Goal: Task Accomplishment & Management: Manage account settings

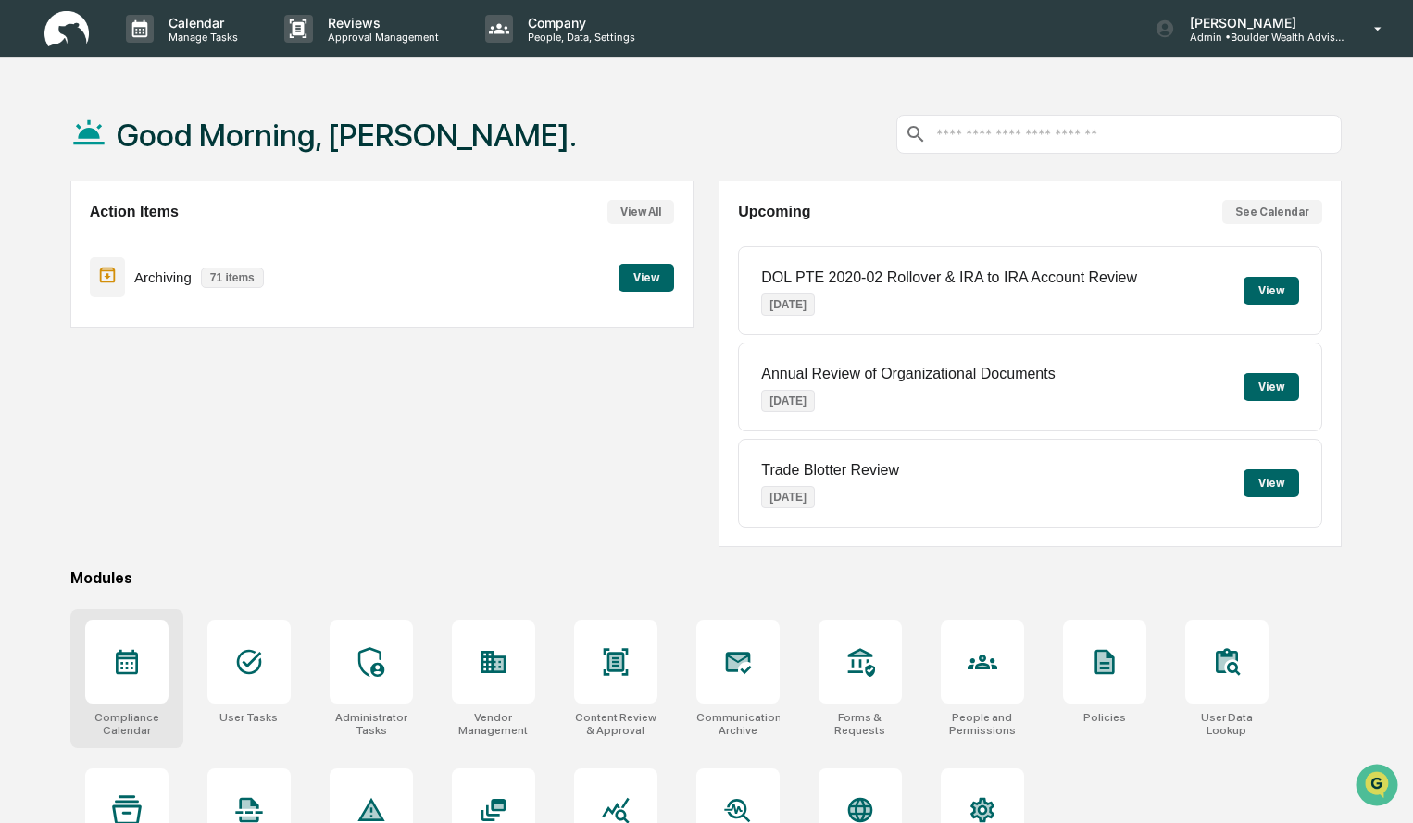
click at [151, 673] on div at bounding box center [126, 661] width 83 height 83
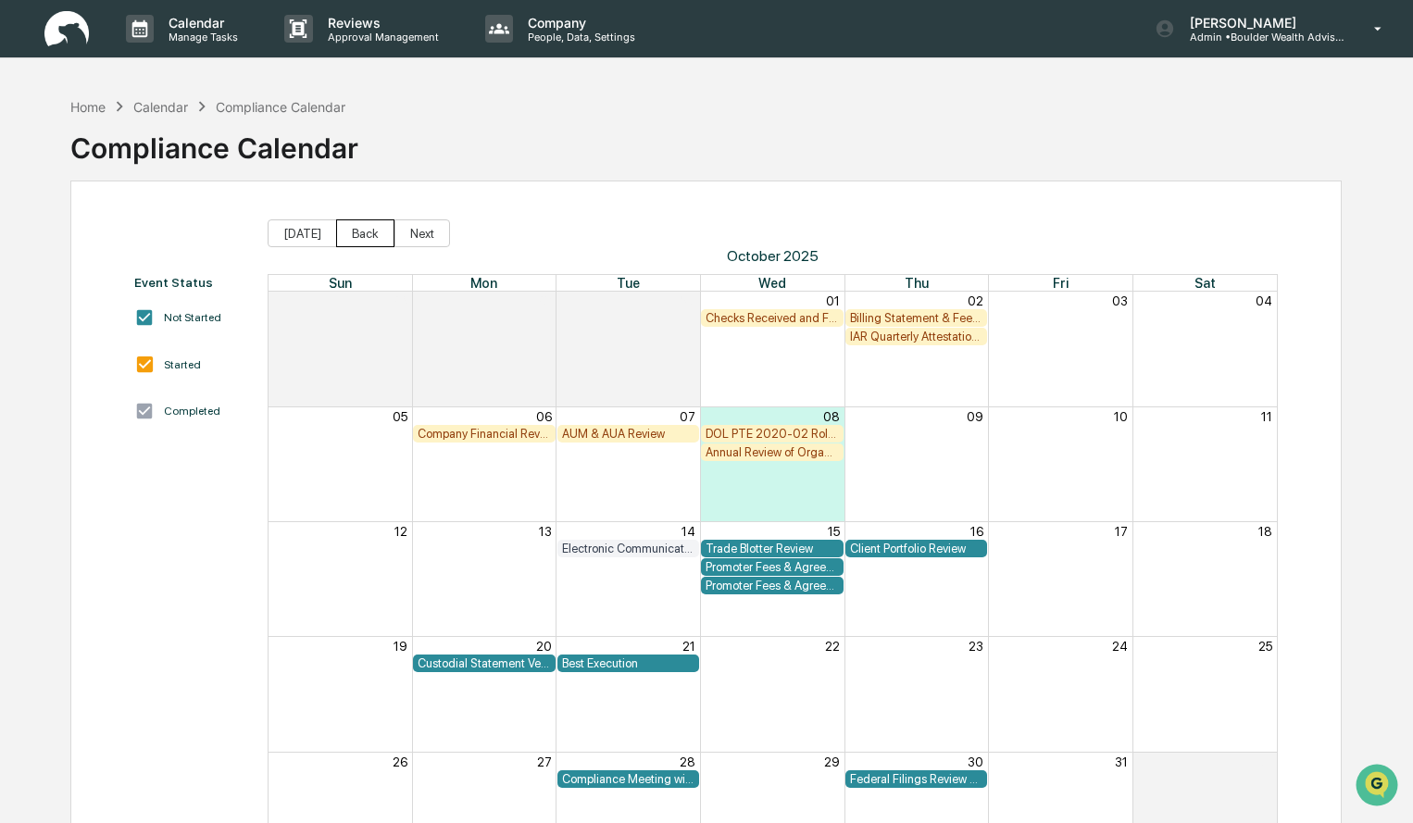
click at [373, 233] on button "Back" at bounding box center [365, 233] width 58 height 28
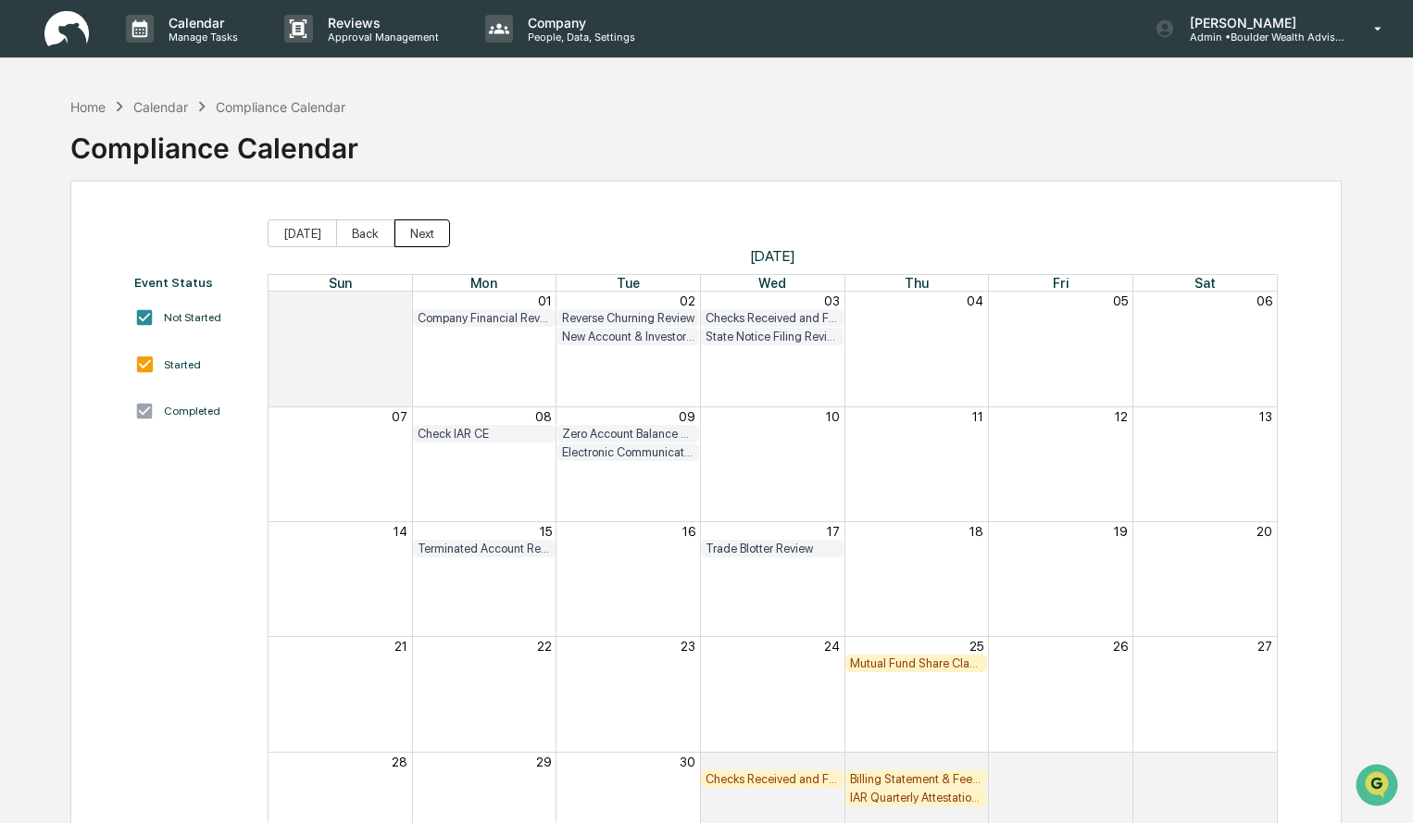
click at [433, 239] on button "Next" at bounding box center [422, 233] width 56 height 28
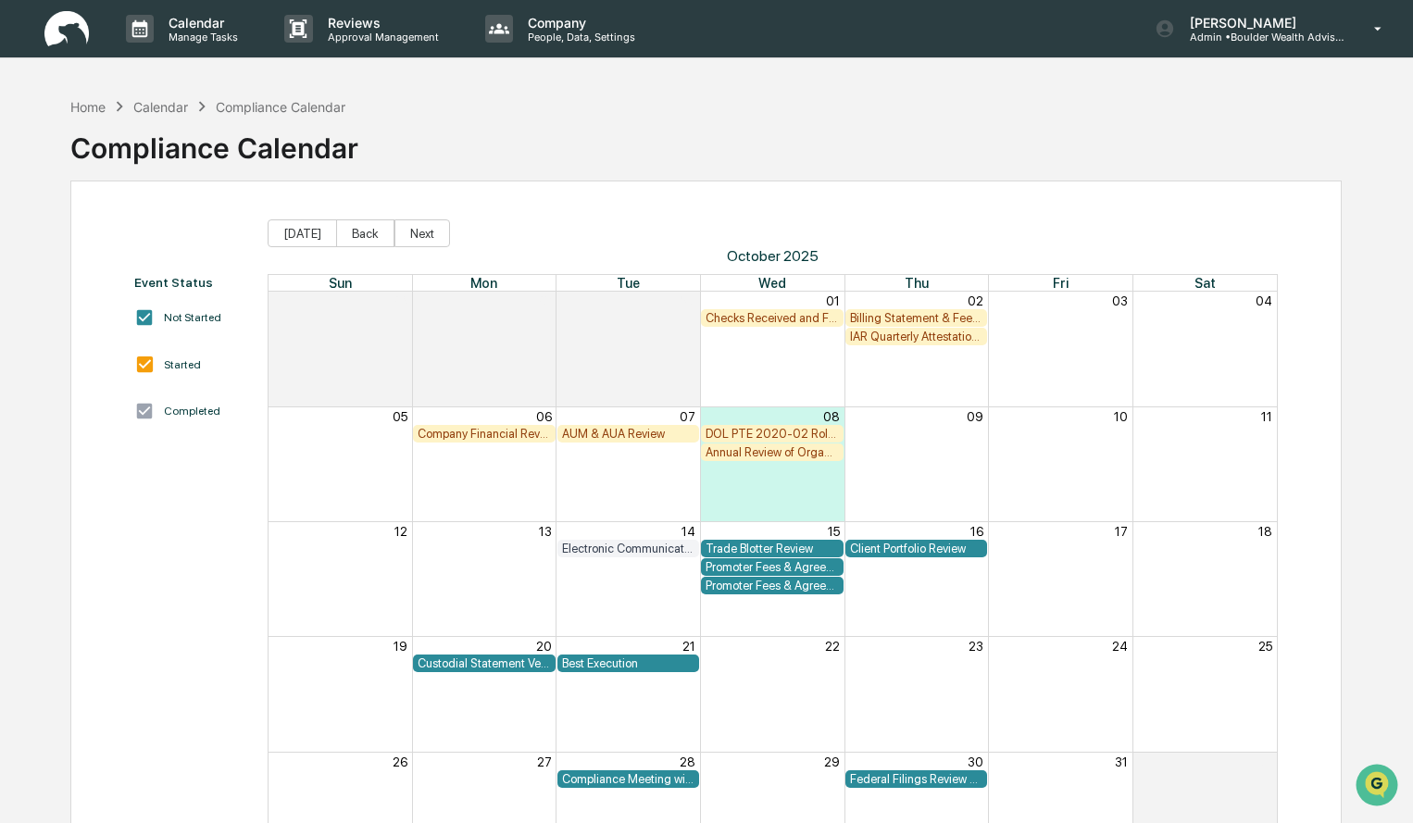
drag, startPoint x: 90, startPoint y: 105, endPoint x: 83, endPoint y: 96, distance: 10.6
click at [84, 96] on div "Home Calendar Compliance Calendar" at bounding box center [208, 106] width 276 height 20
click at [89, 107] on div "Home" at bounding box center [87, 107] width 35 height 16
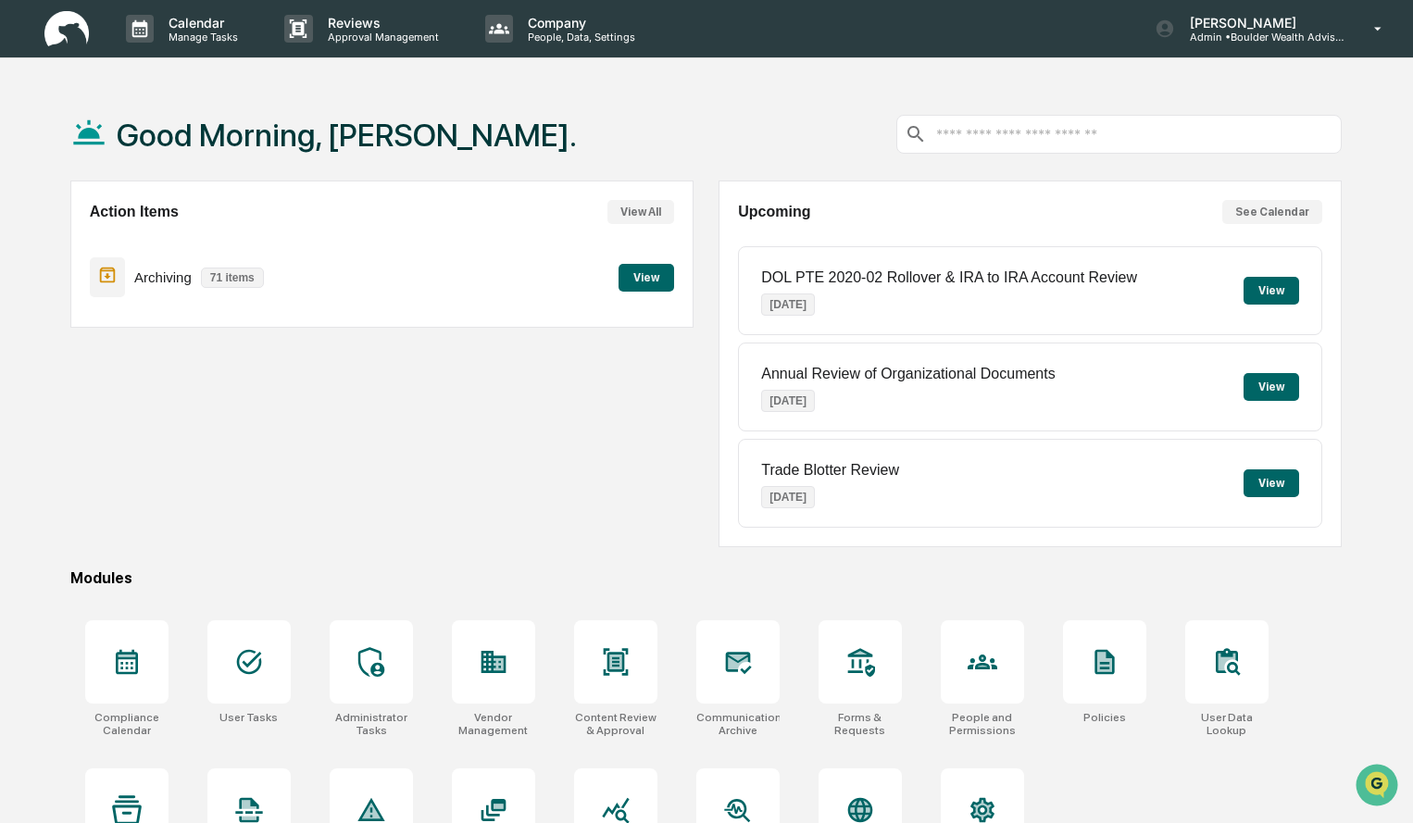
click at [642, 282] on button "View" at bounding box center [647, 278] width 56 height 28
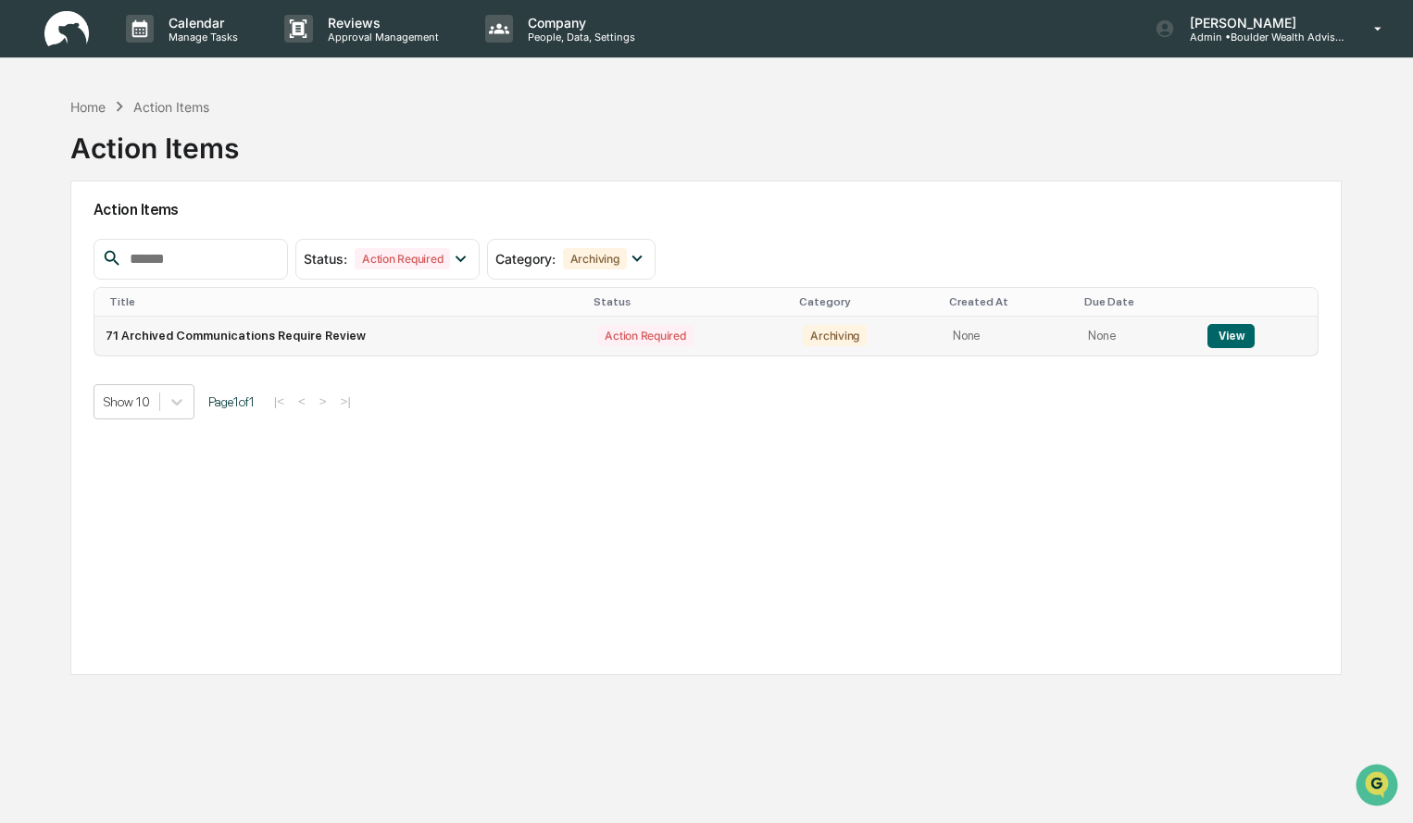
click at [1223, 342] on button "View" at bounding box center [1230, 336] width 47 height 24
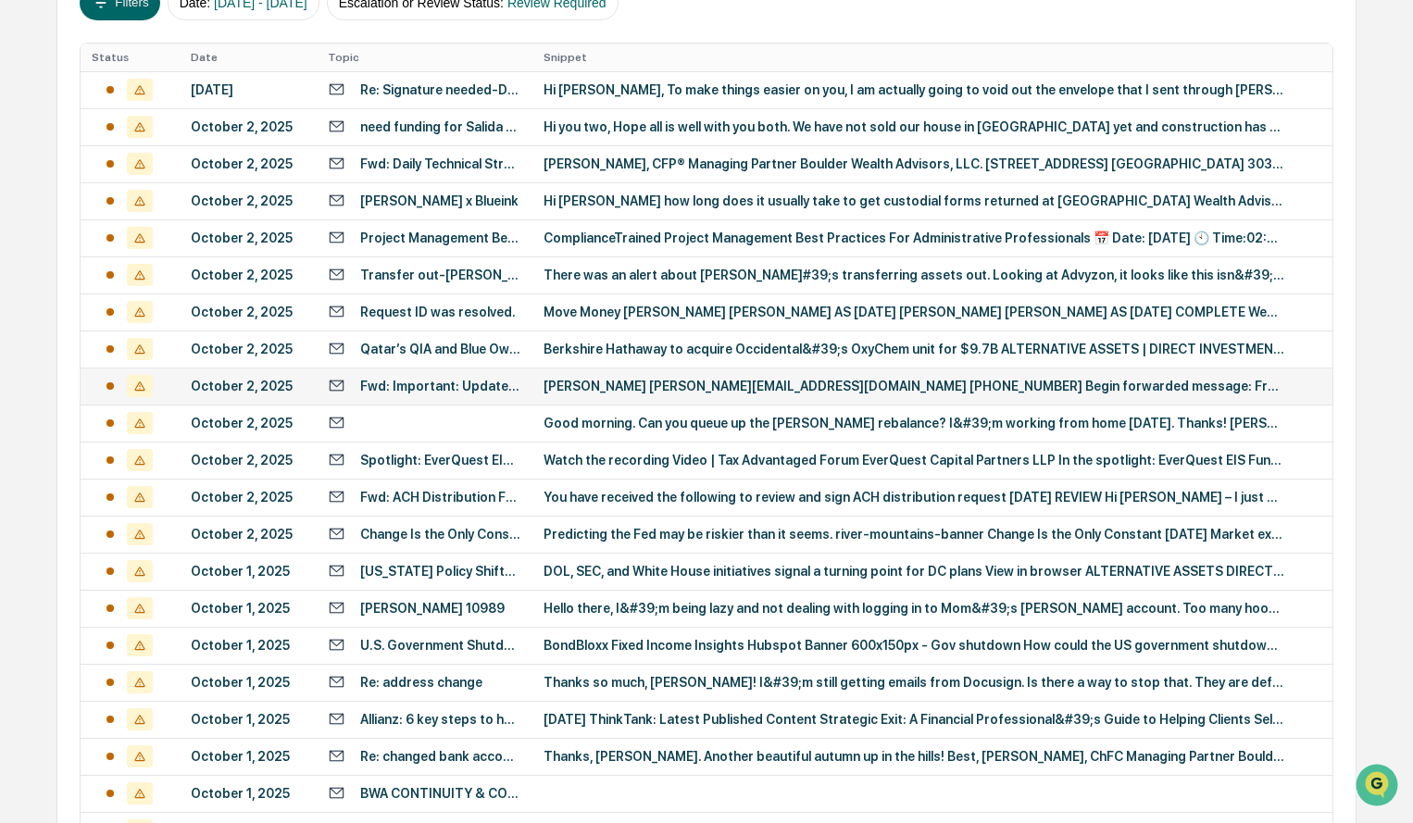
scroll to position [356, 0]
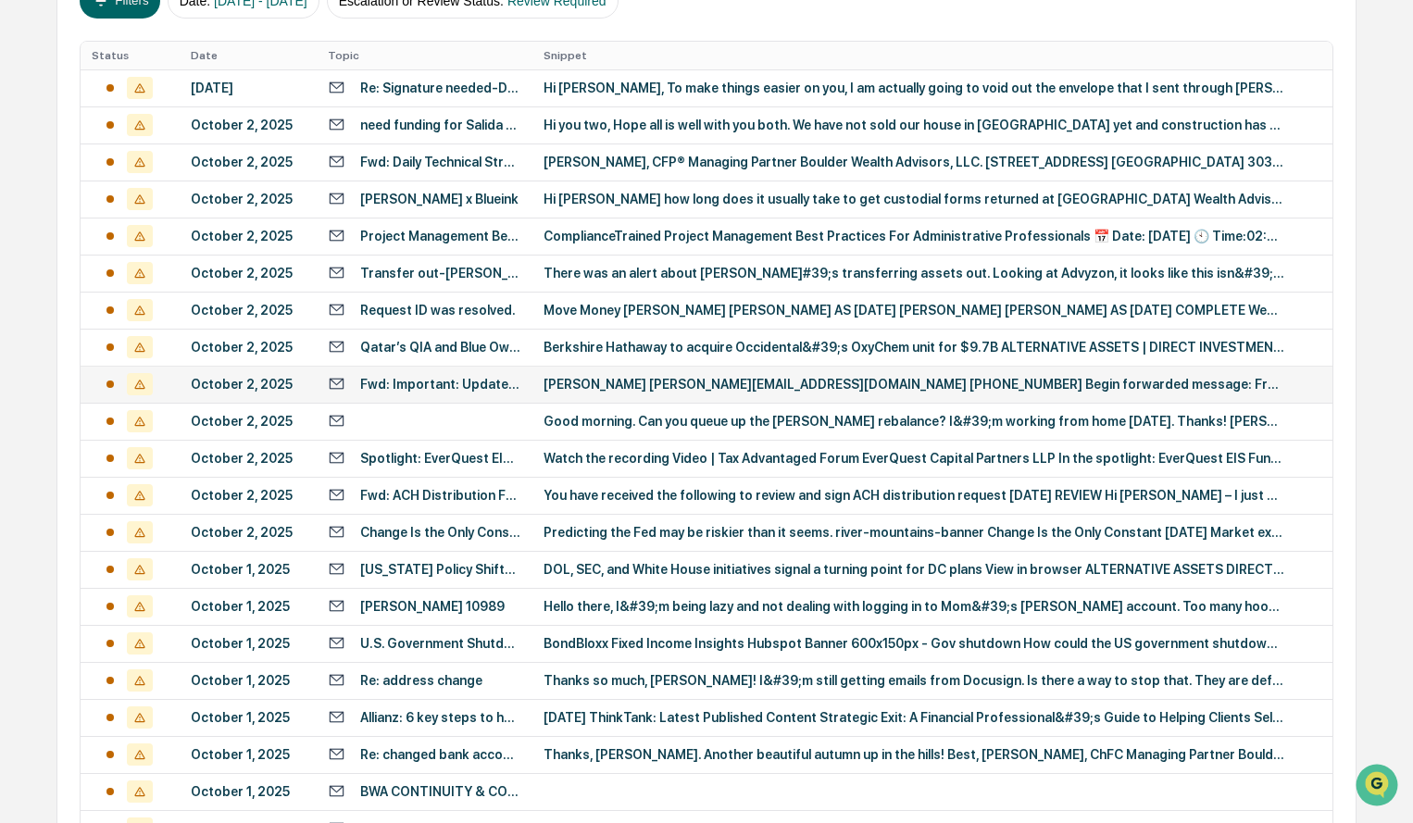
click at [692, 382] on div "Erica Hake Erica_vail@yahoo.com 303-478-7966 Begin forwarded message: From: Jen…" at bounding box center [914, 384] width 741 height 15
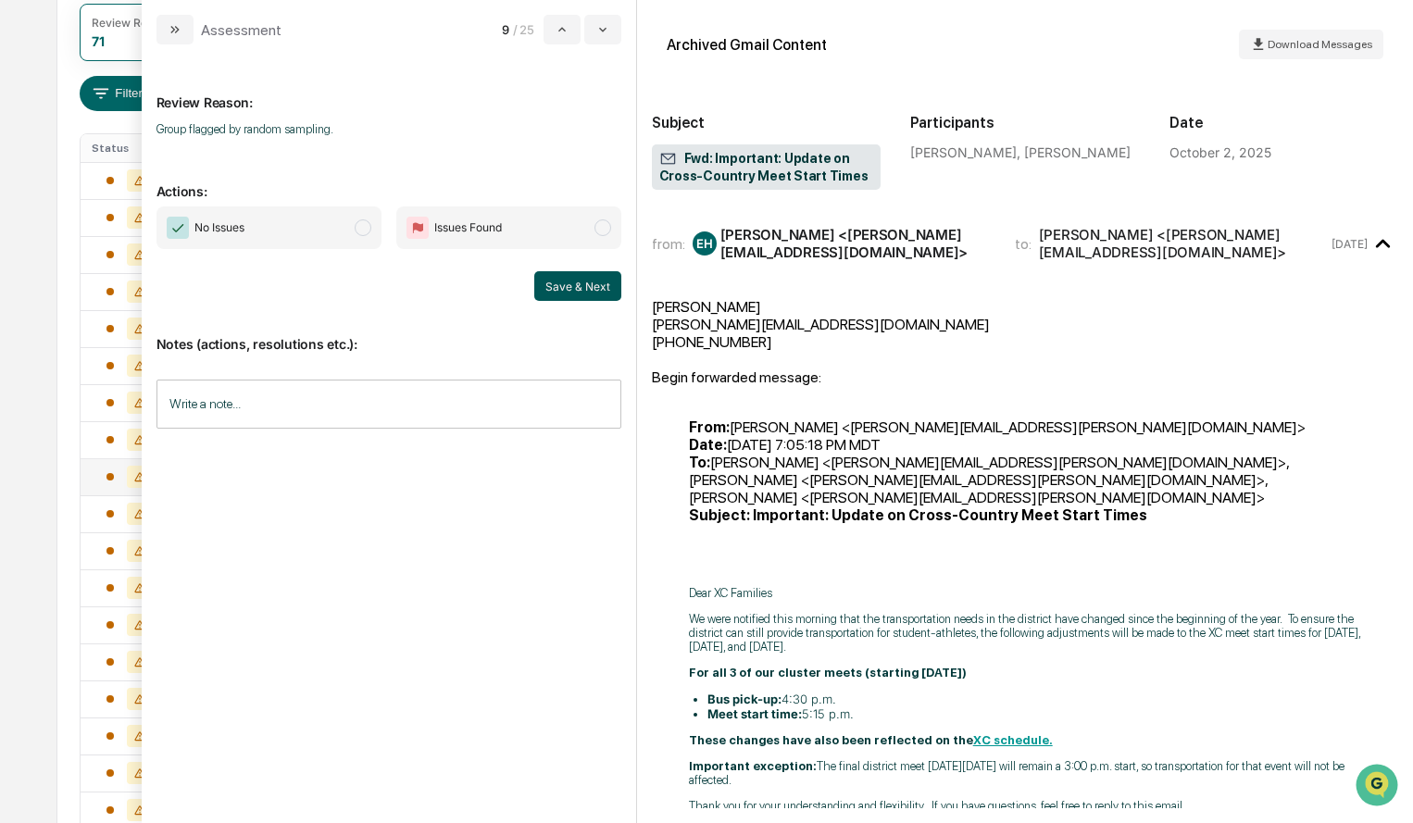
click at [592, 288] on button "Save & Next" at bounding box center [577, 286] width 87 height 30
click at [523, 406] on input "Write a note..." at bounding box center [388, 404] width 465 height 49
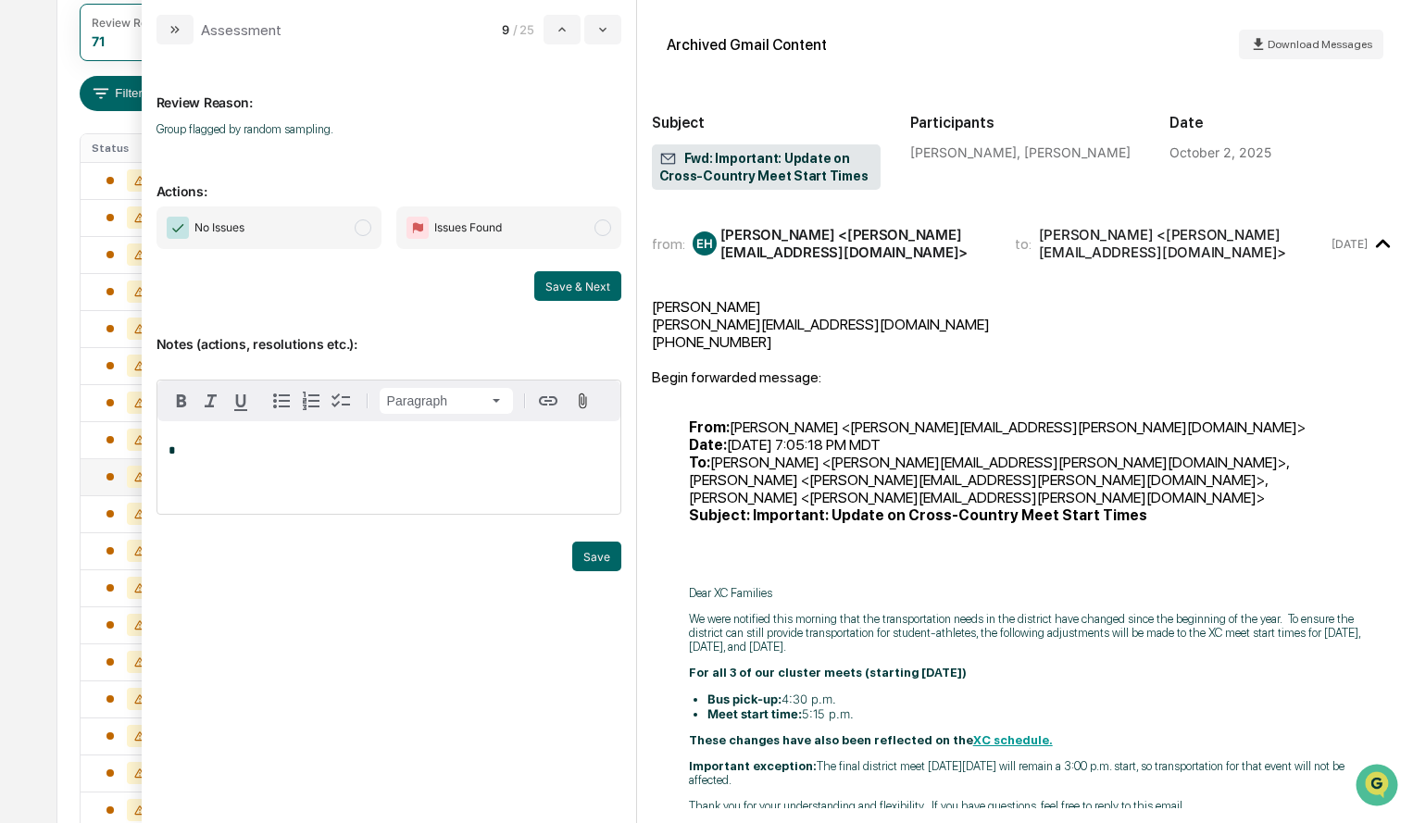
click at [367, 226] on span "modal" at bounding box center [363, 227] width 17 height 17
click at [585, 292] on button "Save & Next" at bounding box center [577, 286] width 87 height 30
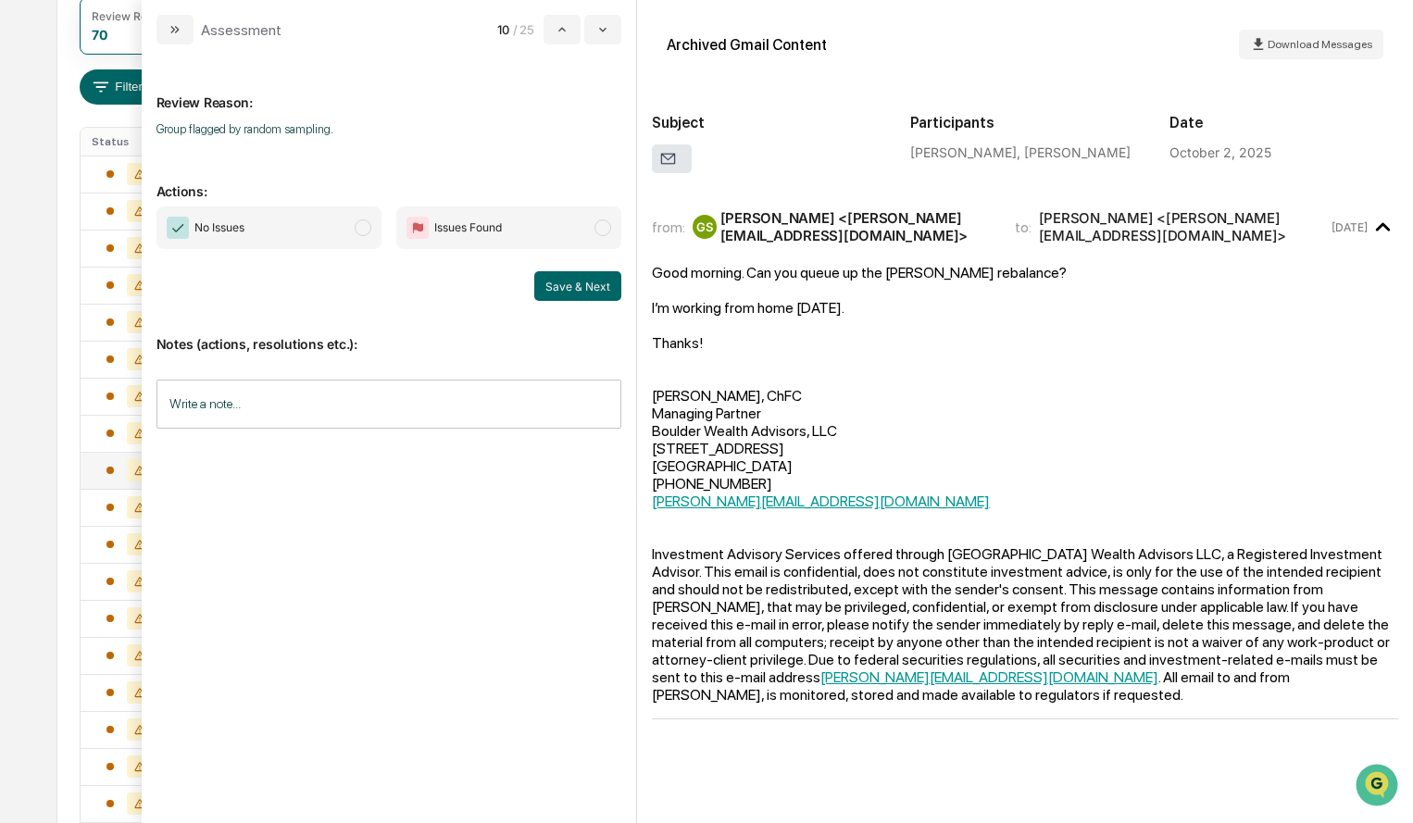
scroll to position [263, 0]
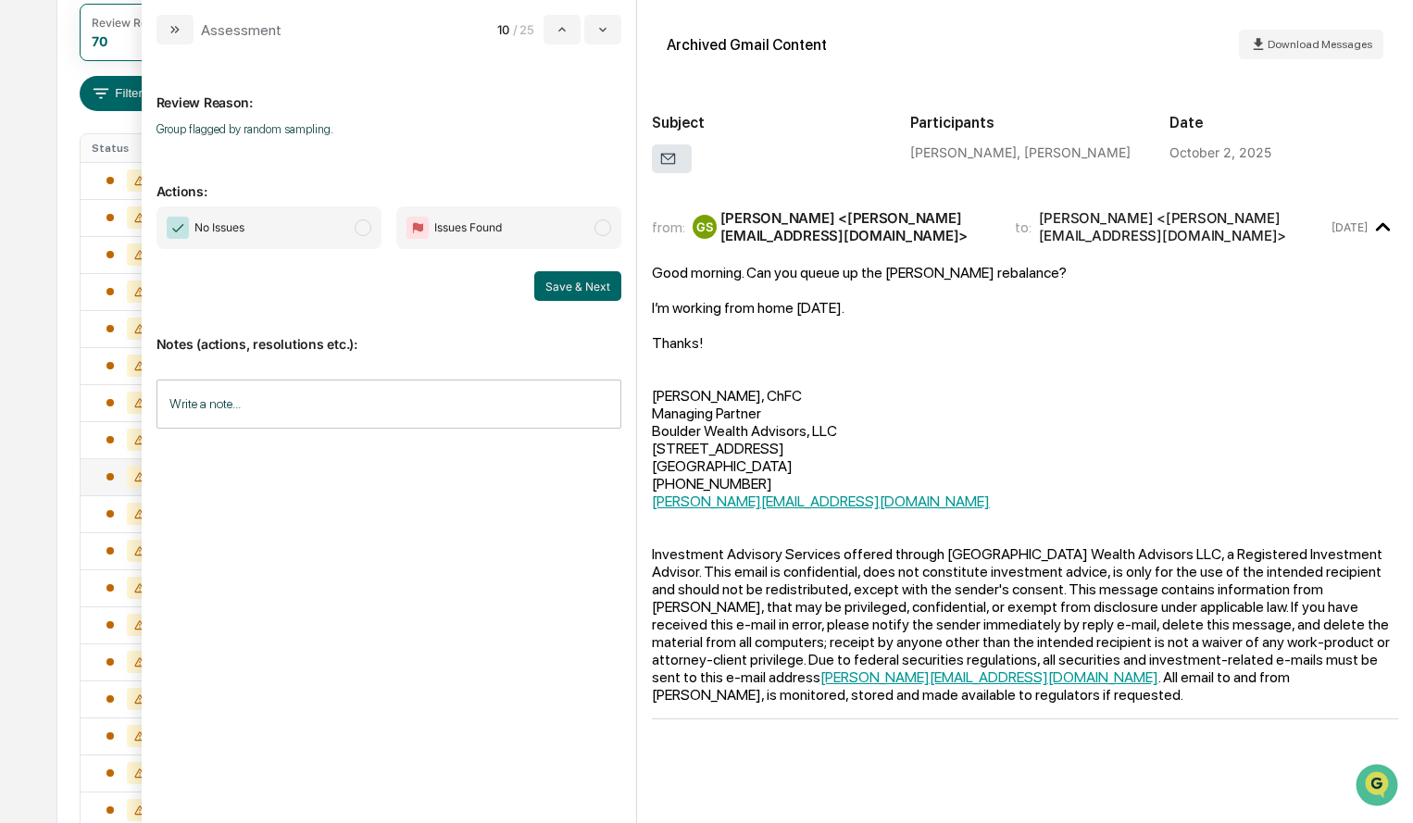
click at [865, 404] on div "Thanks! Gary Shirman, ChFC Managing Partner Boulder Wealth Advisors, LLC 2595 C…" at bounding box center [1025, 518] width 746 height 369
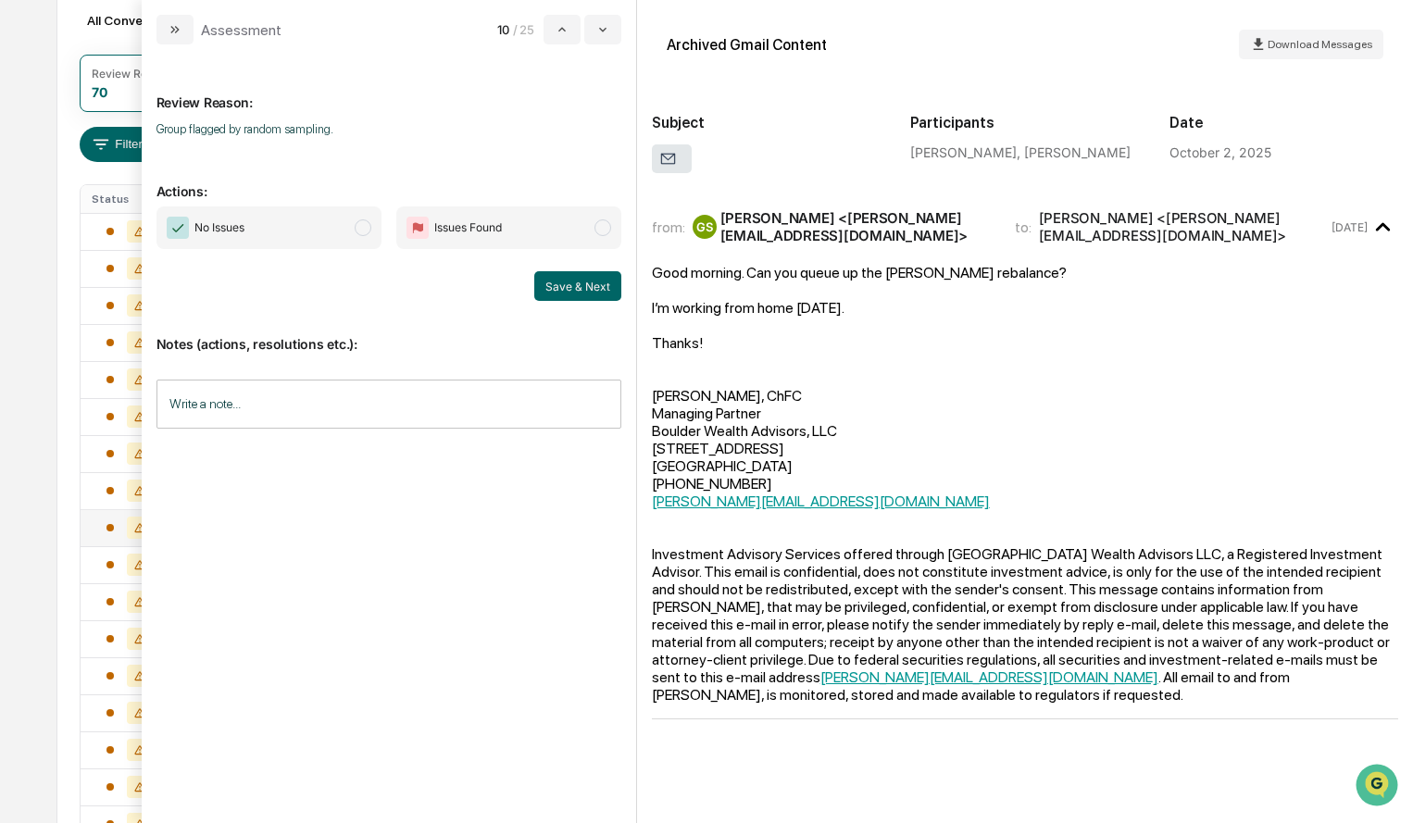
scroll to position [170, 0]
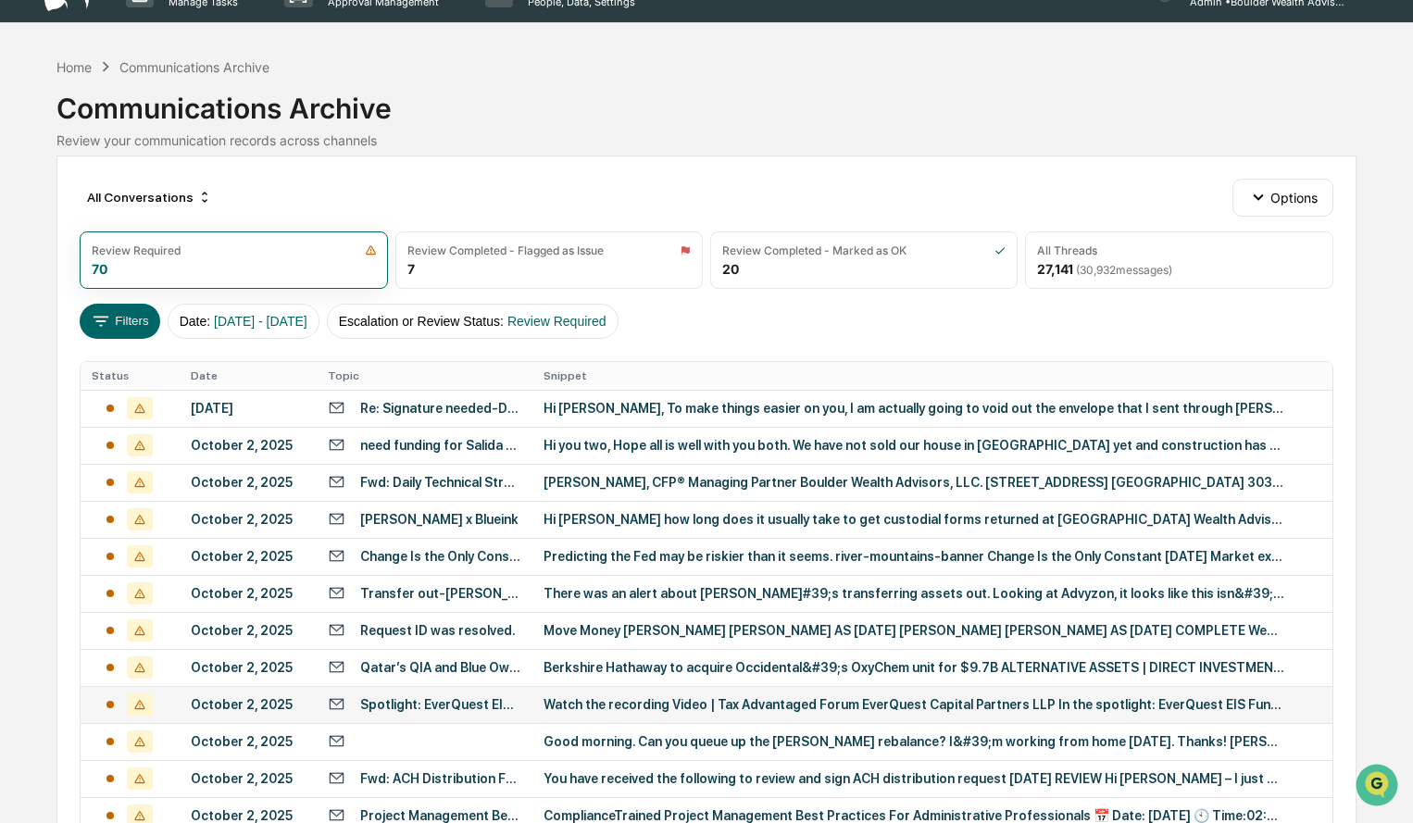
scroll to position [20, 0]
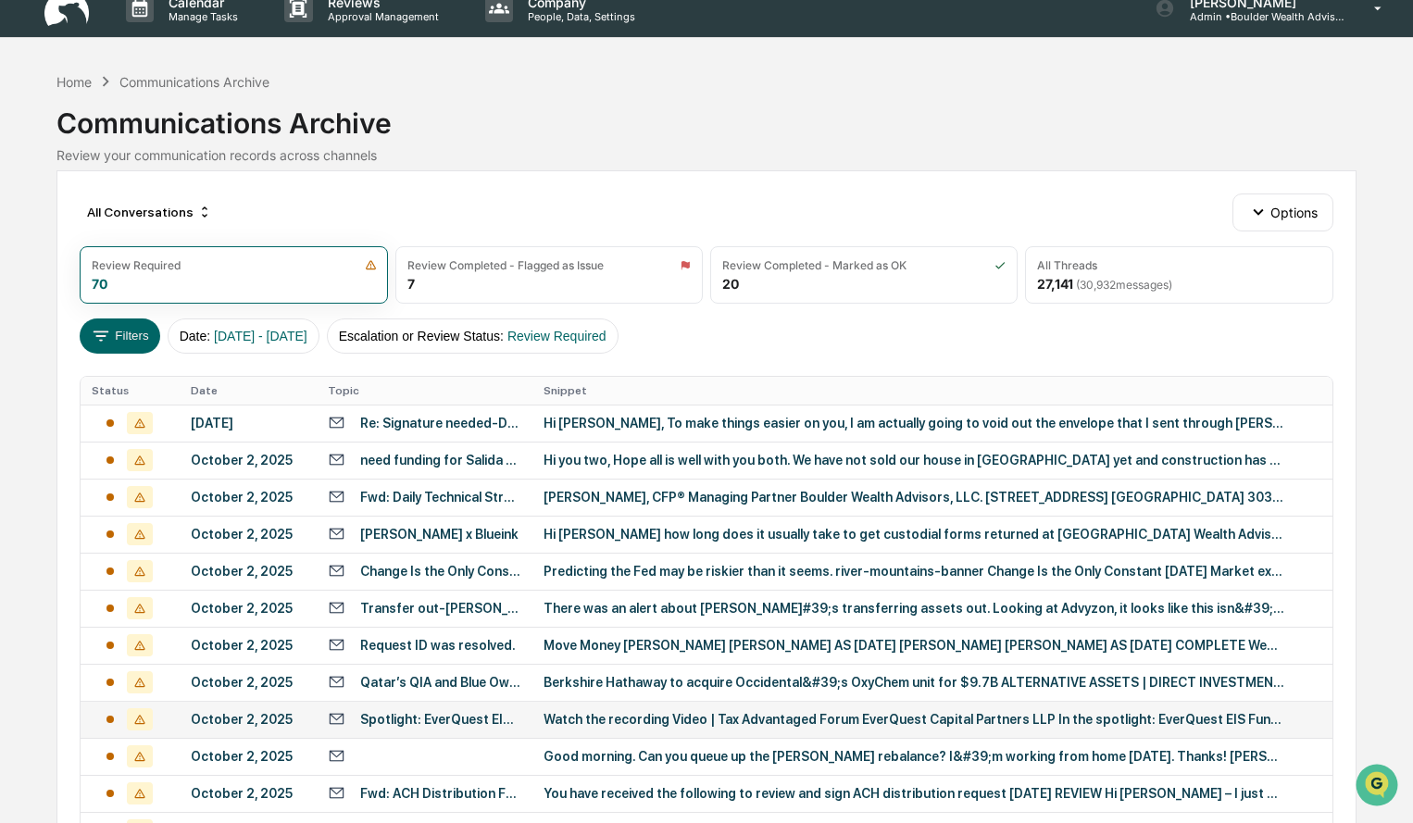
drag, startPoint x: 1388, startPoint y: 121, endPoint x: 1371, endPoint y: 132, distance: 20.0
click at [1387, 122] on div "Calendar Manage Tasks Reviews Approval Management Company People, Data, Setting…" at bounding box center [706, 708] width 1413 height 1457
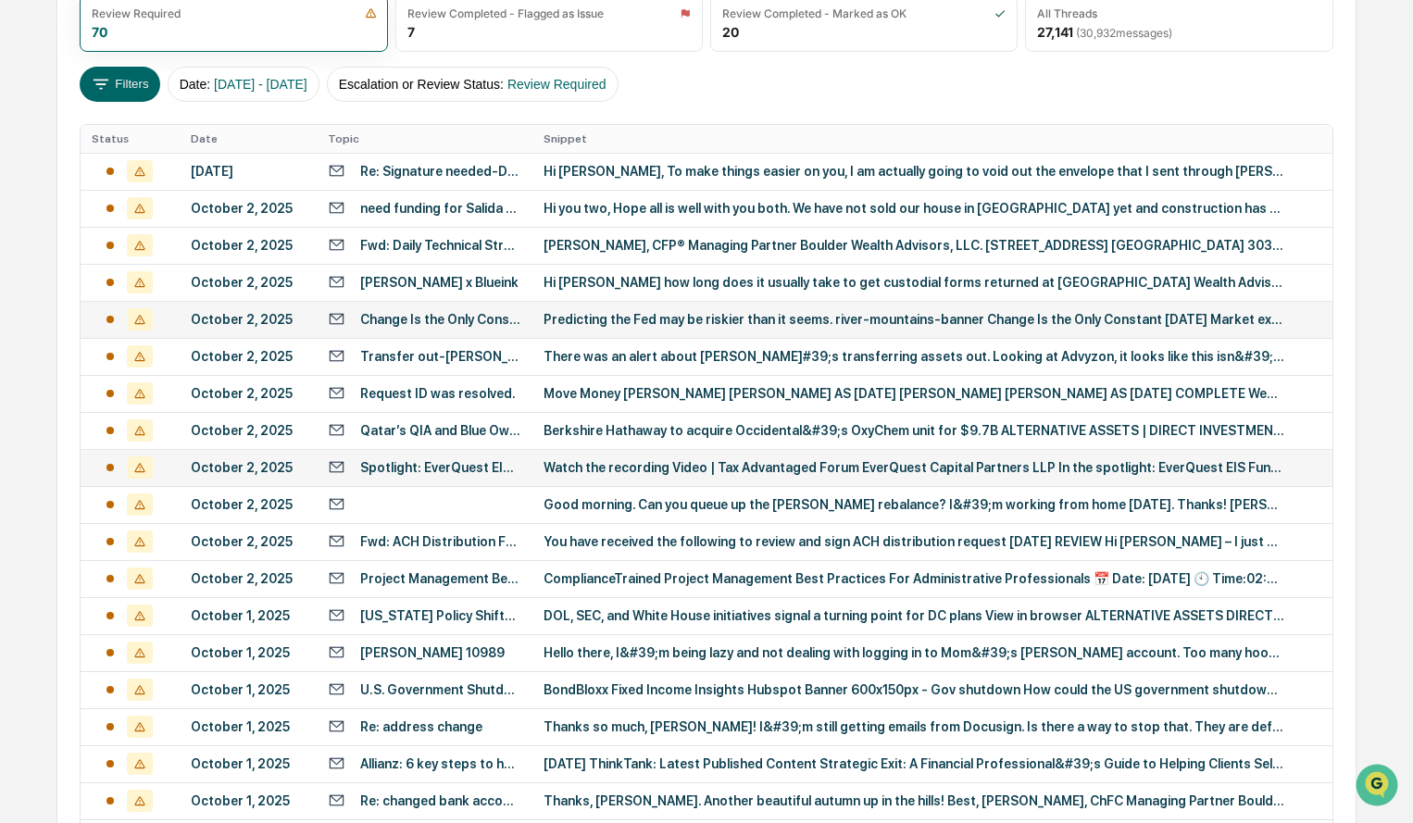
scroll to position [298, 0]
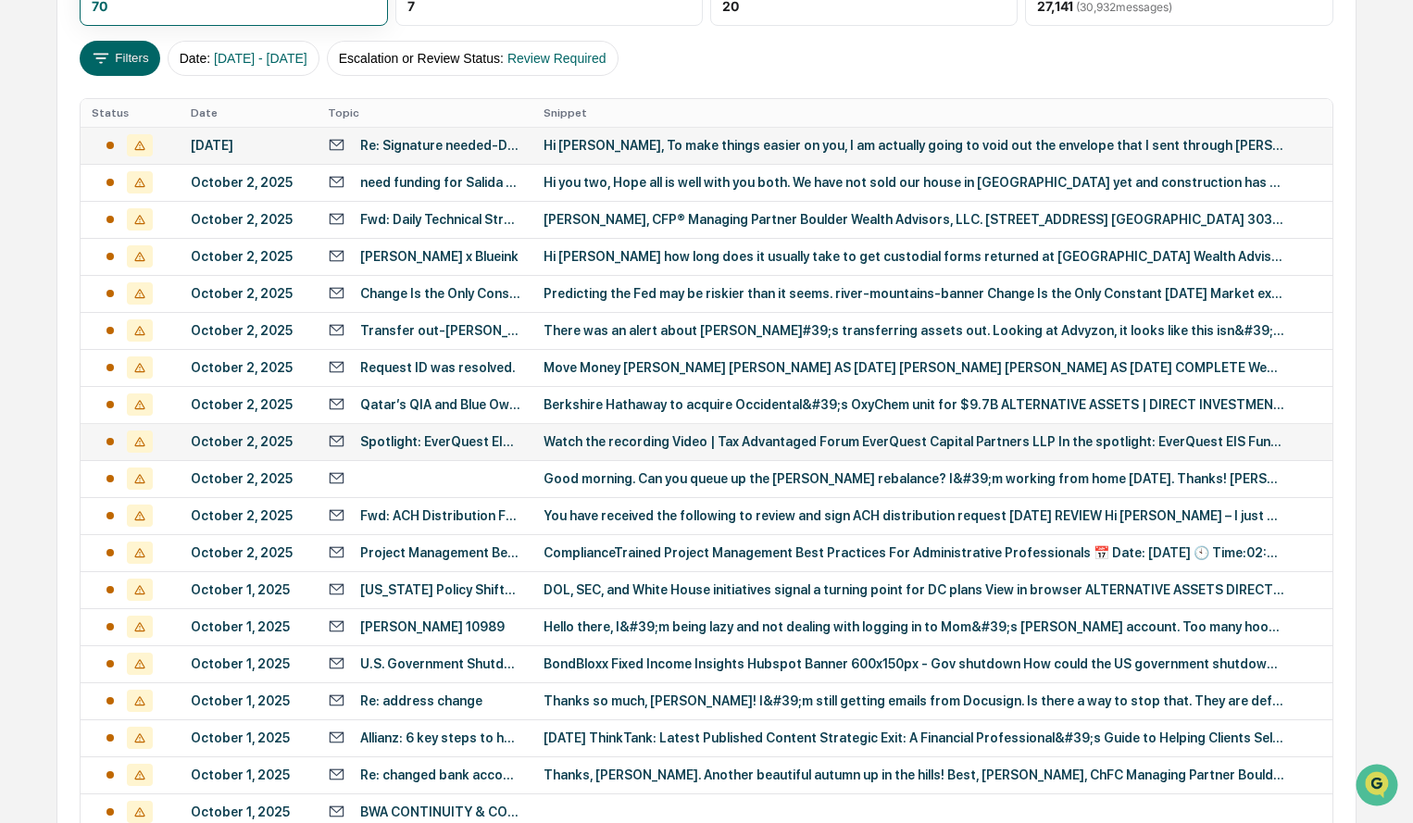
click at [1042, 146] on div "Hi Shayla, To make things easier on you, I am actually going to void out the en…" at bounding box center [914, 145] width 741 height 15
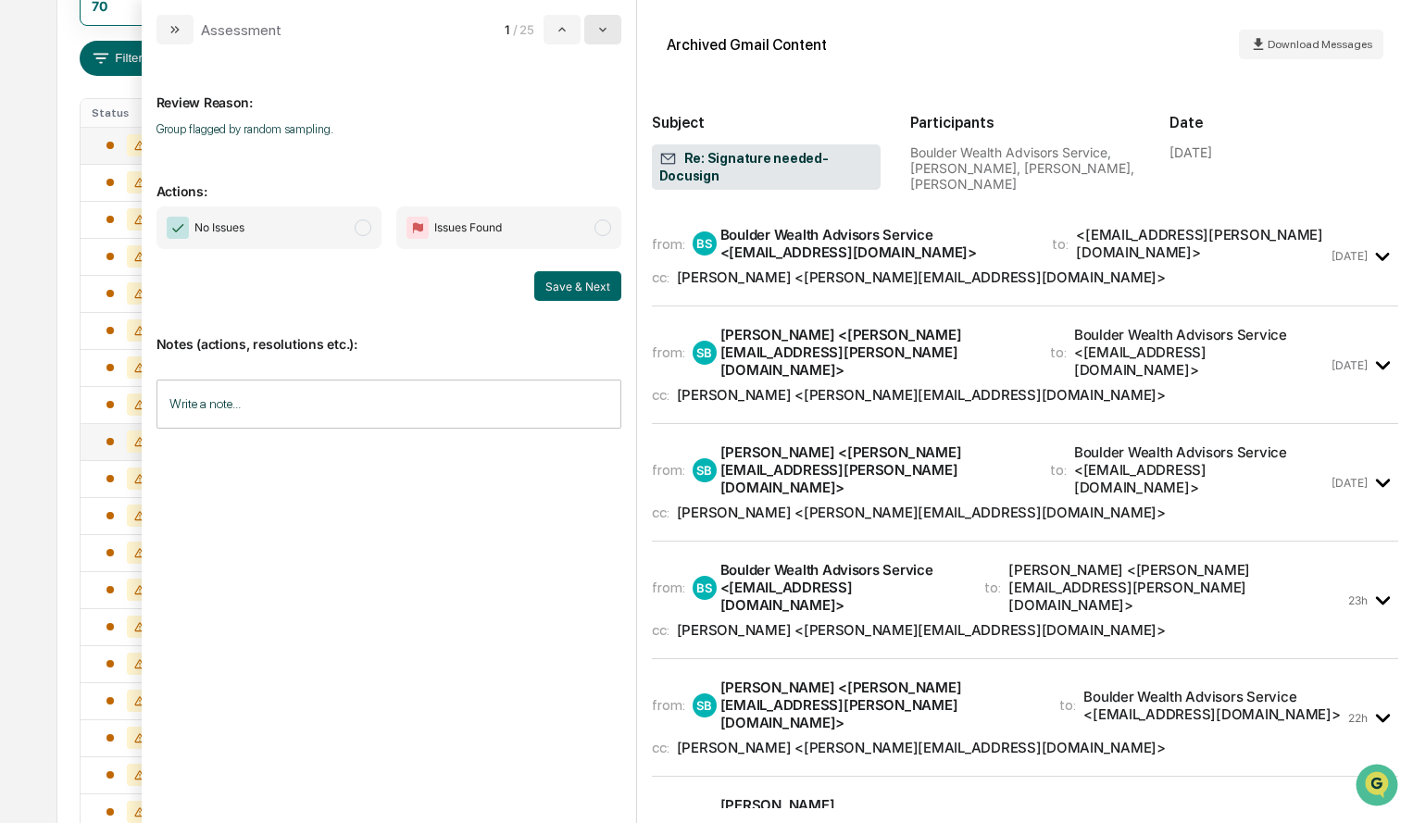
click at [610, 23] on icon "modal" at bounding box center [602, 29] width 15 height 15
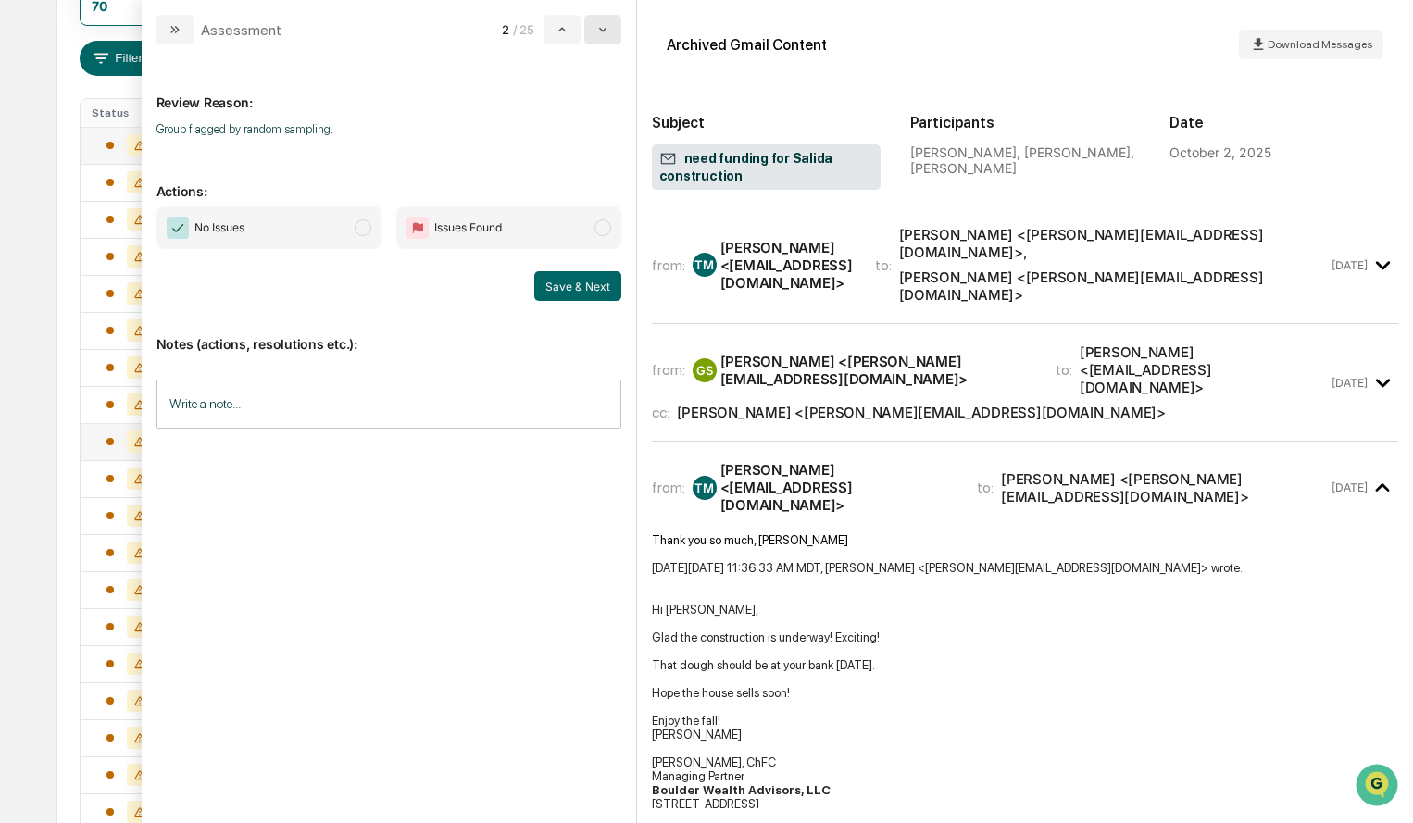
click at [610, 24] on icon "modal" at bounding box center [602, 29] width 15 height 15
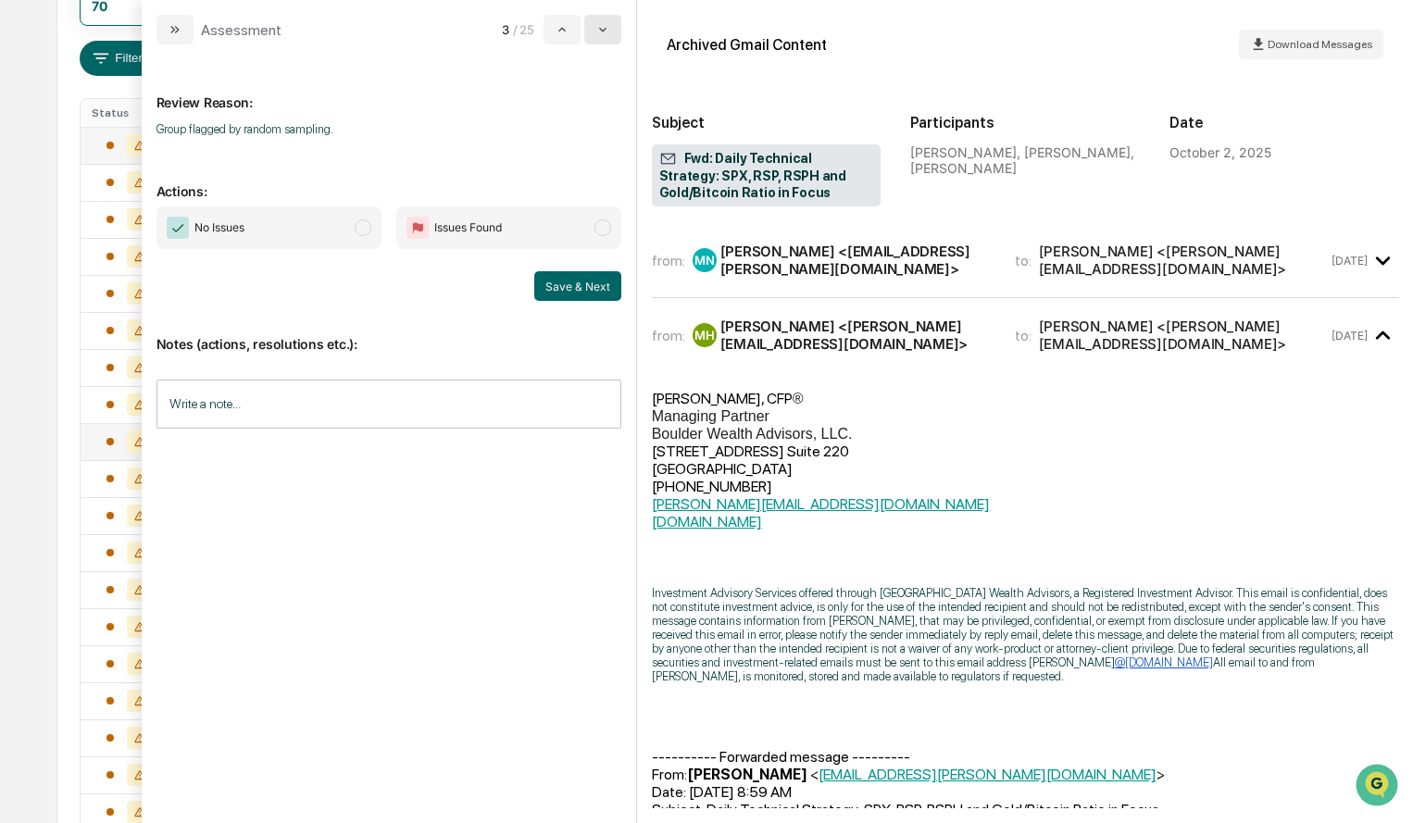
click at [610, 24] on icon "modal" at bounding box center [602, 29] width 15 height 15
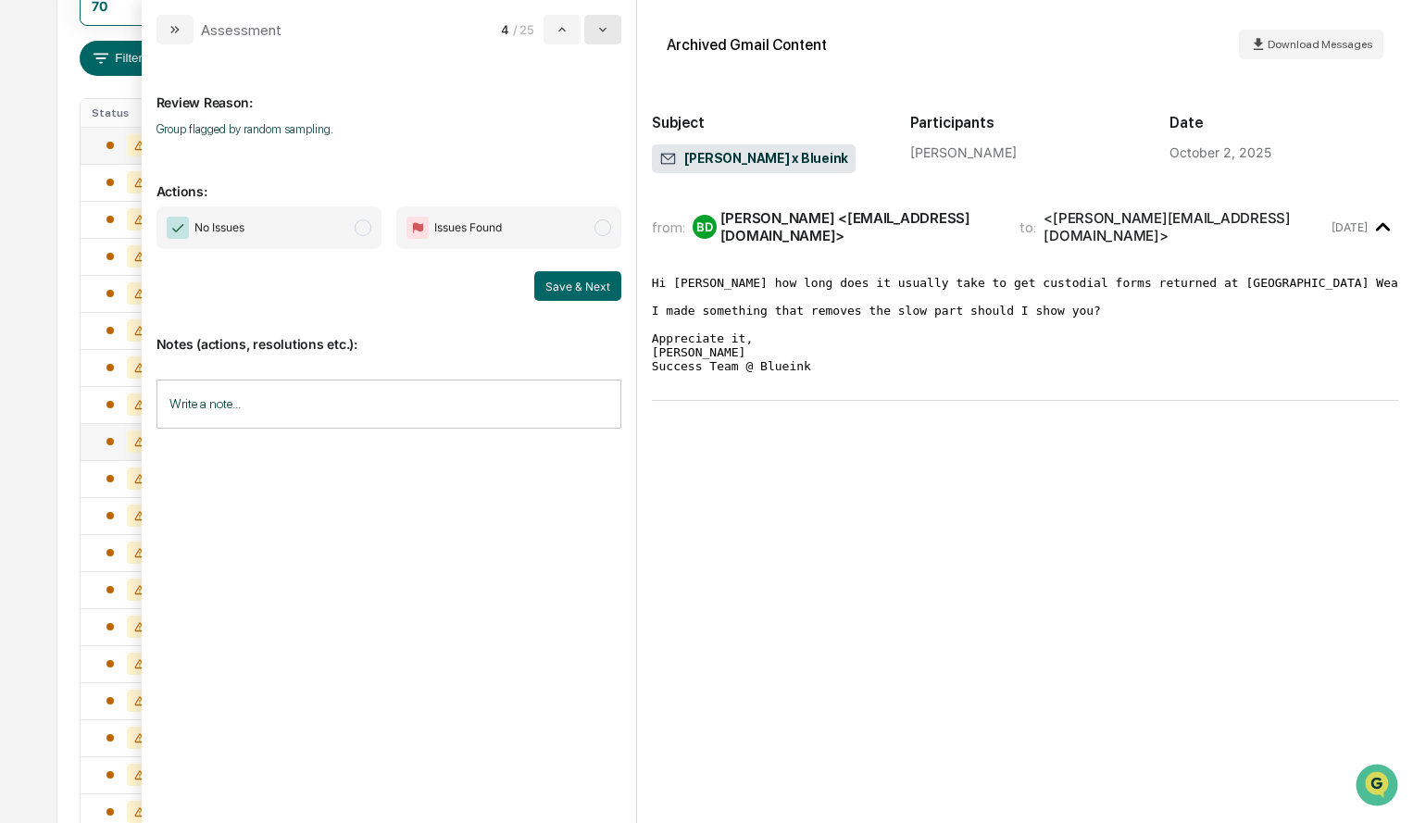
click at [610, 24] on icon "modal" at bounding box center [602, 29] width 15 height 15
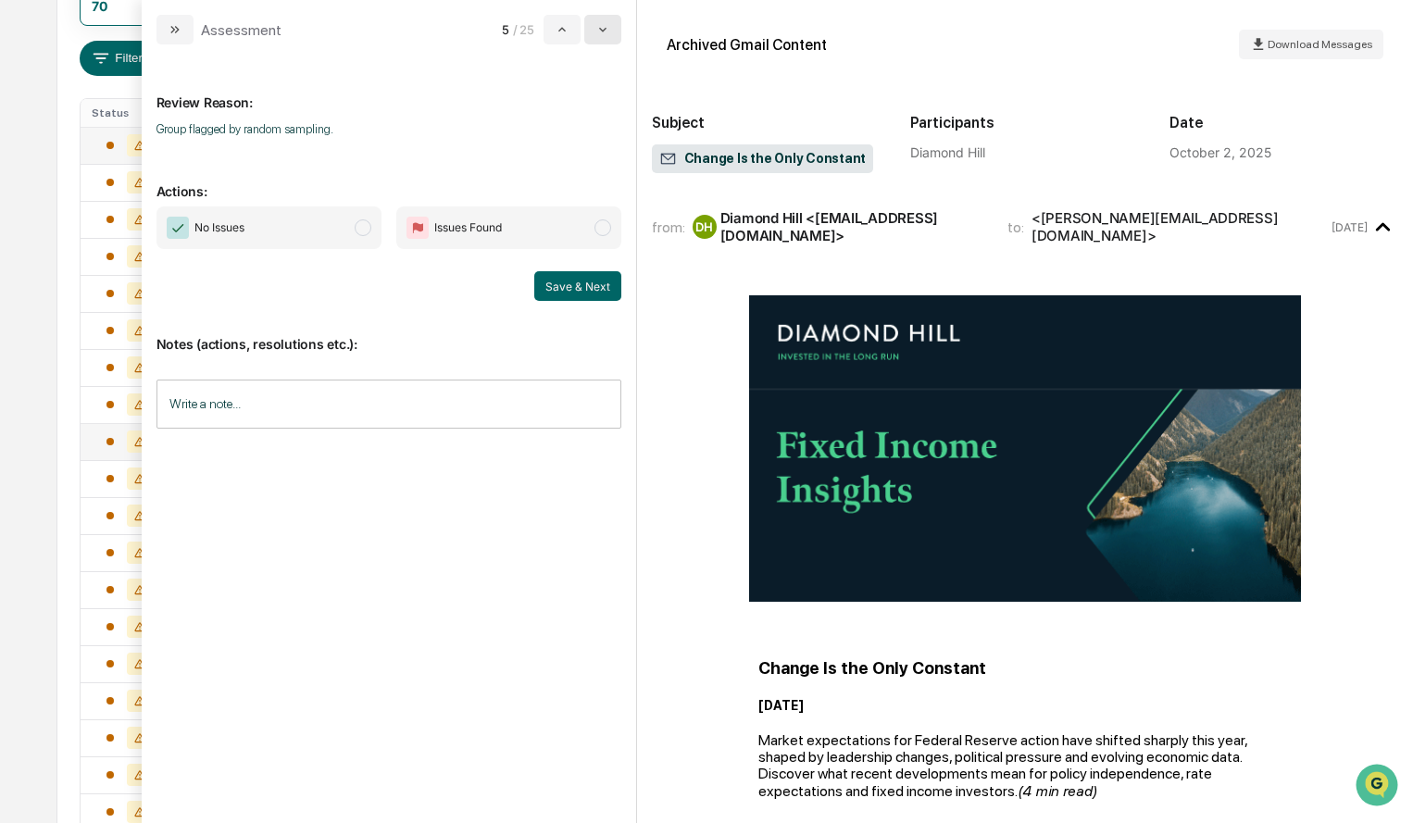
click at [610, 24] on icon "modal" at bounding box center [602, 29] width 15 height 15
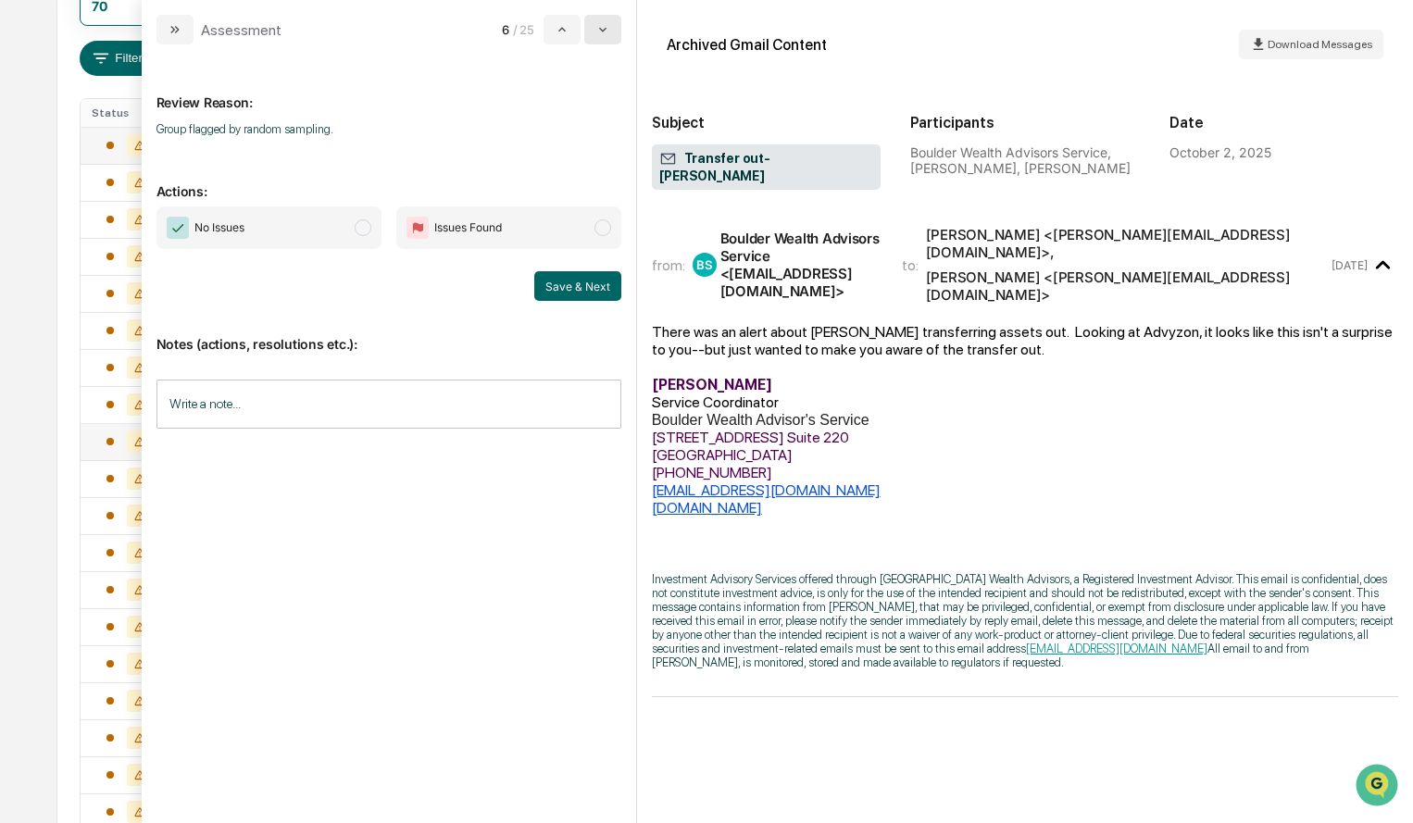
click at [614, 24] on button "modal" at bounding box center [602, 30] width 37 height 30
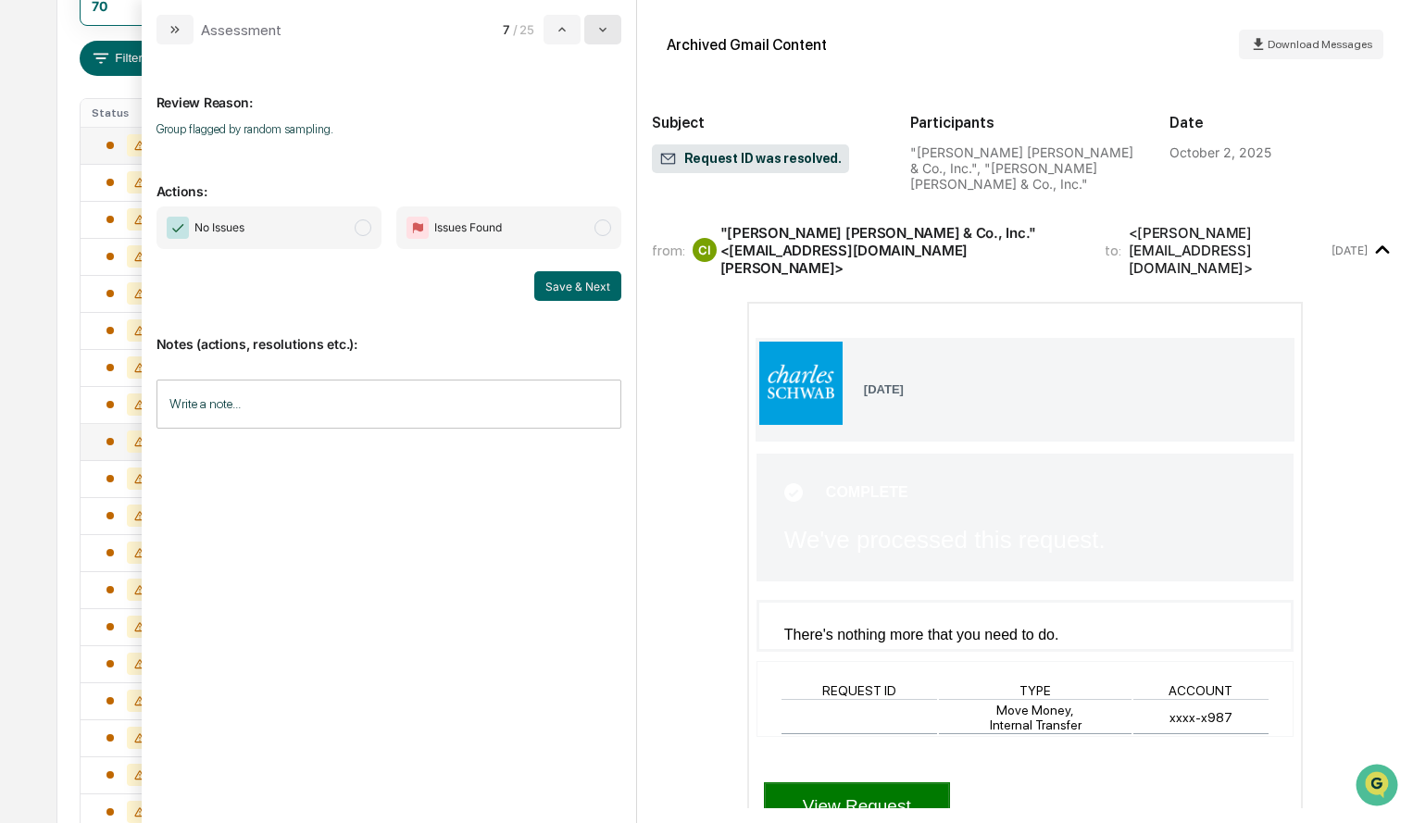
click at [615, 27] on button "modal" at bounding box center [602, 30] width 37 height 30
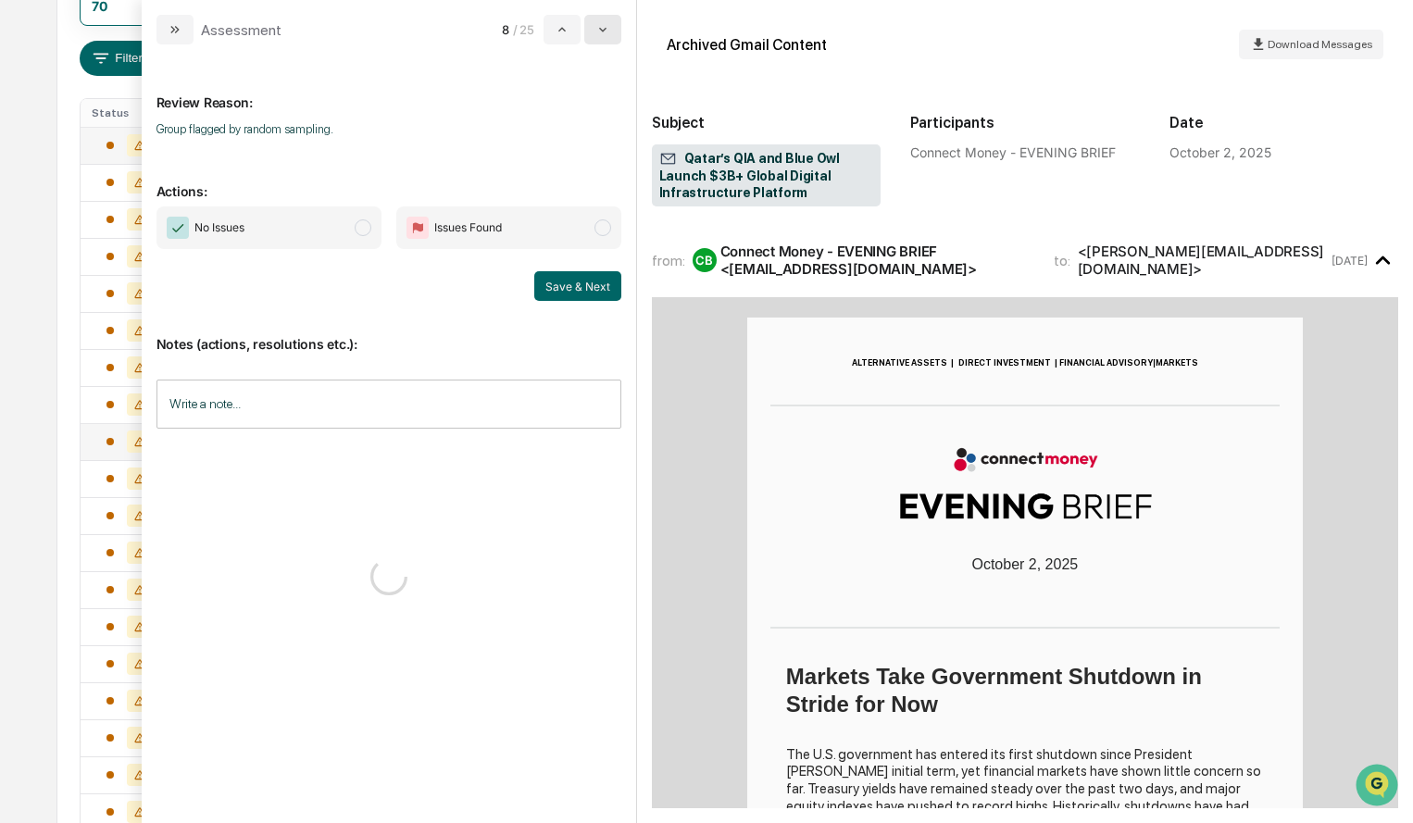
click at [615, 27] on button "modal" at bounding box center [602, 30] width 37 height 30
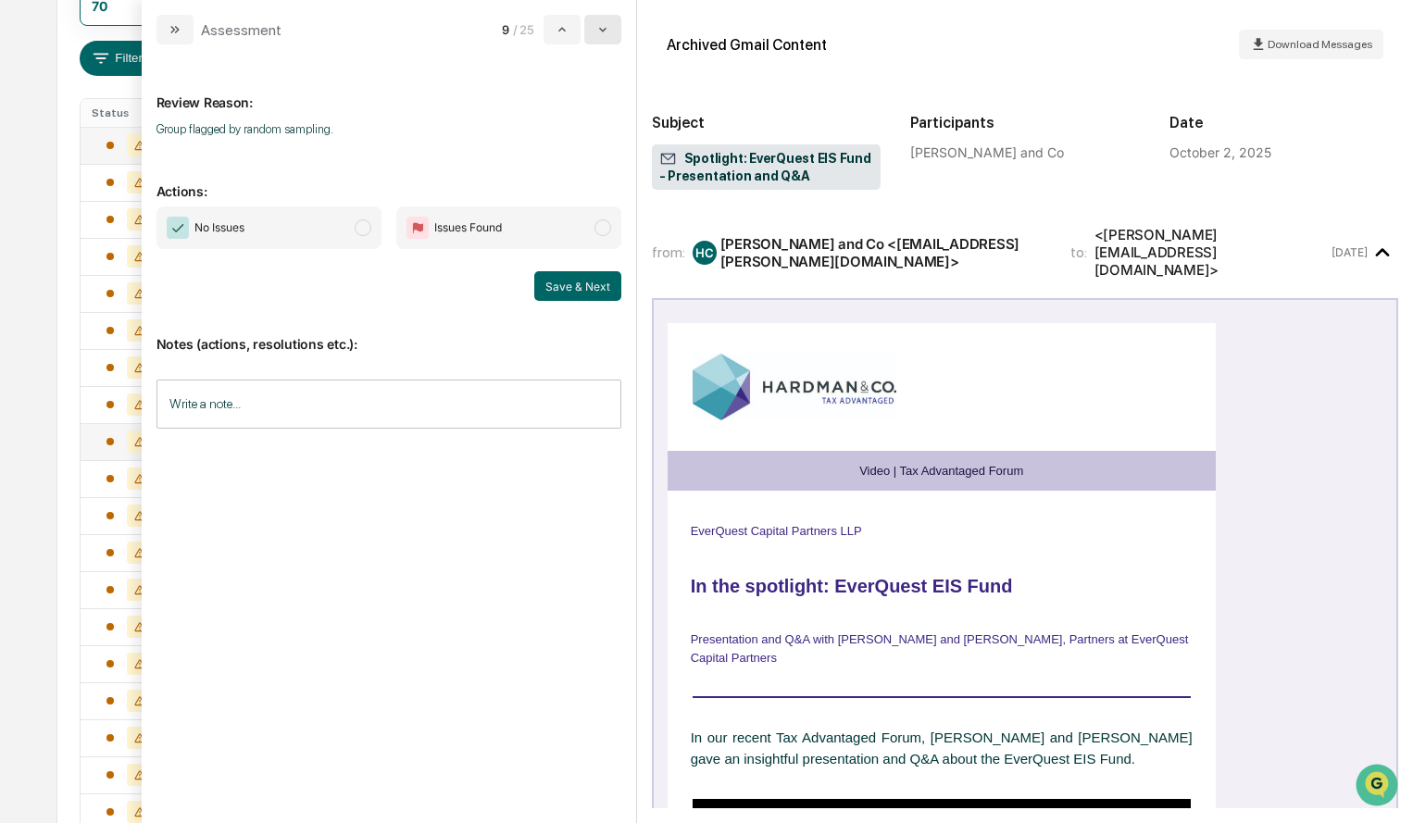
click at [615, 27] on button "modal" at bounding box center [602, 30] width 37 height 30
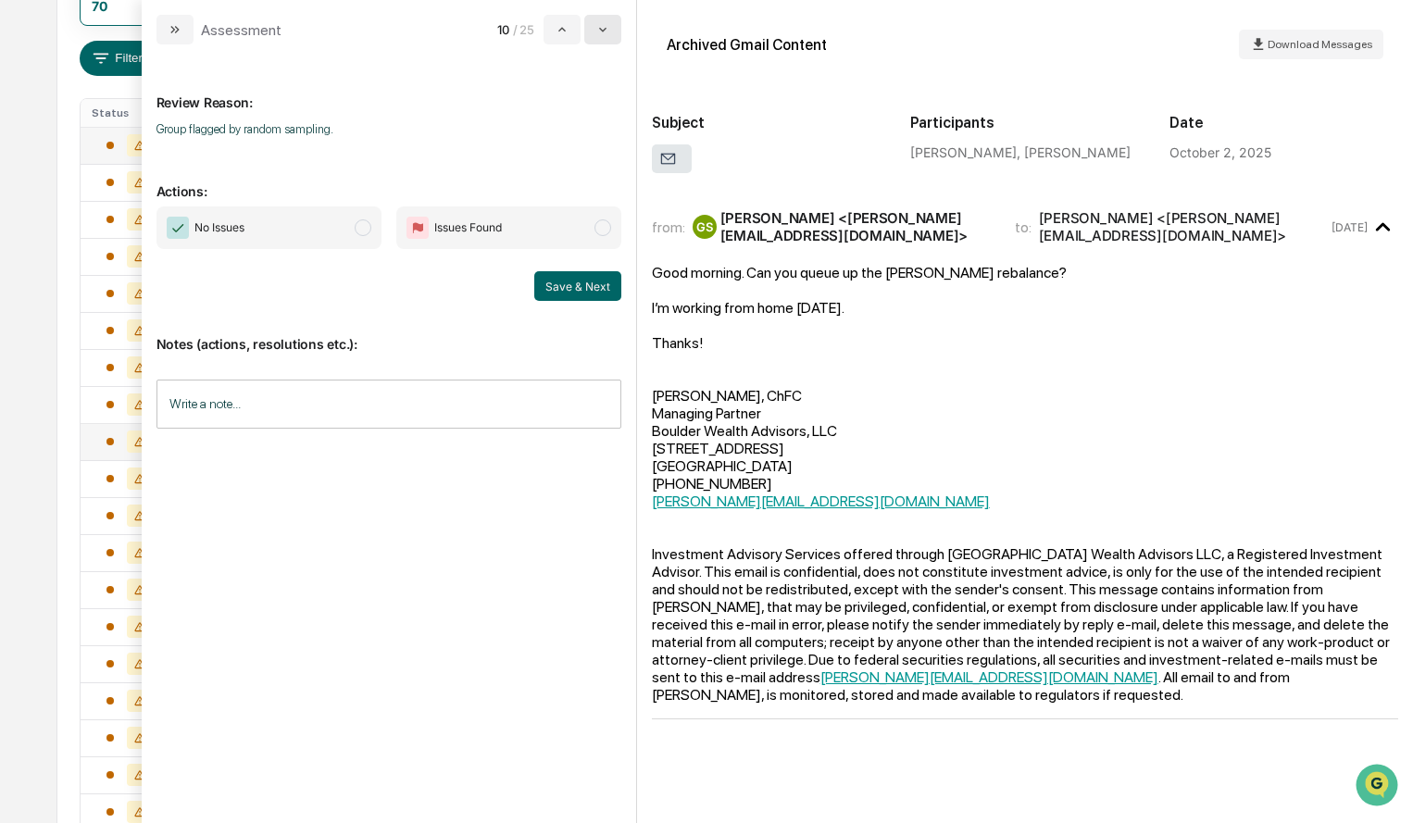
click at [615, 27] on button "modal" at bounding box center [602, 30] width 37 height 30
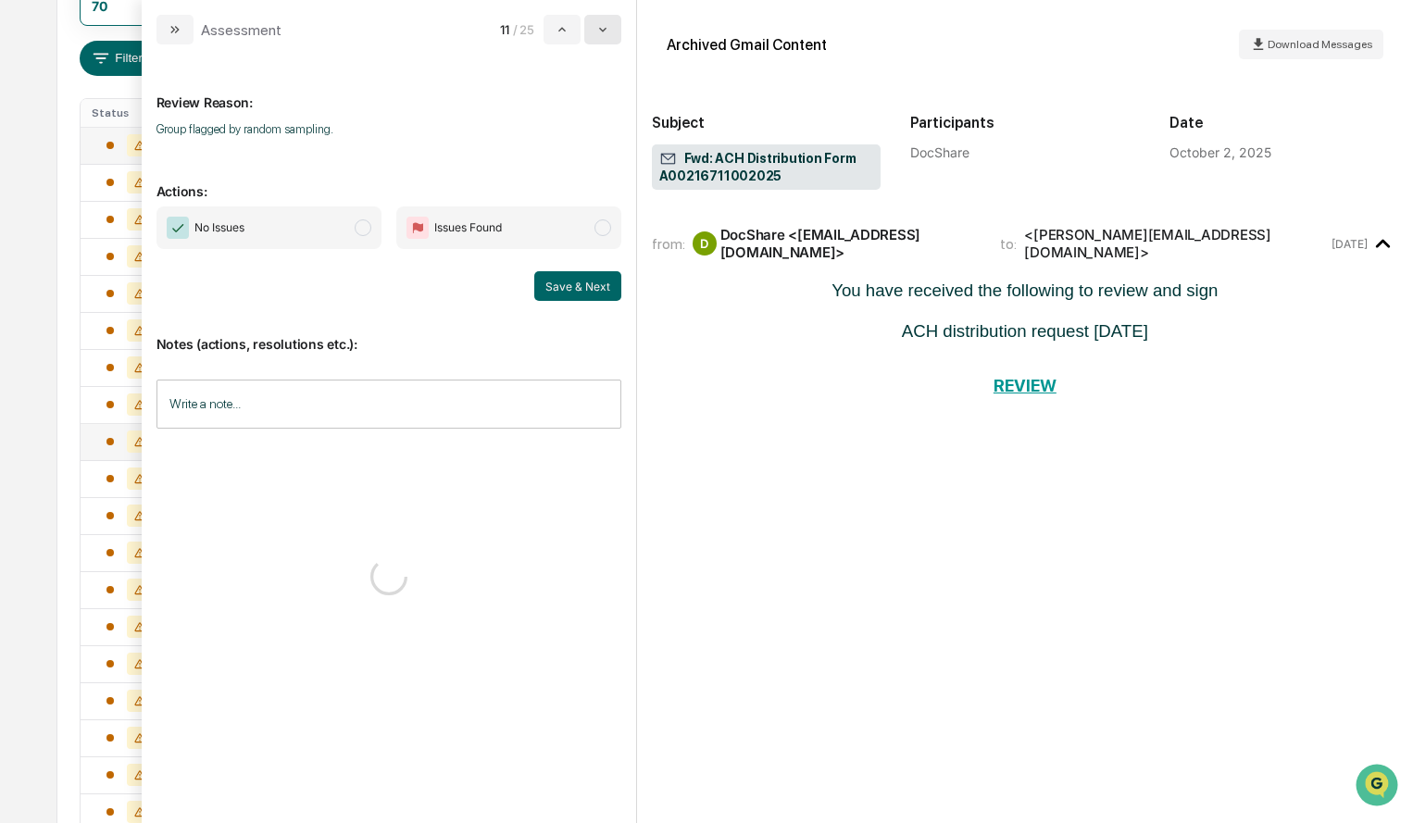
click at [615, 27] on button "modal" at bounding box center [602, 30] width 37 height 30
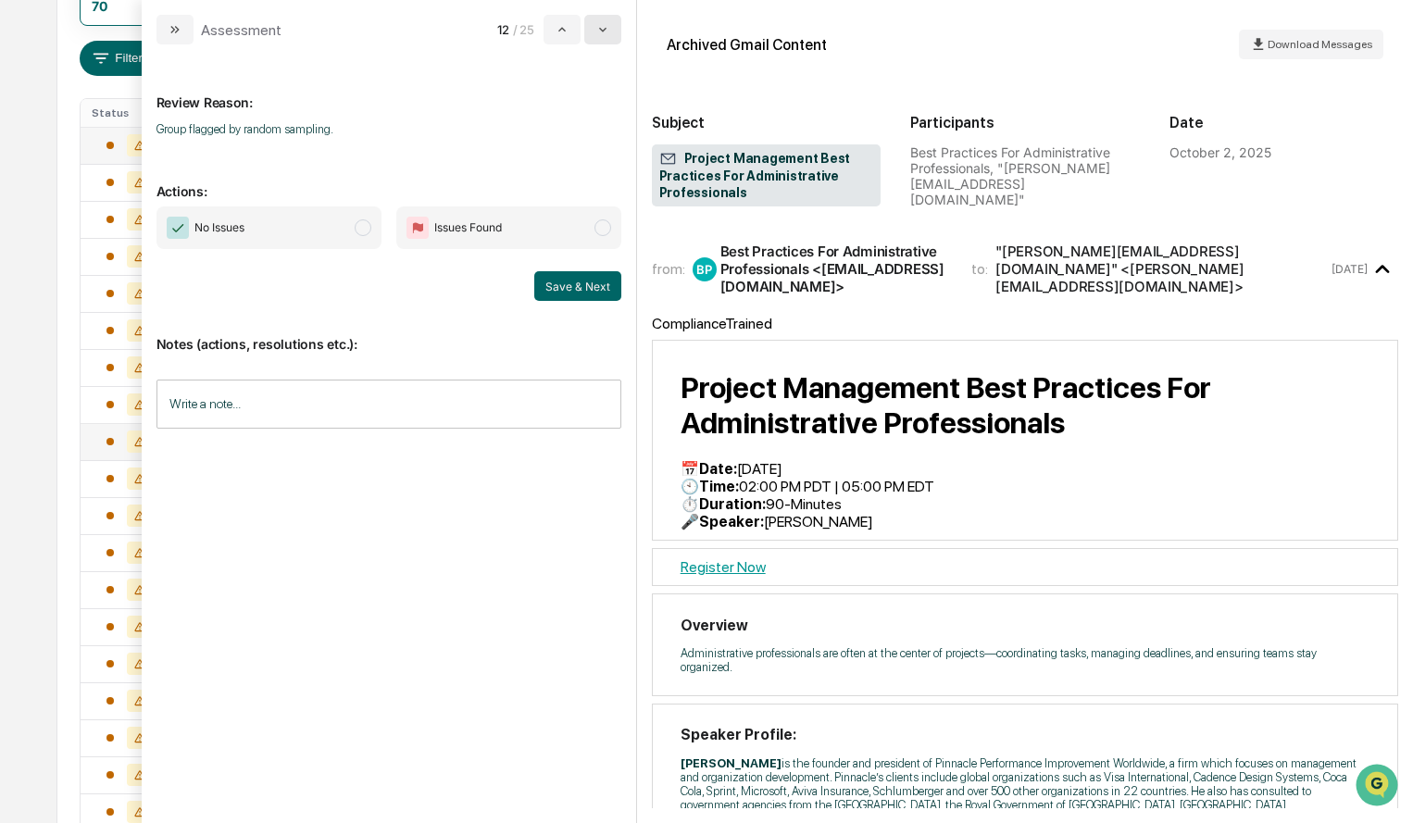
click at [615, 25] on button "modal" at bounding box center [602, 30] width 37 height 30
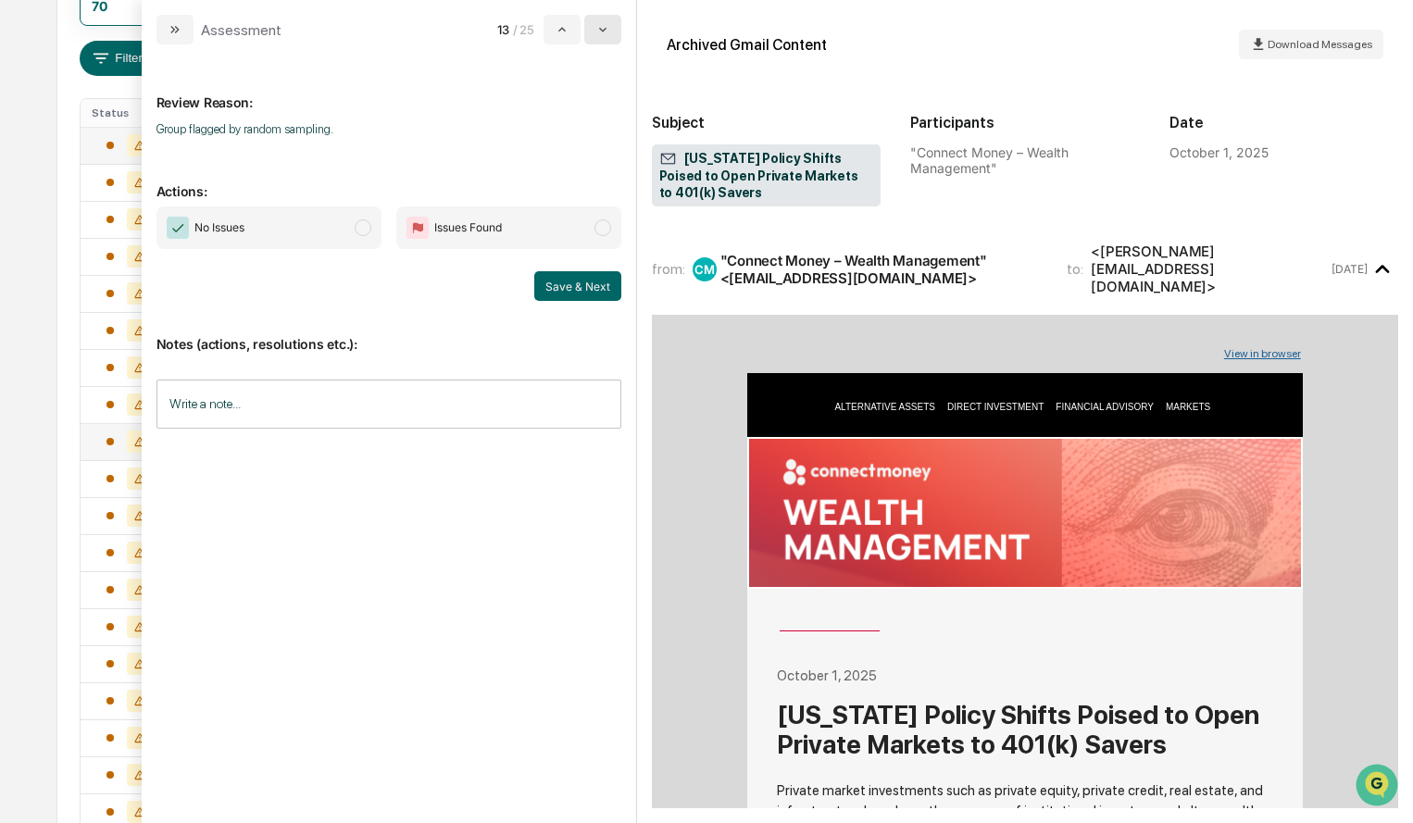
click at [615, 25] on button "modal" at bounding box center [602, 30] width 37 height 30
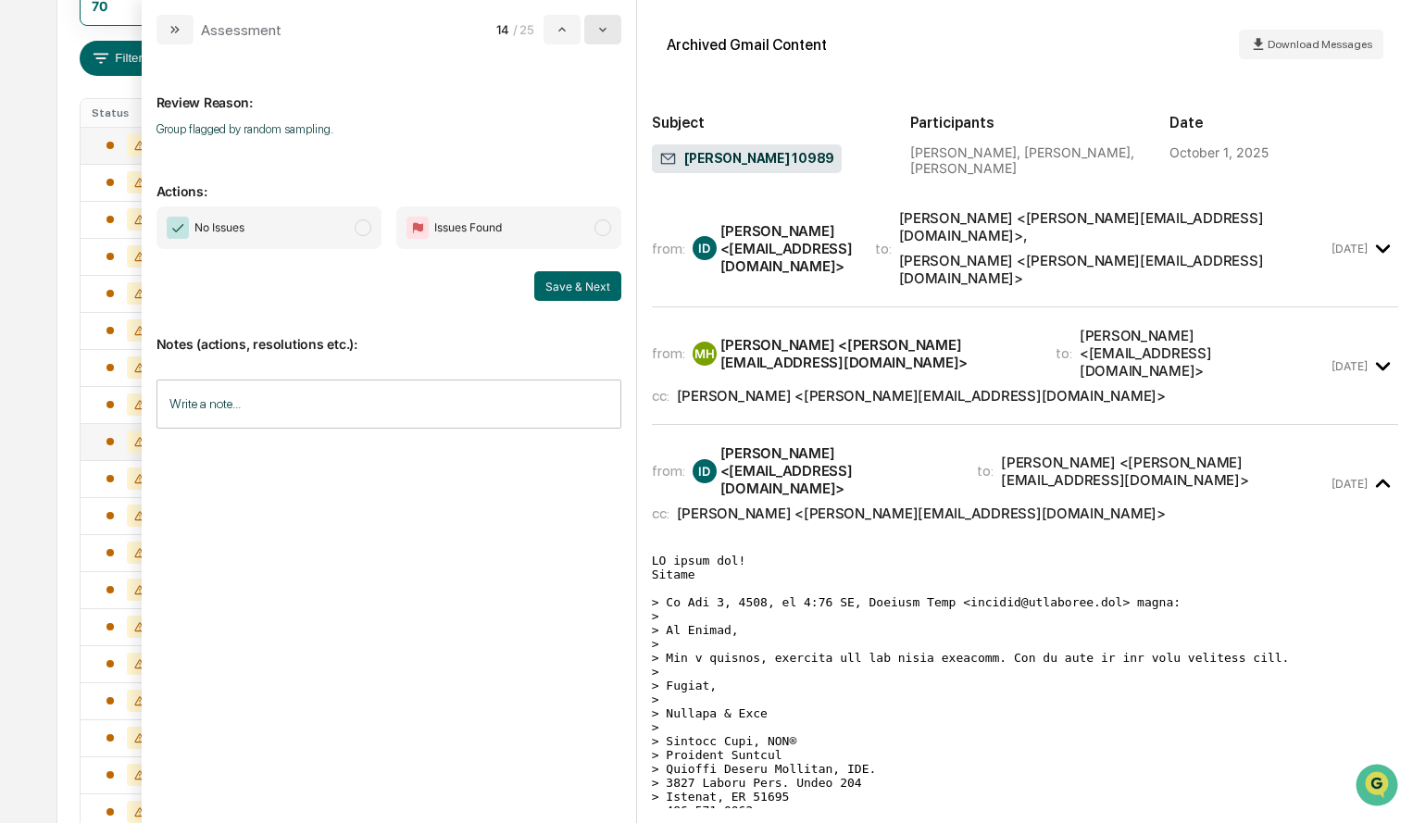
click at [615, 25] on button "modal" at bounding box center [602, 30] width 37 height 30
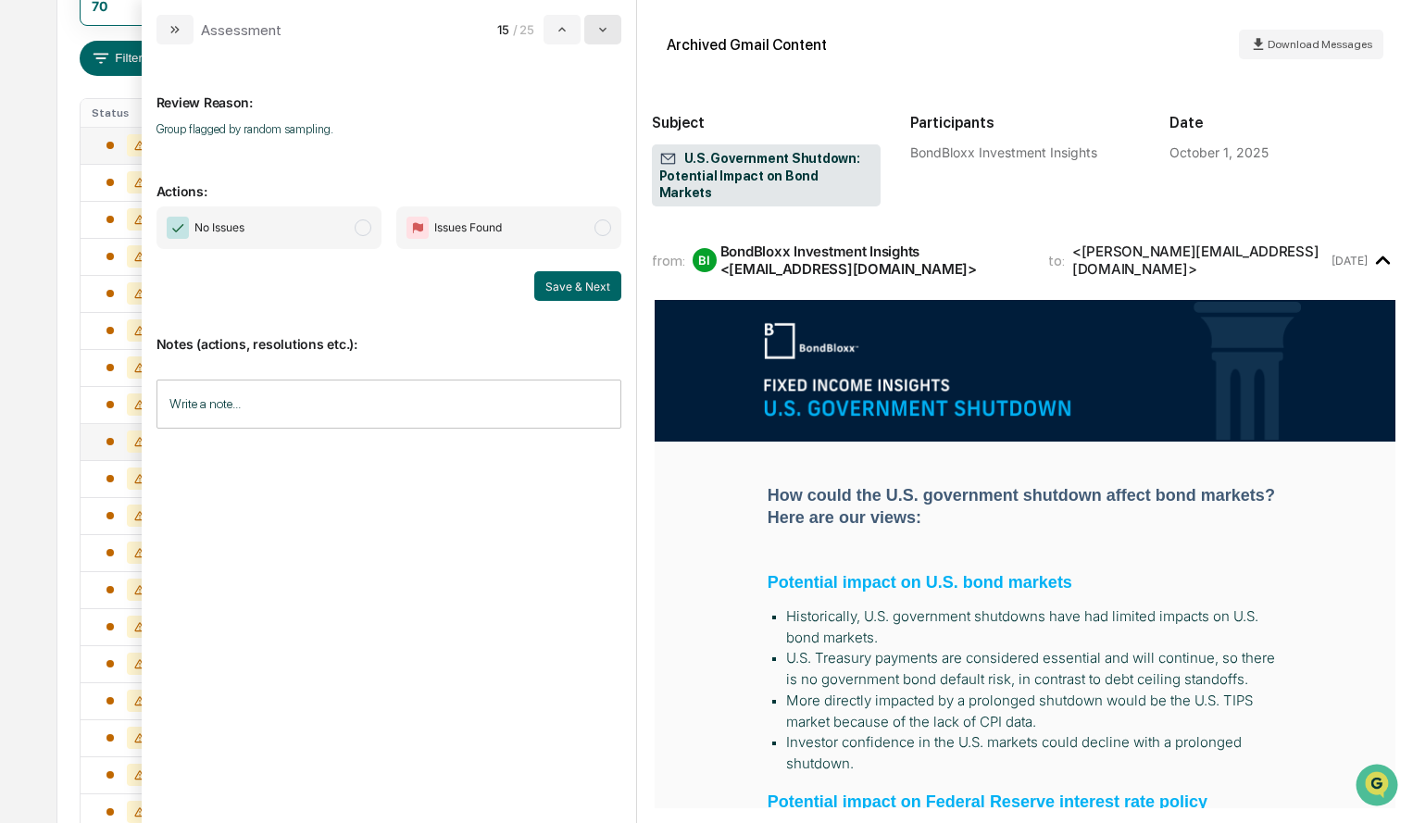
click at [615, 25] on button "modal" at bounding box center [602, 30] width 37 height 30
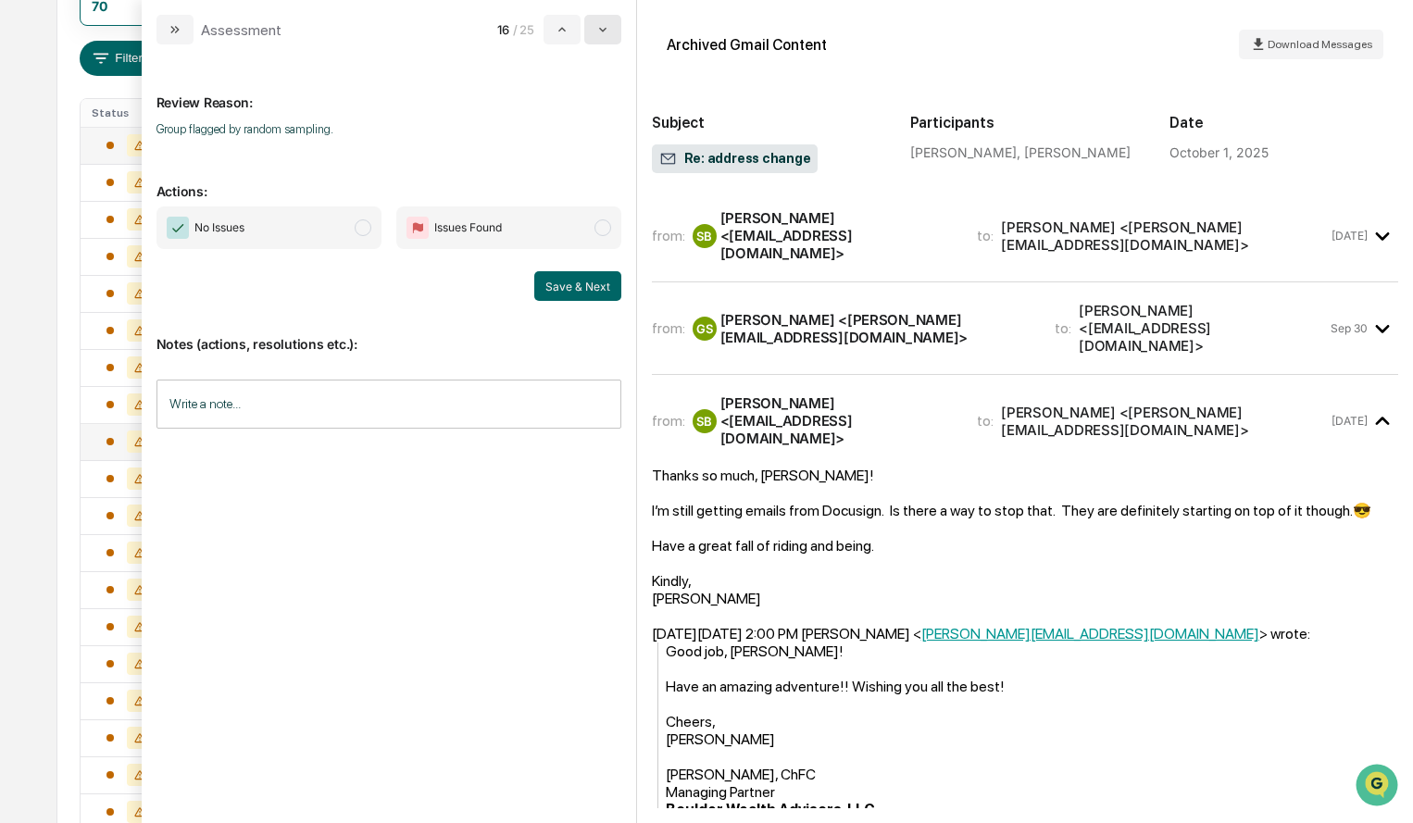
click at [615, 25] on button "modal" at bounding box center [602, 30] width 37 height 30
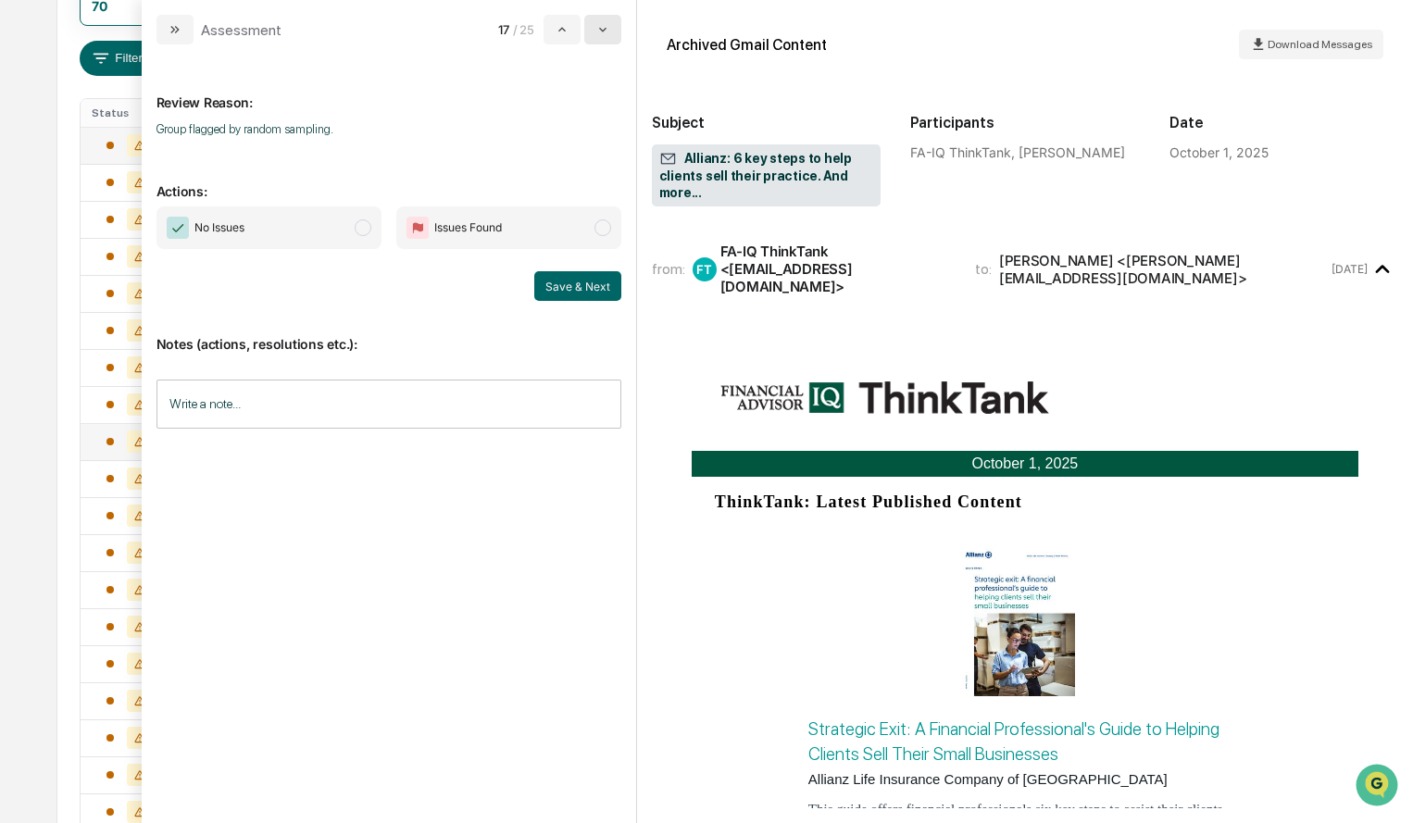
click at [615, 25] on button "modal" at bounding box center [602, 30] width 37 height 30
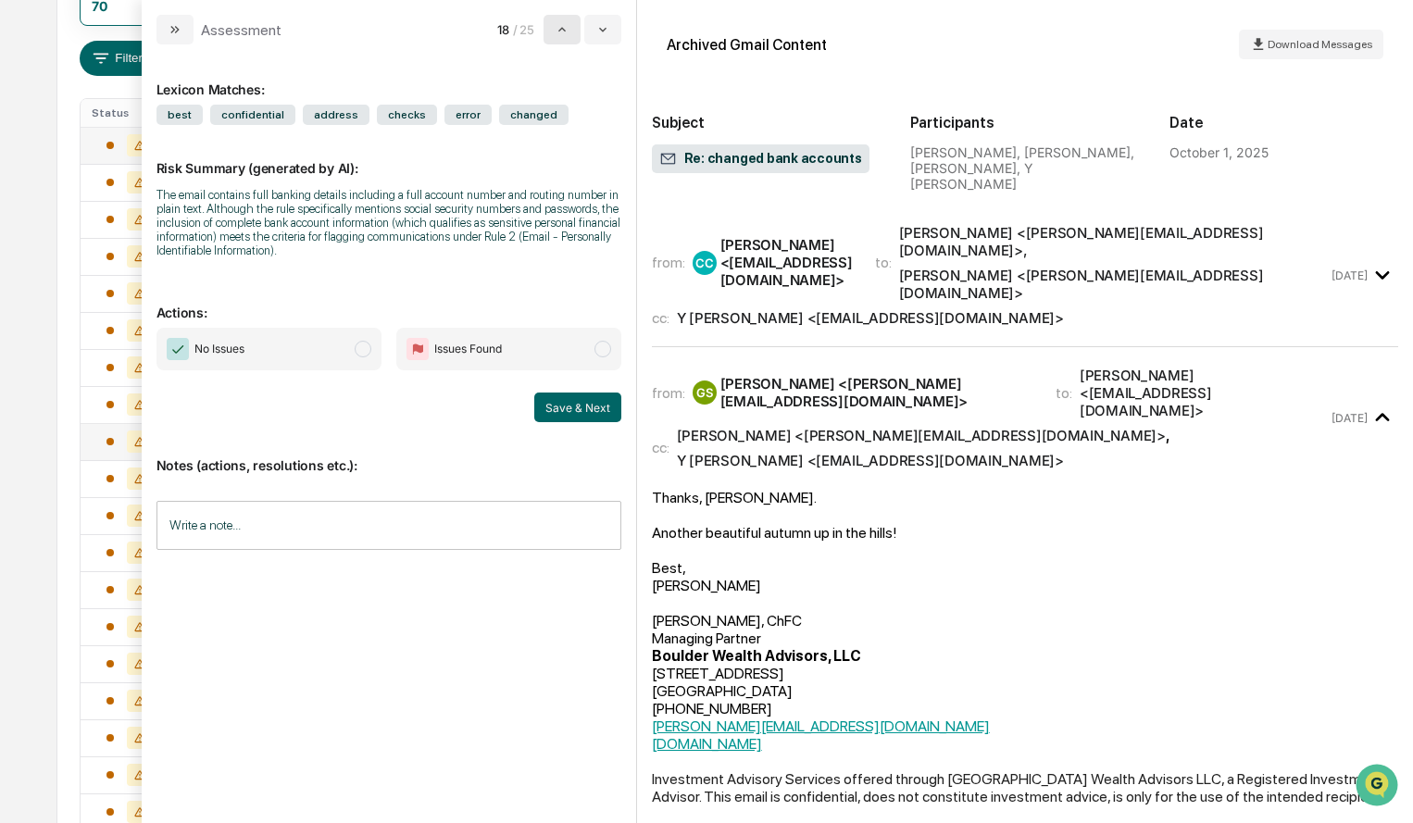
click at [567, 26] on icon "modal" at bounding box center [562, 29] width 15 height 15
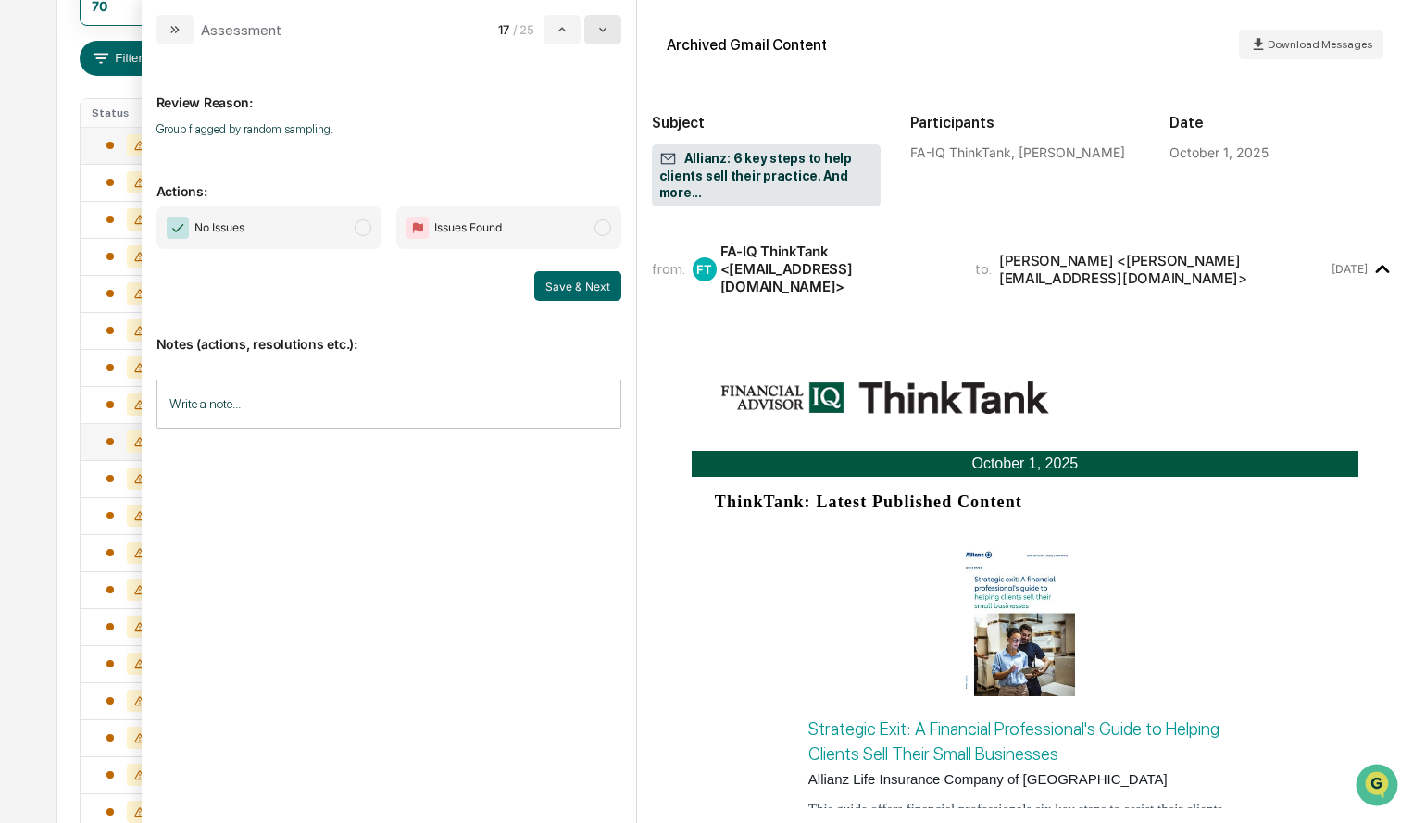
click at [619, 34] on button "modal" at bounding box center [602, 30] width 37 height 30
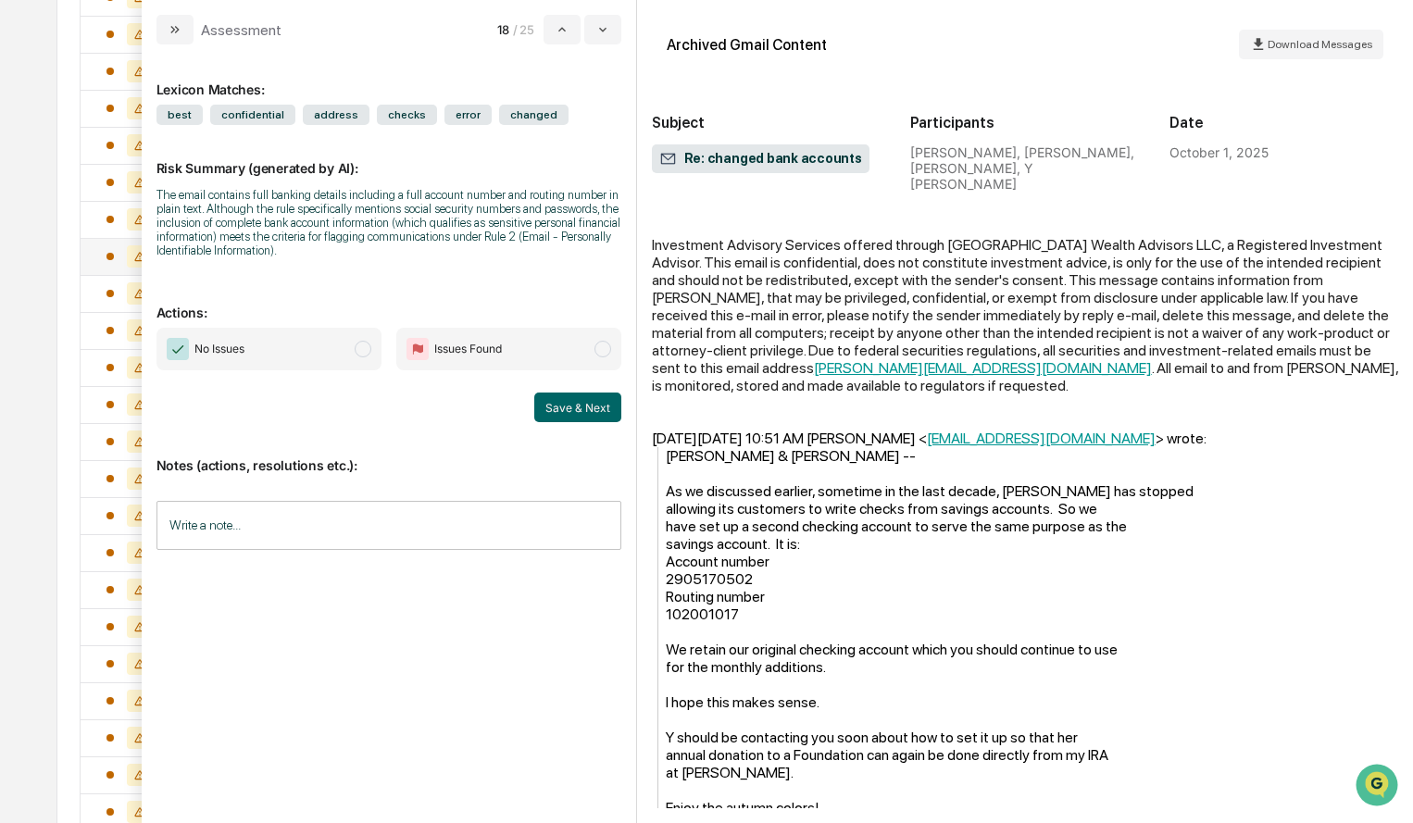
scroll to position [656, 0]
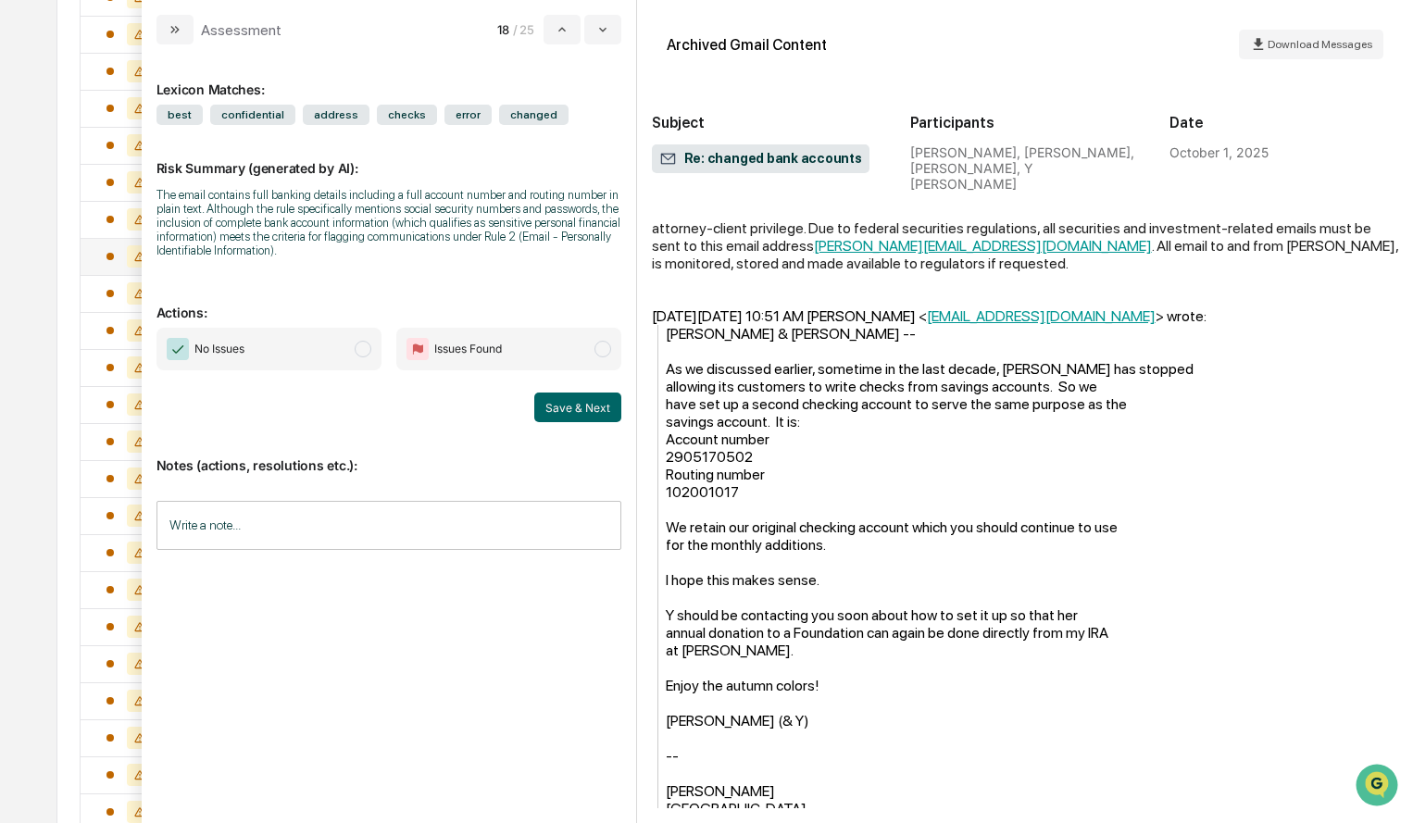
click at [606, 347] on span "modal" at bounding box center [602, 349] width 17 height 17
click at [601, 408] on button "Save & Next" at bounding box center [577, 408] width 87 height 30
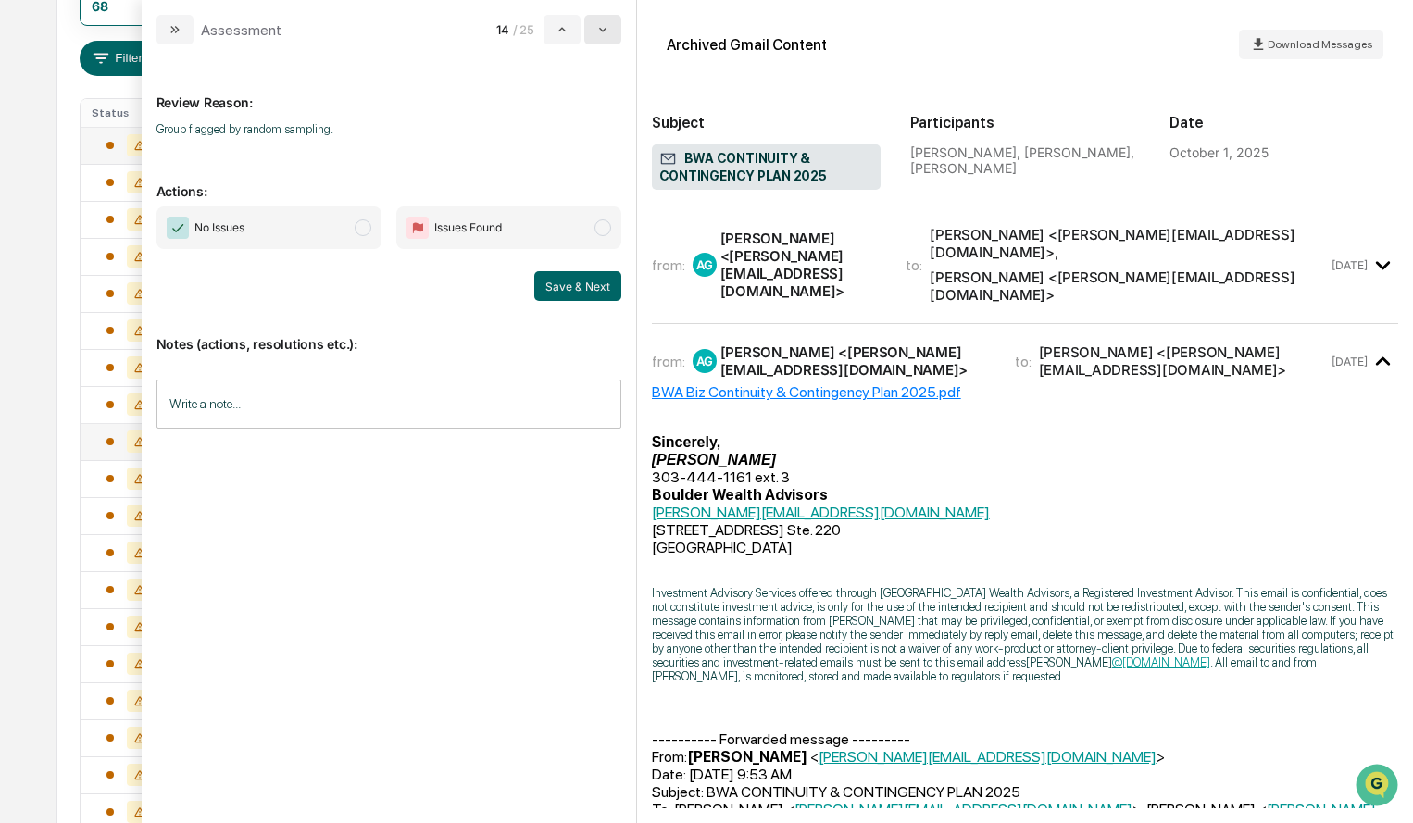
click at [605, 34] on icon "modal" at bounding box center [602, 29] width 15 height 15
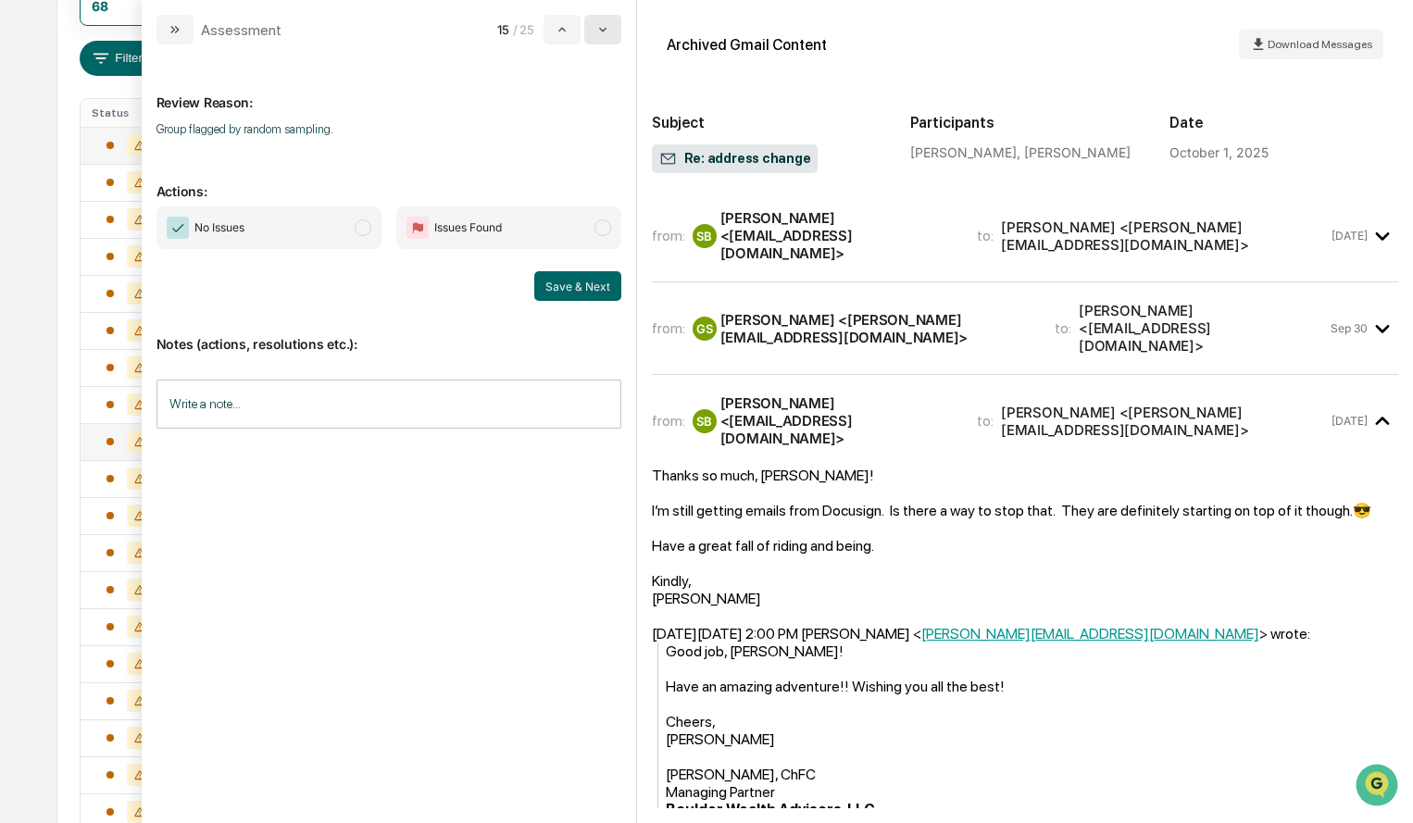
click at [605, 34] on icon "modal" at bounding box center [602, 29] width 15 height 15
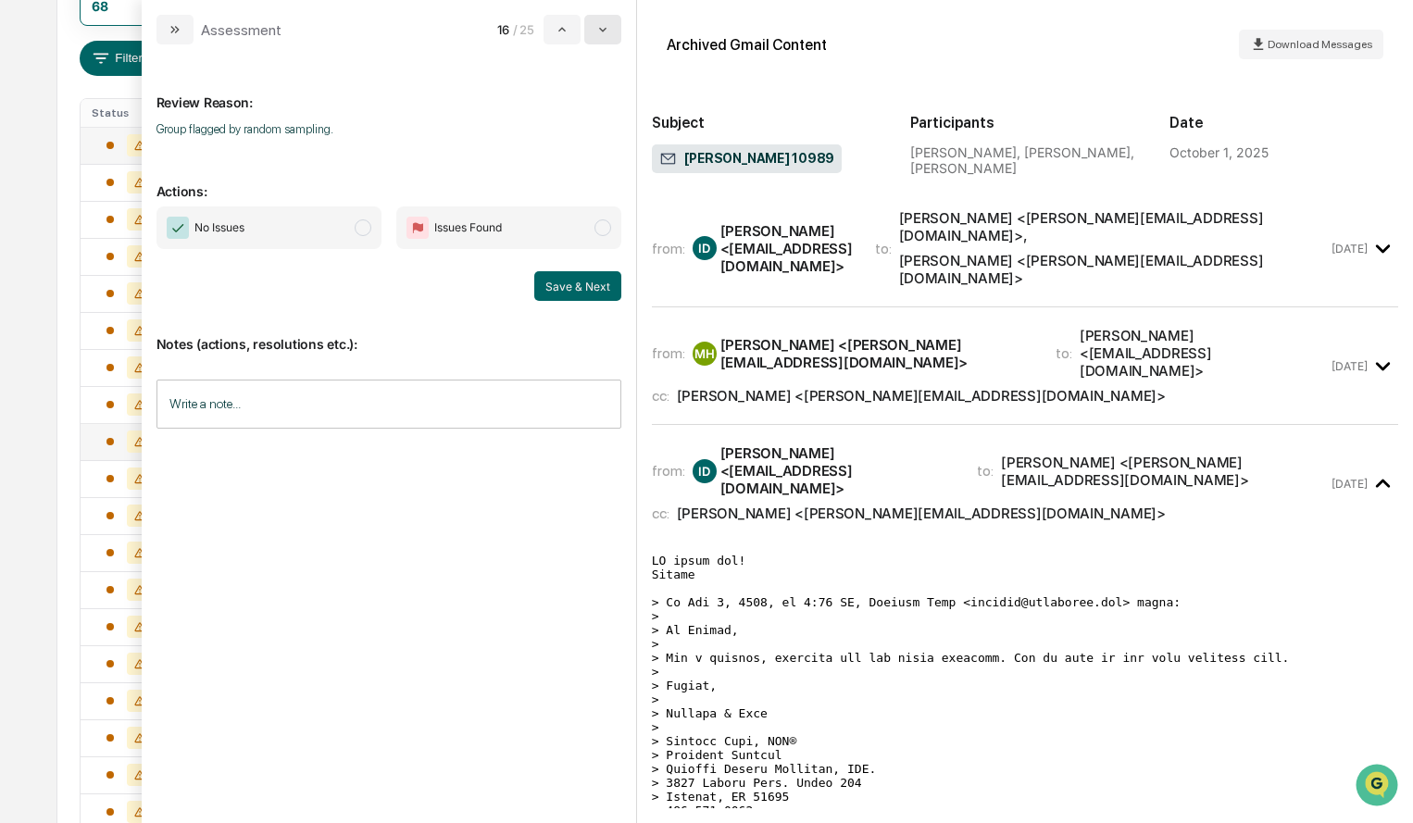
click at [605, 34] on icon "modal" at bounding box center [602, 29] width 15 height 15
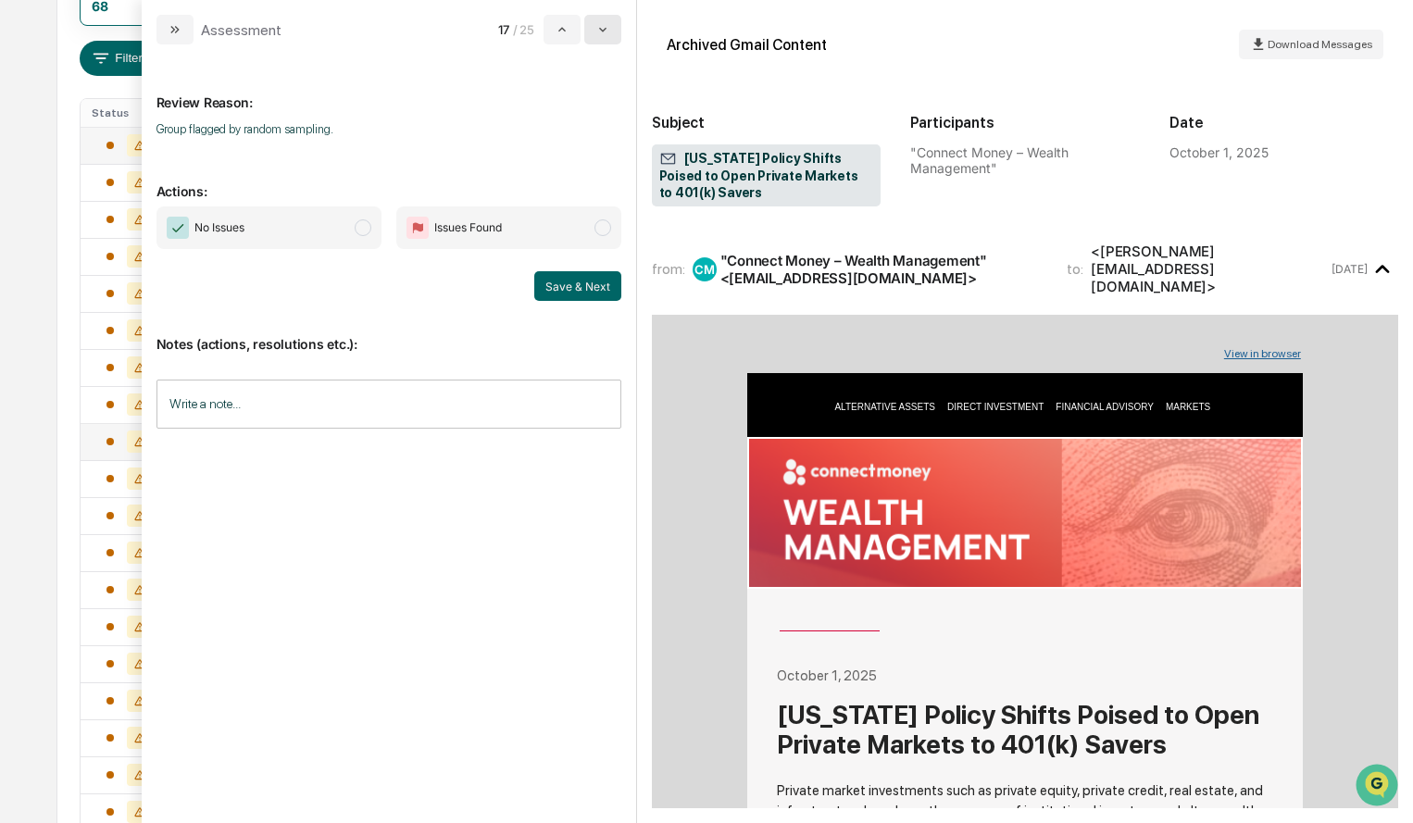
click at [605, 34] on icon "modal" at bounding box center [602, 29] width 15 height 15
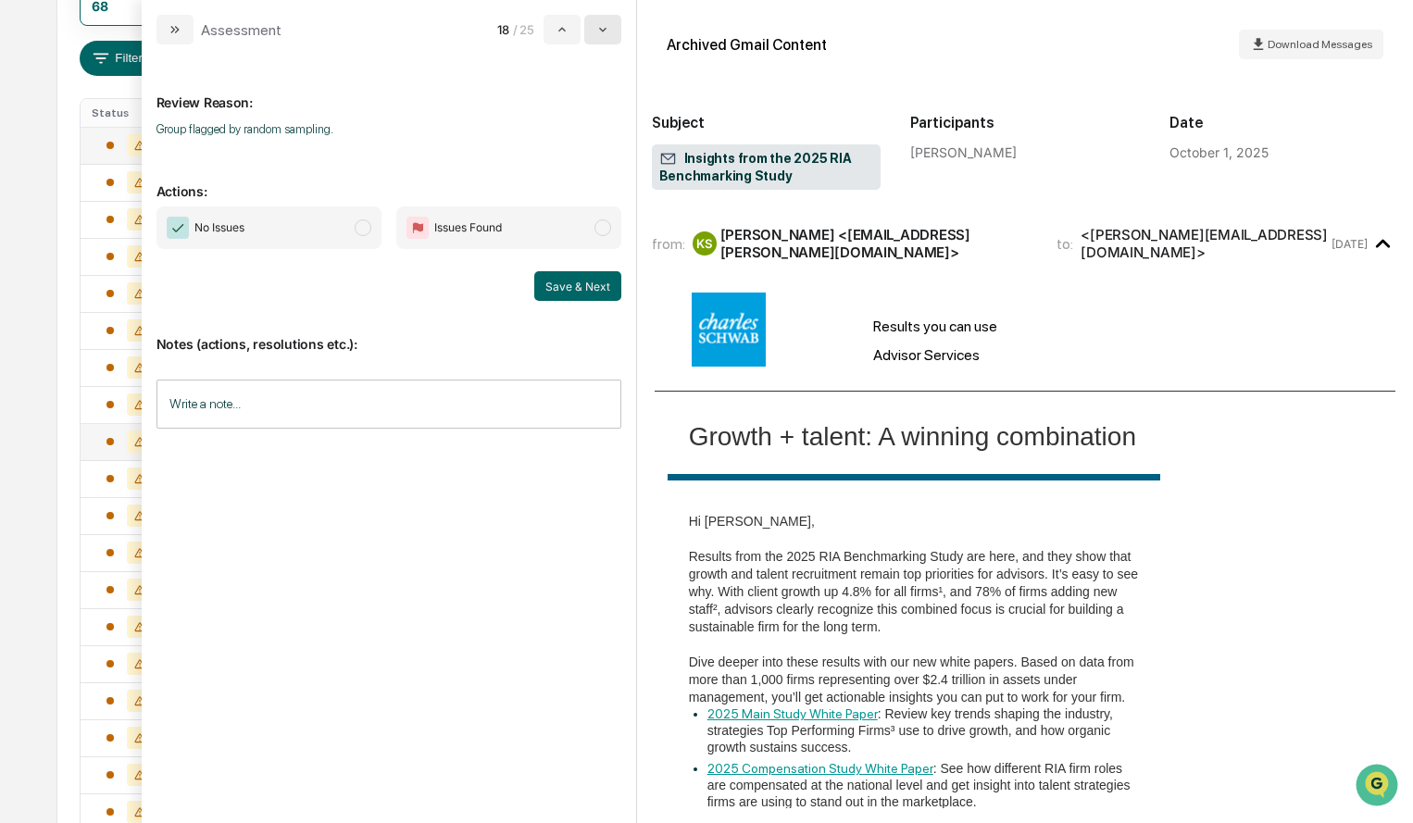
click at [605, 34] on icon "modal" at bounding box center [602, 29] width 15 height 15
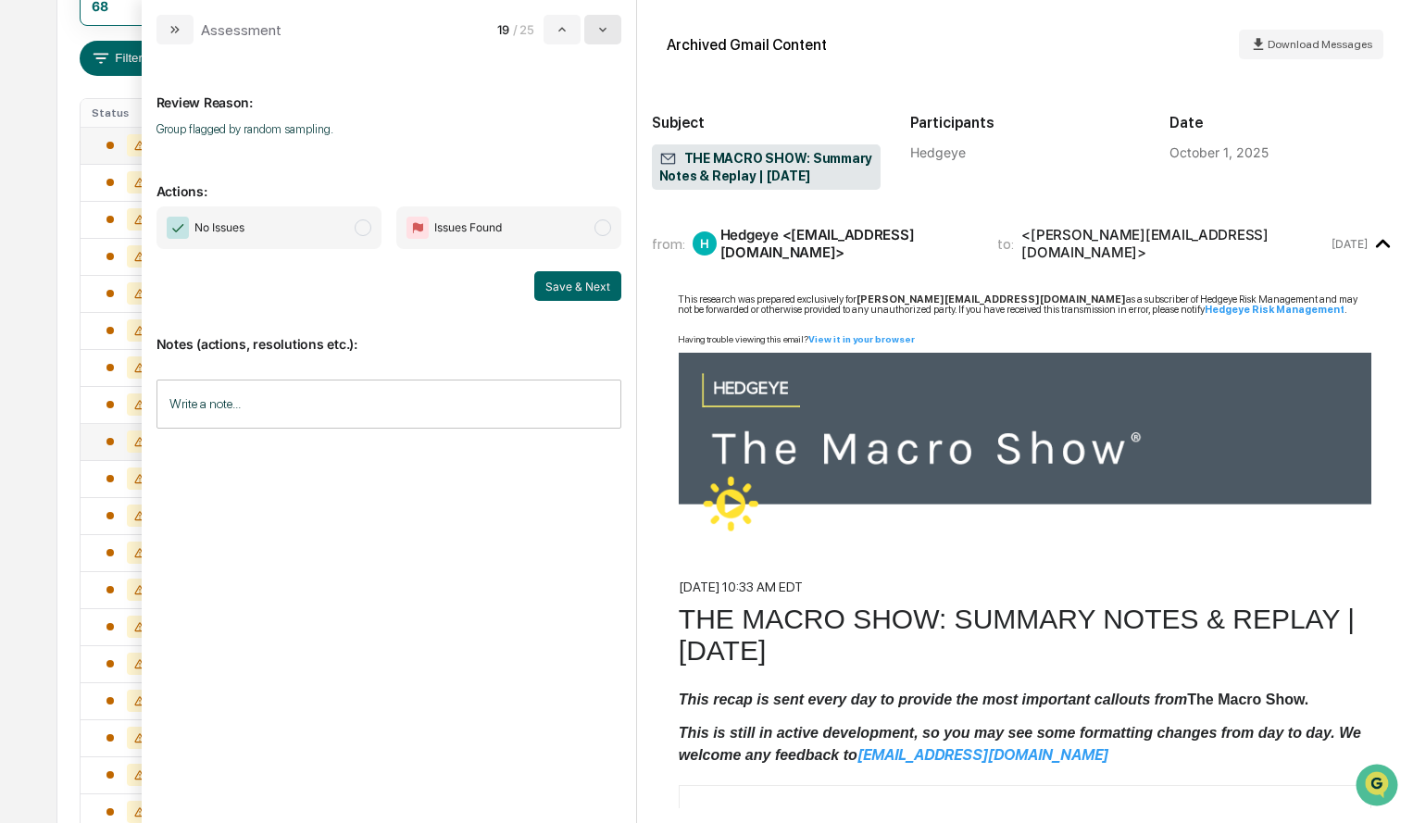
click at [605, 34] on icon "modal" at bounding box center [602, 29] width 15 height 15
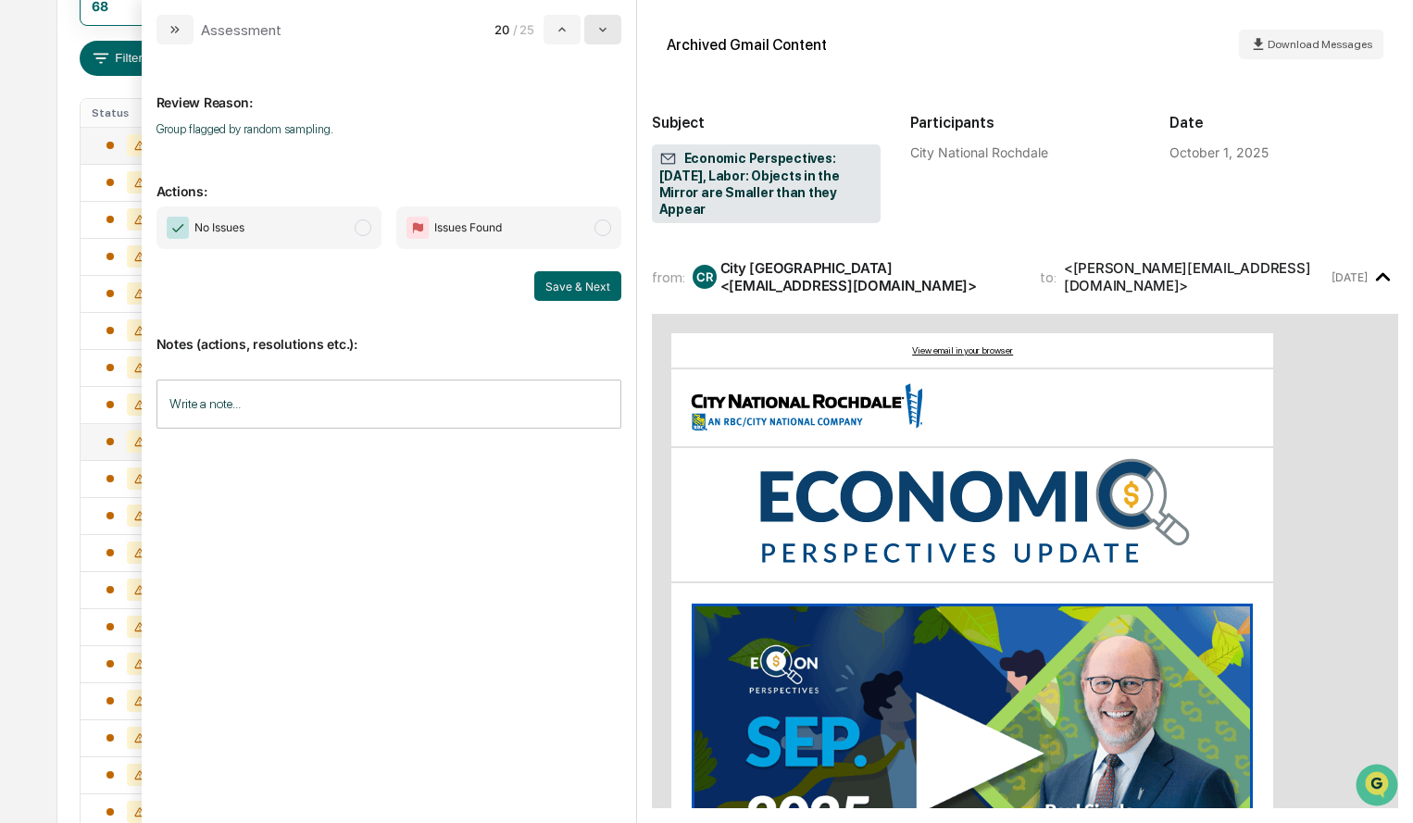
click at [605, 34] on icon "modal" at bounding box center [602, 29] width 15 height 15
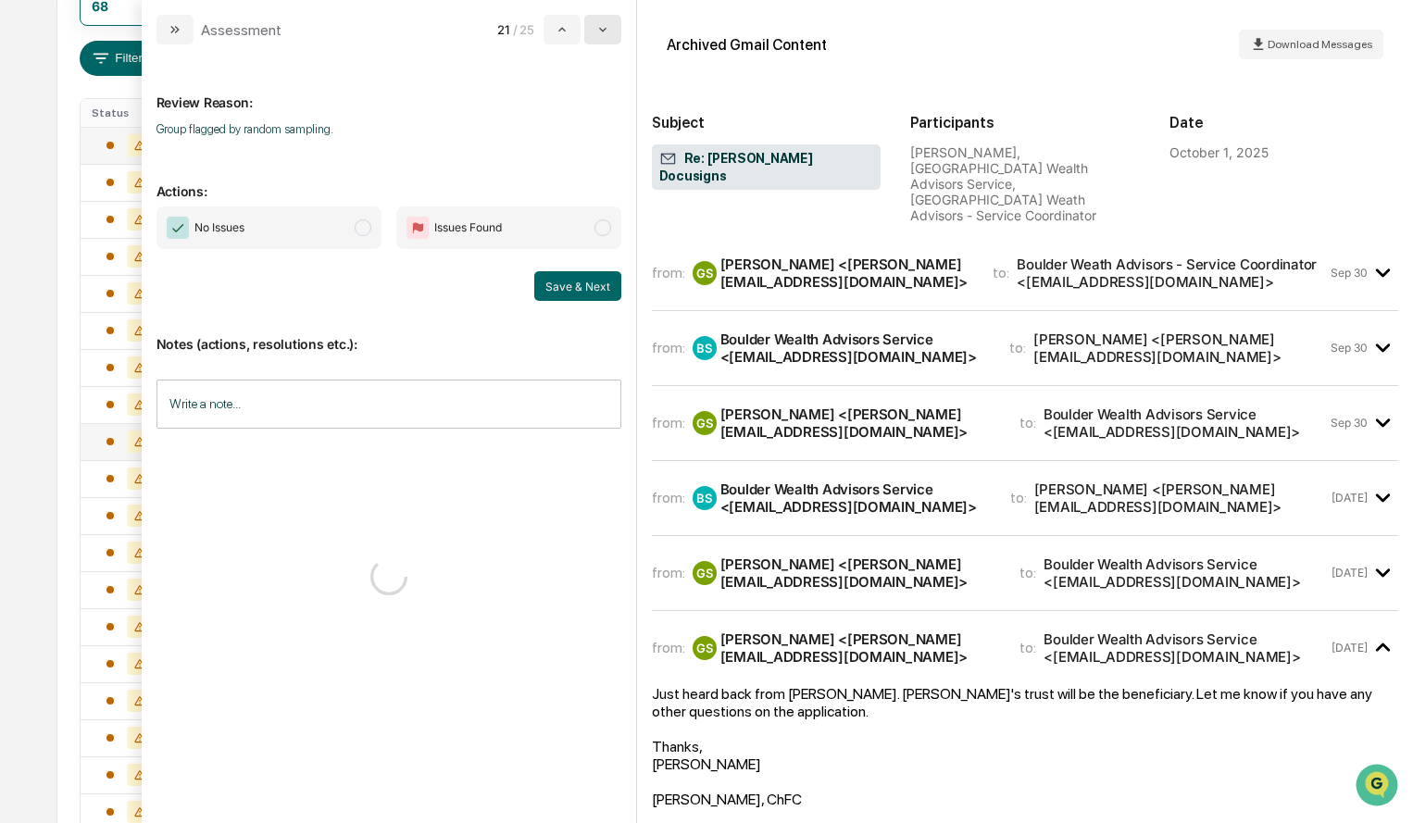
click at [605, 34] on icon "modal" at bounding box center [602, 29] width 15 height 15
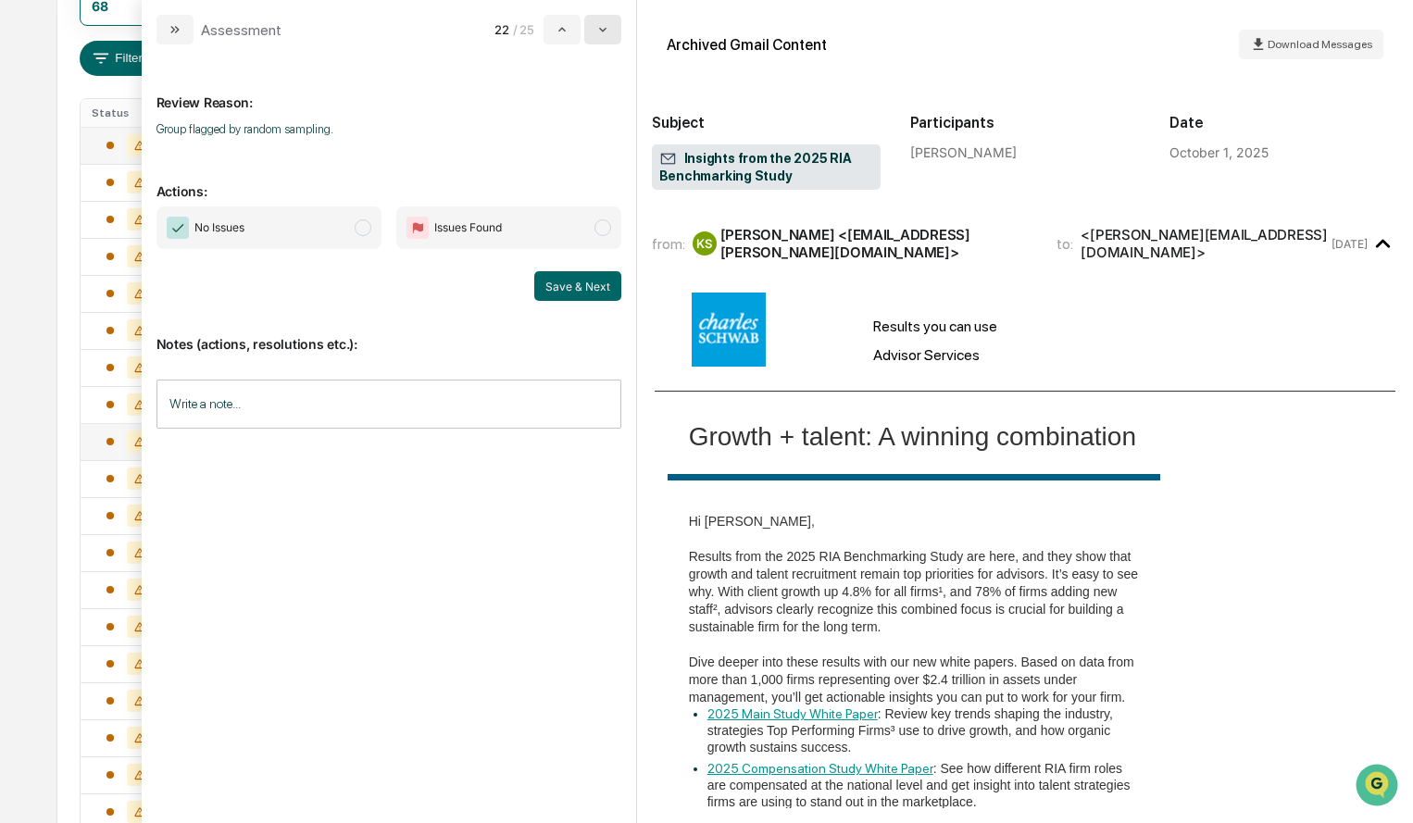
click at [605, 34] on icon "modal" at bounding box center [602, 29] width 15 height 15
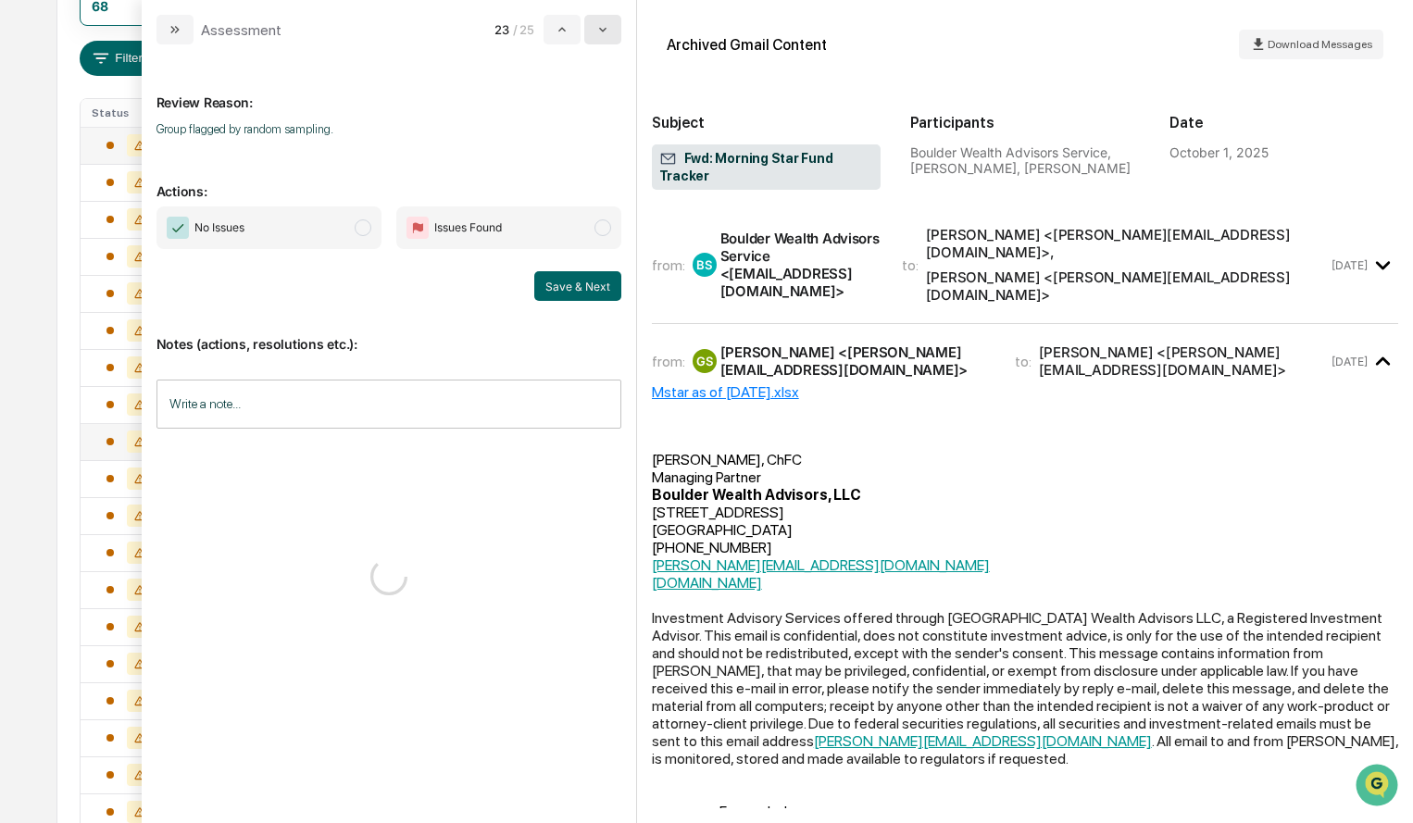
click at [605, 34] on icon "modal" at bounding box center [602, 29] width 15 height 15
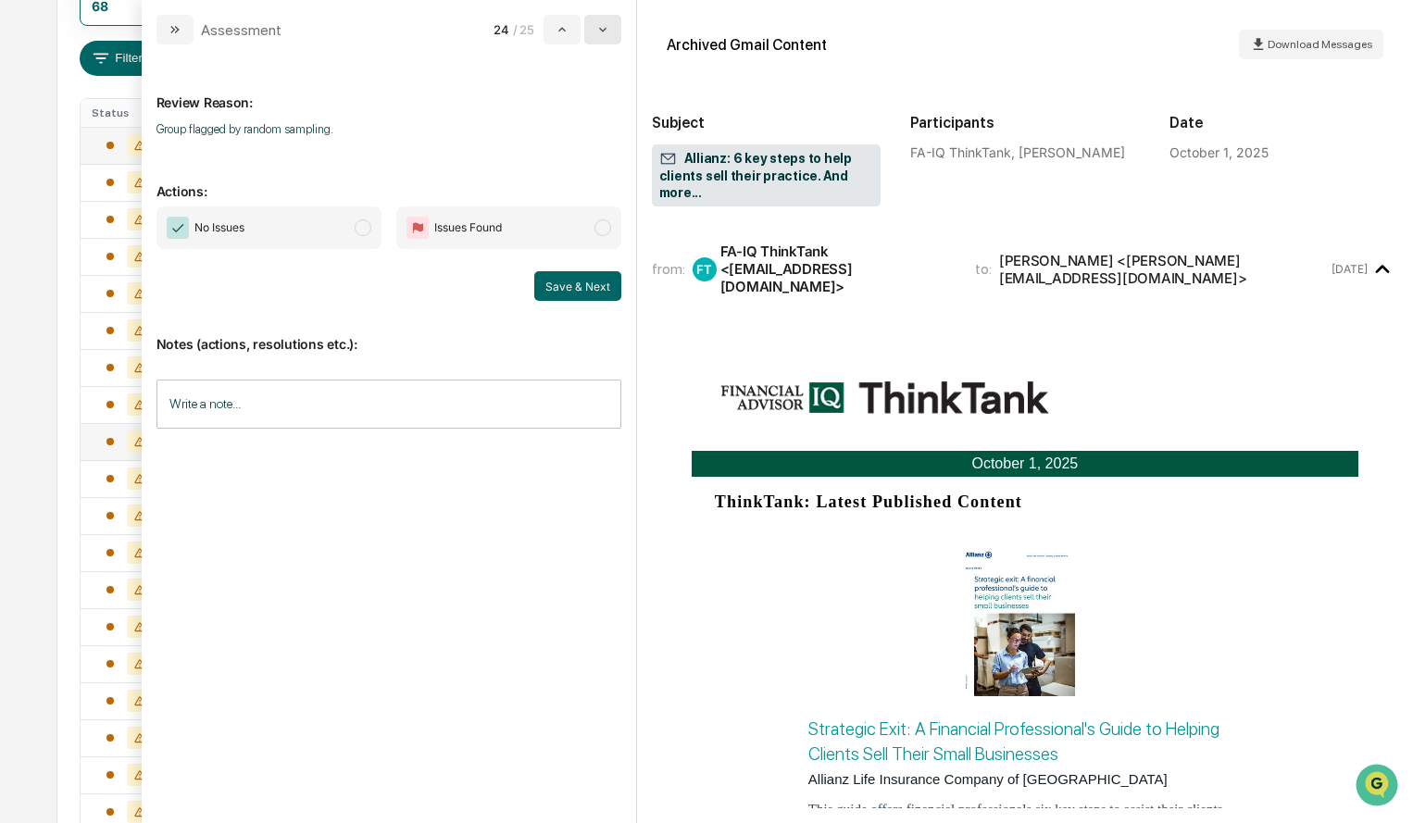
click at [605, 34] on icon "modal" at bounding box center [602, 29] width 15 height 15
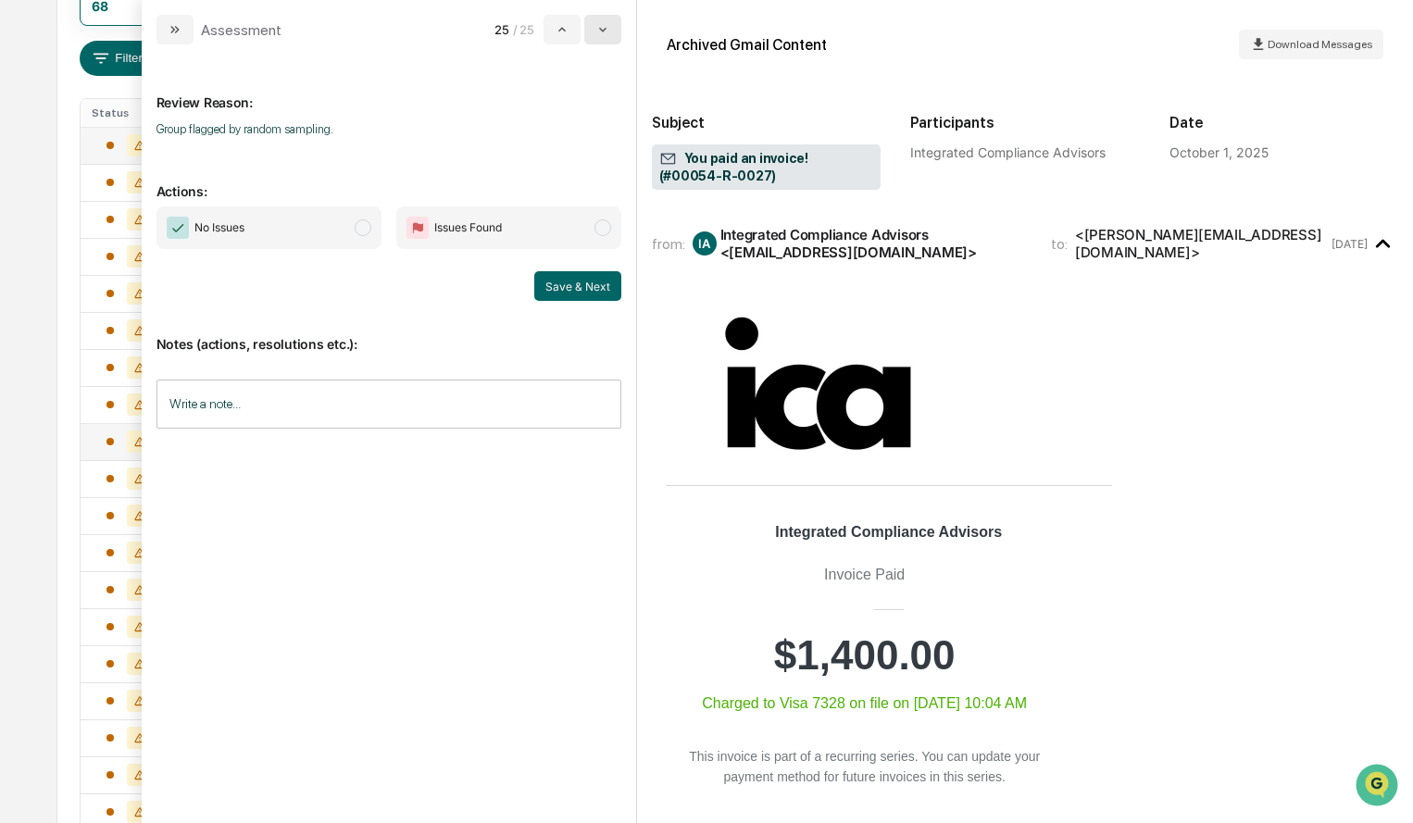
click at [610, 29] on icon "modal" at bounding box center [602, 29] width 15 height 15
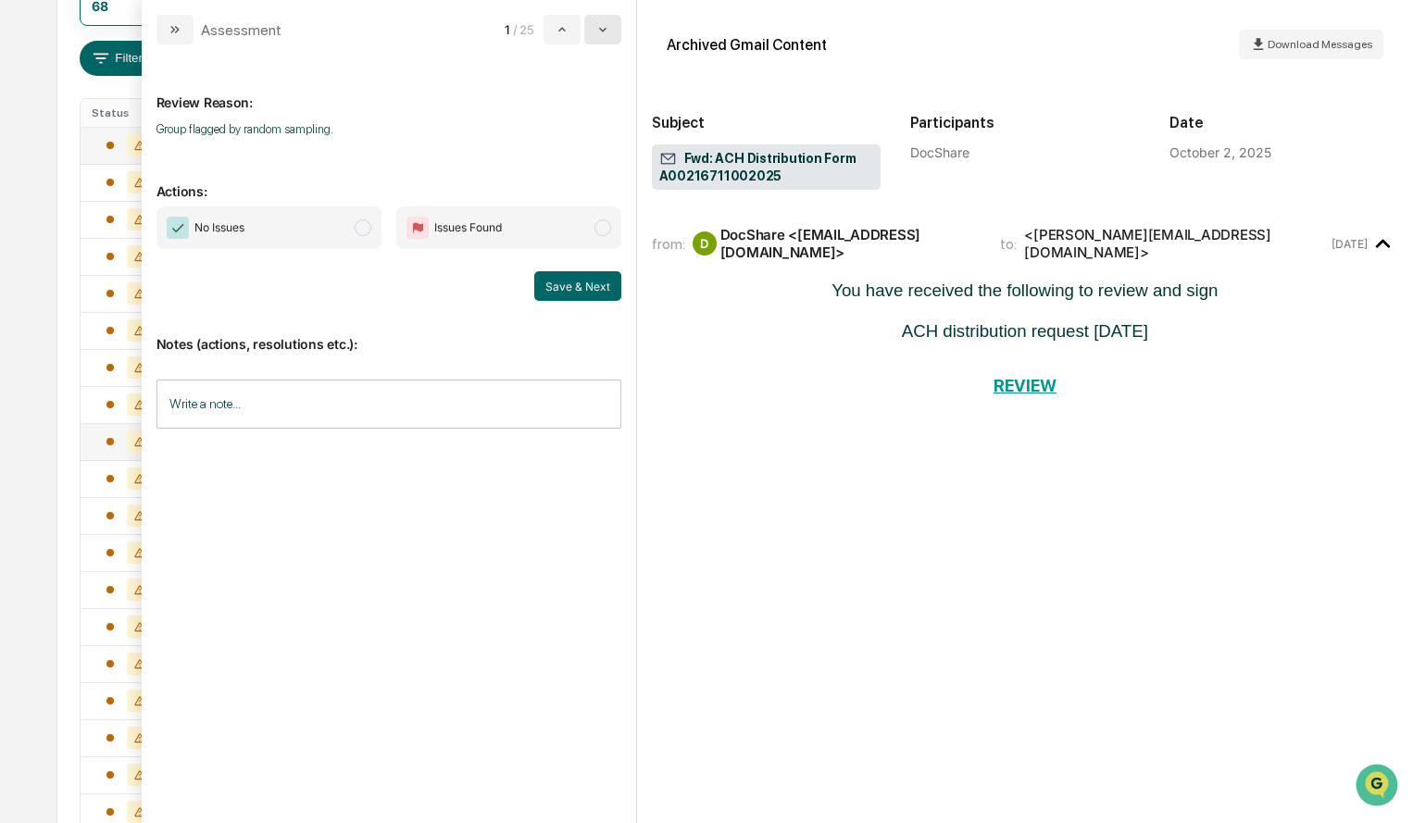
click at [602, 39] on button "modal" at bounding box center [602, 30] width 37 height 30
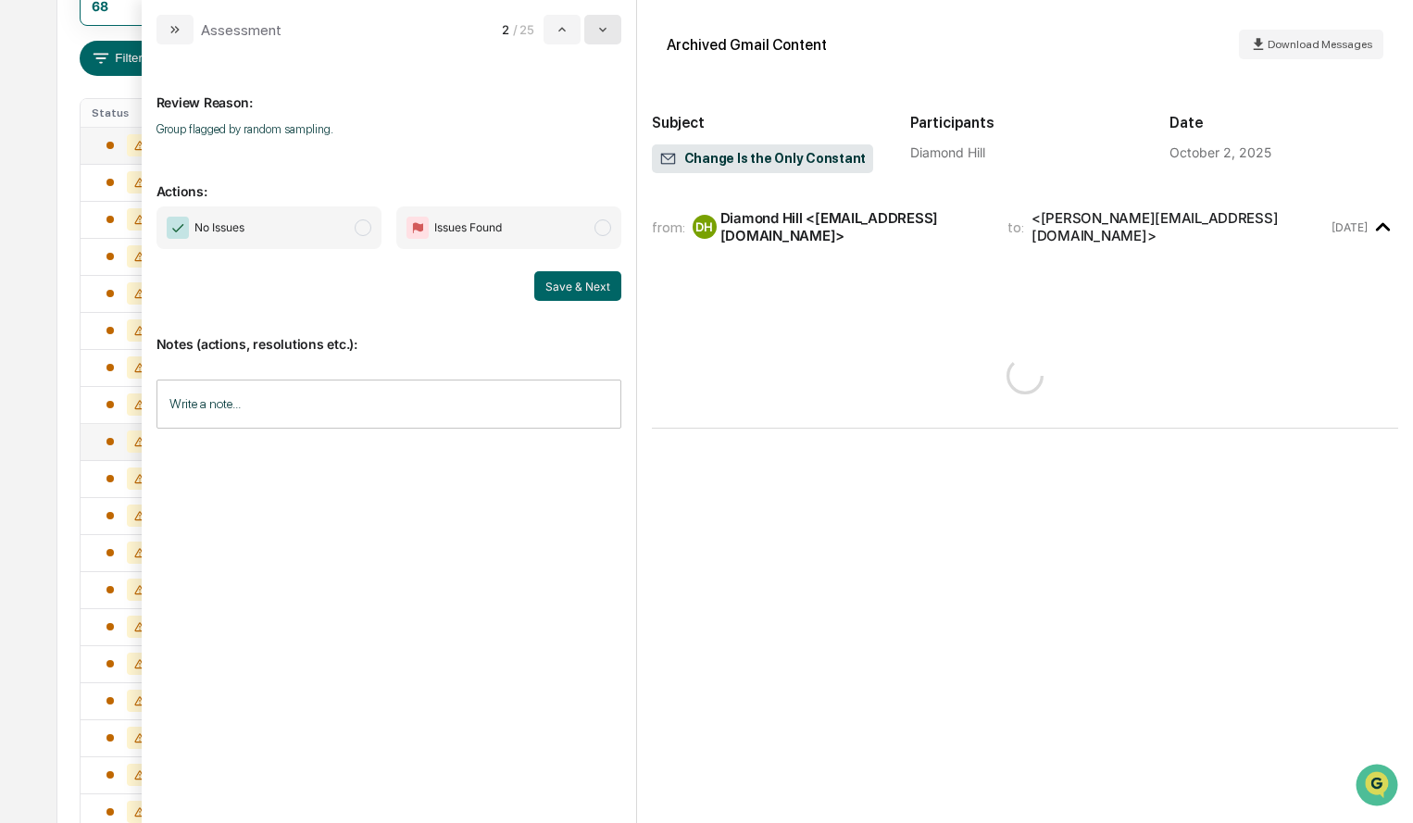
click at [602, 40] on button "modal" at bounding box center [602, 30] width 37 height 30
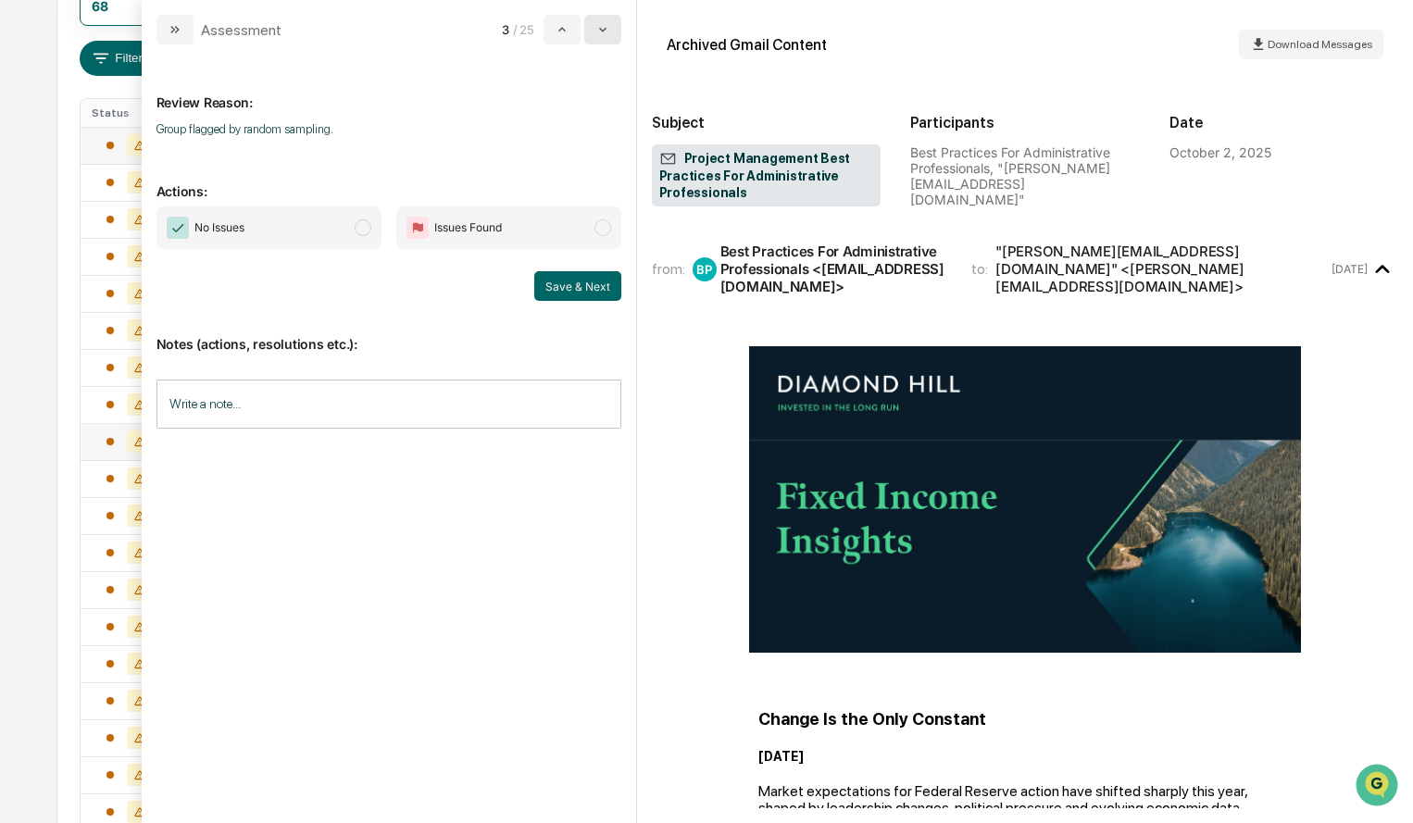
click at [602, 40] on button "modal" at bounding box center [602, 30] width 37 height 30
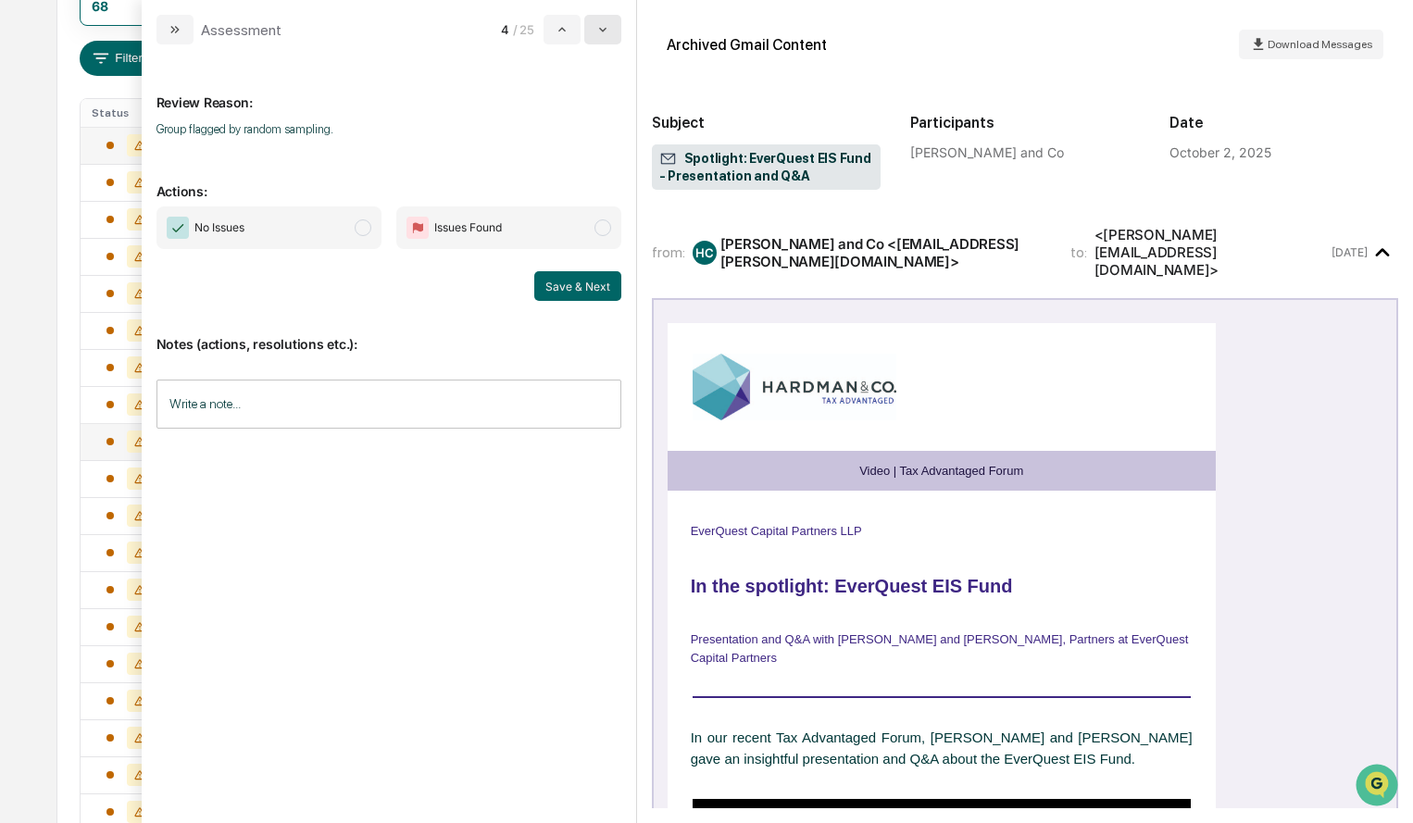
click at [602, 40] on button "modal" at bounding box center [602, 30] width 37 height 30
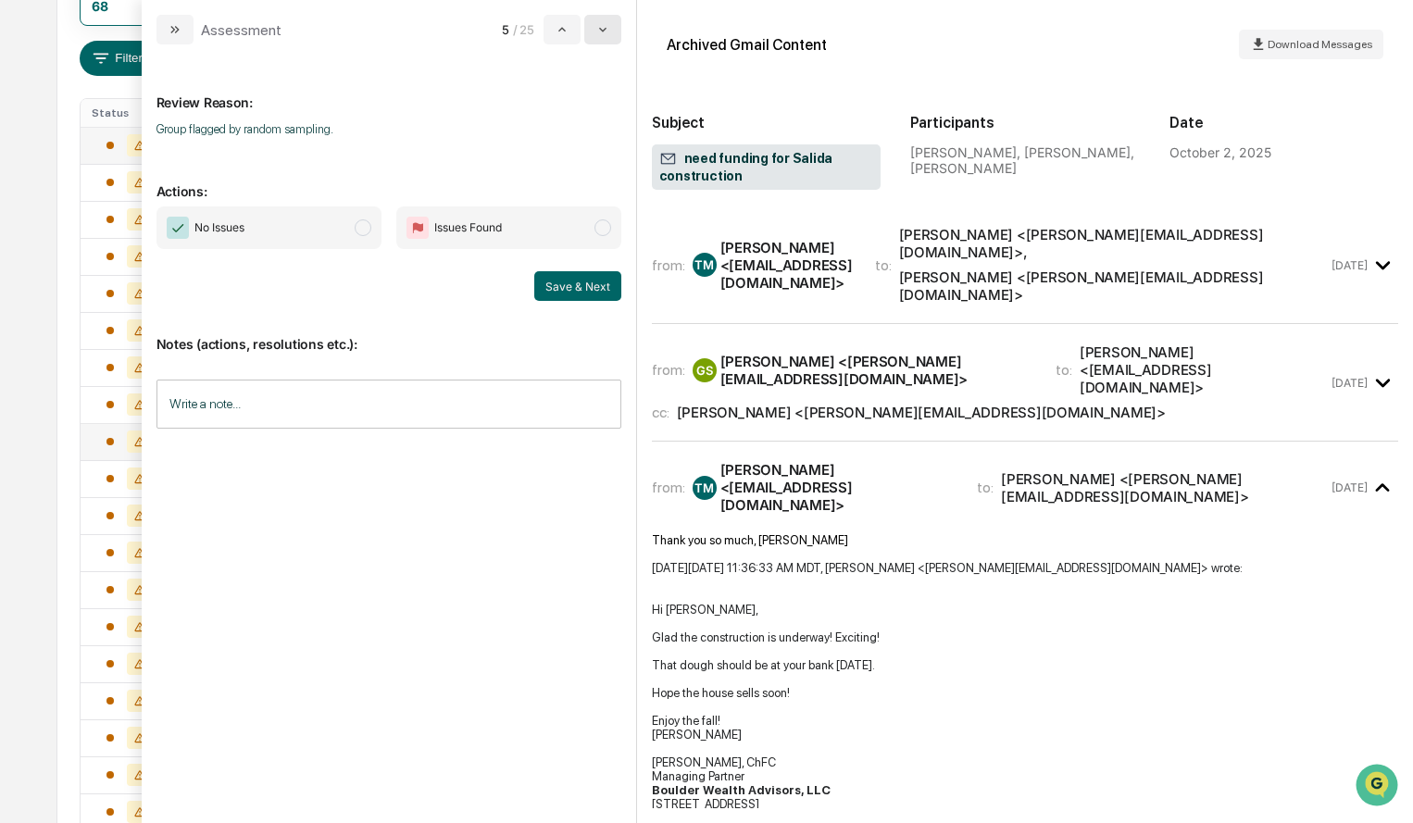
click at [602, 40] on button "modal" at bounding box center [602, 30] width 37 height 30
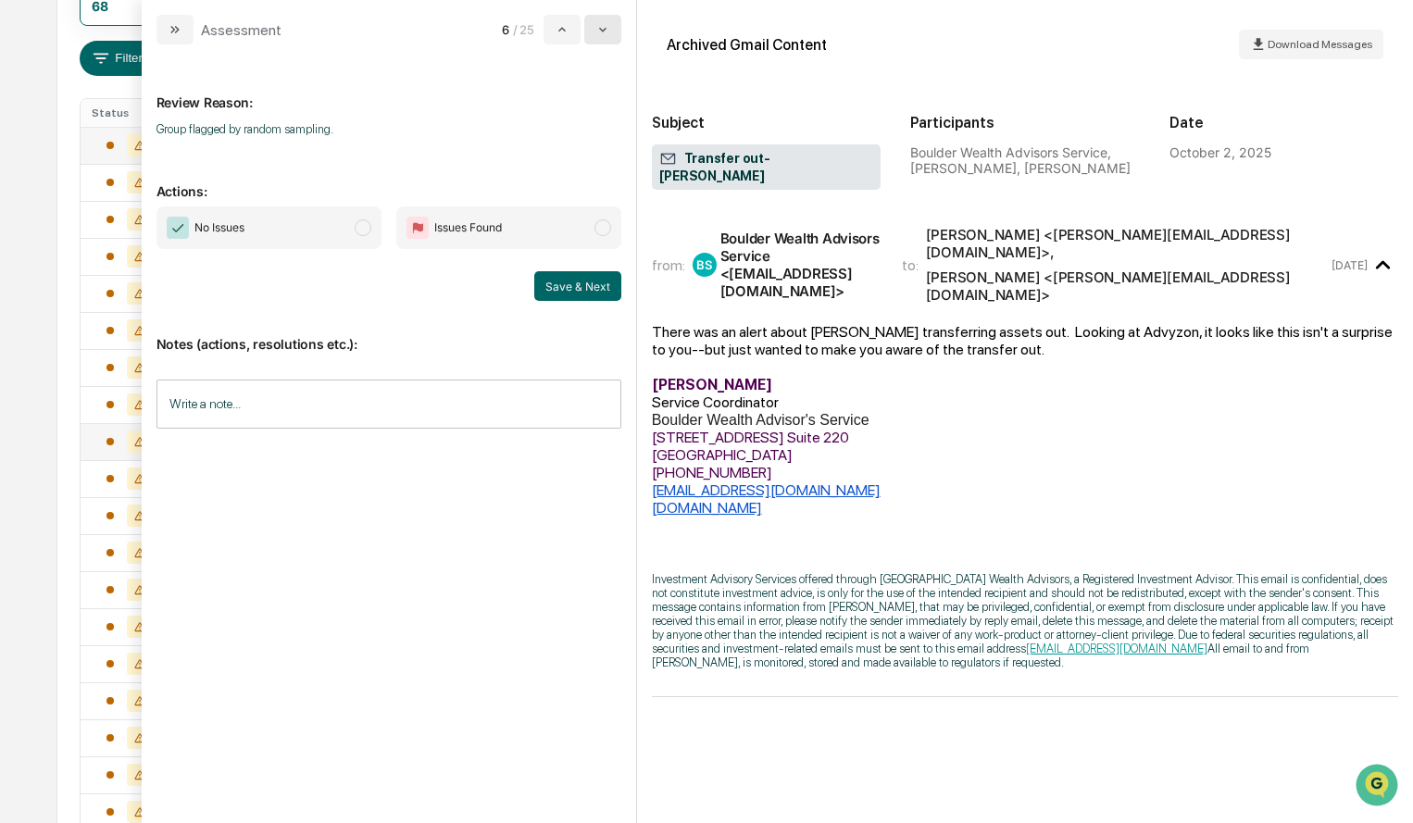
click at [602, 40] on button "modal" at bounding box center [602, 30] width 37 height 30
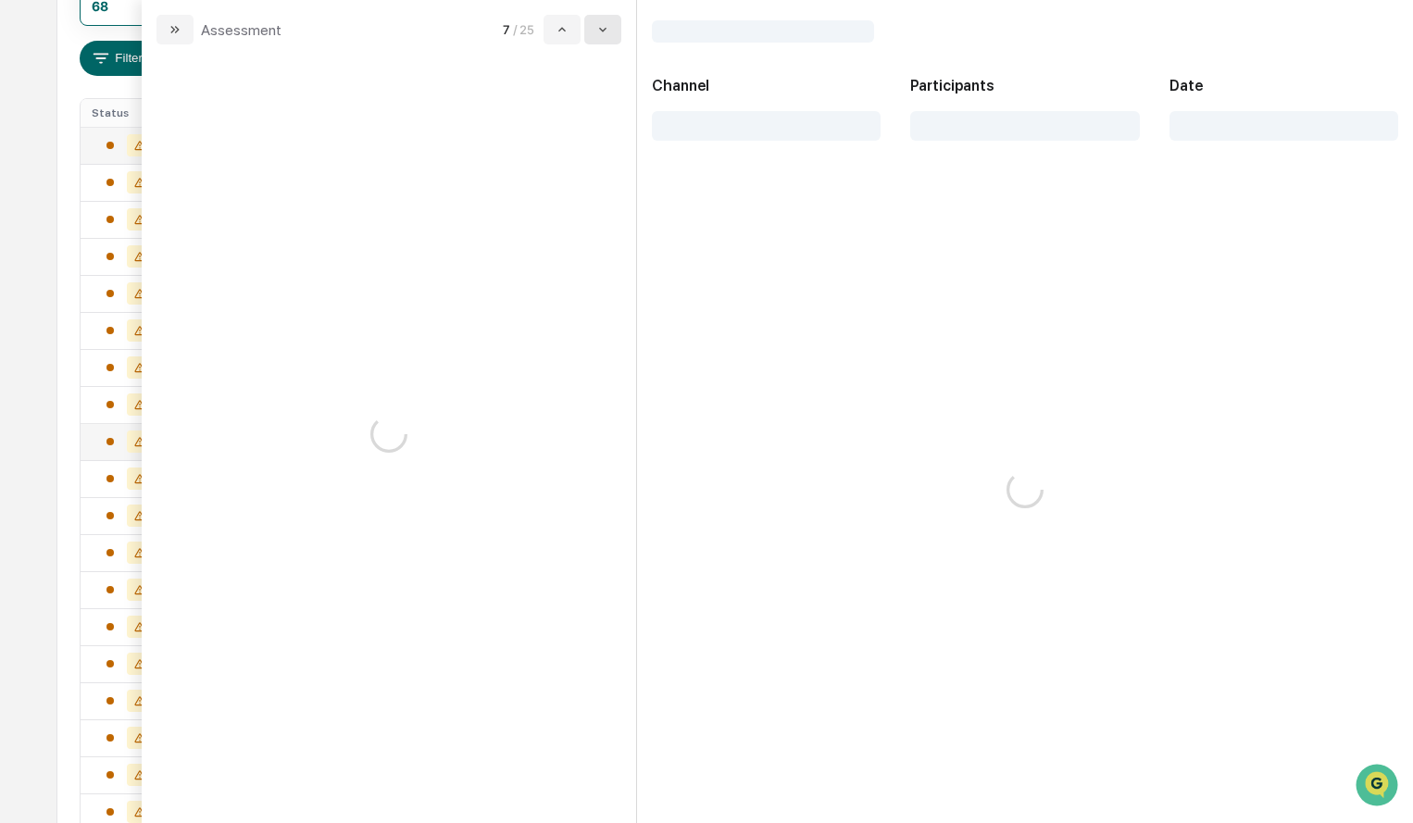
click at [602, 40] on button "modal" at bounding box center [602, 30] width 37 height 30
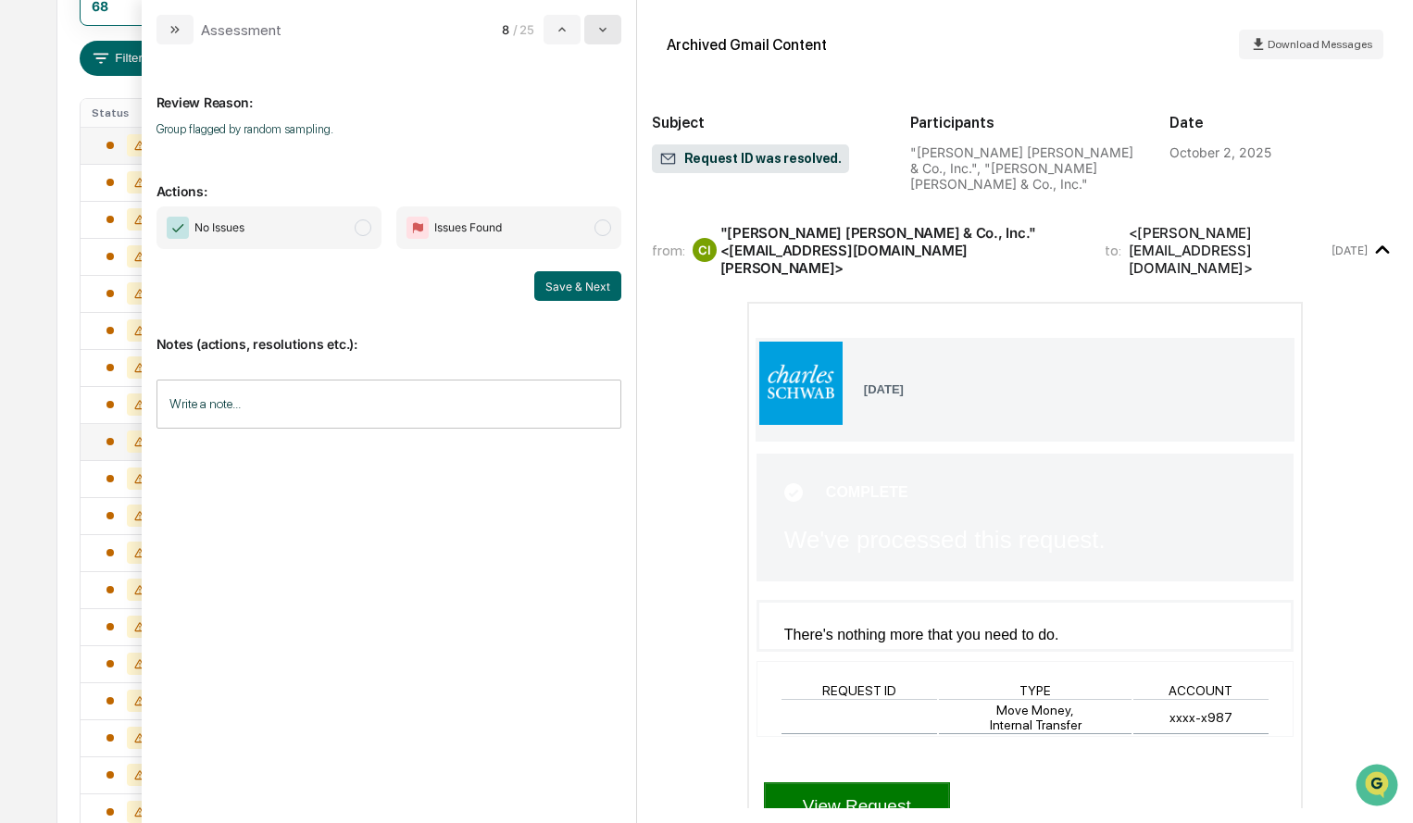
click at [602, 40] on button "modal" at bounding box center [602, 30] width 37 height 30
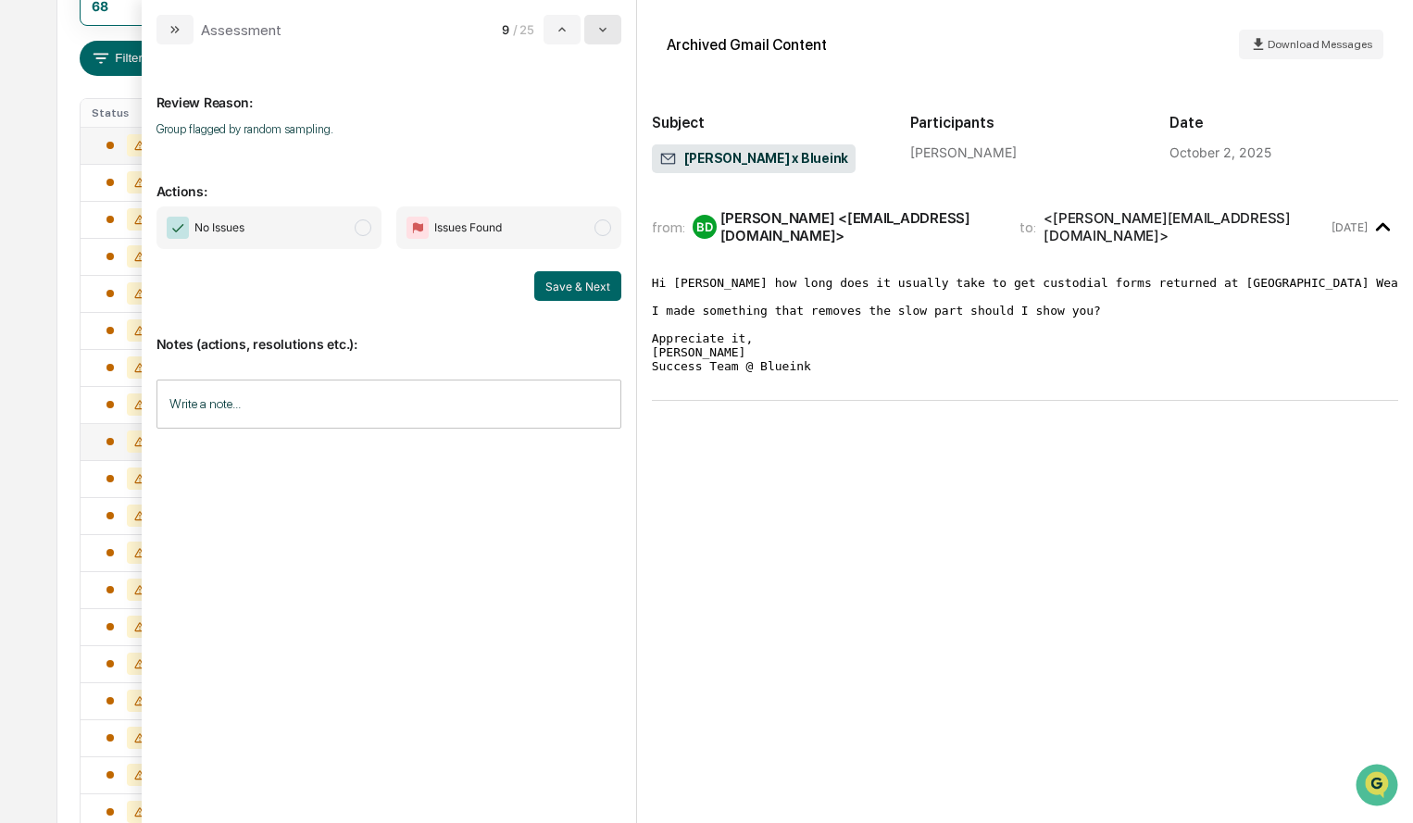
click at [602, 40] on button "modal" at bounding box center [602, 30] width 37 height 30
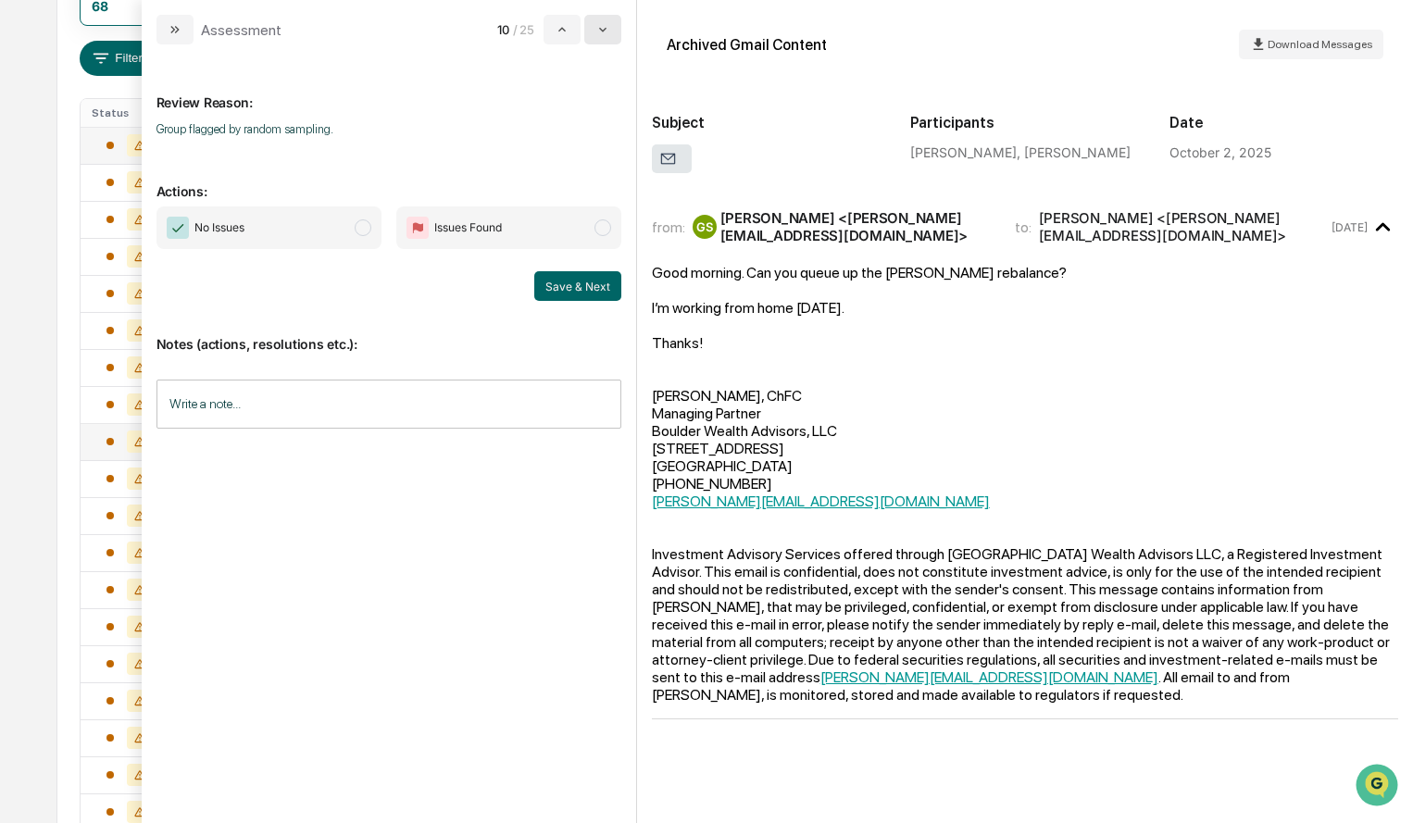
click at [602, 40] on button "modal" at bounding box center [602, 30] width 37 height 30
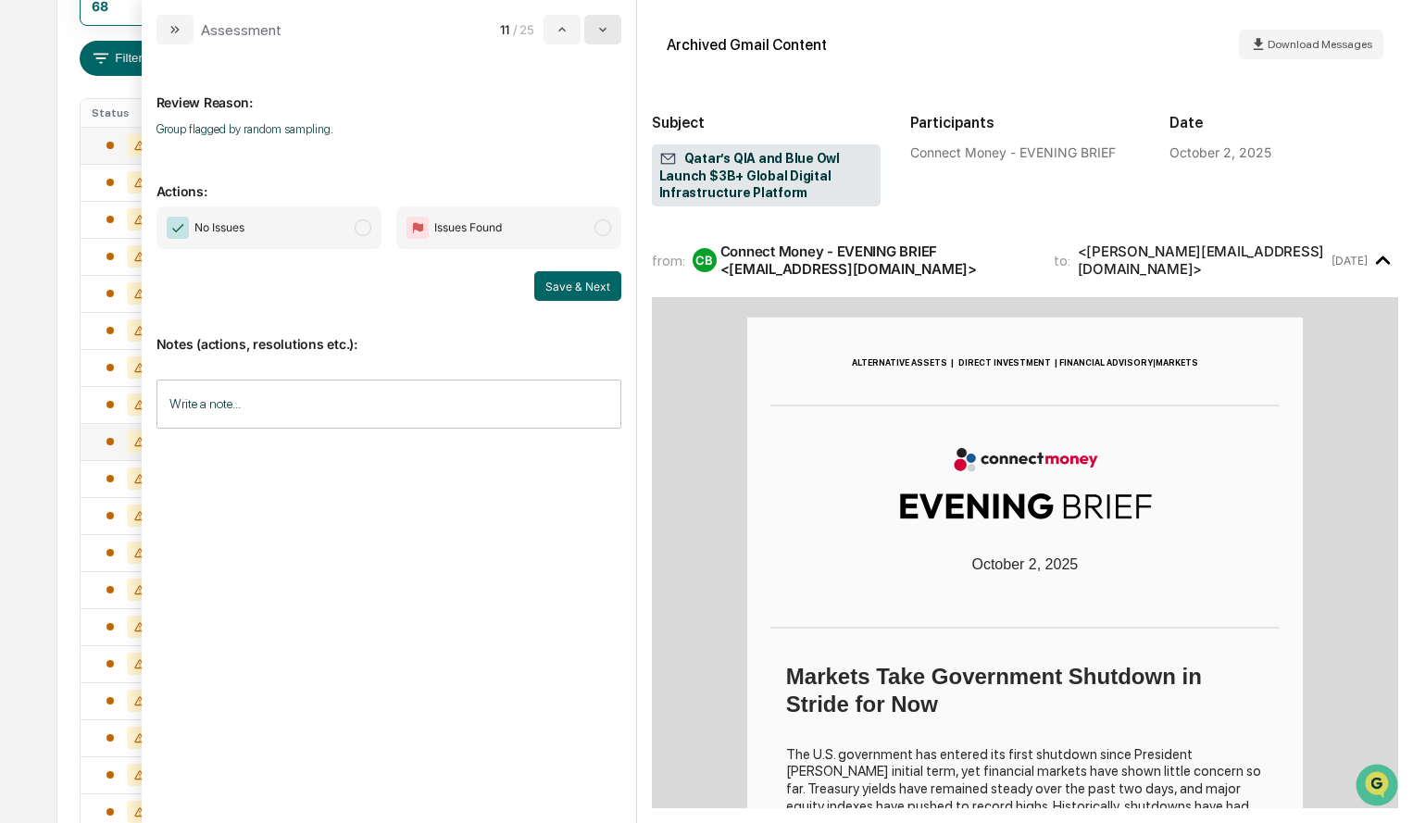
click at [602, 40] on button "modal" at bounding box center [602, 30] width 37 height 30
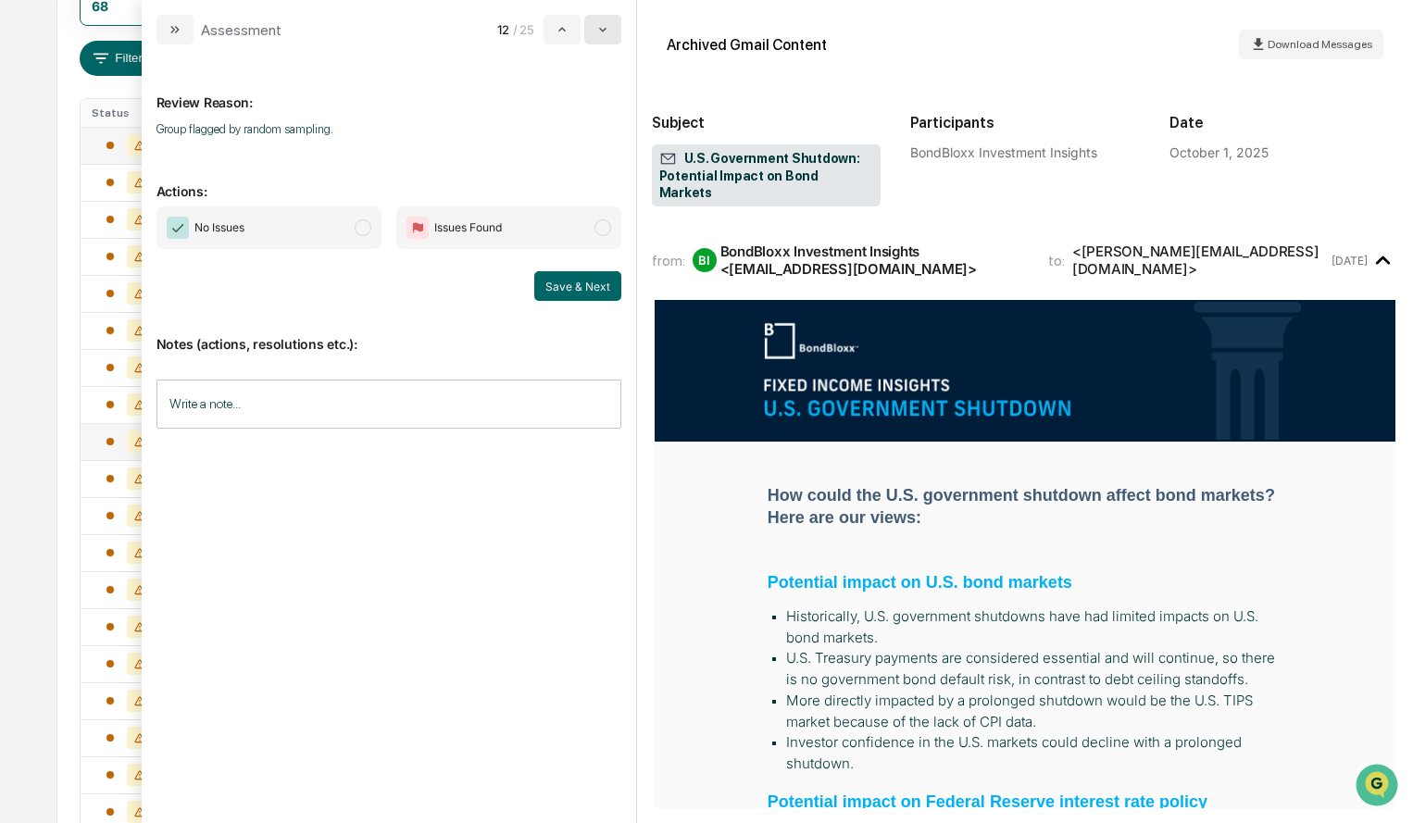
click at [602, 40] on button "modal" at bounding box center [602, 30] width 37 height 30
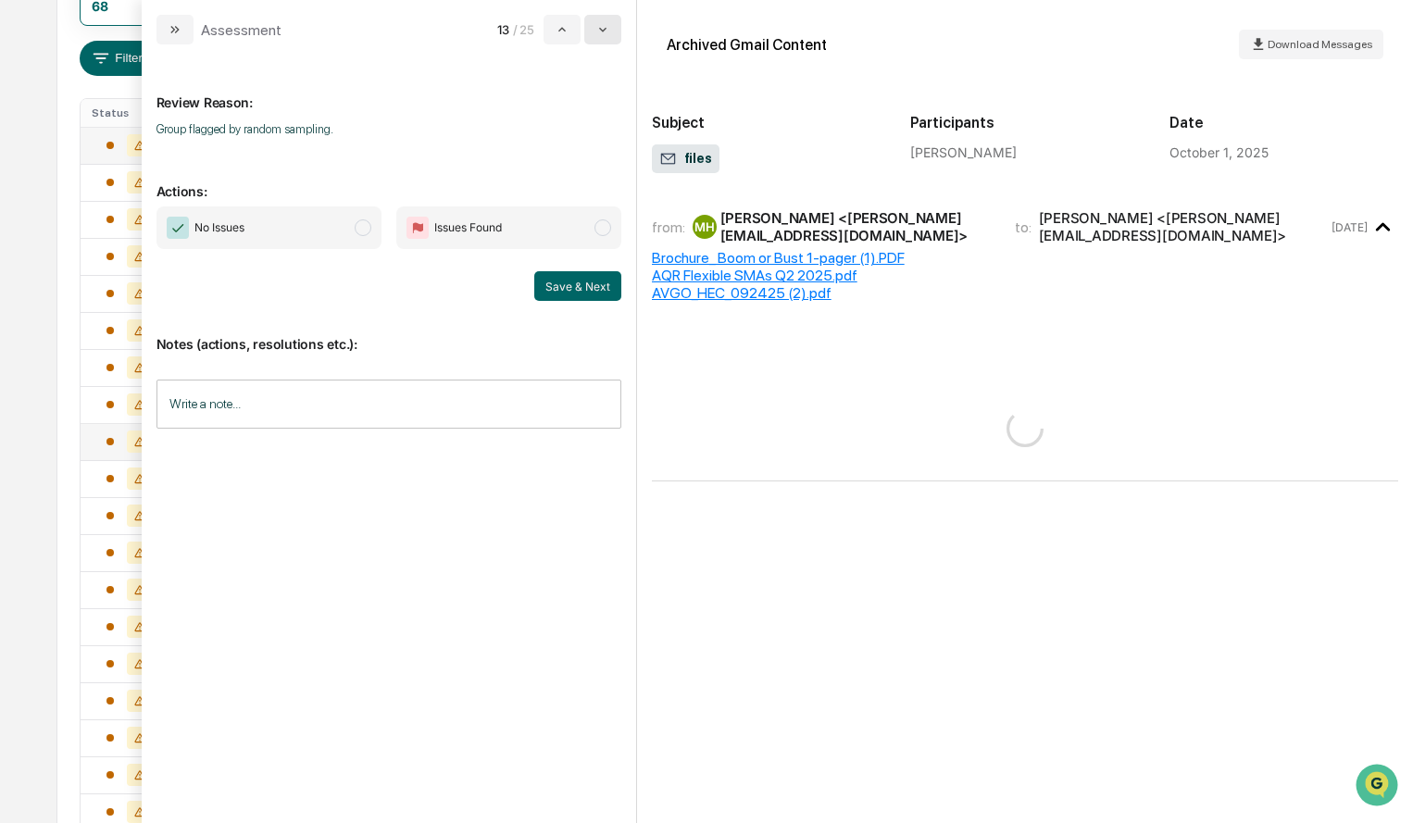
click at [602, 40] on button "modal" at bounding box center [602, 30] width 37 height 30
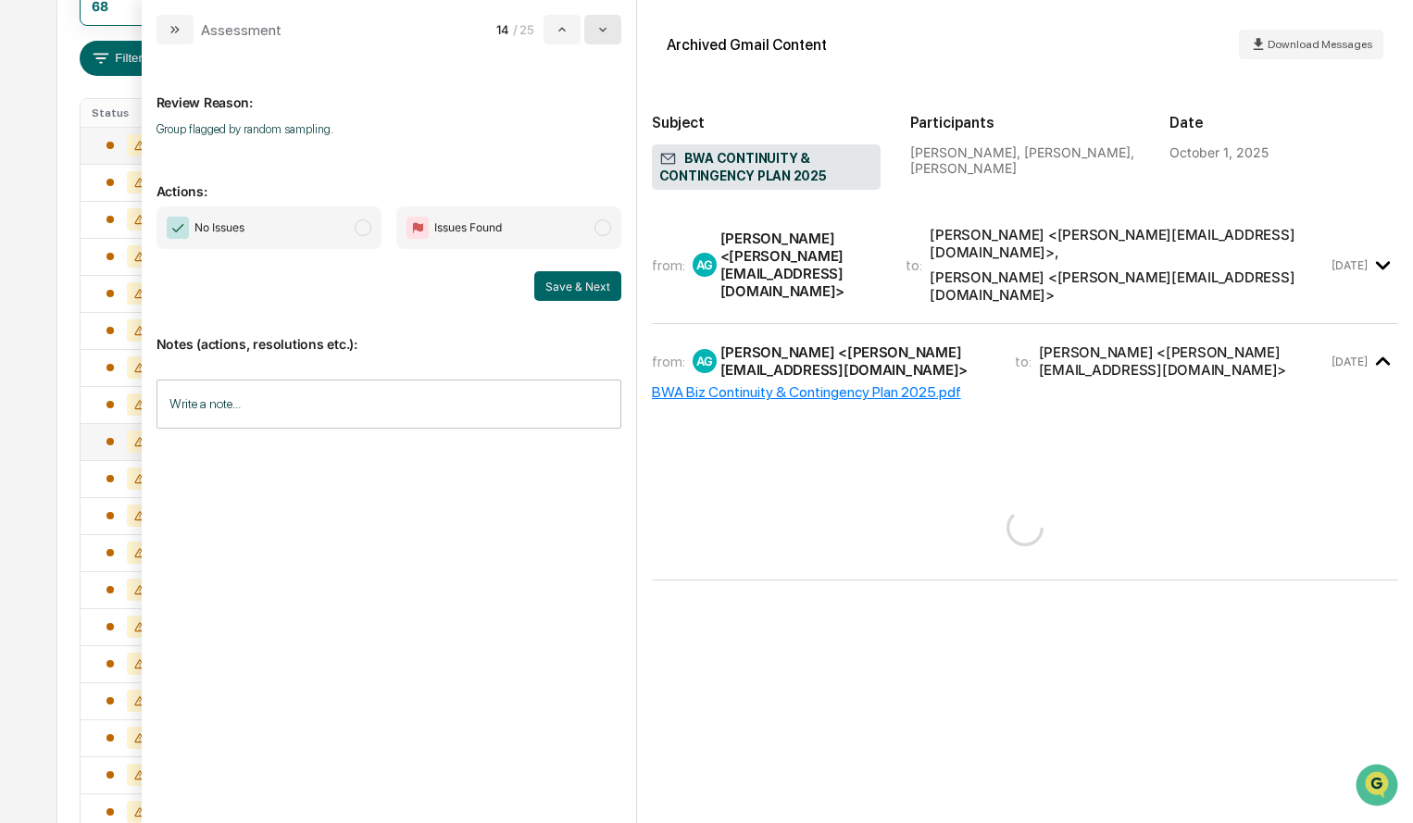
click at [602, 40] on button "modal" at bounding box center [602, 30] width 37 height 30
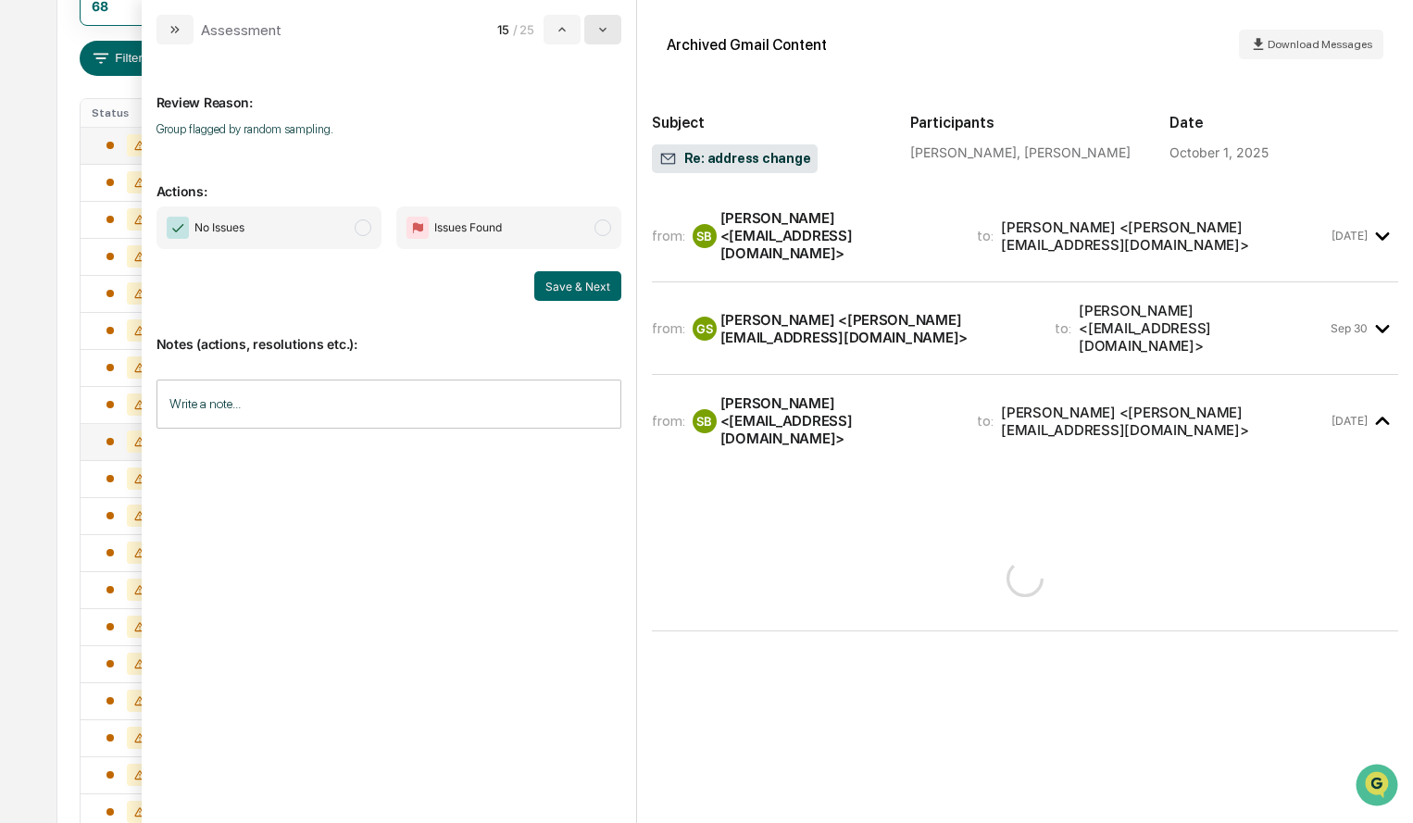
click at [602, 40] on button "modal" at bounding box center [602, 30] width 37 height 30
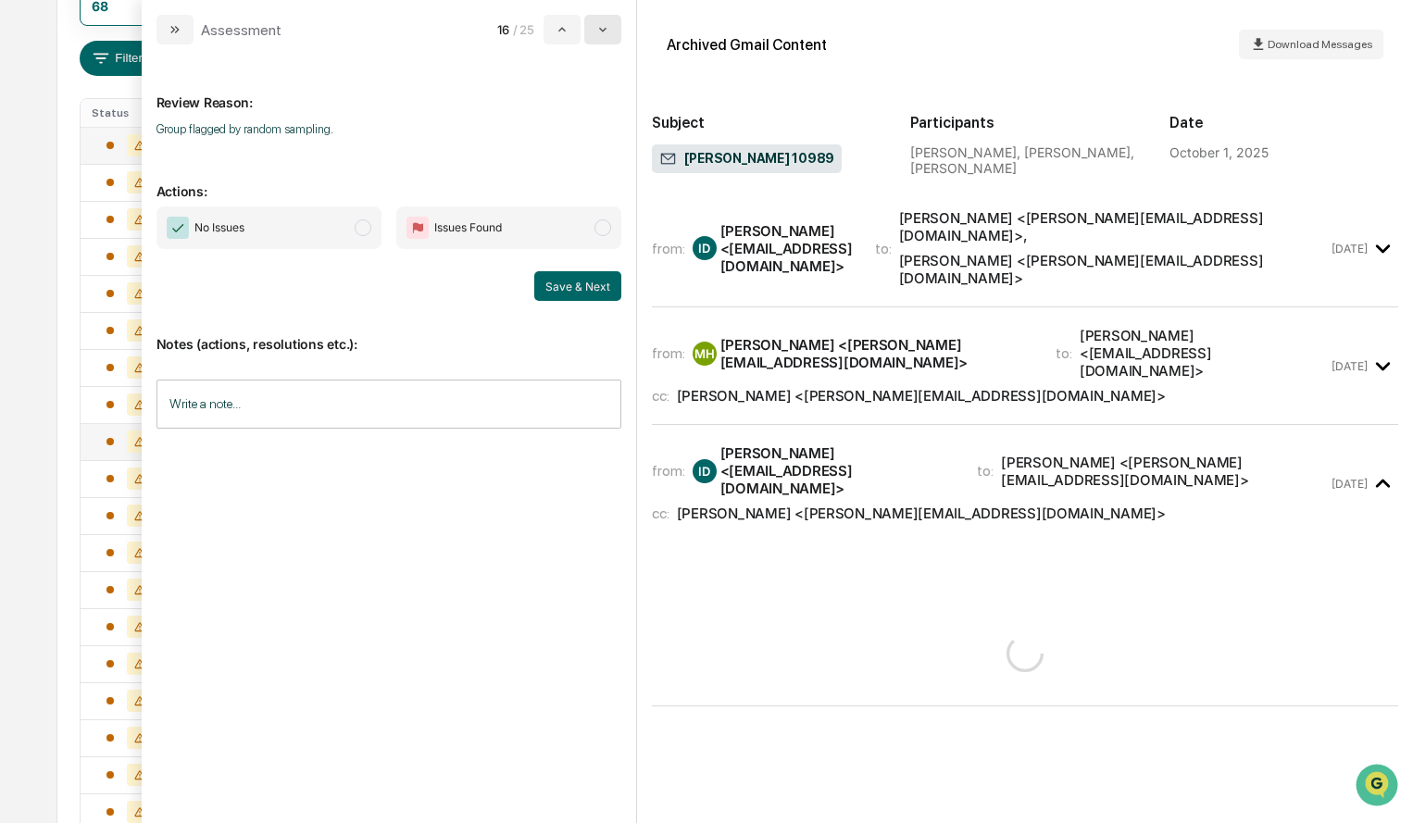
click at [602, 40] on button "modal" at bounding box center [602, 30] width 37 height 30
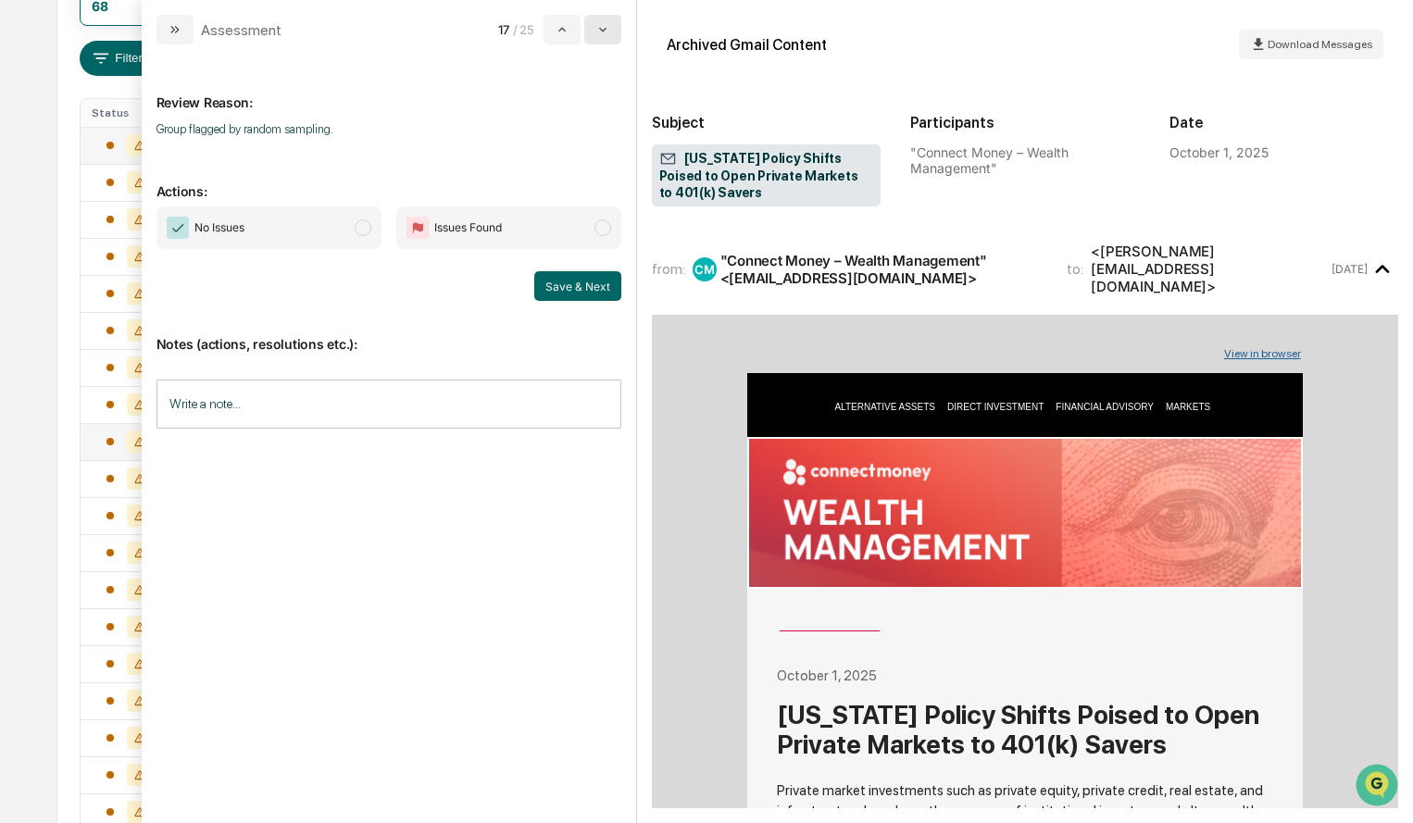
click at [602, 40] on button "modal" at bounding box center [602, 30] width 37 height 30
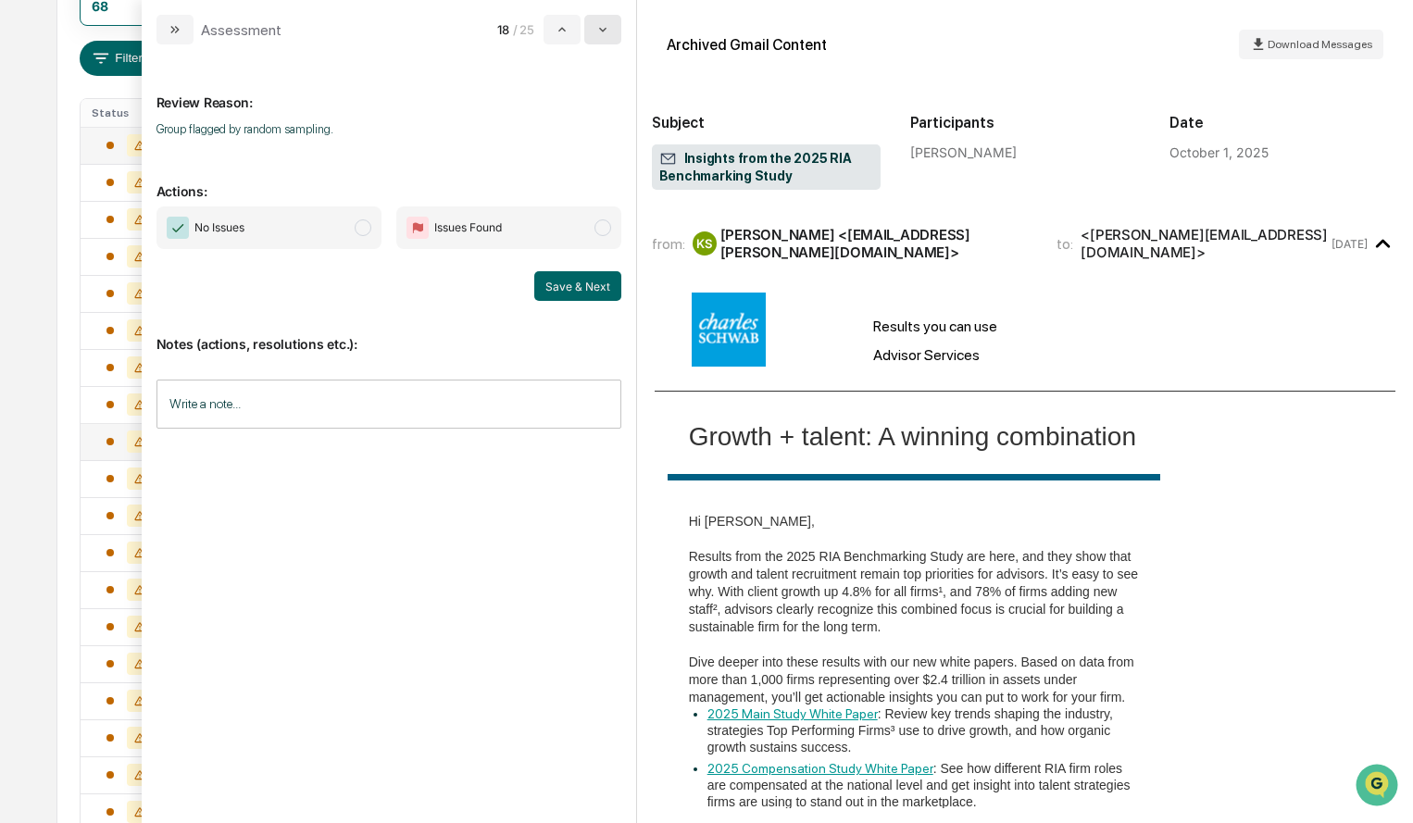
click at [602, 40] on button "modal" at bounding box center [602, 30] width 37 height 30
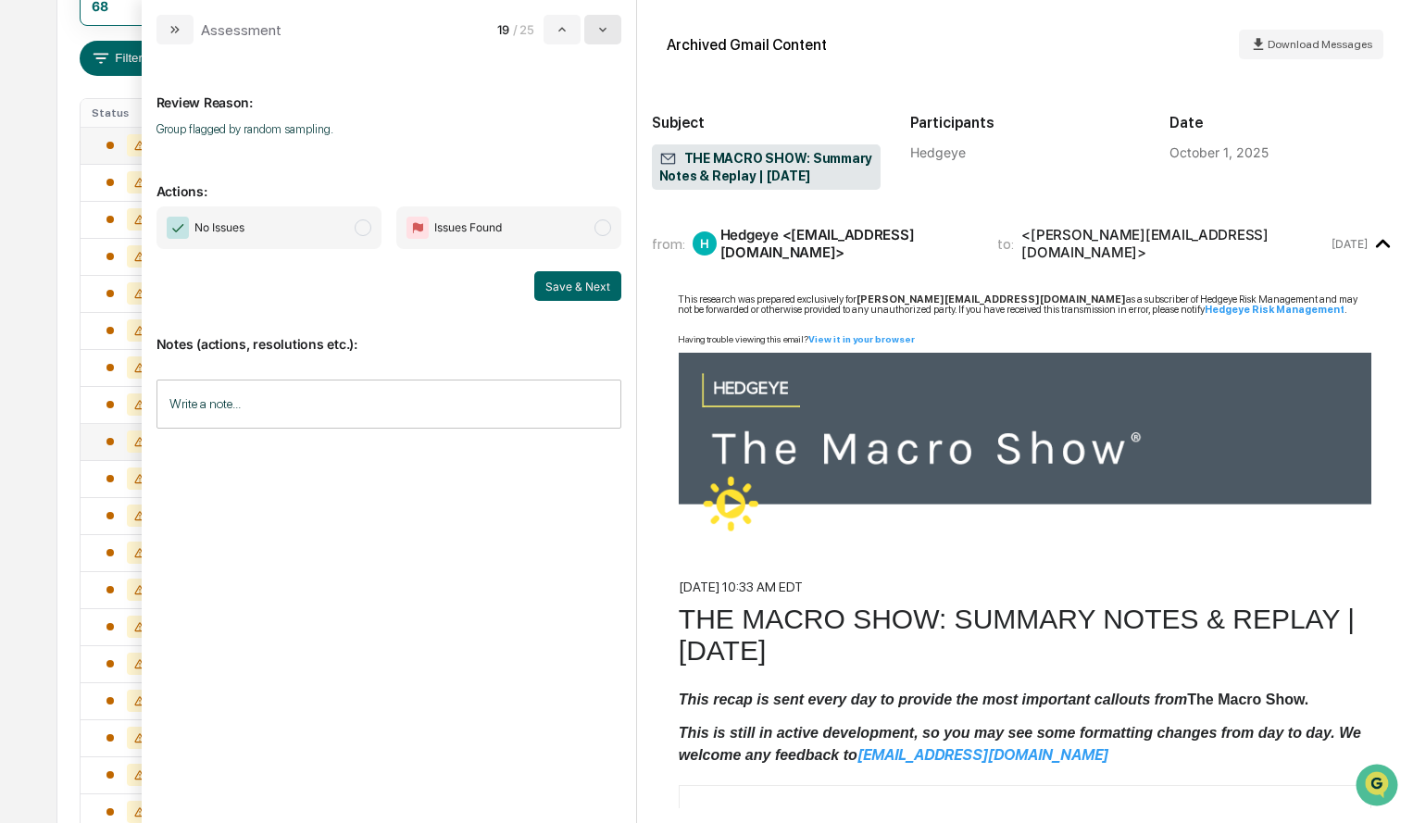
click at [602, 40] on button "modal" at bounding box center [602, 30] width 37 height 30
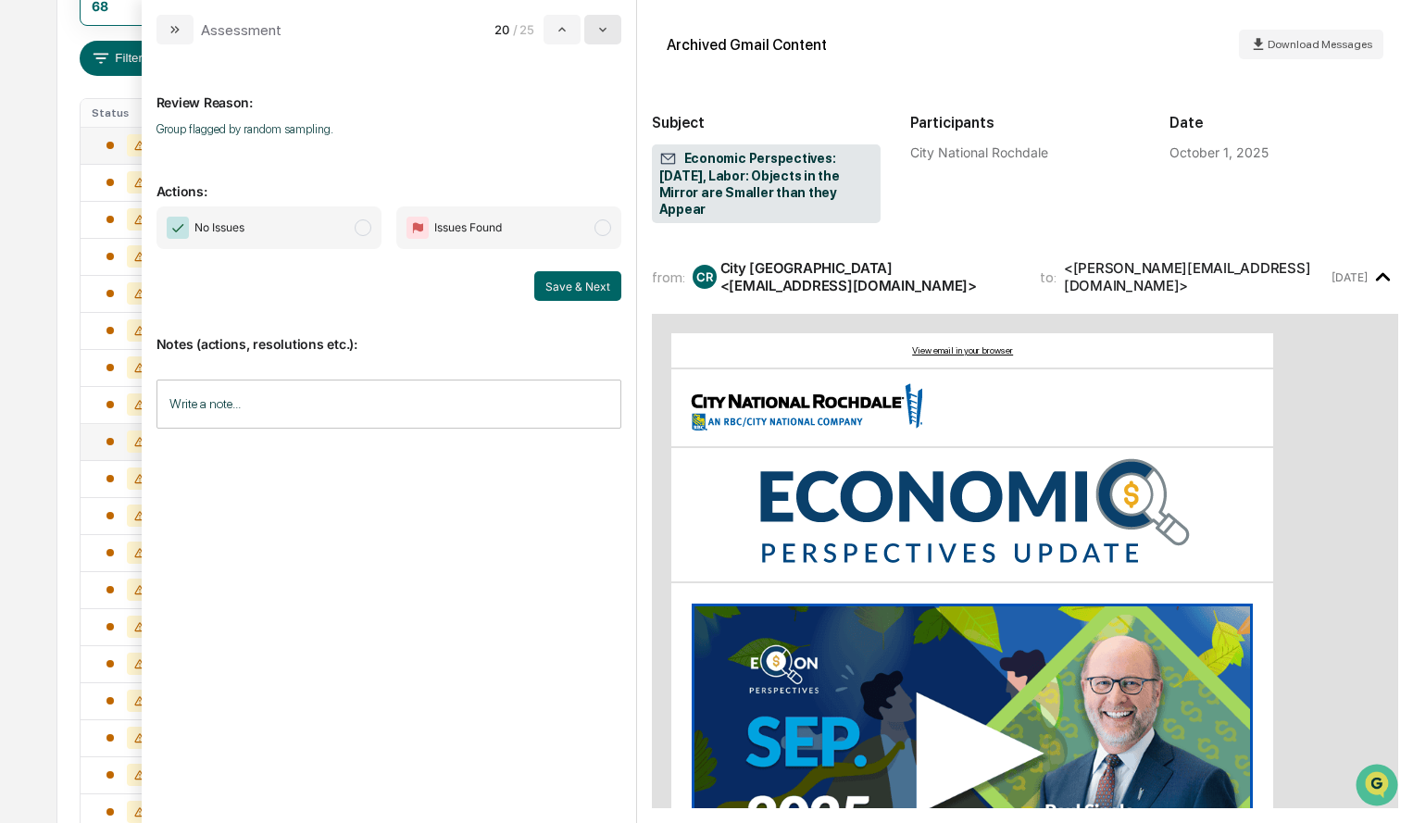
click at [602, 40] on button "modal" at bounding box center [602, 30] width 37 height 30
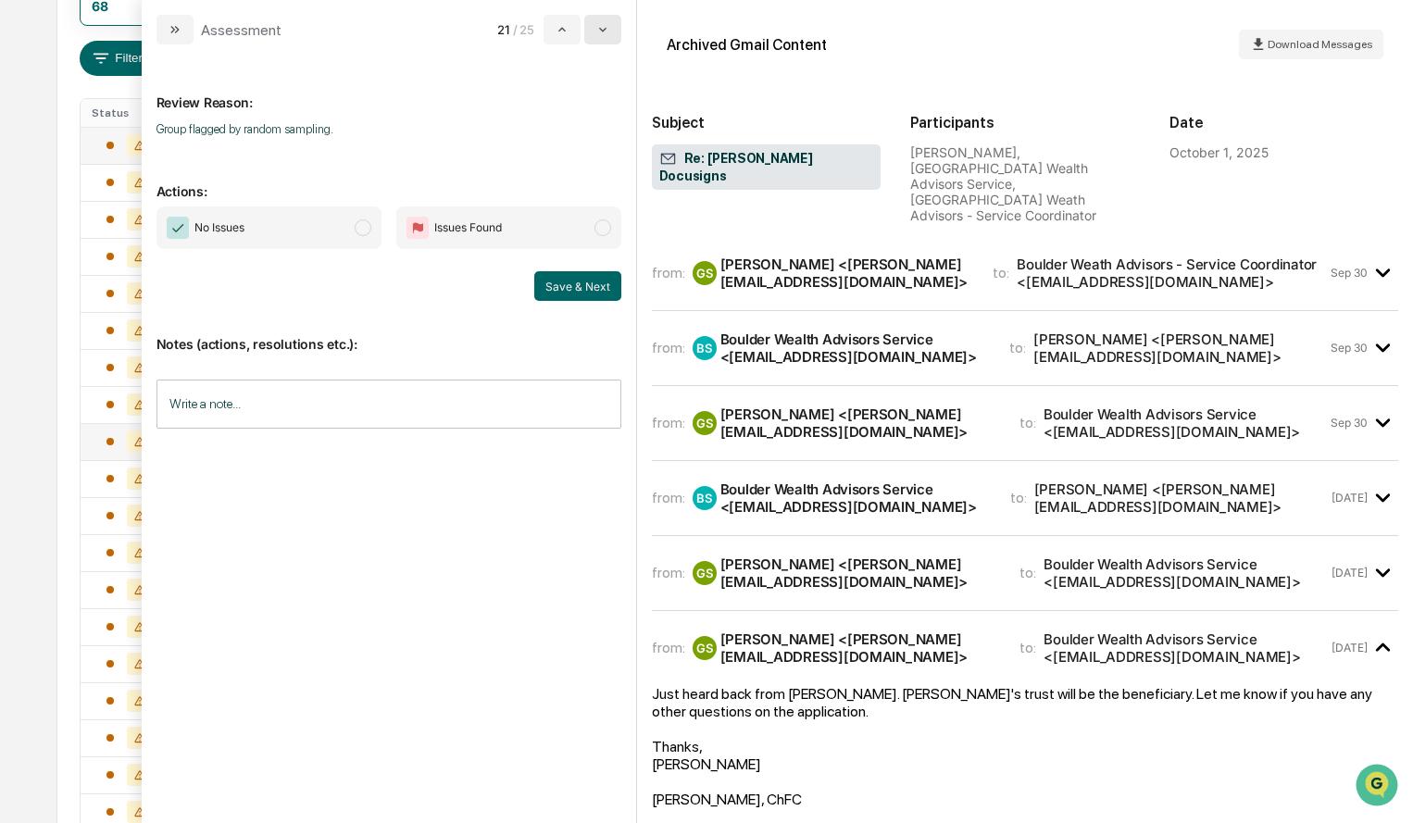
click at [602, 40] on button "modal" at bounding box center [602, 30] width 37 height 30
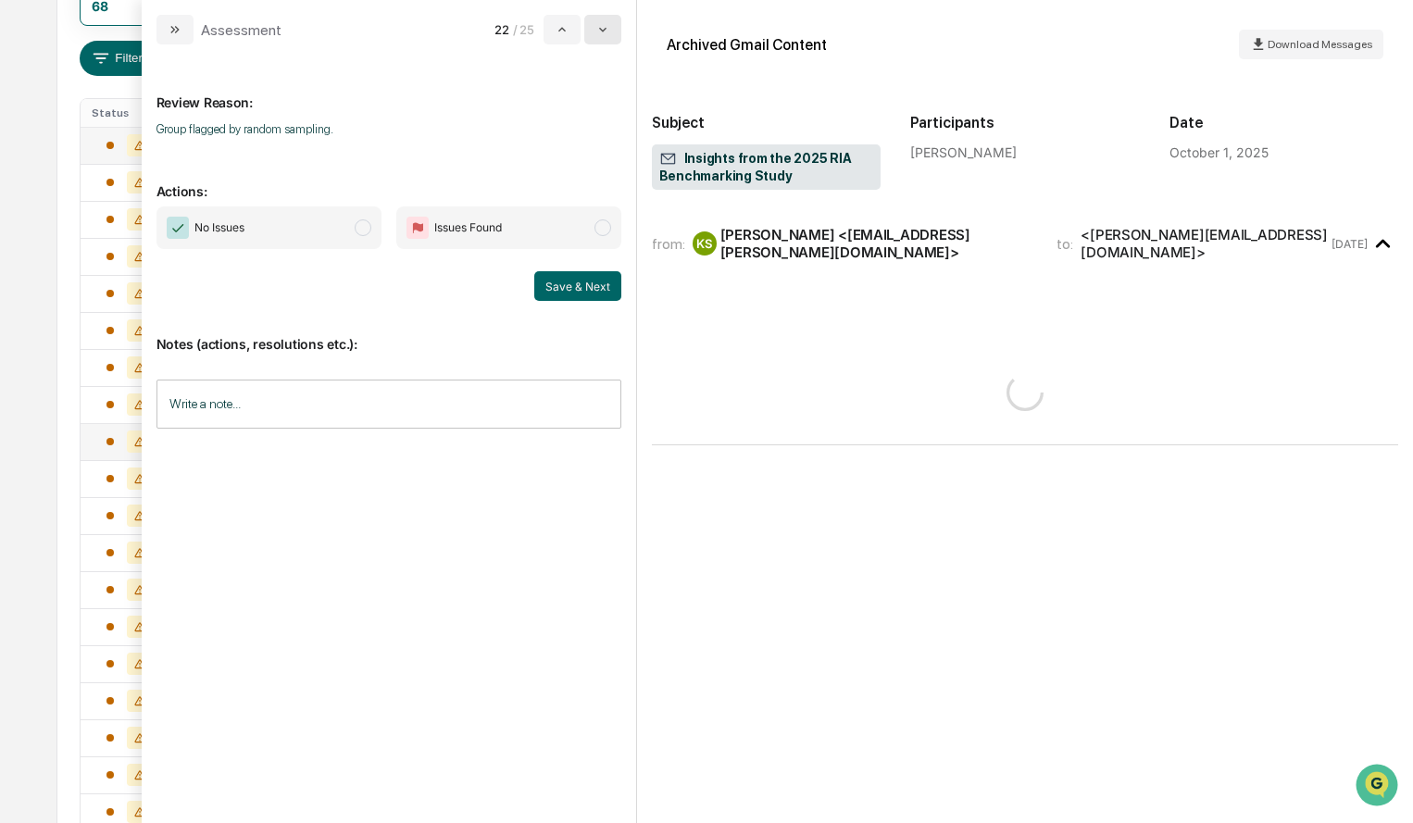
click at [602, 40] on button "modal" at bounding box center [602, 30] width 37 height 30
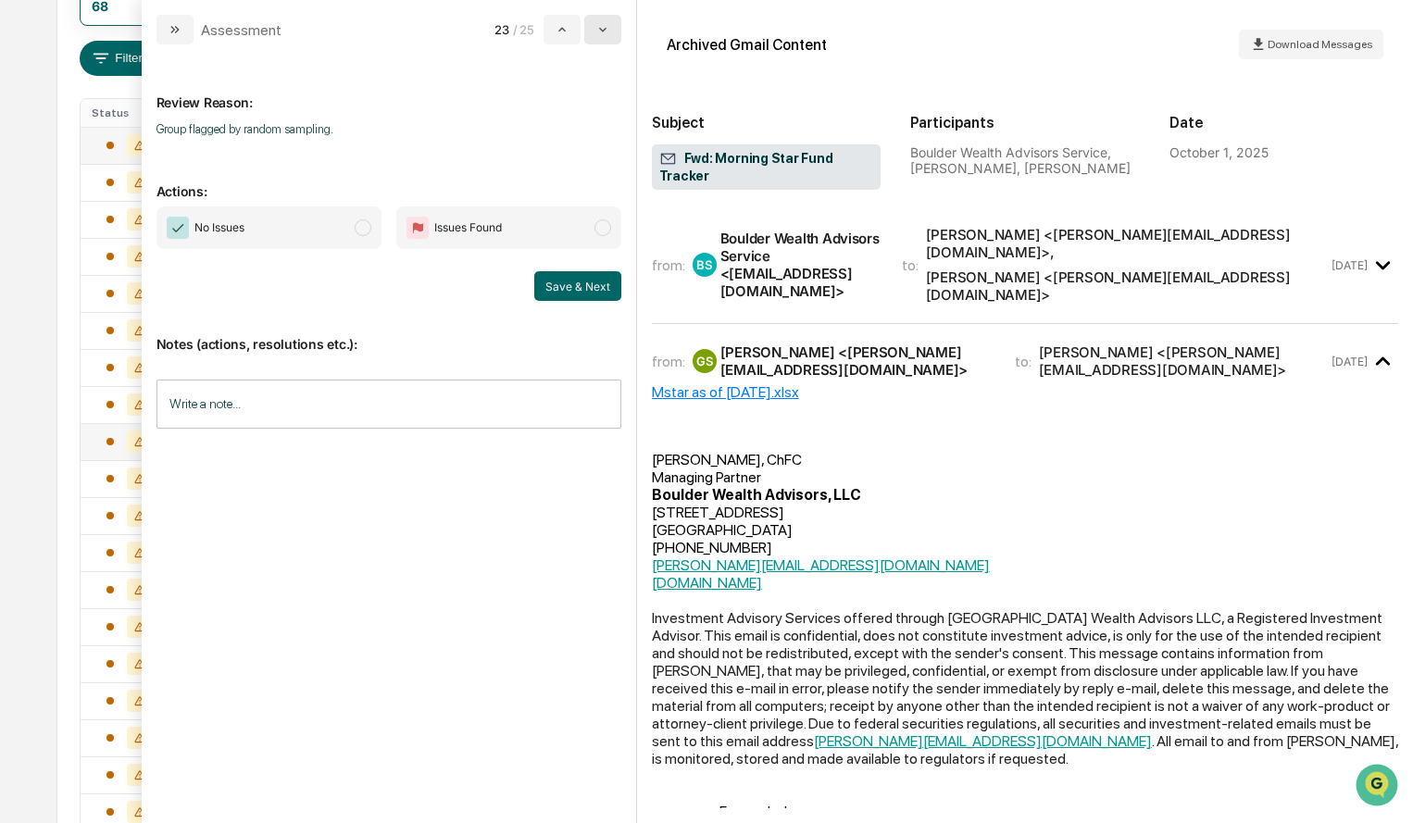
click at [602, 40] on button "modal" at bounding box center [602, 30] width 37 height 30
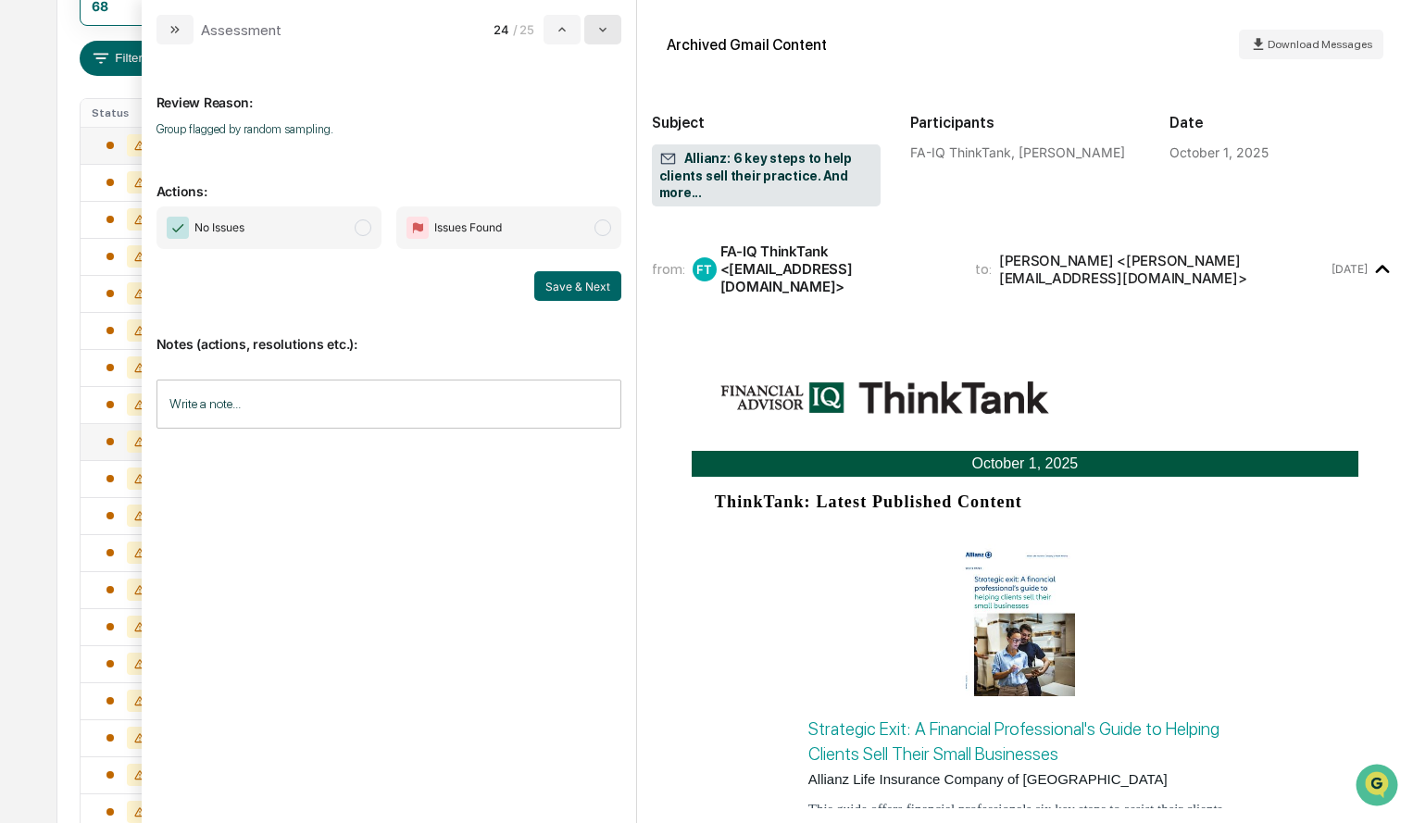
click at [602, 40] on button "modal" at bounding box center [602, 30] width 37 height 30
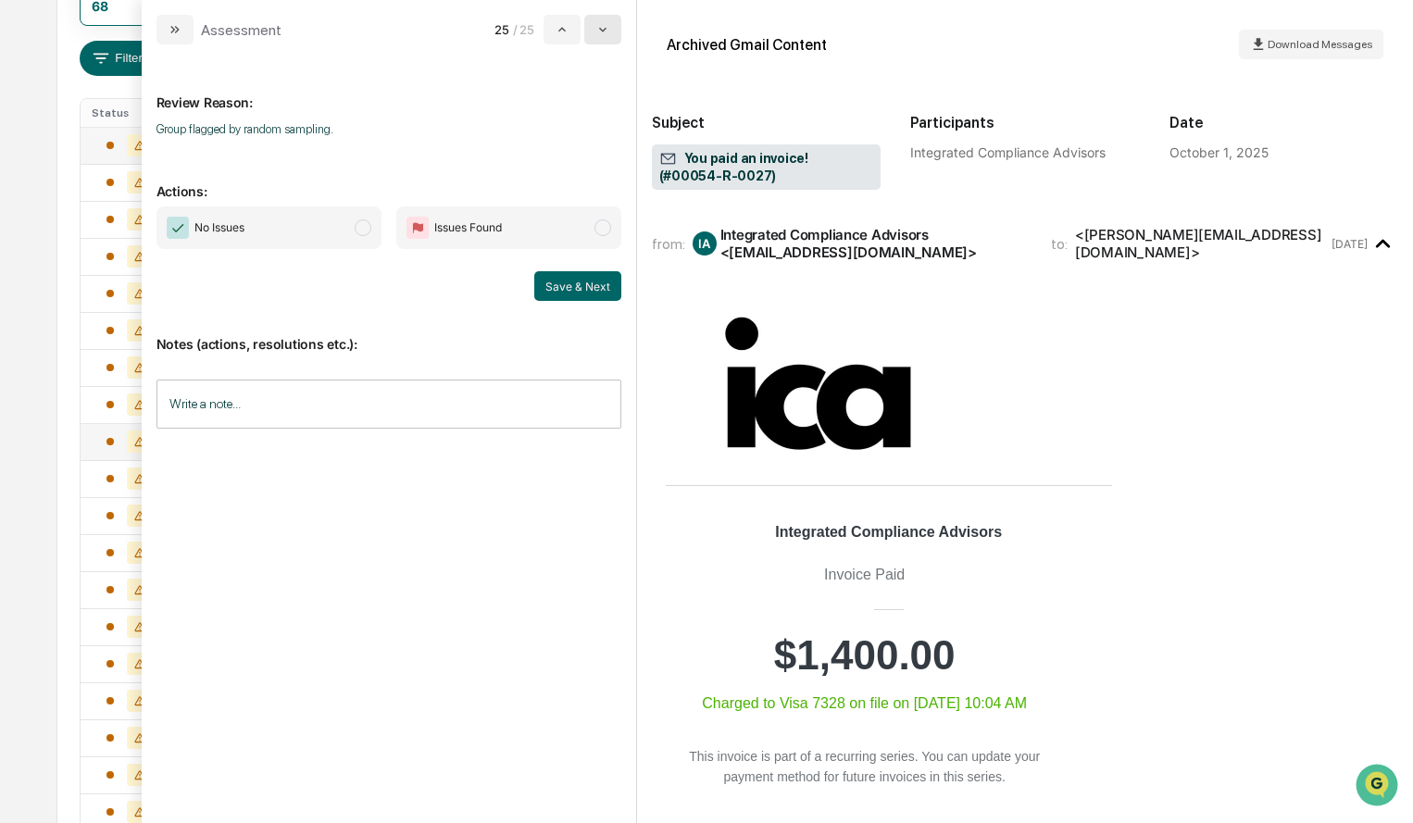
click at [602, 40] on button "modal" at bounding box center [602, 30] width 37 height 30
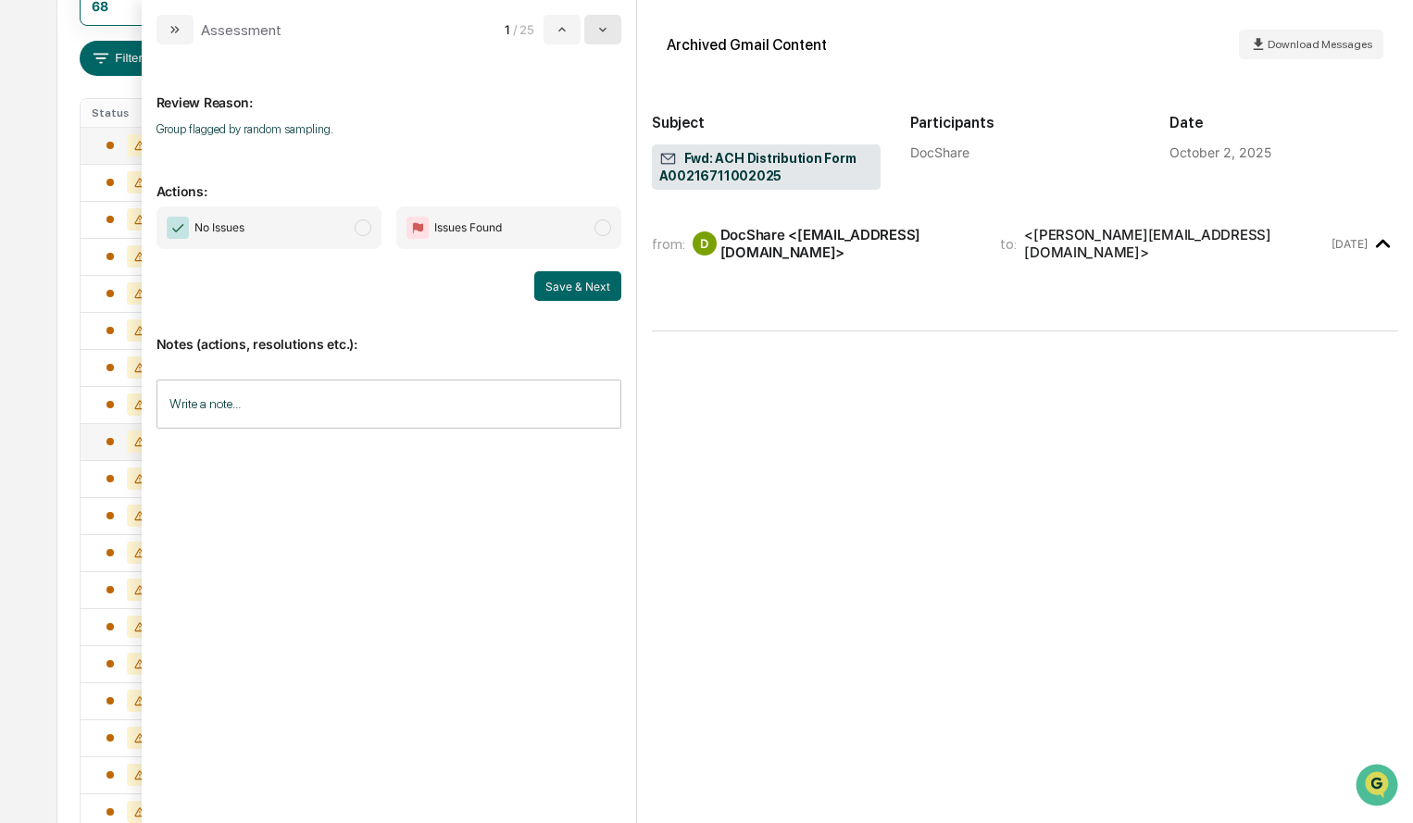
click at [602, 40] on button "modal" at bounding box center [602, 30] width 37 height 30
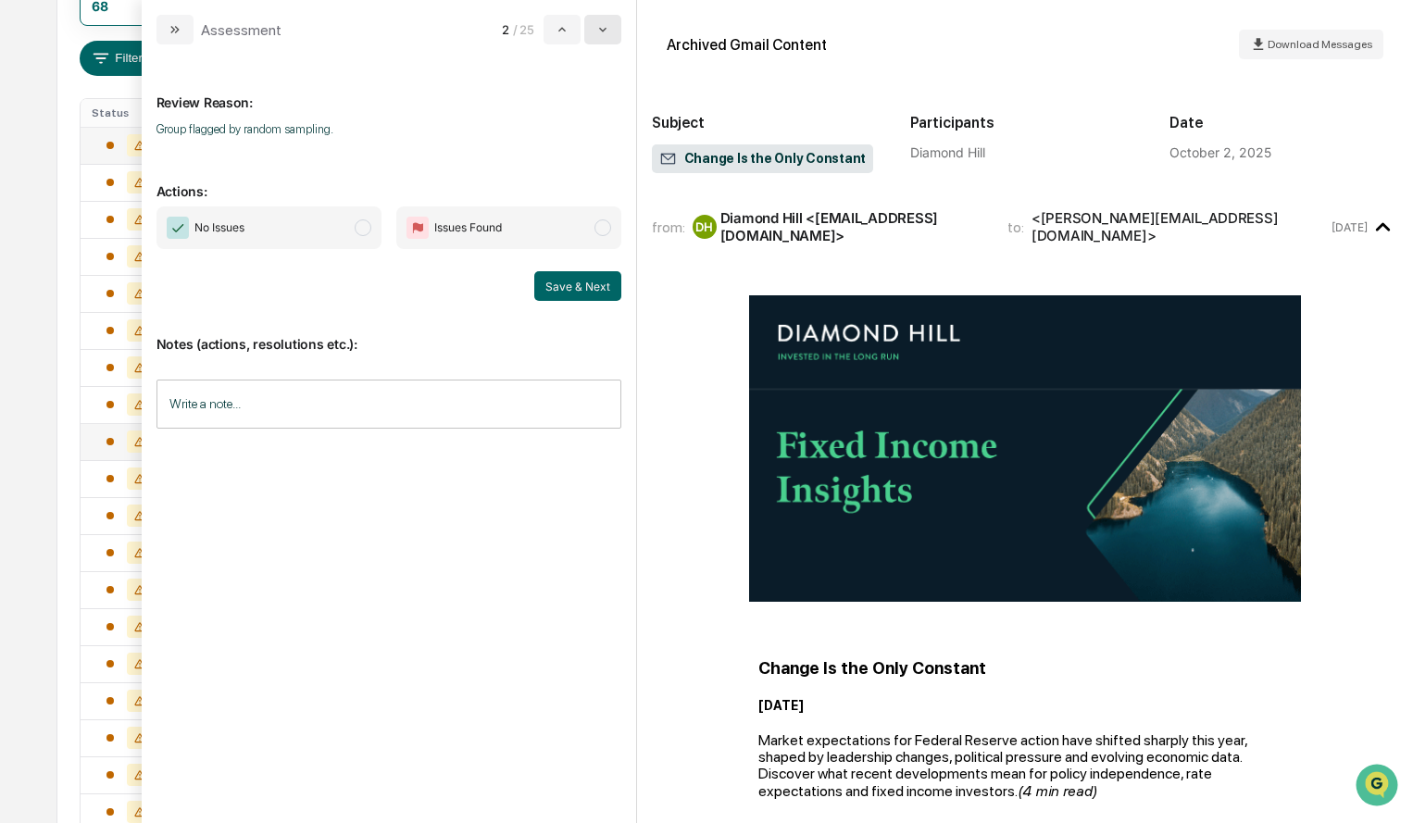
click at [602, 40] on button "modal" at bounding box center [602, 30] width 37 height 30
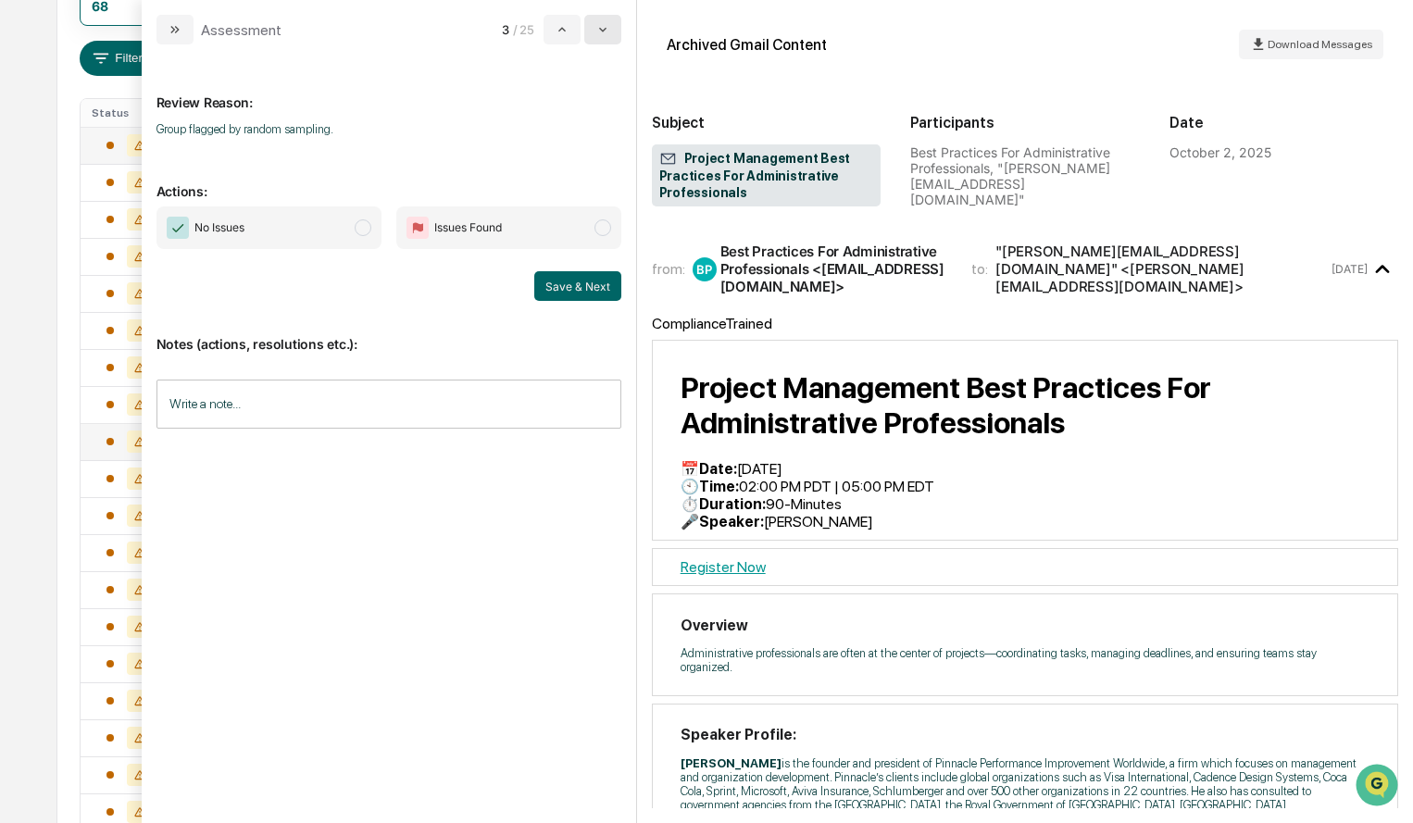
click at [602, 40] on button "modal" at bounding box center [602, 30] width 37 height 30
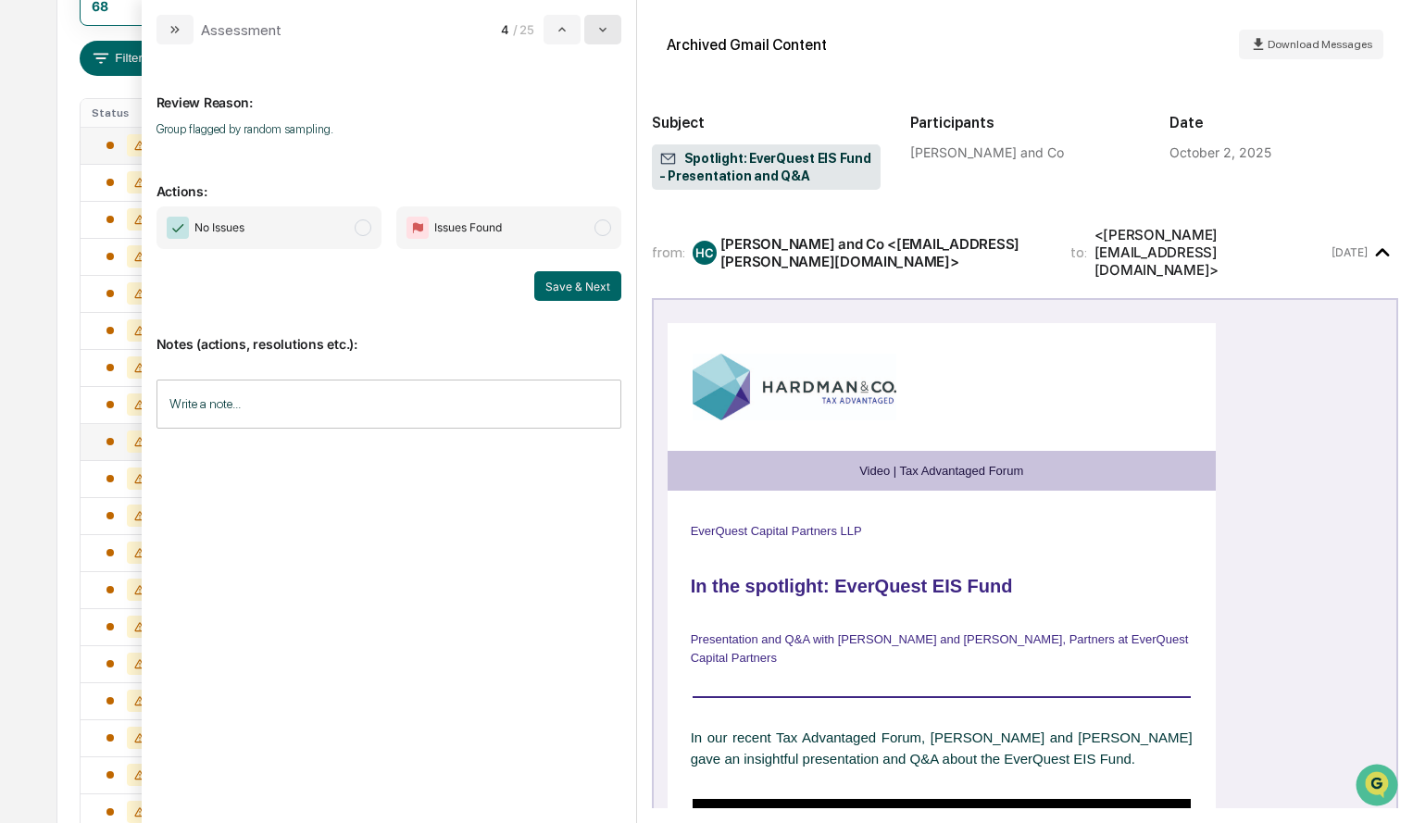
click at [602, 40] on button "modal" at bounding box center [602, 30] width 37 height 30
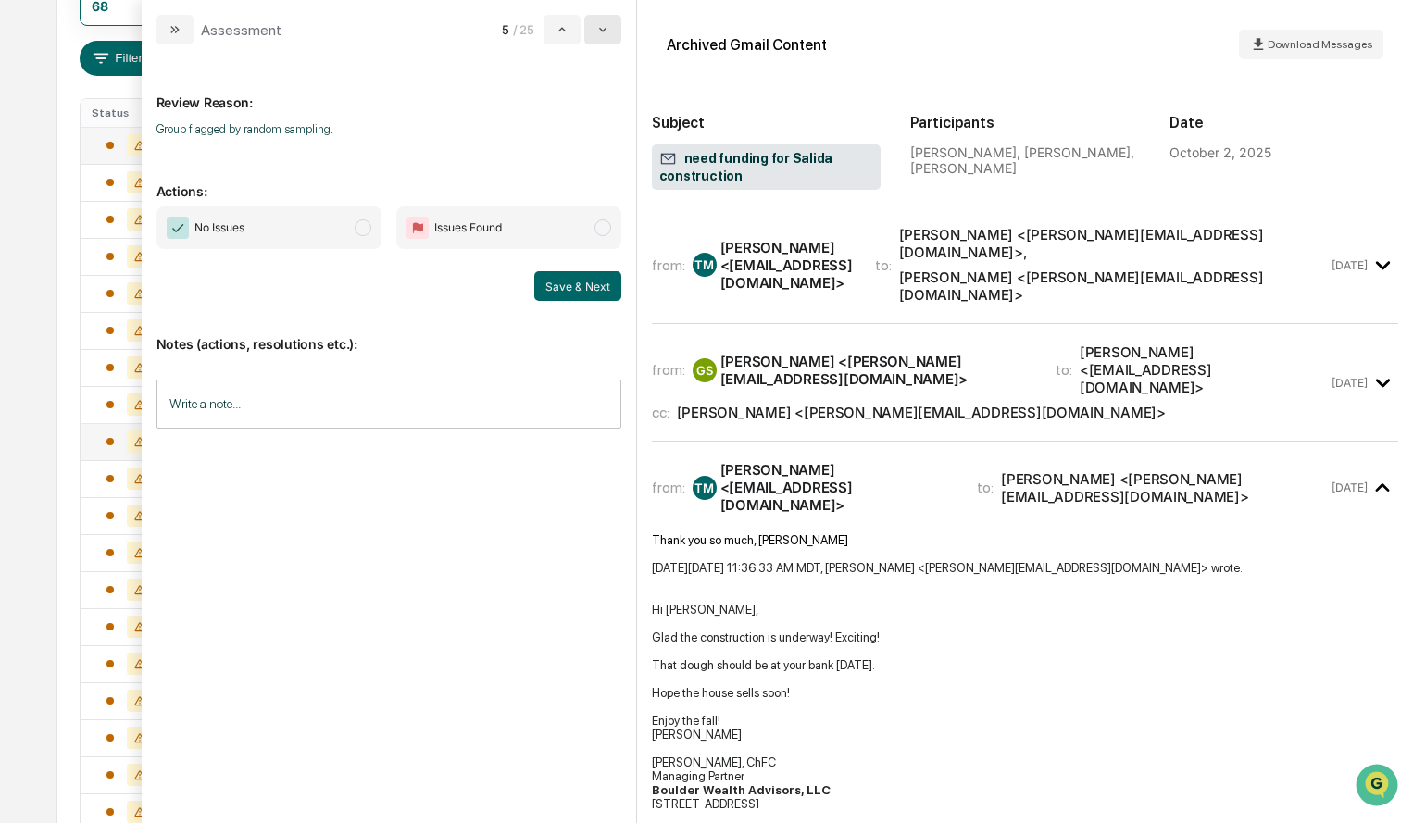
click at [602, 40] on button "modal" at bounding box center [602, 30] width 37 height 30
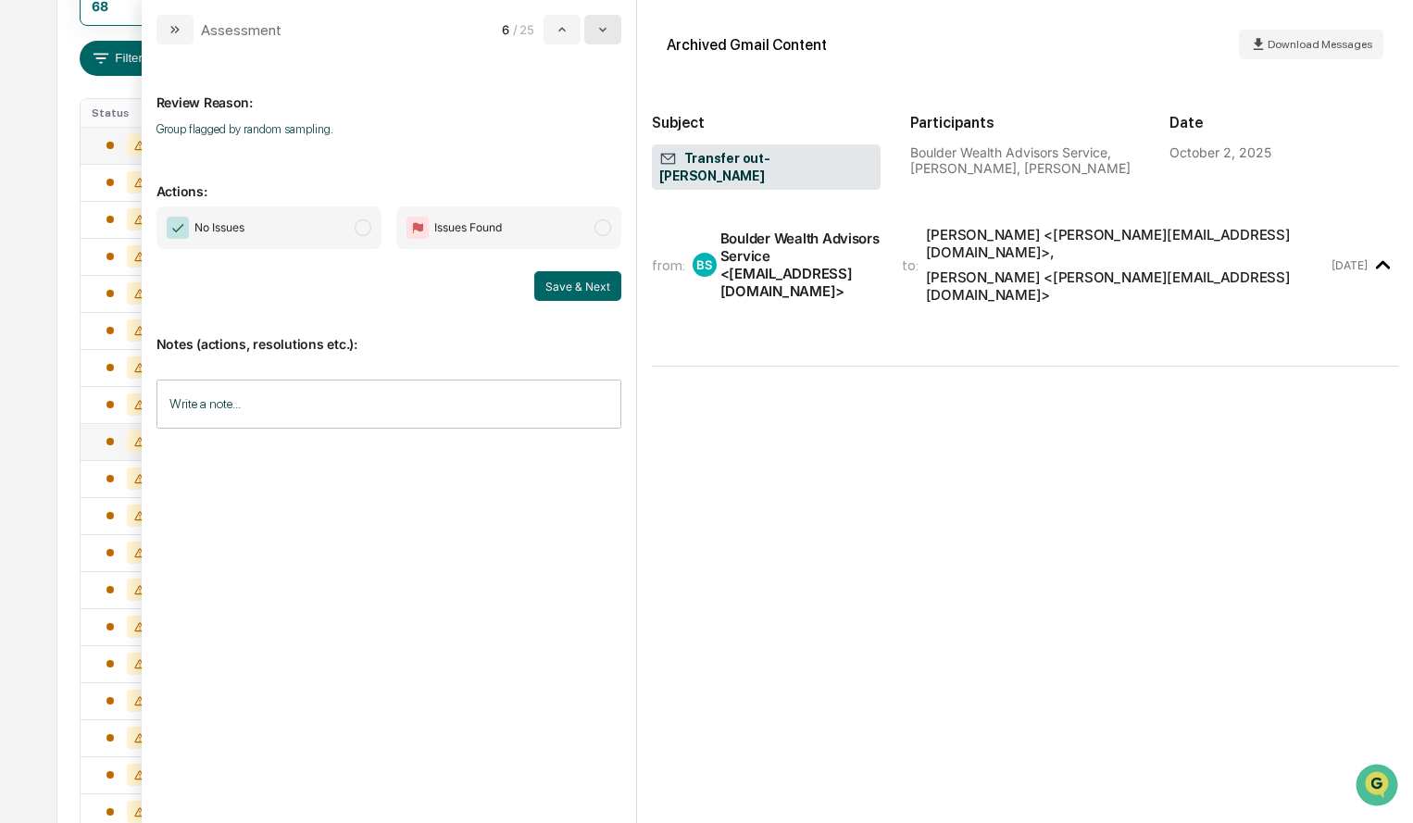
click at [602, 40] on button "modal" at bounding box center [602, 30] width 37 height 30
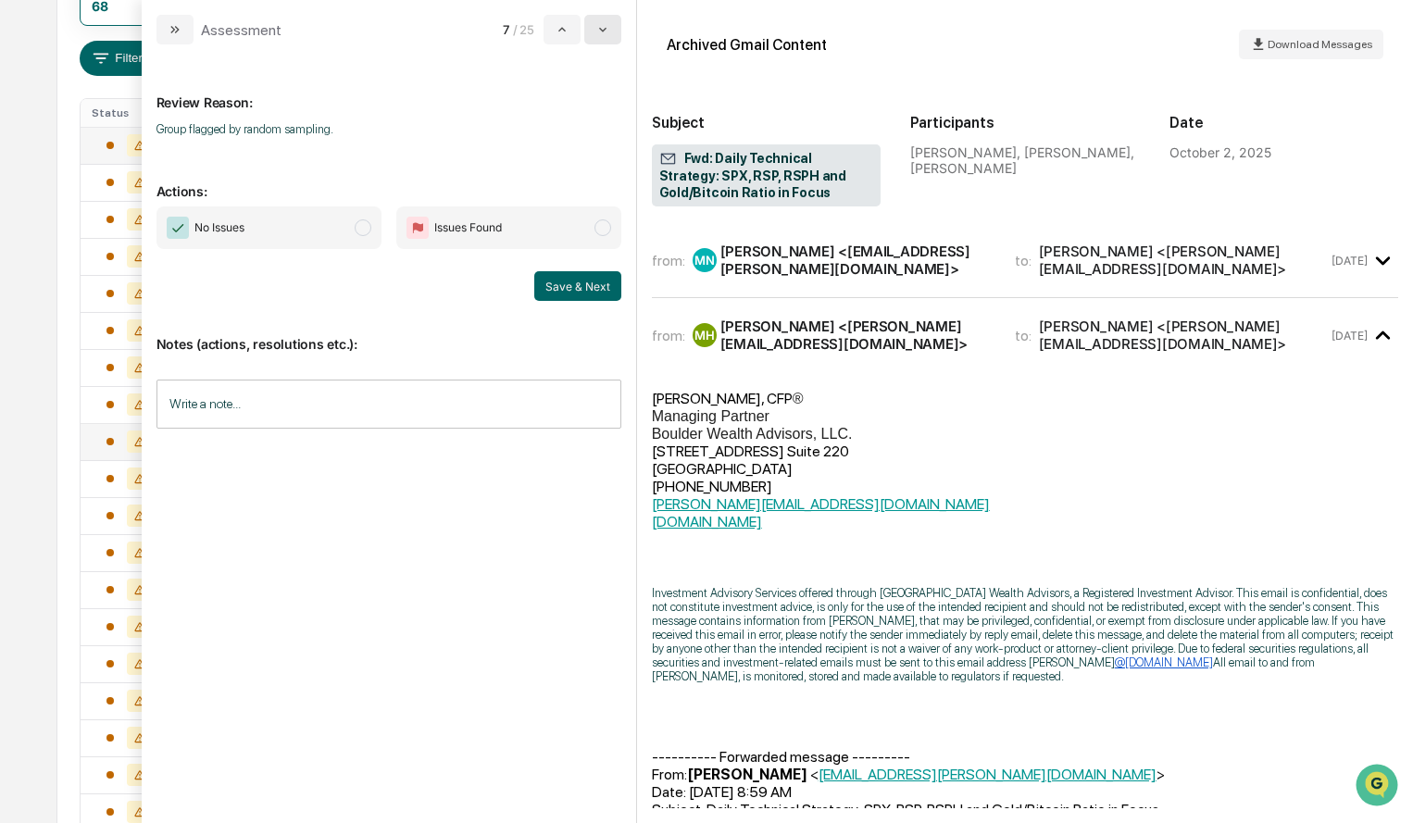
click at [602, 40] on button "modal" at bounding box center [602, 30] width 37 height 30
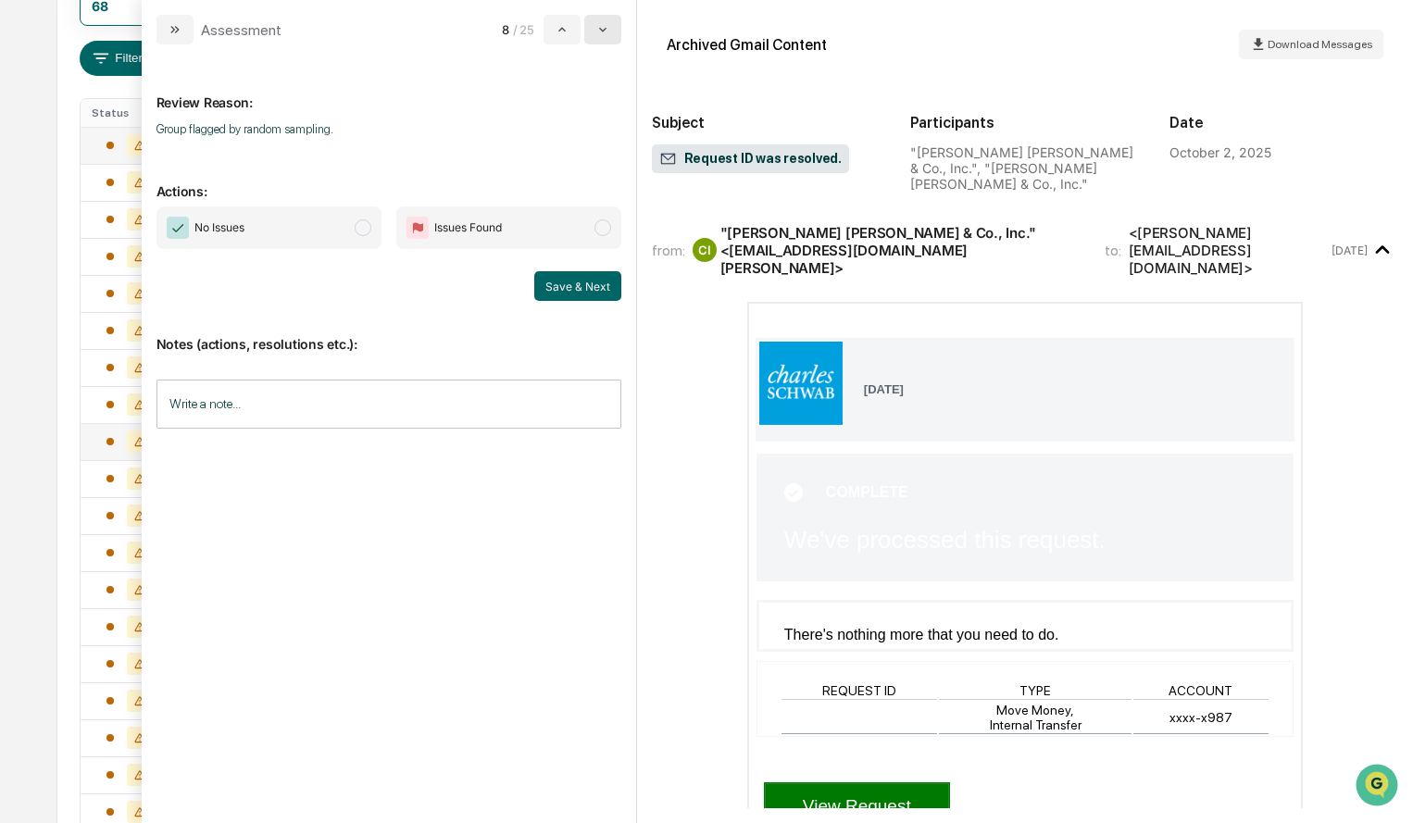
click at [602, 40] on button "modal" at bounding box center [602, 30] width 37 height 30
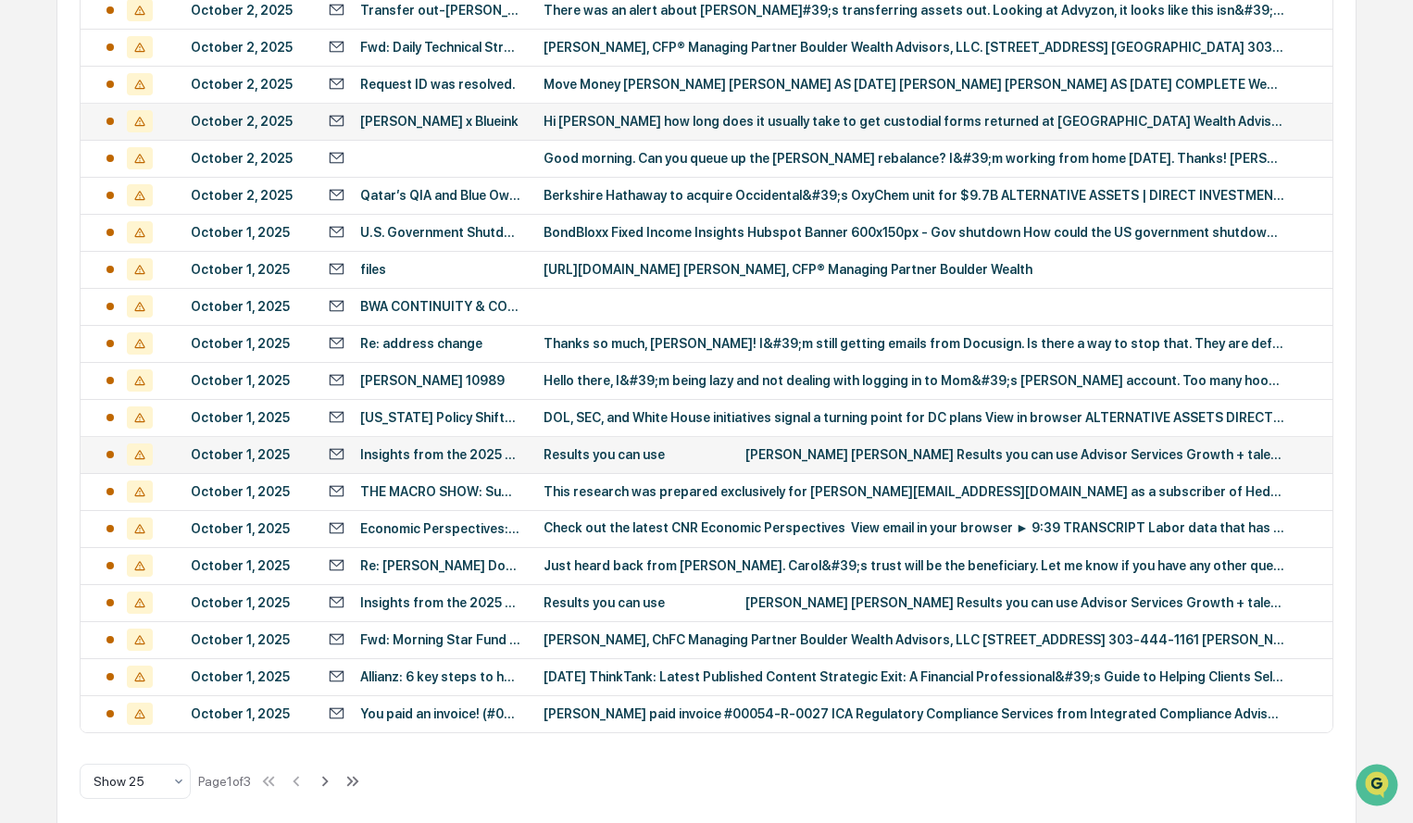
scroll to position [633, 0]
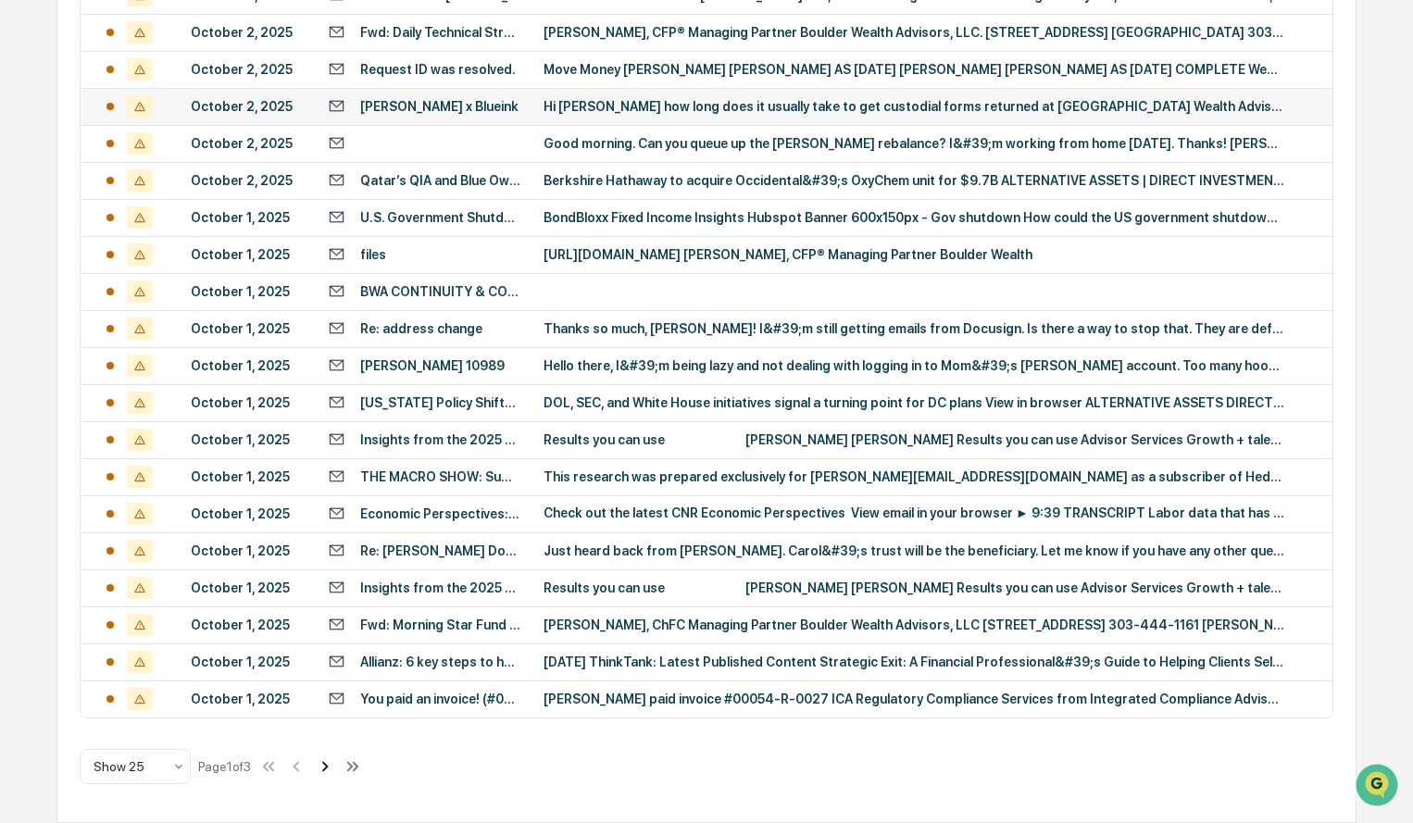
click at [335, 765] on icon at bounding box center [325, 766] width 20 height 20
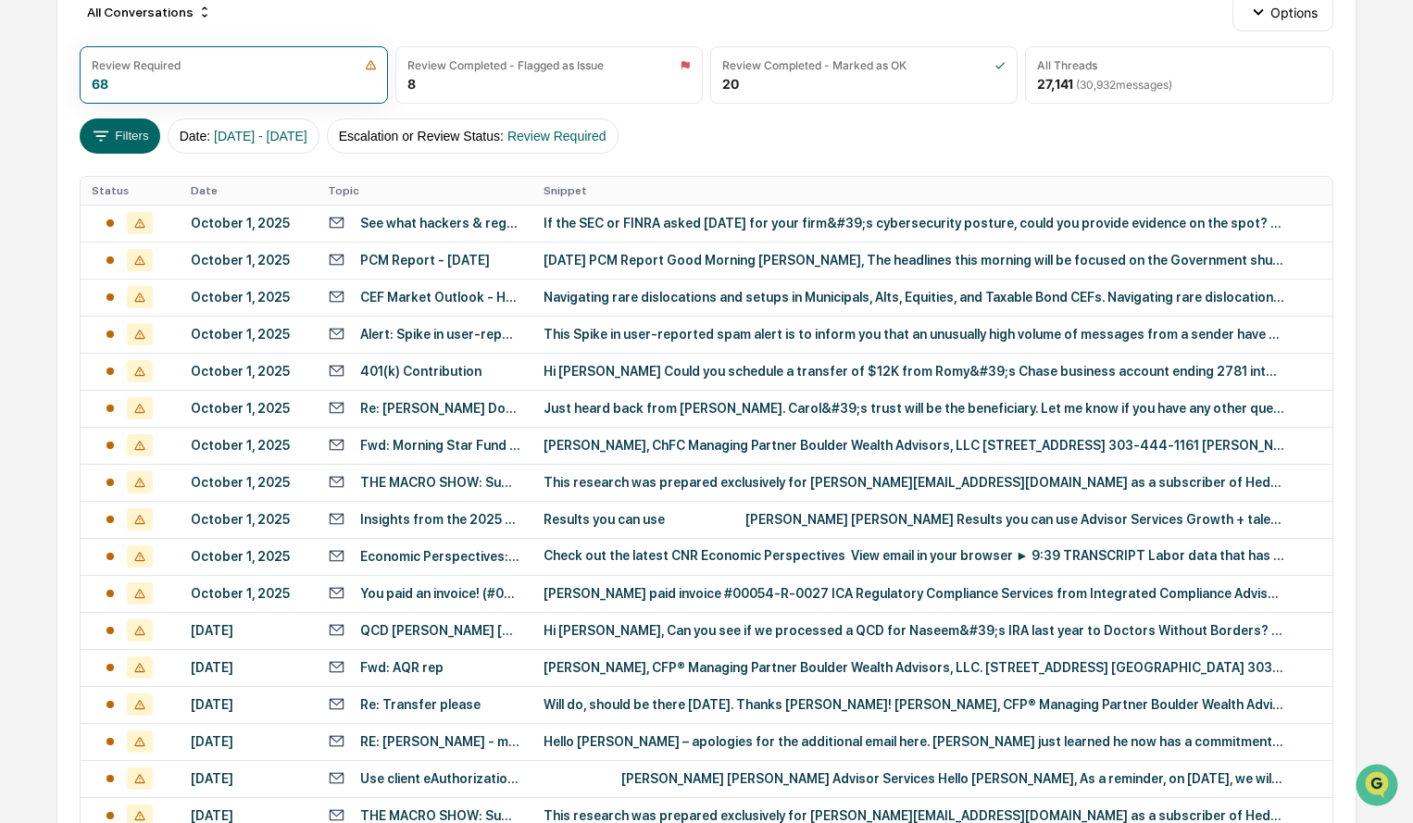
scroll to position [181, 0]
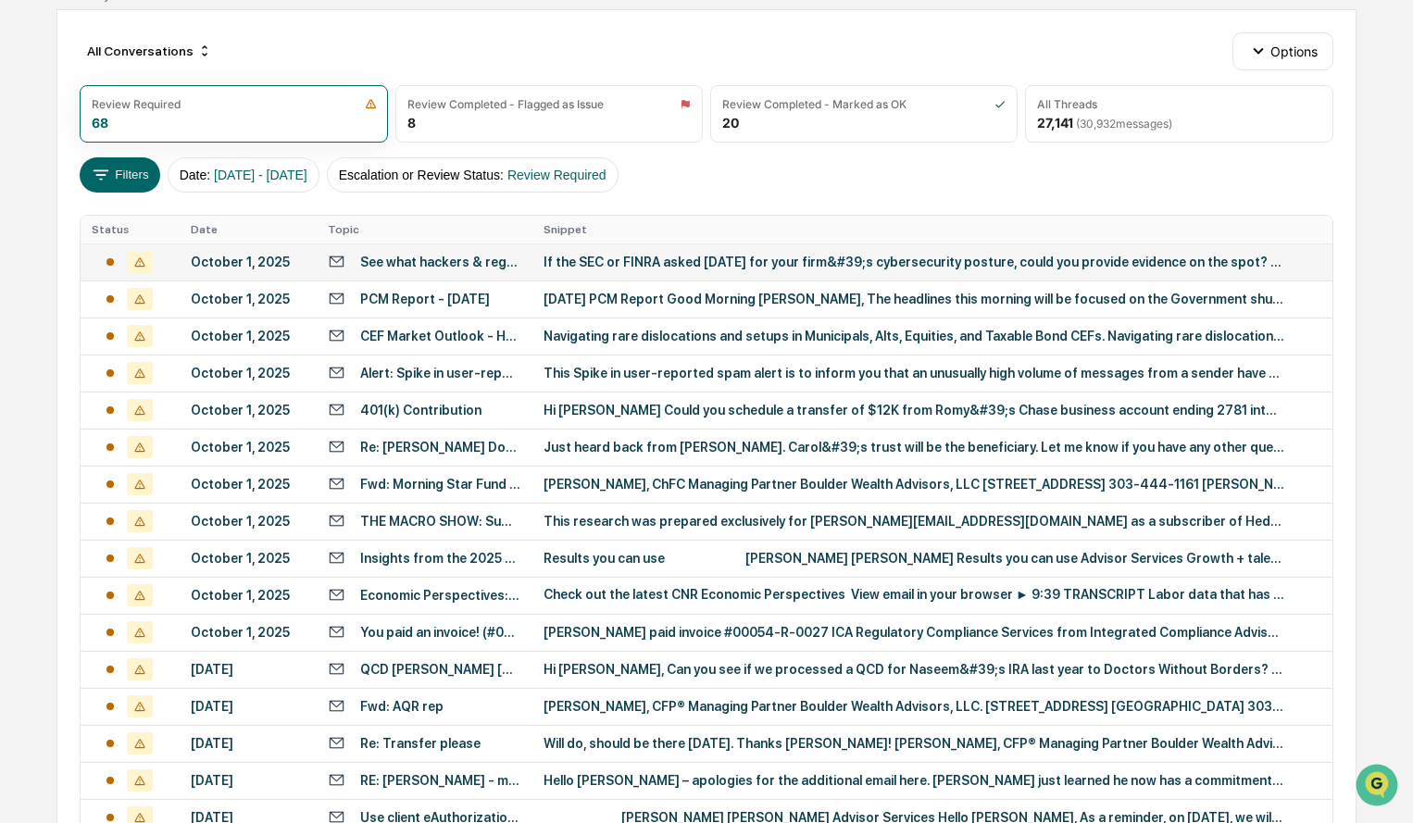
click at [244, 256] on div "October 1, 2025" at bounding box center [249, 262] width 116 height 15
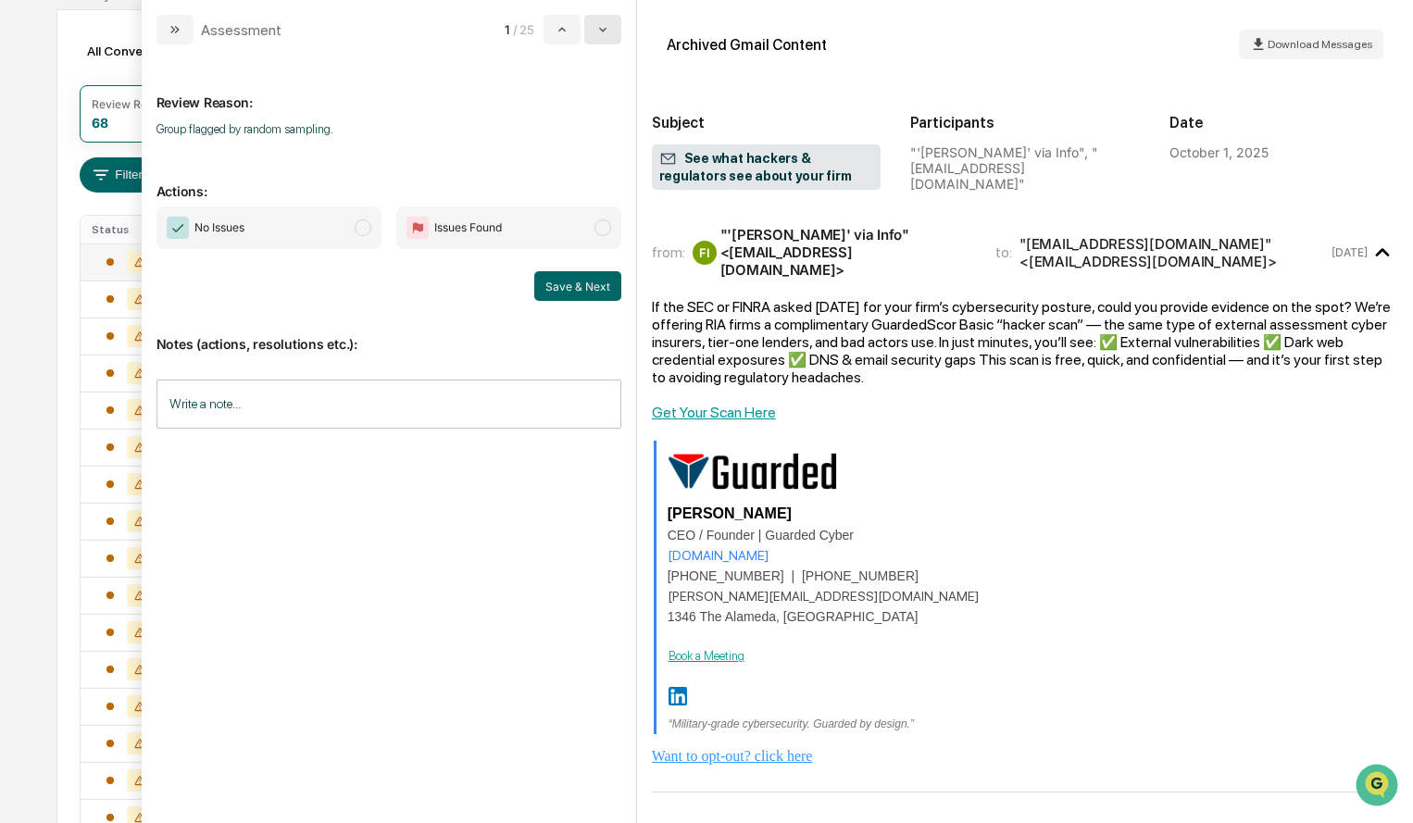
click at [607, 36] on icon "modal" at bounding box center [602, 29] width 15 height 15
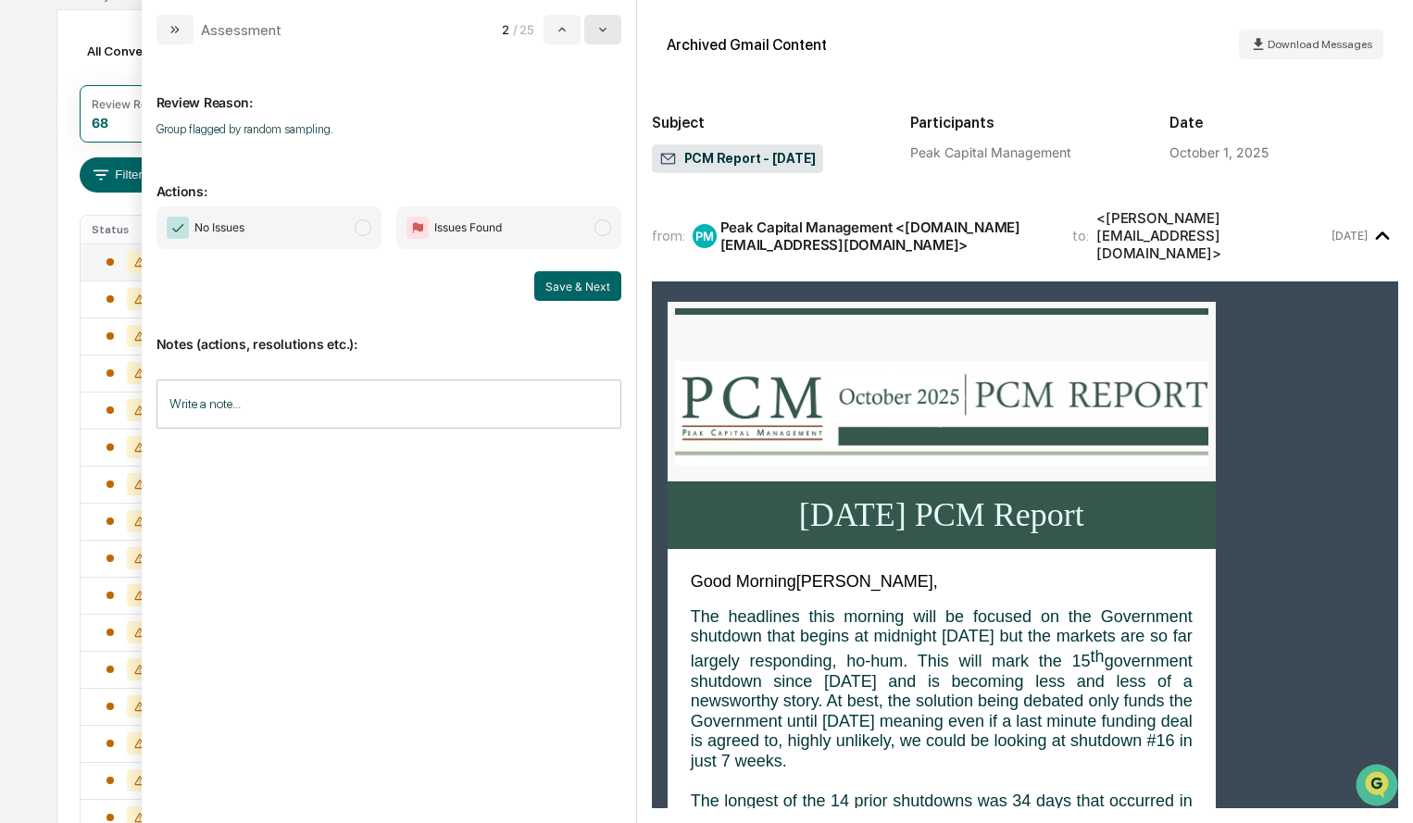
click at [607, 36] on icon "modal" at bounding box center [602, 29] width 15 height 15
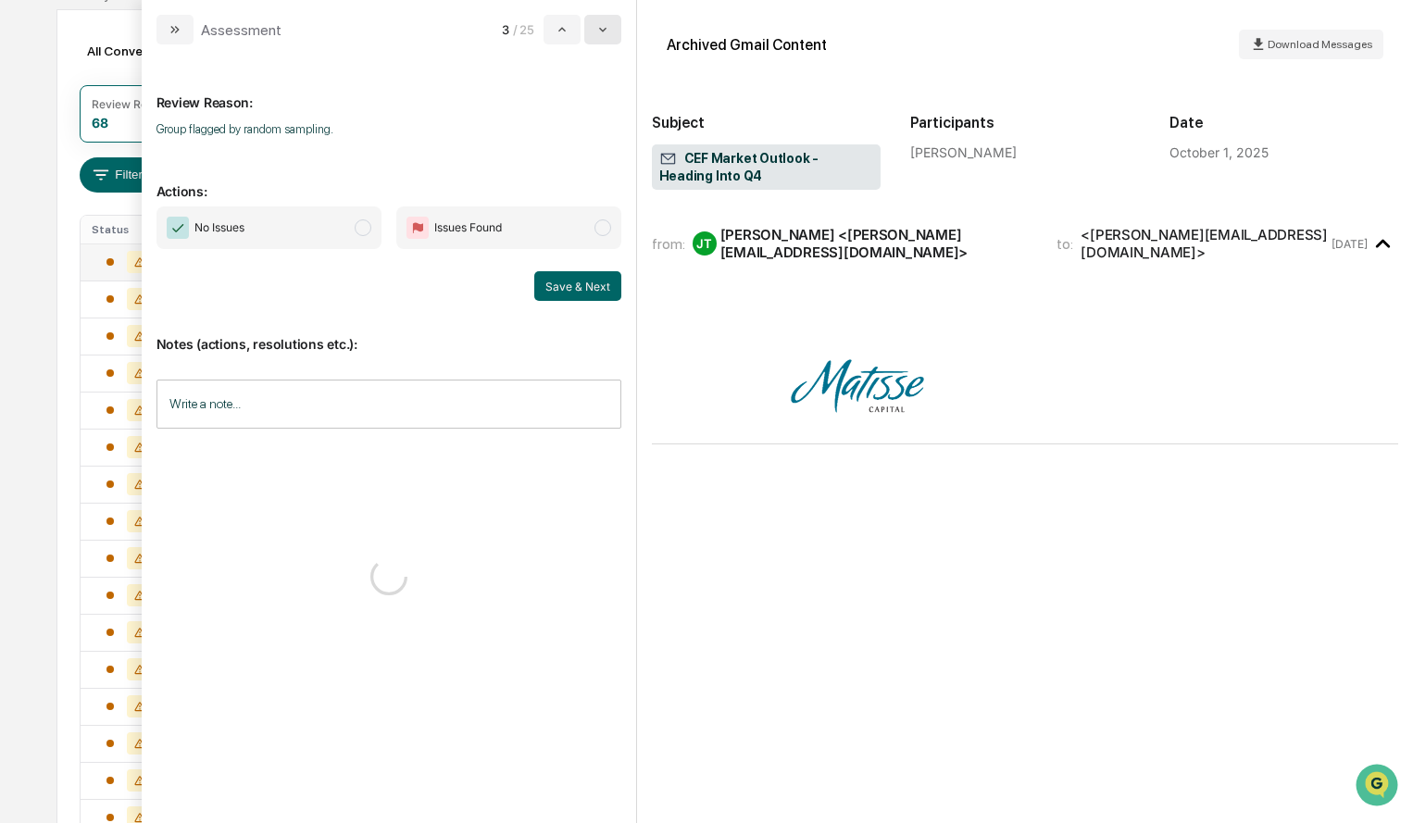
click at [607, 36] on icon "modal" at bounding box center [602, 29] width 15 height 15
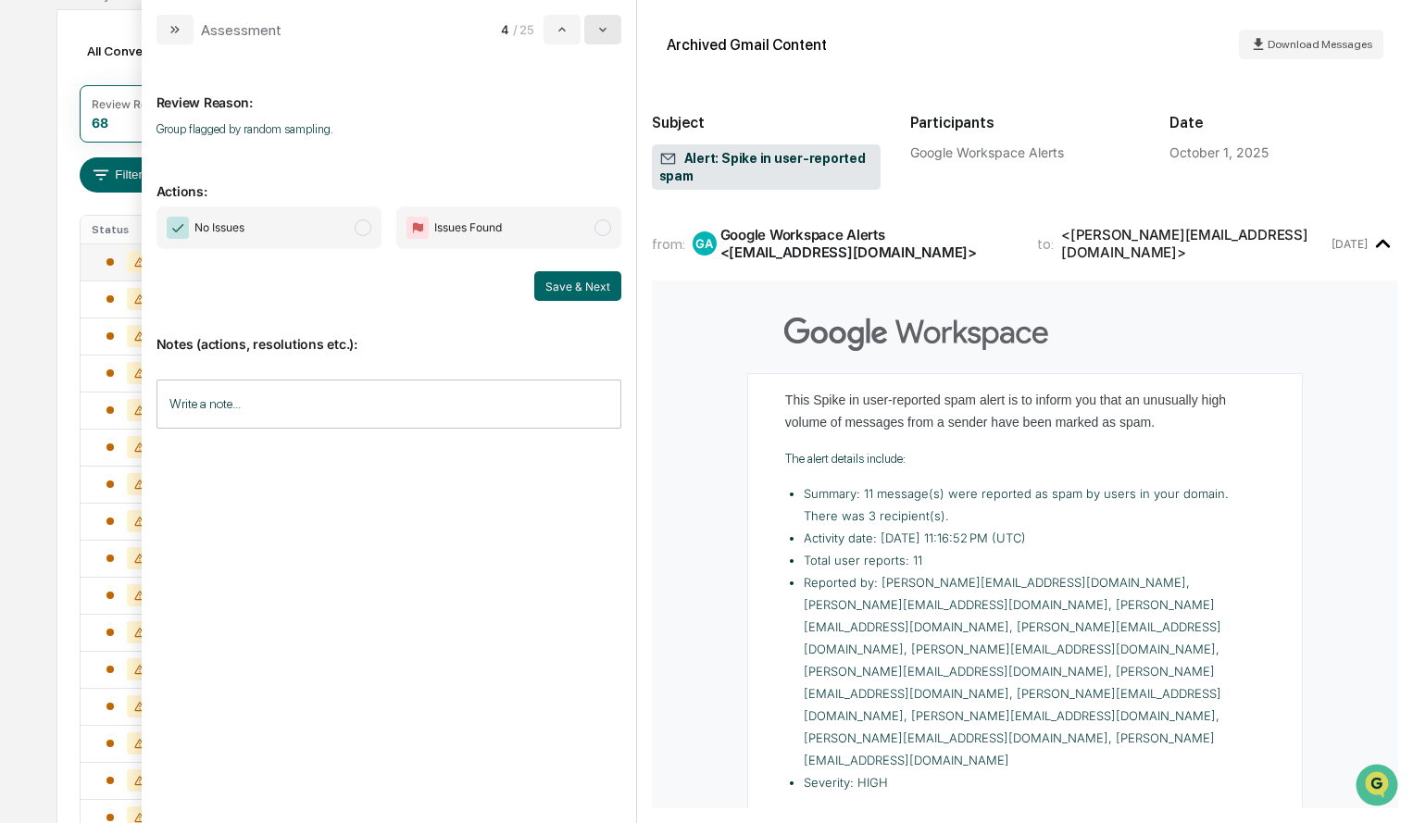
click at [607, 36] on icon "modal" at bounding box center [602, 29] width 15 height 15
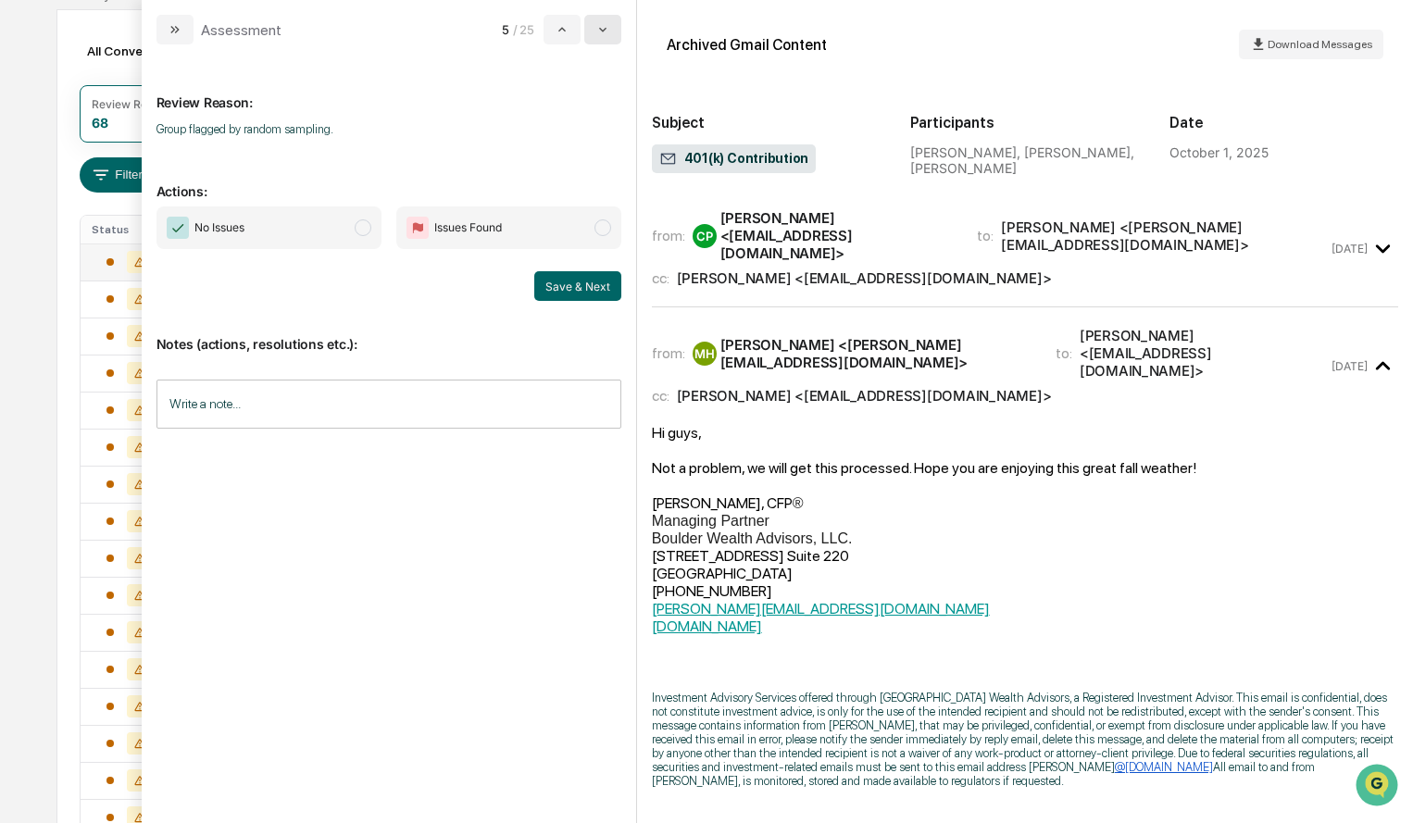
click at [607, 36] on icon "modal" at bounding box center [602, 29] width 15 height 15
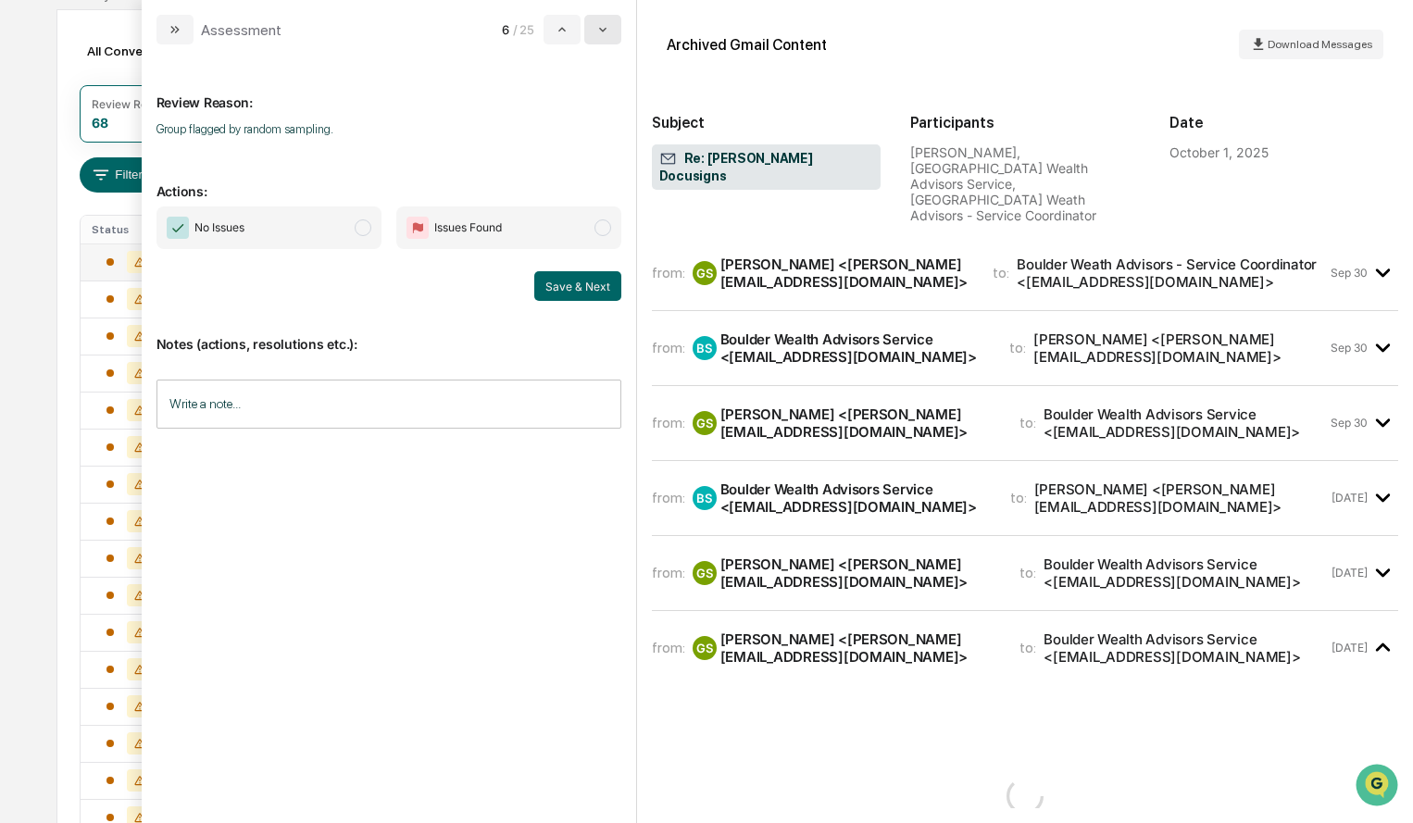
click at [607, 36] on icon "modal" at bounding box center [602, 29] width 15 height 15
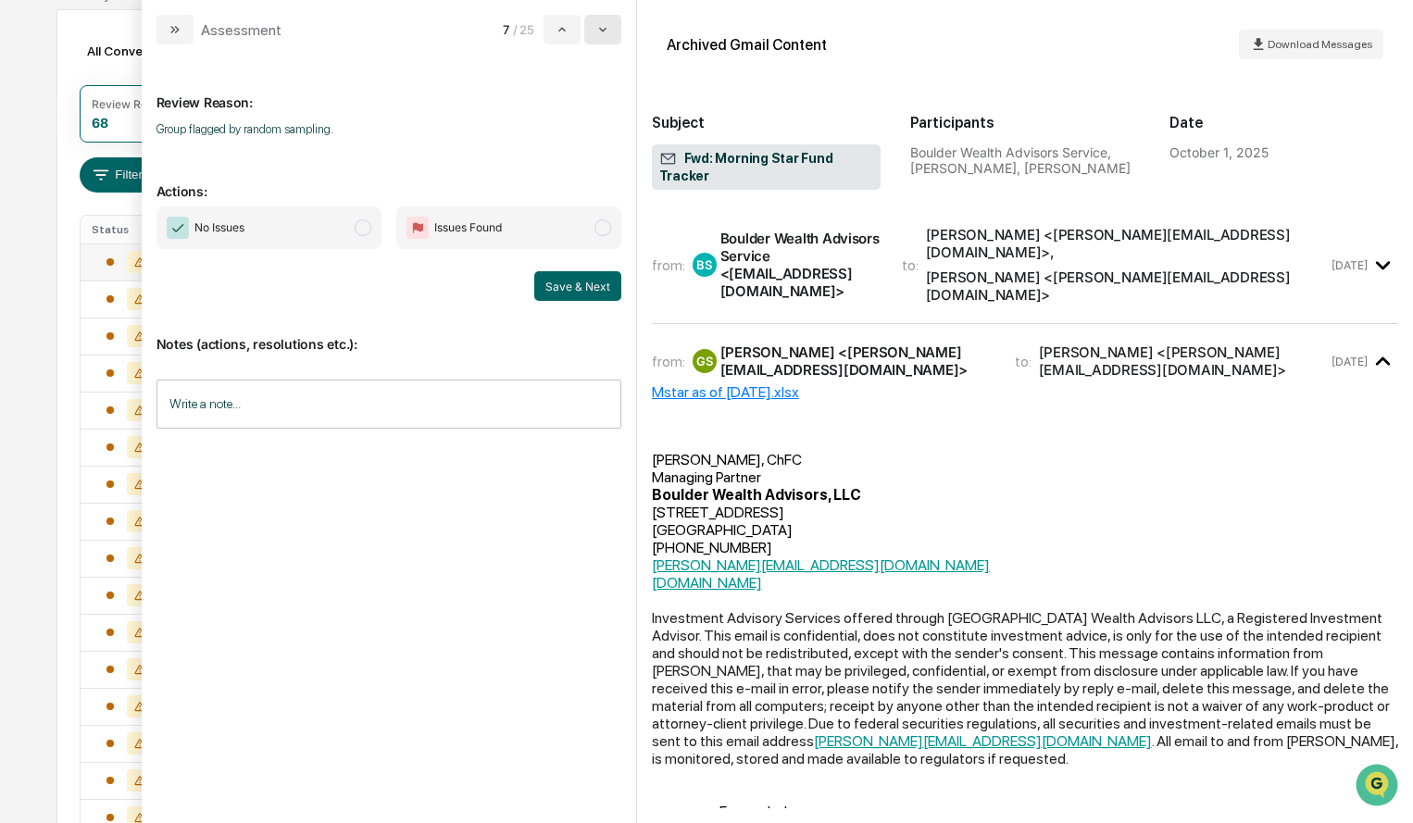
click at [607, 36] on icon "modal" at bounding box center [602, 29] width 15 height 15
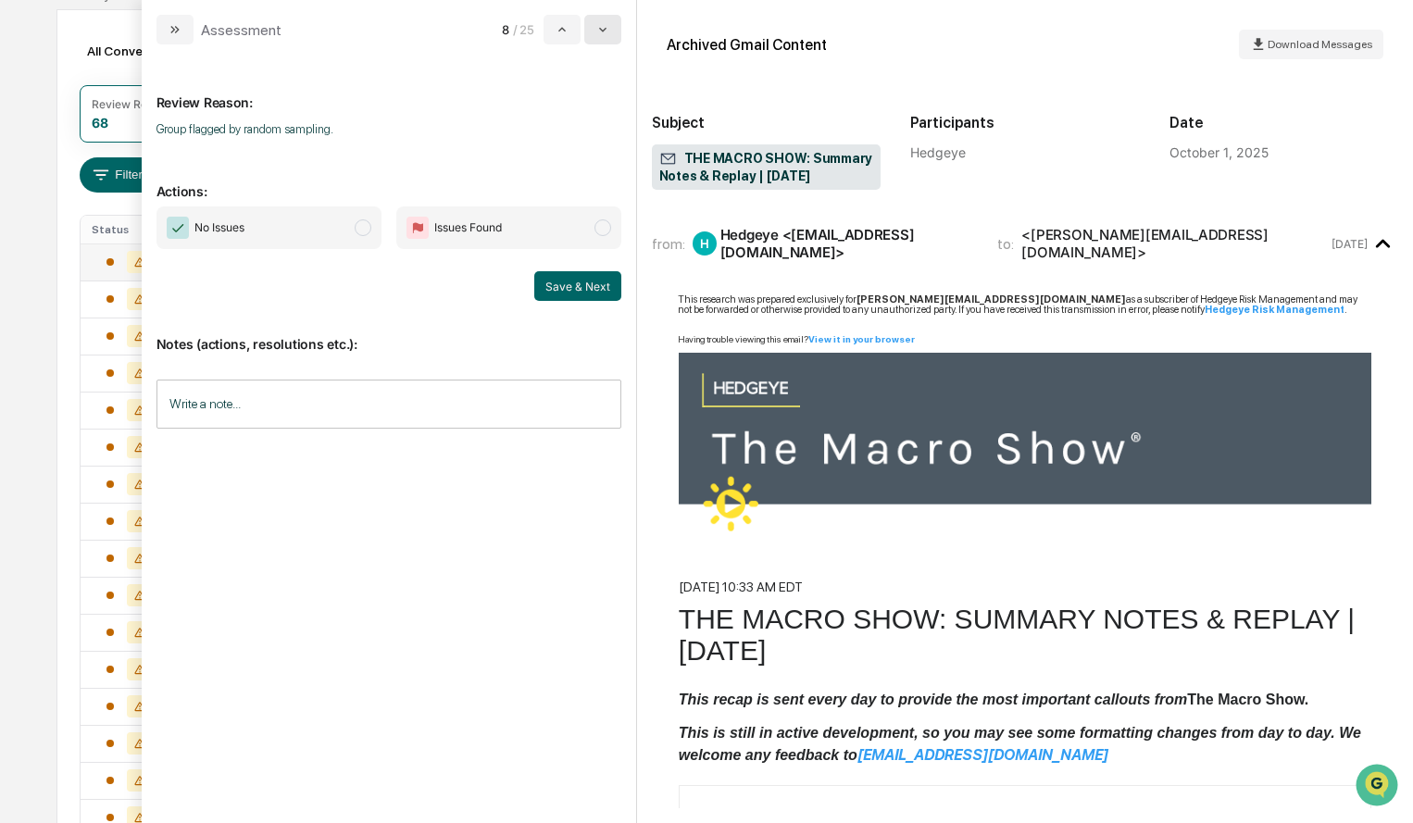
click at [607, 36] on icon "modal" at bounding box center [602, 29] width 15 height 15
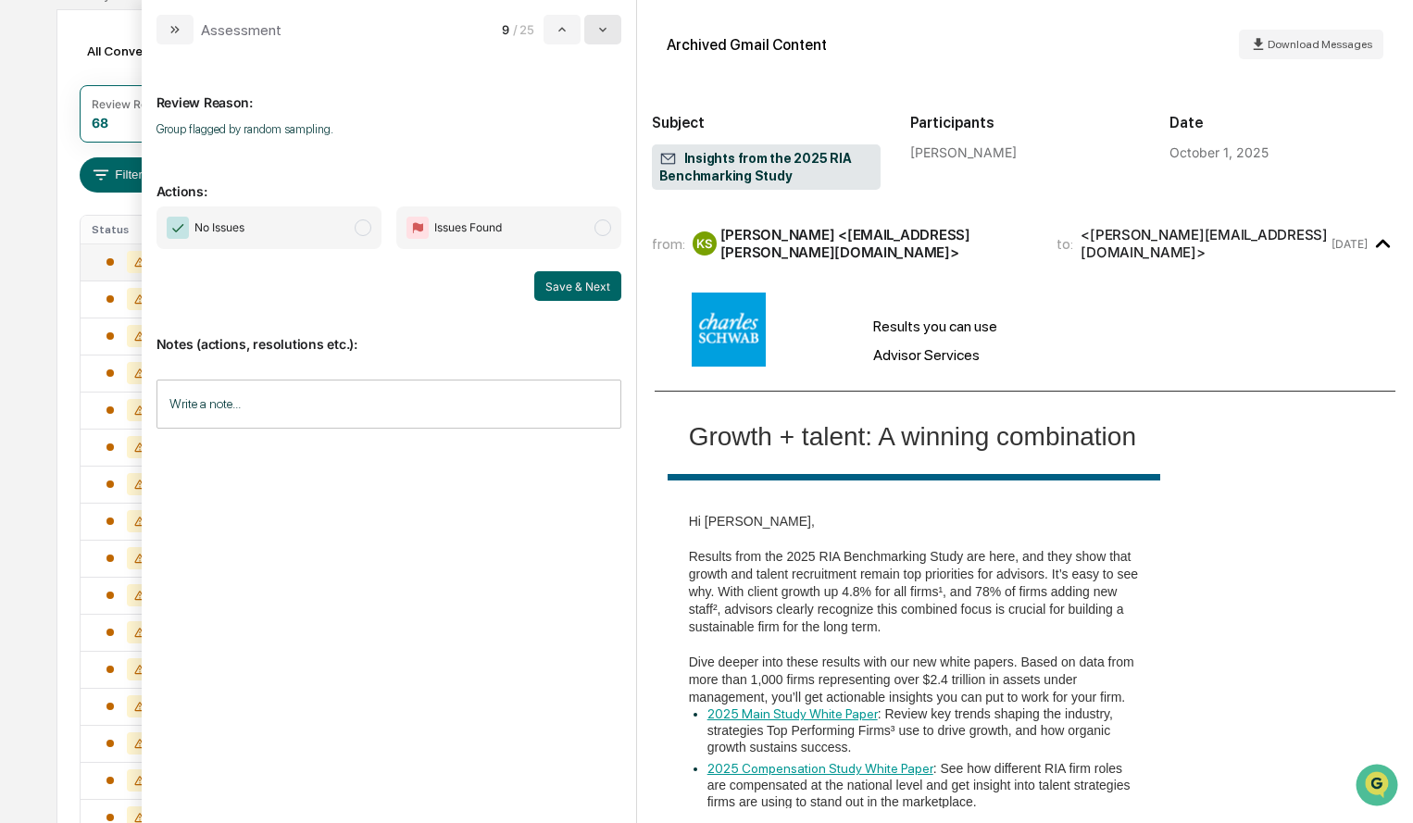
click at [607, 36] on icon "modal" at bounding box center [602, 29] width 15 height 15
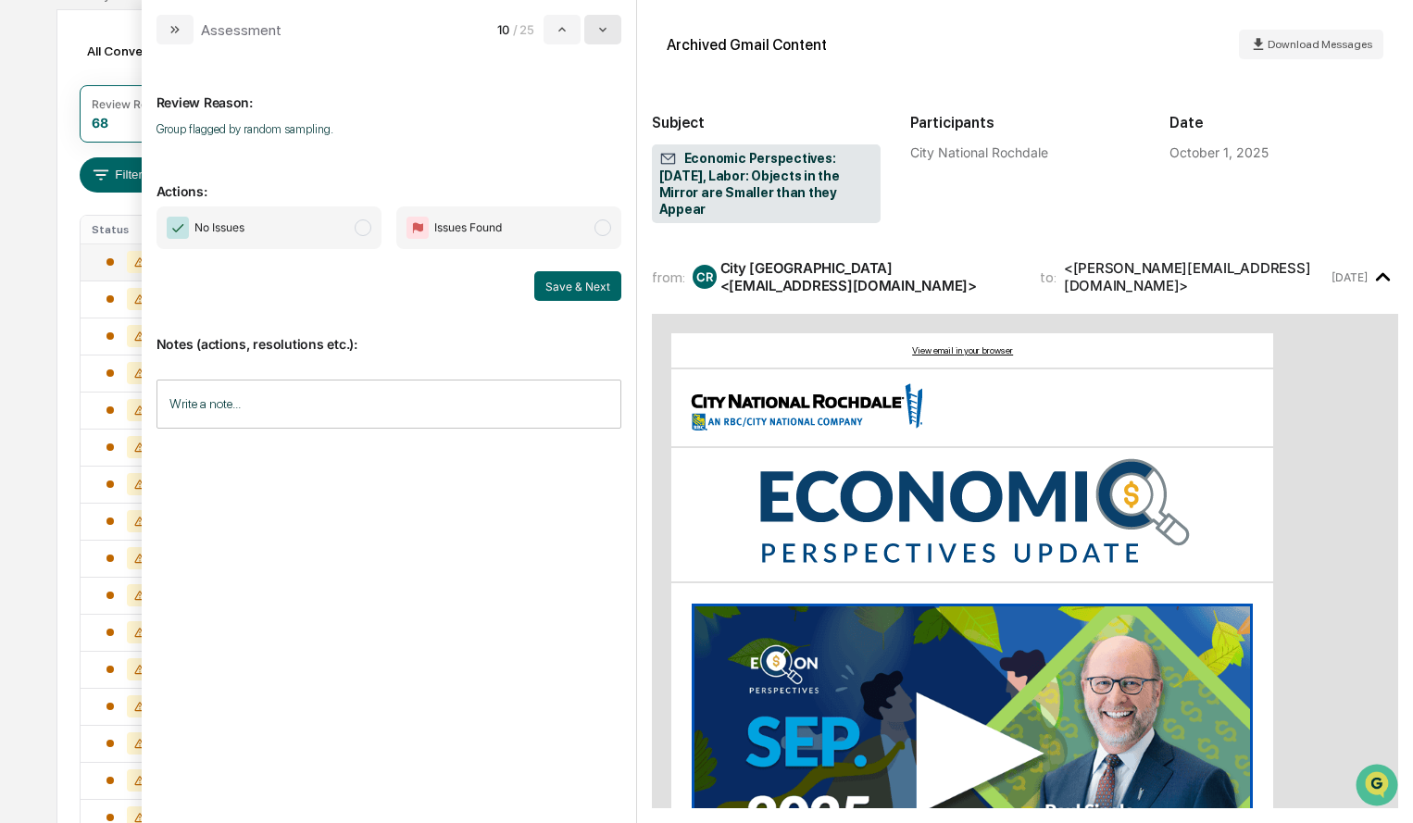
click at [607, 36] on icon "modal" at bounding box center [602, 29] width 15 height 15
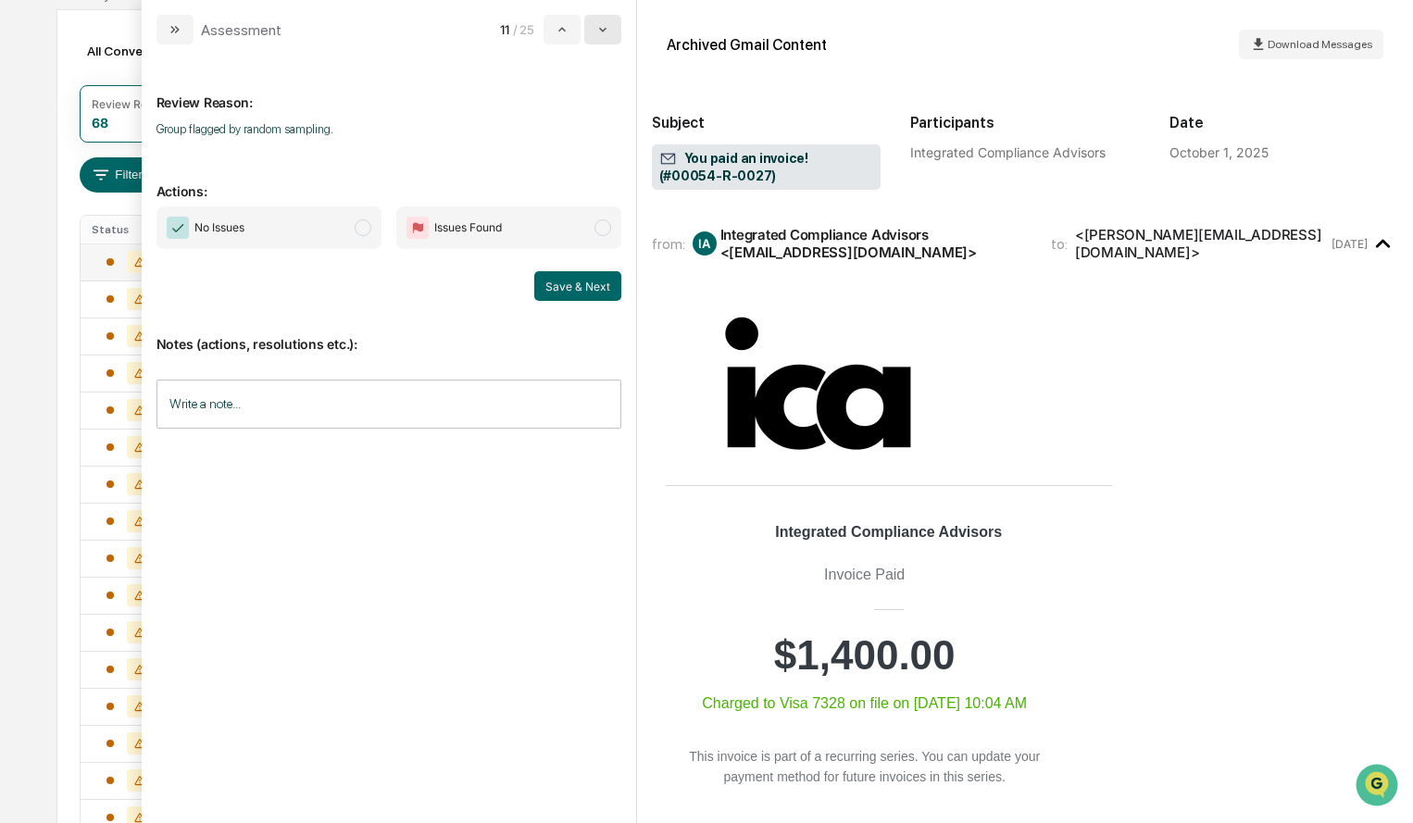
click at [607, 36] on icon "modal" at bounding box center [602, 29] width 15 height 15
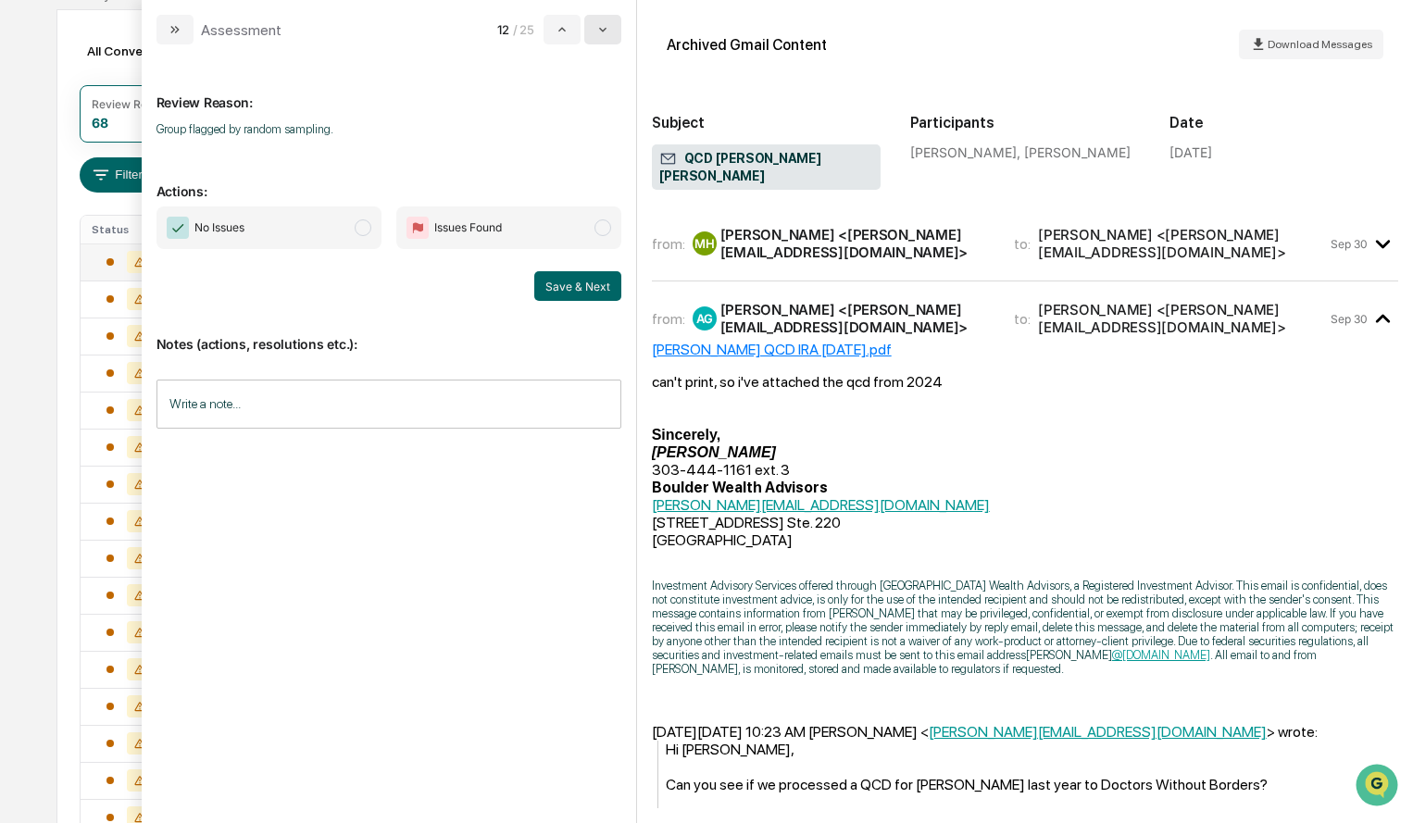
click at [607, 36] on icon "modal" at bounding box center [602, 29] width 15 height 15
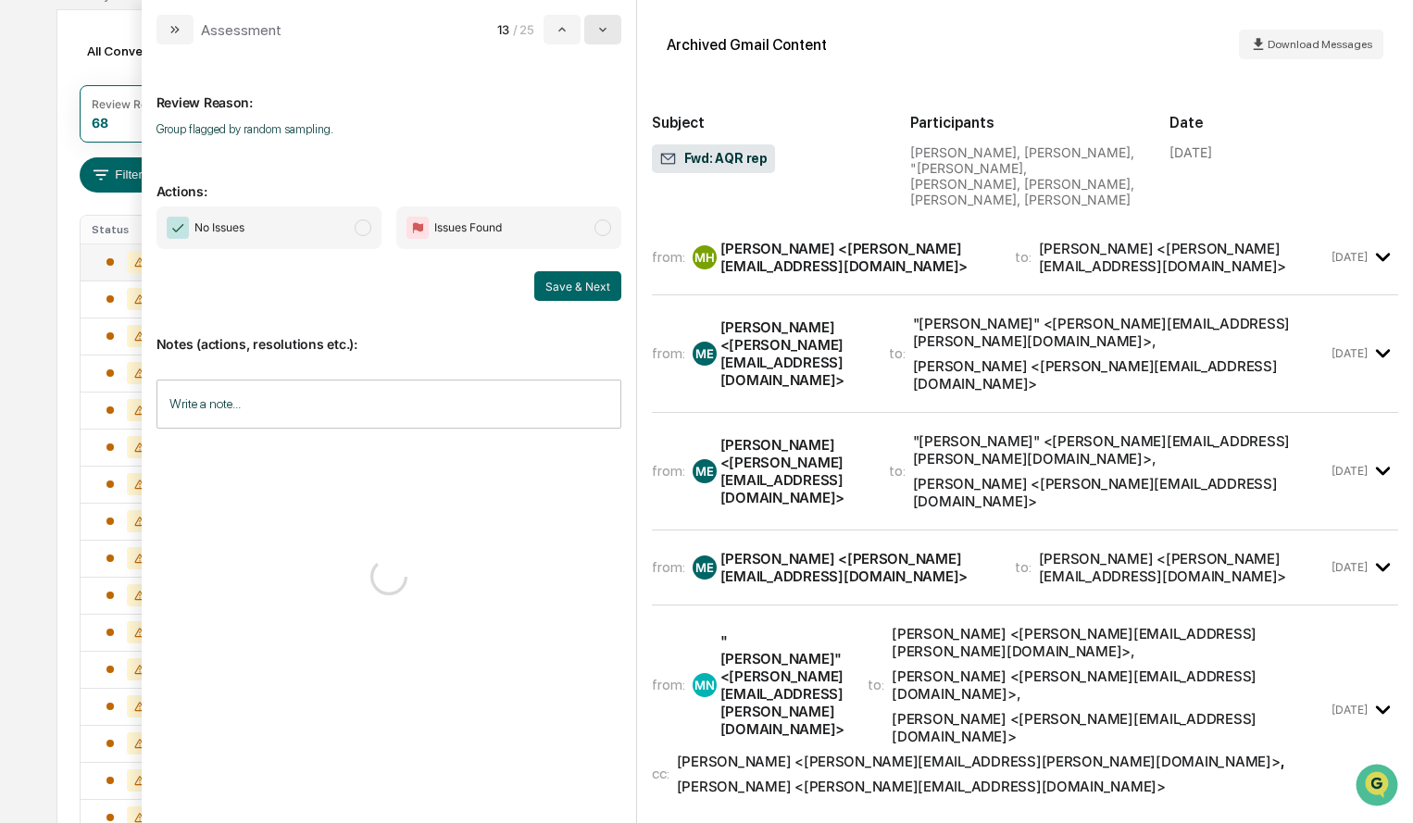
click at [607, 36] on icon "modal" at bounding box center [602, 29] width 15 height 15
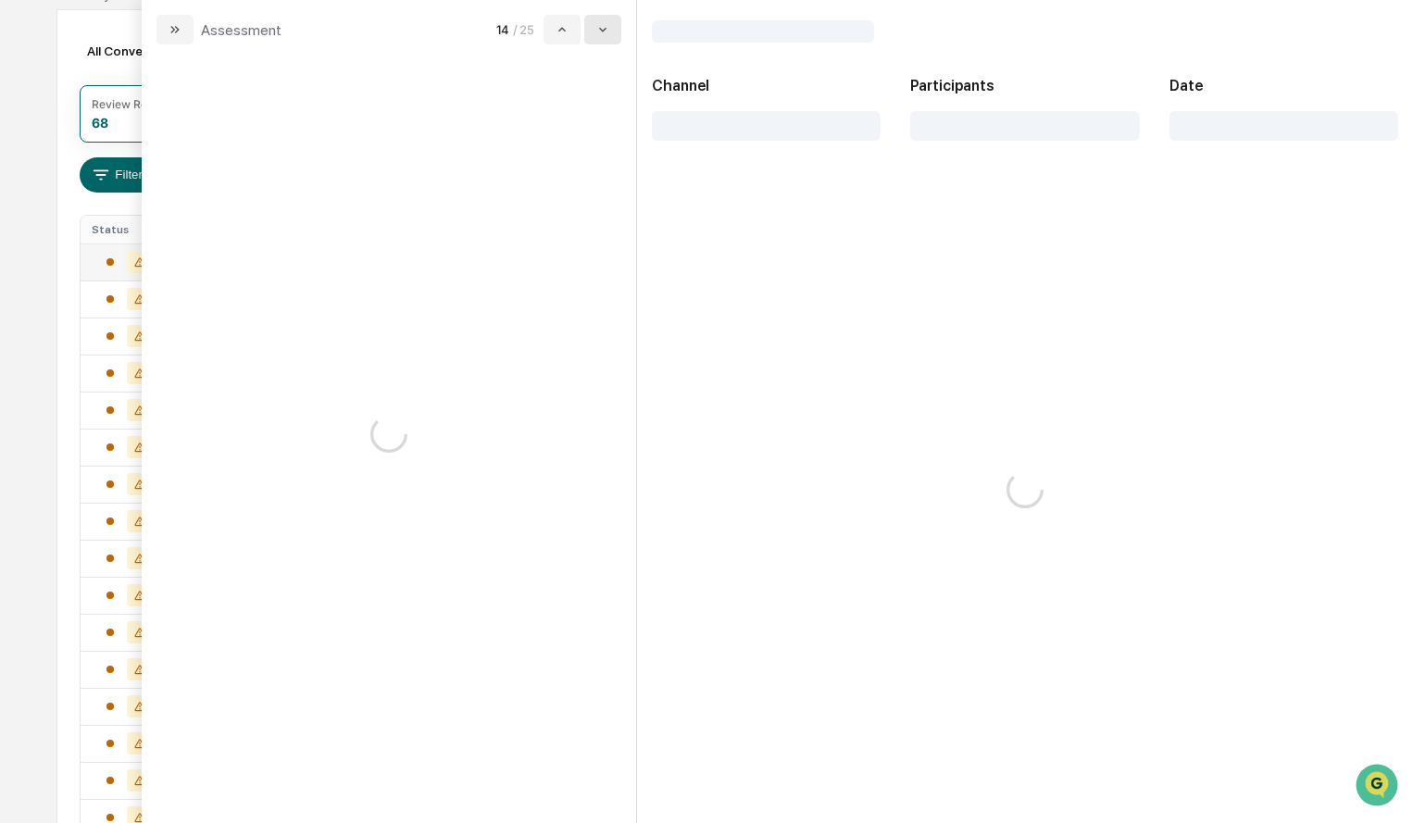
click at [607, 36] on icon "modal" at bounding box center [602, 29] width 15 height 15
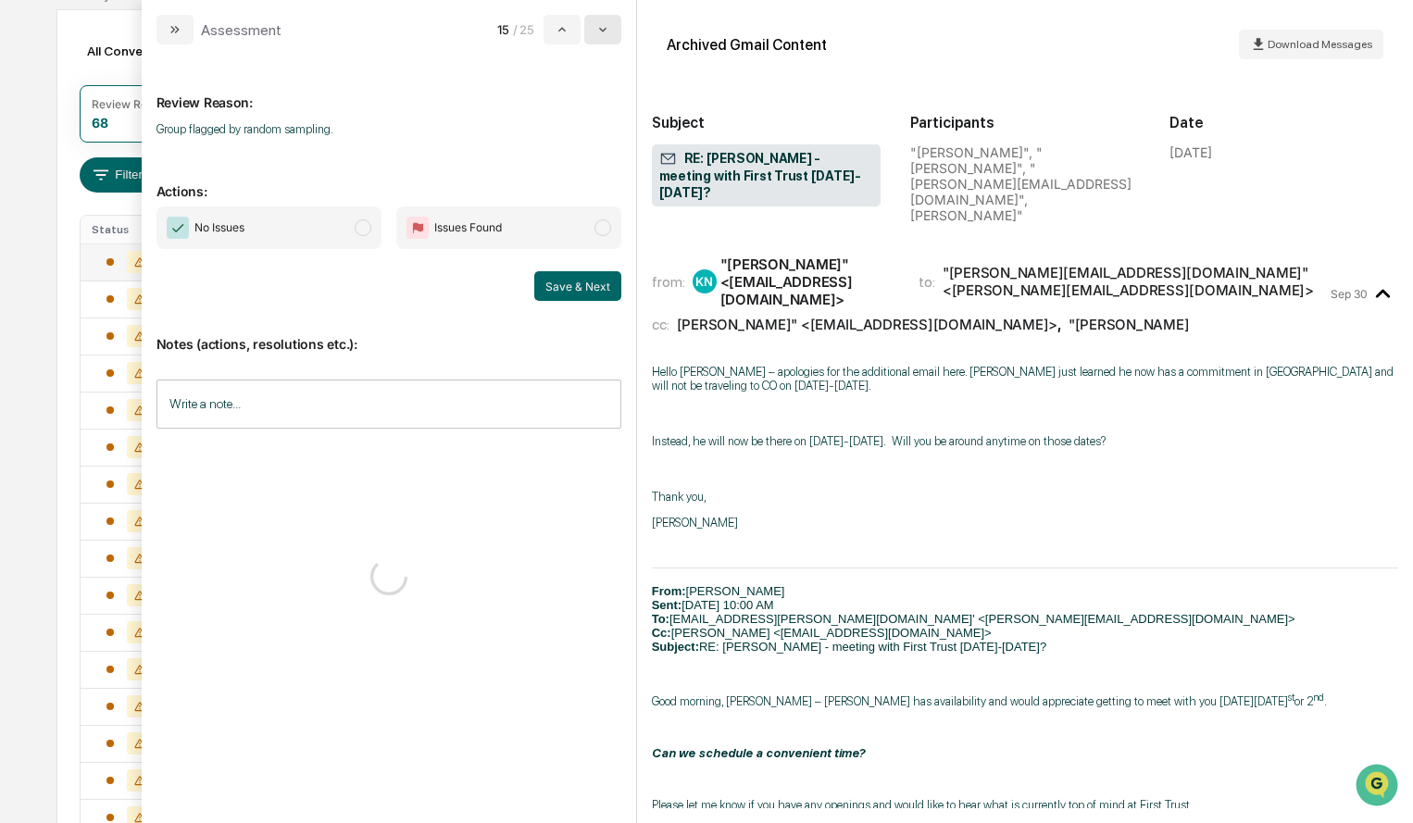
click at [607, 36] on icon "modal" at bounding box center [602, 29] width 15 height 15
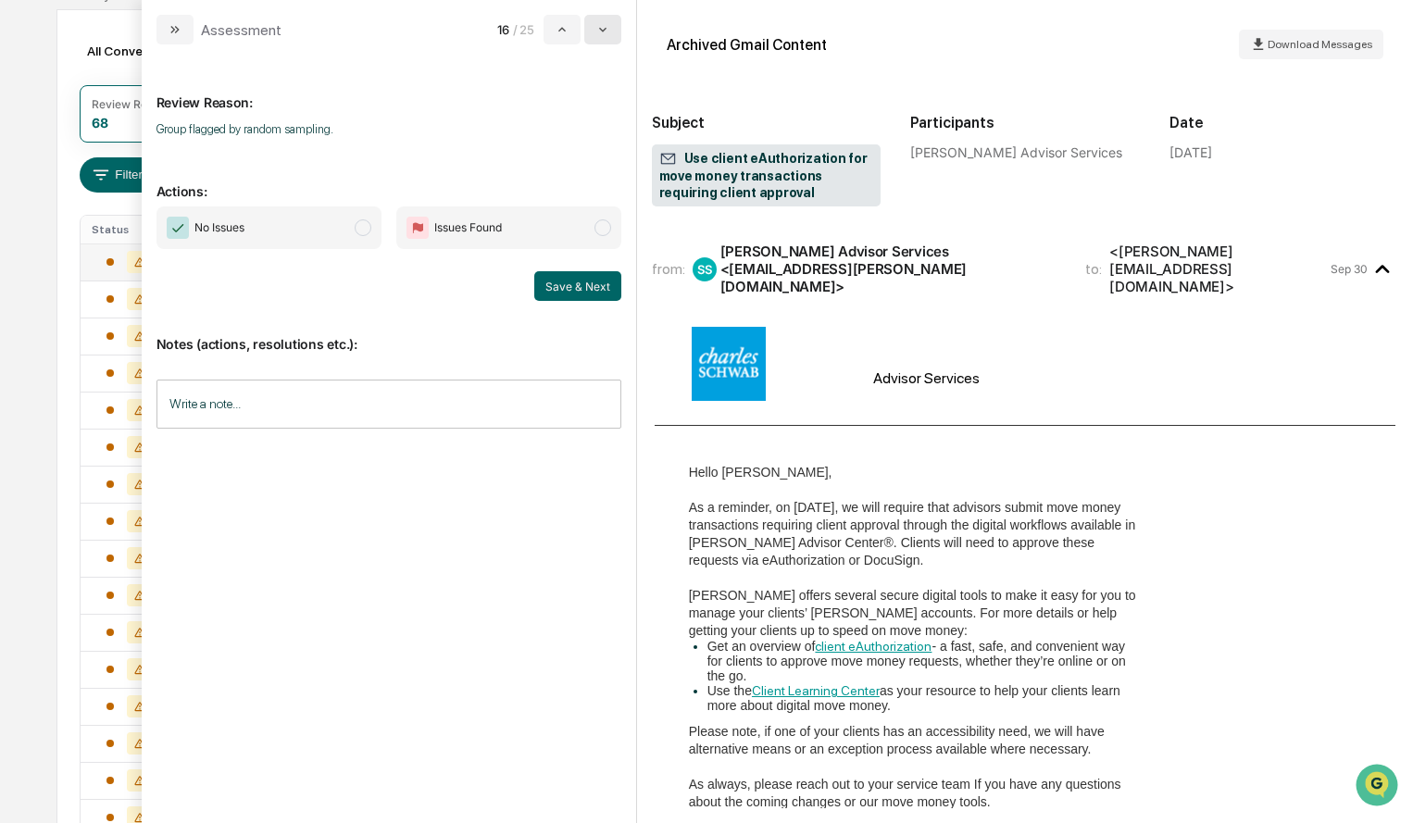
click at [607, 36] on icon "modal" at bounding box center [602, 29] width 15 height 15
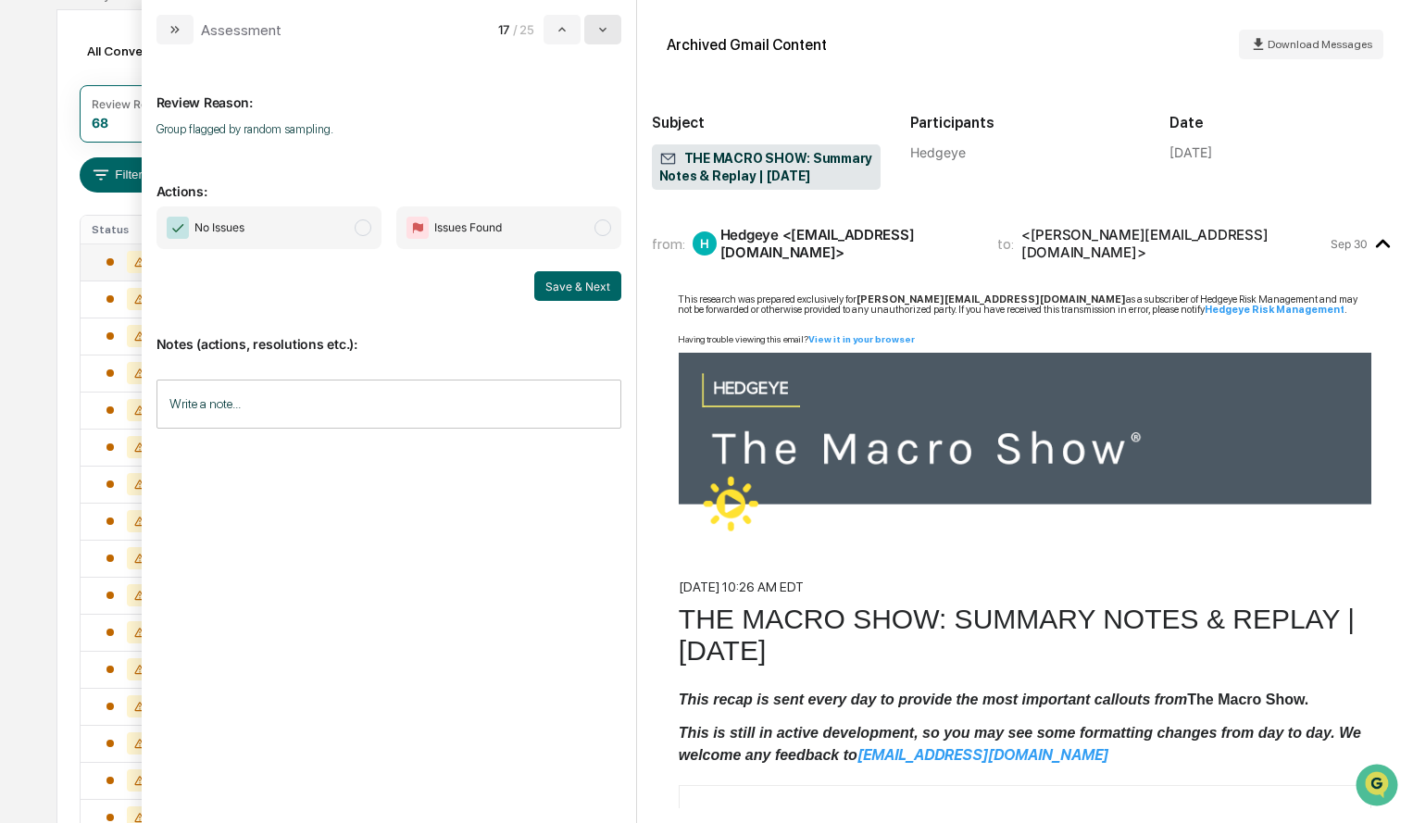
click at [607, 36] on icon "modal" at bounding box center [602, 29] width 15 height 15
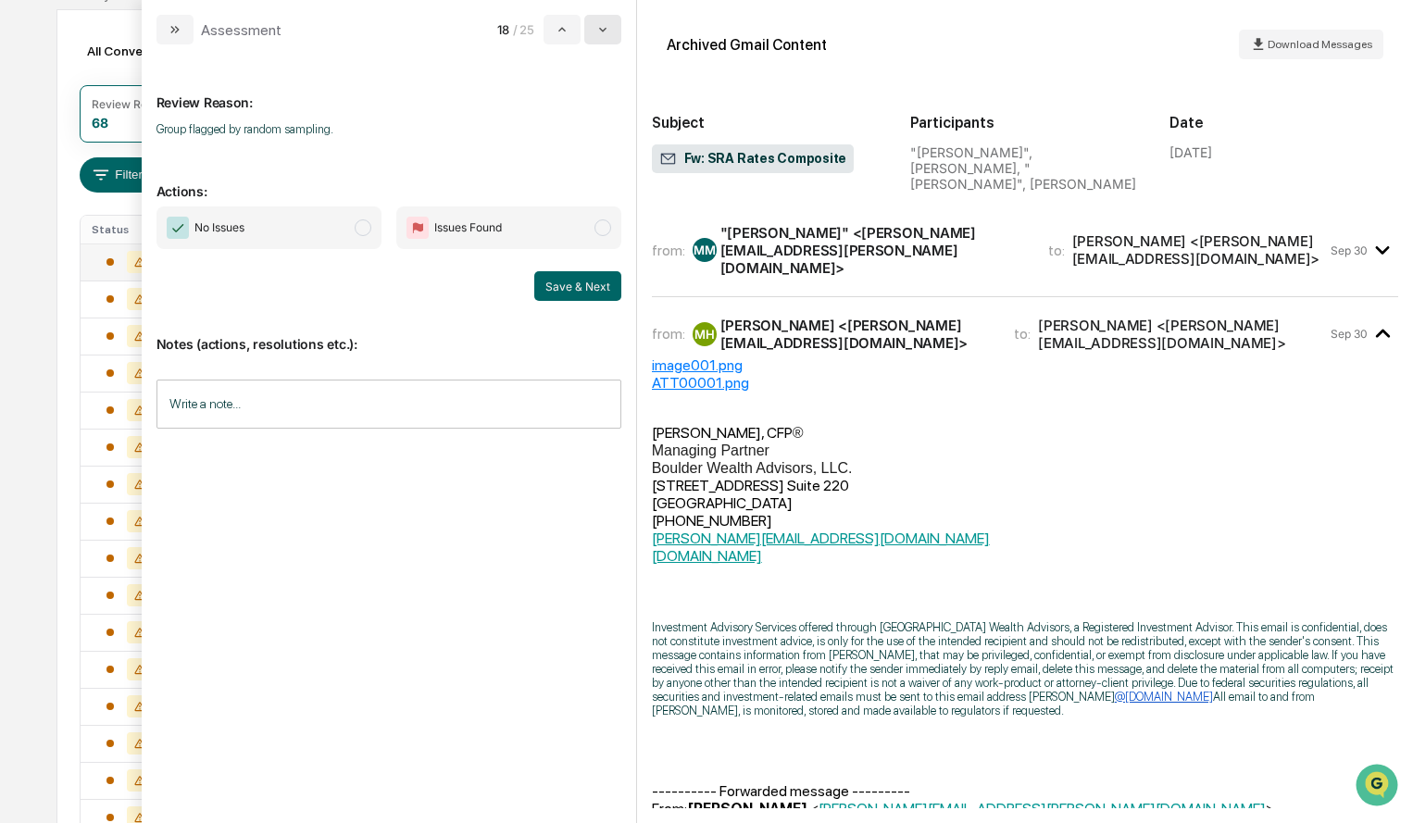
click at [607, 36] on icon "modal" at bounding box center [602, 29] width 15 height 15
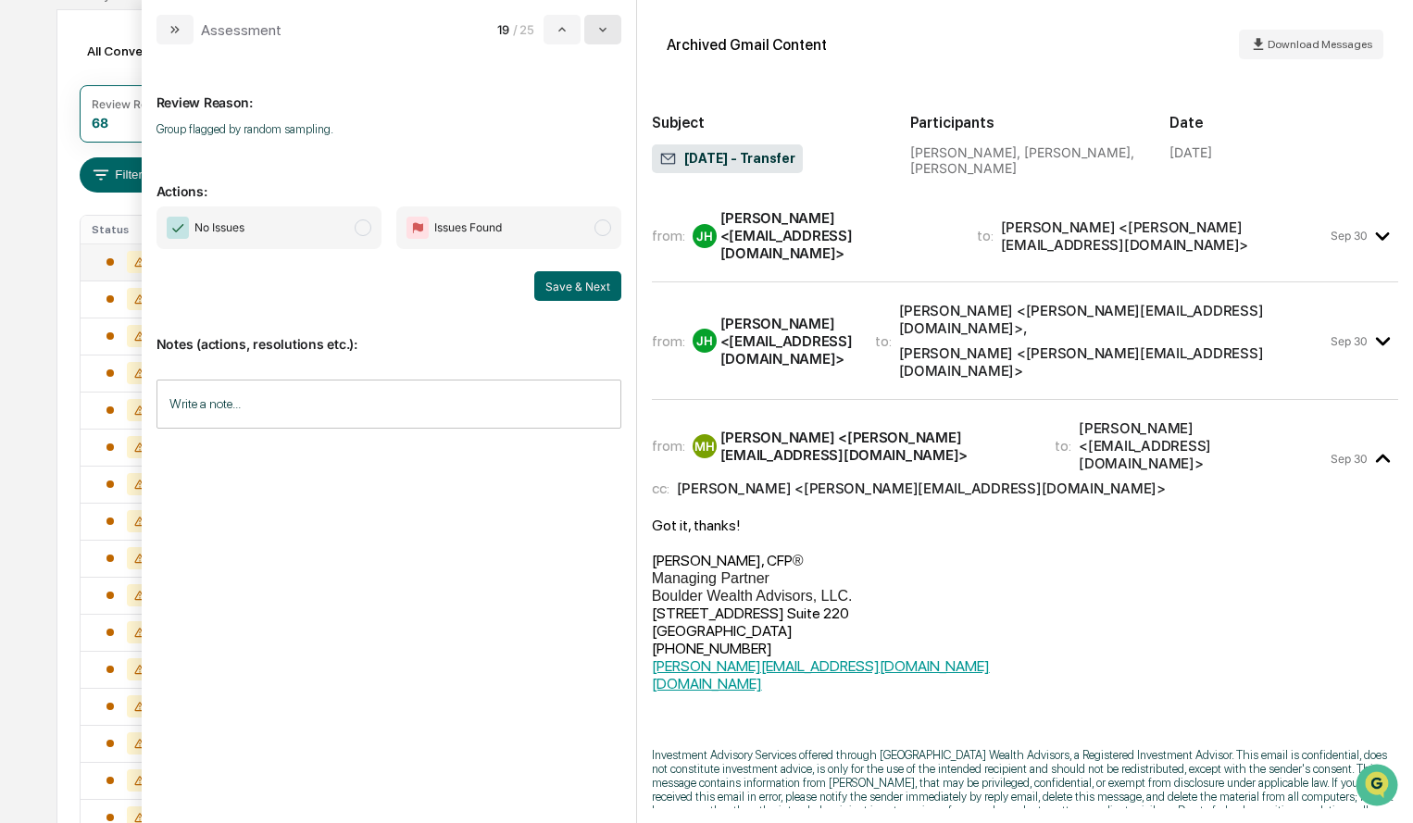
click at [607, 36] on icon "modal" at bounding box center [602, 29] width 15 height 15
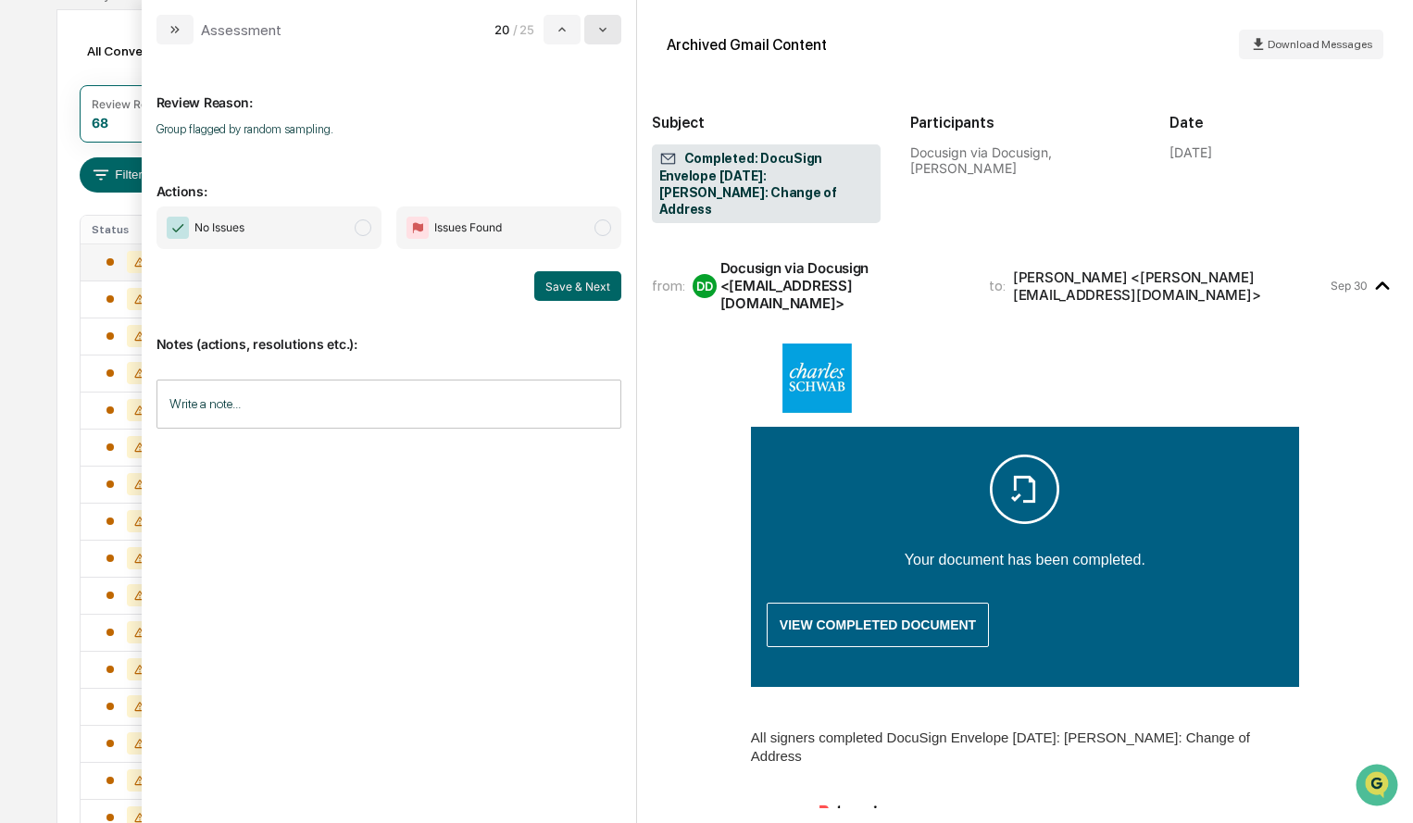
click at [607, 36] on icon "modal" at bounding box center [602, 29] width 15 height 15
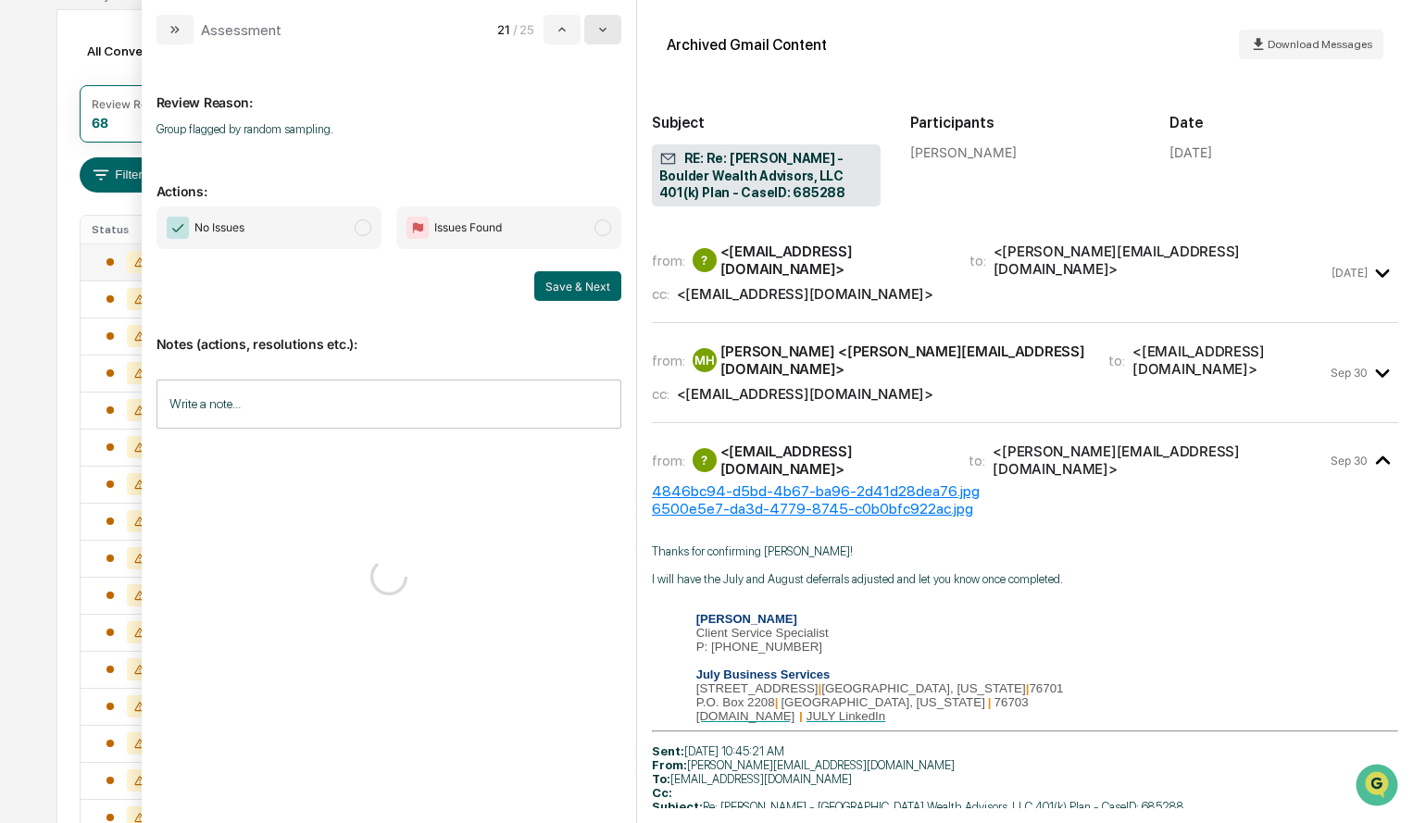
click at [607, 36] on icon "modal" at bounding box center [602, 29] width 15 height 15
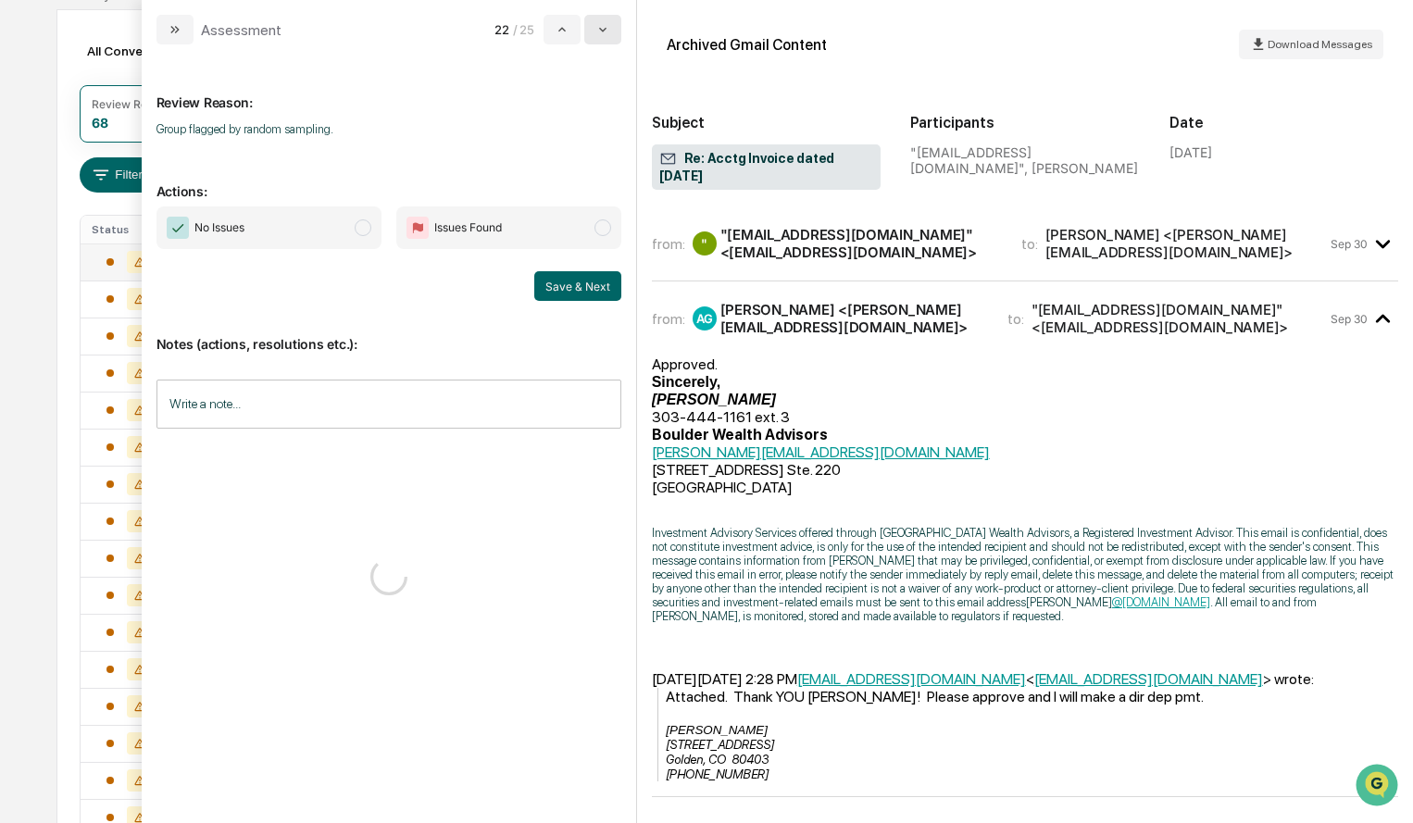
click at [607, 36] on icon "modal" at bounding box center [602, 29] width 15 height 15
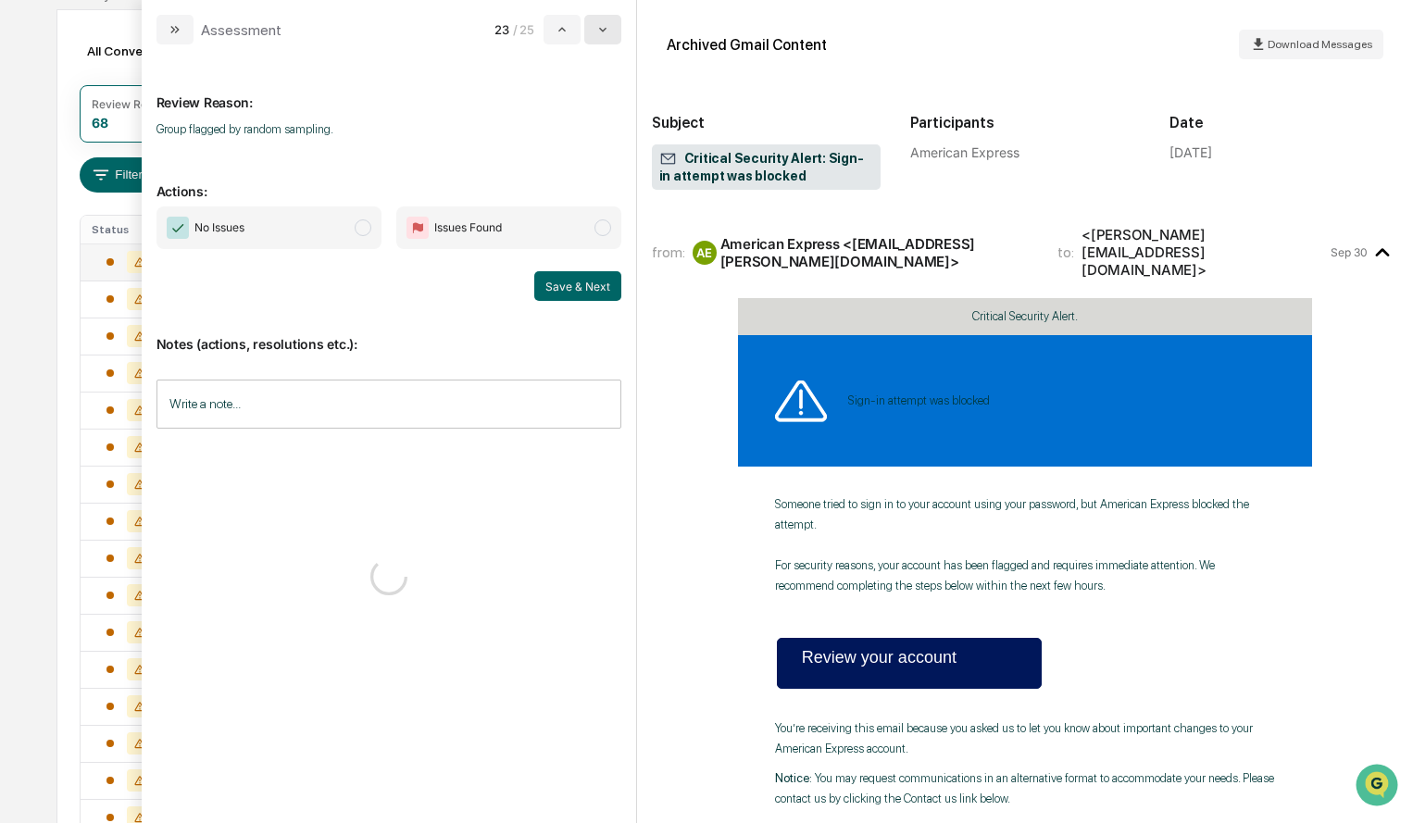
click at [607, 36] on icon "modal" at bounding box center [602, 29] width 15 height 15
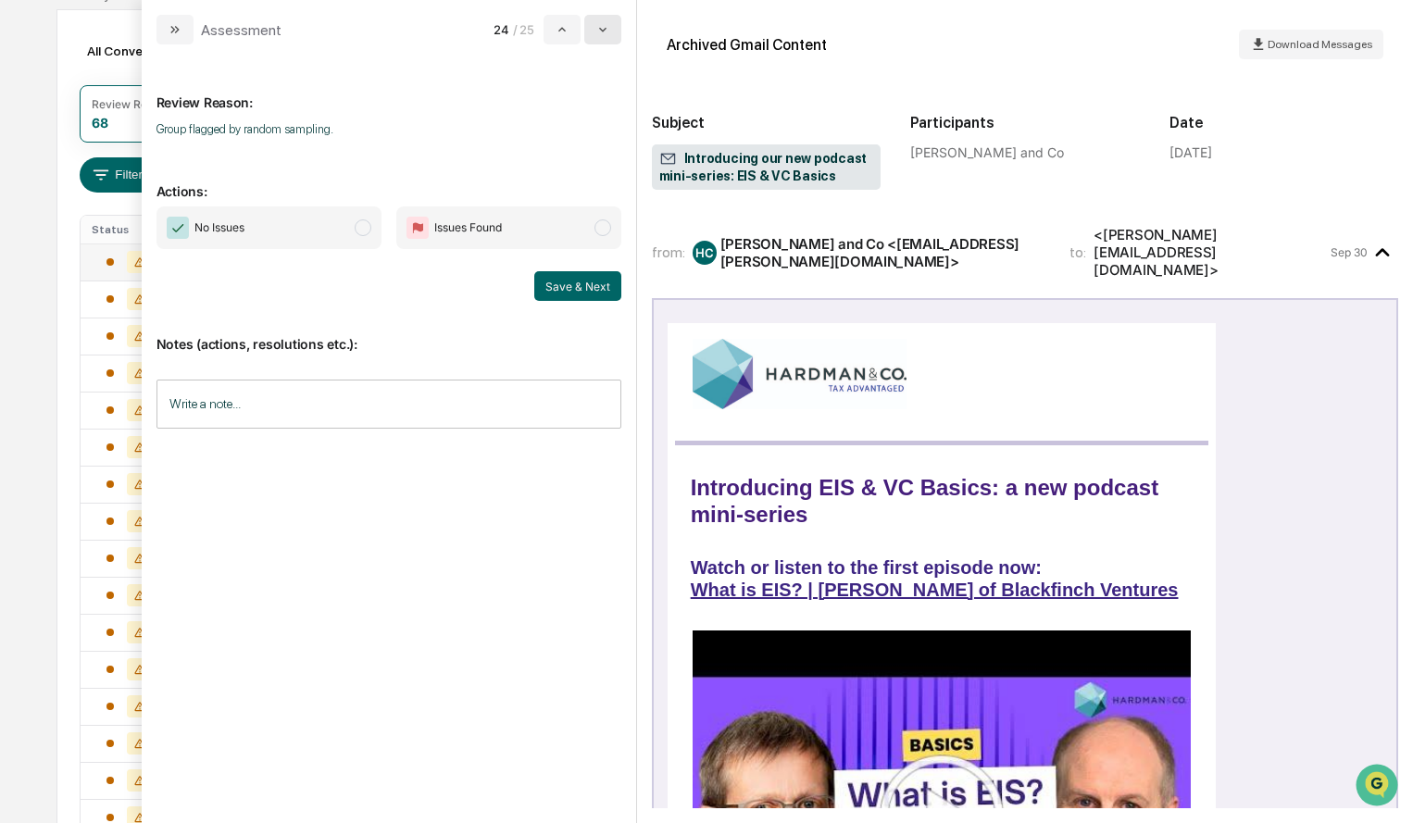
click at [607, 36] on icon "modal" at bounding box center [602, 29] width 15 height 15
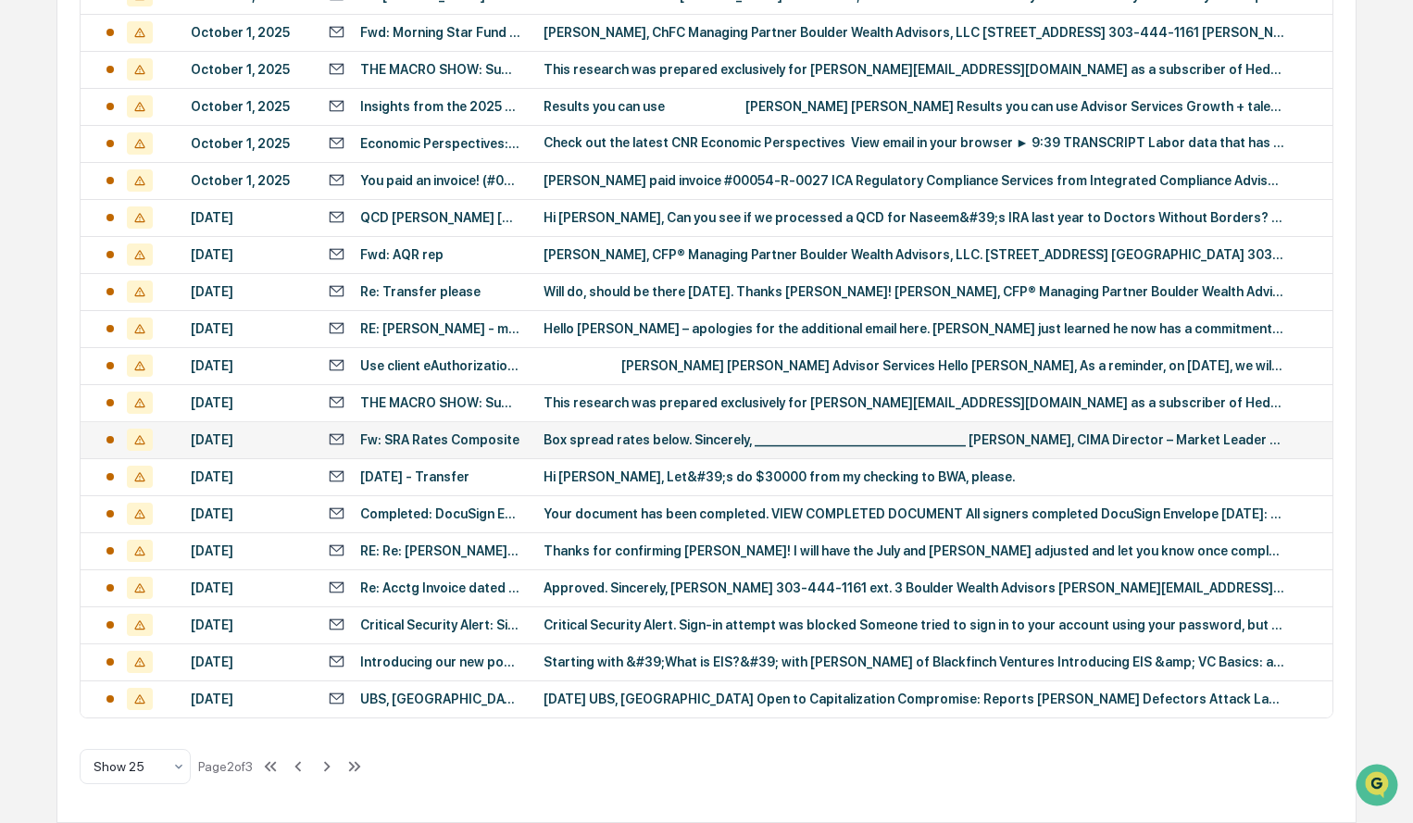
scroll to position [737, 0]
click at [331, 766] on icon at bounding box center [327, 766] width 6 height 10
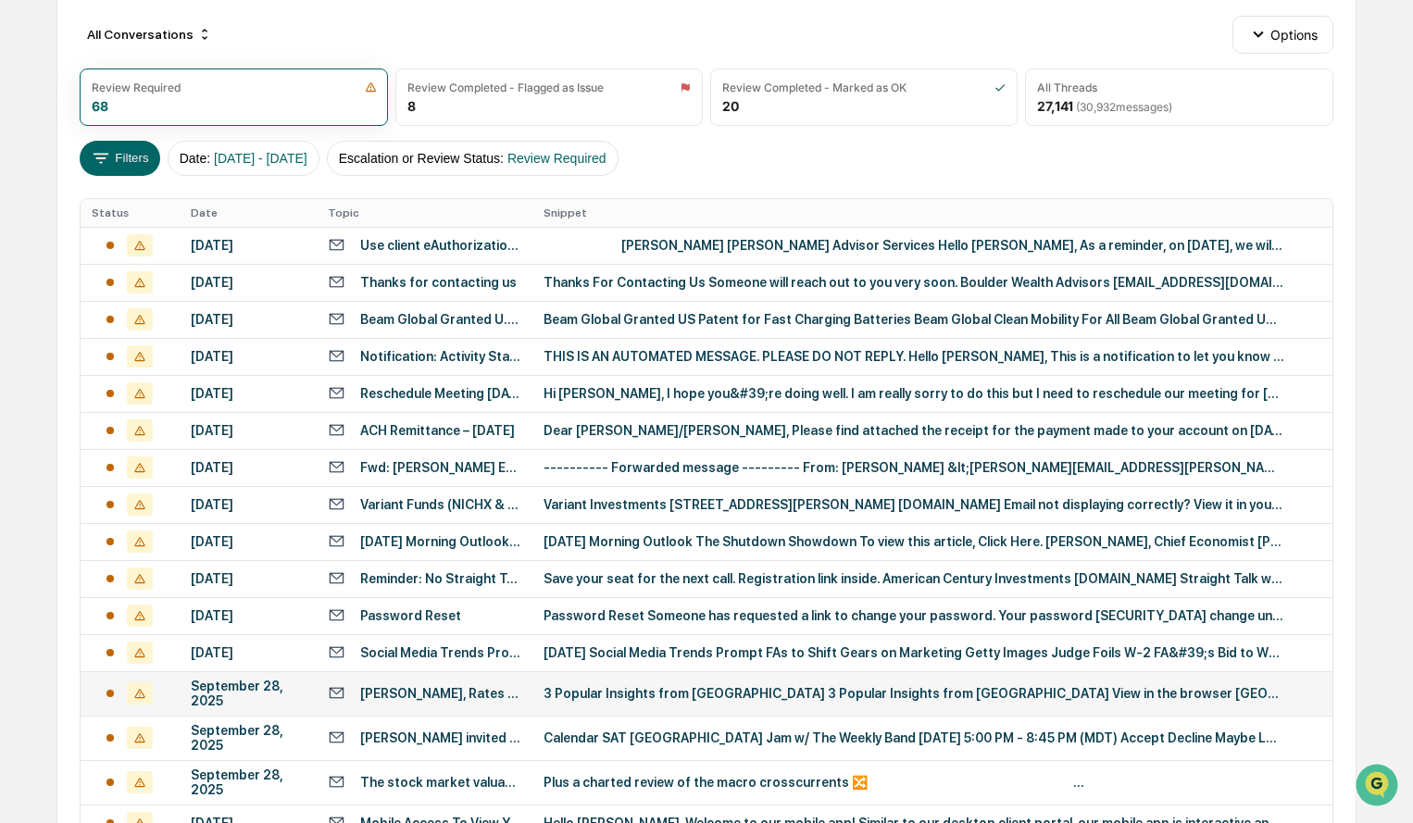
scroll to position [0, 0]
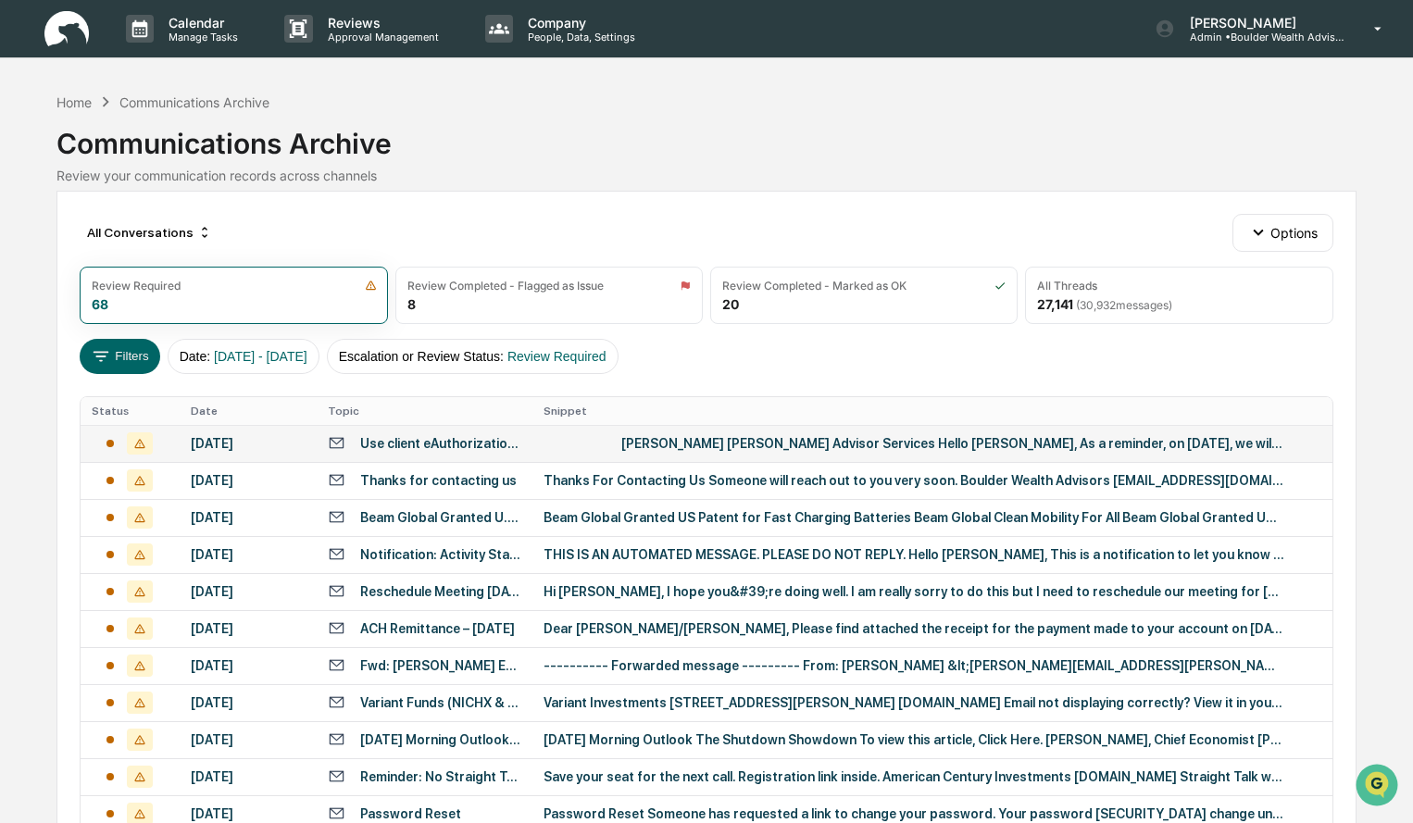
click at [369, 446] on div "Use client eAuthorization for move money transactions requiring client approval" at bounding box center [440, 443] width 161 height 15
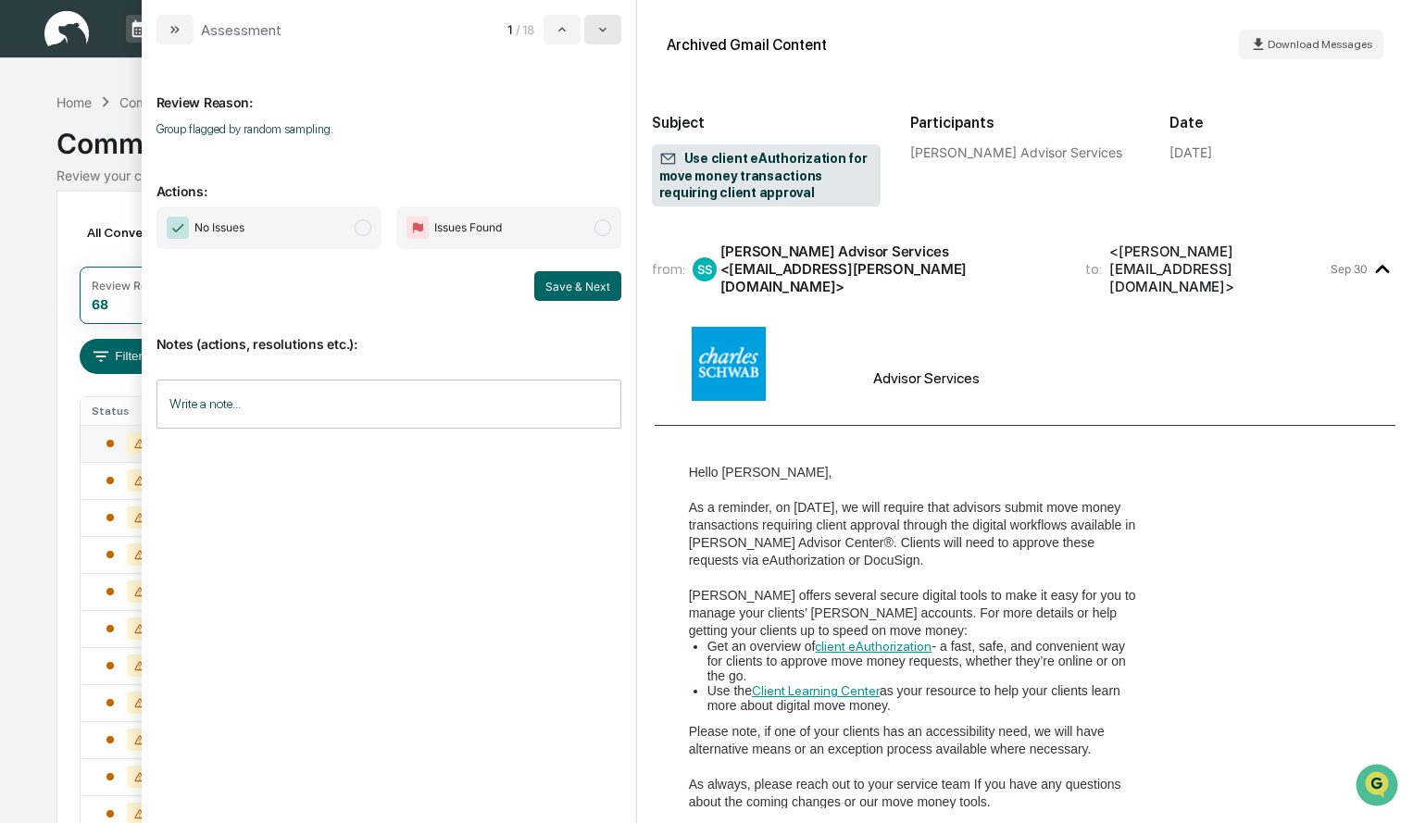
click at [609, 39] on button "modal" at bounding box center [602, 30] width 37 height 30
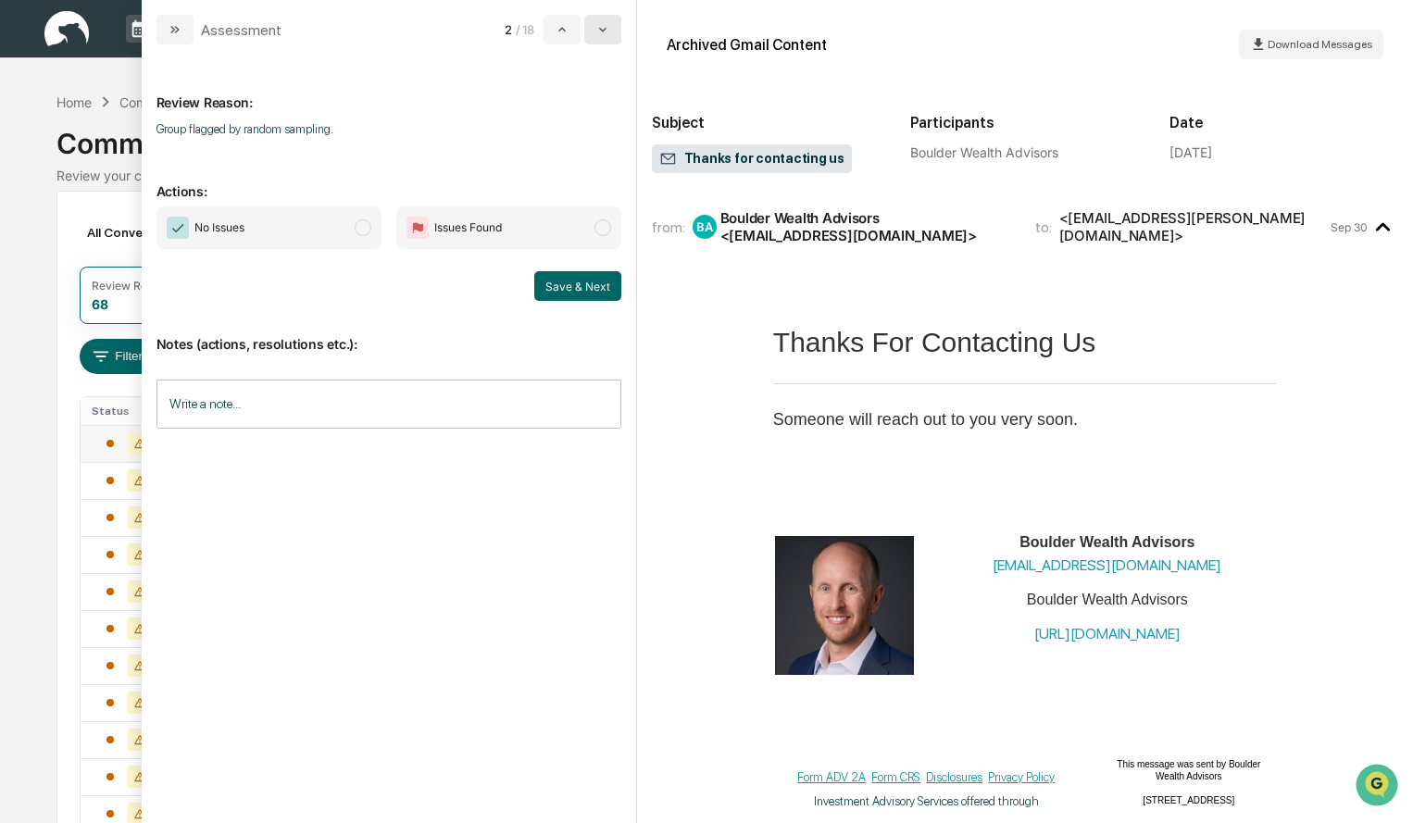
click at [610, 41] on button "modal" at bounding box center [602, 30] width 37 height 30
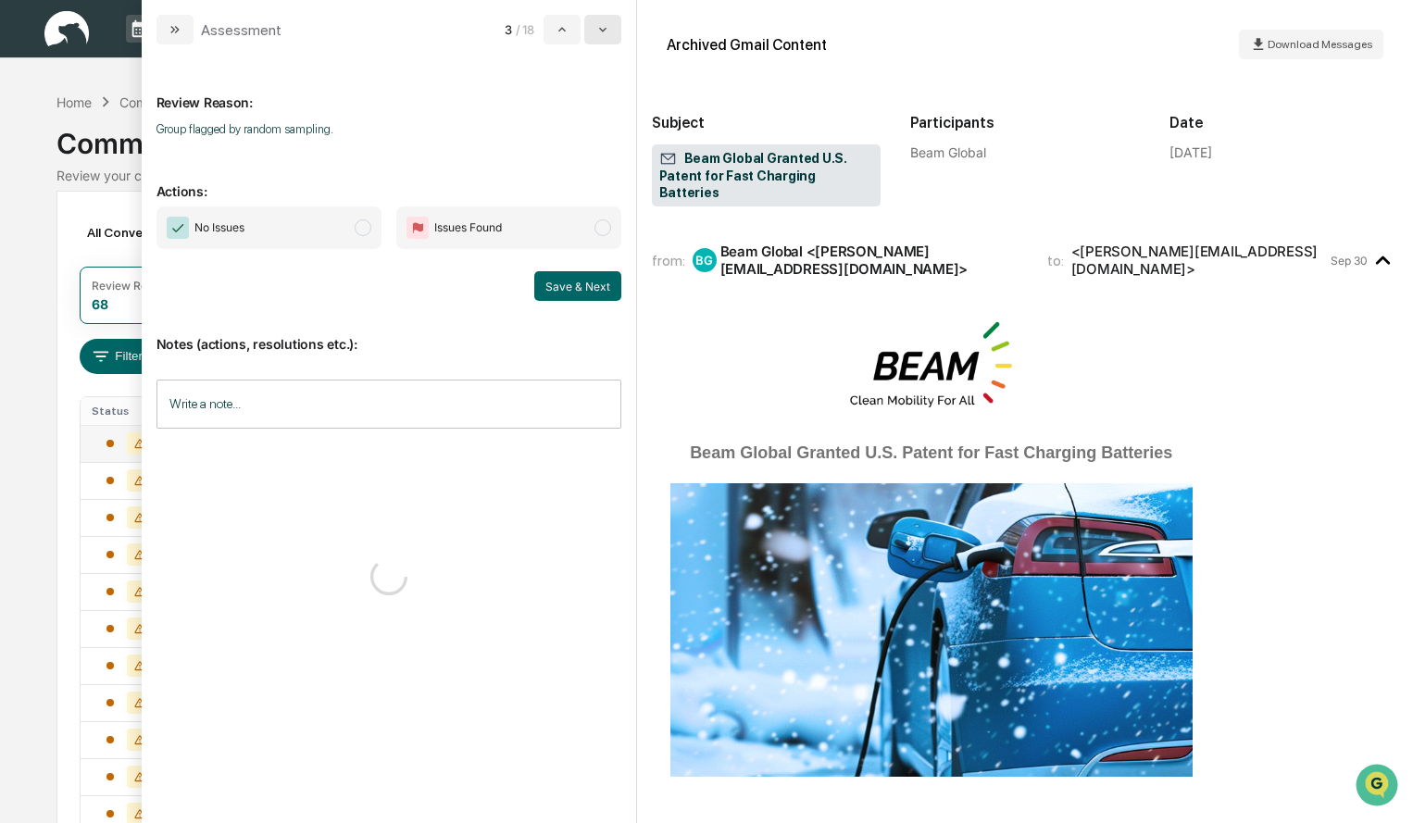
click at [610, 36] on icon "modal" at bounding box center [602, 29] width 15 height 15
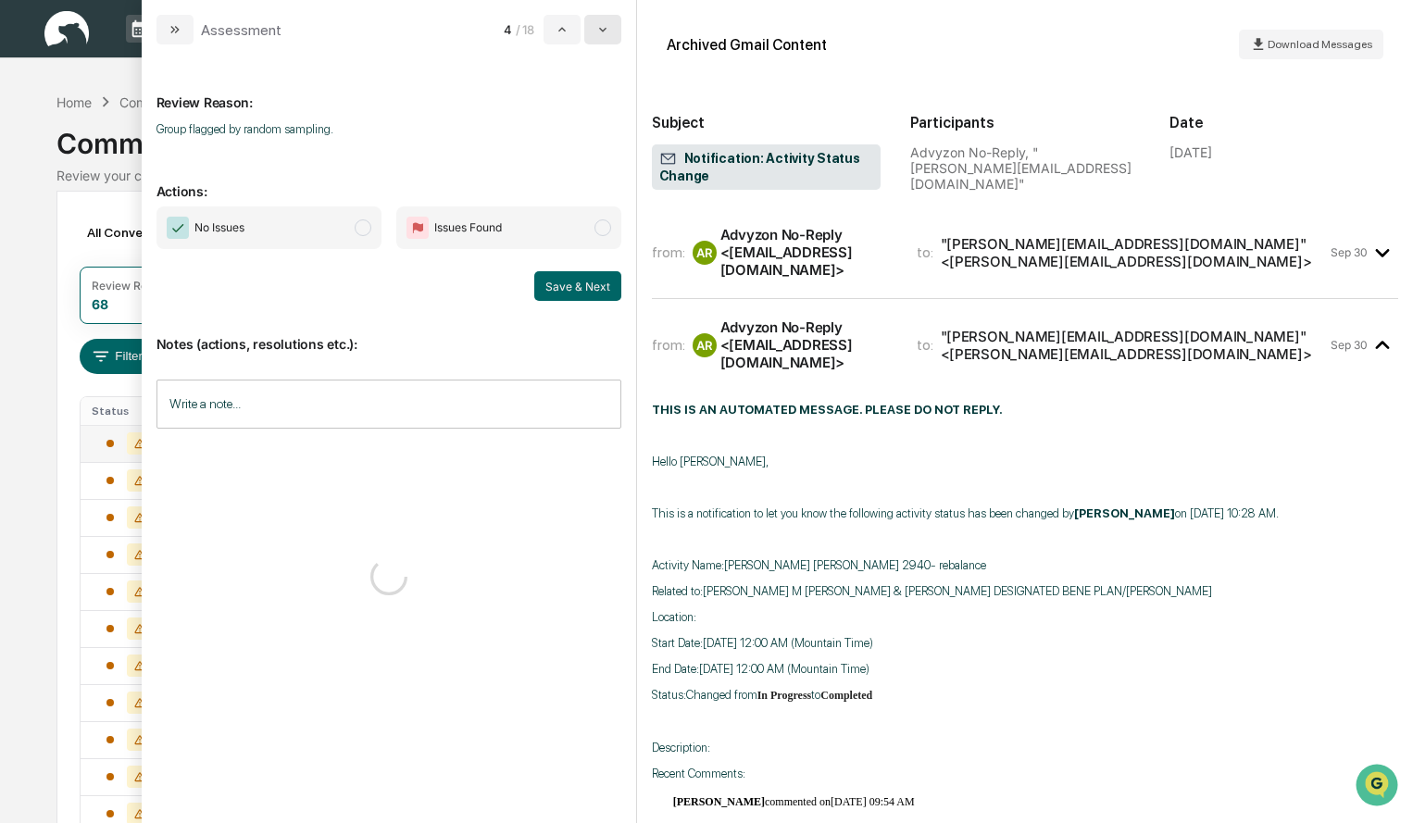
click at [610, 36] on icon "modal" at bounding box center [602, 29] width 15 height 15
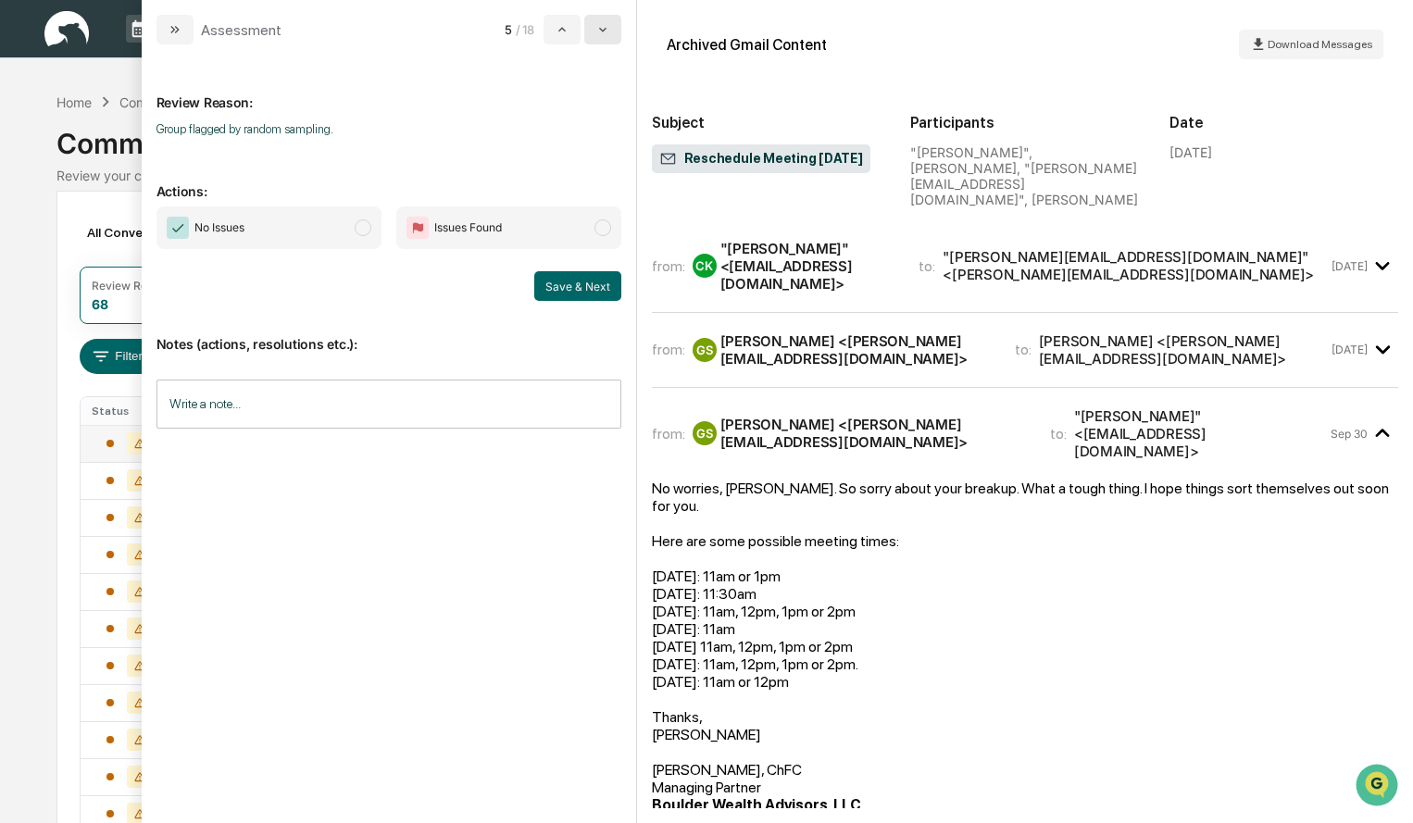
click at [610, 36] on icon "modal" at bounding box center [602, 29] width 15 height 15
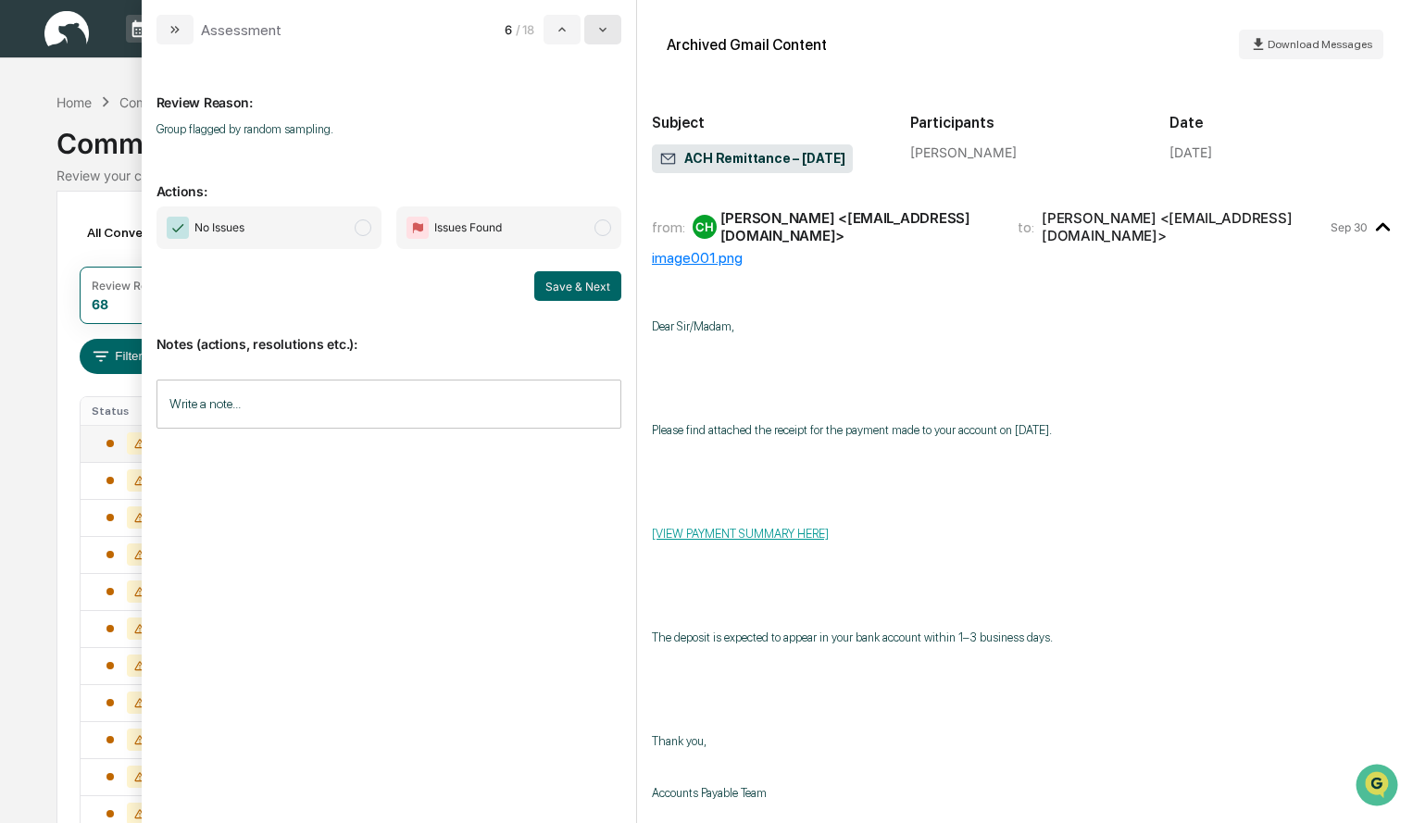
click at [610, 36] on icon "modal" at bounding box center [602, 29] width 15 height 15
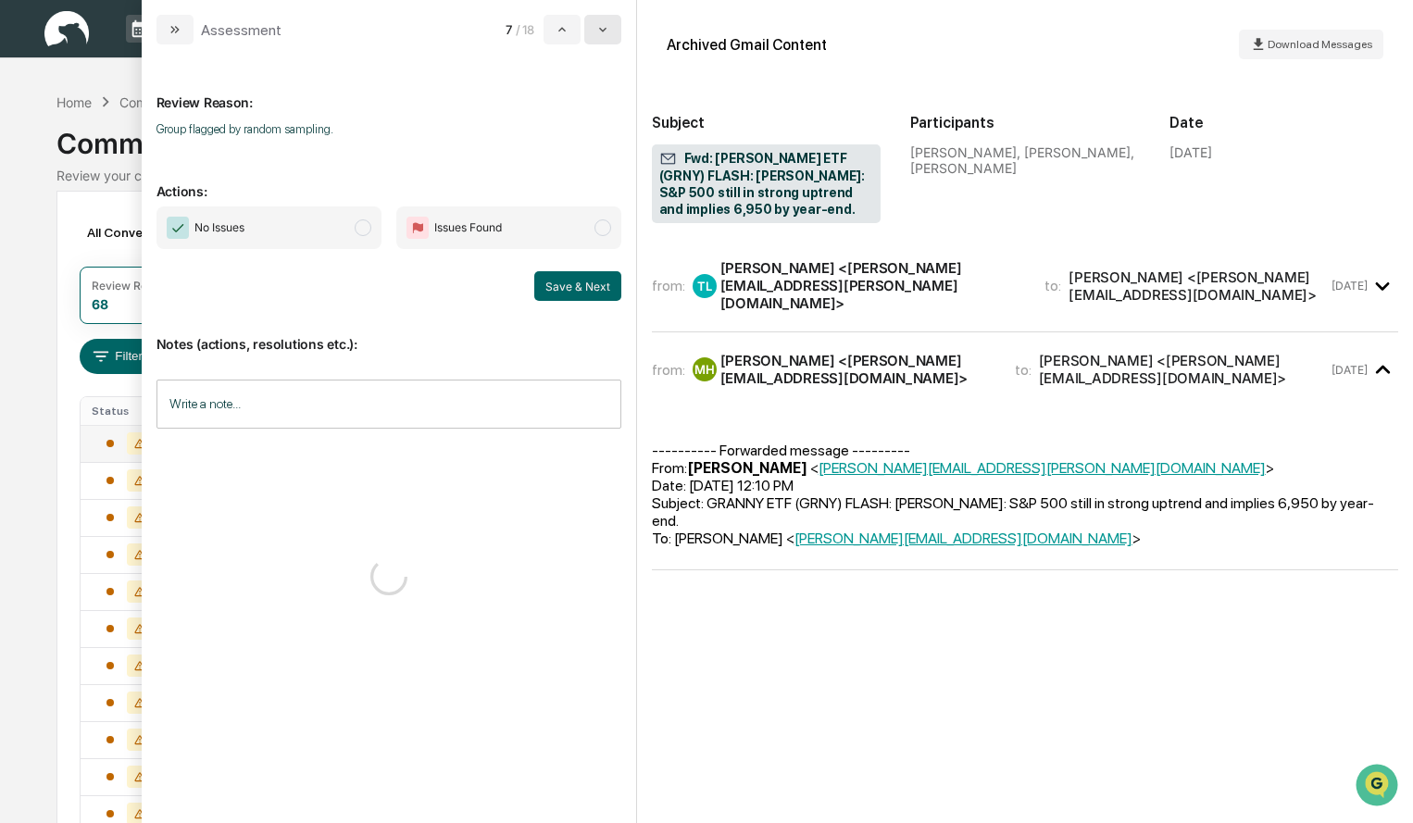
click at [610, 36] on icon "modal" at bounding box center [602, 29] width 15 height 15
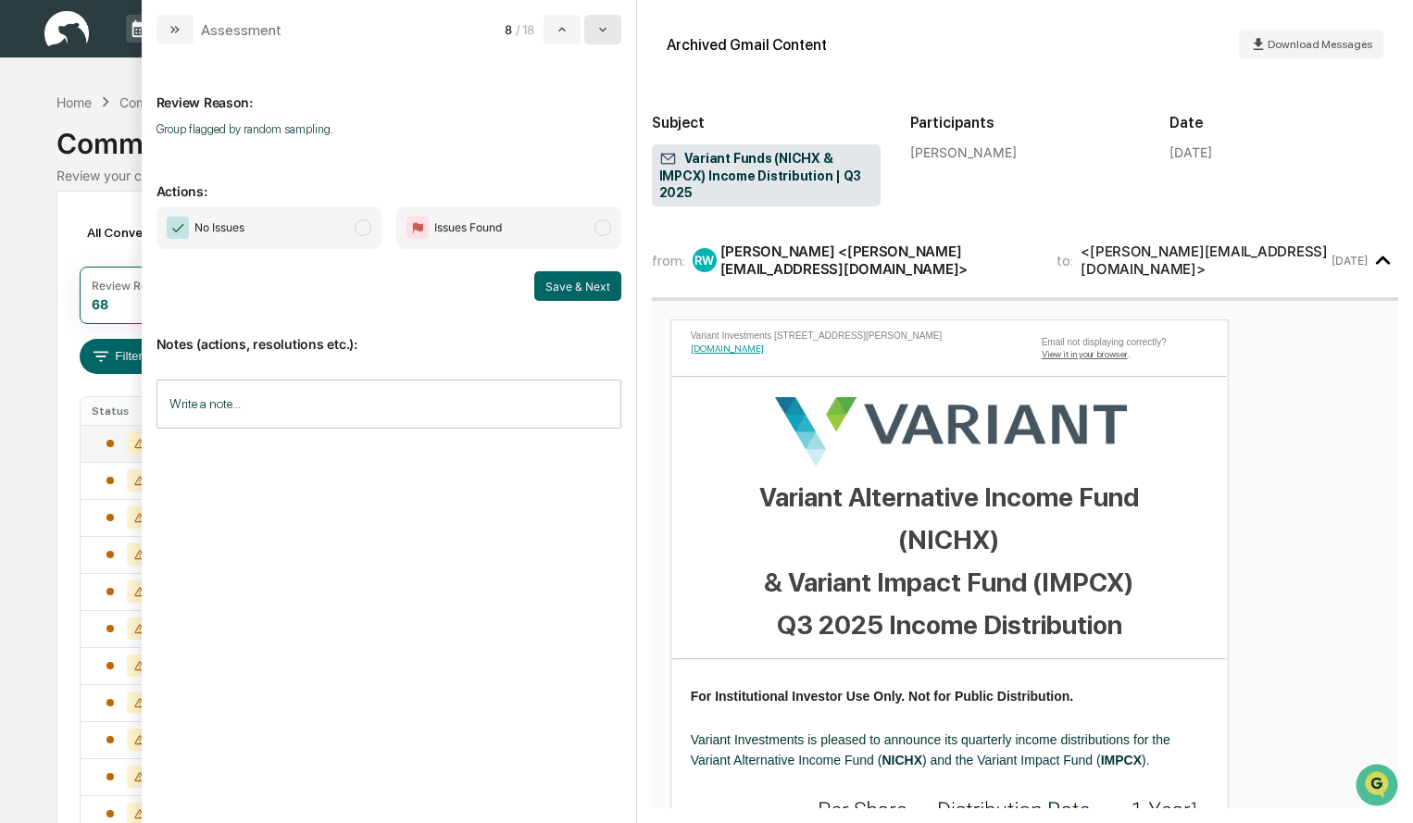
click at [610, 36] on icon "modal" at bounding box center [602, 29] width 15 height 15
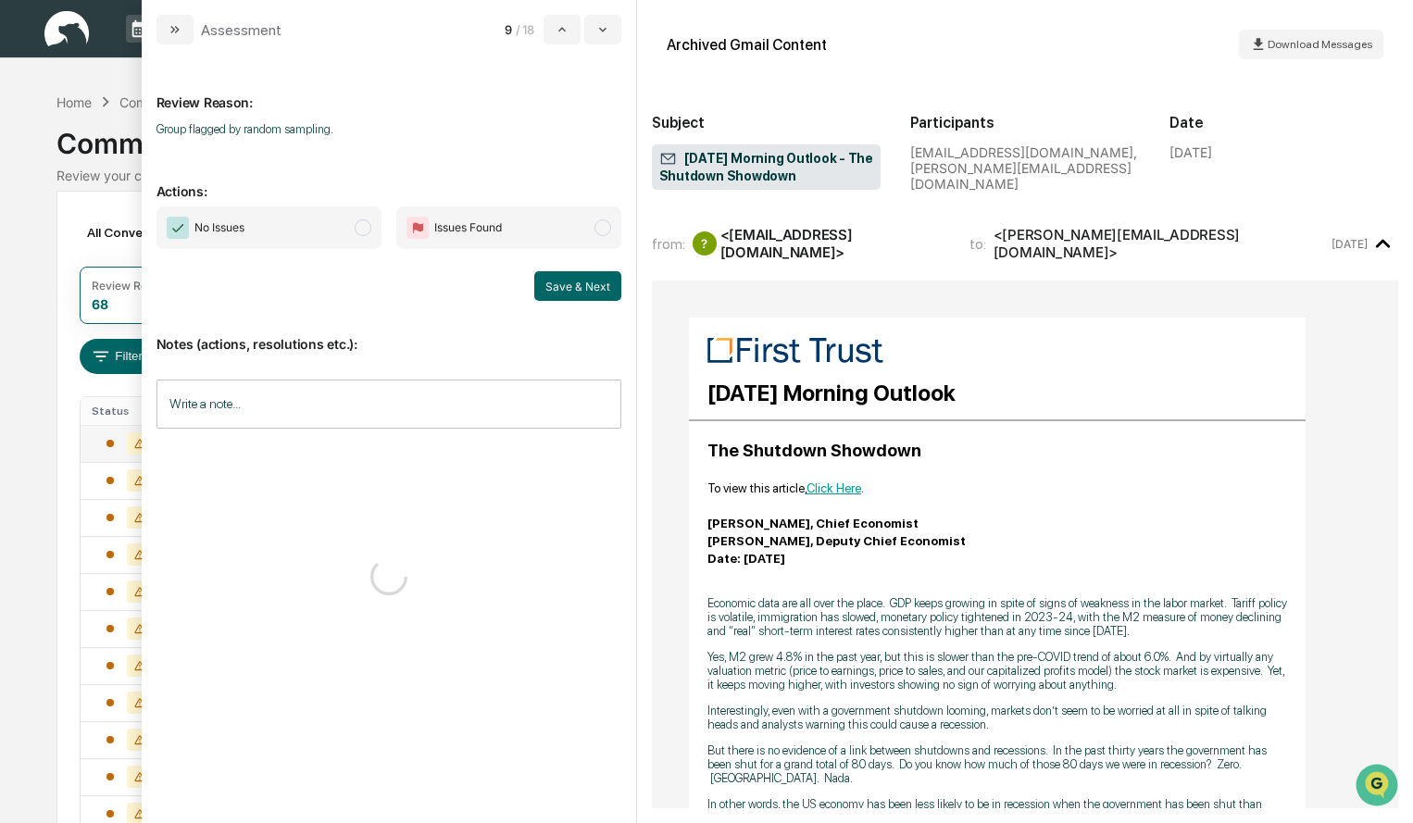
drag, startPoint x: 612, startPoint y: 36, endPoint x: 619, endPoint y: 45, distance: 11.3
click at [619, 45] on div "Assessment 9 / 18 Review Reason: Group flagged by random sampling. Actions: No …" at bounding box center [389, 411] width 495 height 823
click at [616, 38] on button "modal" at bounding box center [602, 30] width 37 height 30
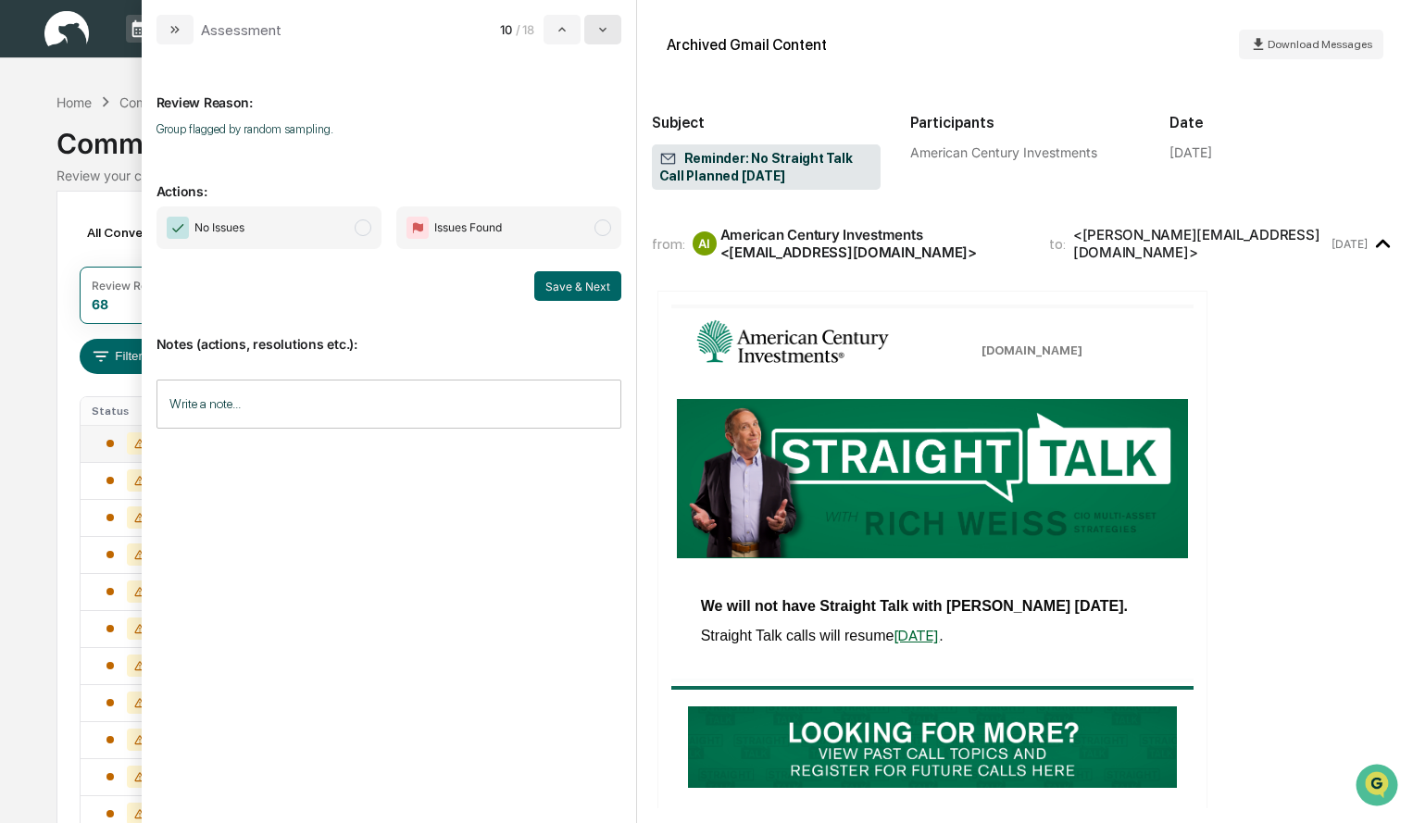
click at [615, 37] on button "modal" at bounding box center [602, 30] width 37 height 30
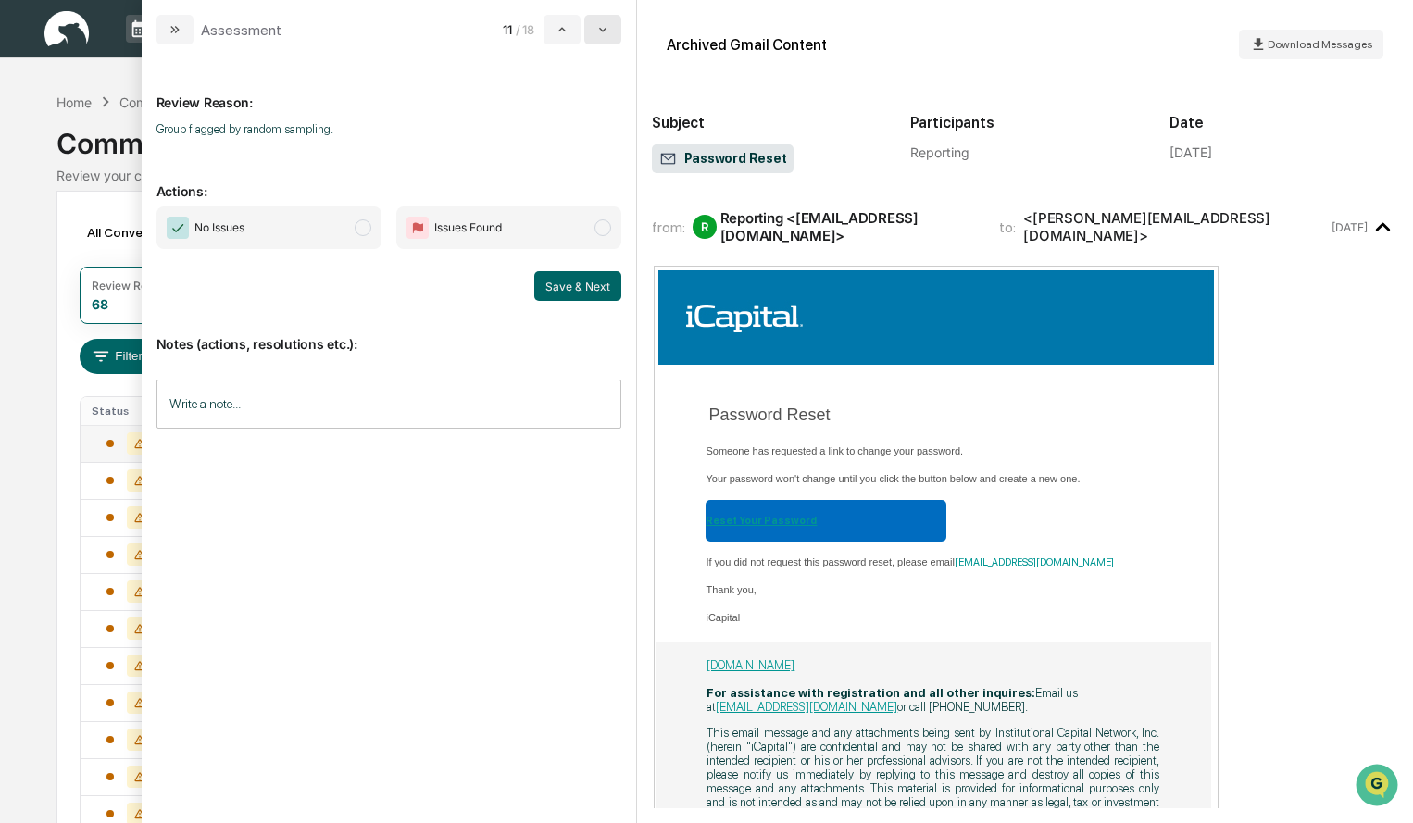
click at [615, 38] on button "modal" at bounding box center [602, 30] width 37 height 30
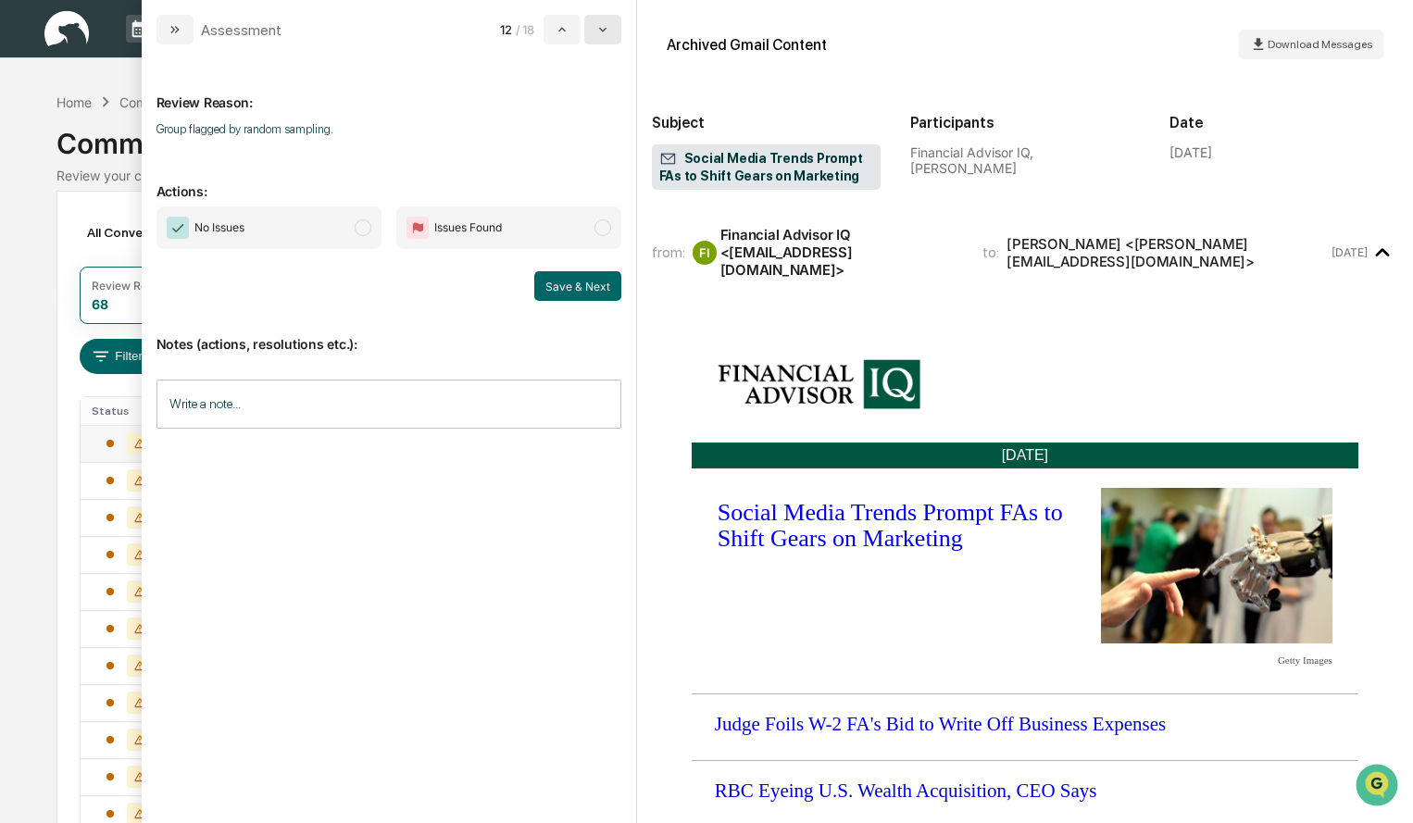
click at [615, 38] on button "modal" at bounding box center [602, 30] width 37 height 30
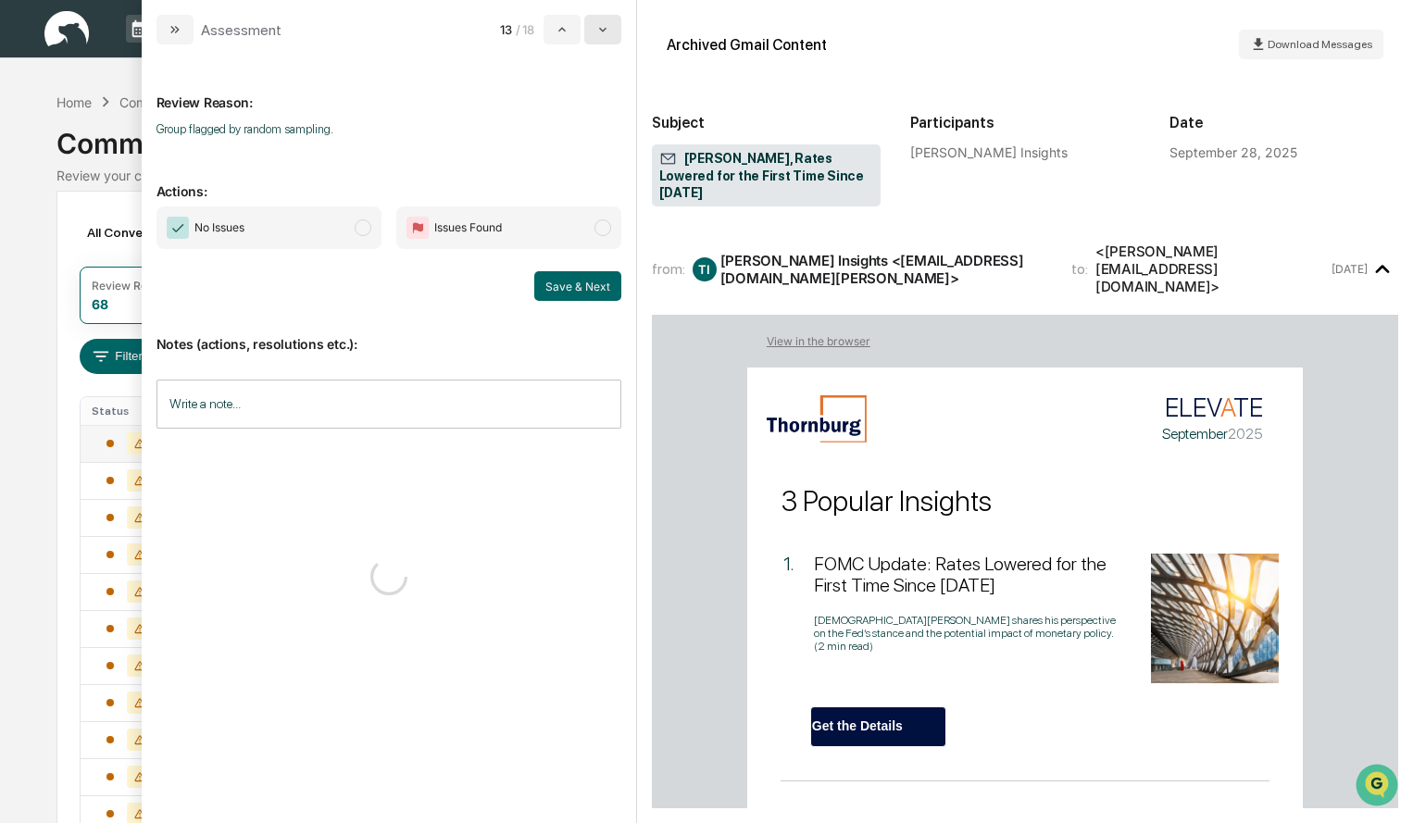
click at [615, 38] on button "modal" at bounding box center [602, 30] width 37 height 30
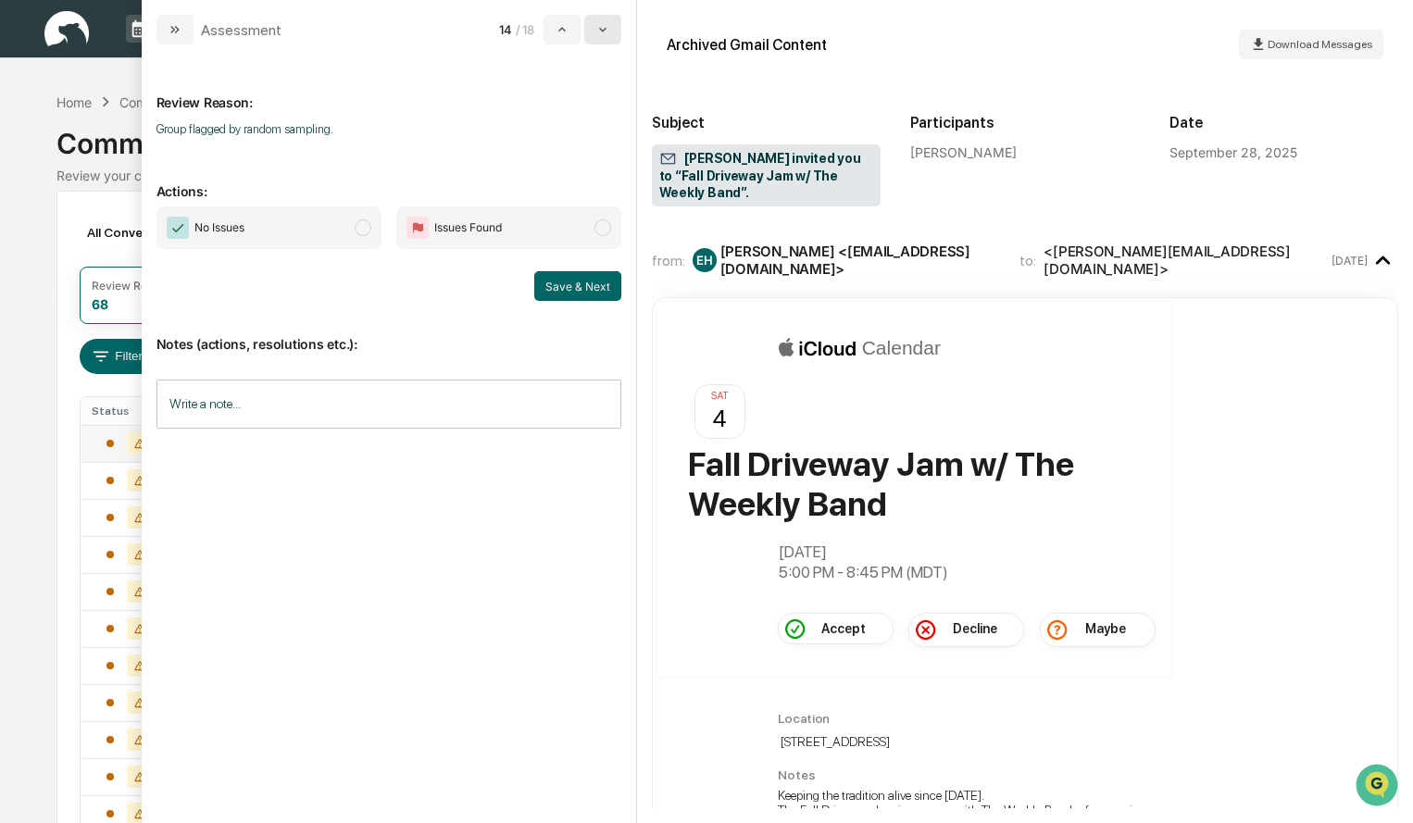
click at [615, 38] on button "modal" at bounding box center [602, 30] width 37 height 30
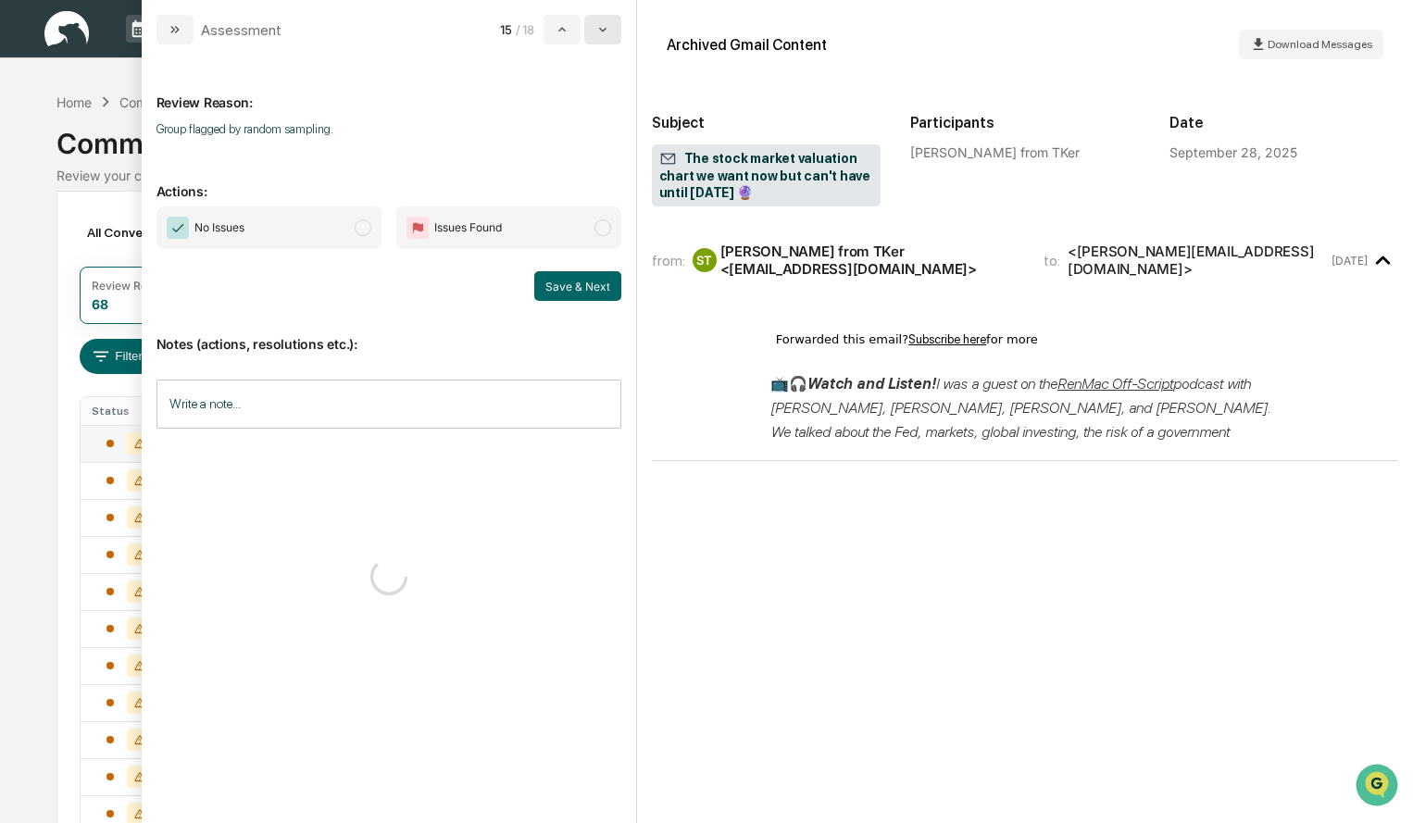
click at [615, 38] on button "modal" at bounding box center [602, 30] width 37 height 30
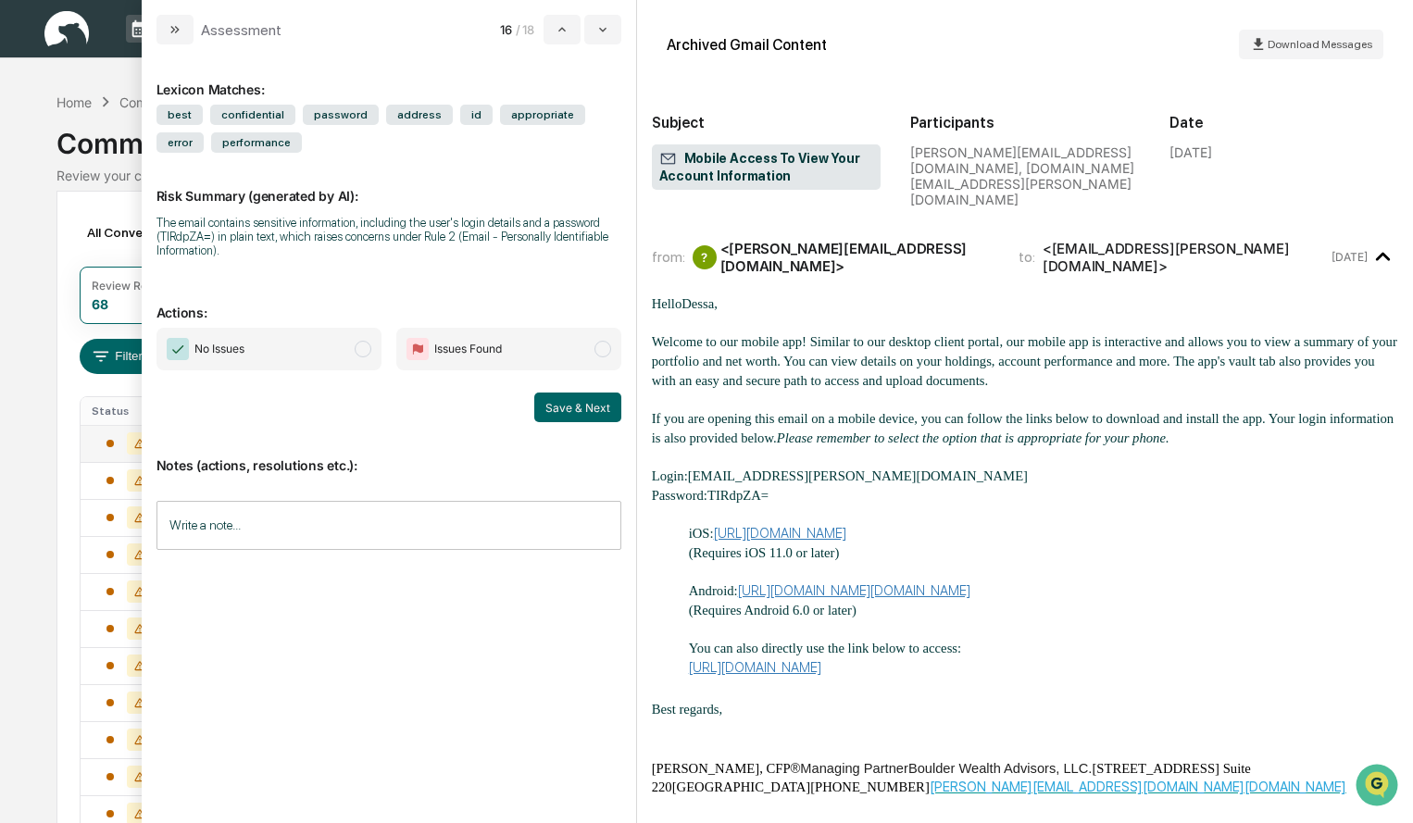
click at [601, 351] on span "modal" at bounding box center [602, 349] width 17 height 17
click at [584, 406] on button "Save & Next" at bounding box center [577, 408] width 87 height 30
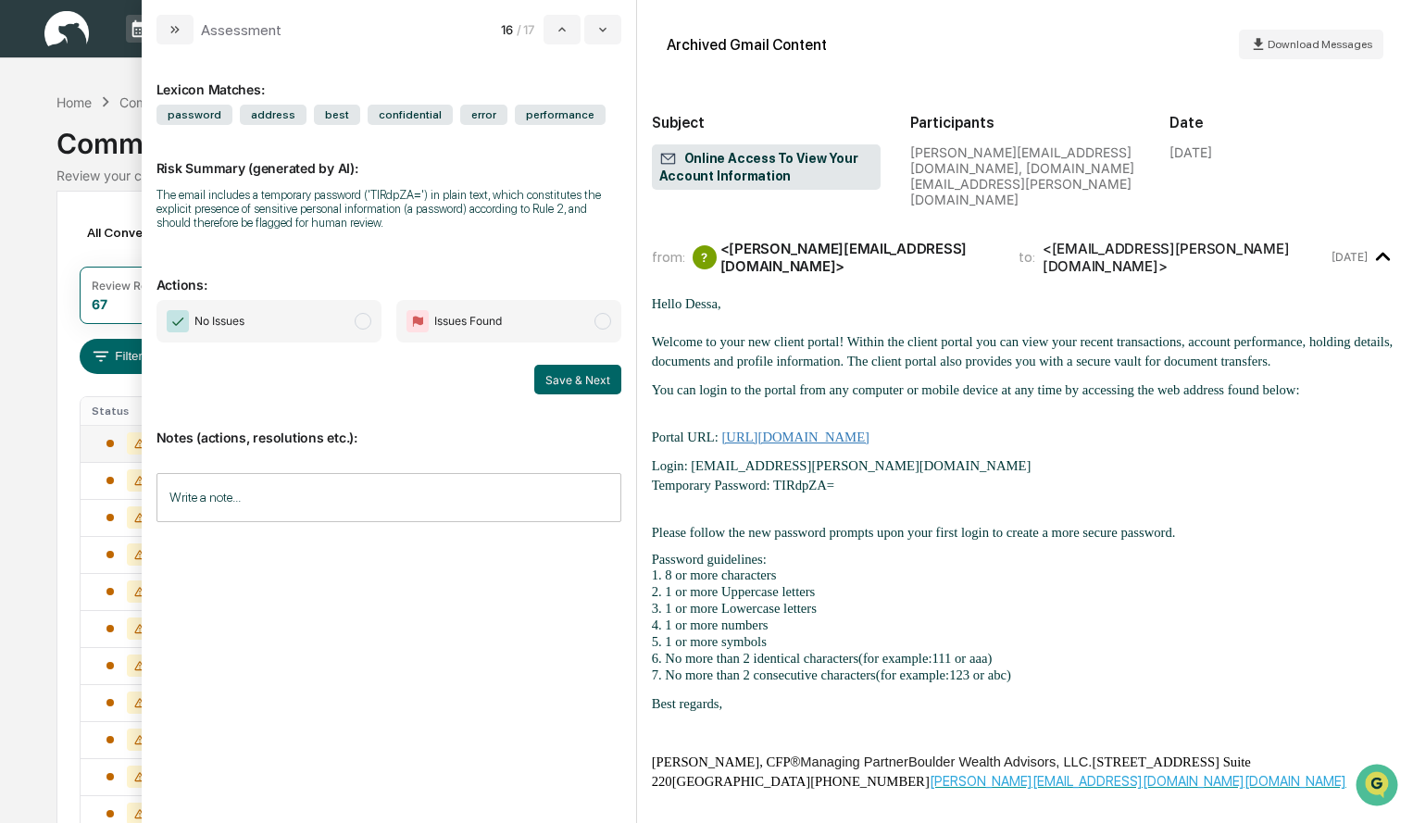
click at [611, 324] on span "modal" at bounding box center [602, 321] width 17 height 17
click at [606, 379] on button "Save & Next" at bounding box center [577, 380] width 87 height 30
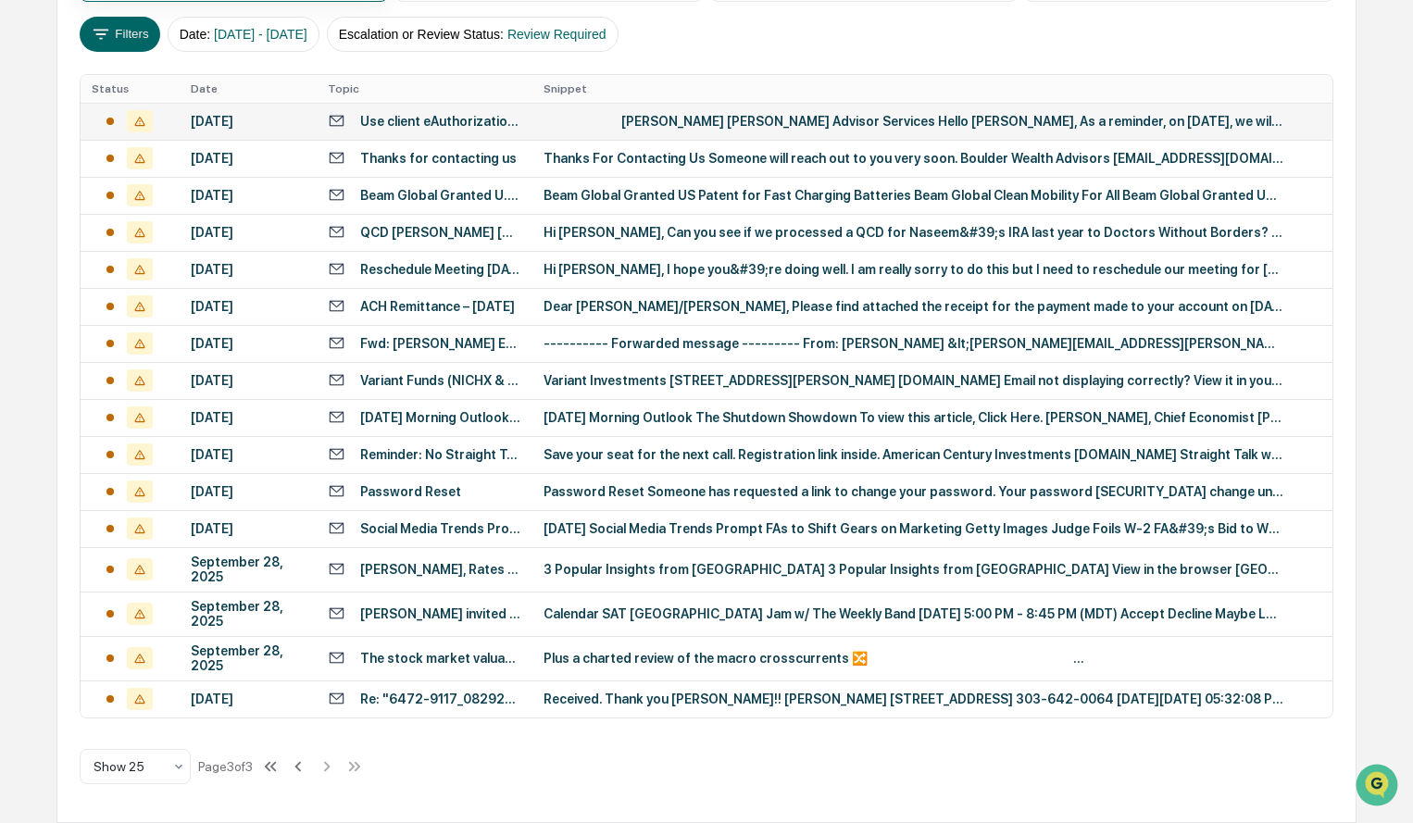
scroll to position [419, 0]
click at [589, 695] on div "Received. Thank you Gary!! Paula Wood 125 Lichen Lane Golden, CO 80403 303-642-…" at bounding box center [914, 699] width 741 height 15
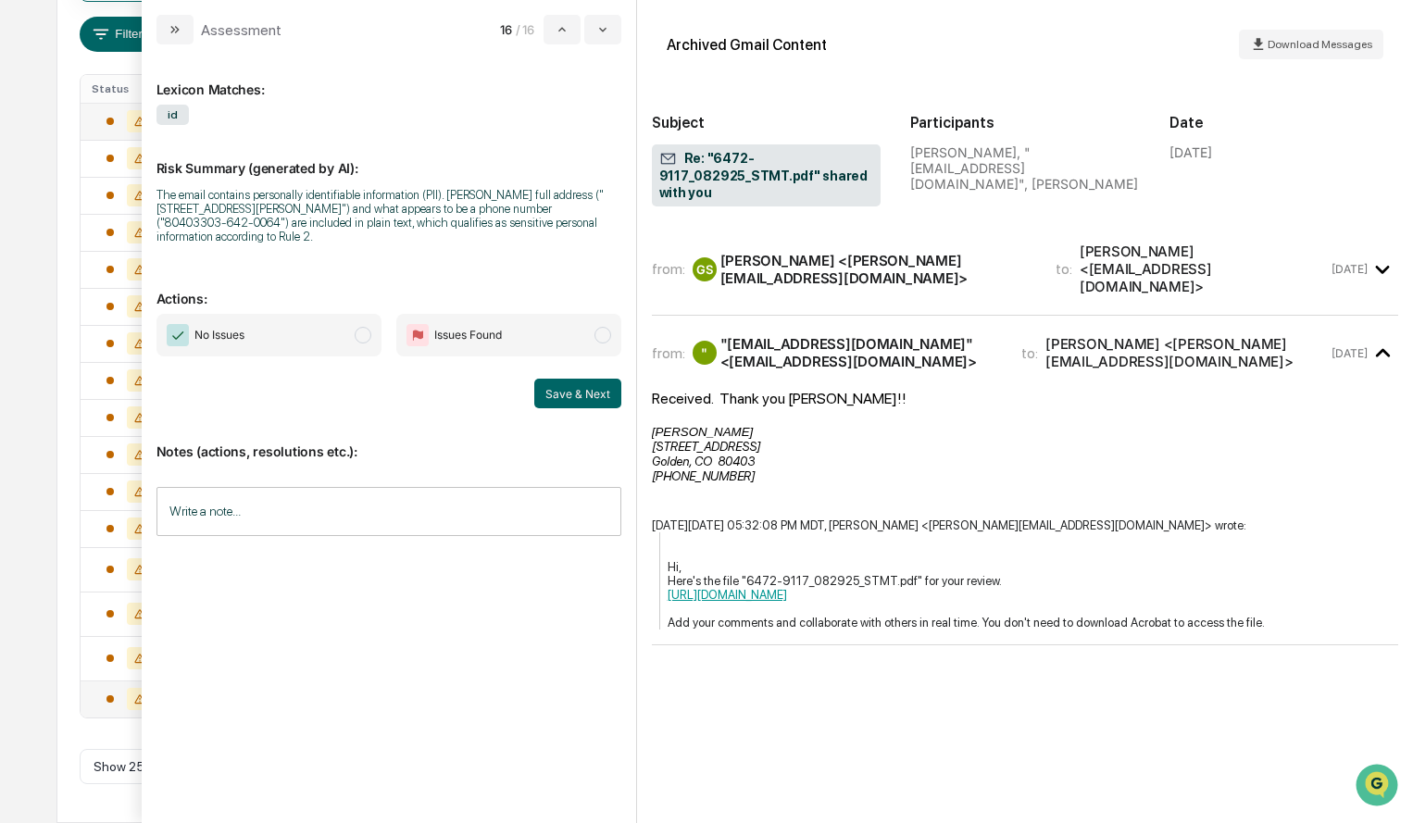
click at [1386, 260] on icon "modal" at bounding box center [1383, 270] width 31 height 31
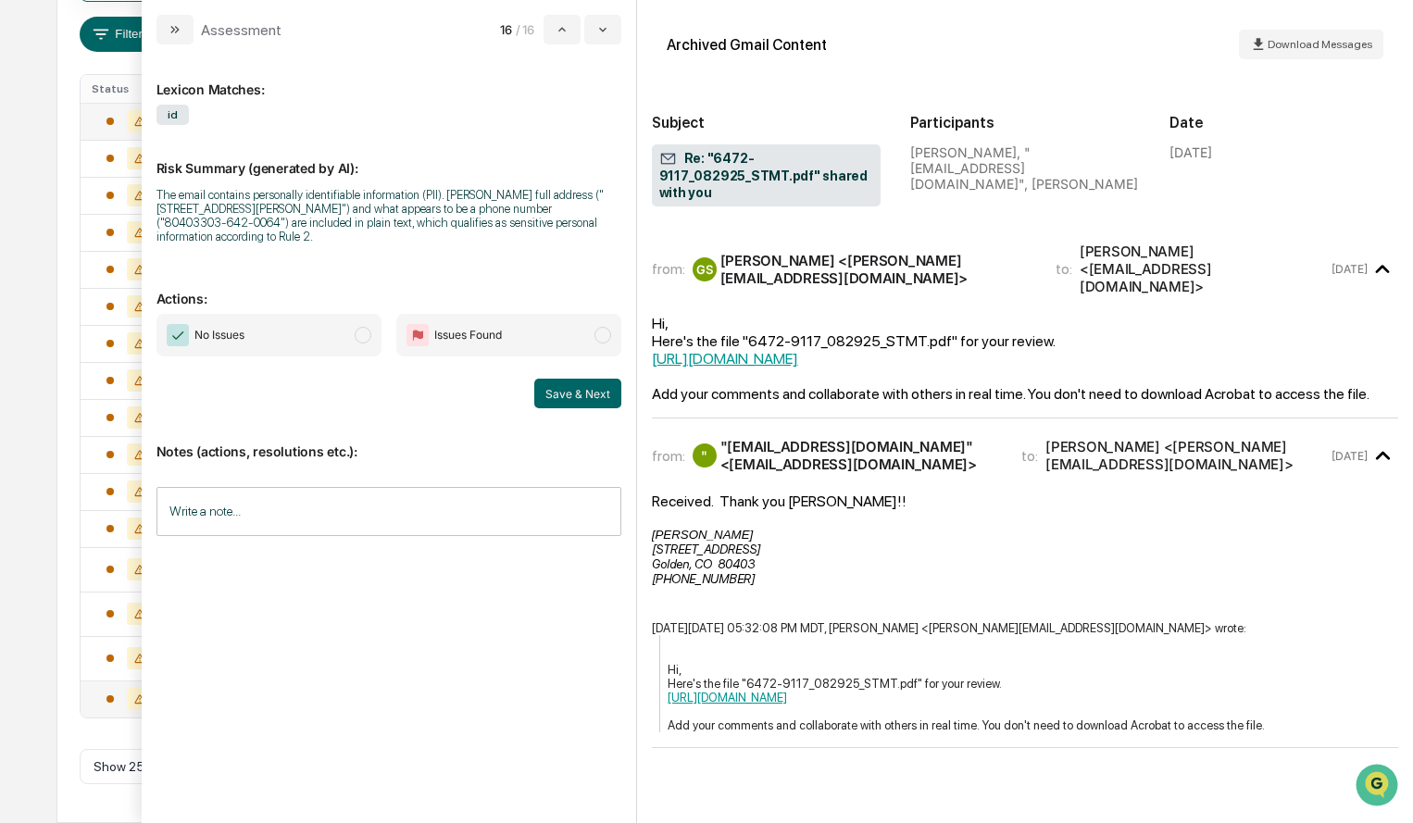
click at [1387, 265] on icon "modal" at bounding box center [1383, 269] width 14 height 8
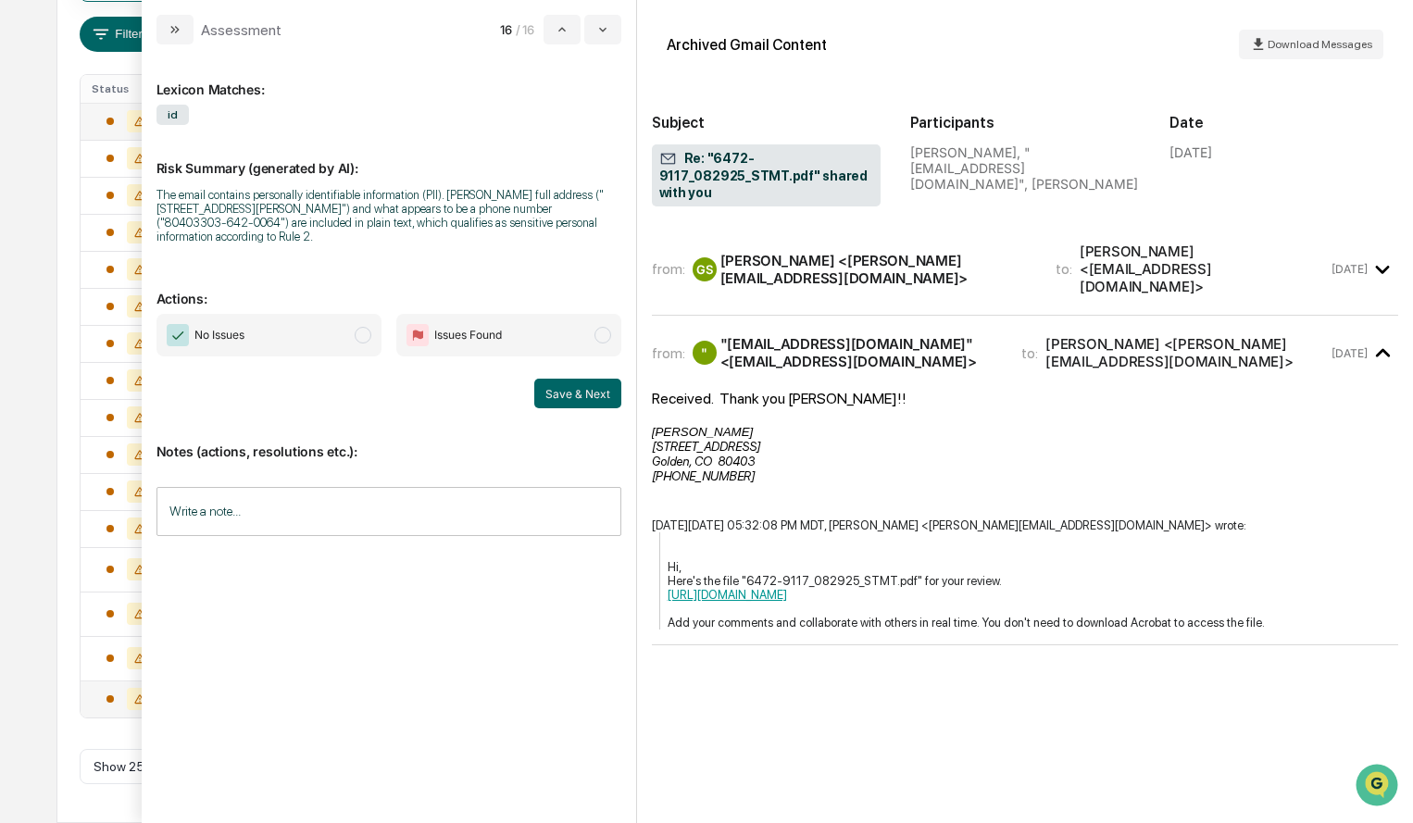
click at [363, 327] on span "modal" at bounding box center [363, 335] width 17 height 17
click at [284, 487] on input "Write a note..." at bounding box center [388, 511] width 465 height 49
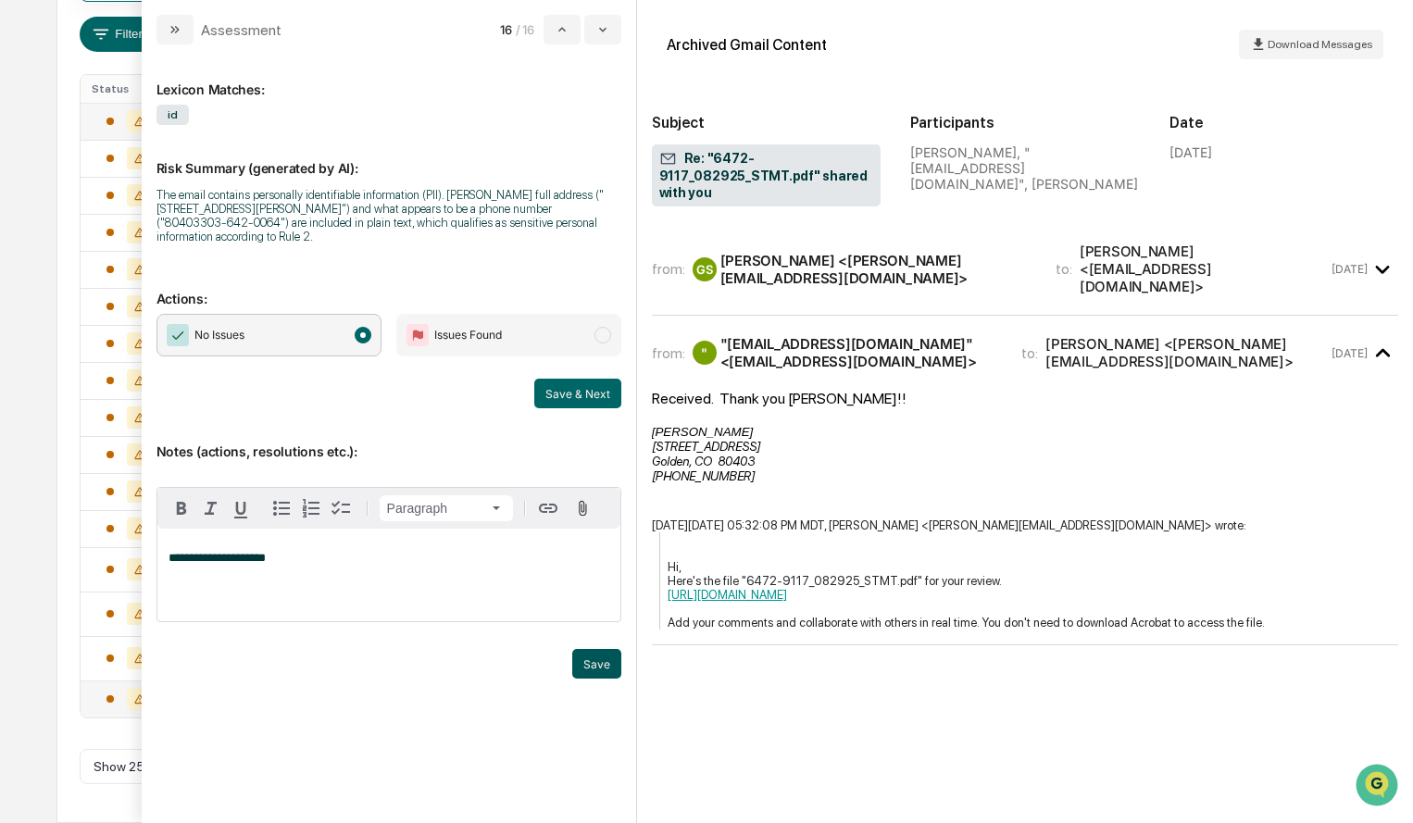
click at [596, 651] on button "Save" at bounding box center [596, 664] width 49 height 30
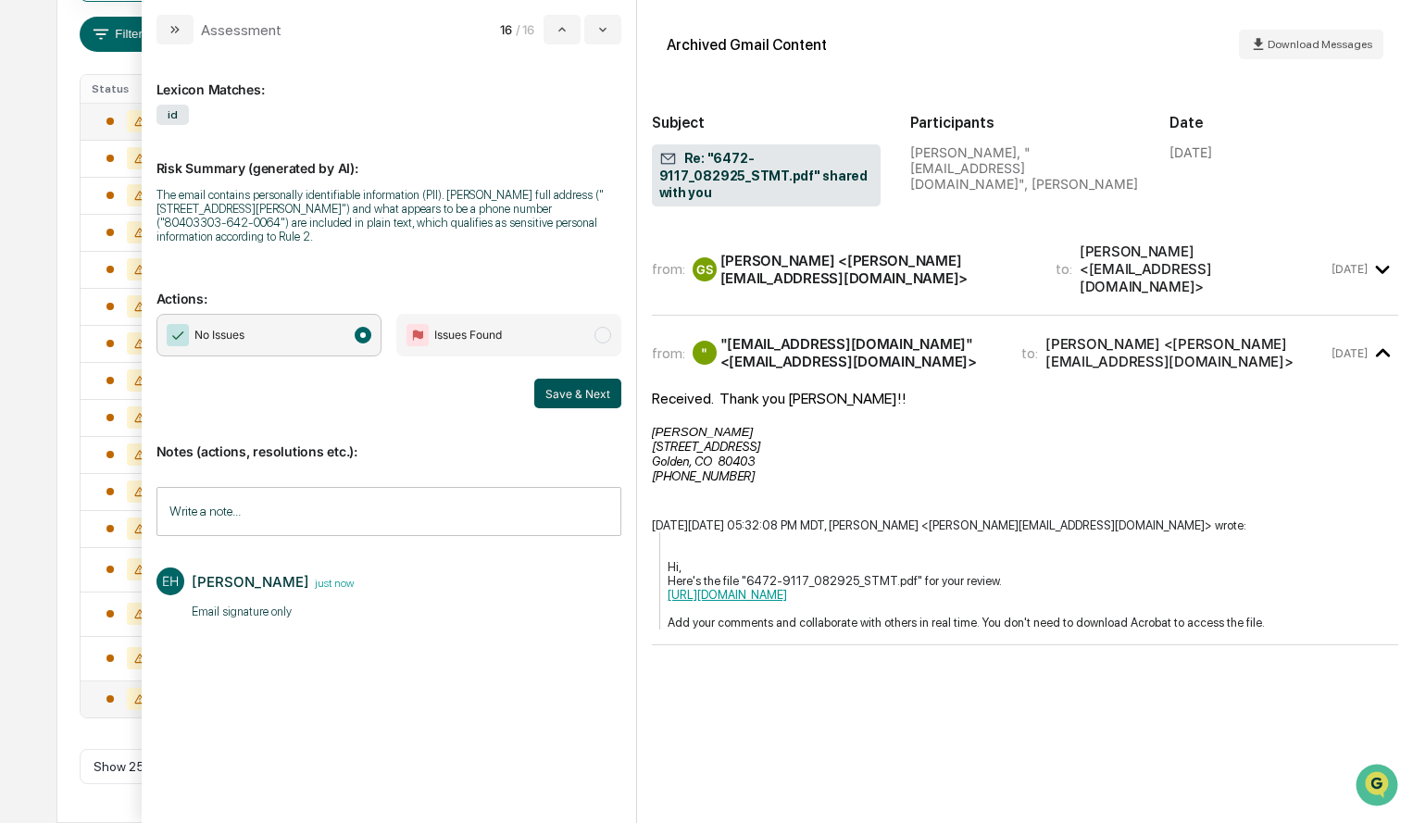
click at [569, 380] on button "Save & Next" at bounding box center [577, 394] width 87 height 30
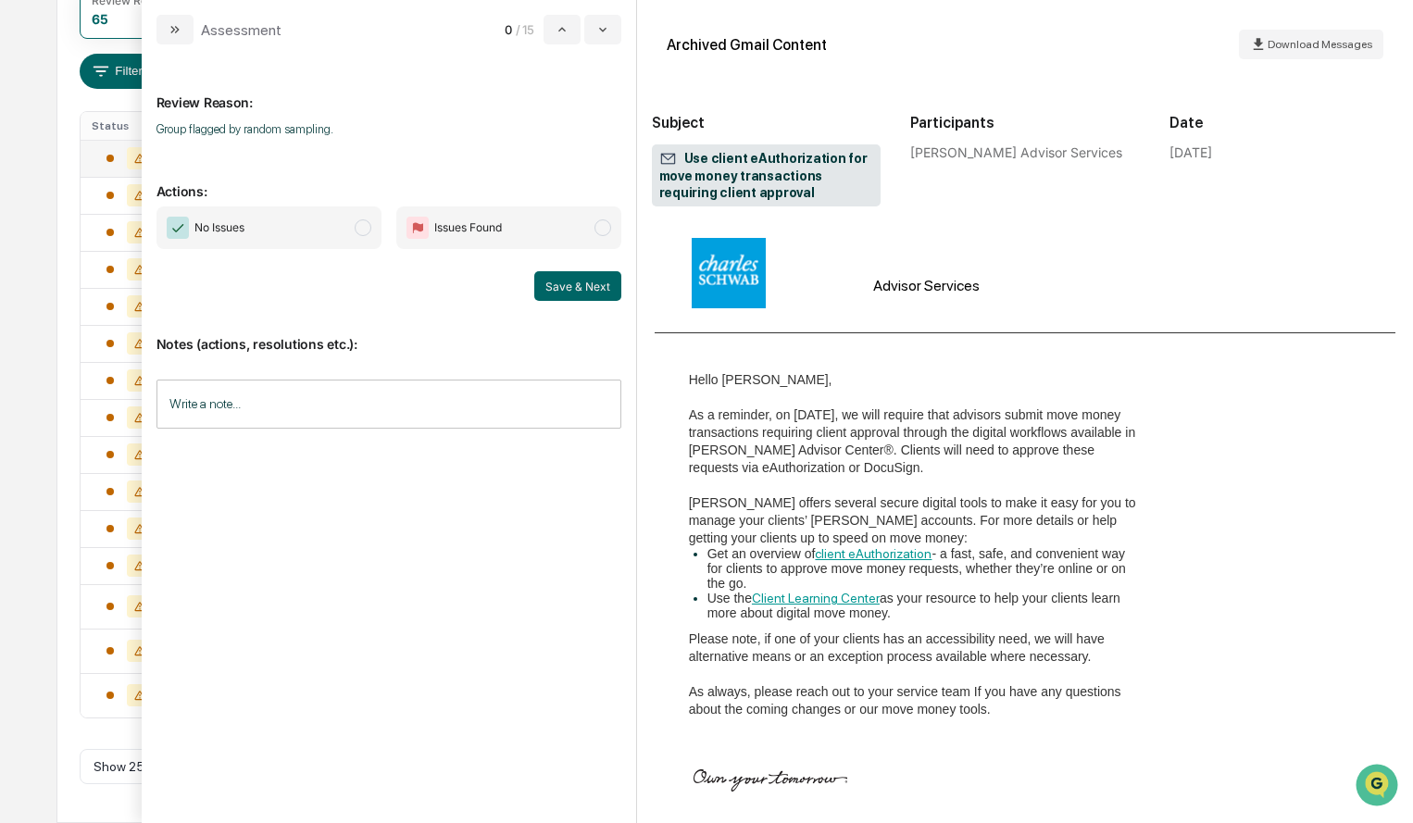
scroll to position [370, 0]
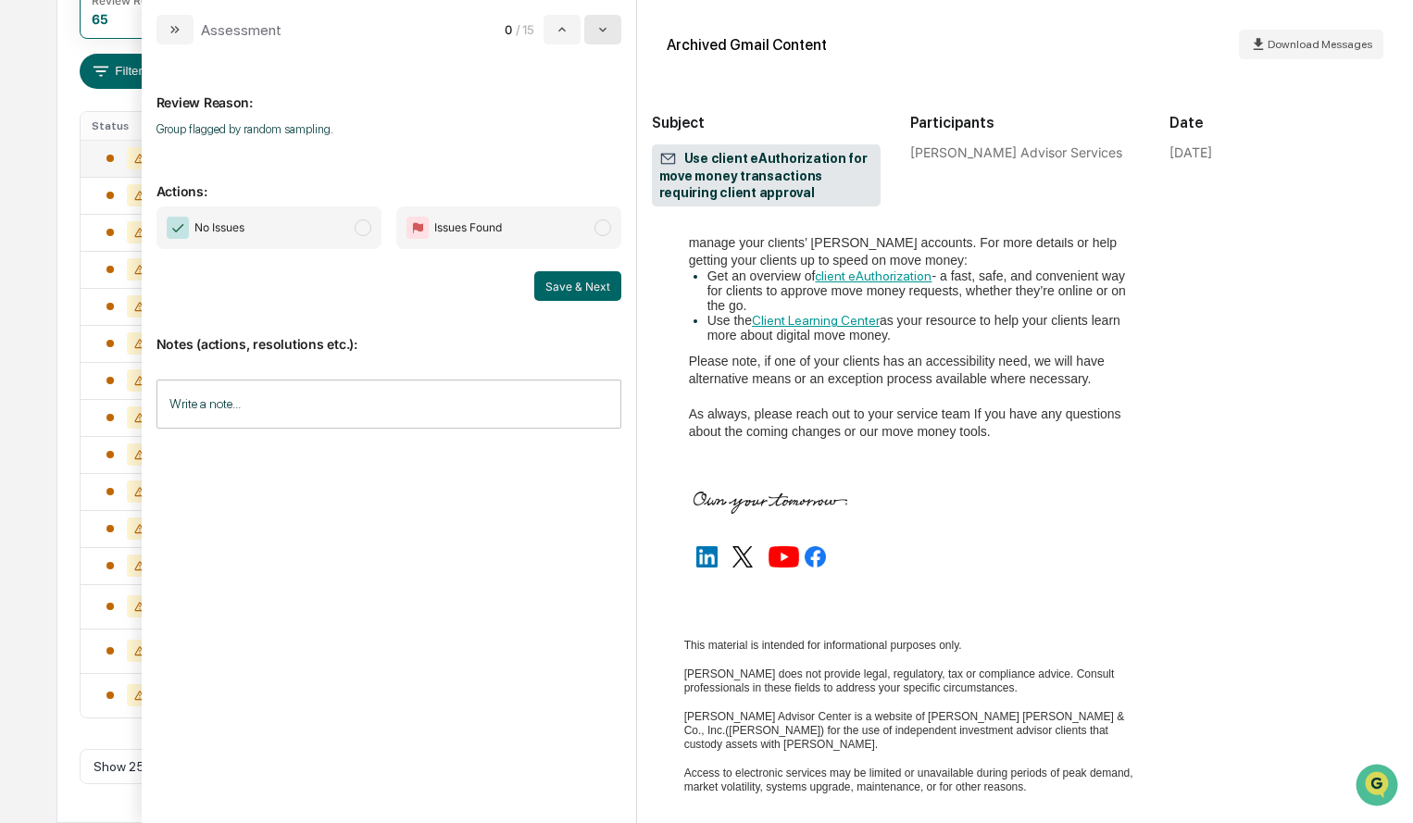
click at [605, 30] on icon "modal" at bounding box center [602, 30] width 7 height 5
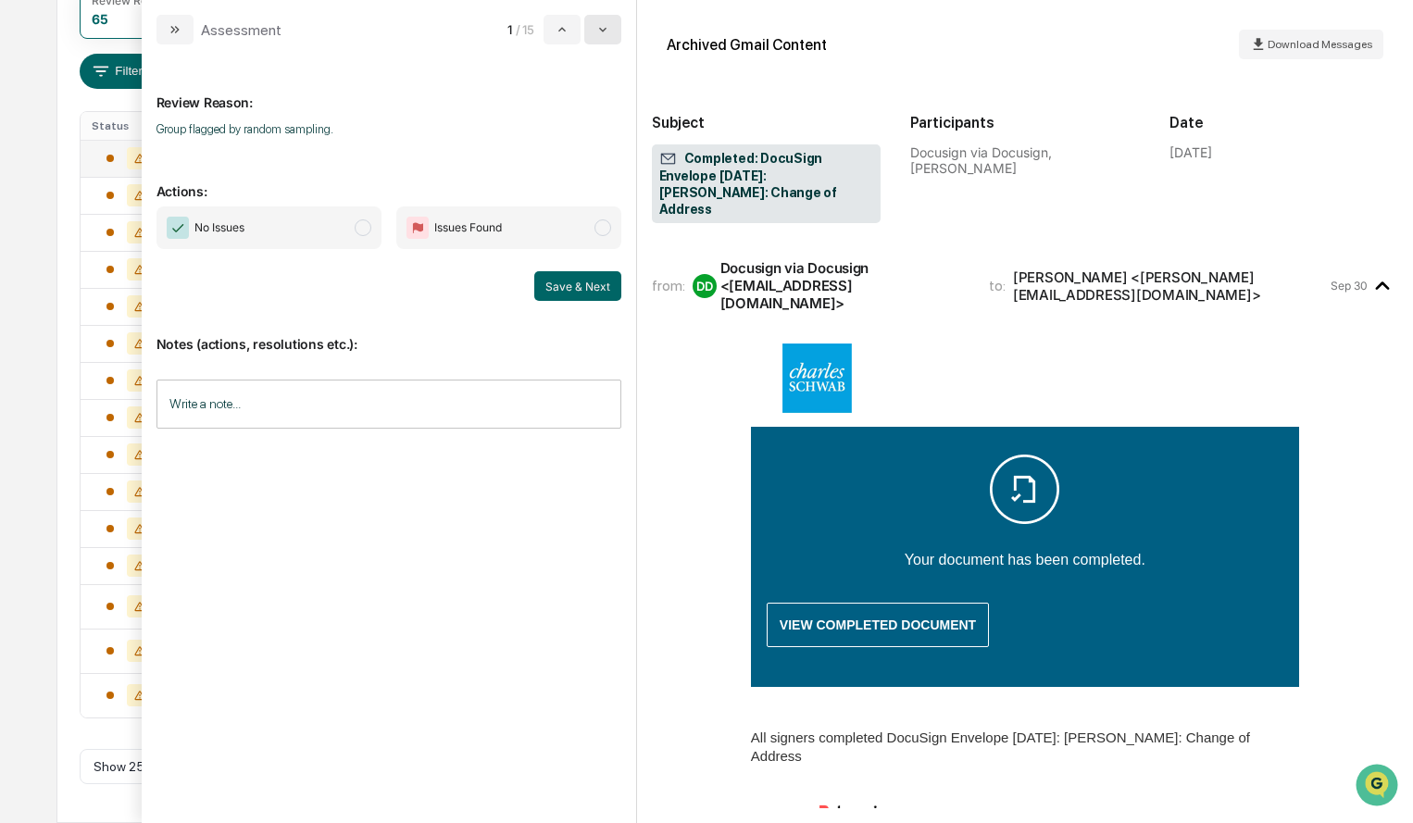
click at [605, 31] on icon "modal" at bounding box center [602, 29] width 15 height 15
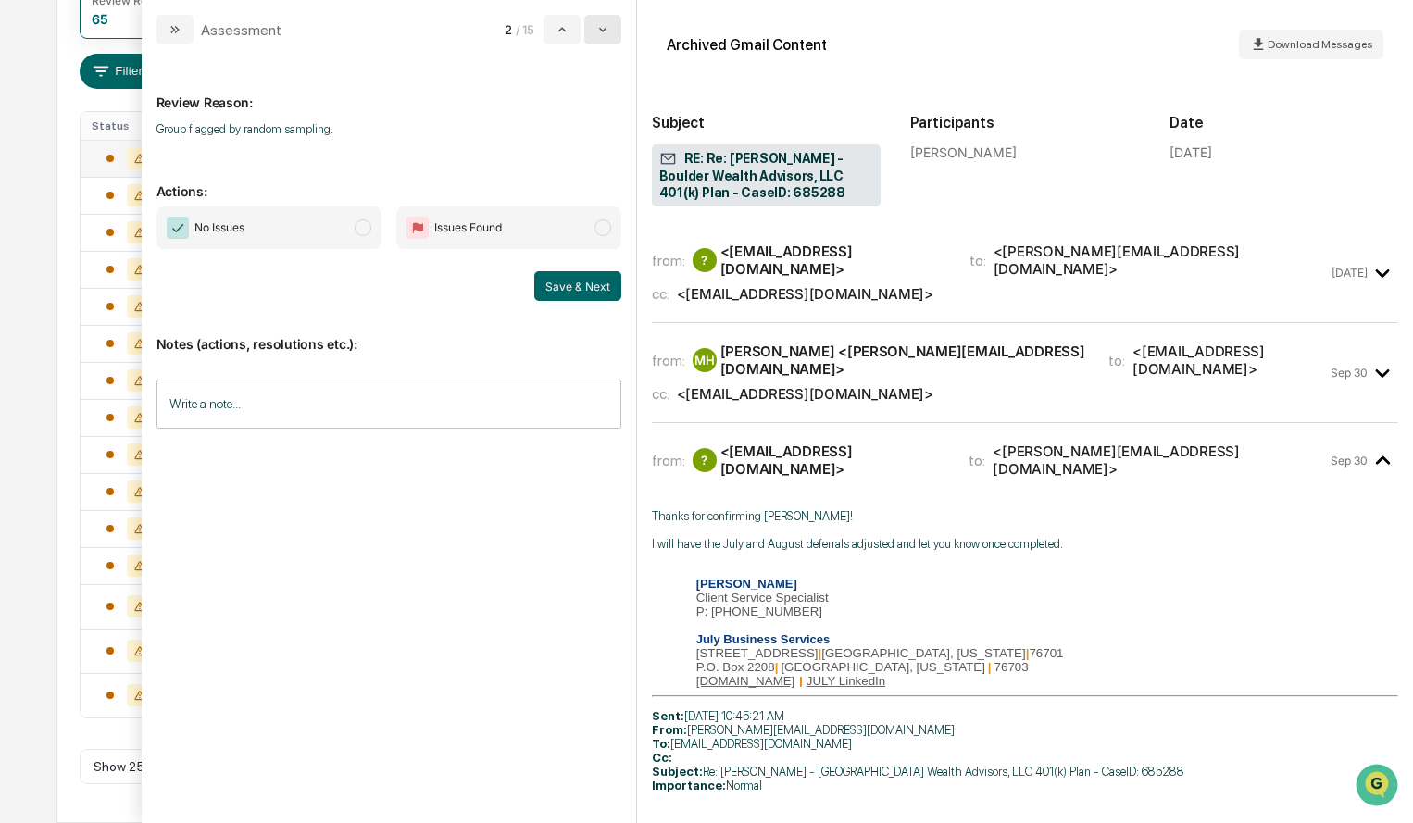
click at [605, 31] on icon "modal" at bounding box center [602, 29] width 15 height 15
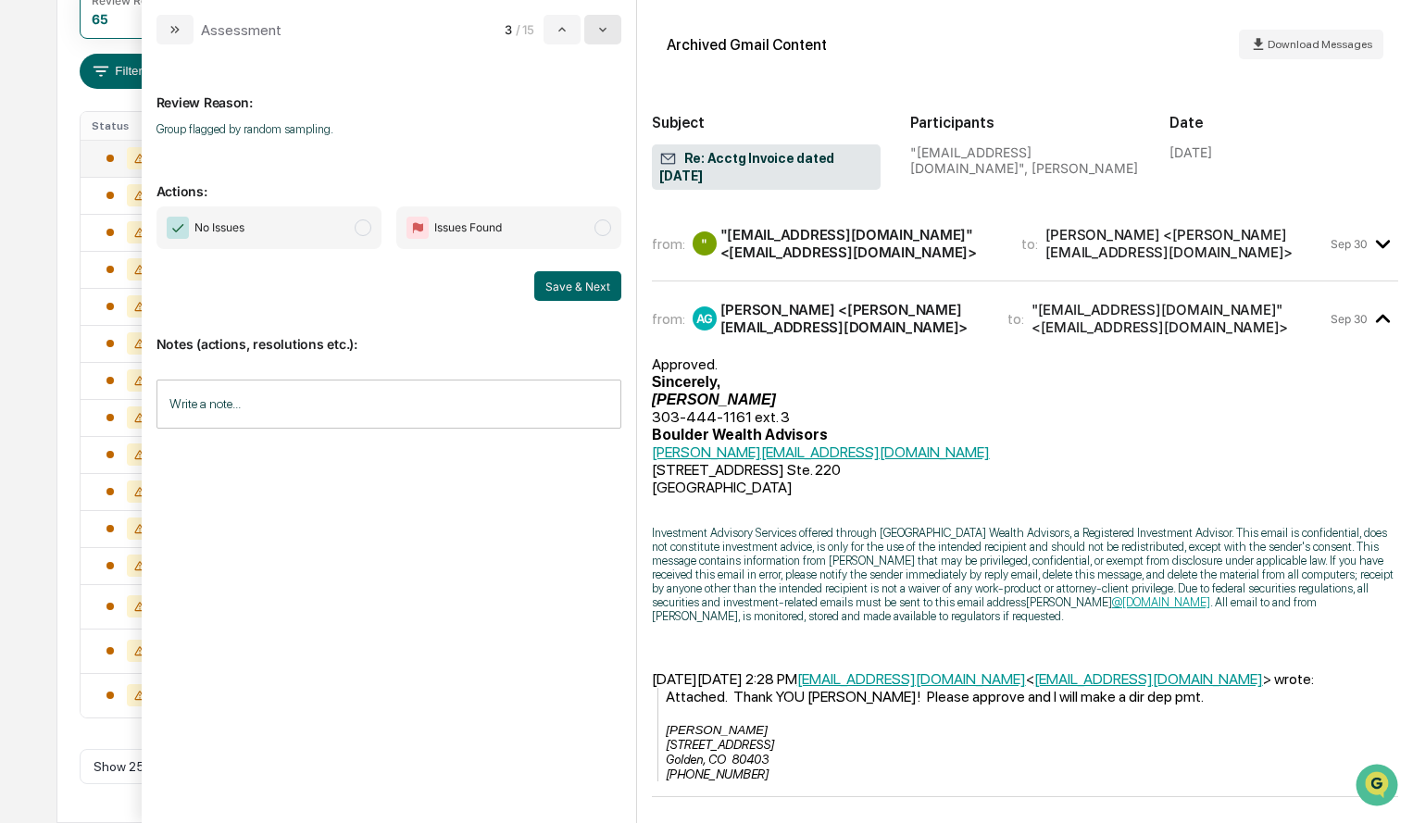
click at [605, 31] on icon "modal" at bounding box center [602, 29] width 15 height 15
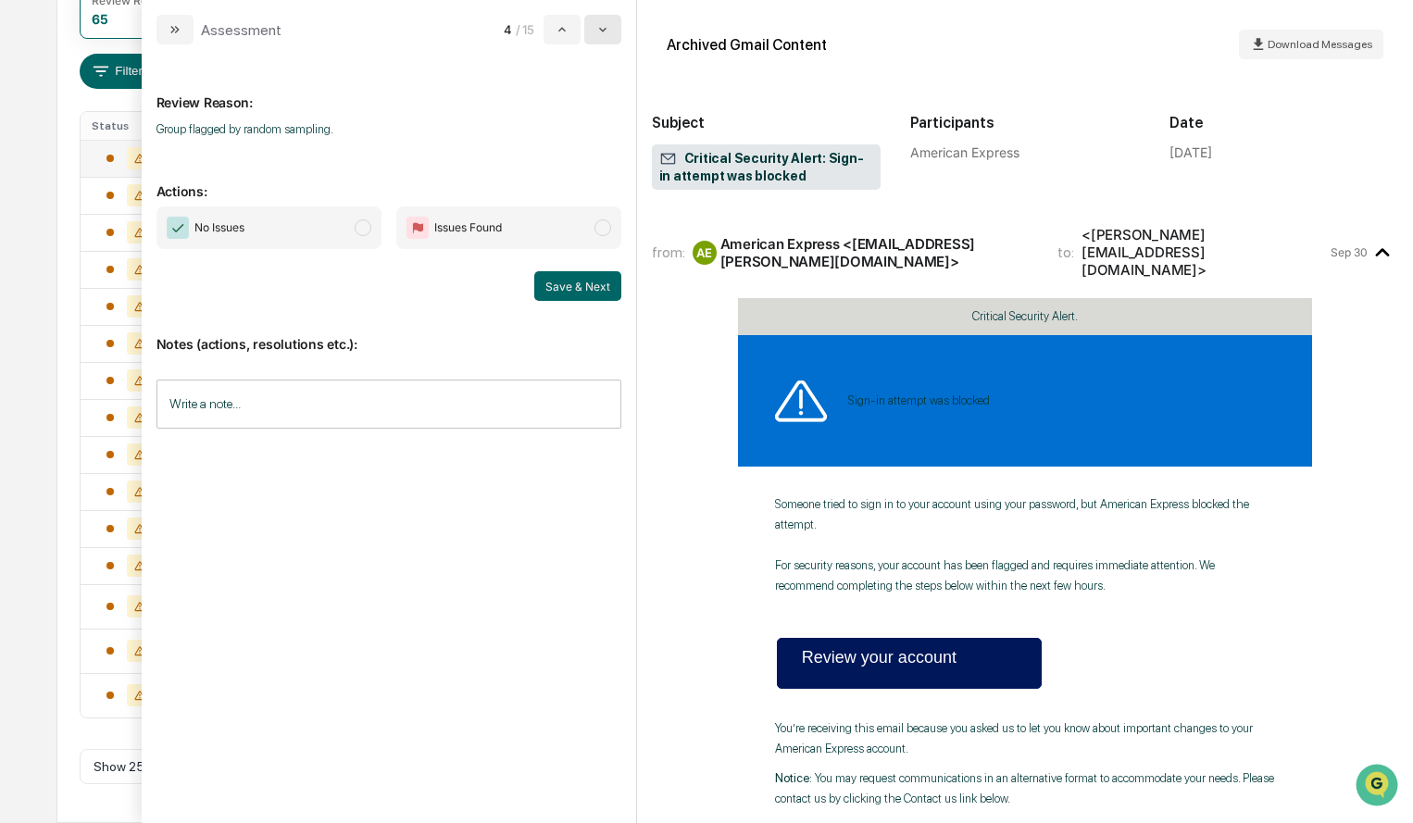
click at [605, 31] on icon "modal" at bounding box center [602, 29] width 15 height 15
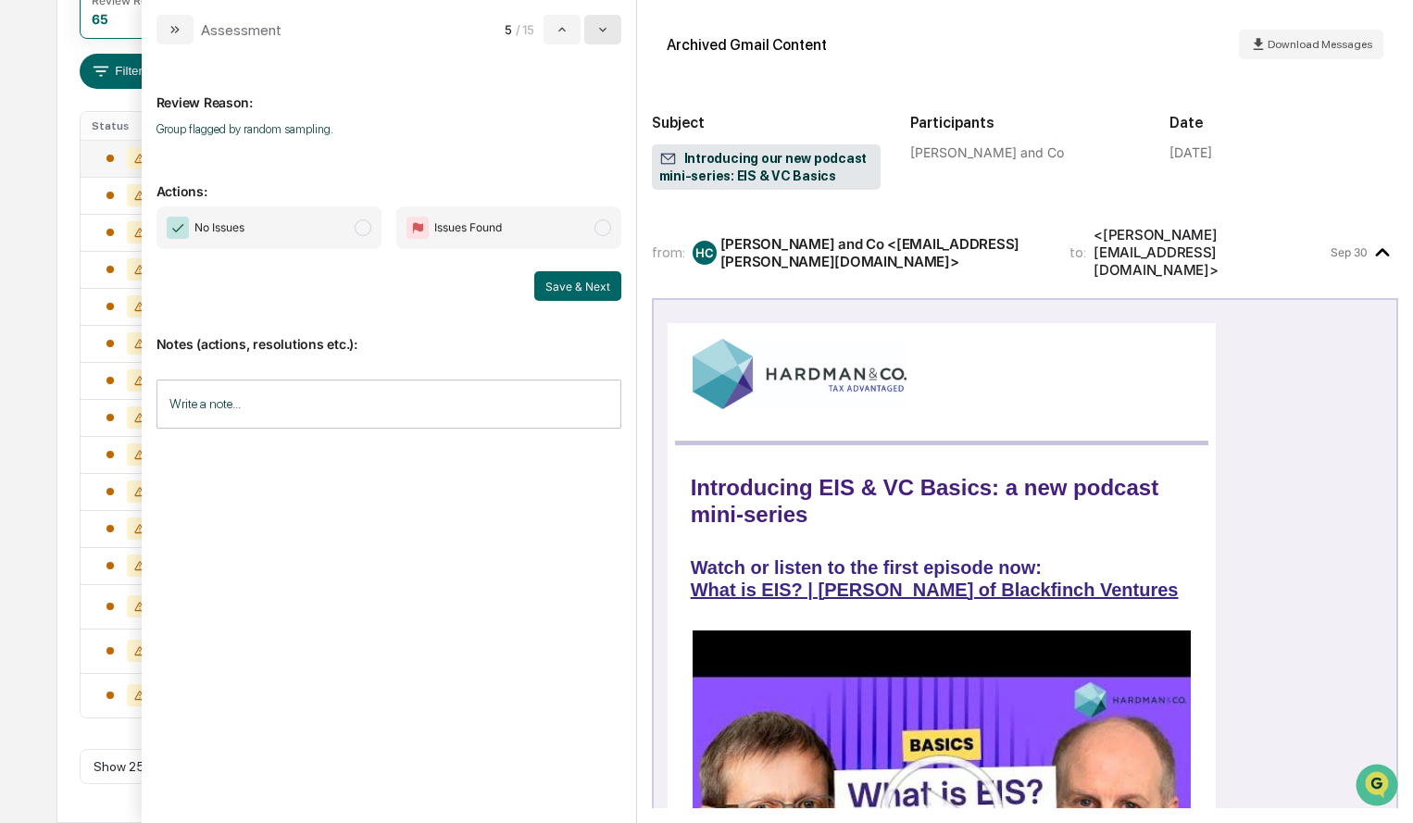
click at [605, 31] on icon "modal" at bounding box center [602, 29] width 15 height 15
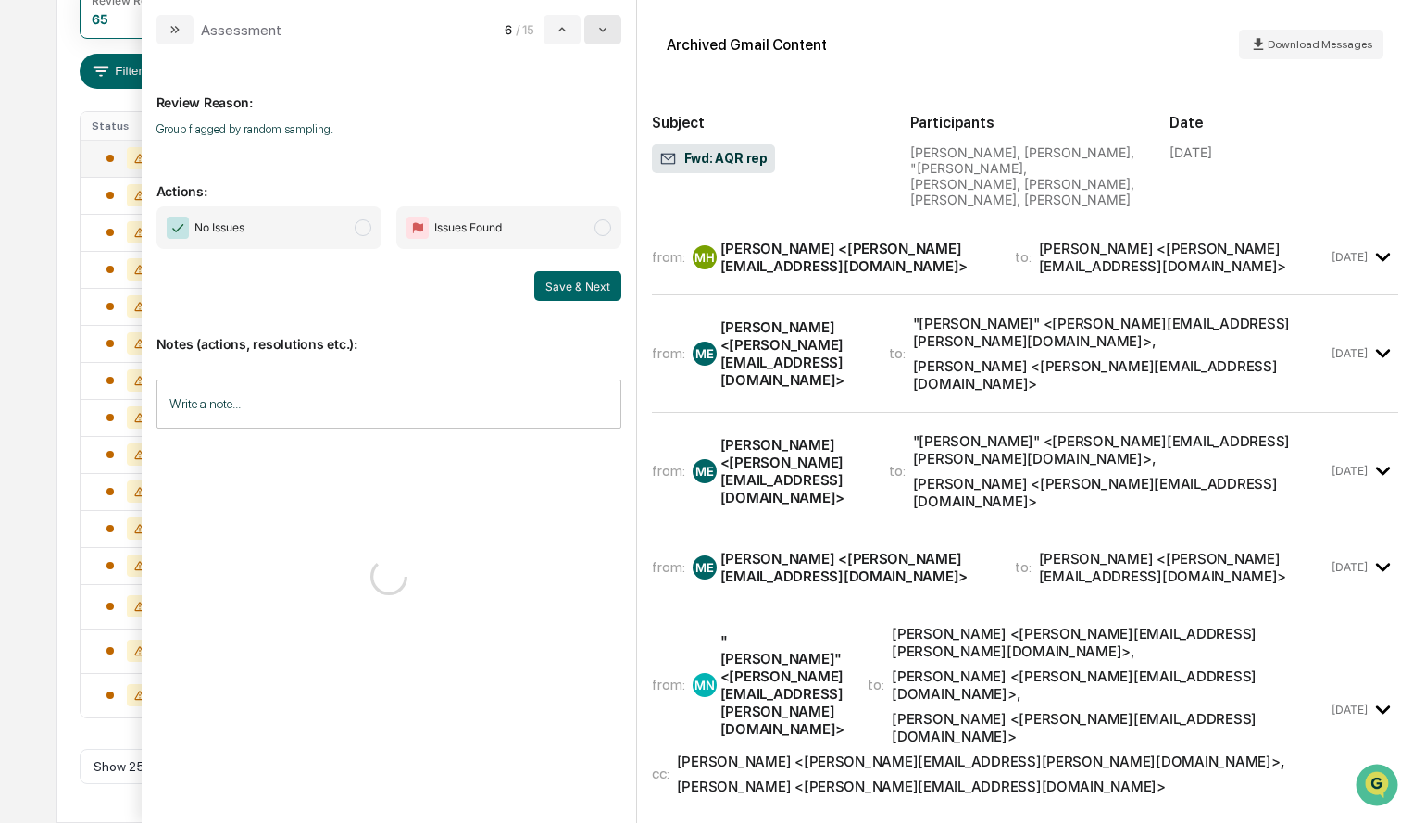
click at [605, 31] on icon "modal" at bounding box center [602, 29] width 15 height 15
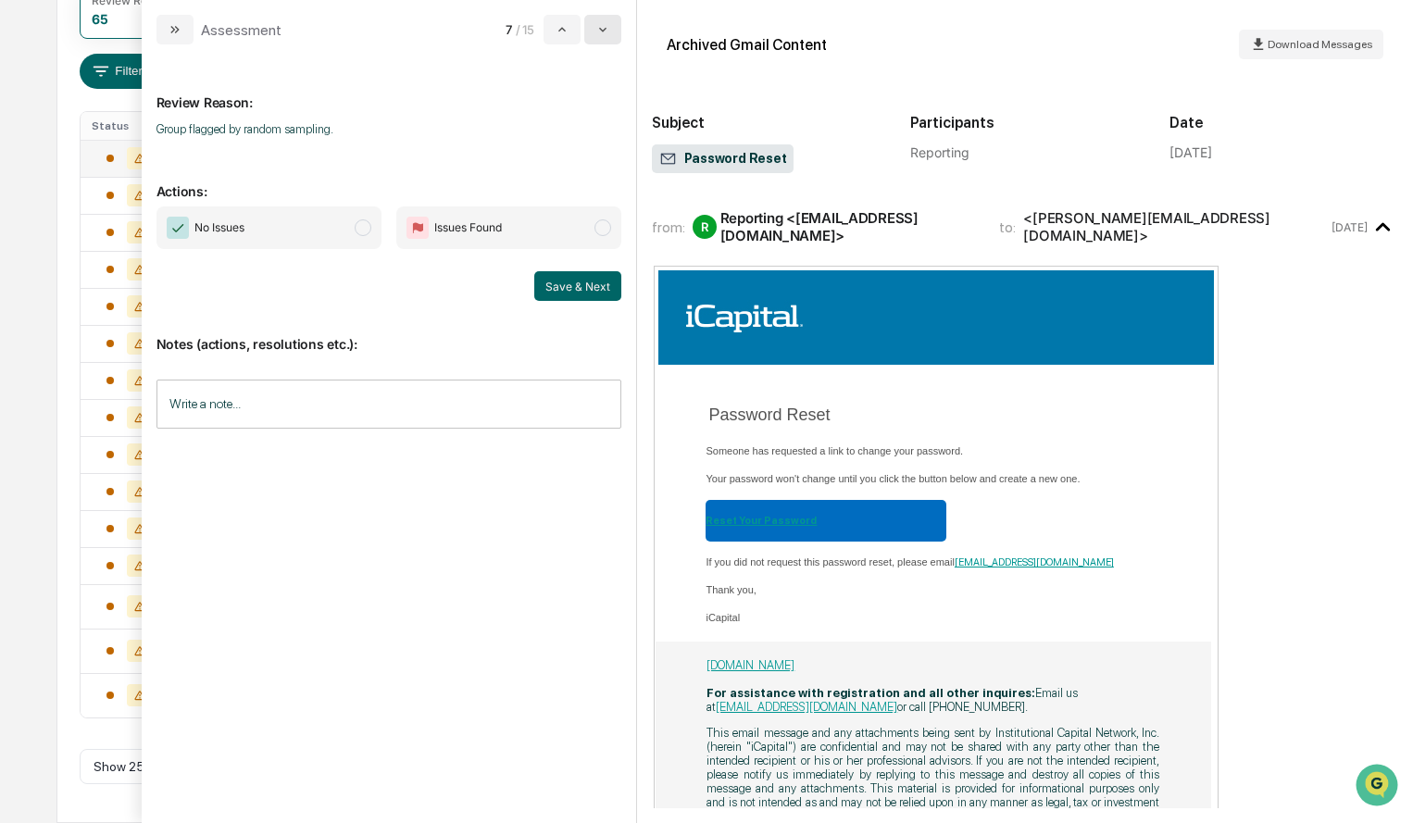
click at [605, 31] on icon "modal" at bounding box center [602, 29] width 15 height 15
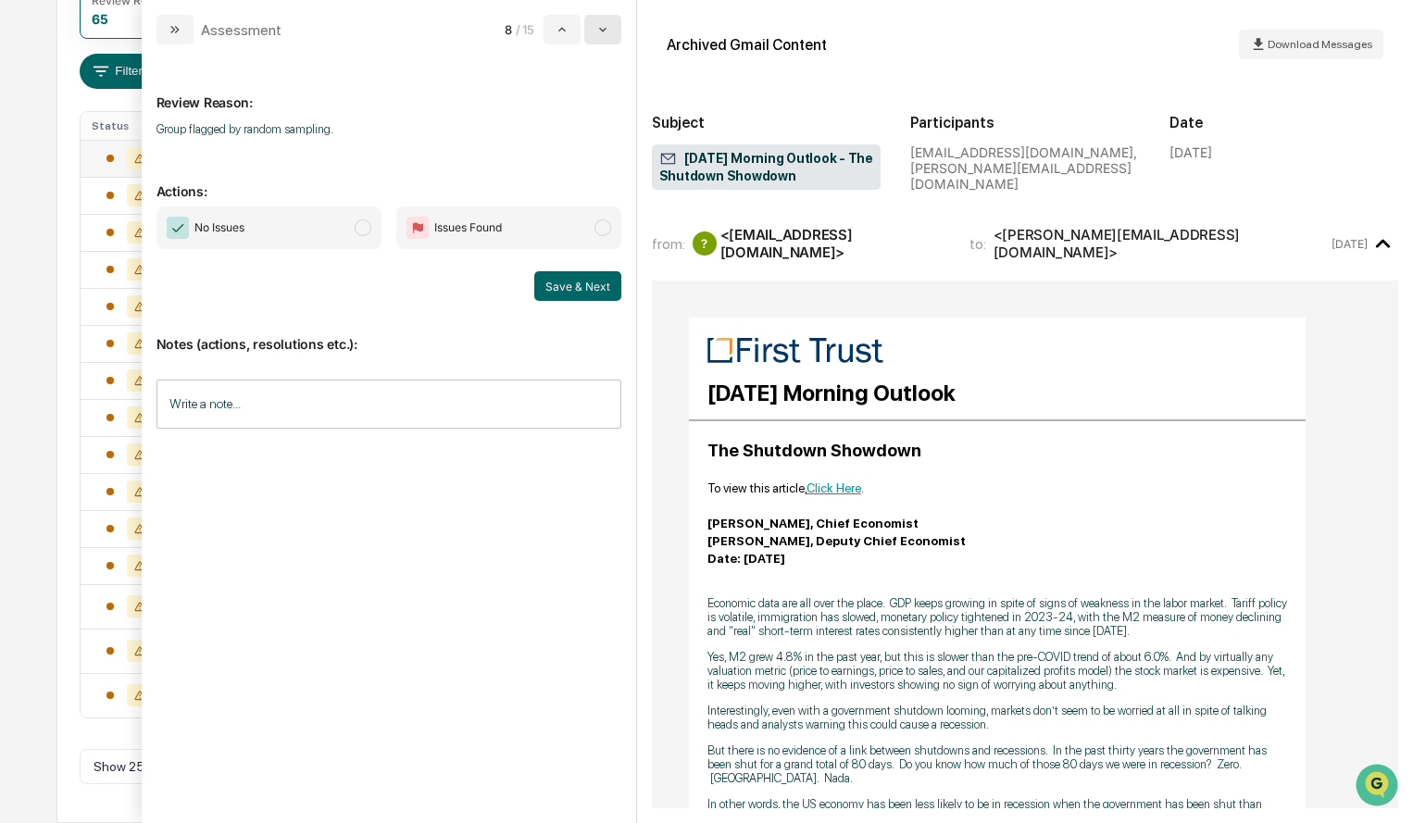
click at [605, 31] on icon "modal" at bounding box center [602, 29] width 15 height 15
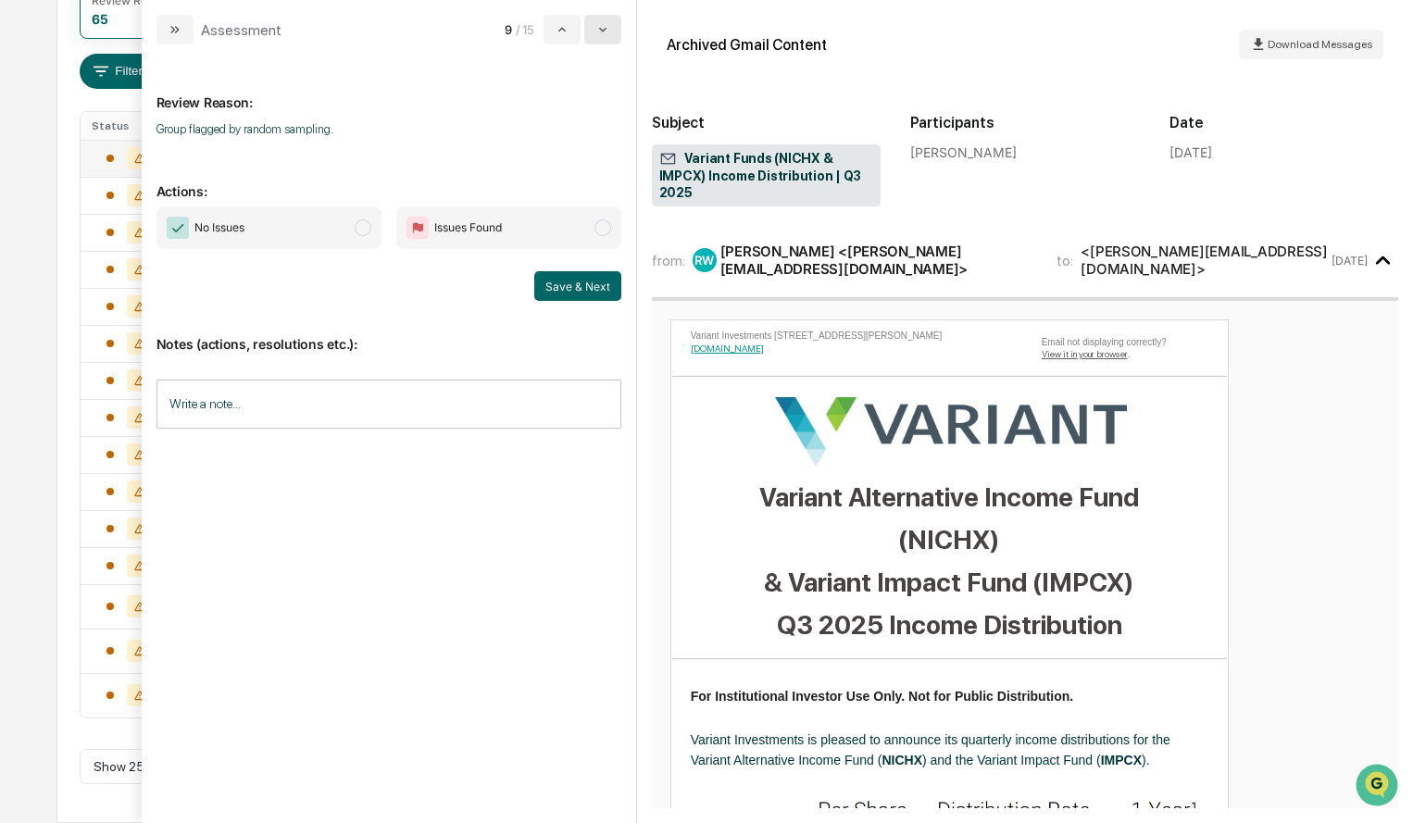
click at [605, 31] on icon "modal" at bounding box center [602, 29] width 15 height 15
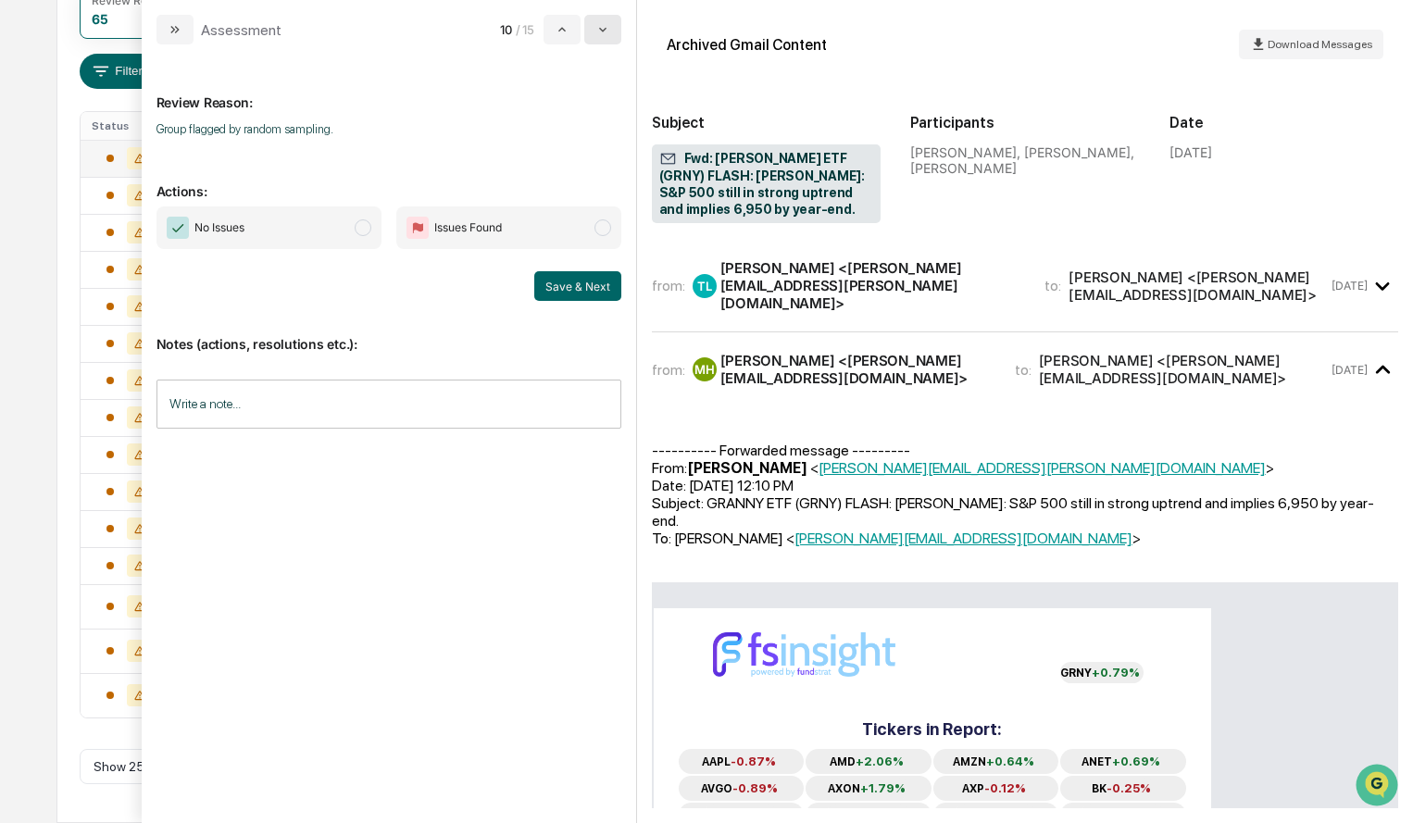
click at [605, 31] on icon "modal" at bounding box center [602, 29] width 15 height 15
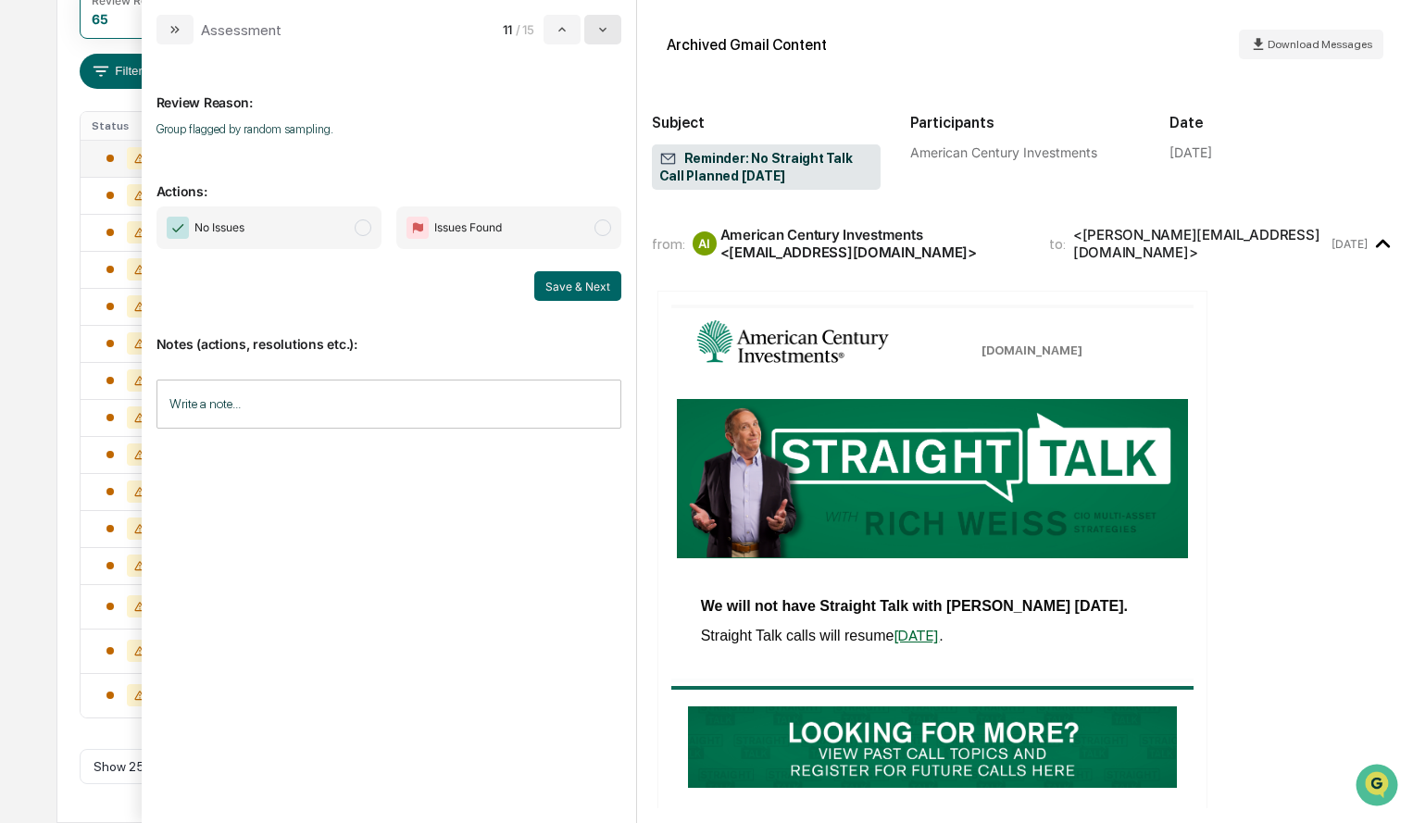
click at [605, 31] on icon "modal" at bounding box center [602, 29] width 15 height 15
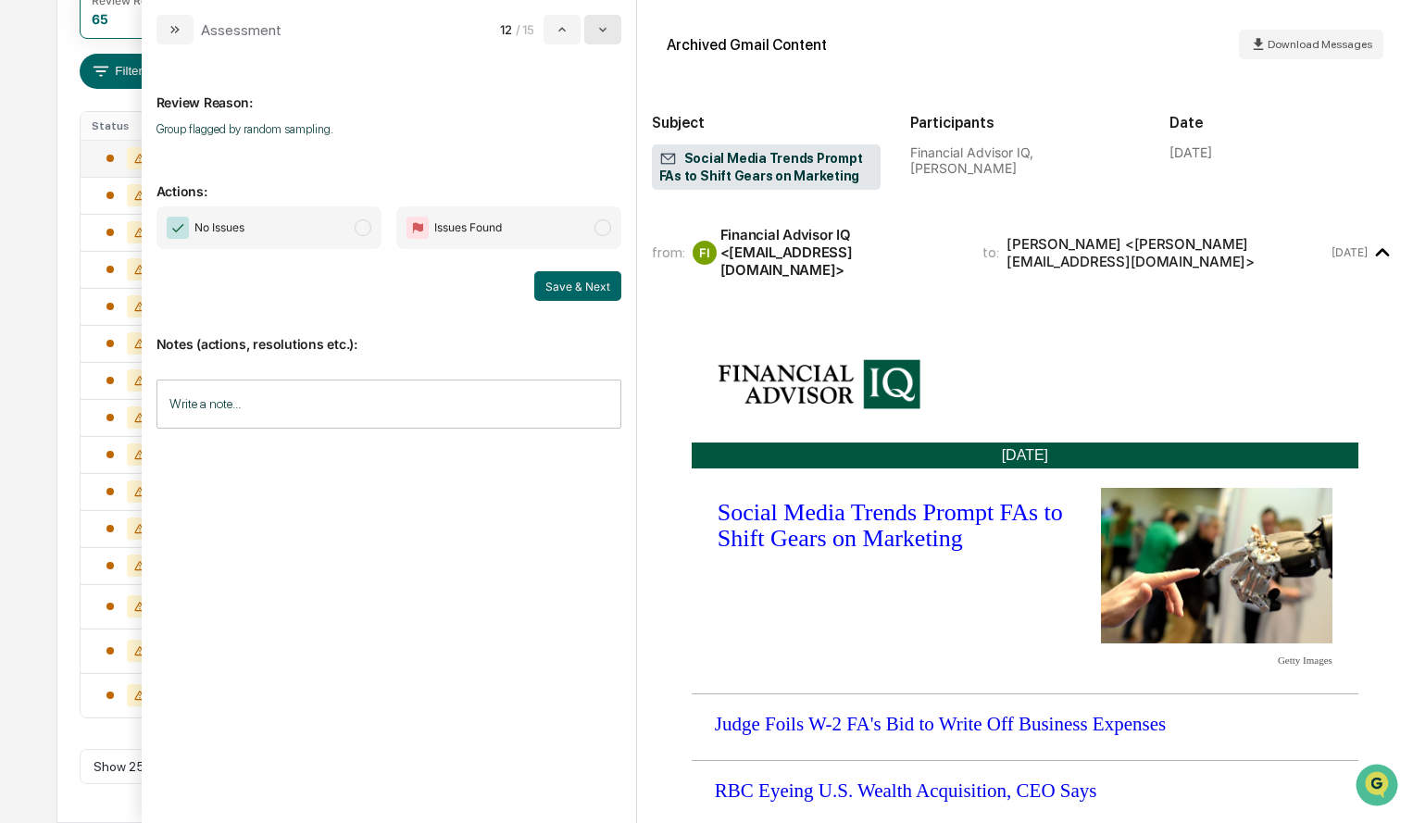
click at [605, 31] on icon "modal" at bounding box center [602, 29] width 15 height 15
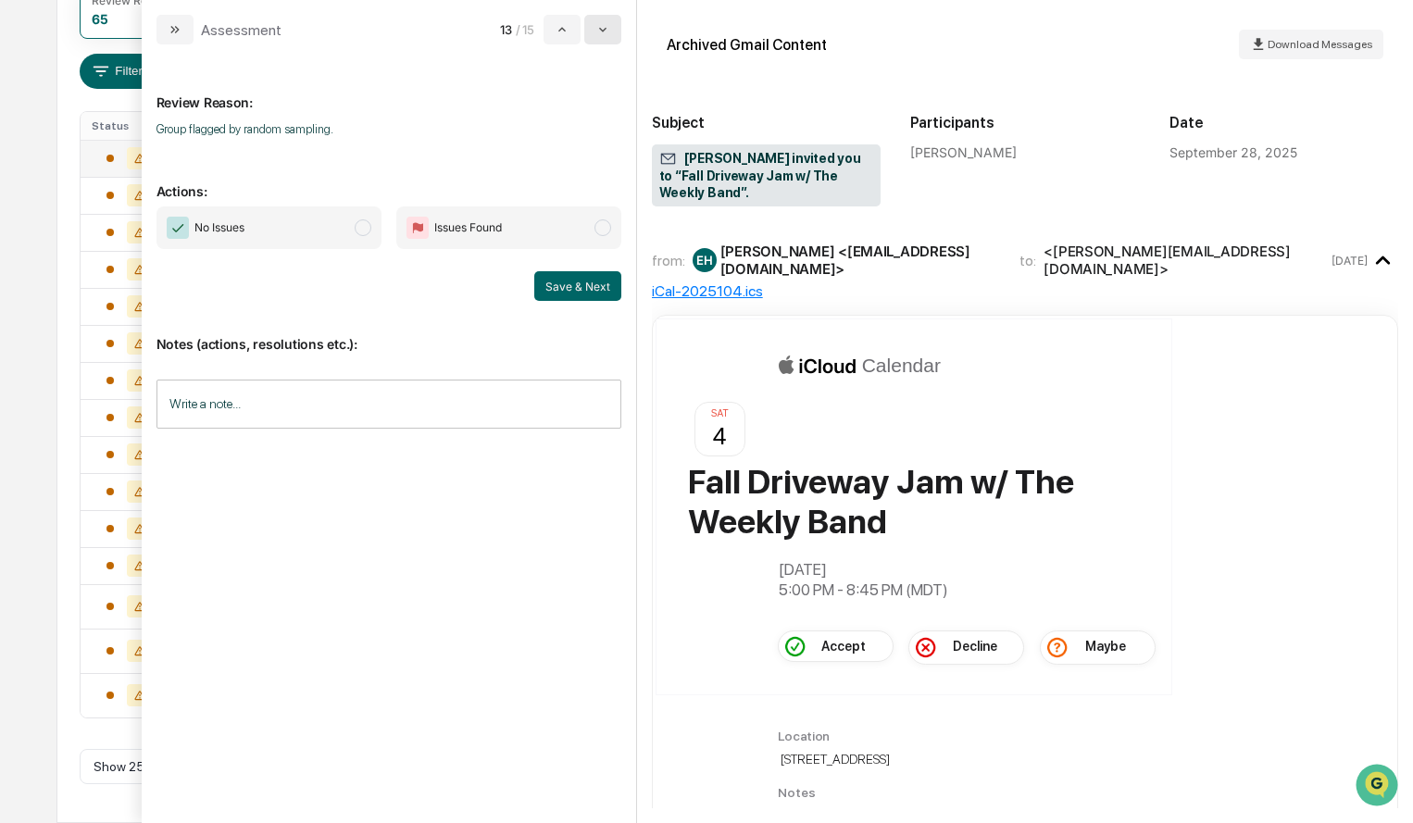
click at [605, 31] on icon "modal" at bounding box center [602, 29] width 15 height 15
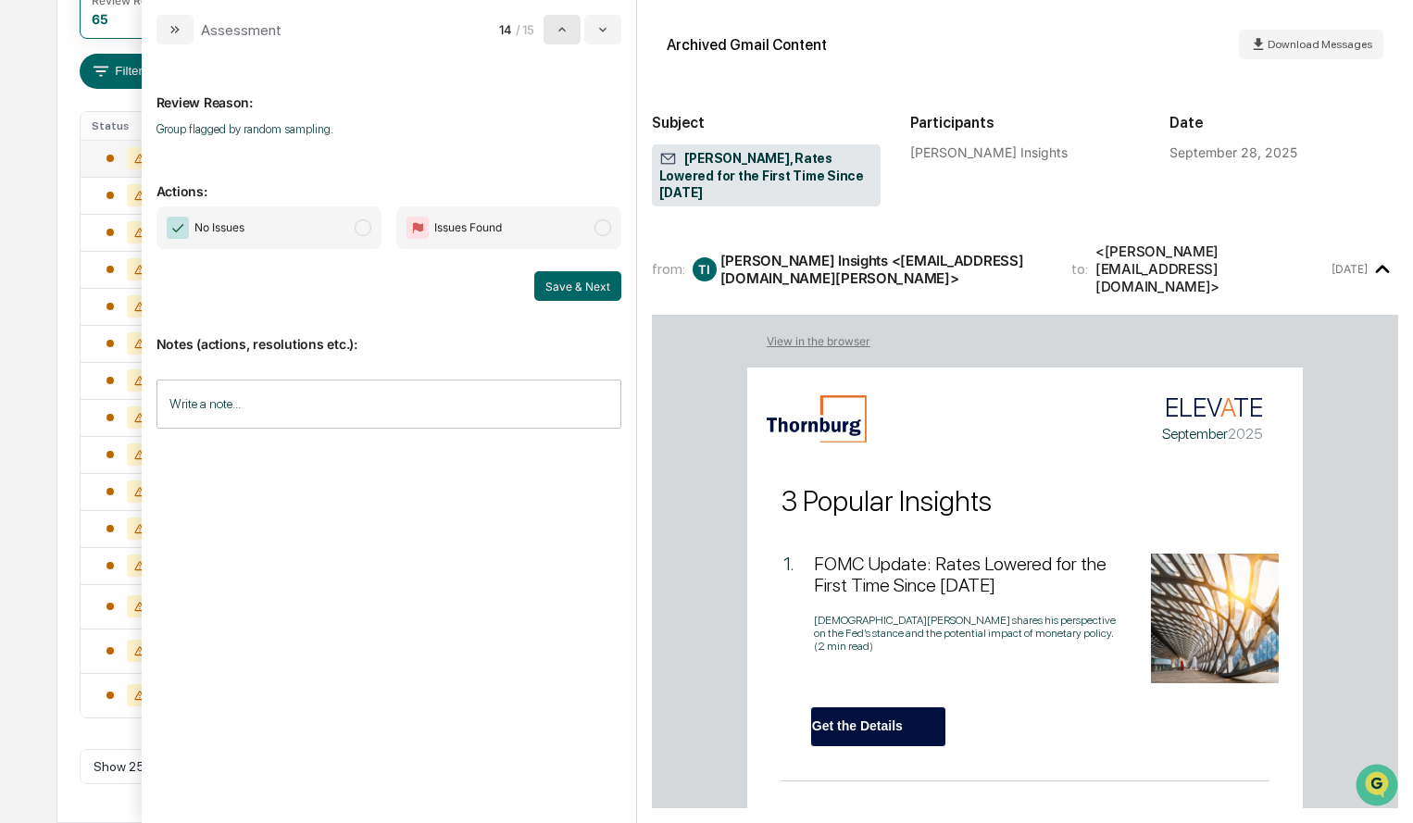
click at [567, 33] on icon "modal" at bounding box center [562, 29] width 15 height 15
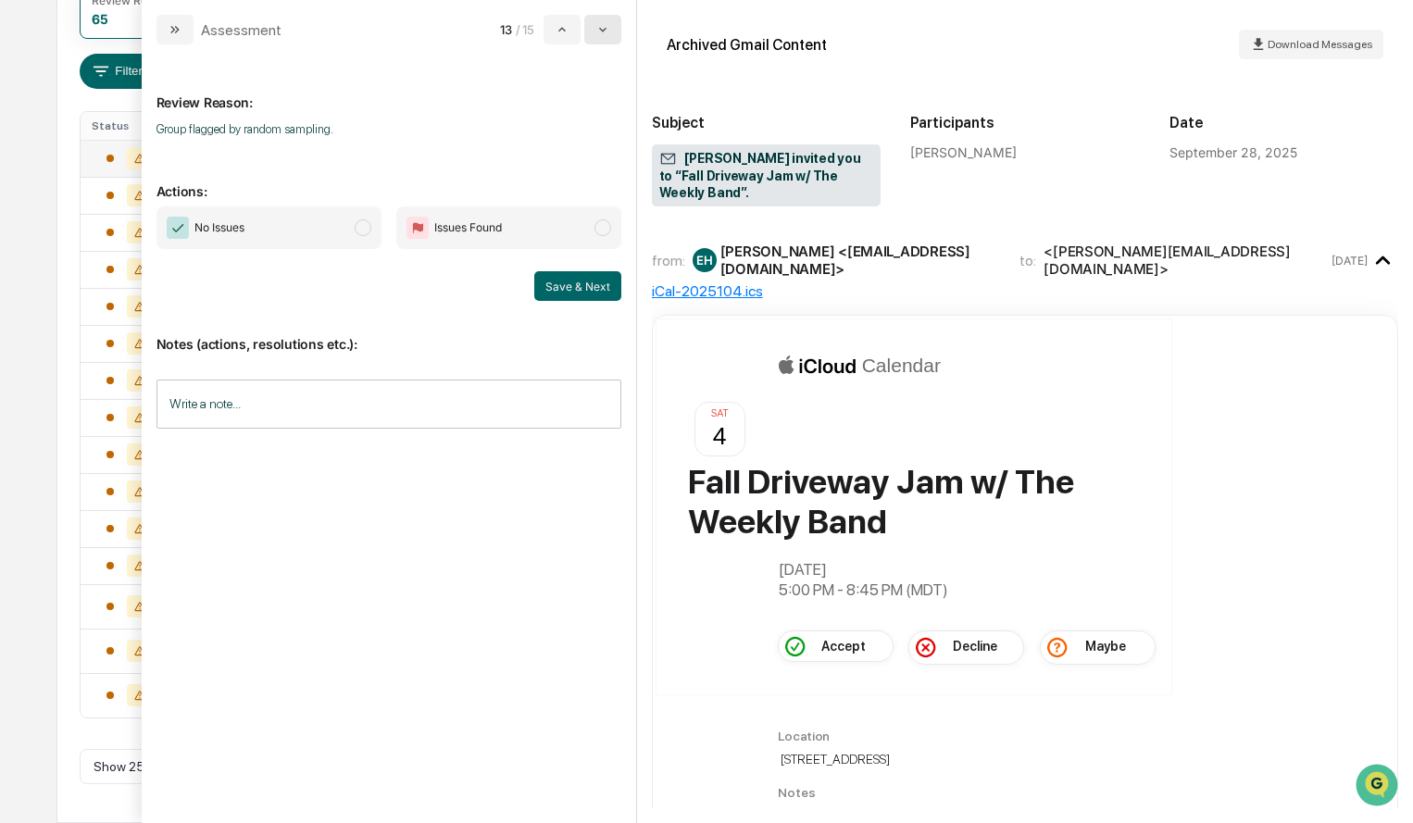
click at [609, 32] on icon "modal" at bounding box center [602, 29] width 15 height 15
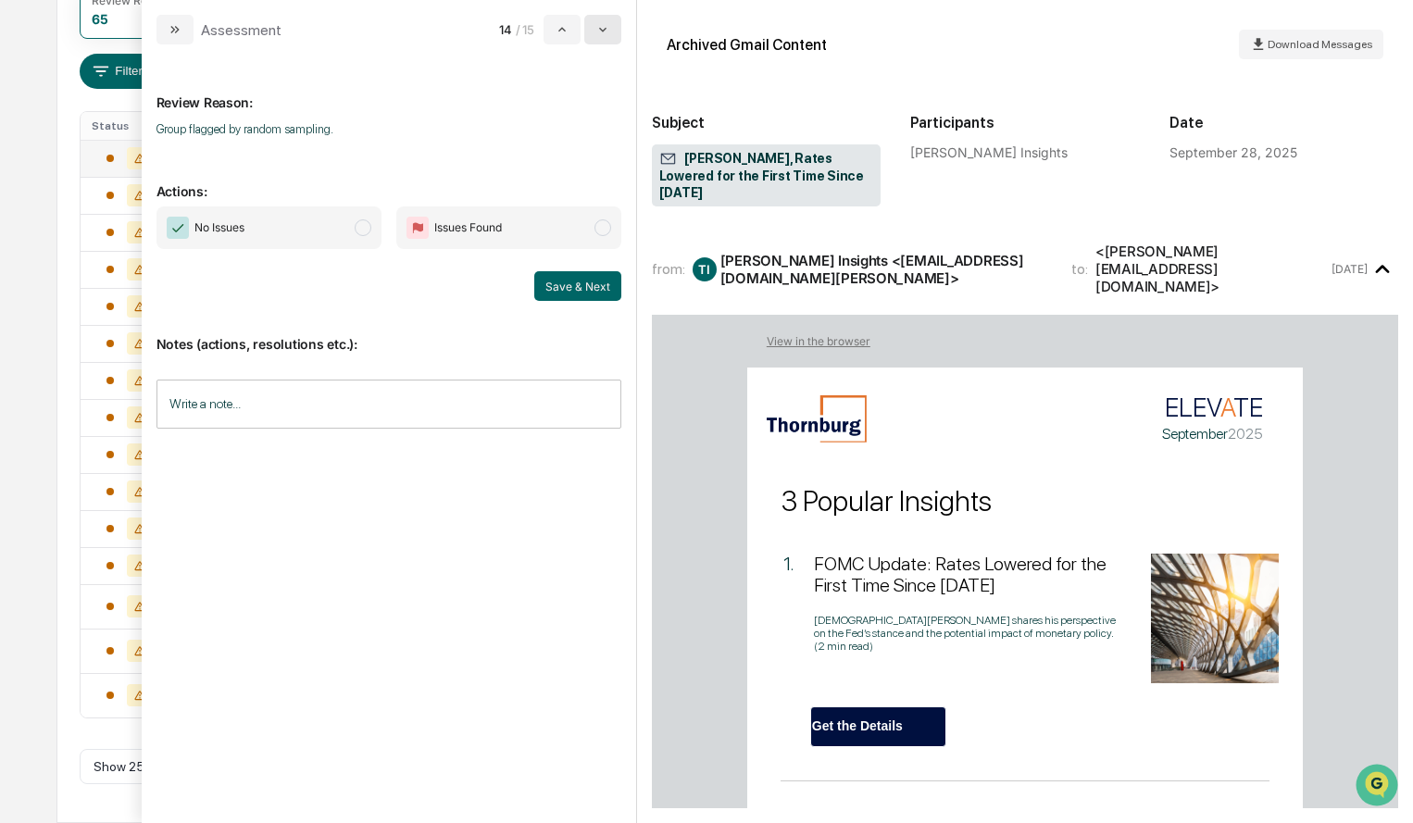
click at [609, 32] on icon "modal" at bounding box center [602, 29] width 15 height 15
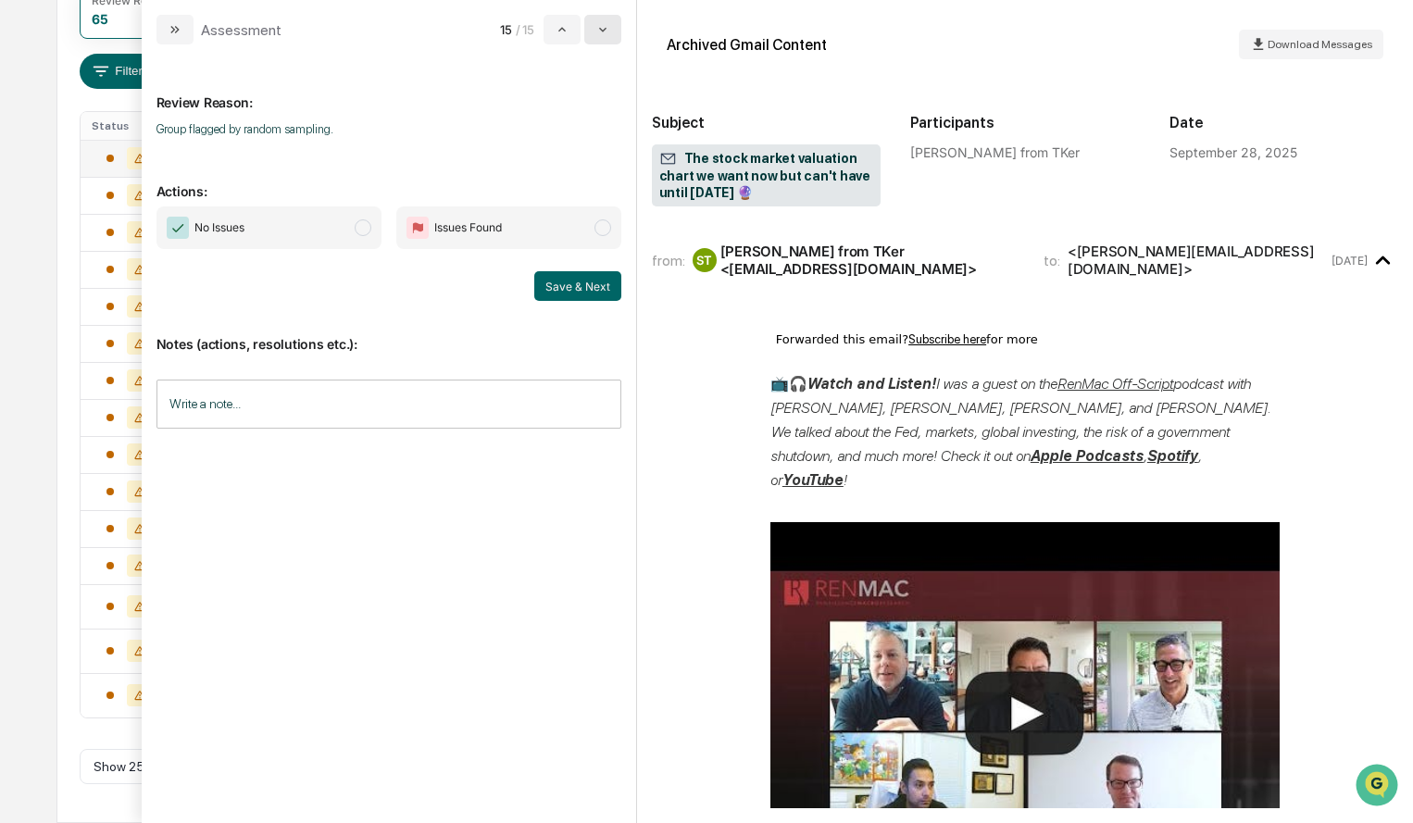
click at [609, 32] on icon "modal" at bounding box center [602, 29] width 15 height 15
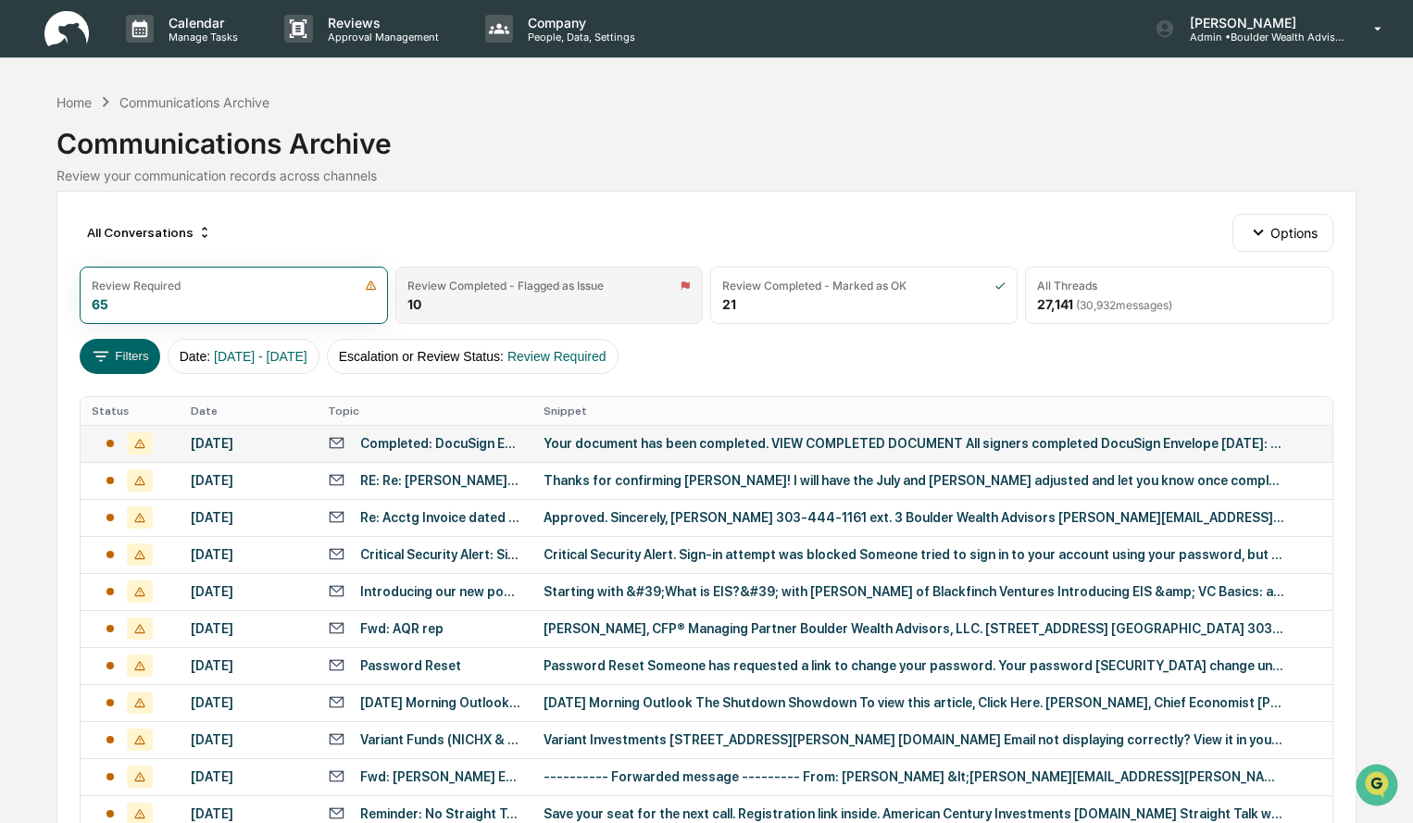
click at [460, 284] on div "Review Completed - Flagged as Issue" at bounding box center [505, 286] width 196 height 14
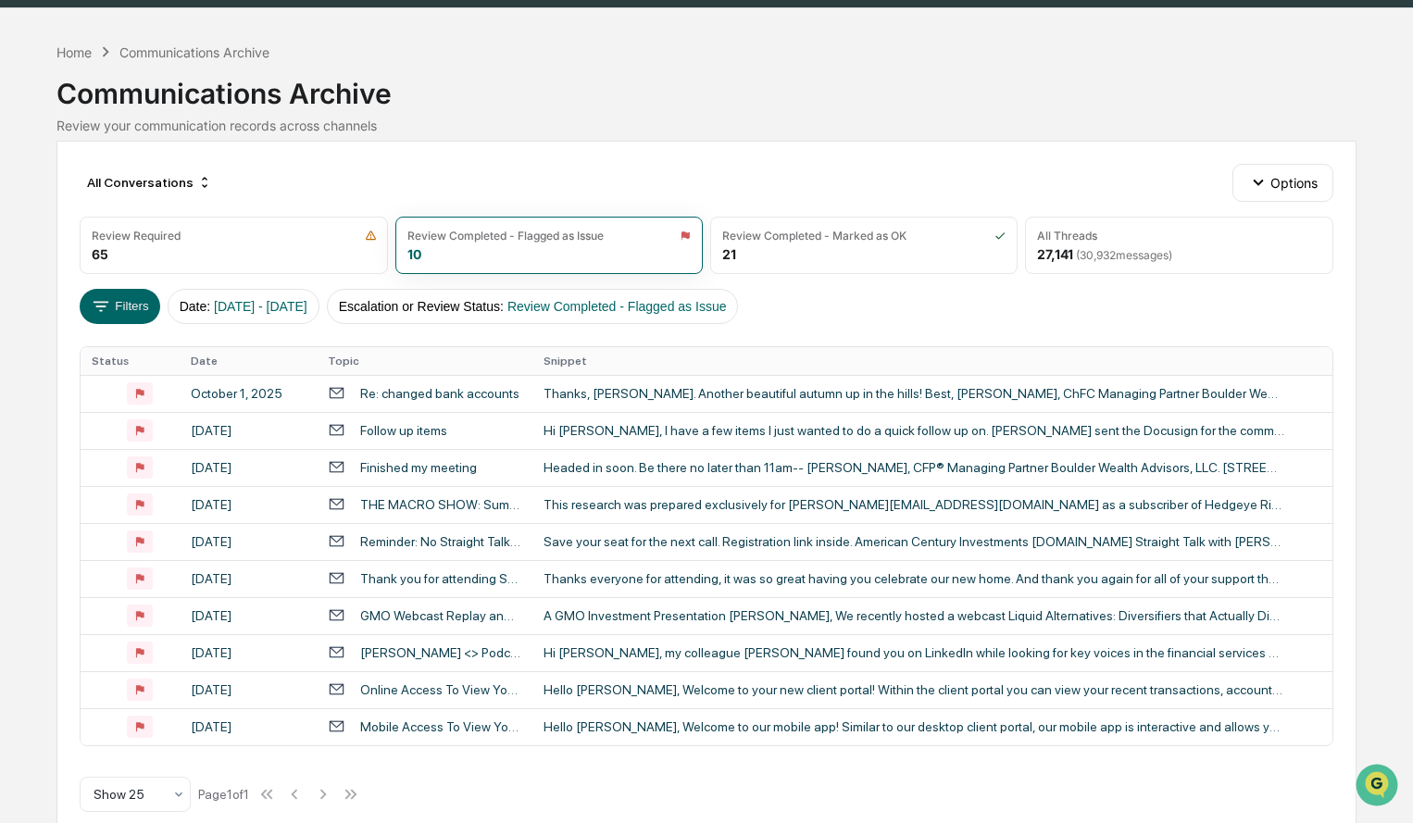
scroll to position [78, 0]
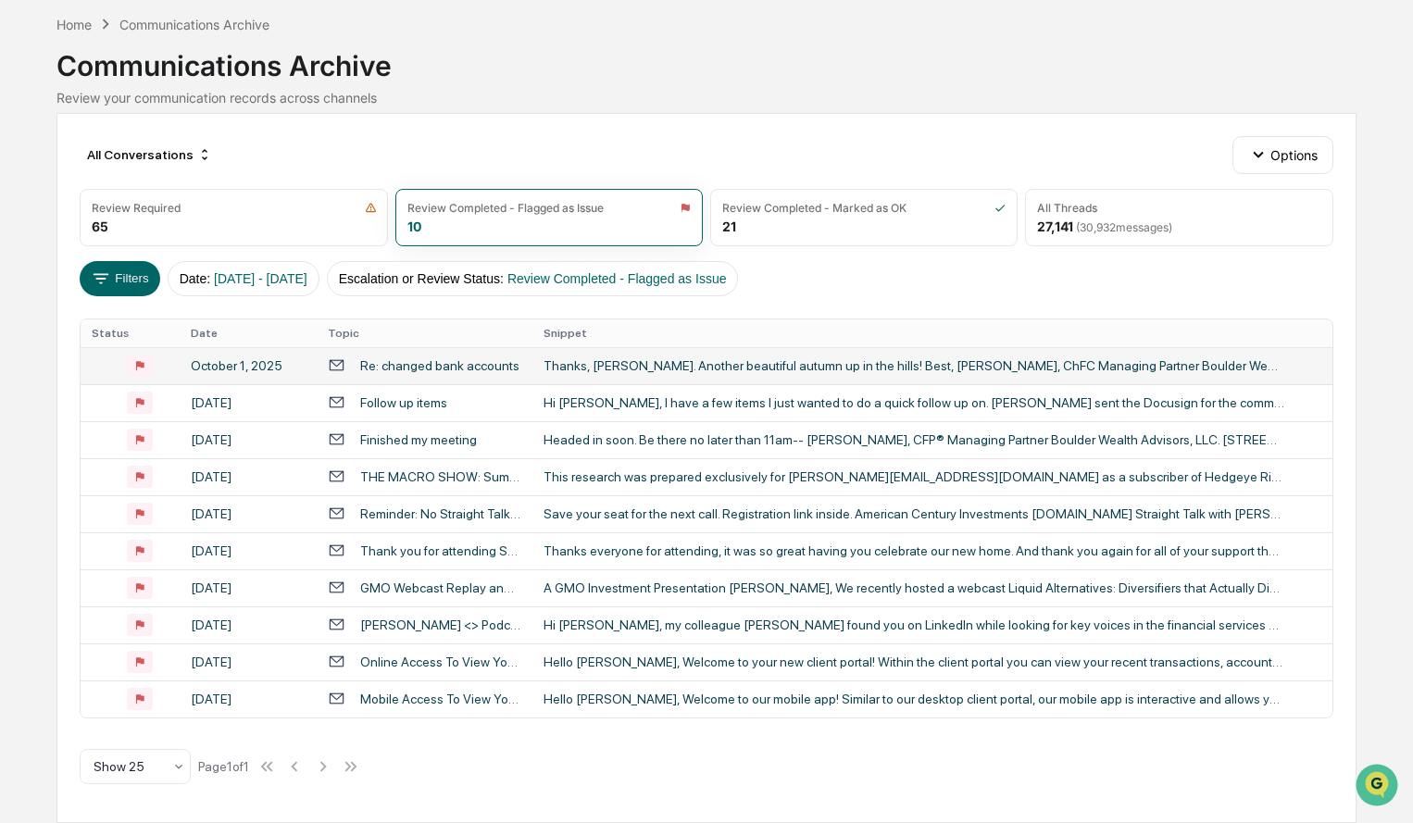
click at [624, 368] on div "Thanks, Clark. Another beautiful autumn up in the hills! Best, Gary Gary Shirma…" at bounding box center [914, 365] width 741 height 15
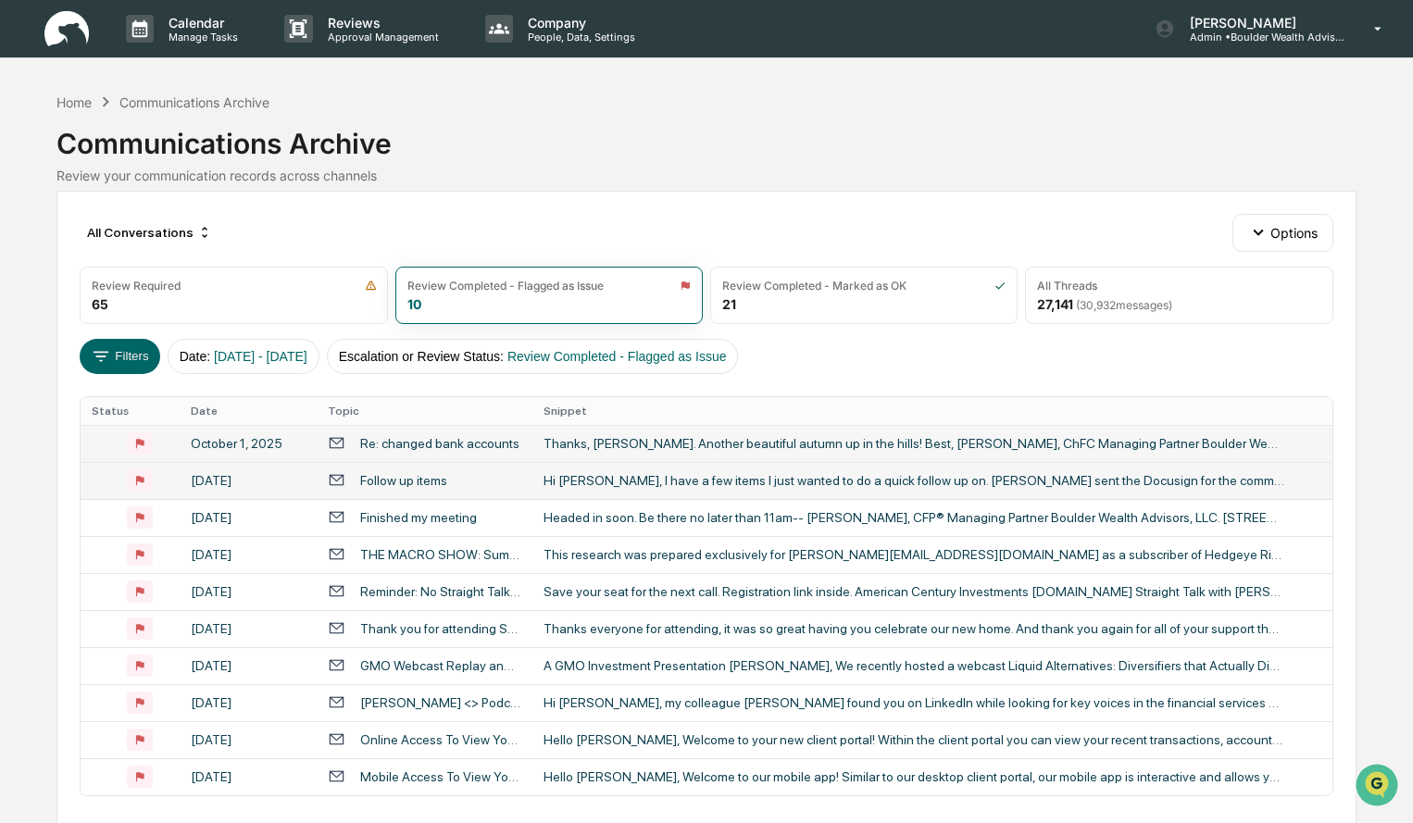
click at [794, 479] on div "Hi Michael, I have a few items I just wanted to do a quick follow up on. Shala …" at bounding box center [914, 480] width 741 height 15
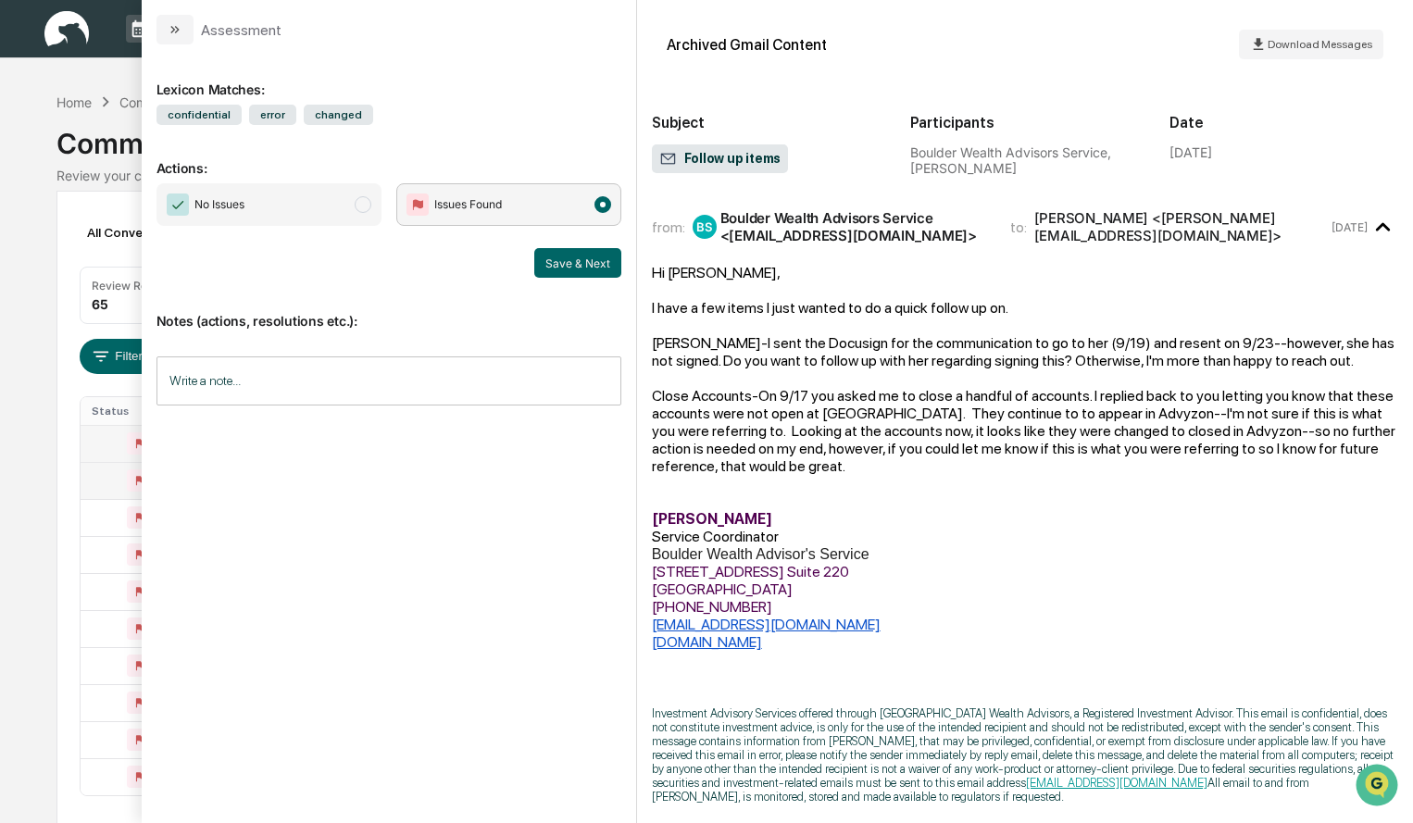
click at [375, 205] on span "No Issues" at bounding box center [268, 204] width 225 height 43
click at [596, 269] on button "Save & Next" at bounding box center [577, 263] width 87 height 30
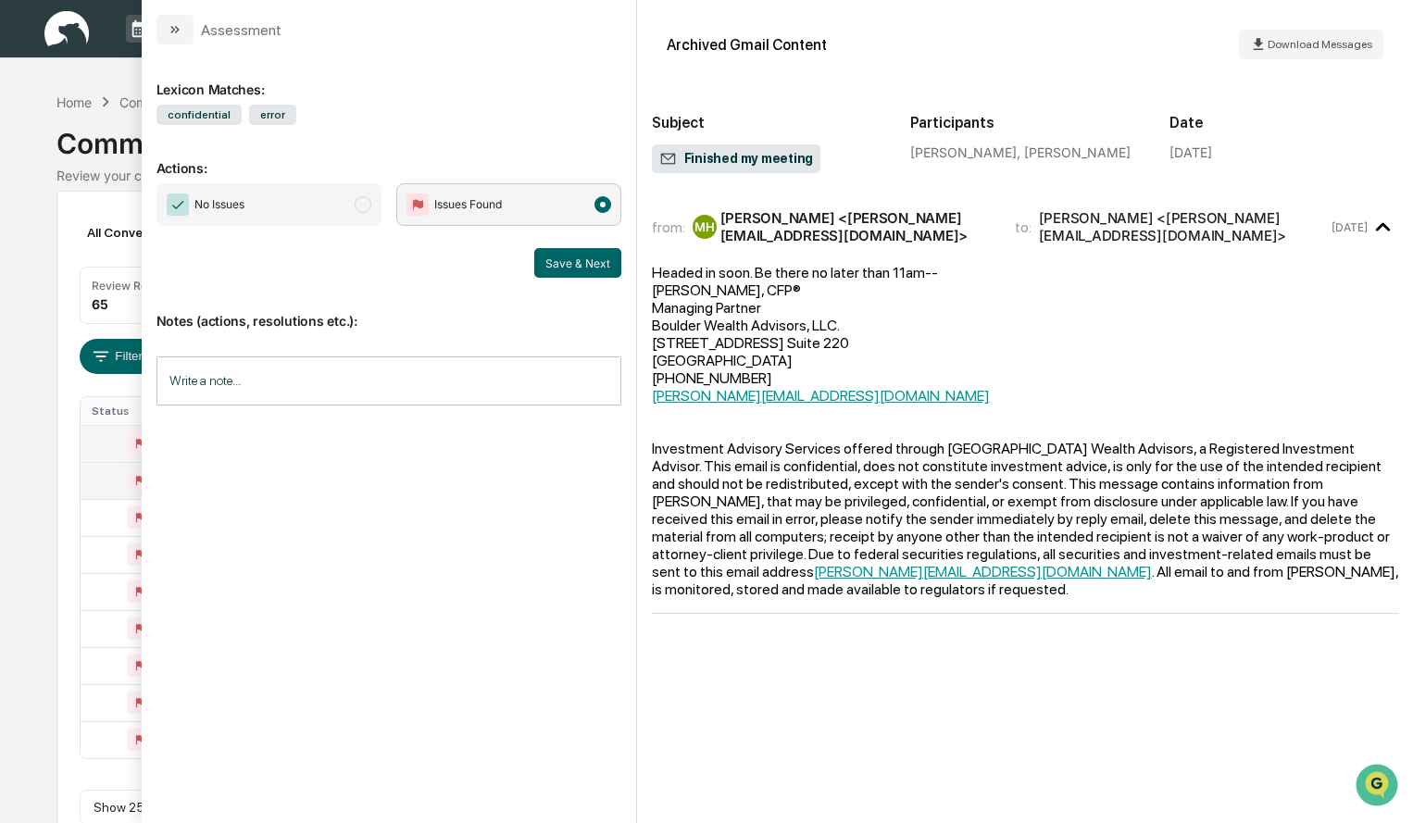
click at [355, 208] on span "No Issues" at bounding box center [268, 204] width 225 height 43
click at [608, 265] on button "Save & Next" at bounding box center [577, 263] width 87 height 30
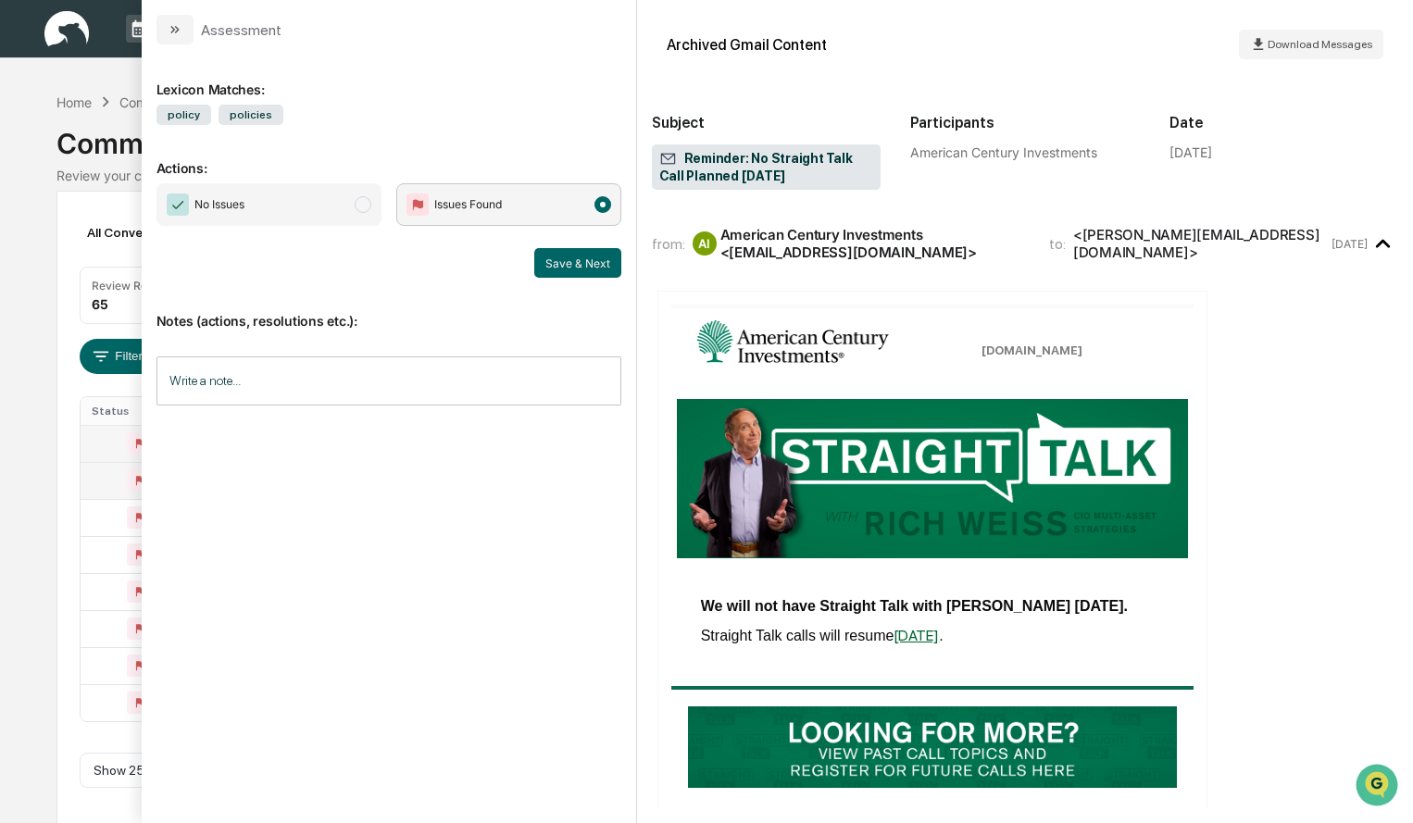
click at [366, 204] on span "modal" at bounding box center [363, 204] width 17 height 17
click at [582, 269] on button "Save & Next" at bounding box center [577, 263] width 87 height 30
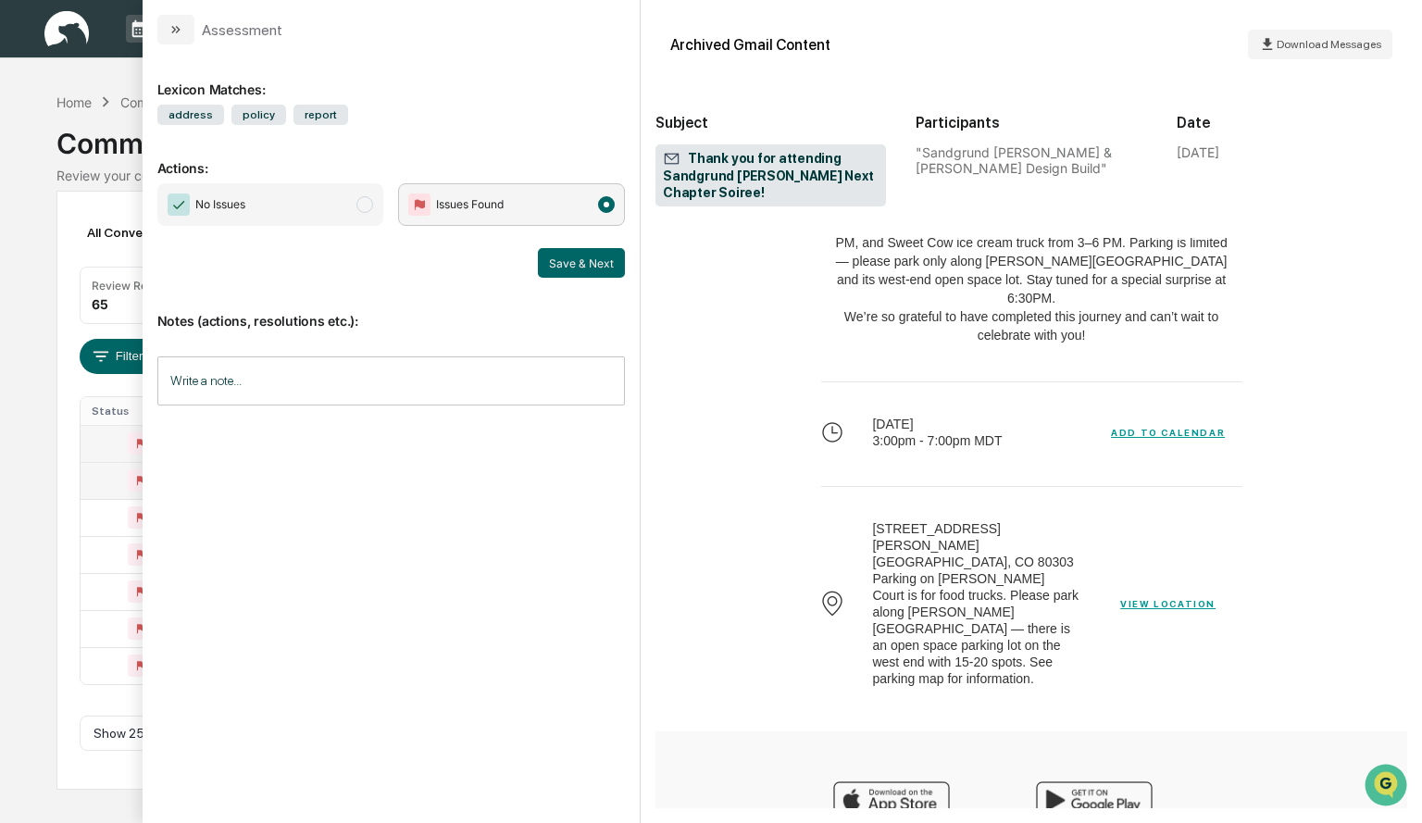
scroll to position [1389, 0]
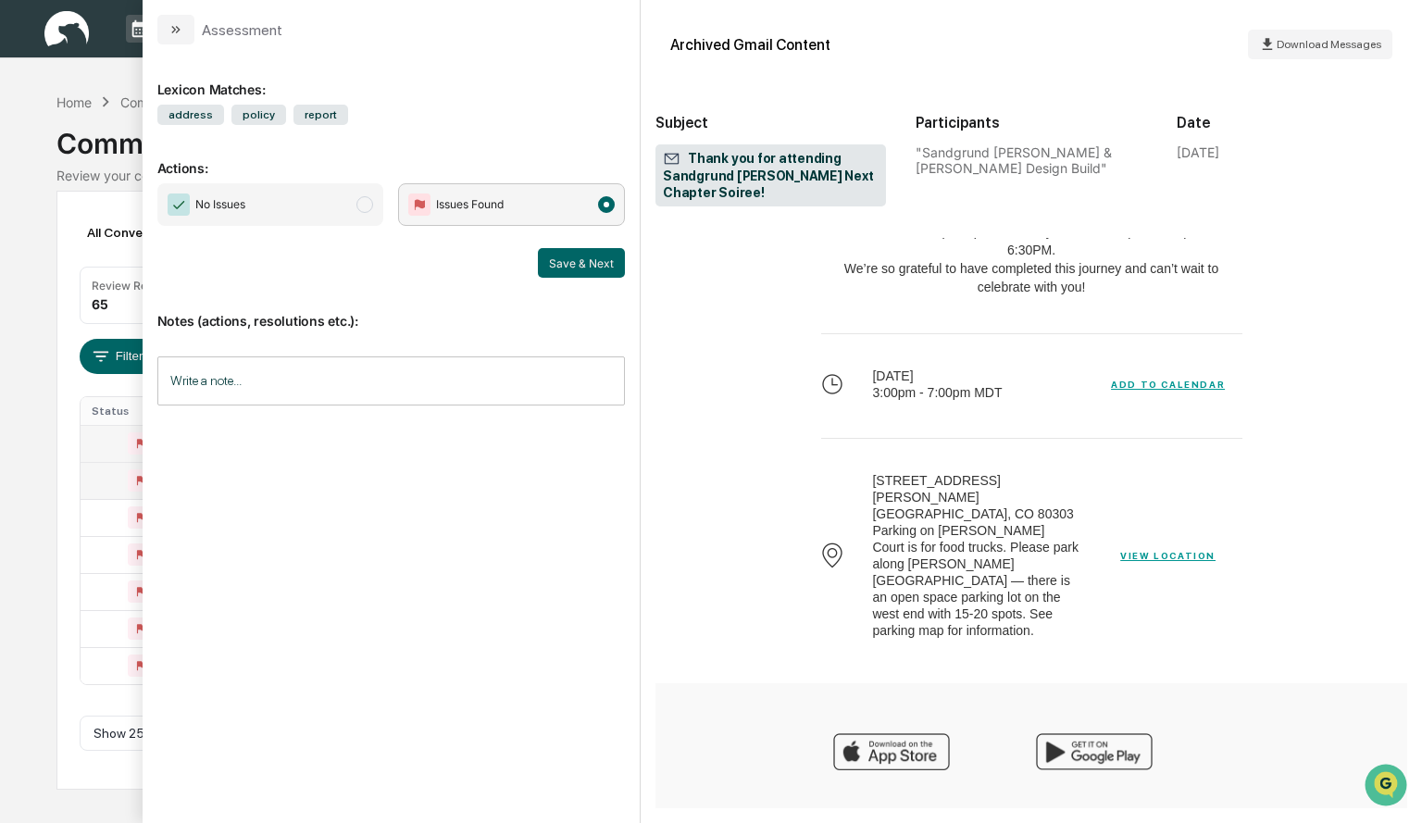
click at [375, 204] on span "No Issues" at bounding box center [270, 204] width 227 height 43
click at [606, 266] on button "Save & Next" at bounding box center [581, 263] width 87 height 30
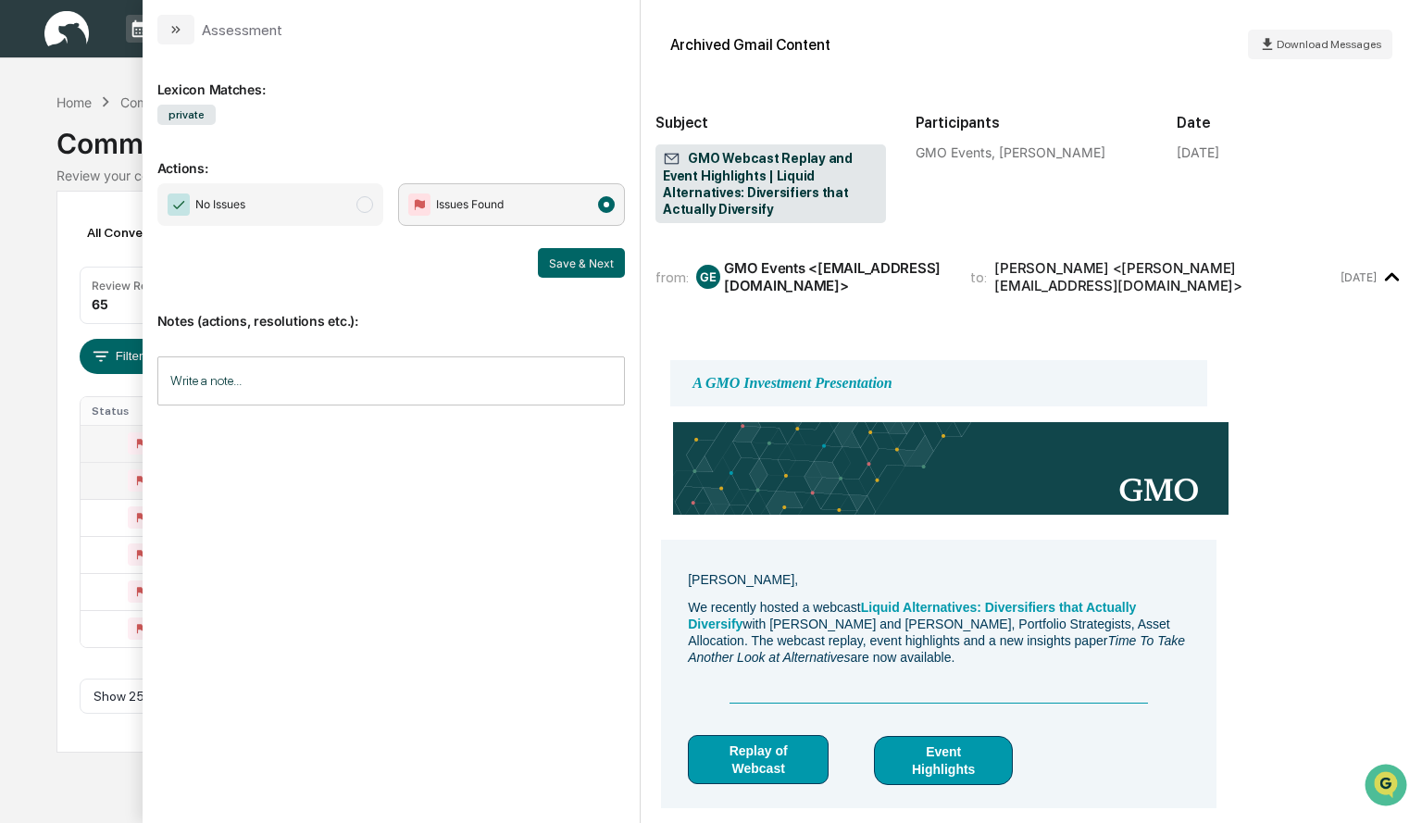
click at [364, 209] on span "modal" at bounding box center [364, 204] width 17 height 17
click at [573, 273] on button "Save & Next" at bounding box center [581, 263] width 87 height 30
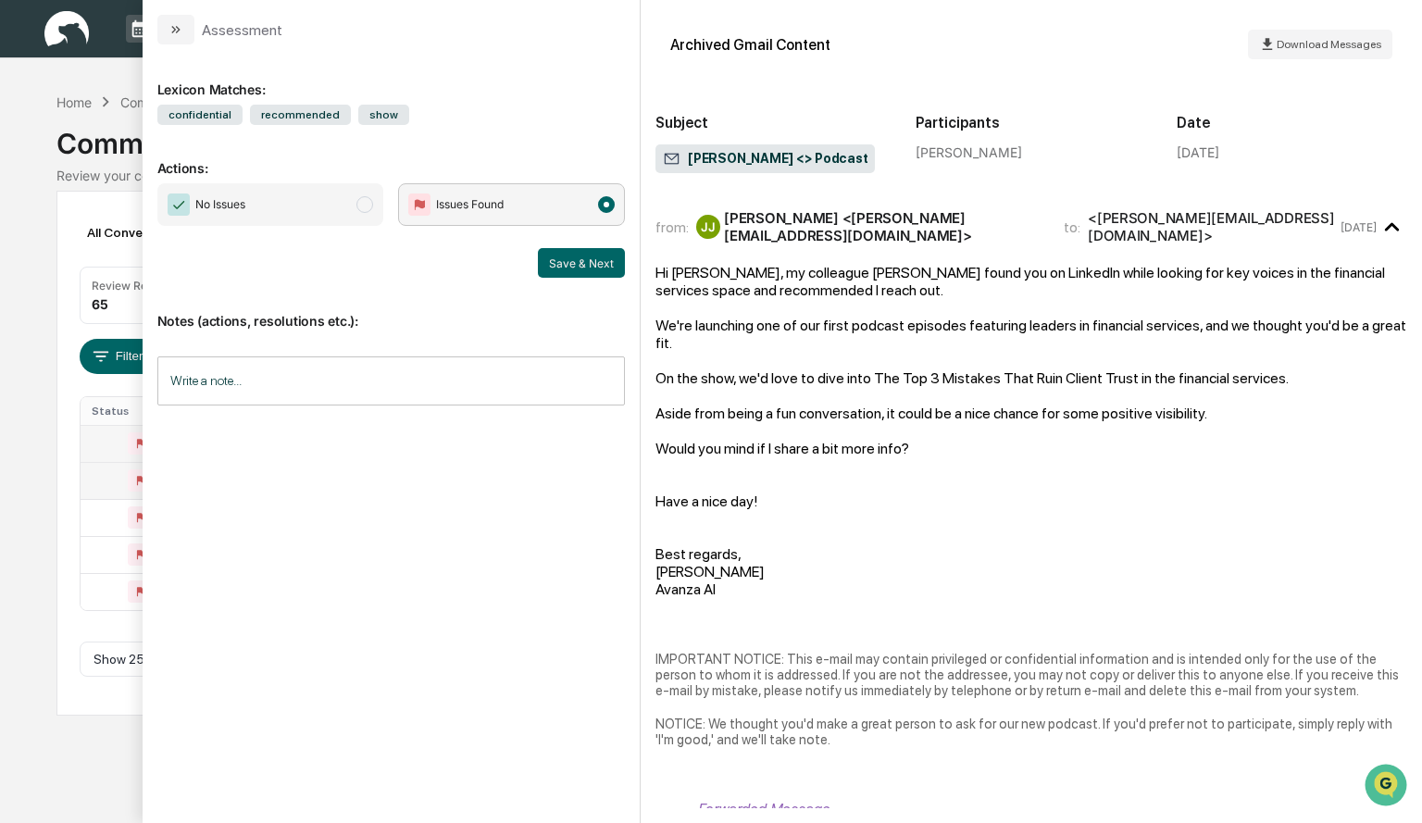
click at [370, 201] on span "modal" at bounding box center [364, 204] width 17 height 17
click at [581, 261] on button "Save & Next" at bounding box center [581, 263] width 87 height 30
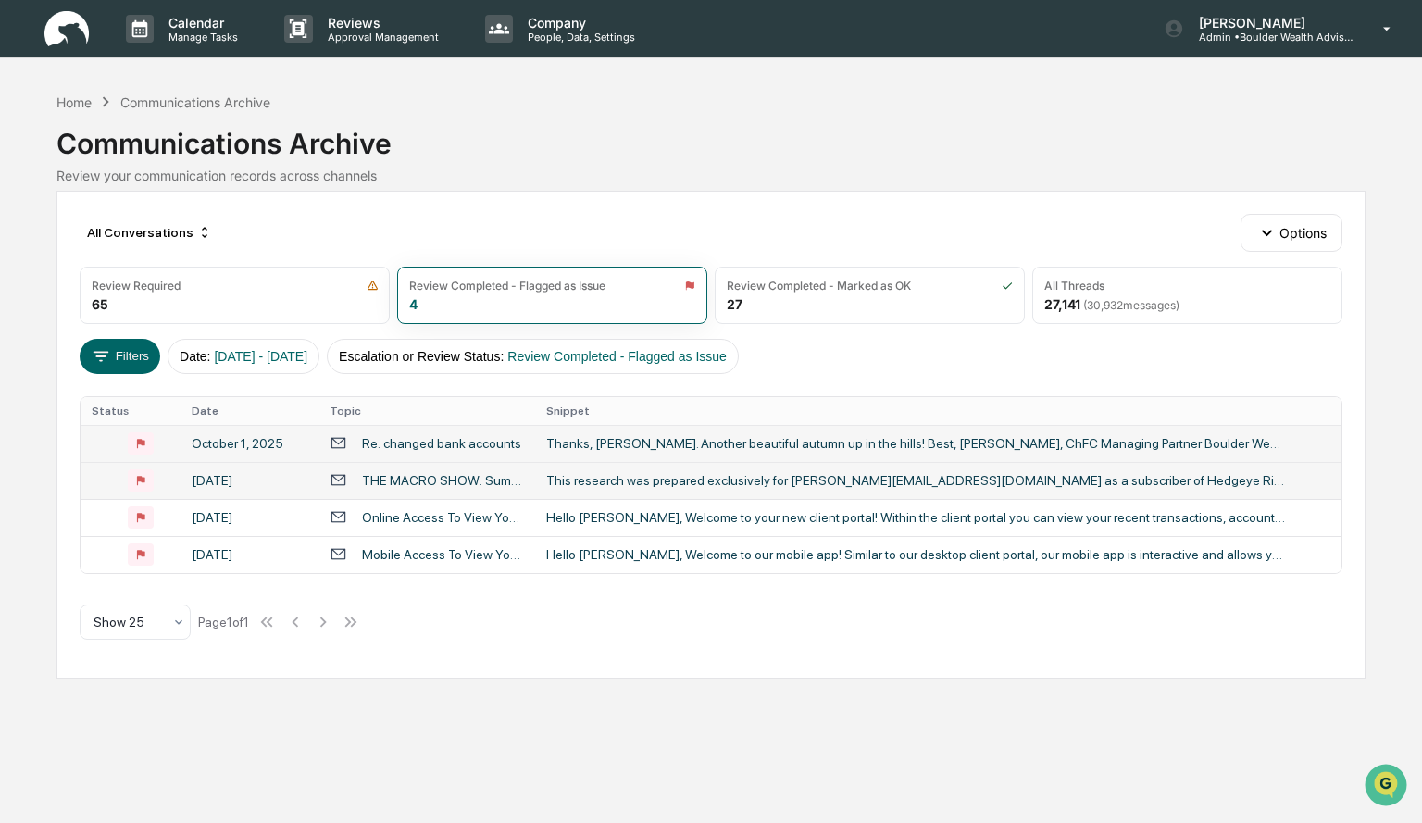
click at [32, 326] on div "Calendar Manage Tasks Reviews Approval Management Company People, Data, Setting…" at bounding box center [711, 411] width 1422 height 823
click at [596, 490] on td "This research was prepared exclusively for [PERSON_NAME][EMAIL_ADDRESS][DOMAIN_…" at bounding box center [938, 480] width 806 height 37
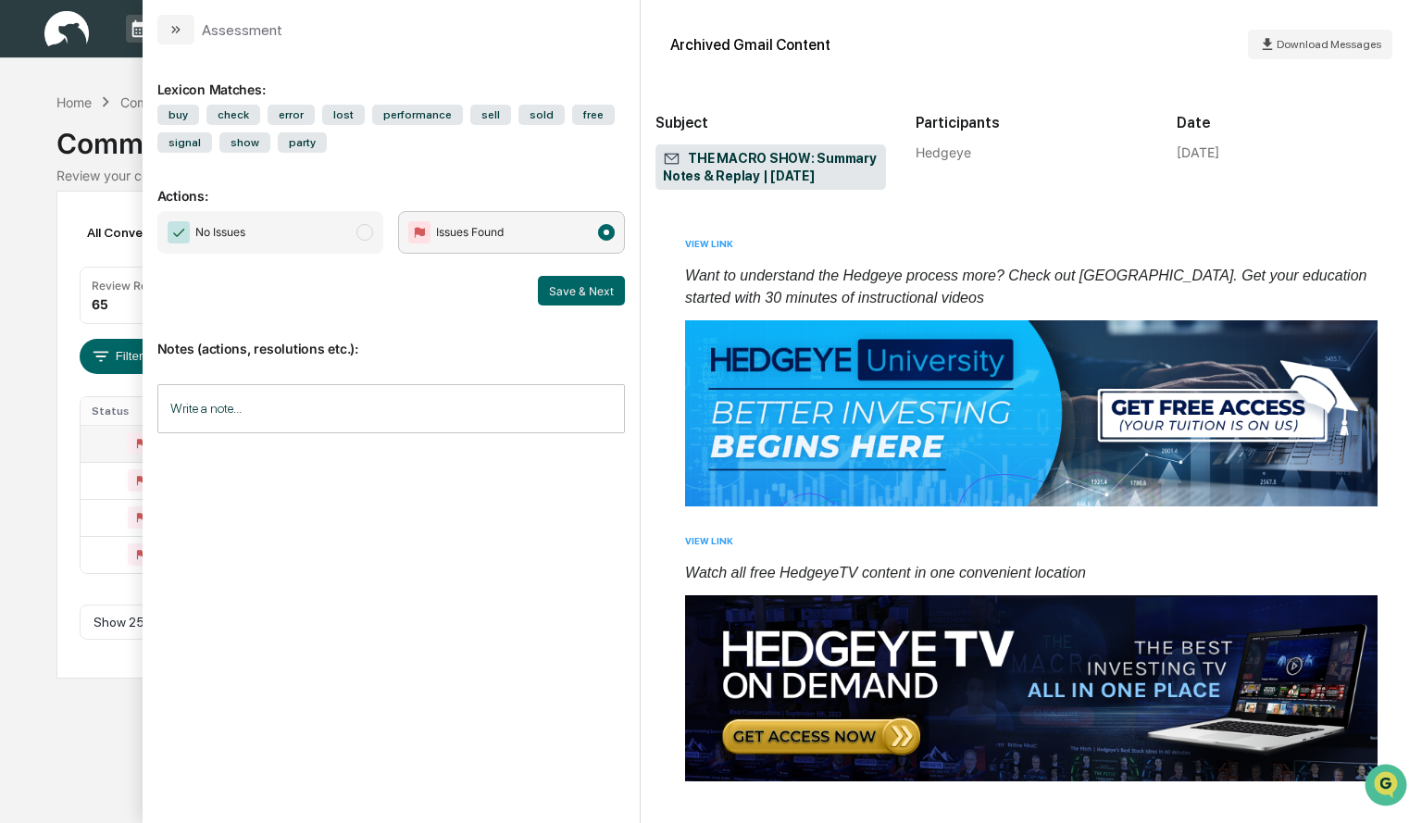
scroll to position [3959, 0]
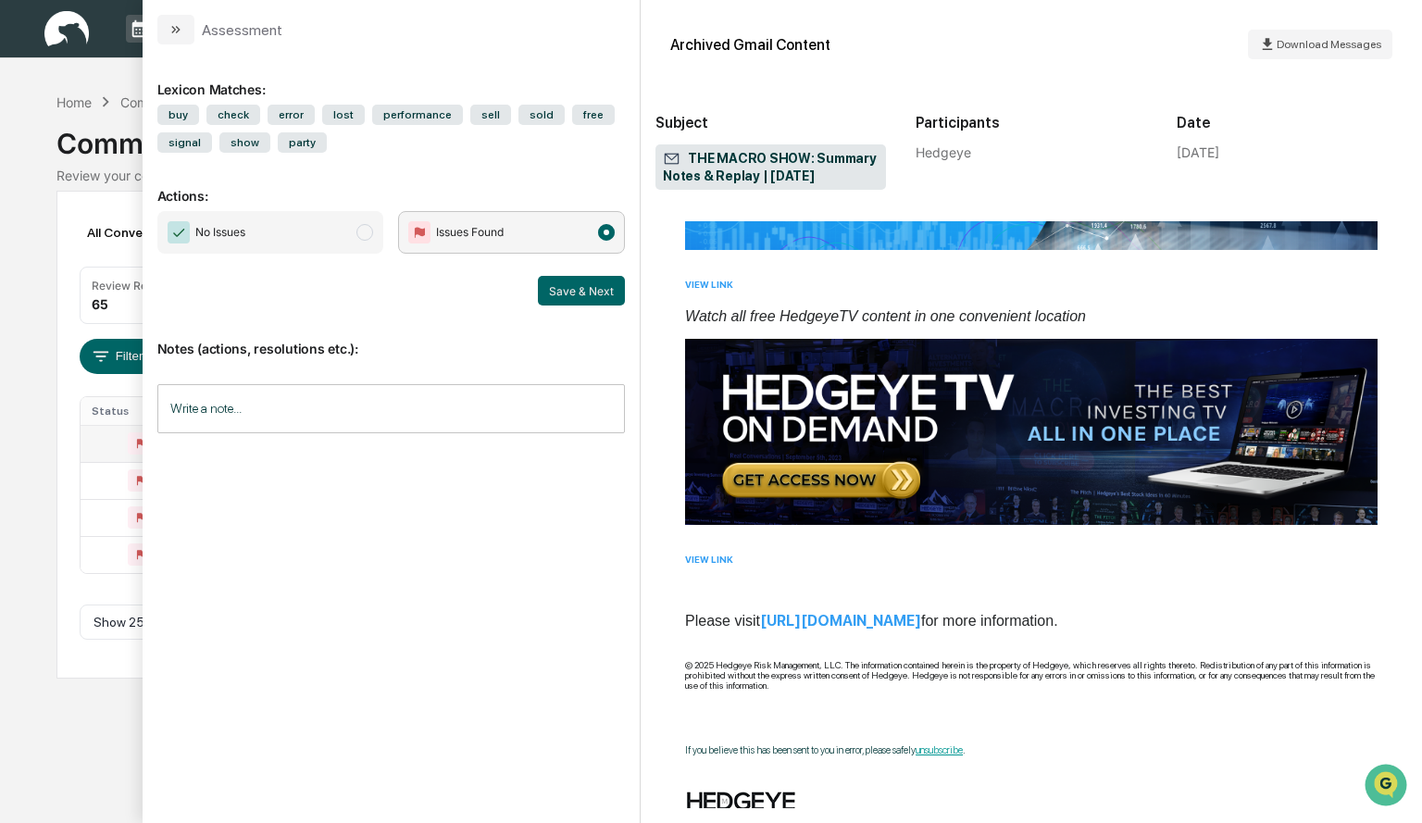
click at [357, 243] on span "No Issues" at bounding box center [270, 232] width 227 height 43
click at [570, 286] on button "Save & Next" at bounding box center [581, 291] width 87 height 30
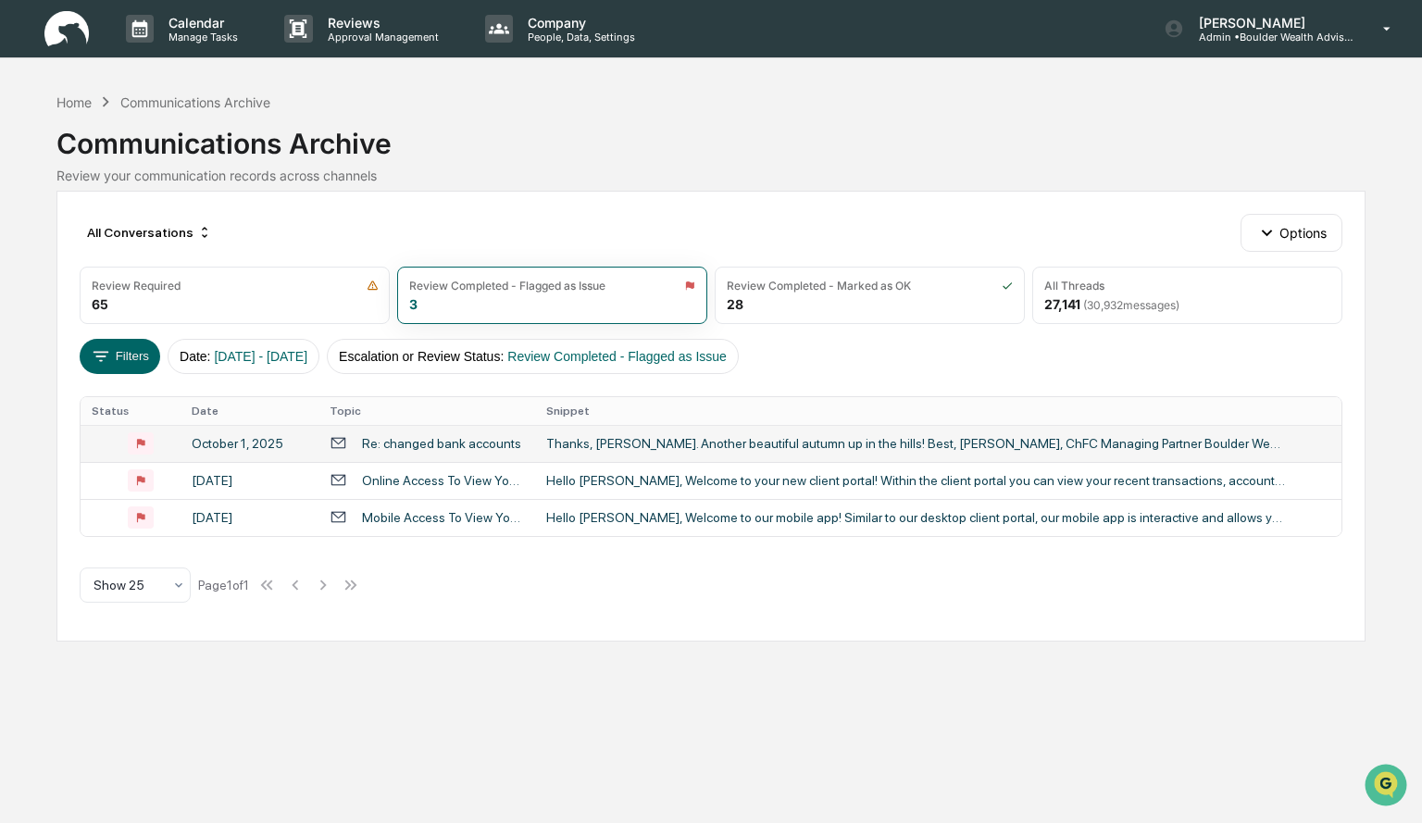
click at [37, 228] on div "Calendar Manage Tasks Reviews Approval Management Company People, Data, Setting…" at bounding box center [711, 411] width 1422 height 823
click at [230, 288] on div "Review Required" at bounding box center [235, 286] width 286 height 14
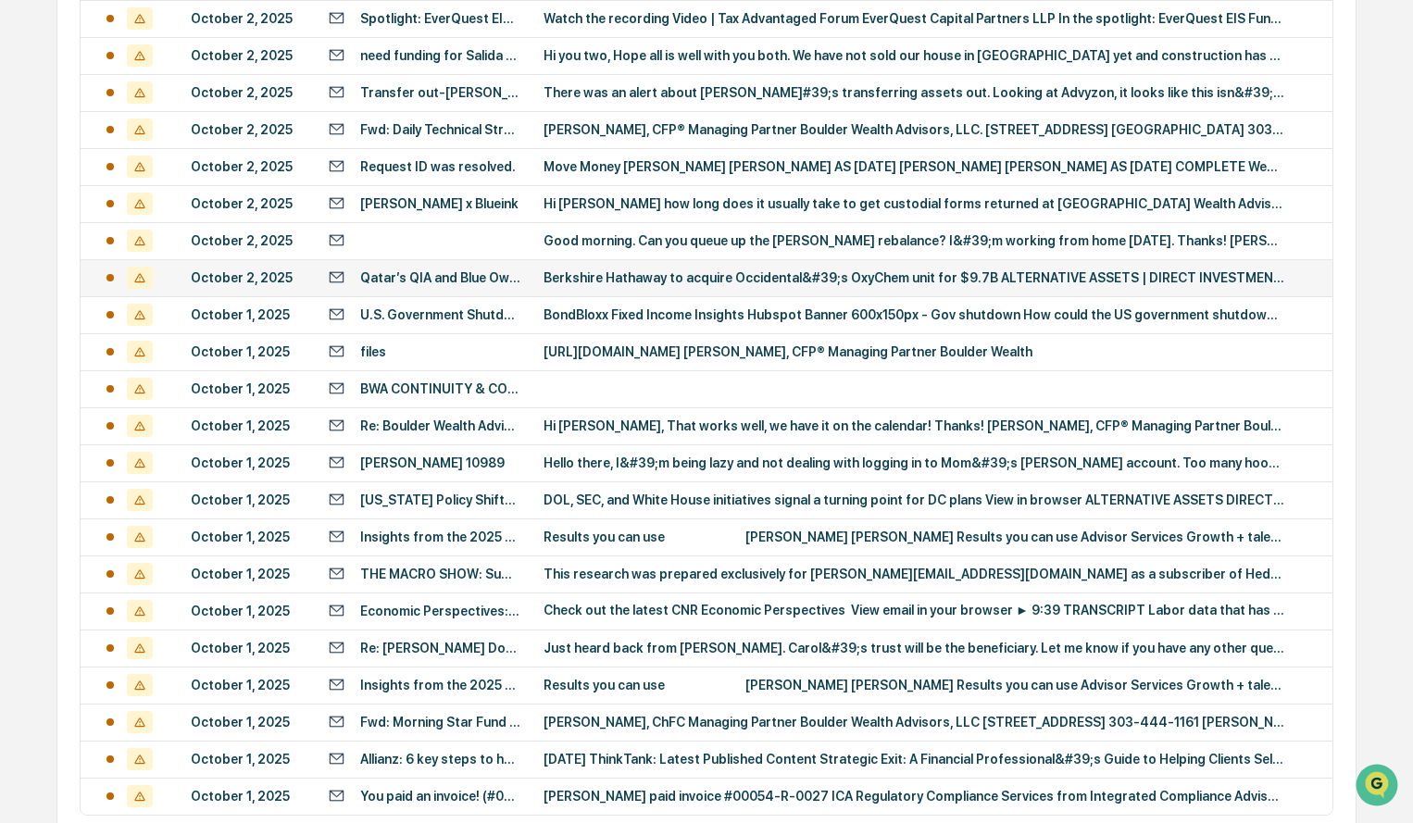
scroll to position [633, 0]
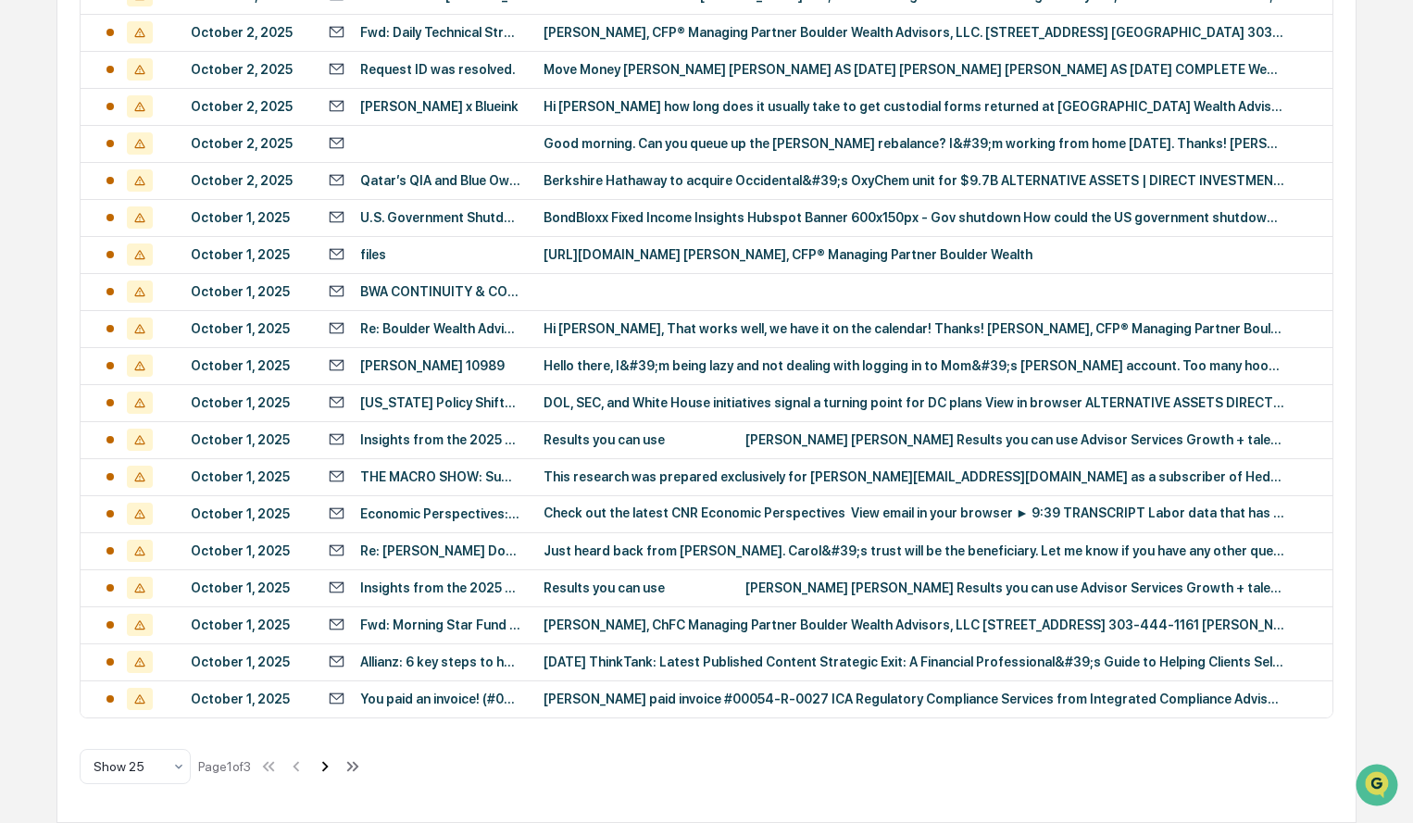
click at [327, 765] on icon at bounding box center [325, 766] width 20 height 20
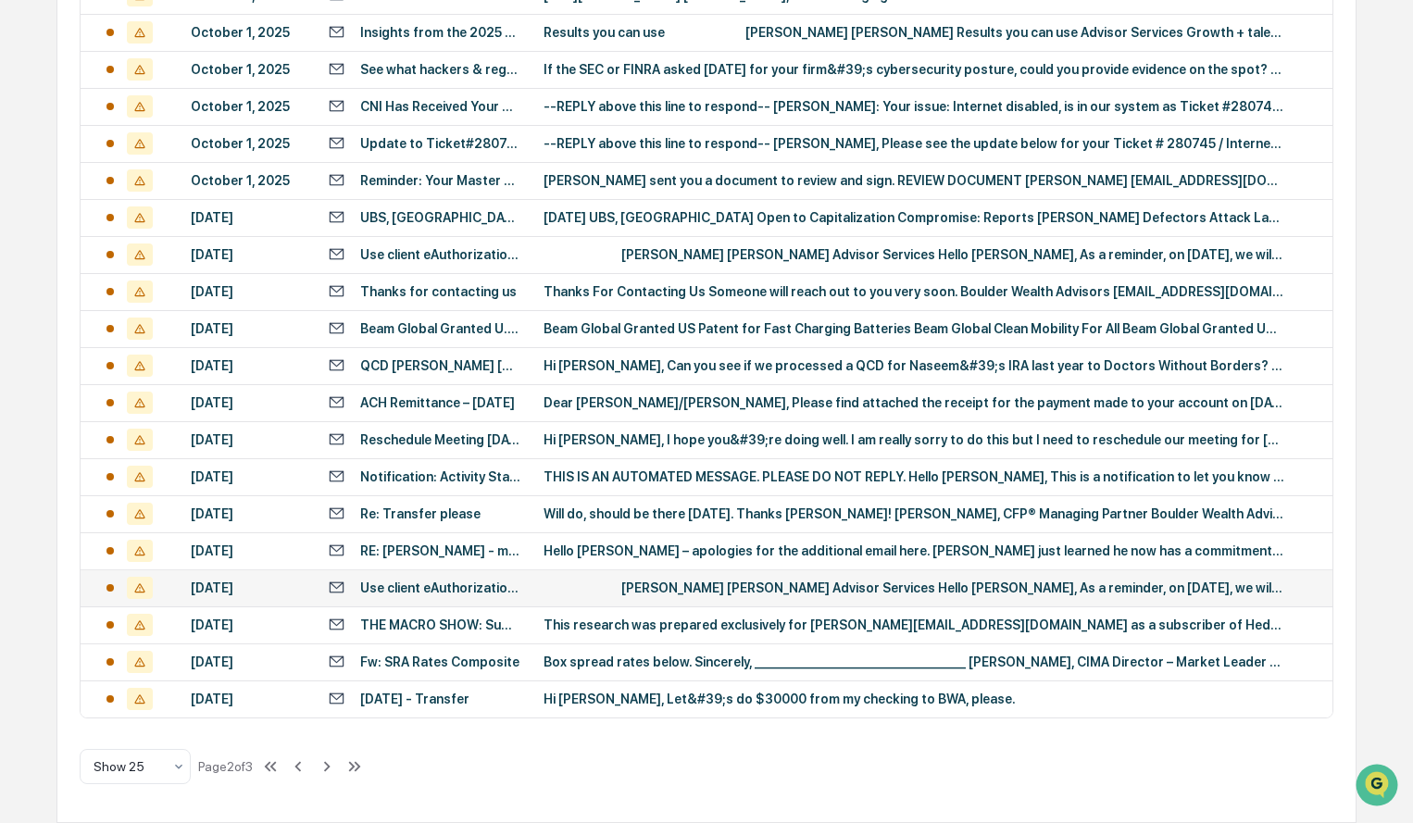
scroll to position [737, 0]
click at [331, 766] on icon at bounding box center [327, 766] width 6 height 10
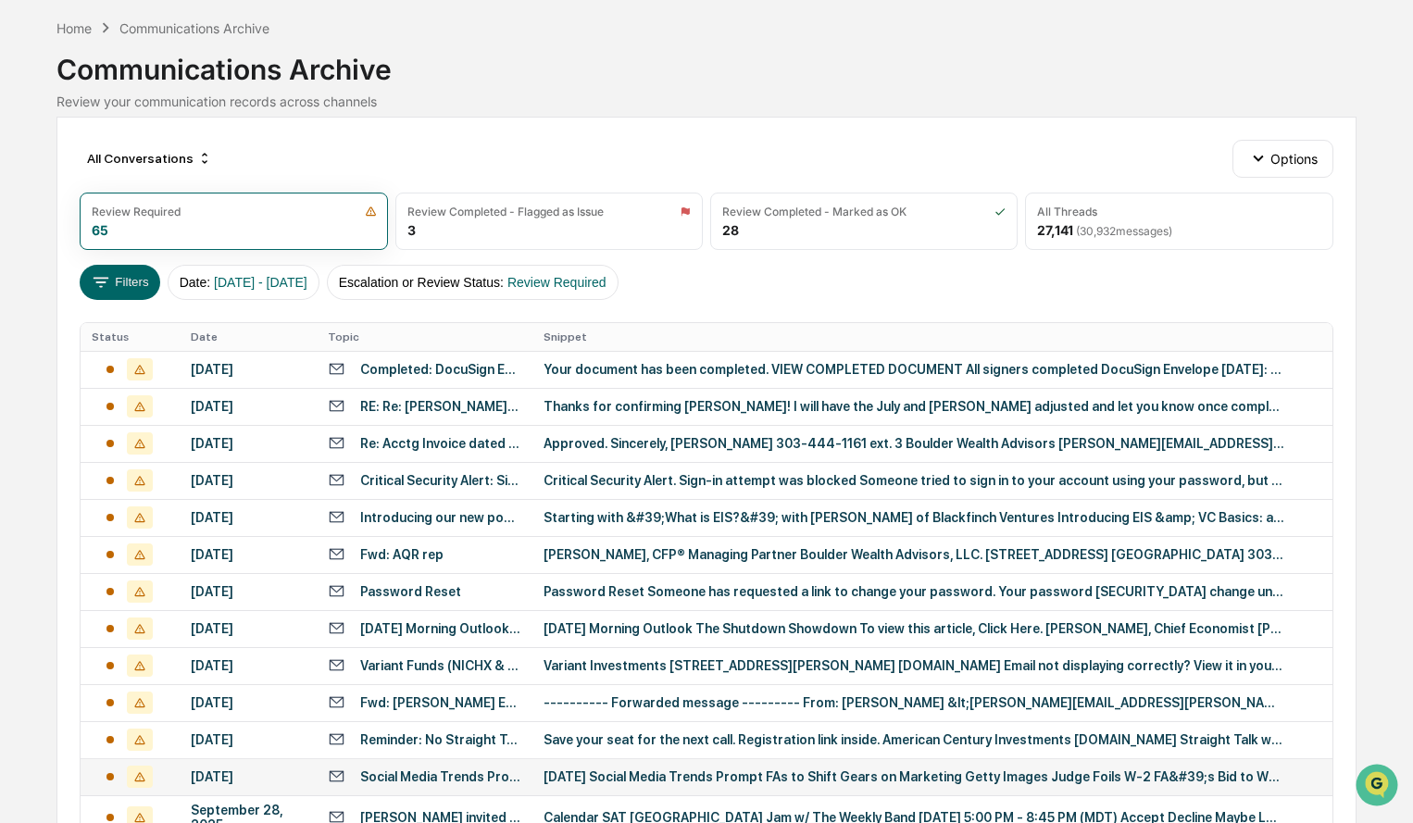
scroll to position [0, 0]
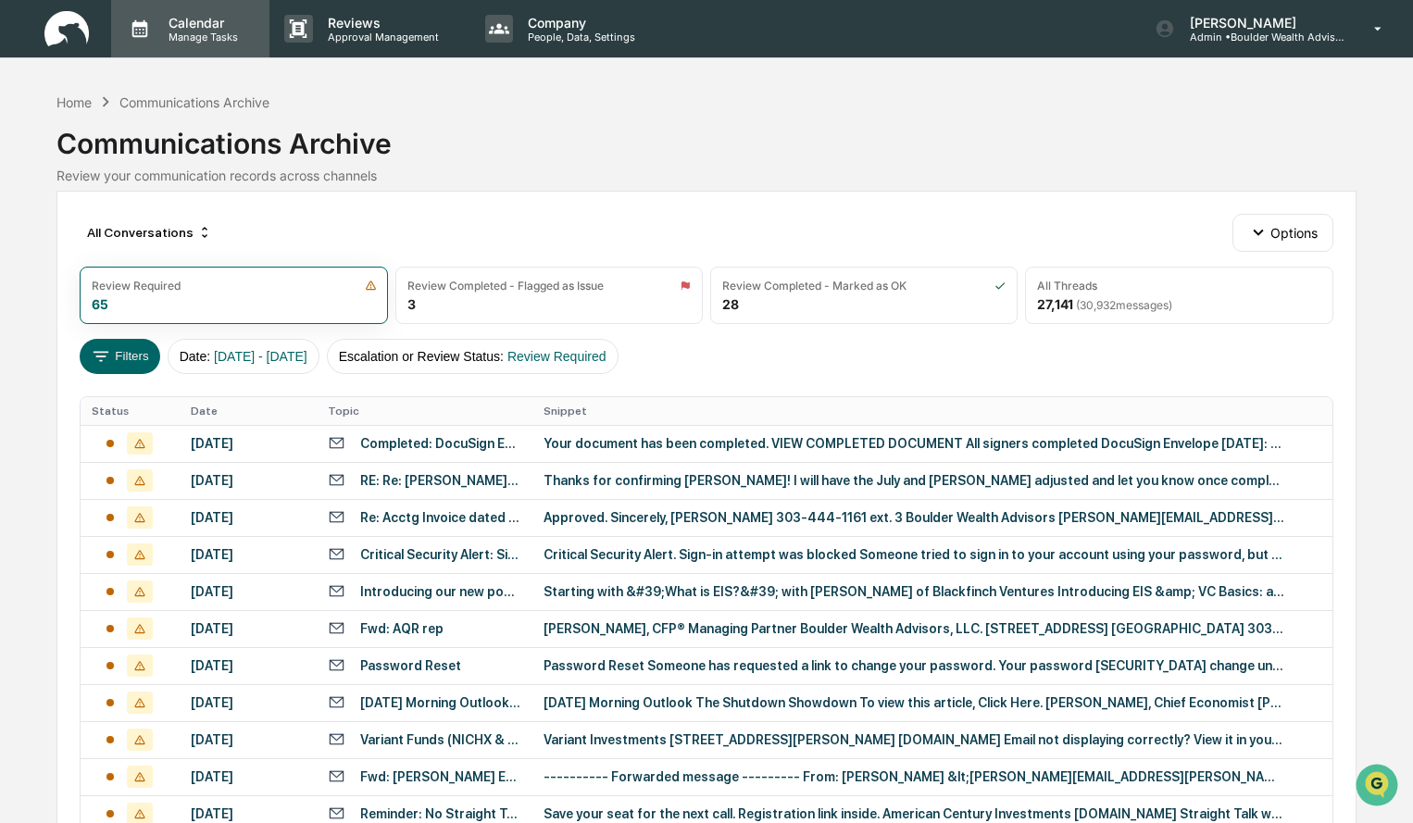
click at [207, 43] on p "Manage Tasks" at bounding box center [201, 37] width 94 height 13
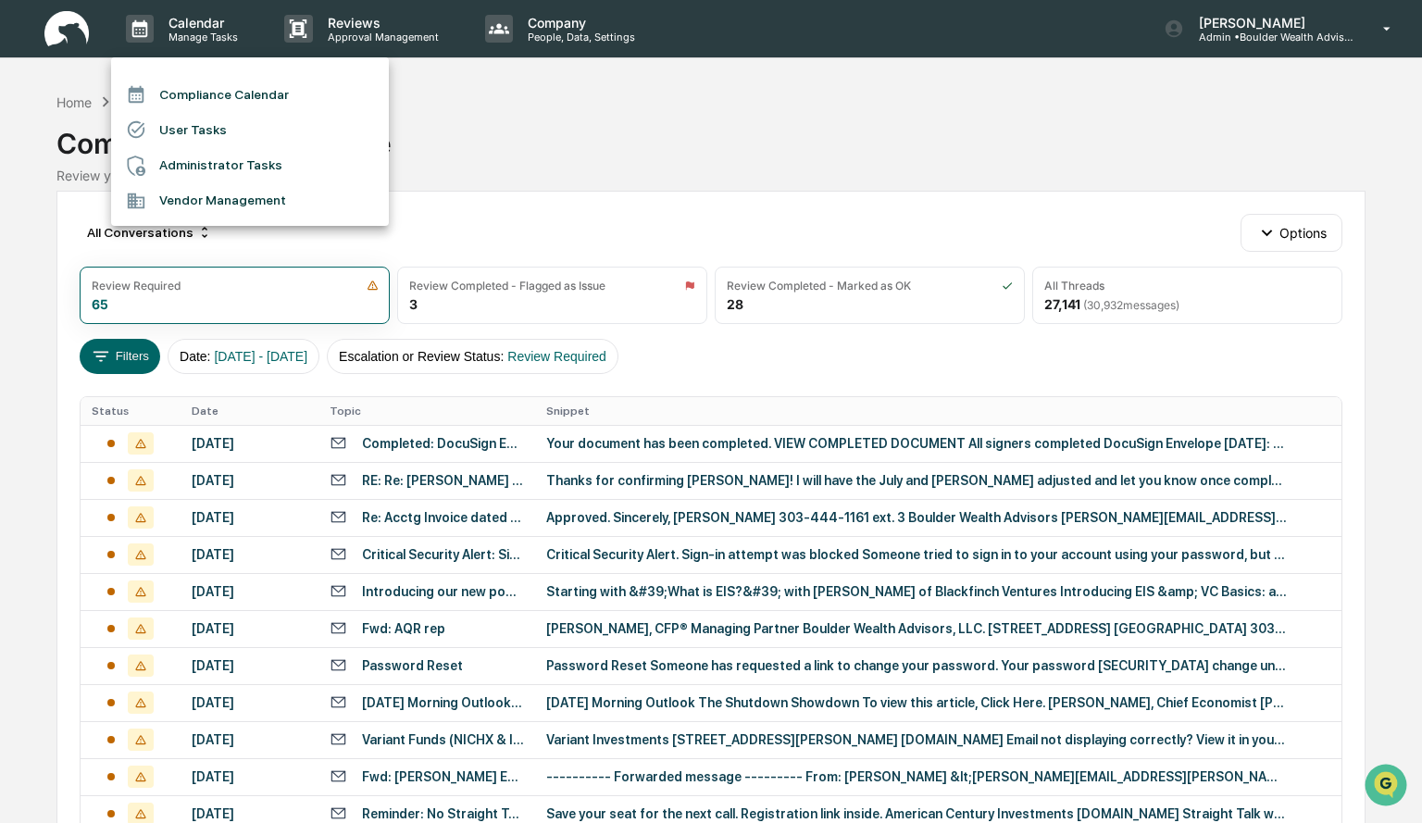
click at [590, 169] on div at bounding box center [711, 411] width 1422 height 823
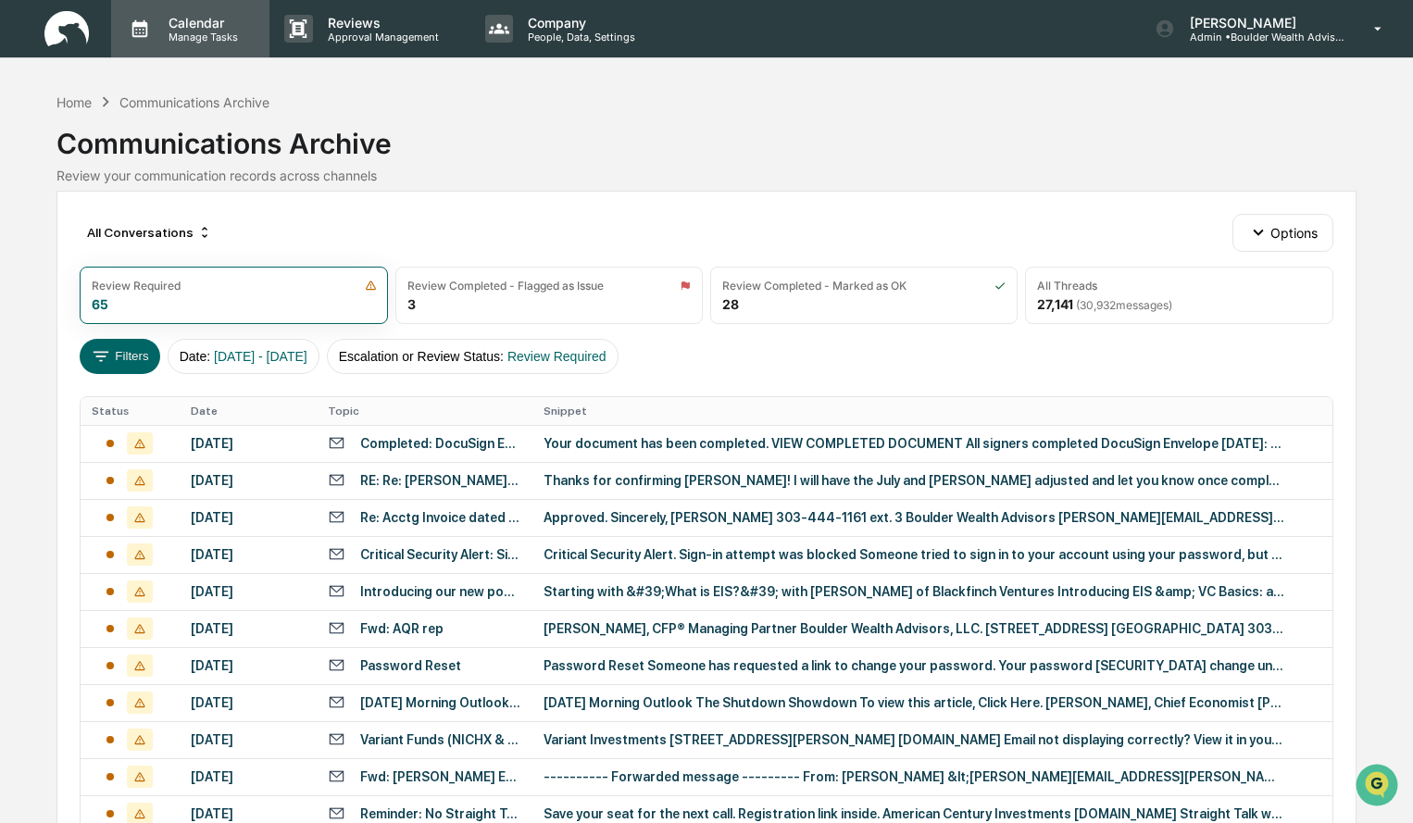
click at [189, 46] on div "Calendar Manage Tasks" at bounding box center [190, 28] width 158 height 57
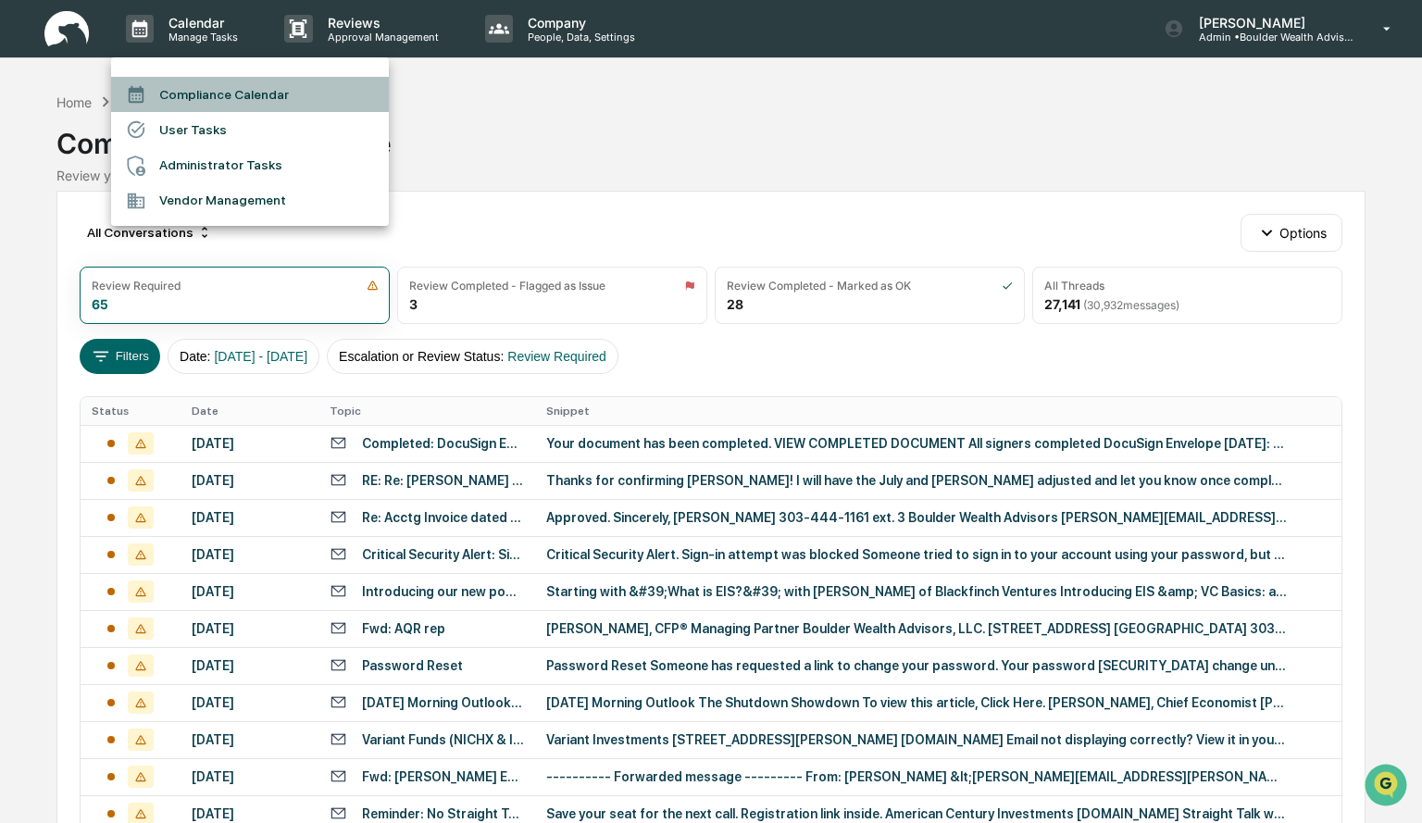
click at [223, 86] on li "Compliance Calendar" at bounding box center [250, 94] width 278 height 35
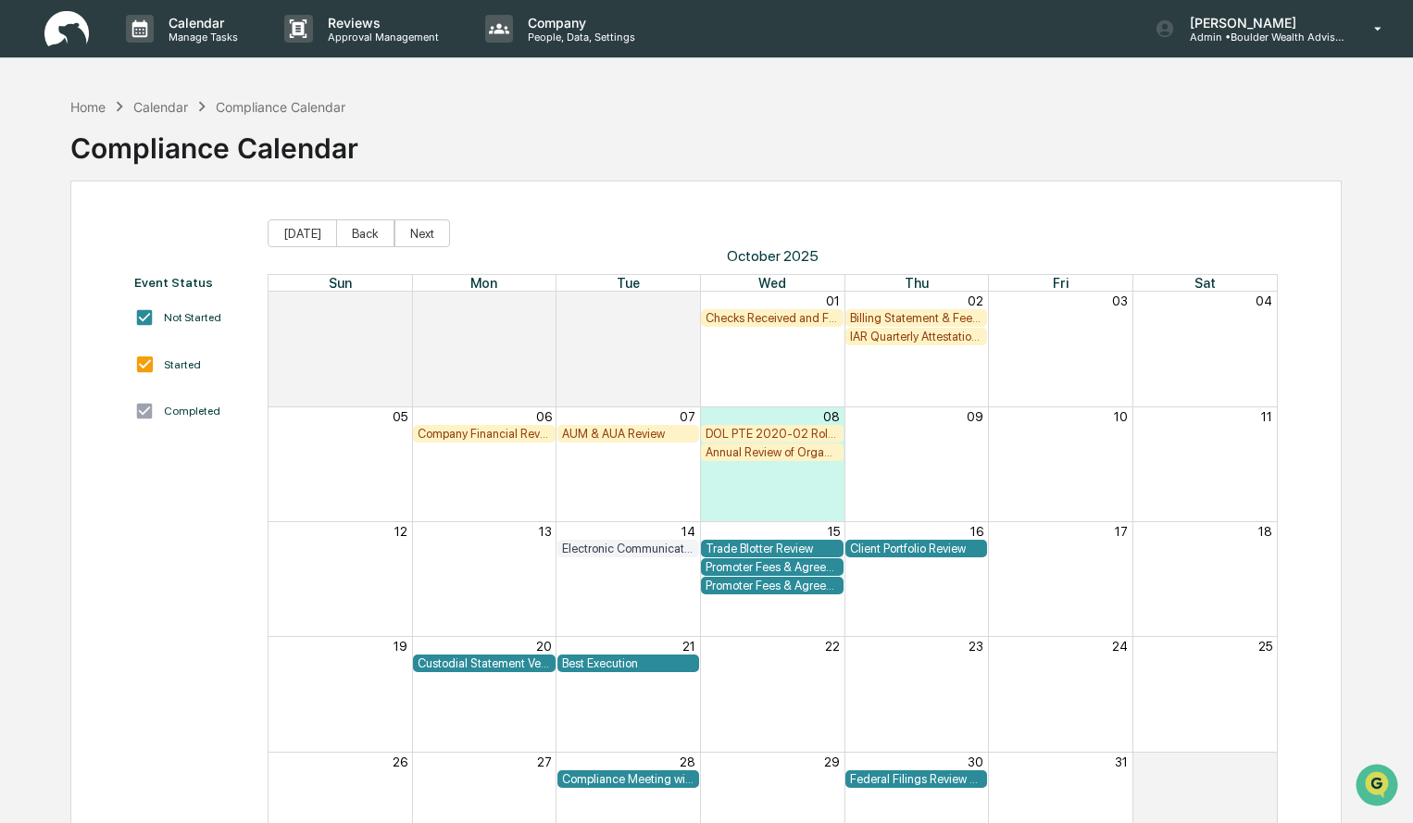
click at [788, 317] on div "Checks Received and Forwarded Log" at bounding box center [772, 318] width 133 height 14
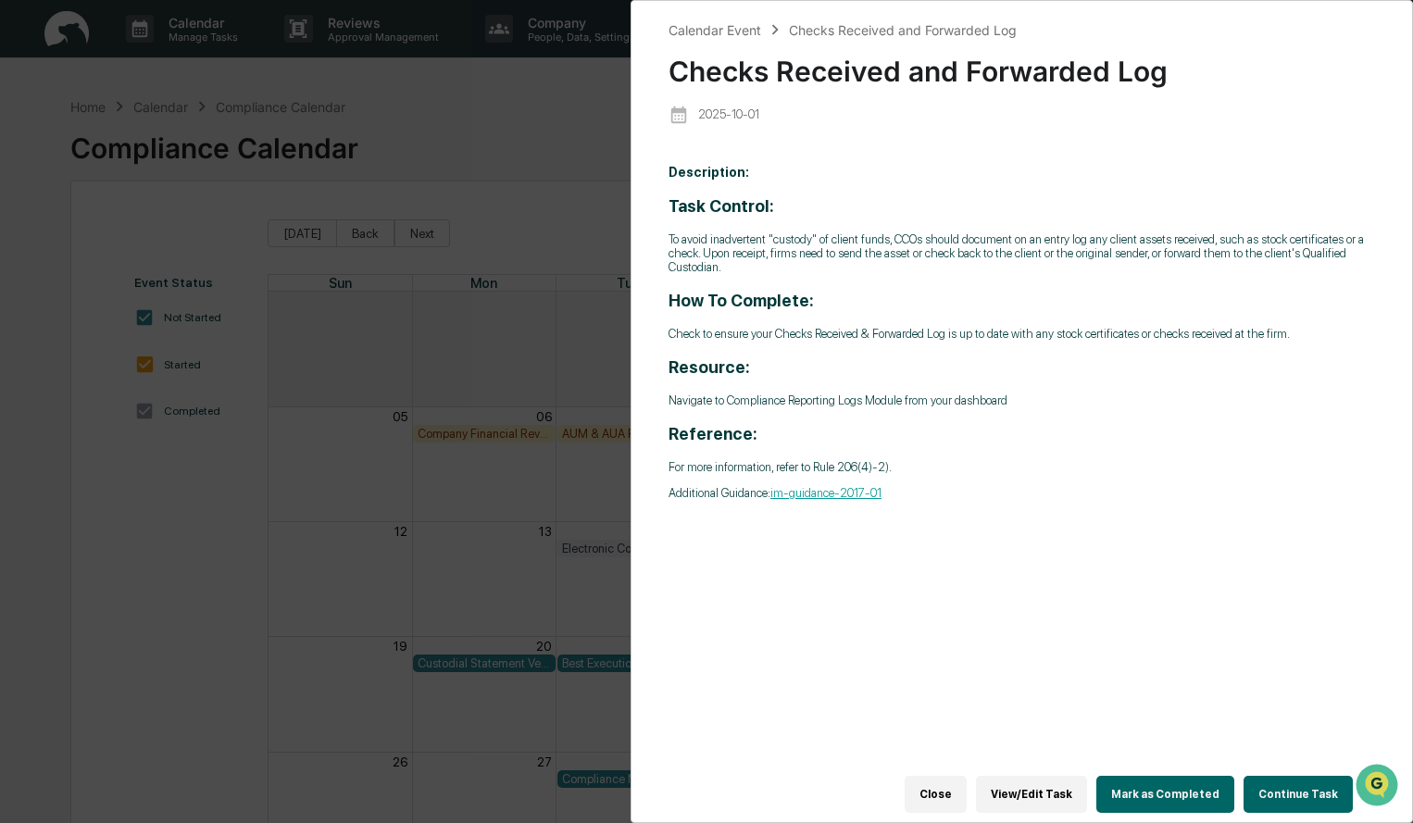
scroll to position [88, 0]
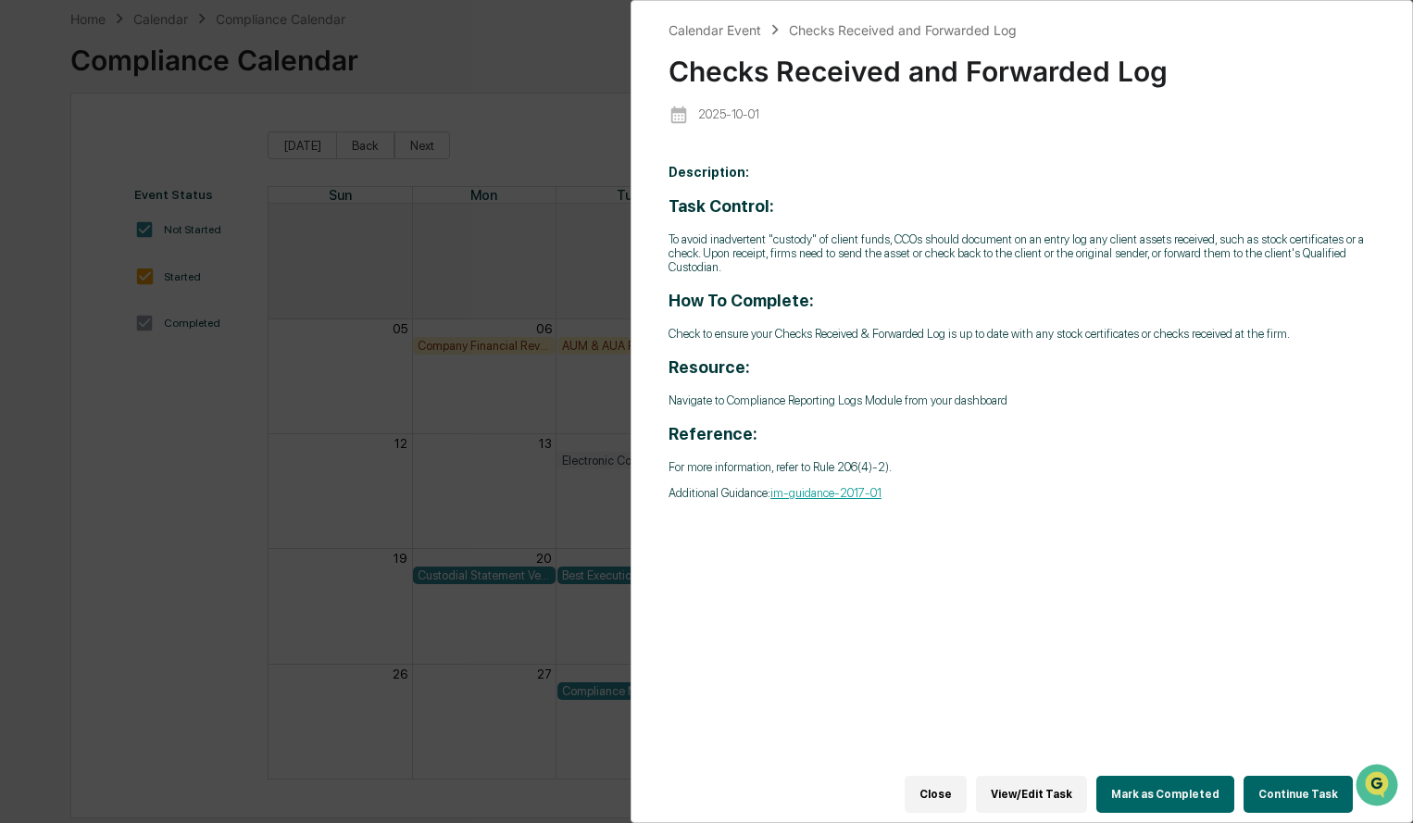
click at [1288, 786] on button "Continue Task" at bounding box center [1298, 794] width 109 height 37
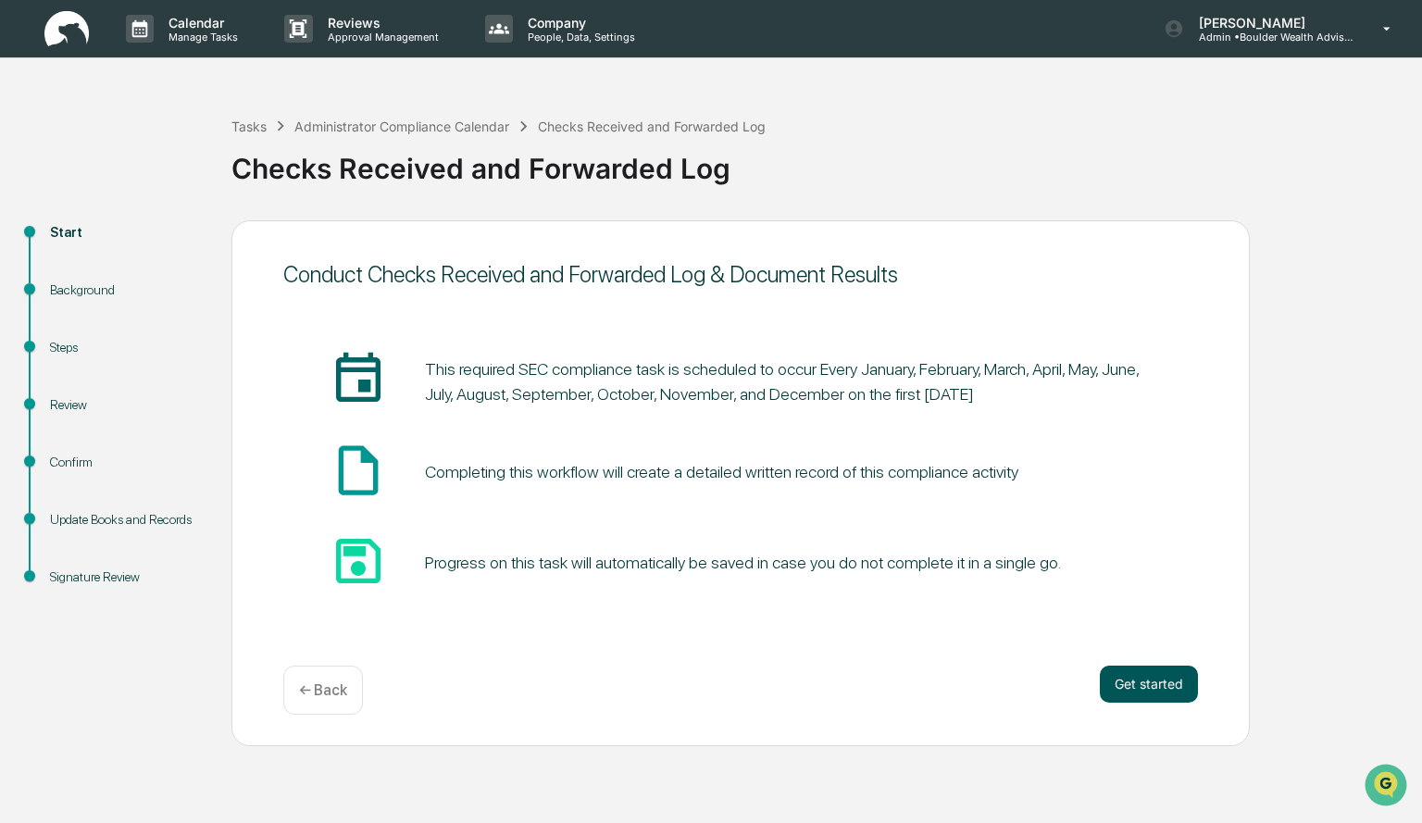
click at [1168, 694] on button "Get started" at bounding box center [1149, 684] width 98 height 37
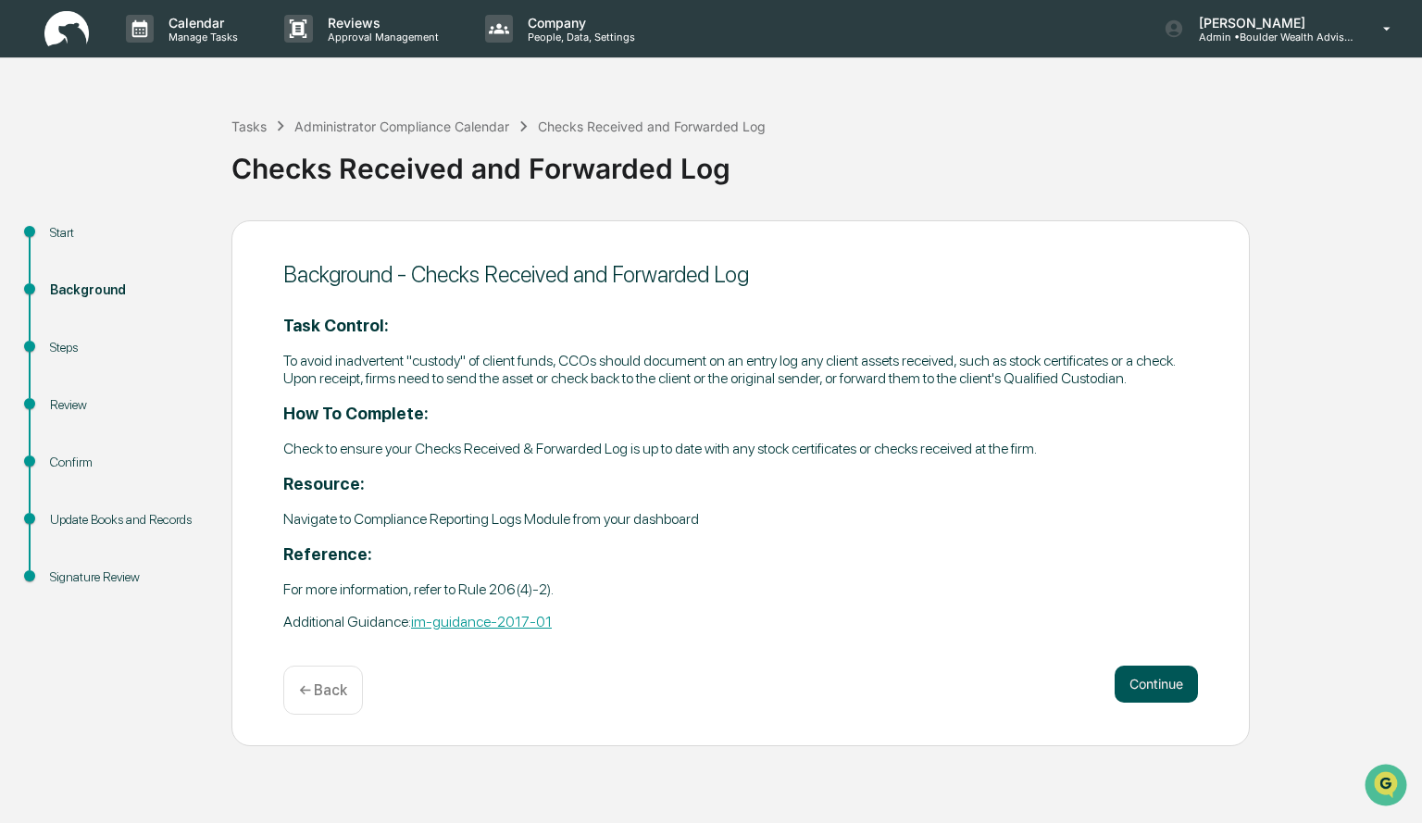
click at [1157, 684] on button "Continue" at bounding box center [1156, 684] width 83 height 37
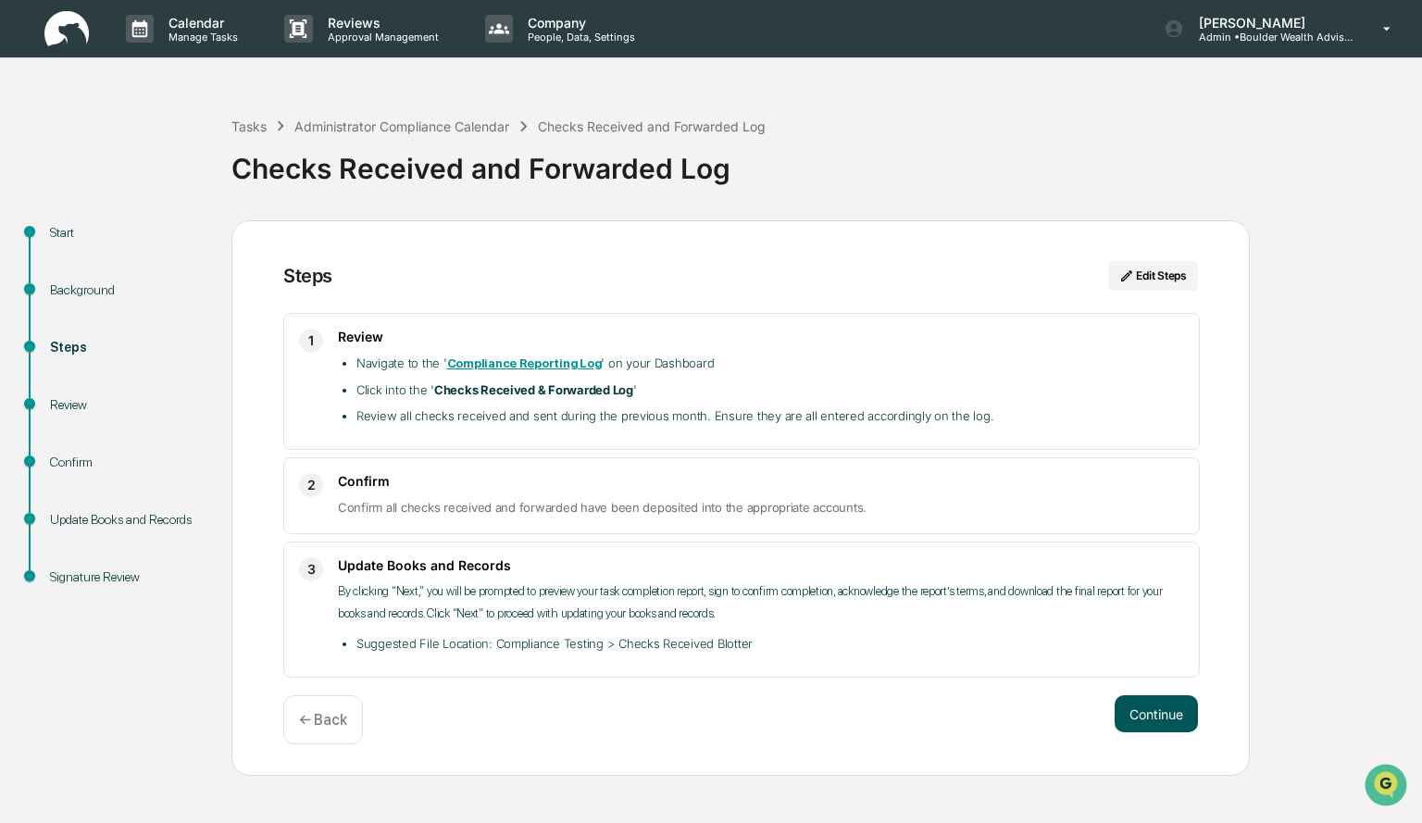
click at [1166, 711] on button "Continue" at bounding box center [1156, 713] width 83 height 37
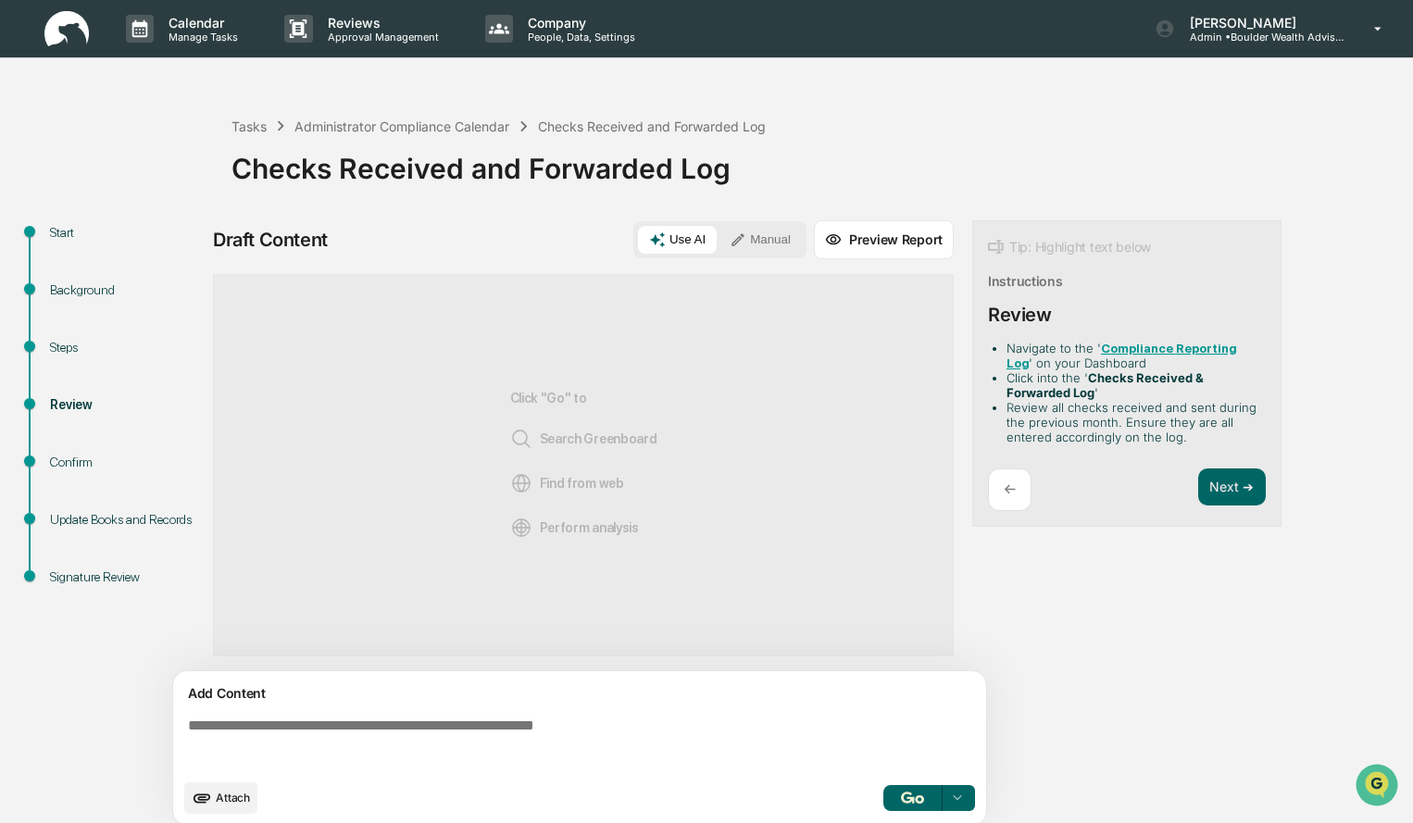
click at [783, 247] on button "Manual" at bounding box center [760, 240] width 83 height 28
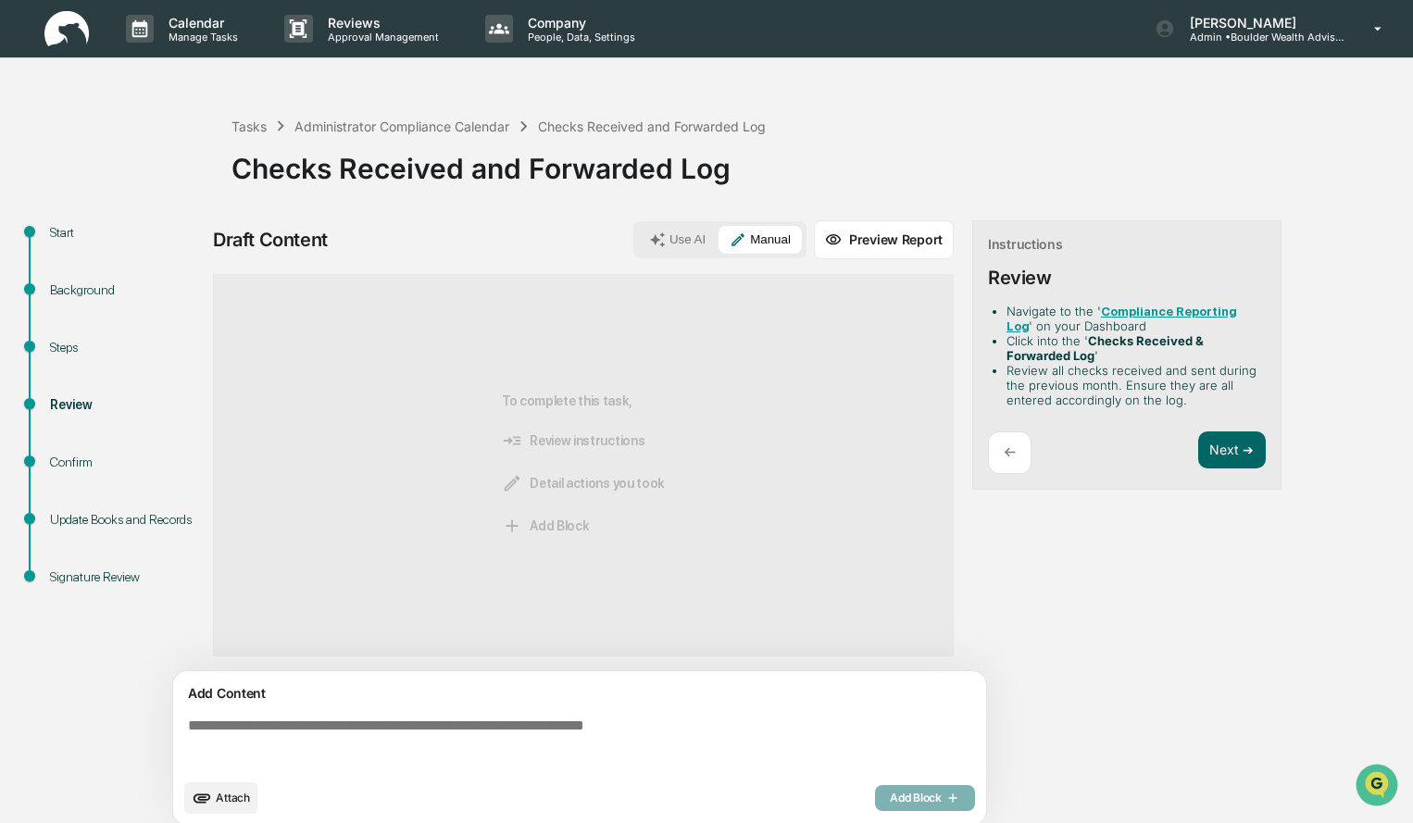
click at [699, 706] on div "Add Content Attach Add Block" at bounding box center [579, 748] width 813 height 154
click at [645, 756] on textarea at bounding box center [584, 743] width 806 height 67
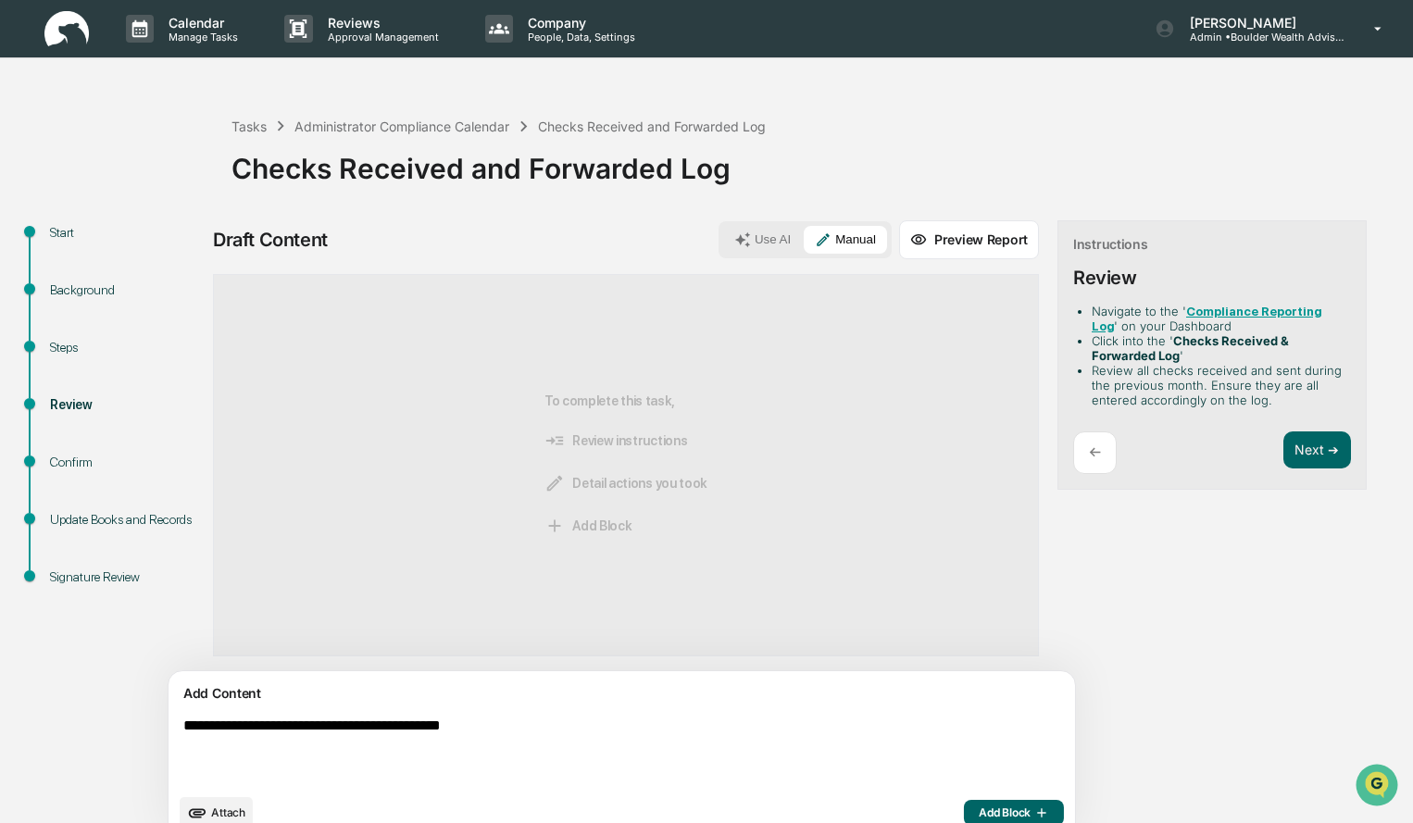
type textarea "**********"
click at [979, 812] on span "Add Block" at bounding box center [1014, 813] width 70 height 15
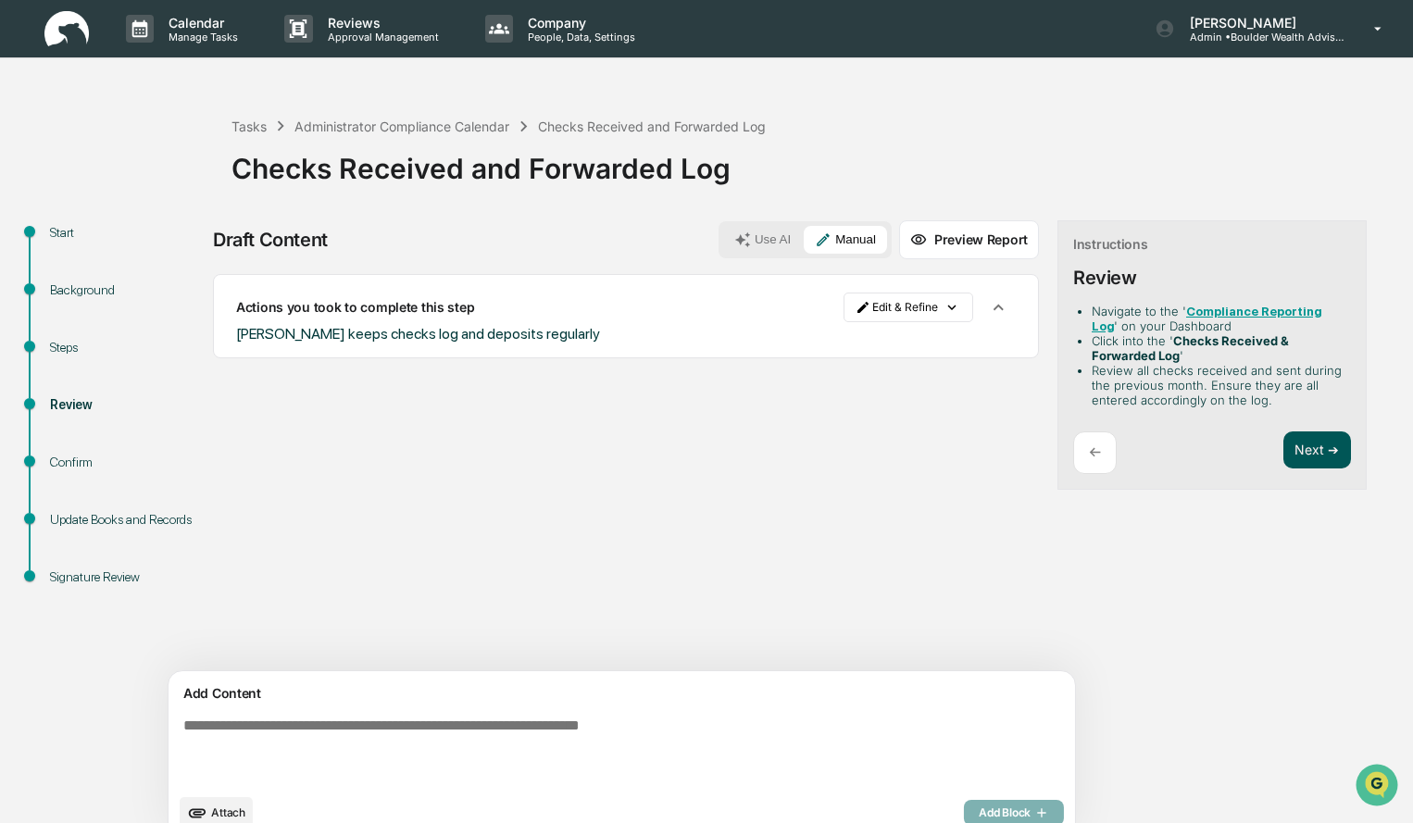
click at [1283, 458] on button "Next ➔" at bounding box center [1317, 450] width 68 height 38
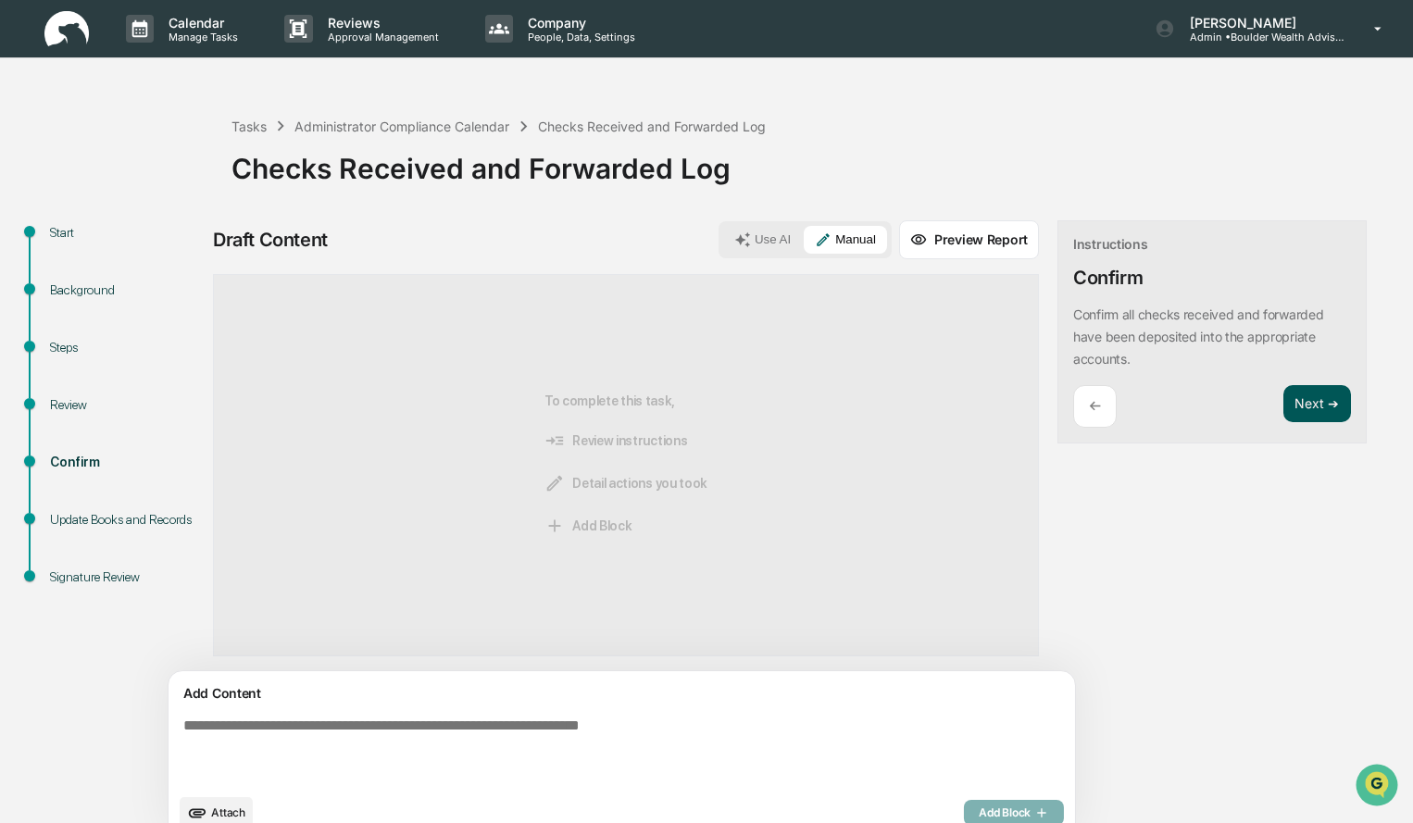
click at [1283, 409] on button "Next ➔" at bounding box center [1317, 404] width 68 height 38
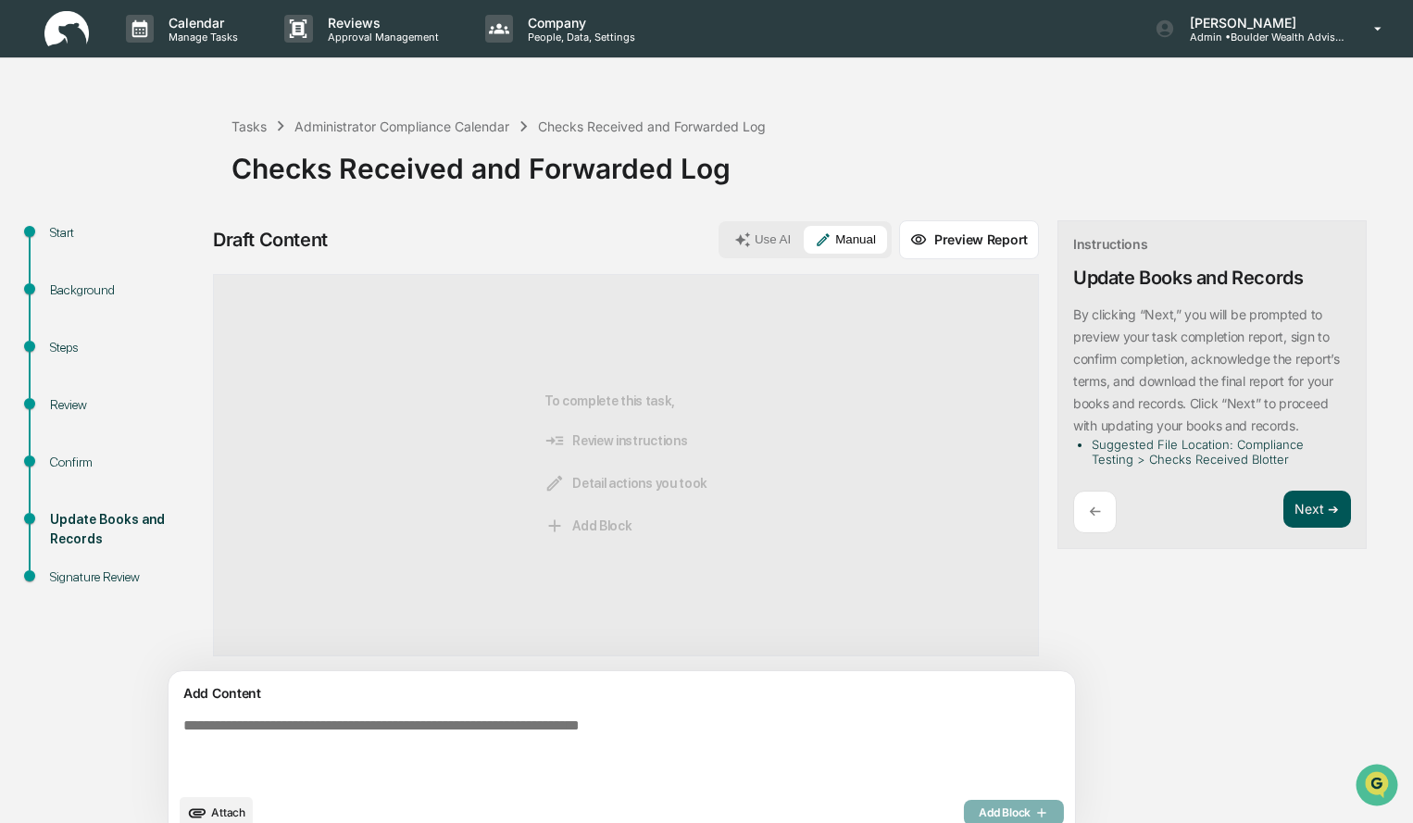
click at [1283, 519] on button "Next ➔" at bounding box center [1317, 510] width 68 height 38
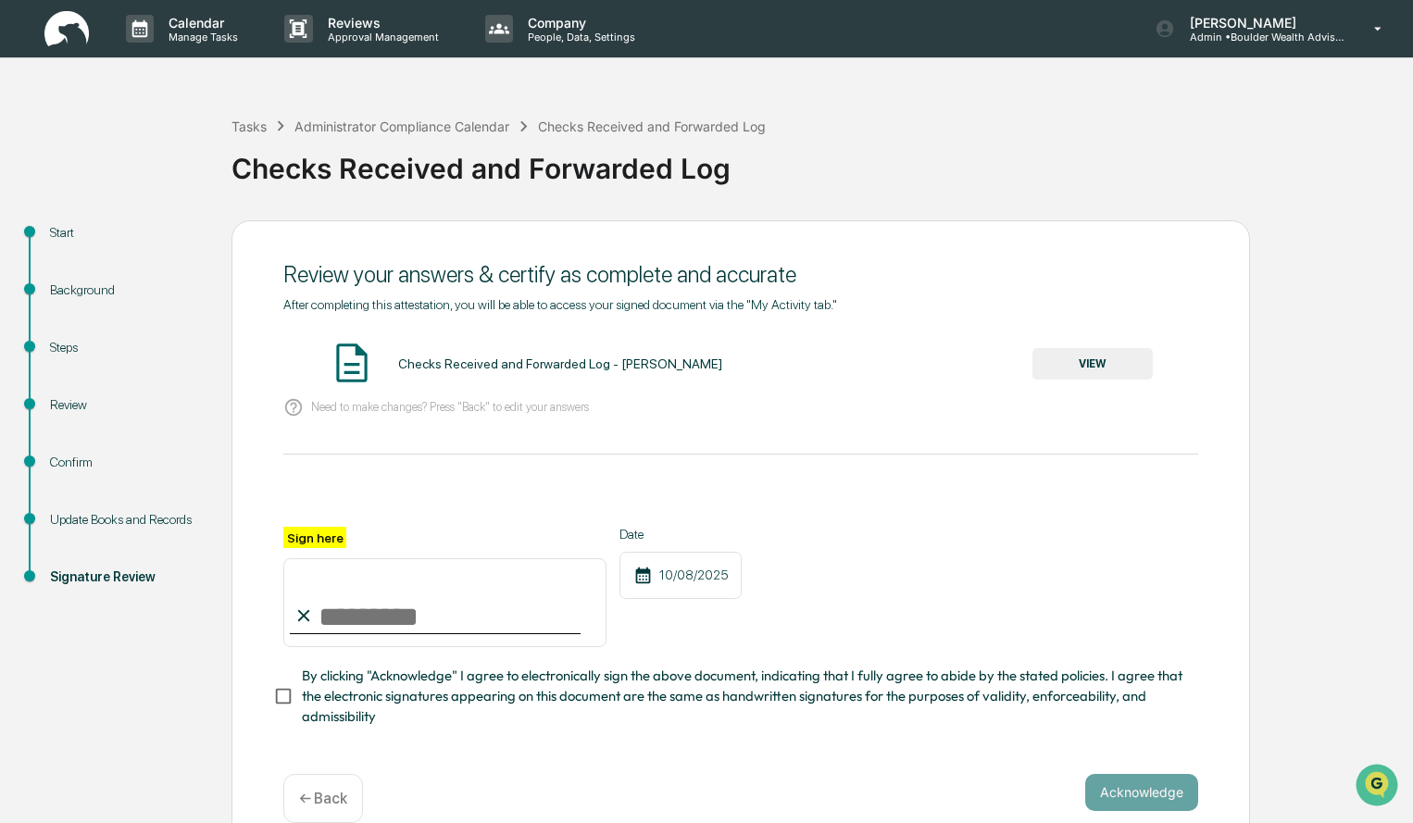
click at [1112, 373] on button "VIEW" at bounding box center [1092, 363] width 120 height 31
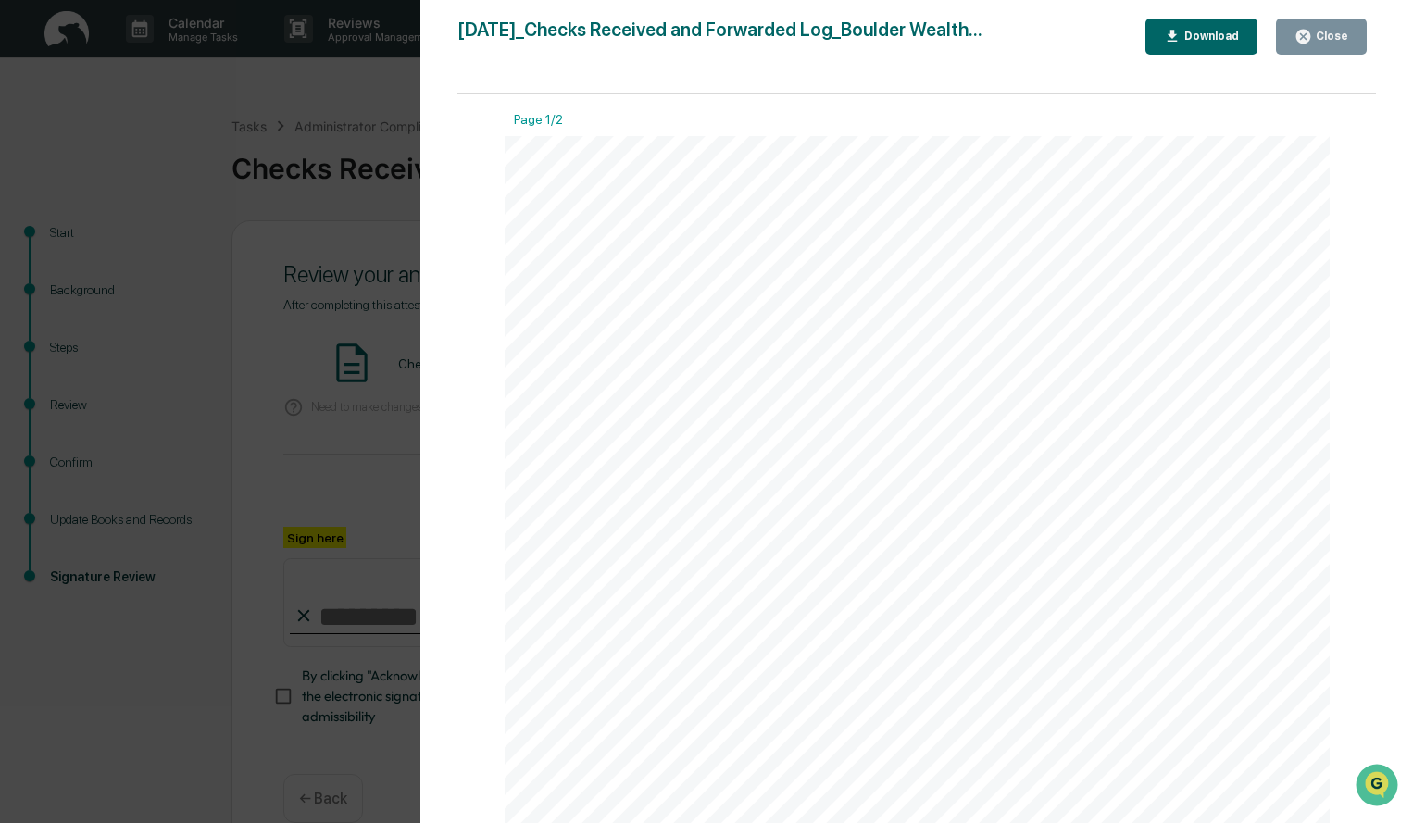
click at [1345, 37] on div "Close" at bounding box center [1330, 36] width 36 height 13
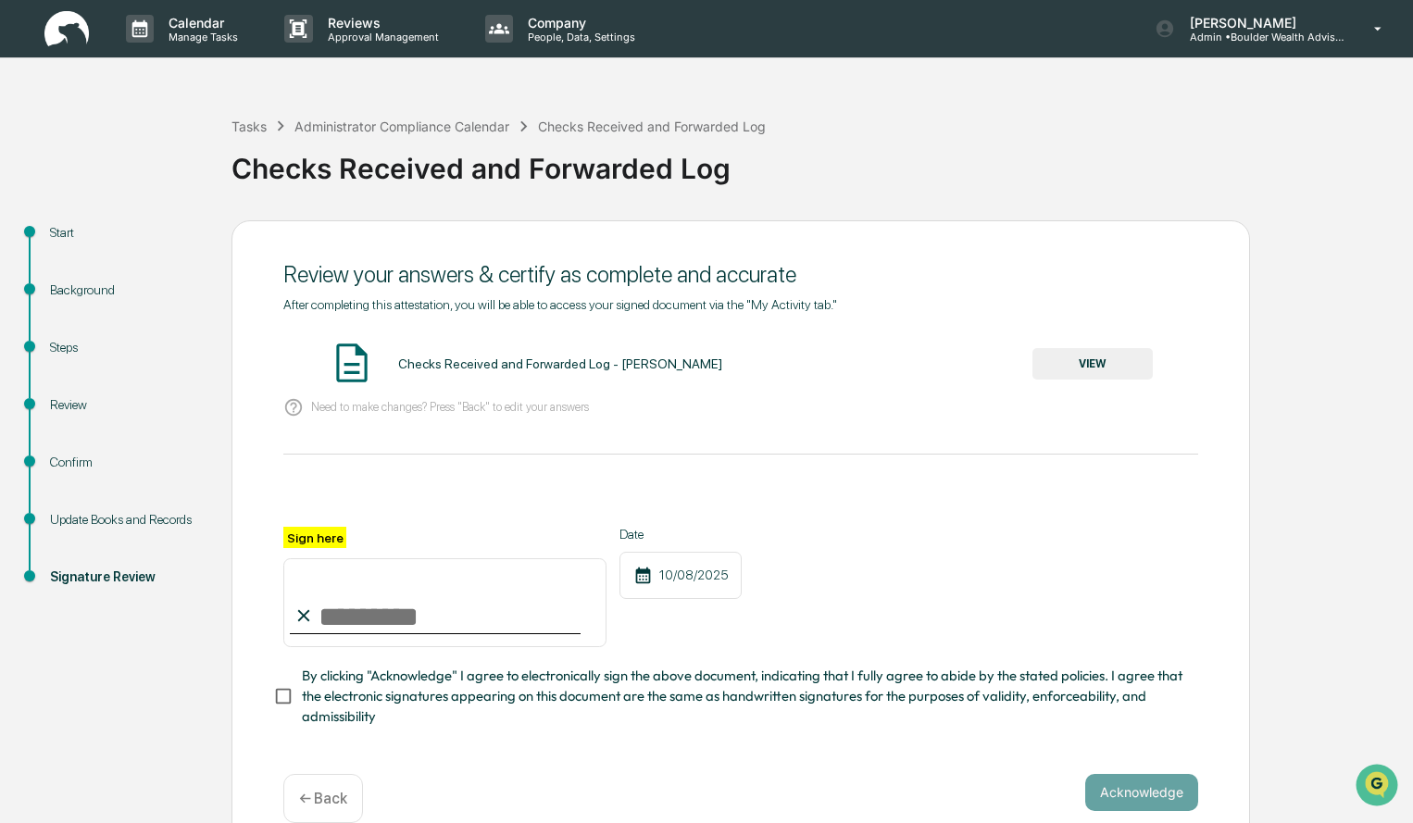
drag, startPoint x: 422, startPoint y: 603, endPoint x: 389, endPoint y: 867, distance: 266.0
click at [389, 822] on html "Calendar Manage Tasks Reviews Approval Management Company People, Data, Setting…" at bounding box center [706, 411] width 1413 height 823
type input "**********"
click at [1107, 797] on button "Acknowledge" at bounding box center [1141, 792] width 113 height 37
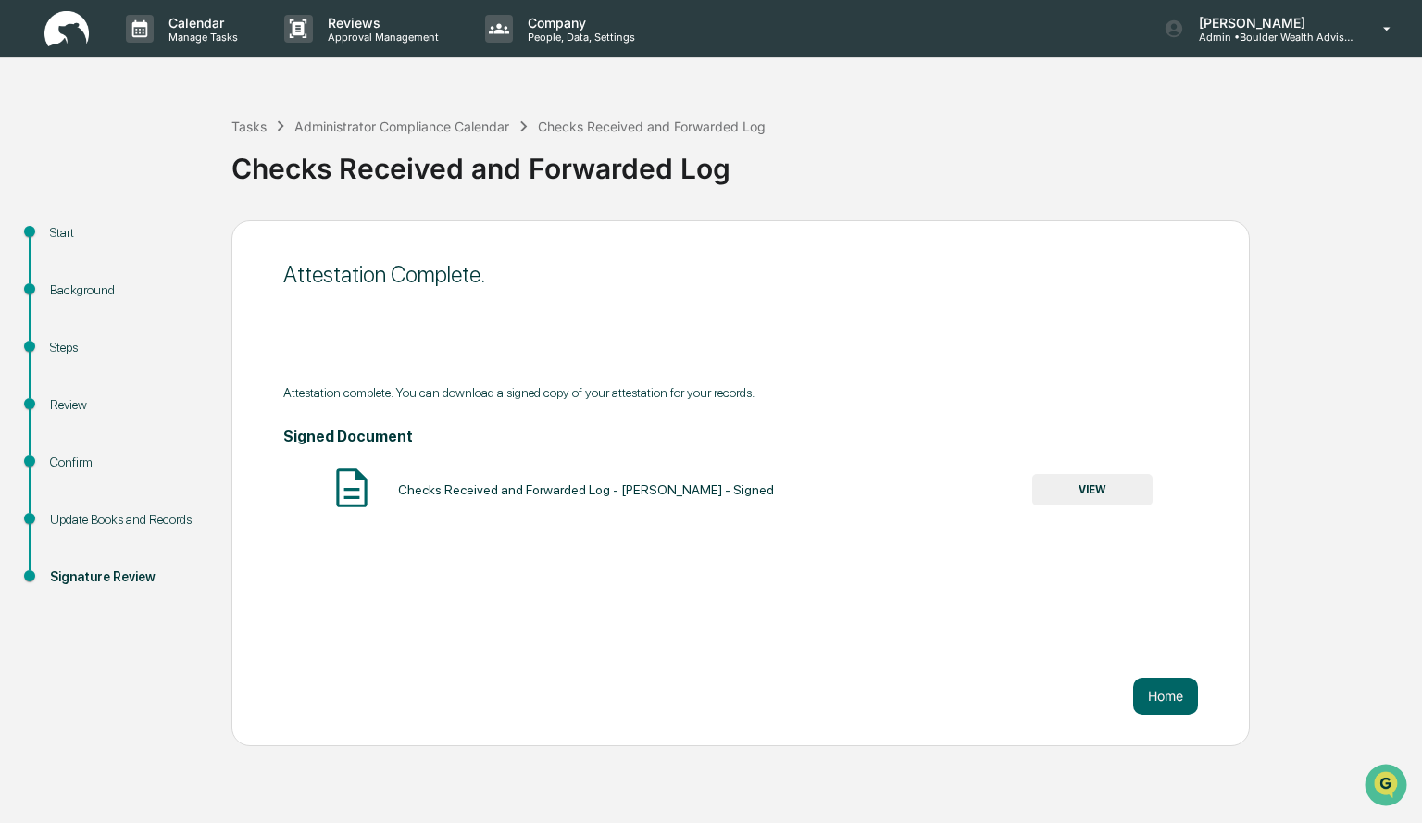
click at [1064, 494] on button "VIEW" at bounding box center [1092, 489] width 120 height 31
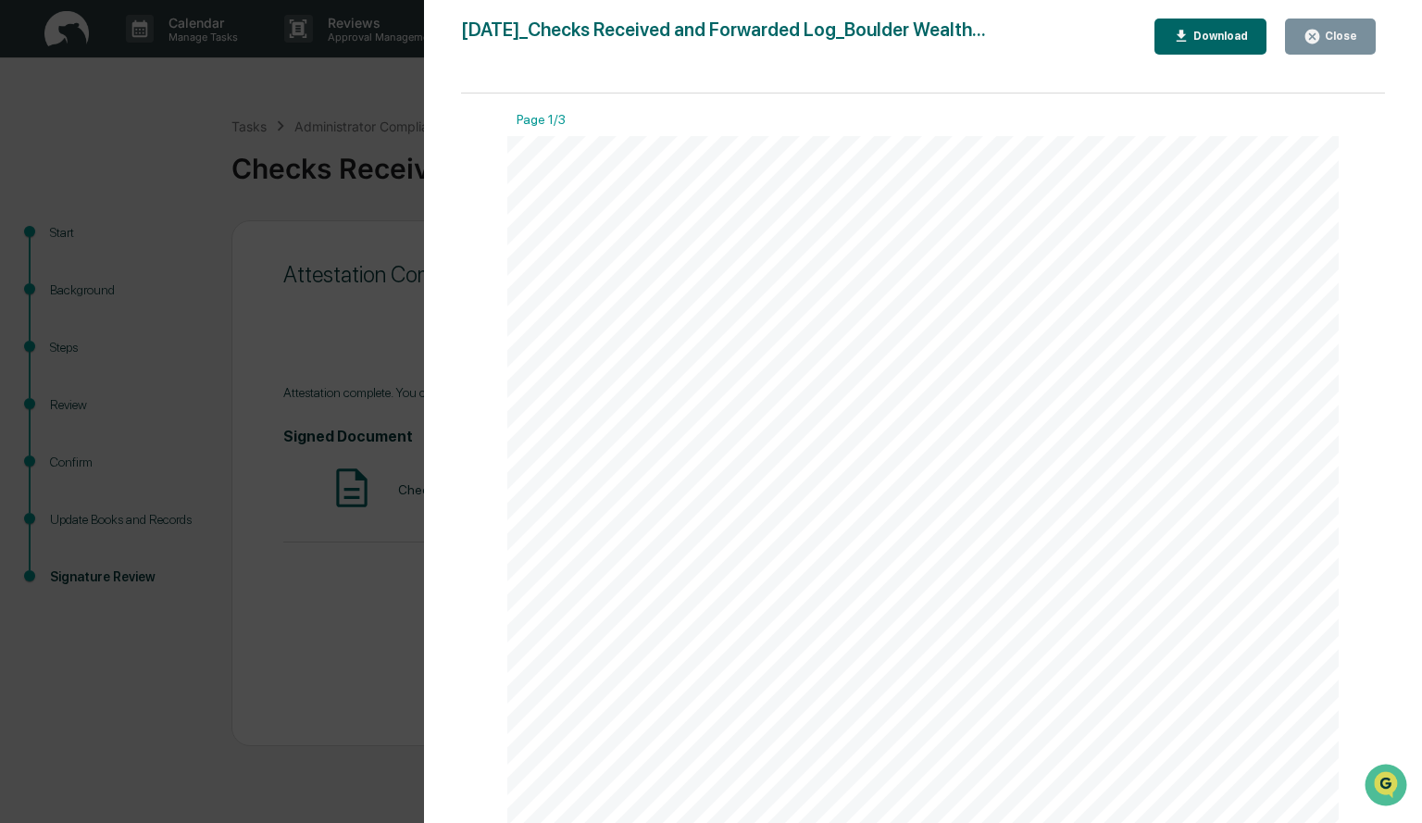
click at [1228, 39] on div "Download" at bounding box center [1219, 36] width 58 height 13
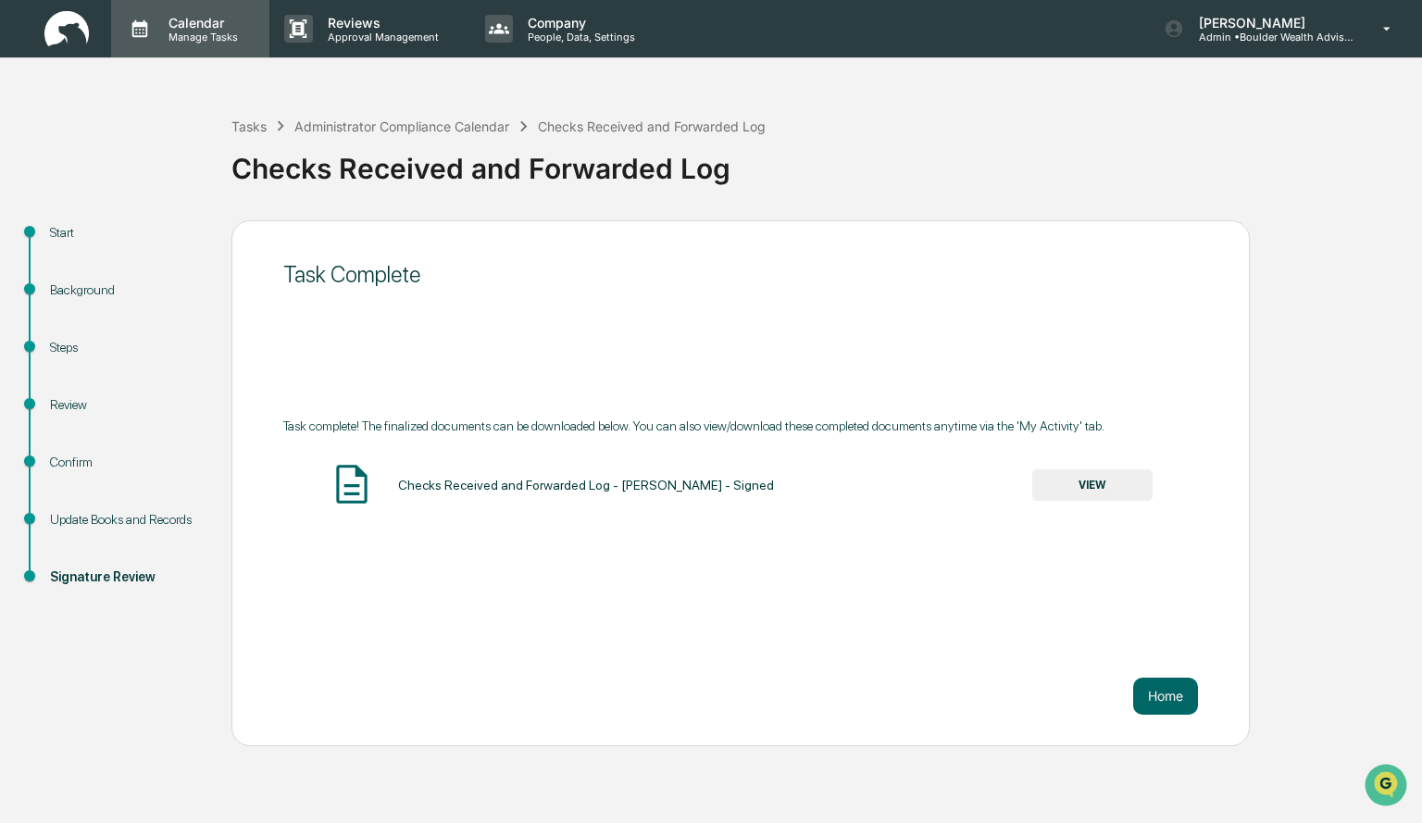
click at [194, 15] on p "Calendar" at bounding box center [201, 23] width 94 height 16
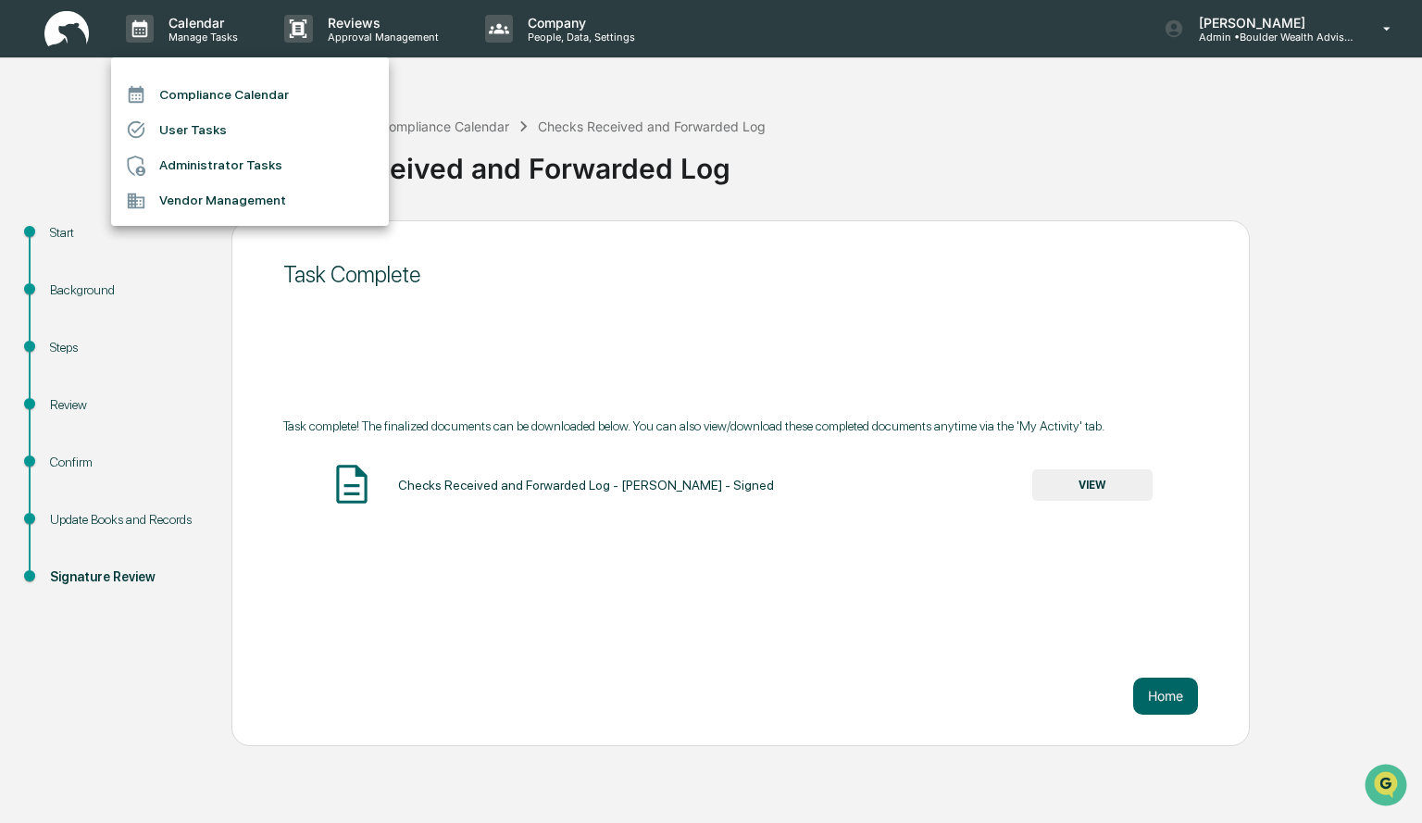
click at [214, 96] on li "Compliance Calendar" at bounding box center [250, 94] width 278 height 35
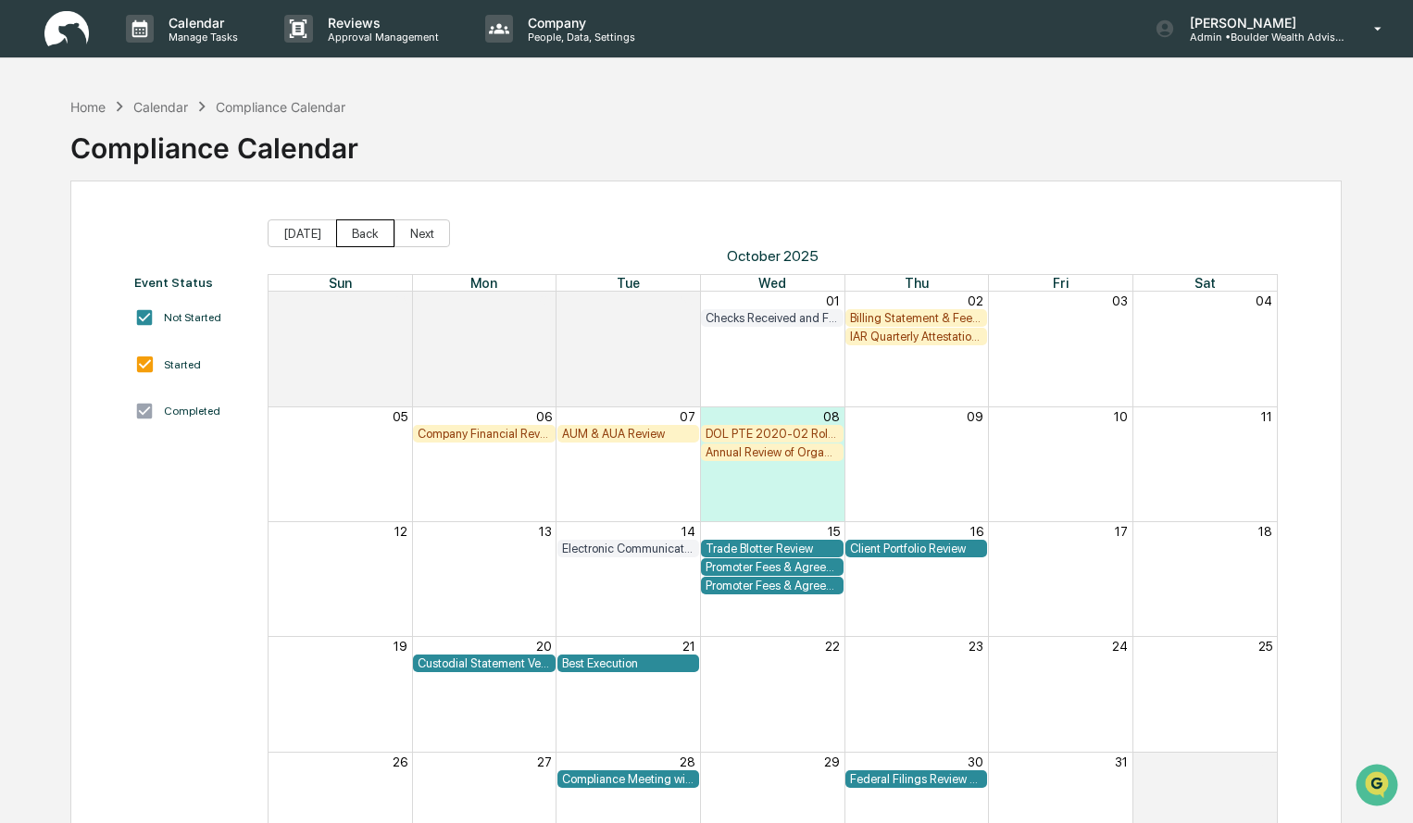
click at [363, 237] on button "Back" at bounding box center [365, 233] width 58 height 28
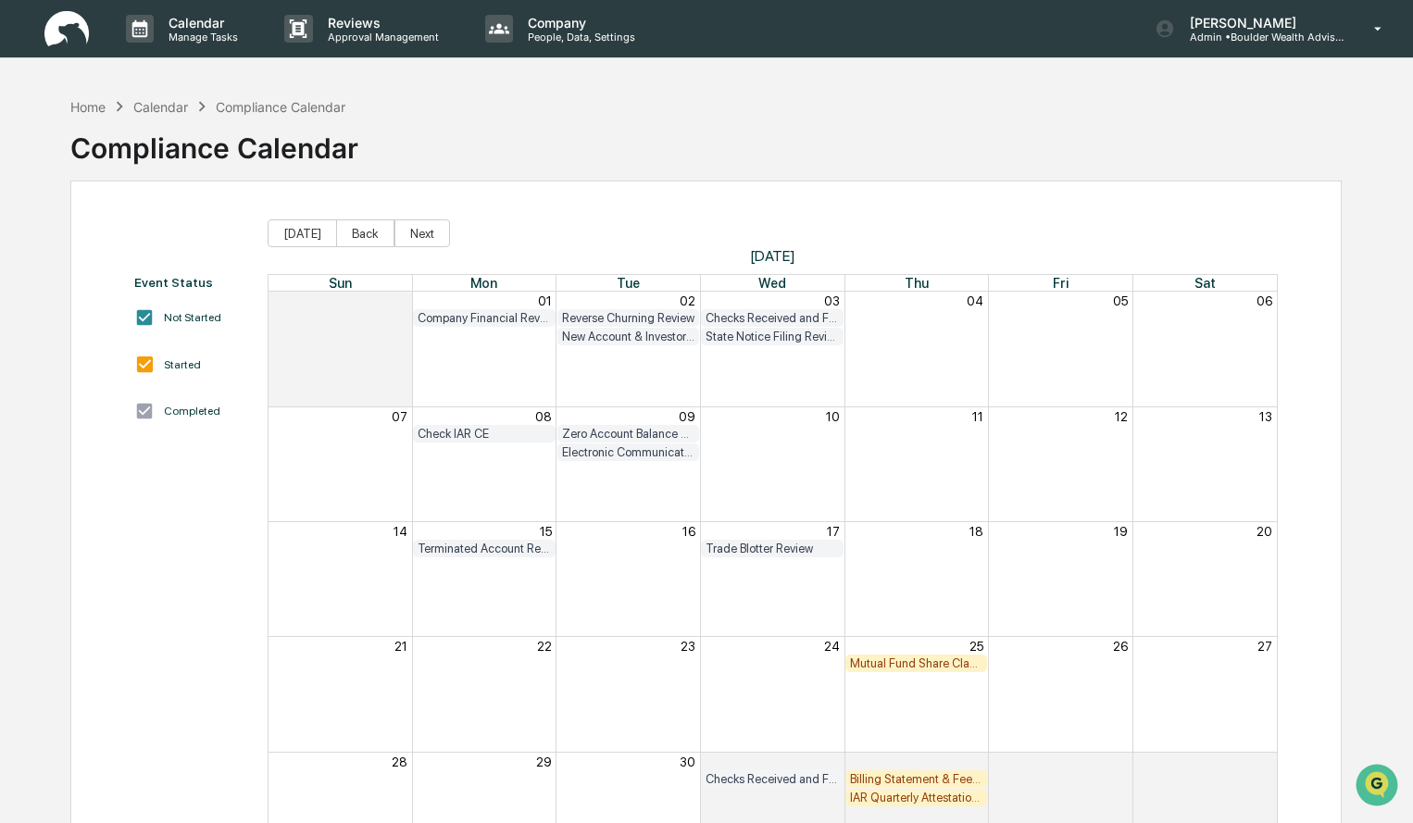
click at [956, 669] on div "Mutual Fund Share Class Review" at bounding box center [916, 663] width 133 height 14
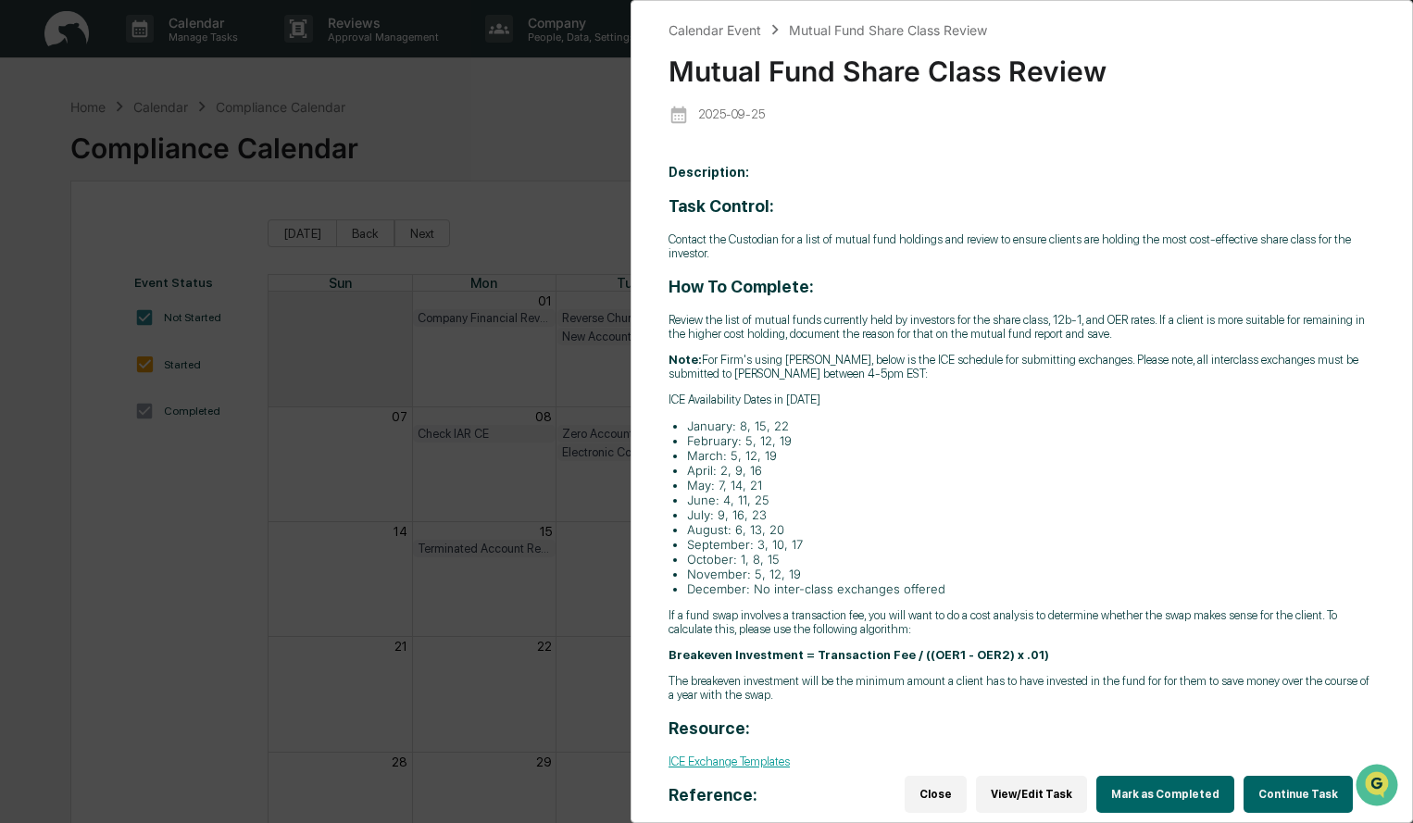
click at [955, 782] on button "Close" at bounding box center [936, 794] width 62 height 37
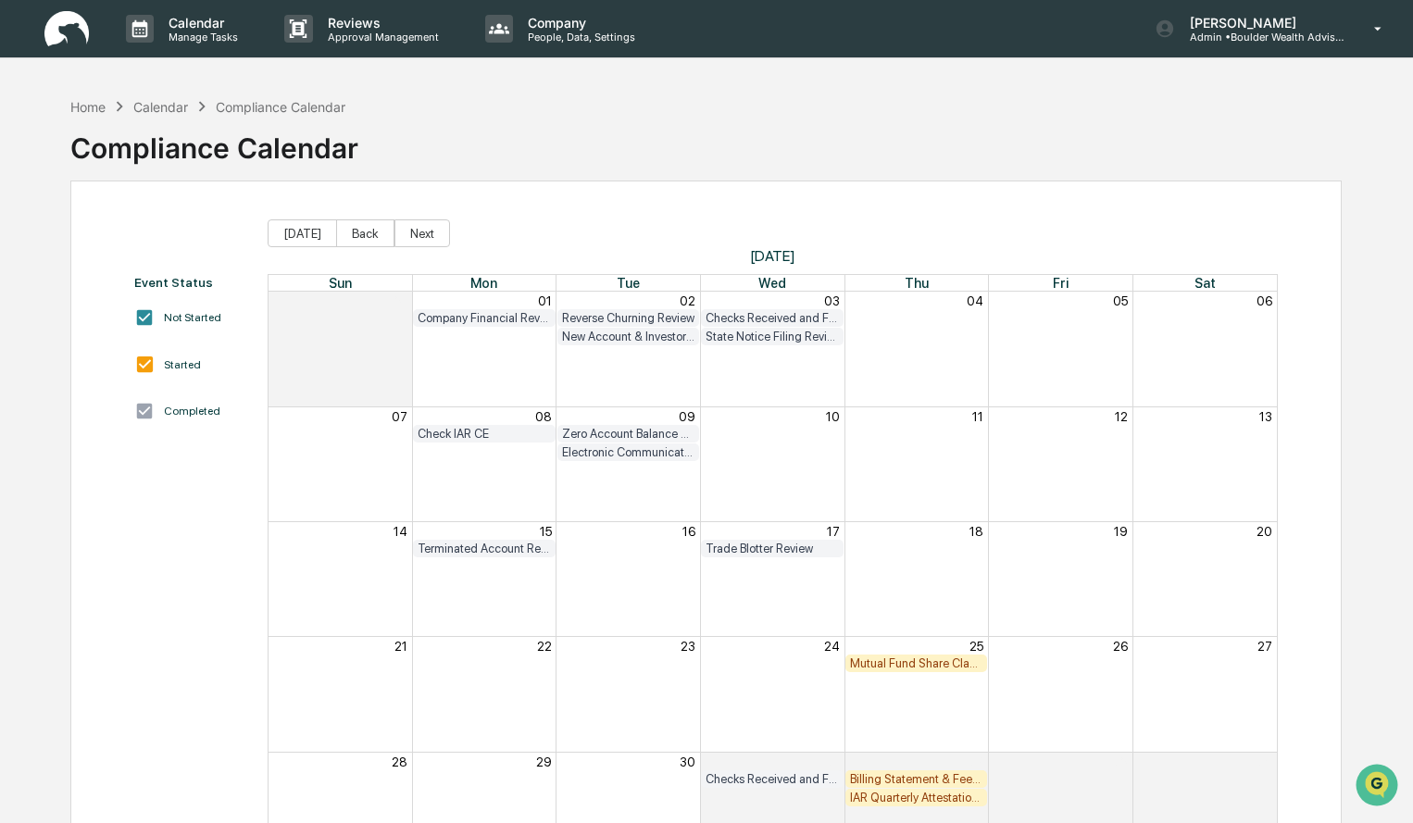
click at [651, 648] on div "23" at bounding box center [628, 646] width 144 height 18
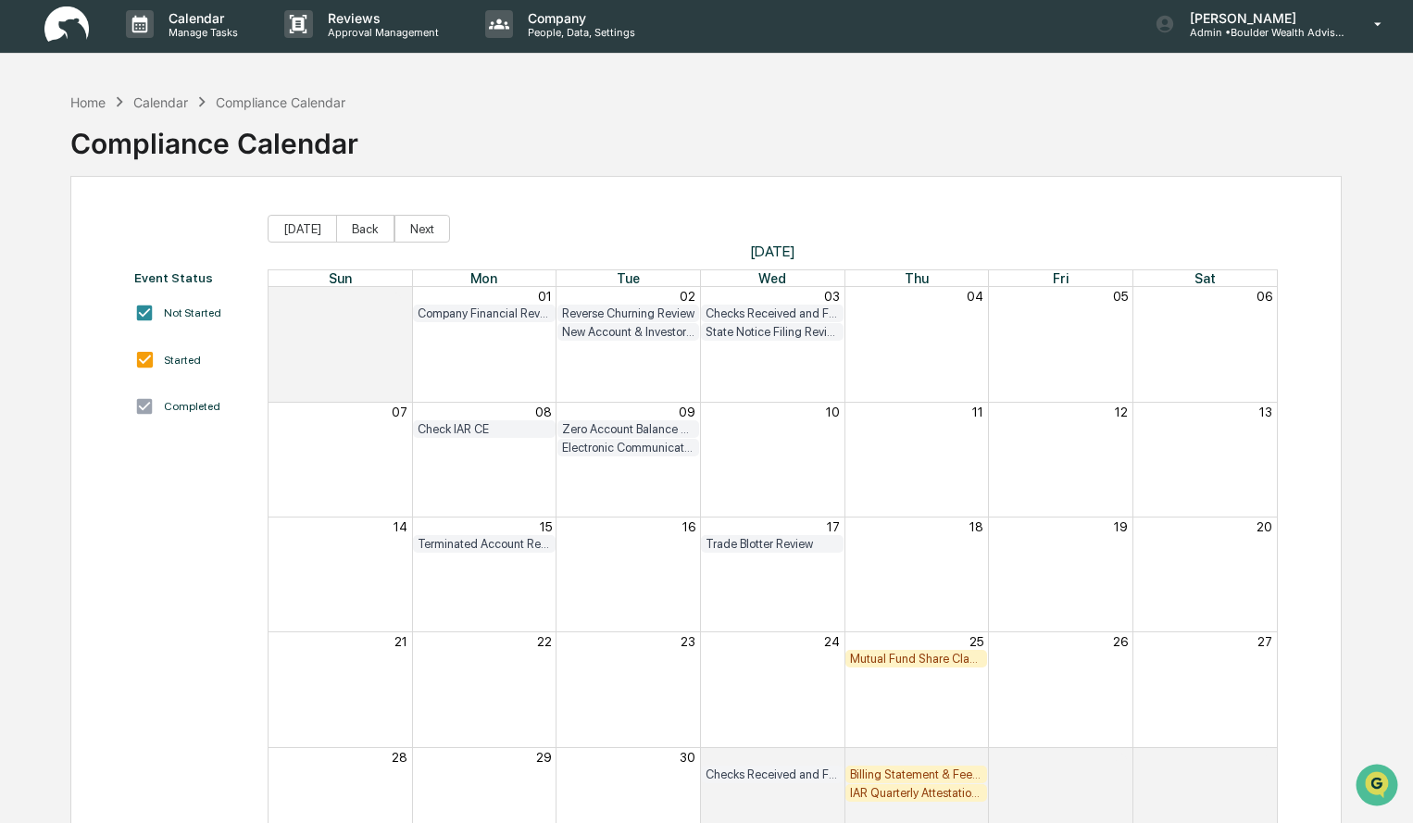
scroll to position [88, 0]
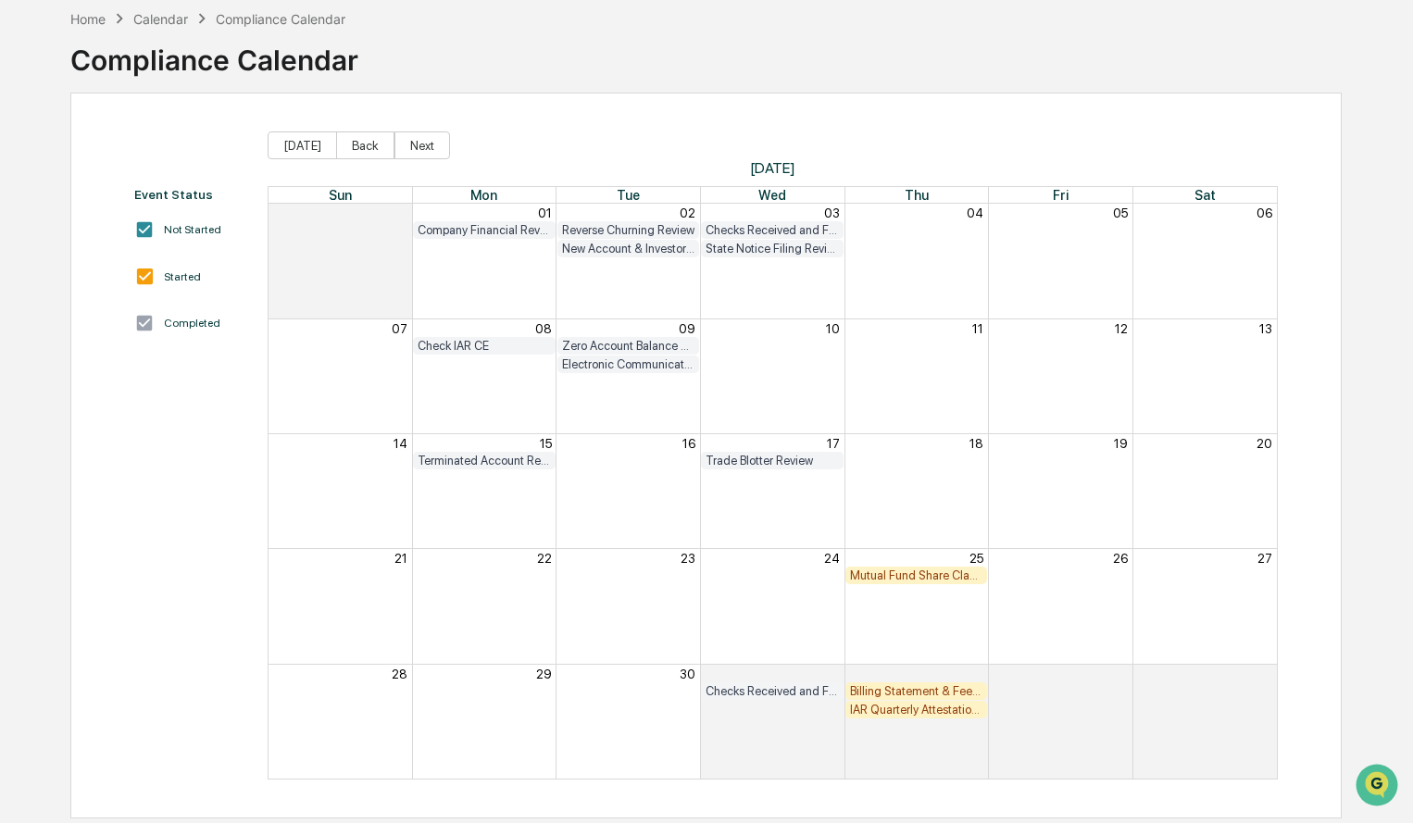
click at [918, 688] on div "Billing Statement & Fee Calculations Report Review" at bounding box center [916, 691] width 133 height 14
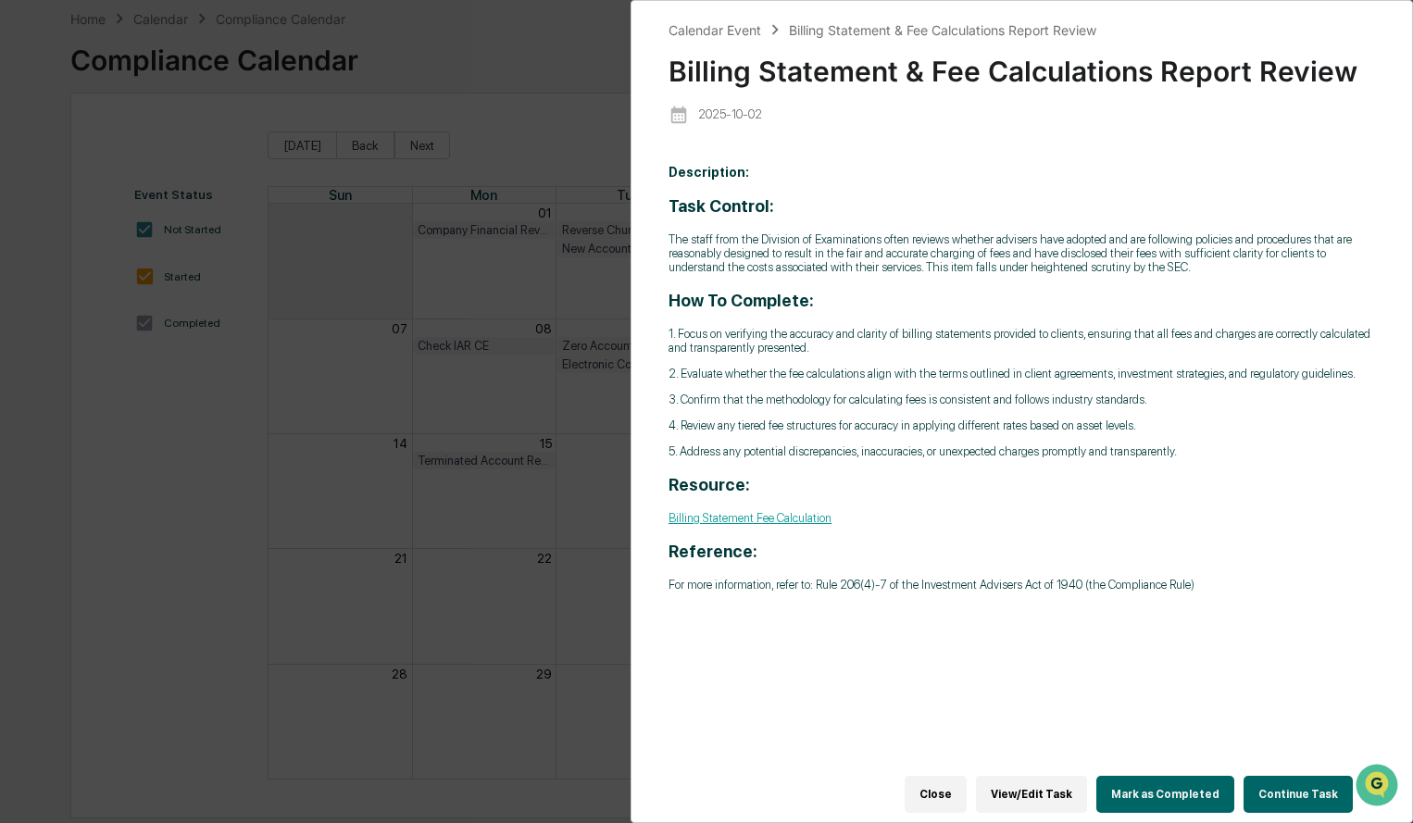
click at [1300, 789] on button "Continue Task" at bounding box center [1298, 794] width 109 height 37
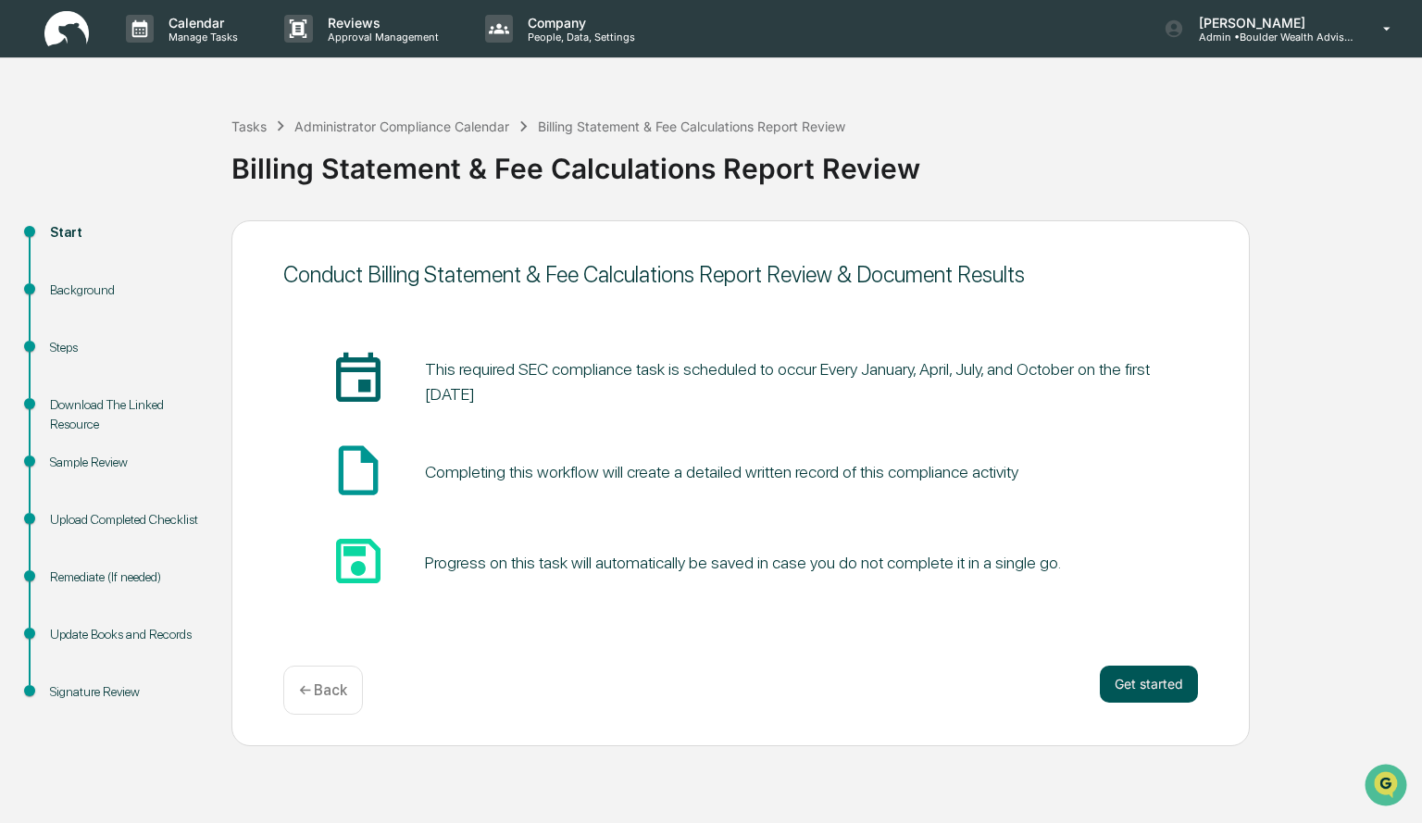
click at [1165, 688] on button "Get started" at bounding box center [1149, 684] width 98 height 37
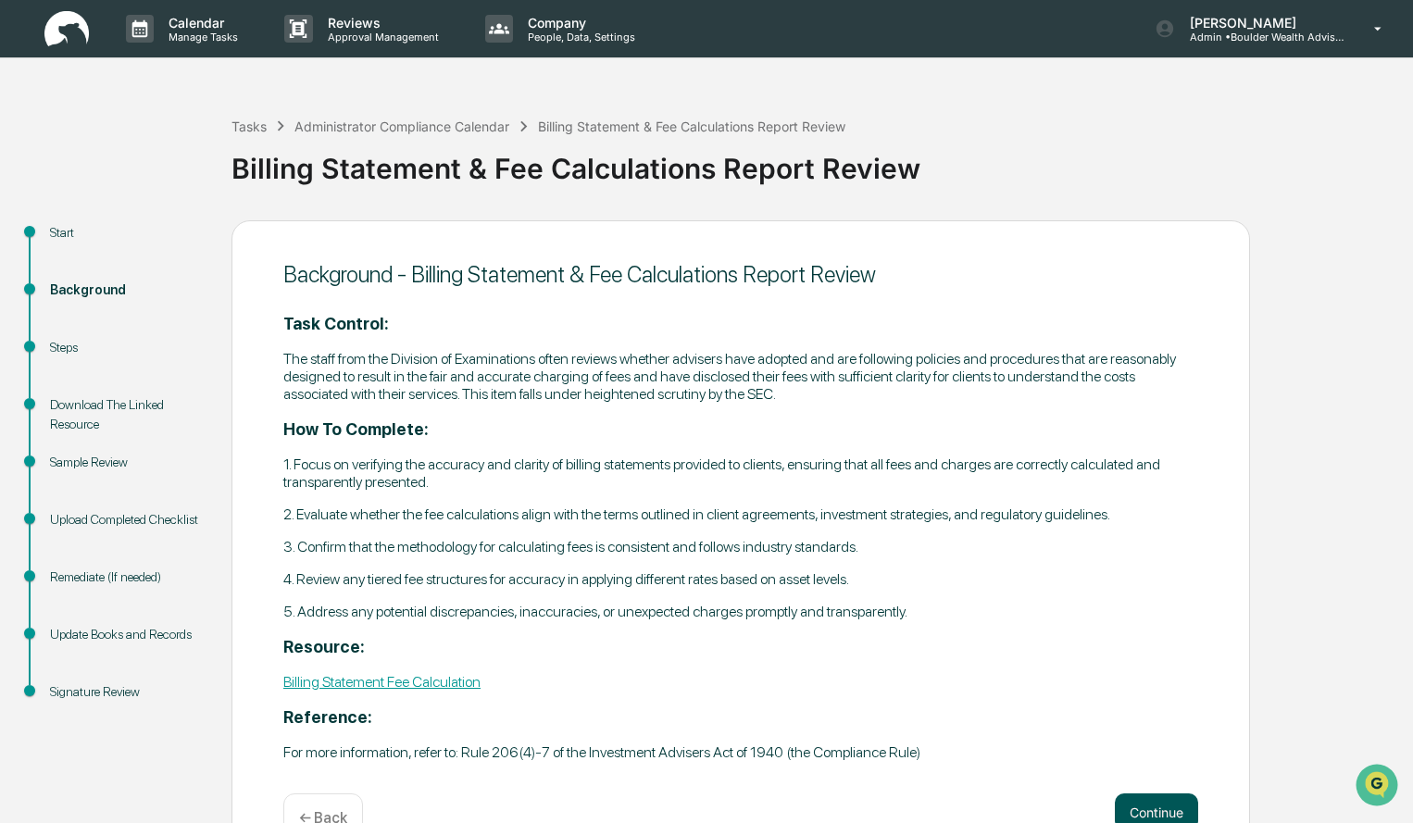
click at [1156, 810] on button "Continue" at bounding box center [1156, 812] width 83 height 37
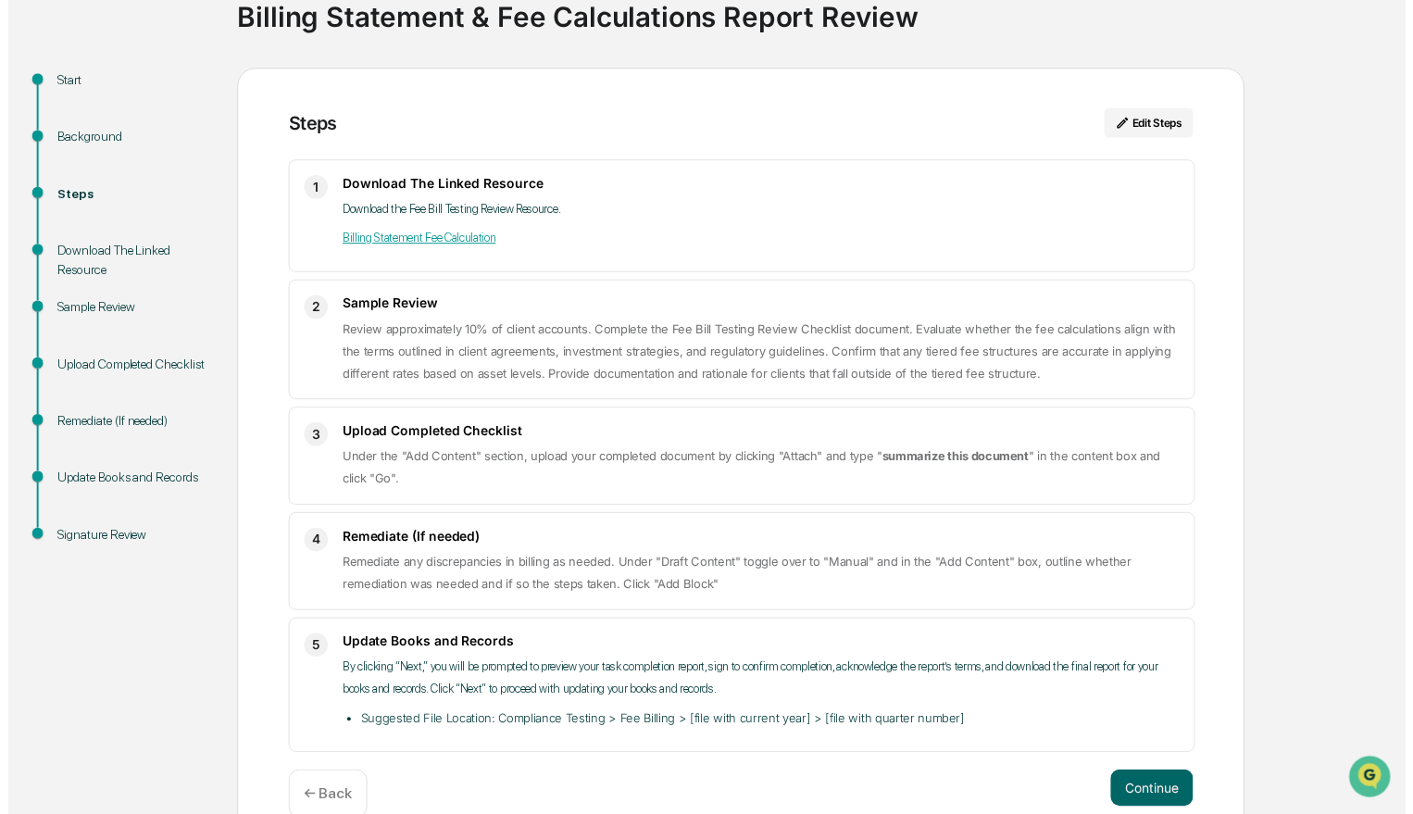
scroll to position [187, 0]
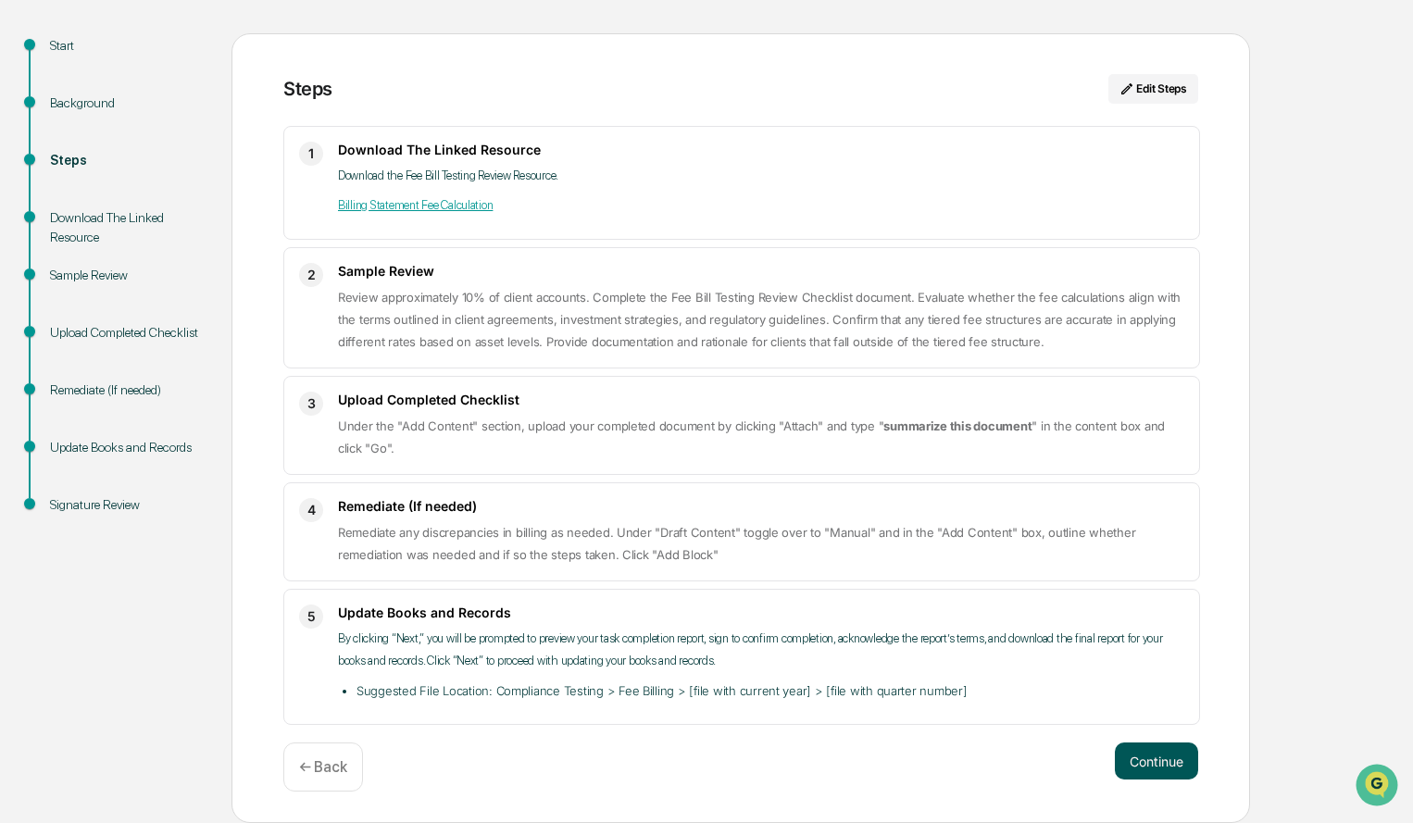
click at [1164, 761] on button "Continue" at bounding box center [1156, 761] width 83 height 37
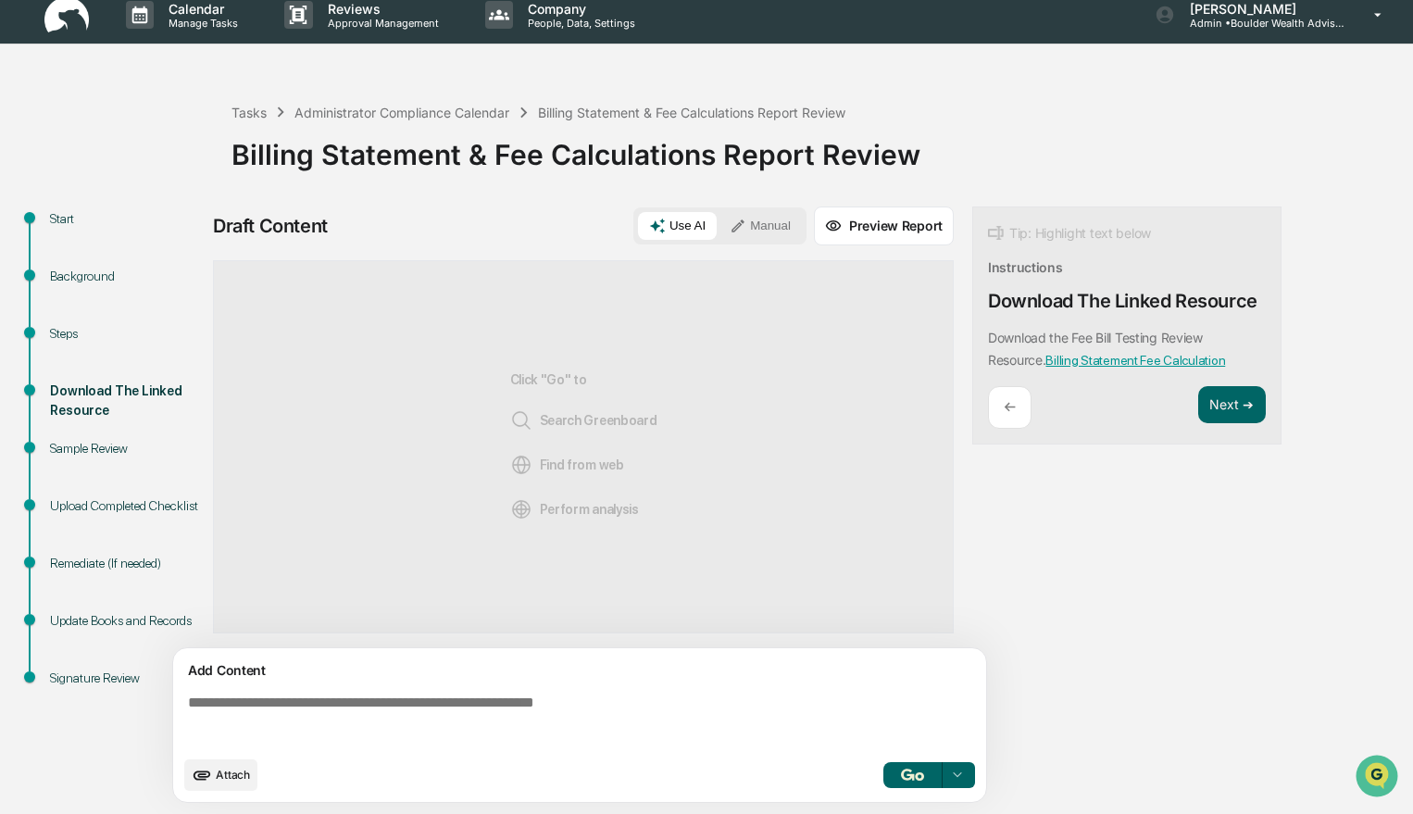
scroll to position [14, 0]
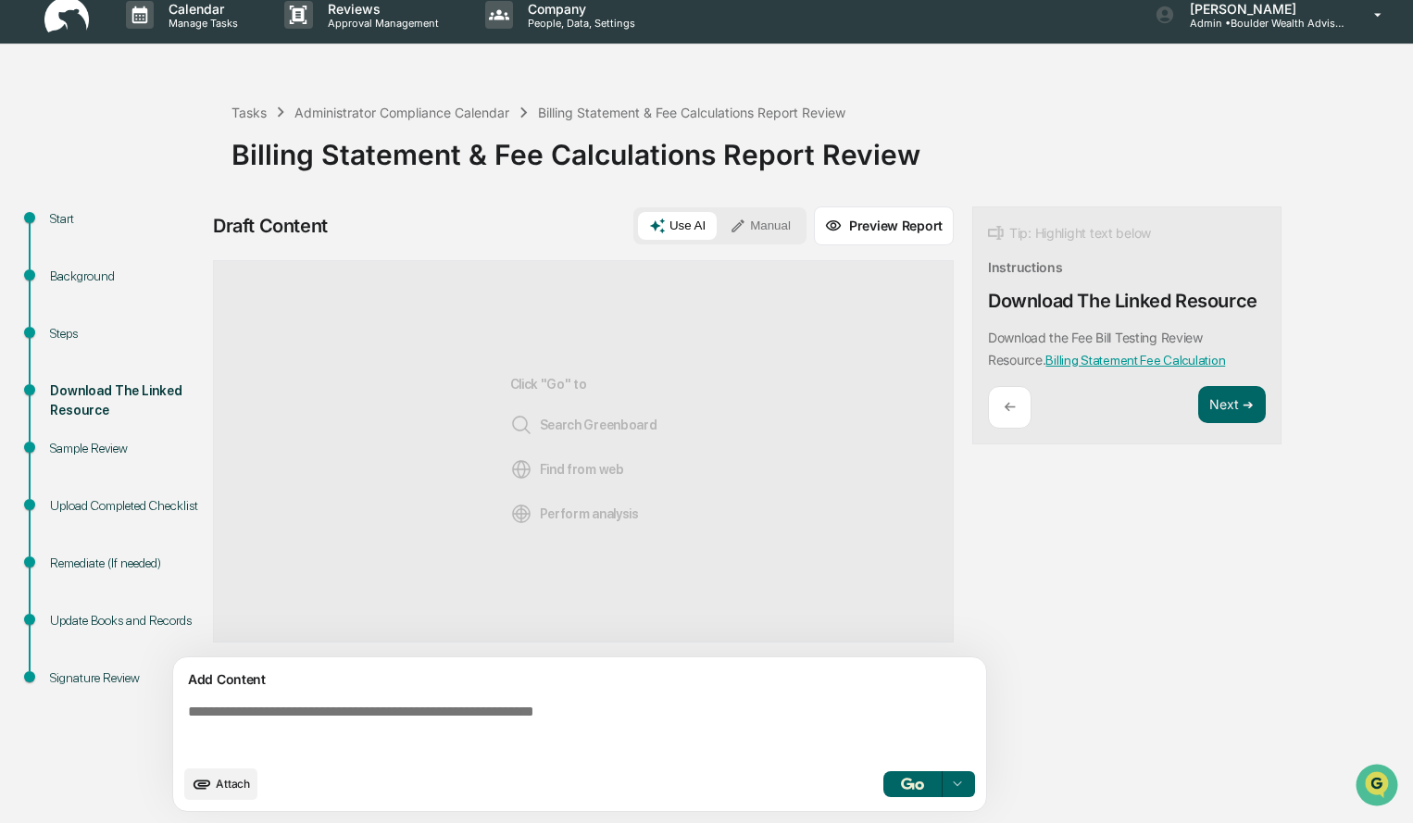
click at [778, 223] on button "Manual" at bounding box center [760, 226] width 83 height 28
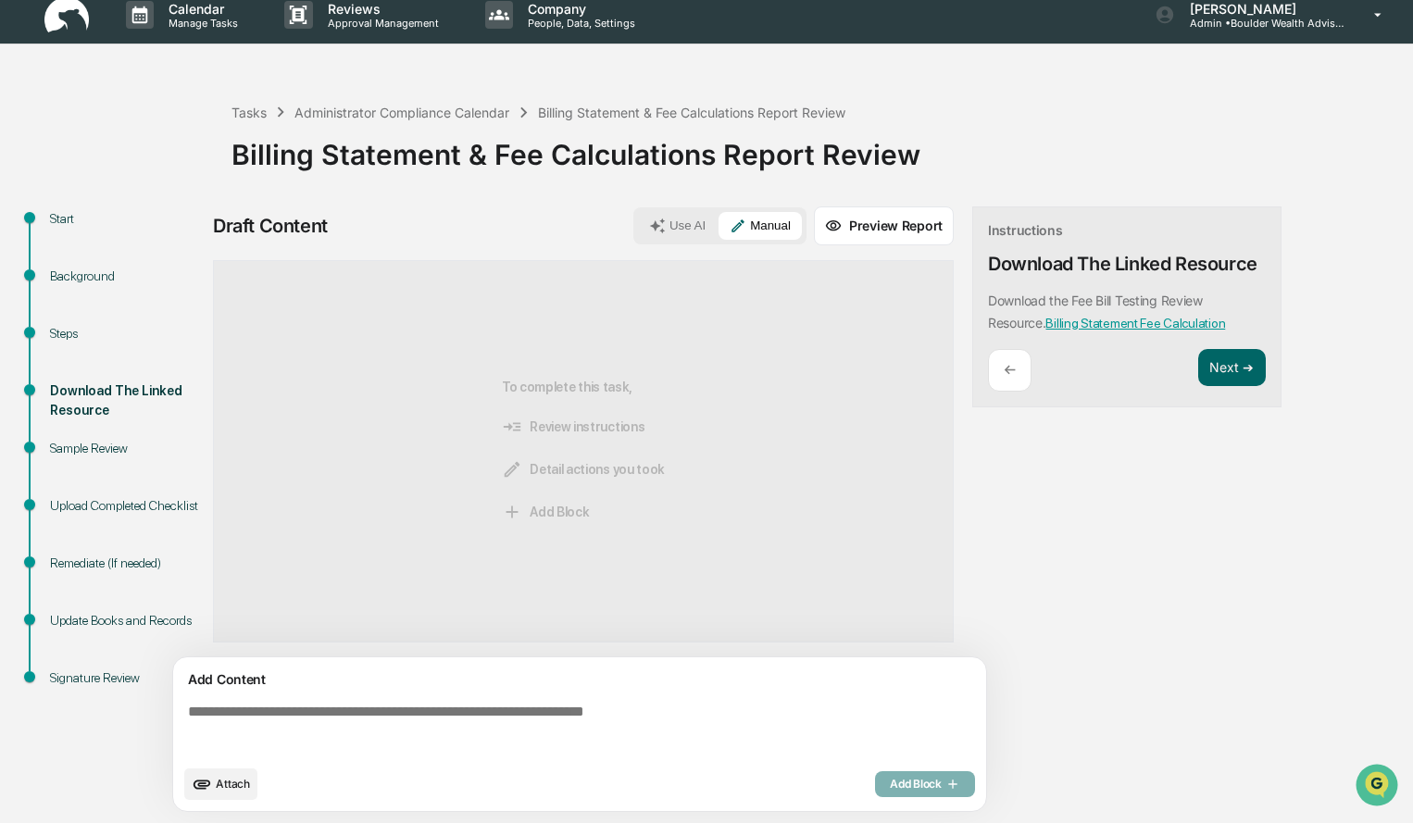
click at [522, 718] on textarea at bounding box center [584, 729] width 806 height 67
paste textarea "**********"
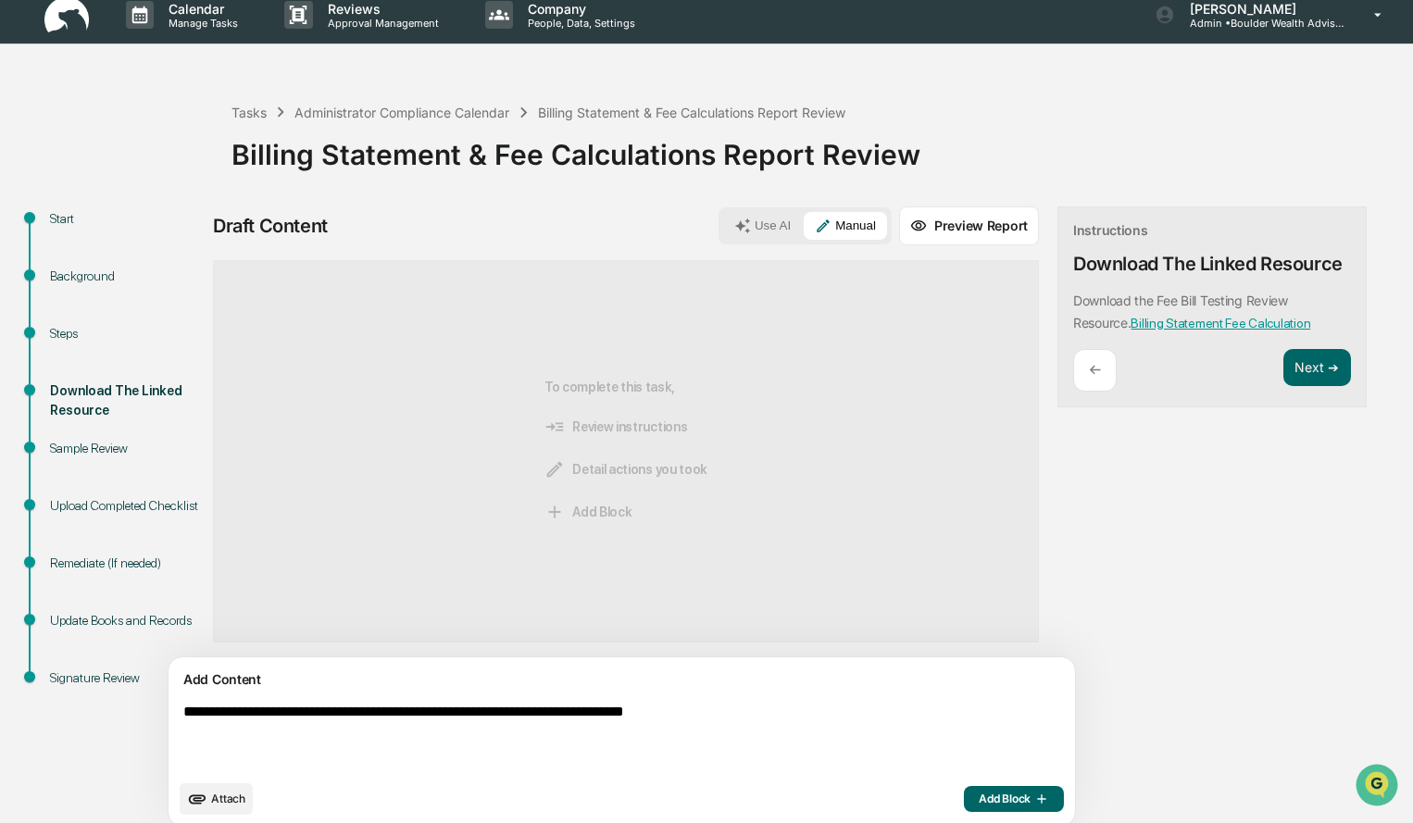
type textarea "**********"
click at [979, 792] on span "Add Block" at bounding box center [1014, 799] width 70 height 15
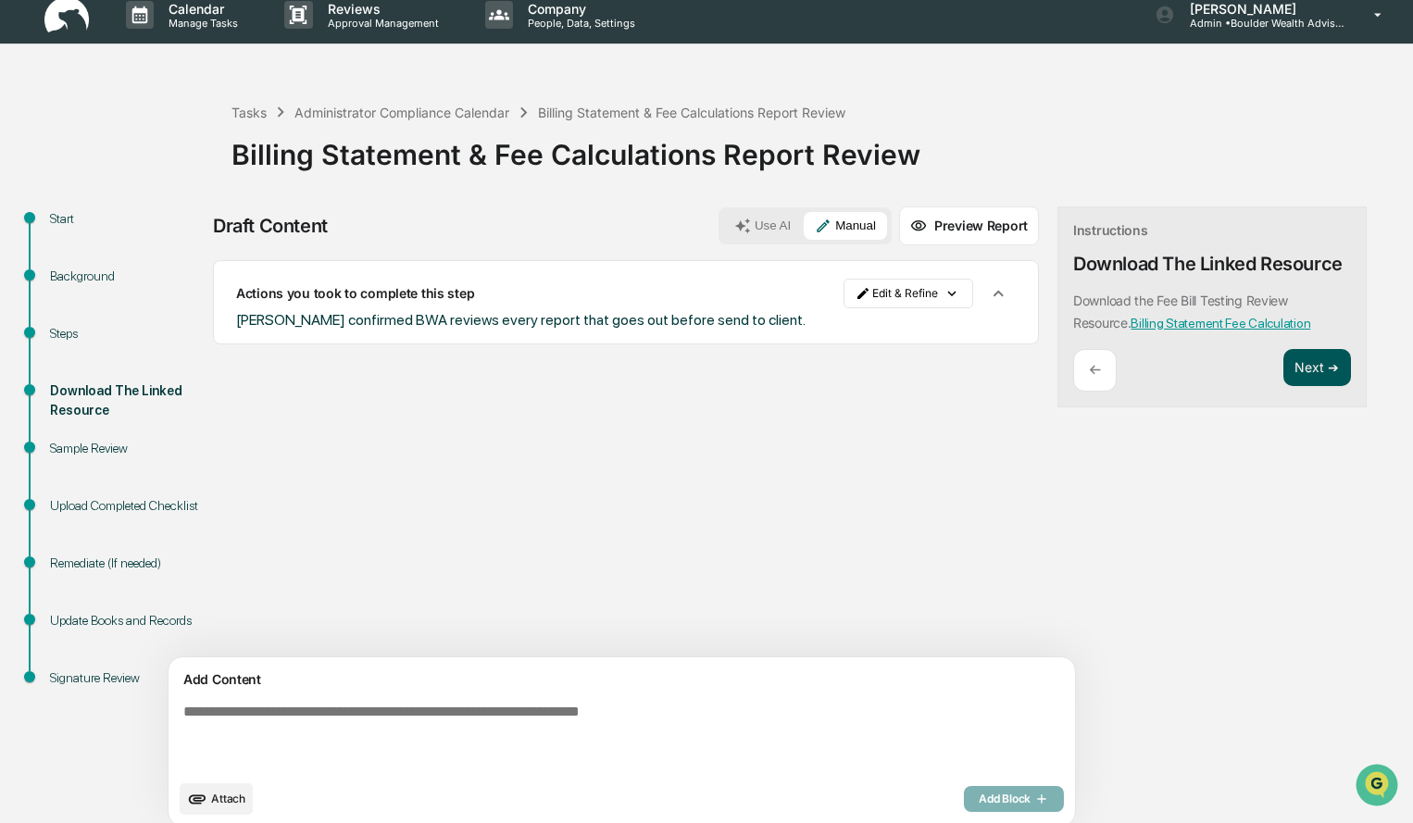
click at [1283, 374] on button "Next ➔" at bounding box center [1317, 368] width 68 height 38
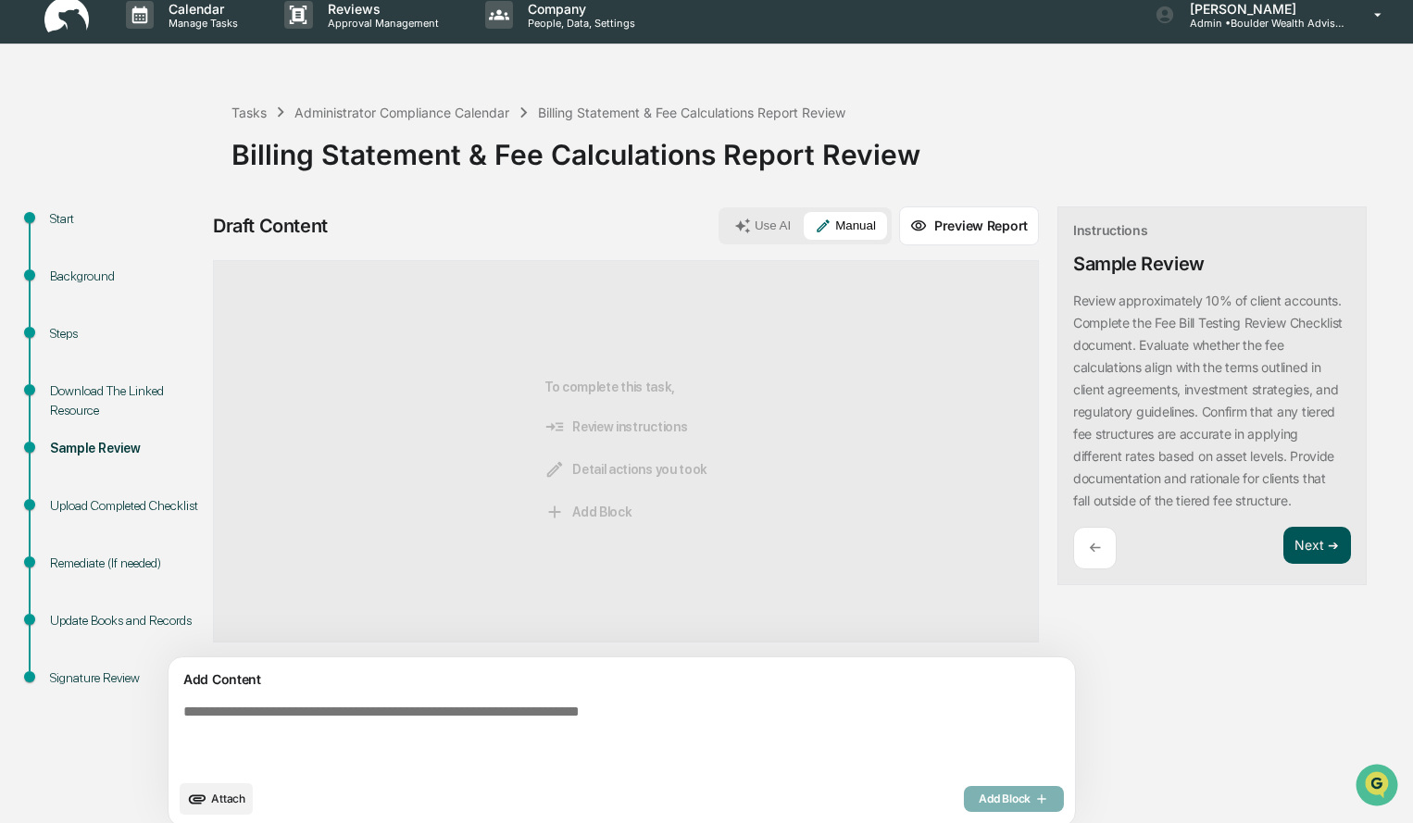
click at [1283, 549] on button "Next ➔" at bounding box center [1317, 546] width 68 height 38
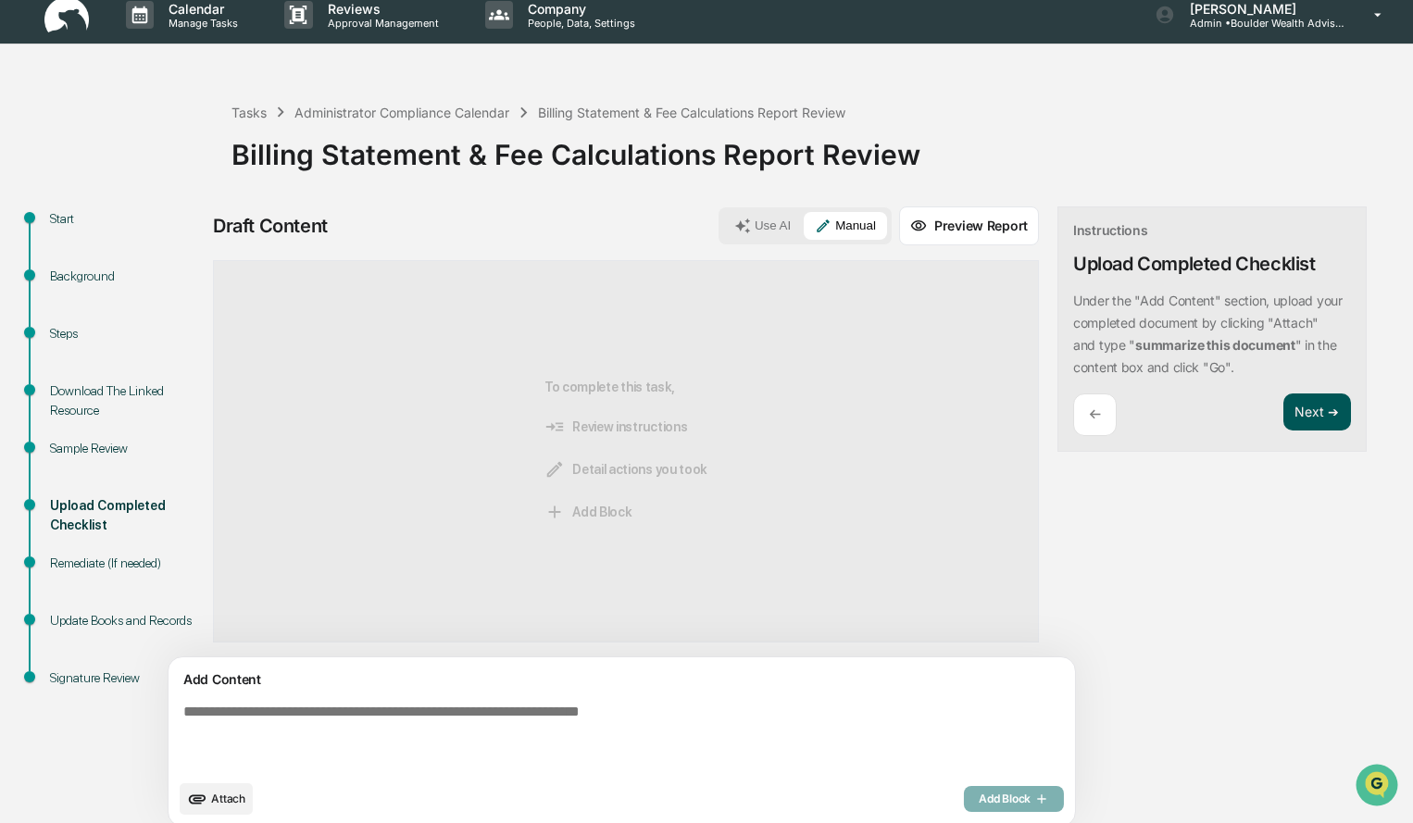
click at [1283, 416] on button "Next ➔" at bounding box center [1317, 413] width 68 height 38
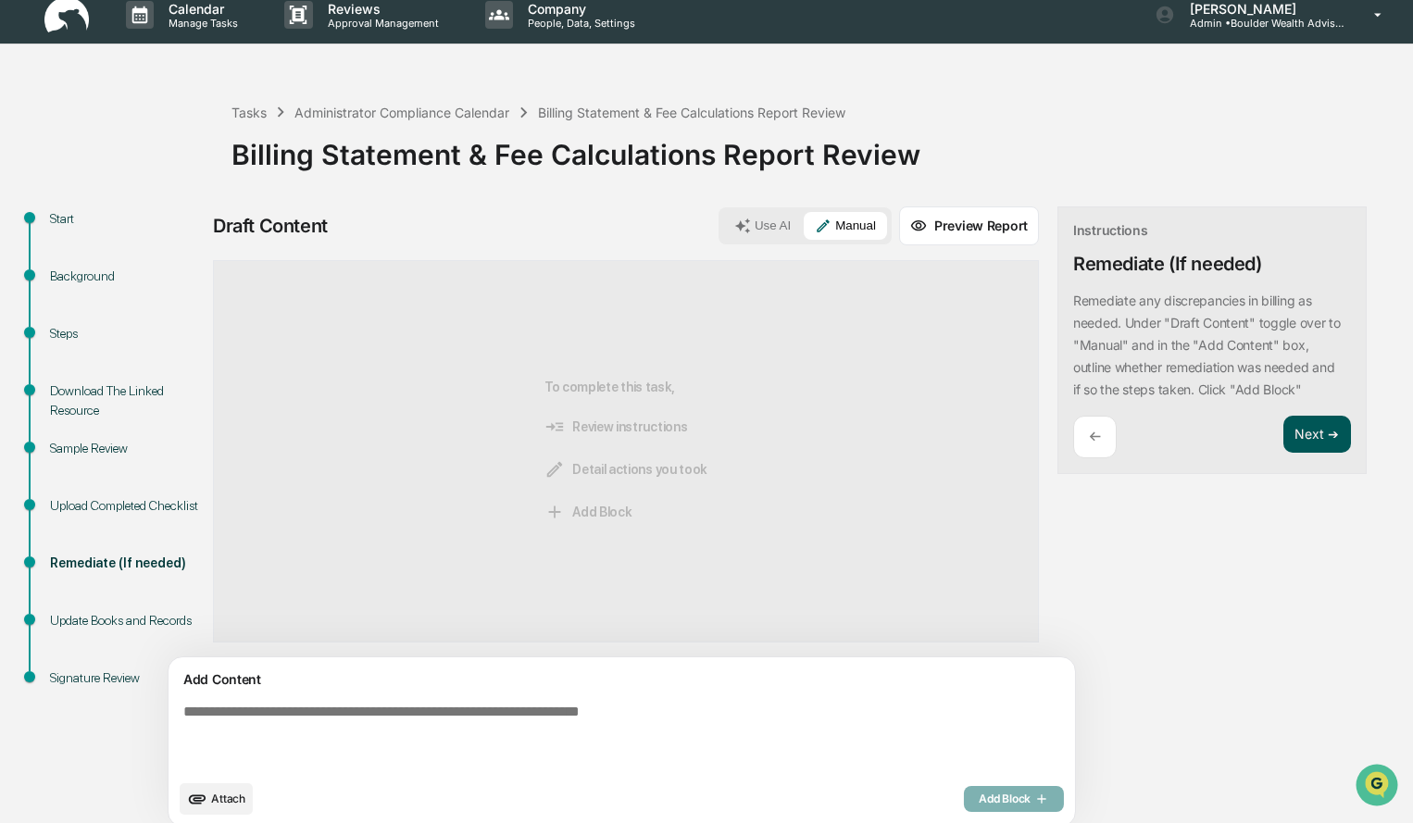
click at [1283, 436] on button "Next ➔" at bounding box center [1317, 435] width 68 height 38
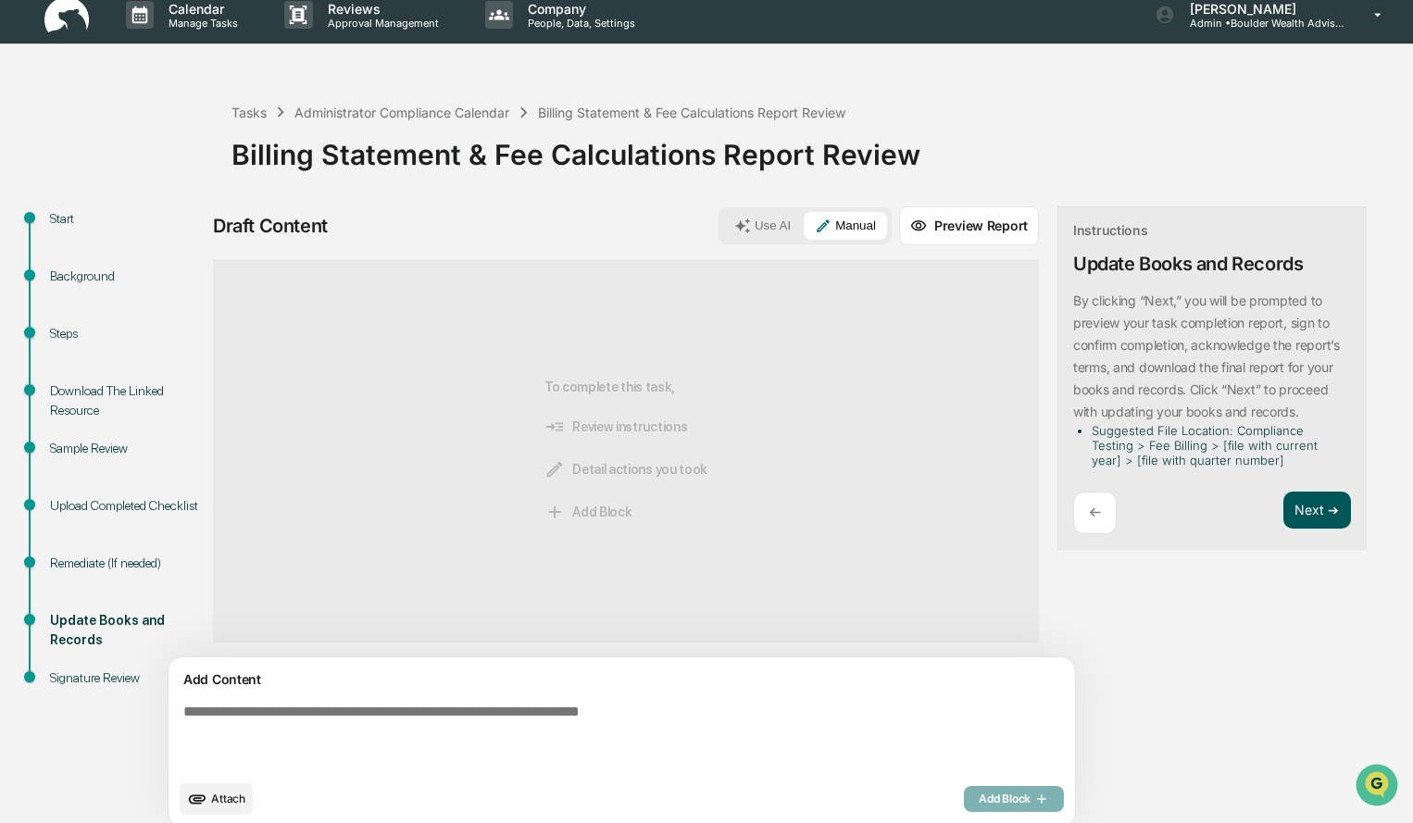
click at [1283, 530] on button "Next ➔" at bounding box center [1317, 511] width 68 height 38
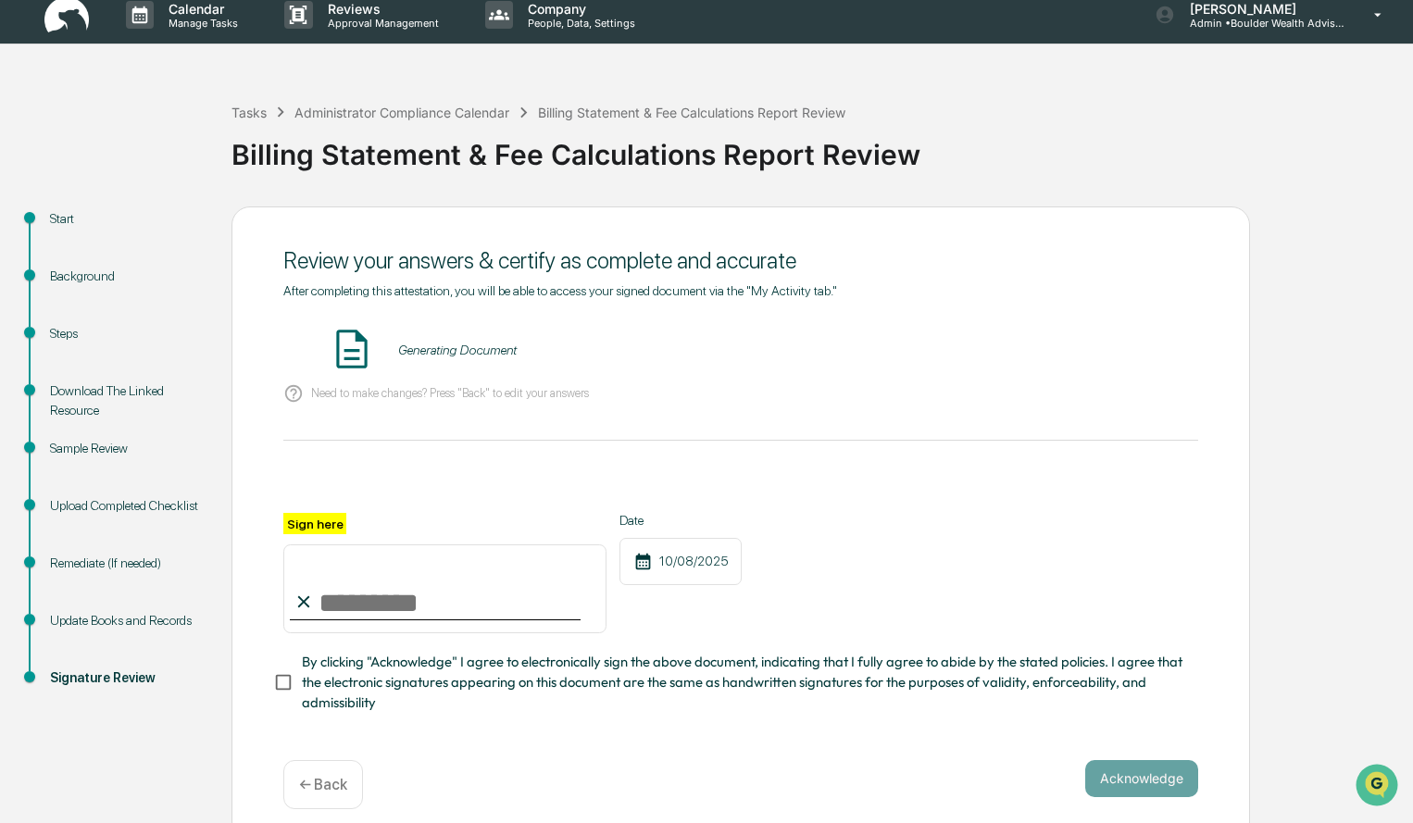
click at [1224, 505] on div "Review your answers & certify as complete and accurate After completing this at…" at bounding box center [740, 523] width 1019 height 634
drag, startPoint x: 899, startPoint y: 359, endPoint x: 1117, endPoint y: 344, distance: 218.2
click at [1117, 344] on div "Billing Statement & Fee Calculations Report Review - Erica Hake VIEW" at bounding box center [740, 350] width 915 height 49
click at [1117, 344] on button "VIEW" at bounding box center [1092, 349] width 120 height 31
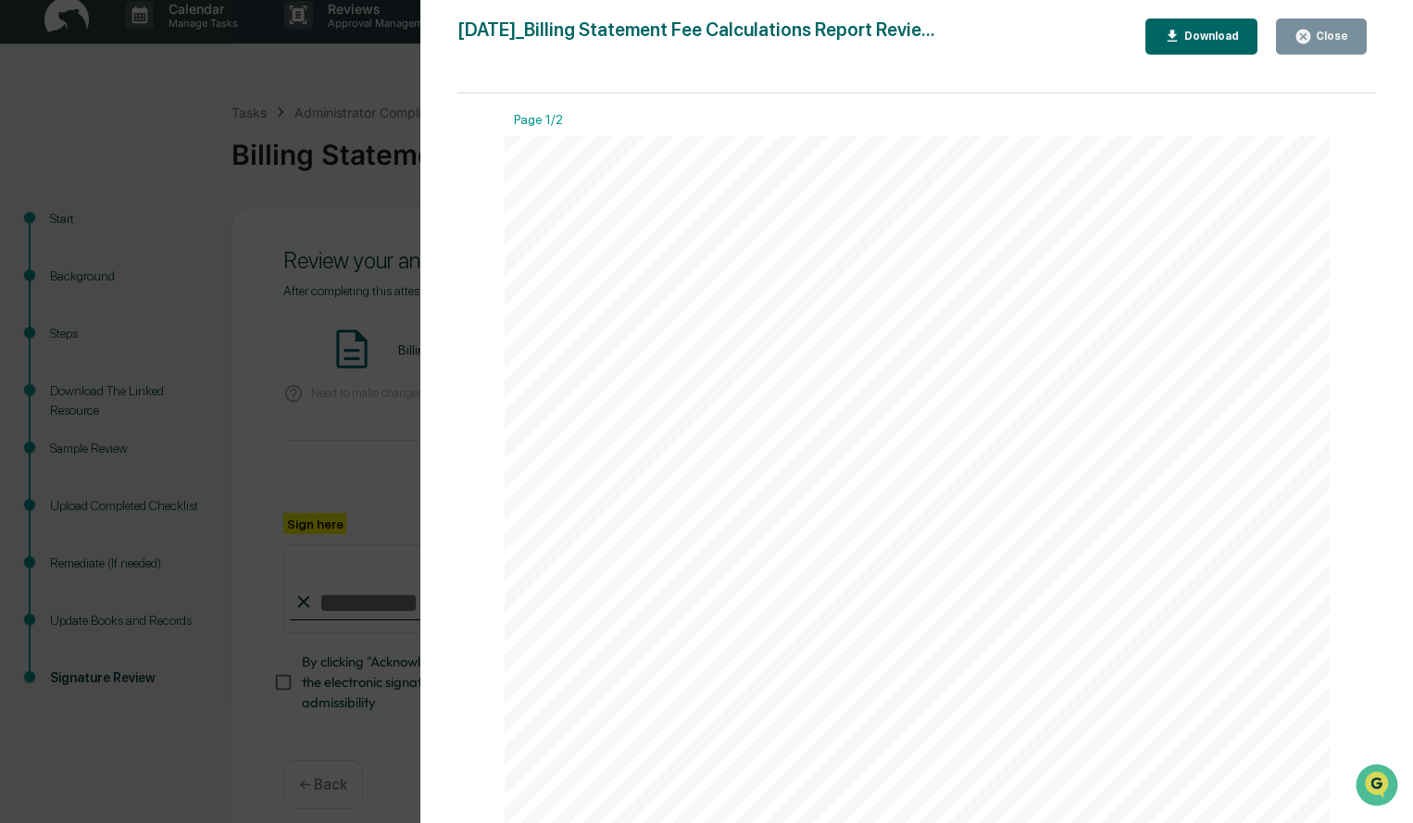
click at [1319, 35] on div "Close" at bounding box center [1330, 36] width 36 height 13
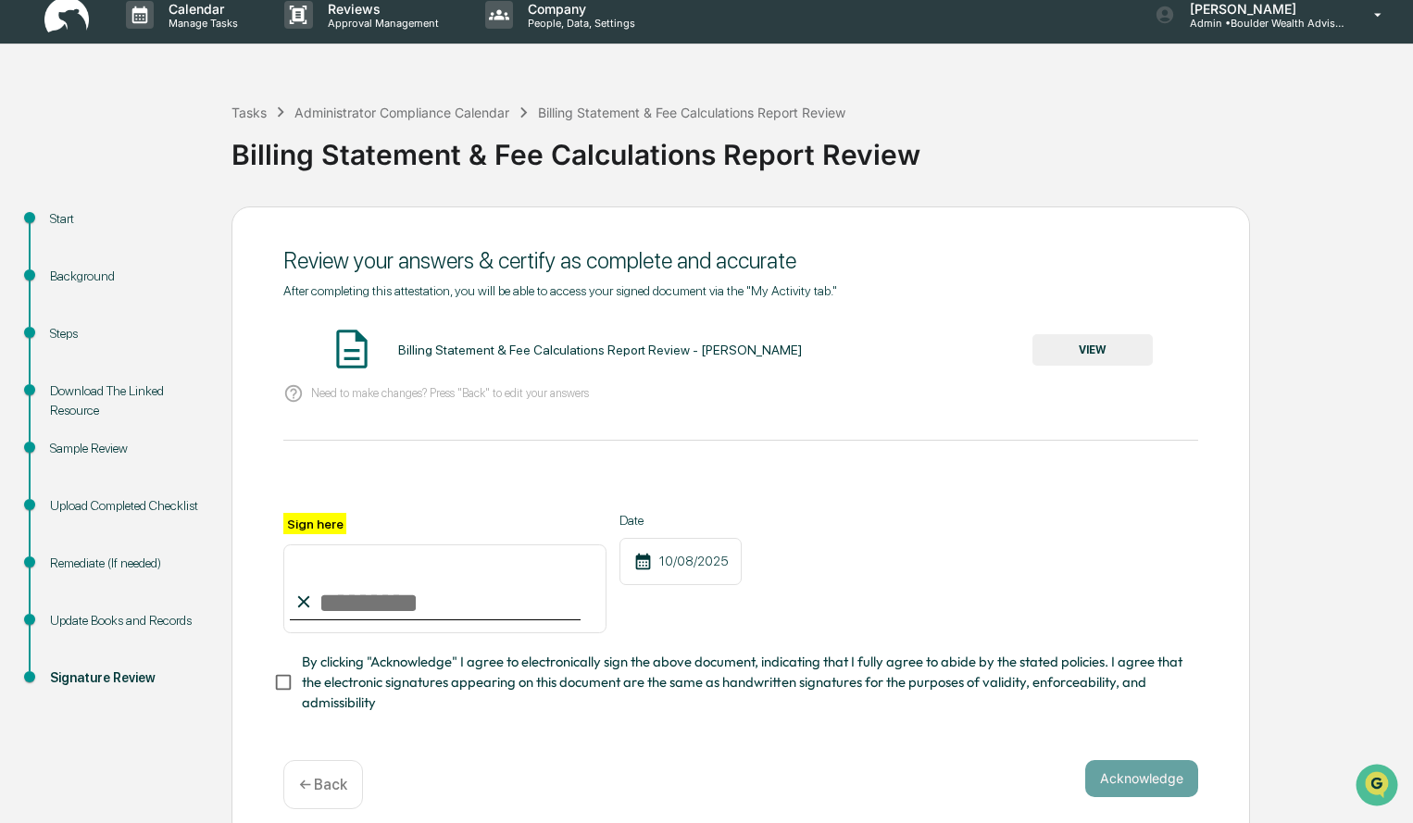
drag, startPoint x: 357, startPoint y: 606, endPoint x: 103, endPoint y: 867, distance: 364.7
click at [103, 809] on html "Calendar Manage Tasks Reviews Approval Management Company People, Data, Setting…" at bounding box center [706, 397] width 1413 height 823
type input "**********"
click at [1104, 774] on button "Acknowledge" at bounding box center [1141, 778] width 113 height 37
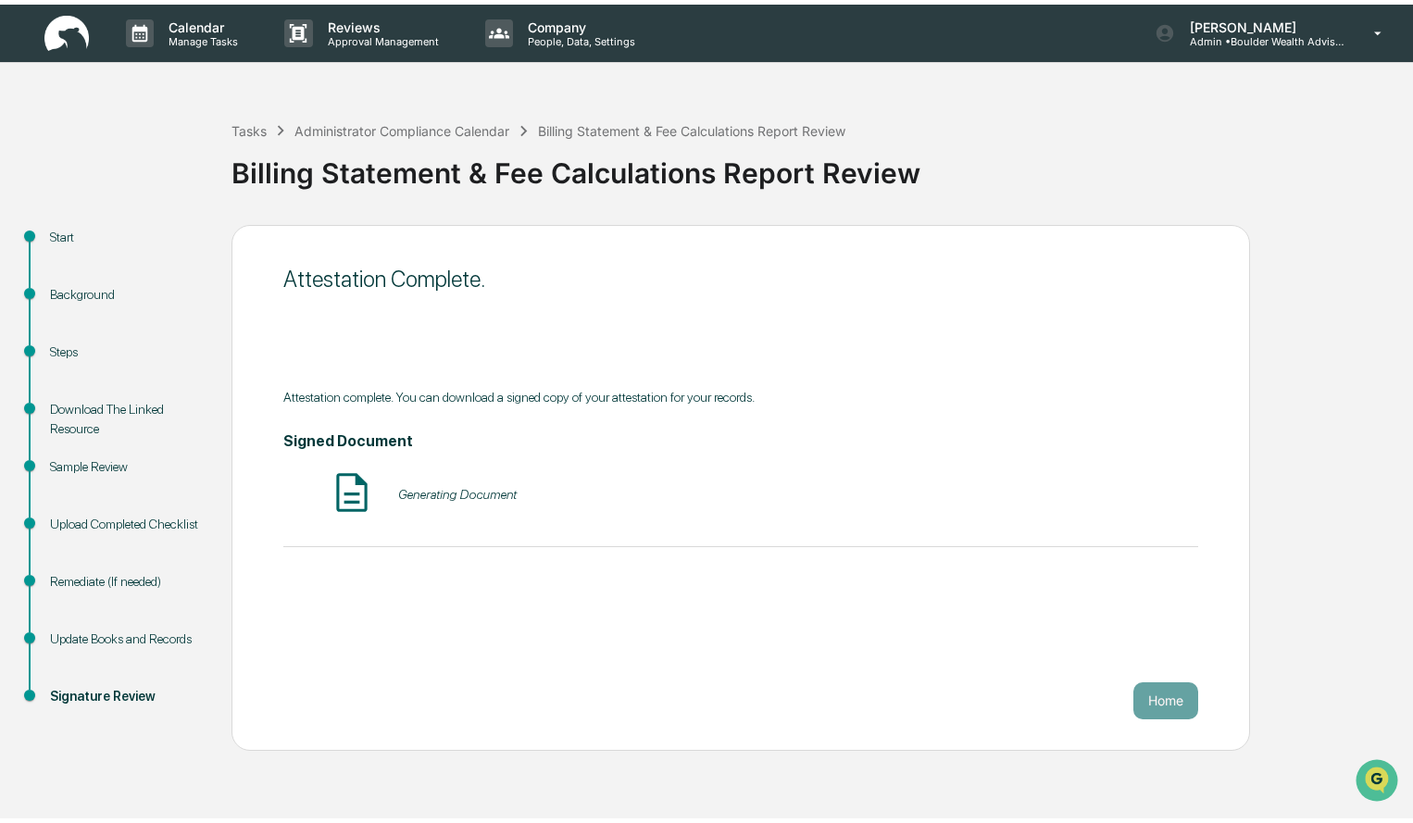
scroll to position [0, 0]
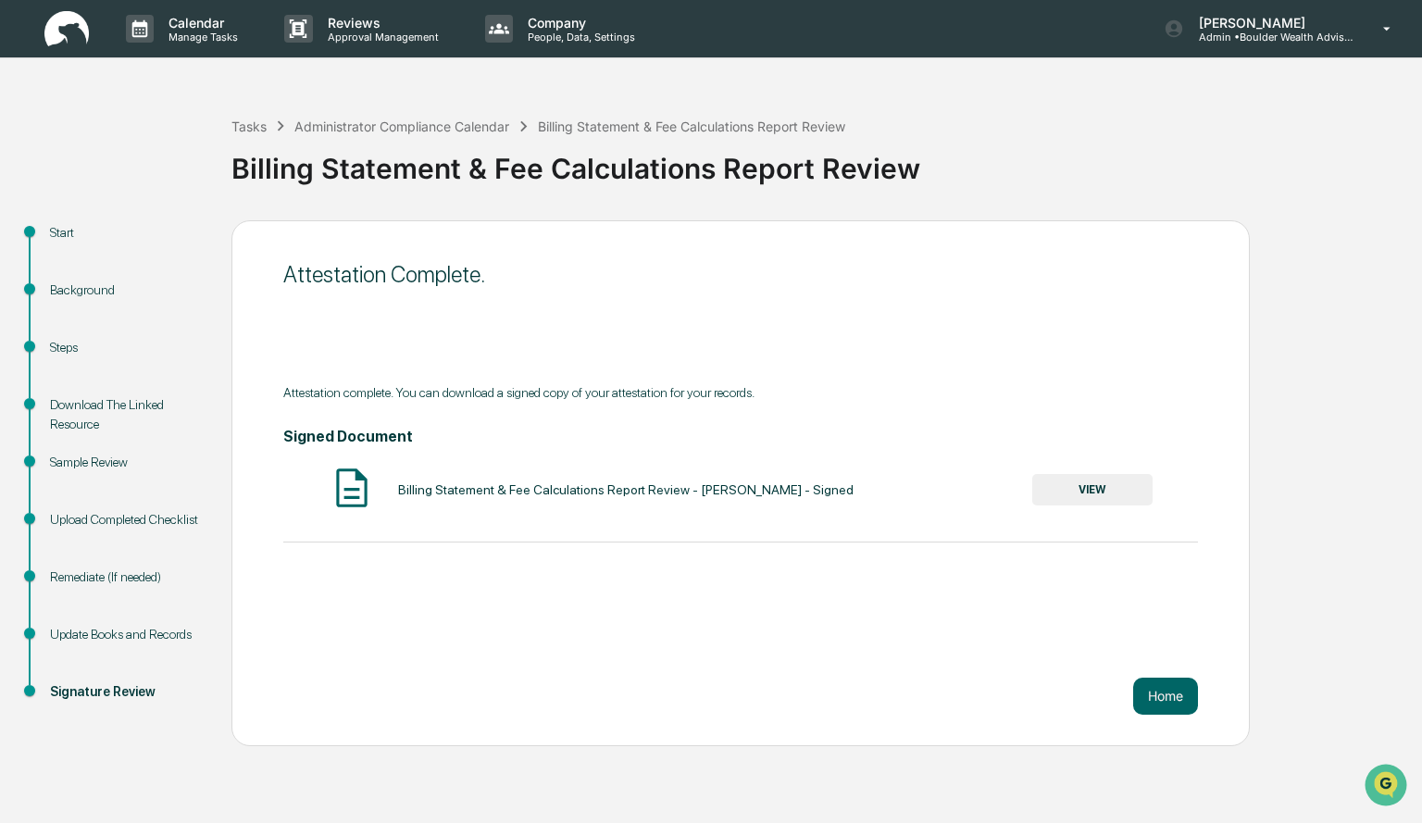
click at [1128, 494] on button "VIEW" at bounding box center [1092, 489] width 120 height 31
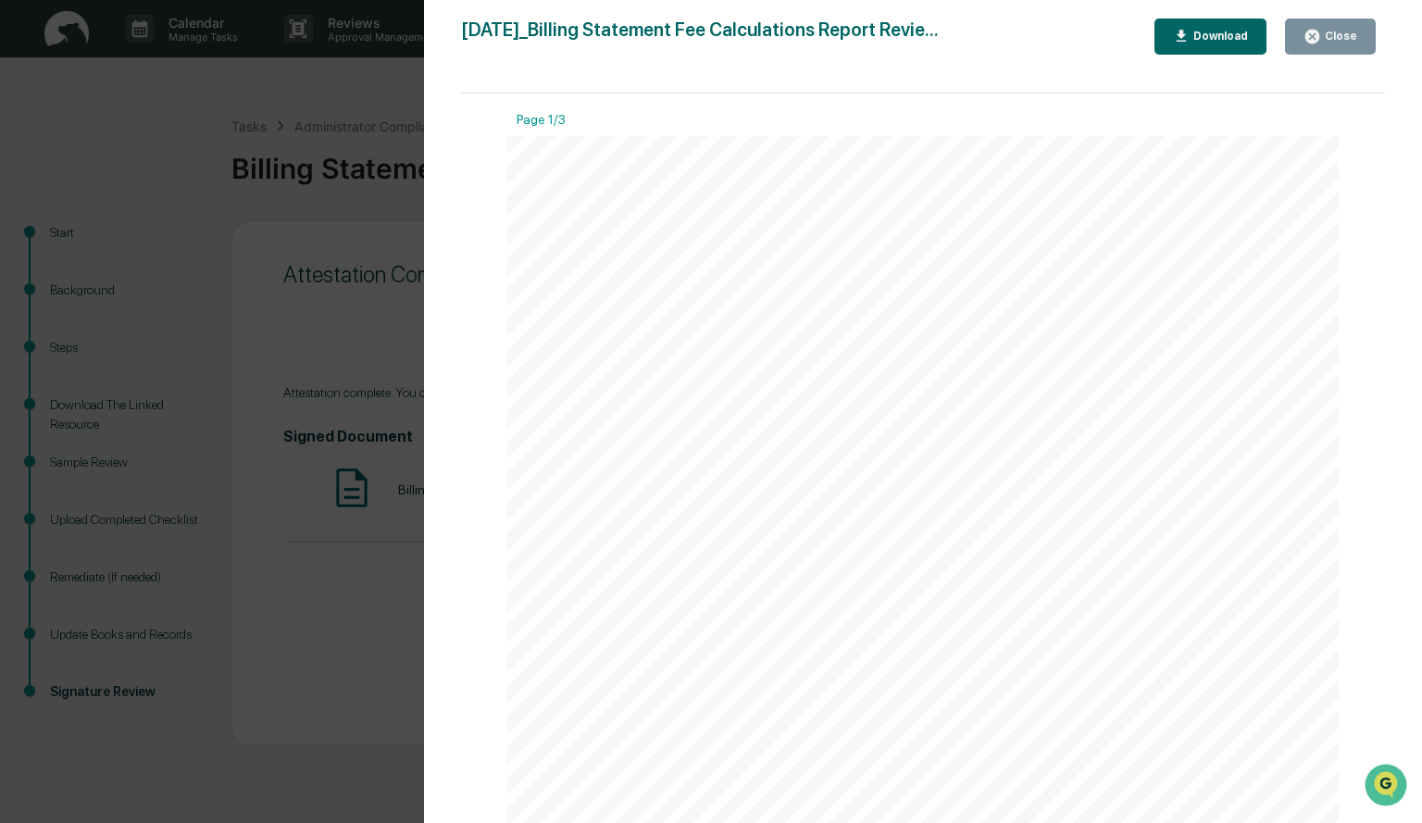
click at [1191, 44] on icon "button" at bounding box center [1182, 37] width 18 height 18
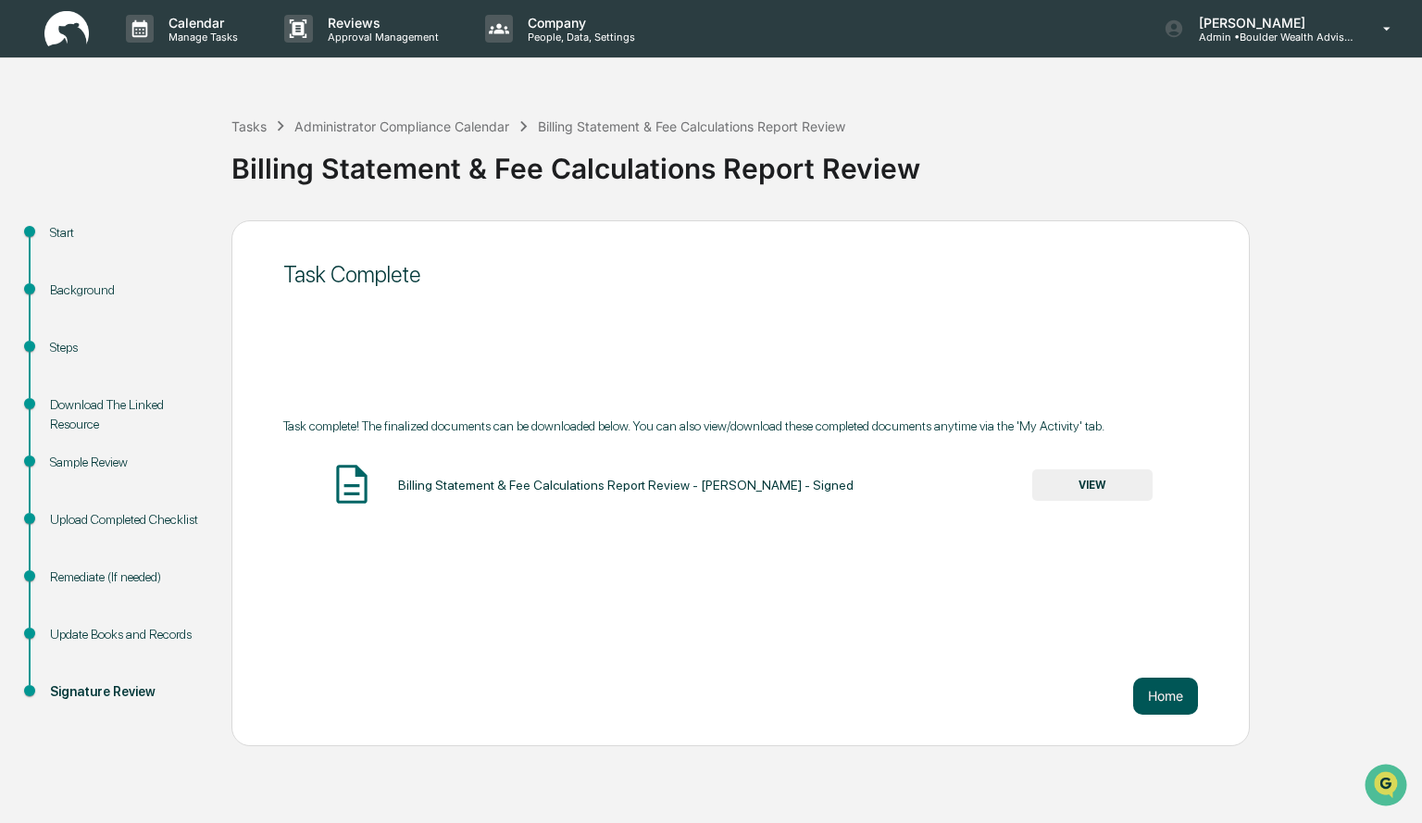
click at [1169, 693] on button "Home" at bounding box center [1165, 696] width 65 height 37
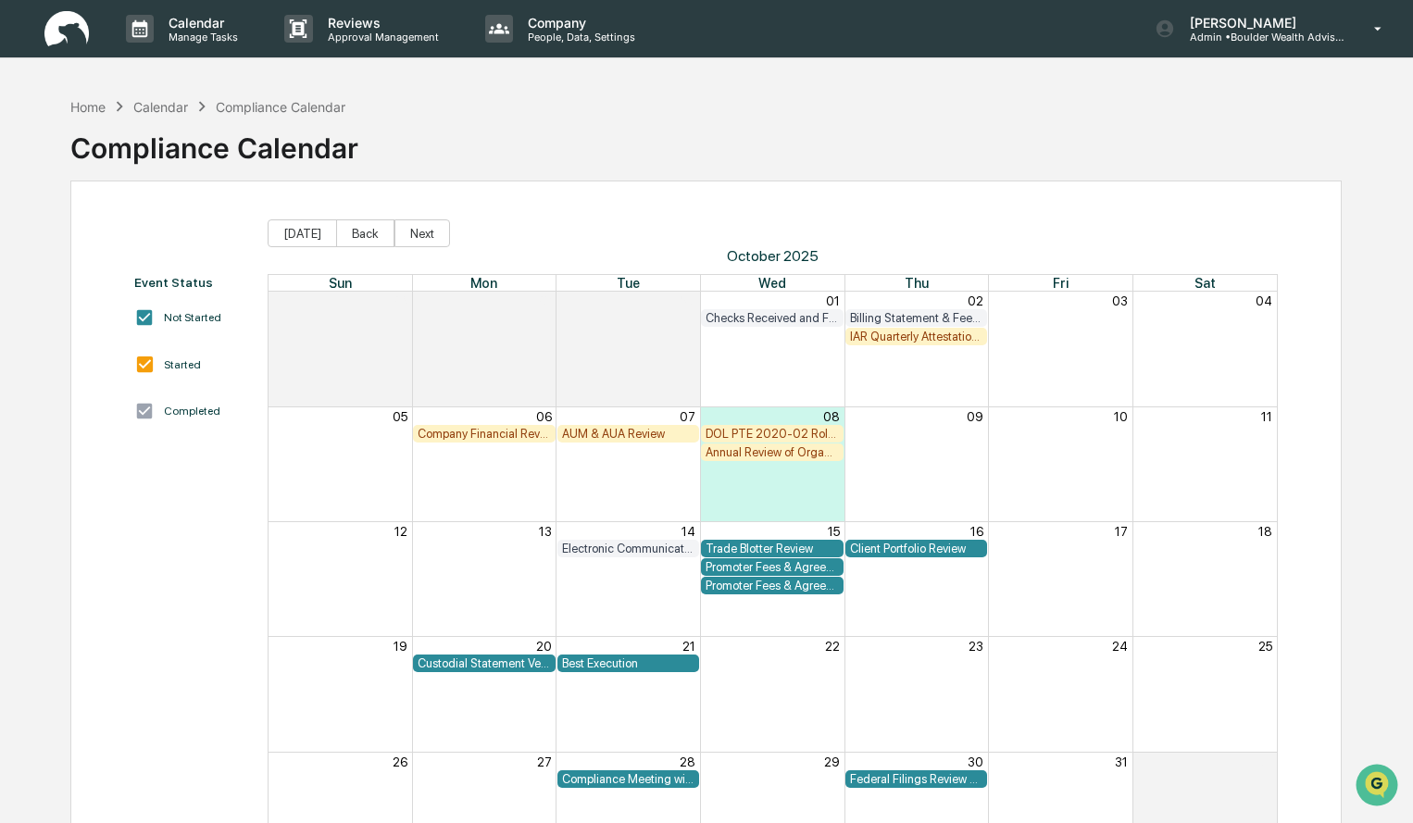
click at [955, 338] on div "IAR Quarterly Attestation Review" at bounding box center [916, 337] width 133 height 14
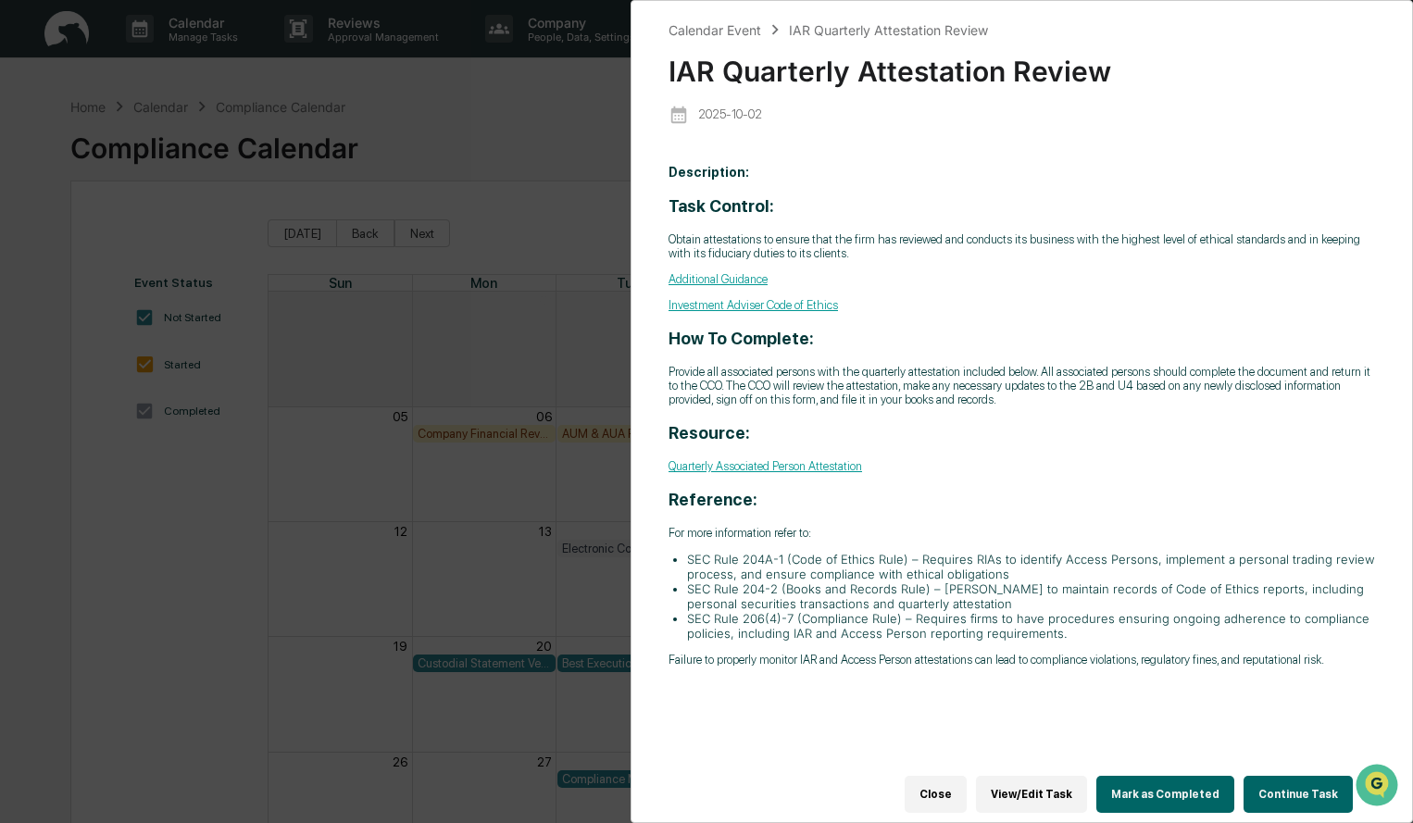
click at [806, 463] on link "Quarterly Associated Person Attestation" at bounding box center [766, 466] width 194 height 14
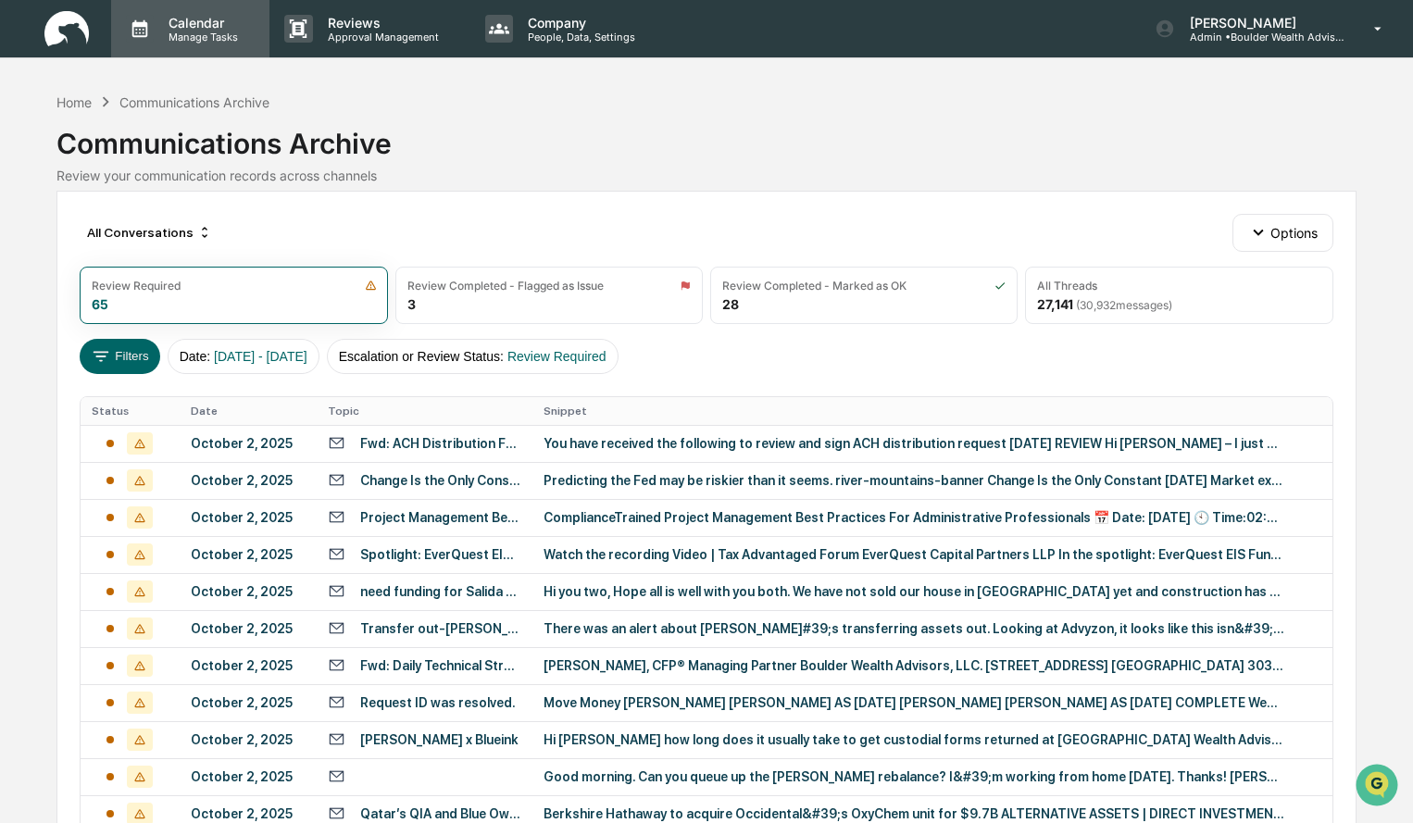
click at [217, 39] on p "Manage Tasks" at bounding box center [201, 37] width 94 height 13
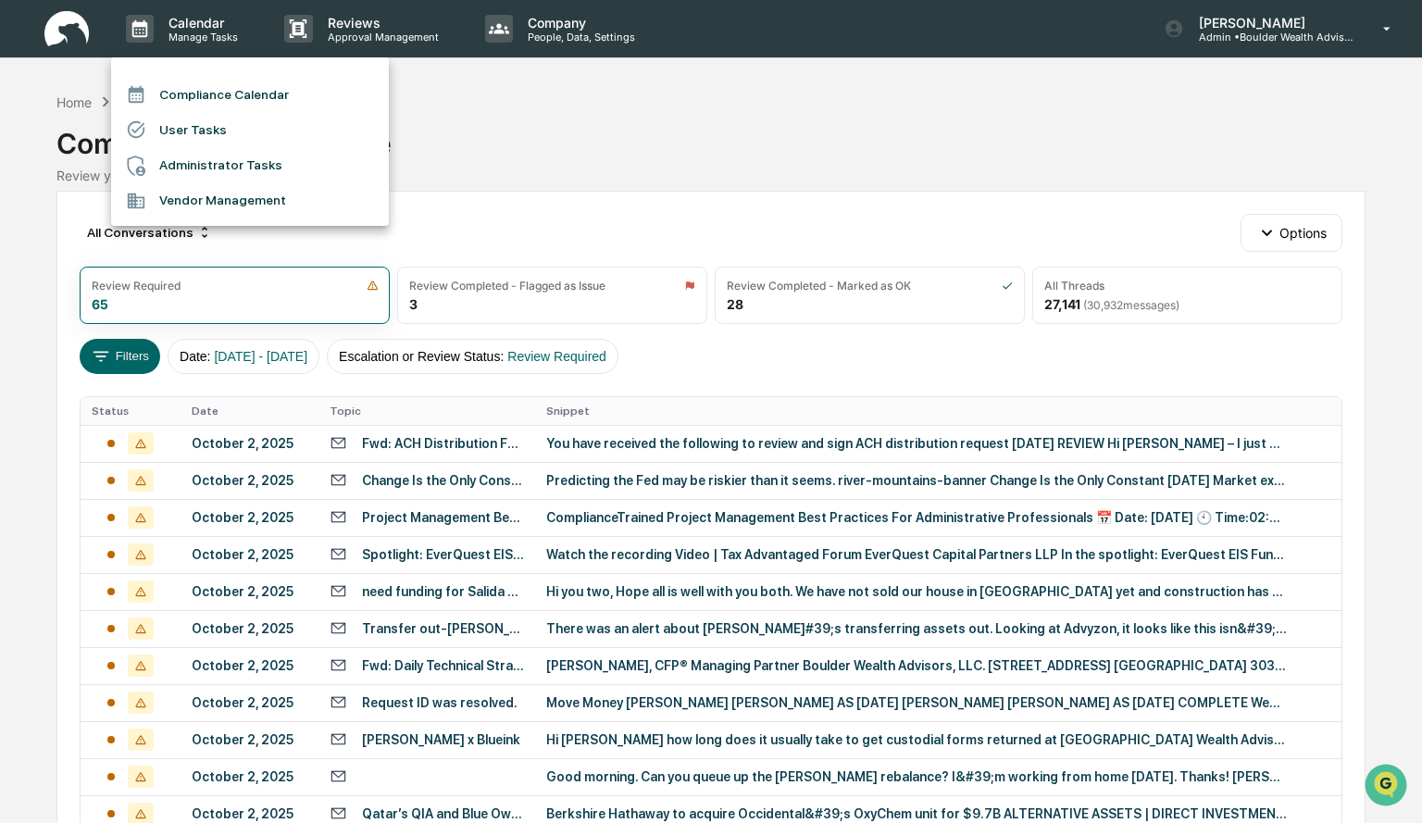
click at [231, 89] on li "Compliance Calendar" at bounding box center [250, 94] width 278 height 35
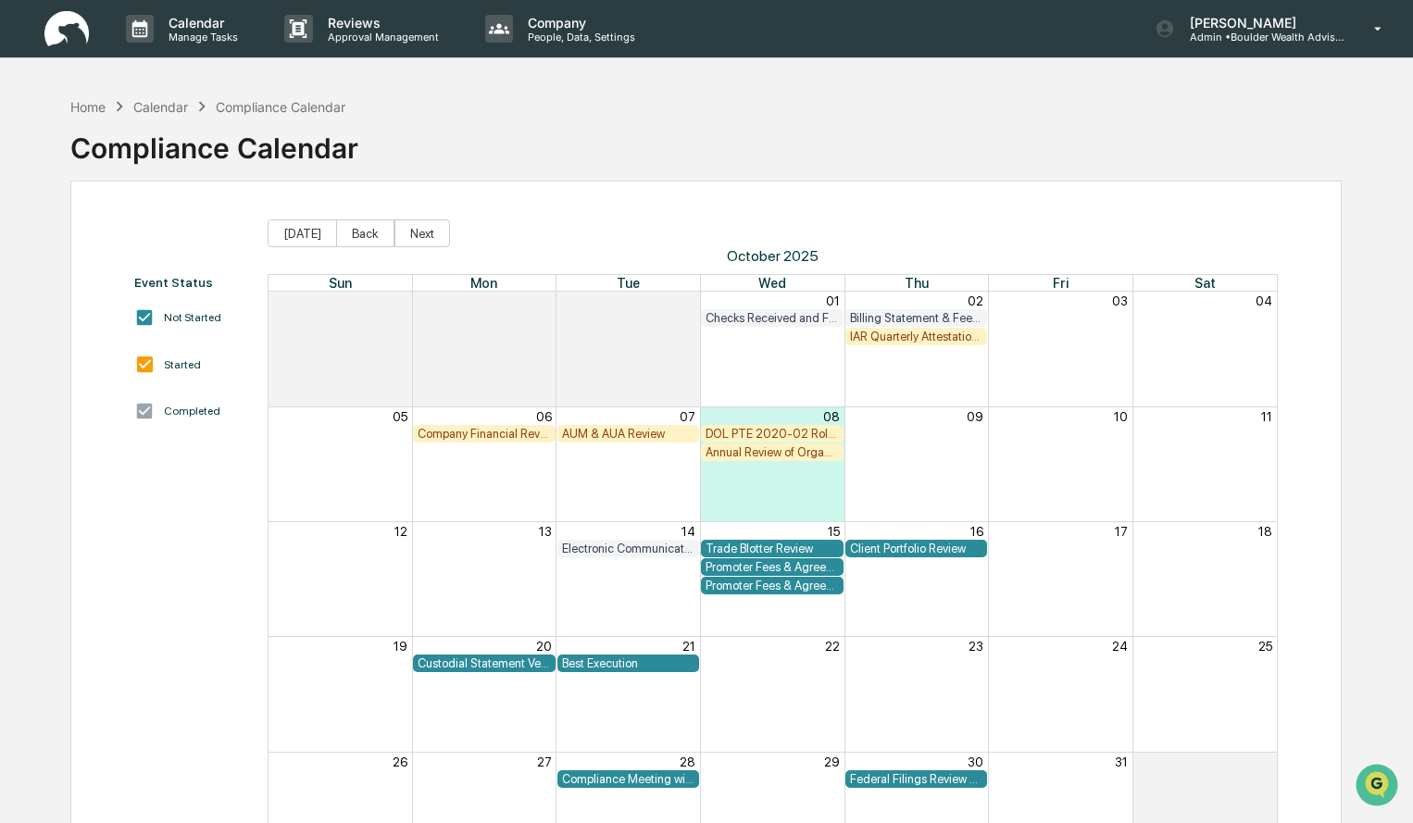
click at [919, 334] on div "IAR Quarterly Attestation Review" at bounding box center [916, 337] width 133 height 14
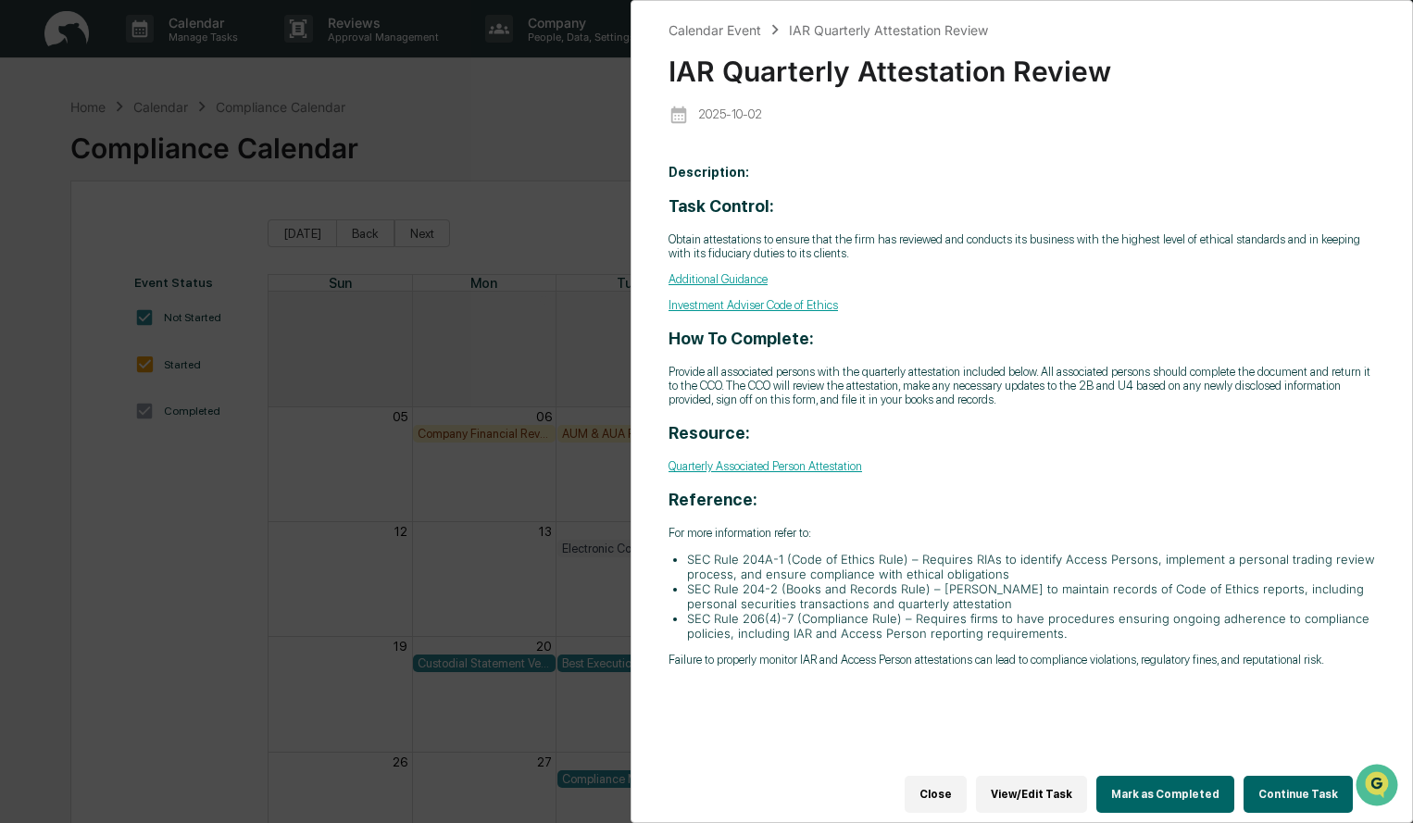
click at [847, 465] on link "Quarterly Associated Person Attestation" at bounding box center [766, 466] width 194 height 14
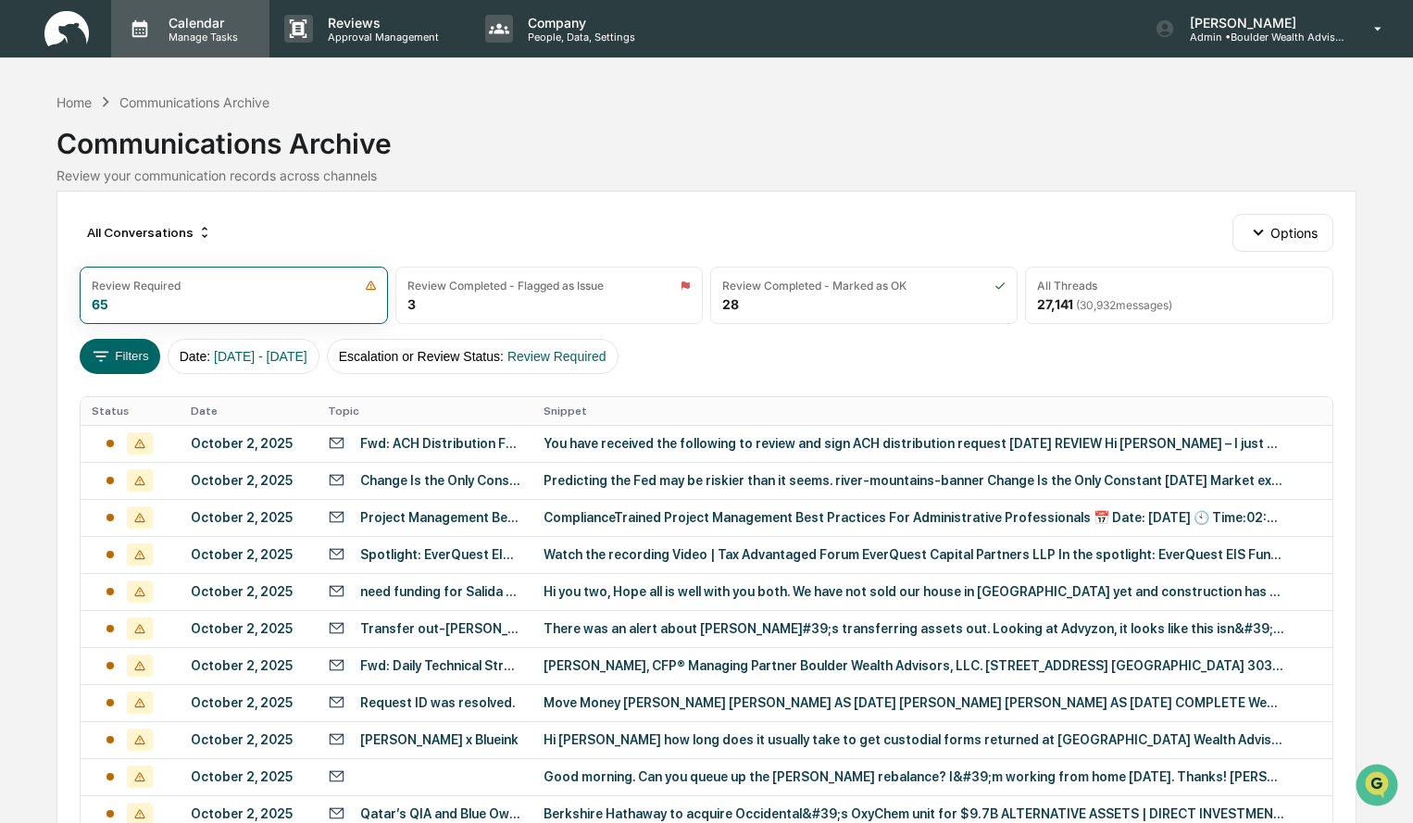
click at [219, 50] on div "Calendar Manage Tasks" at bounding box center [190, 28] width 158 height 57
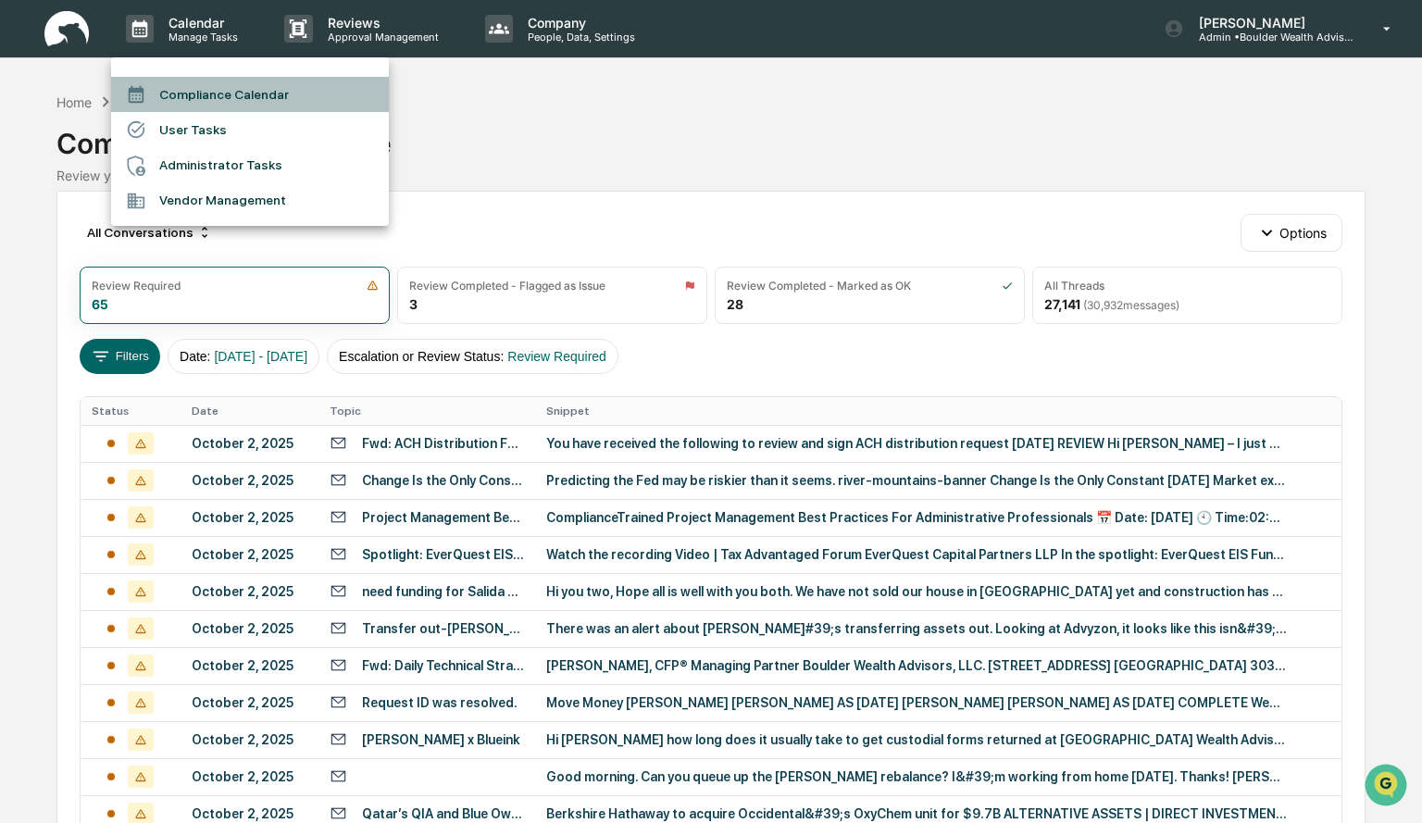
click at [217, 99] on li "Compliance Calendar" at bounding box center [250, 94] width 278 height 35
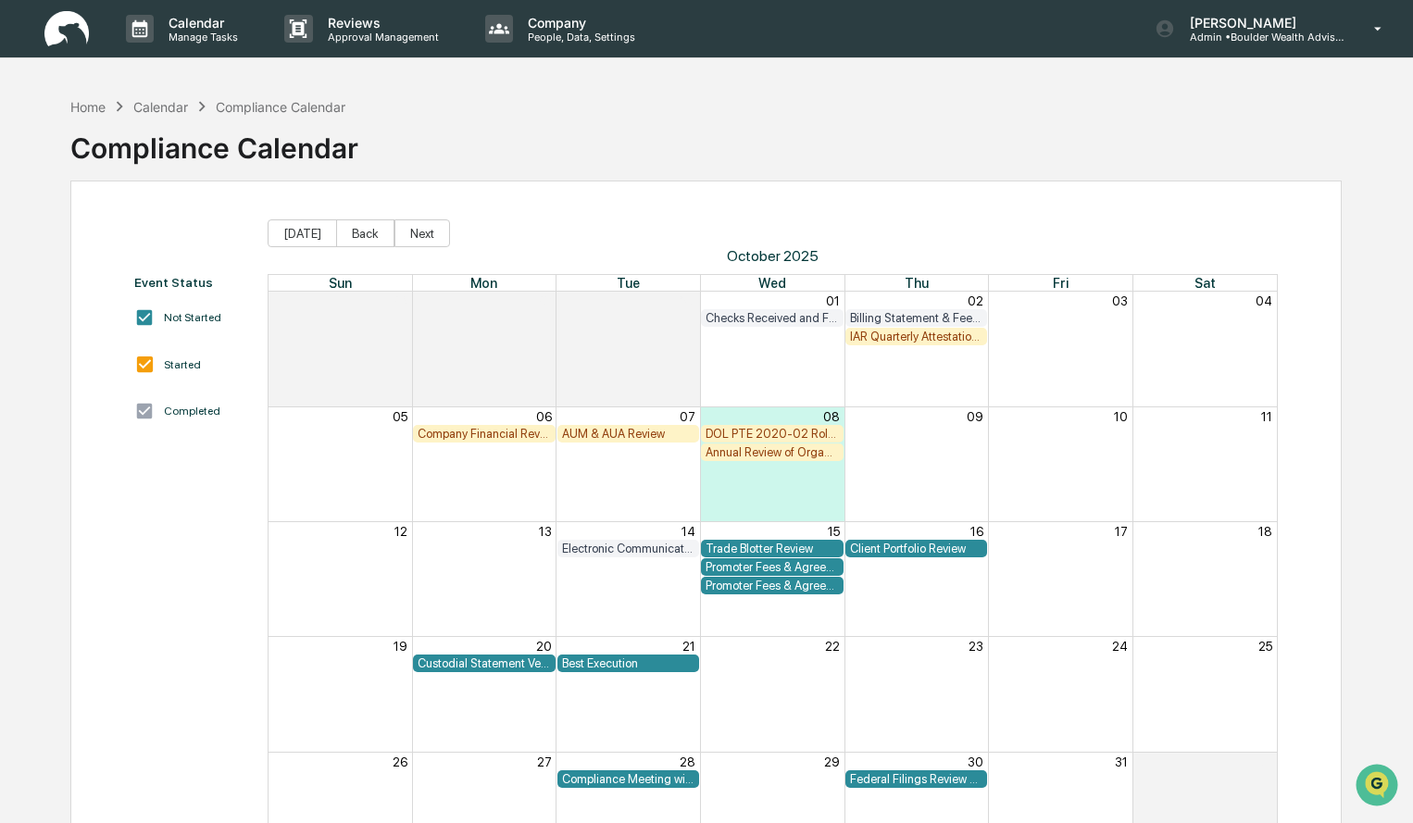
click at [496, 431] on div "Company Financial Review" at bounding box center [484, 434] width 133 height 14
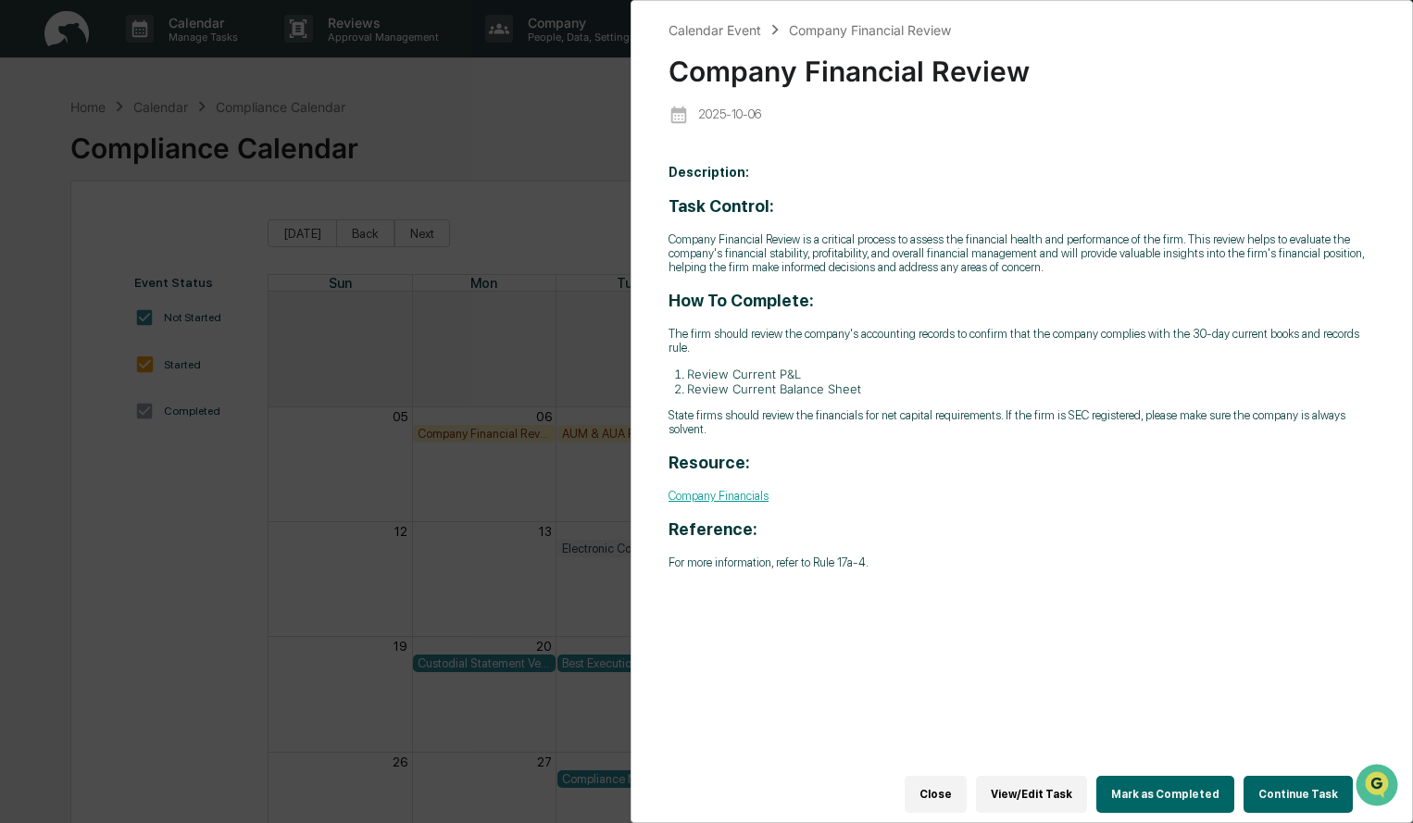
click at [1294, 791] on button "Continue Task" at bounding box center [1298, 794] width 109 height 37
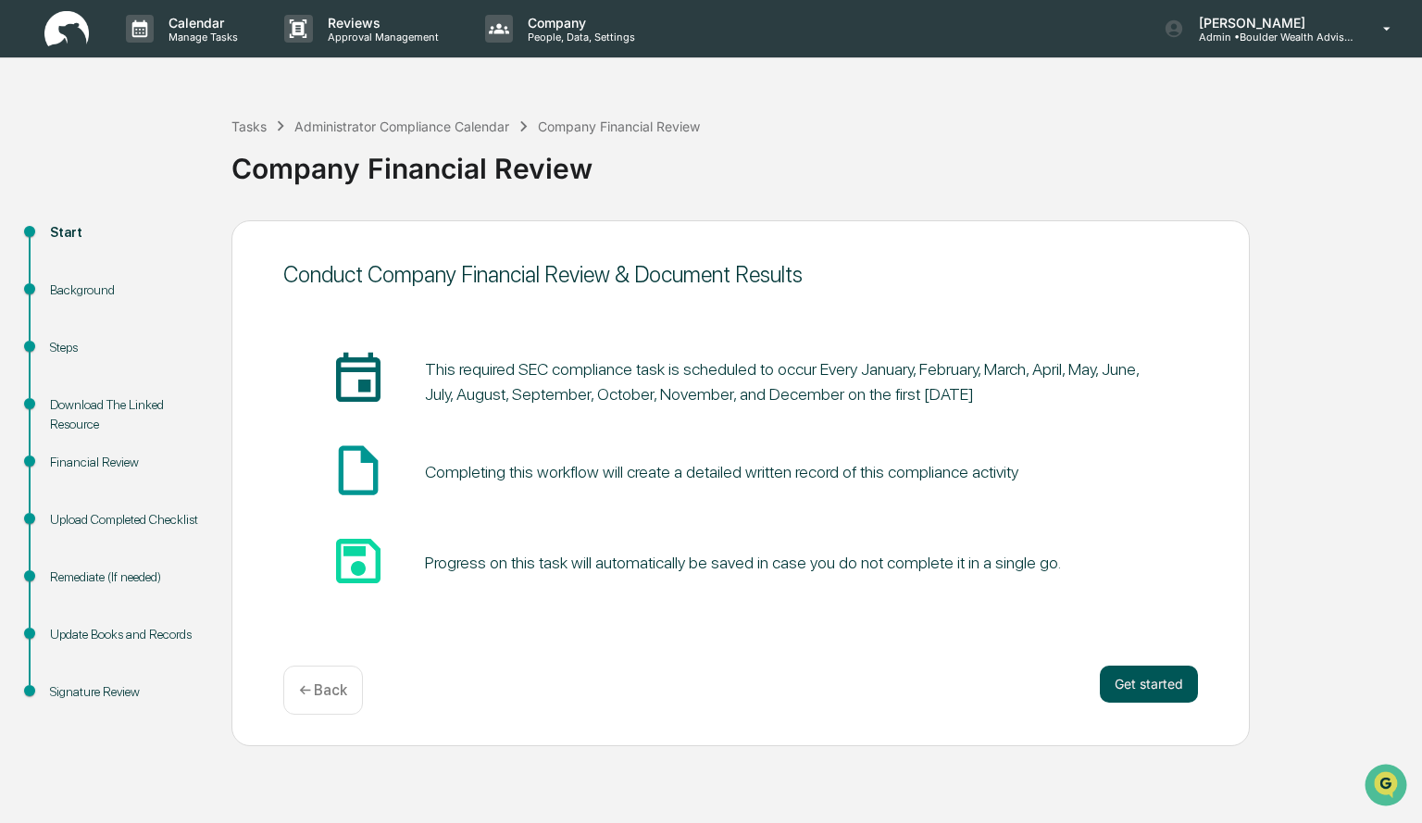
click at [1158, 696] on button "Get started" at bounding box center [1149, 684] width 98 height 37
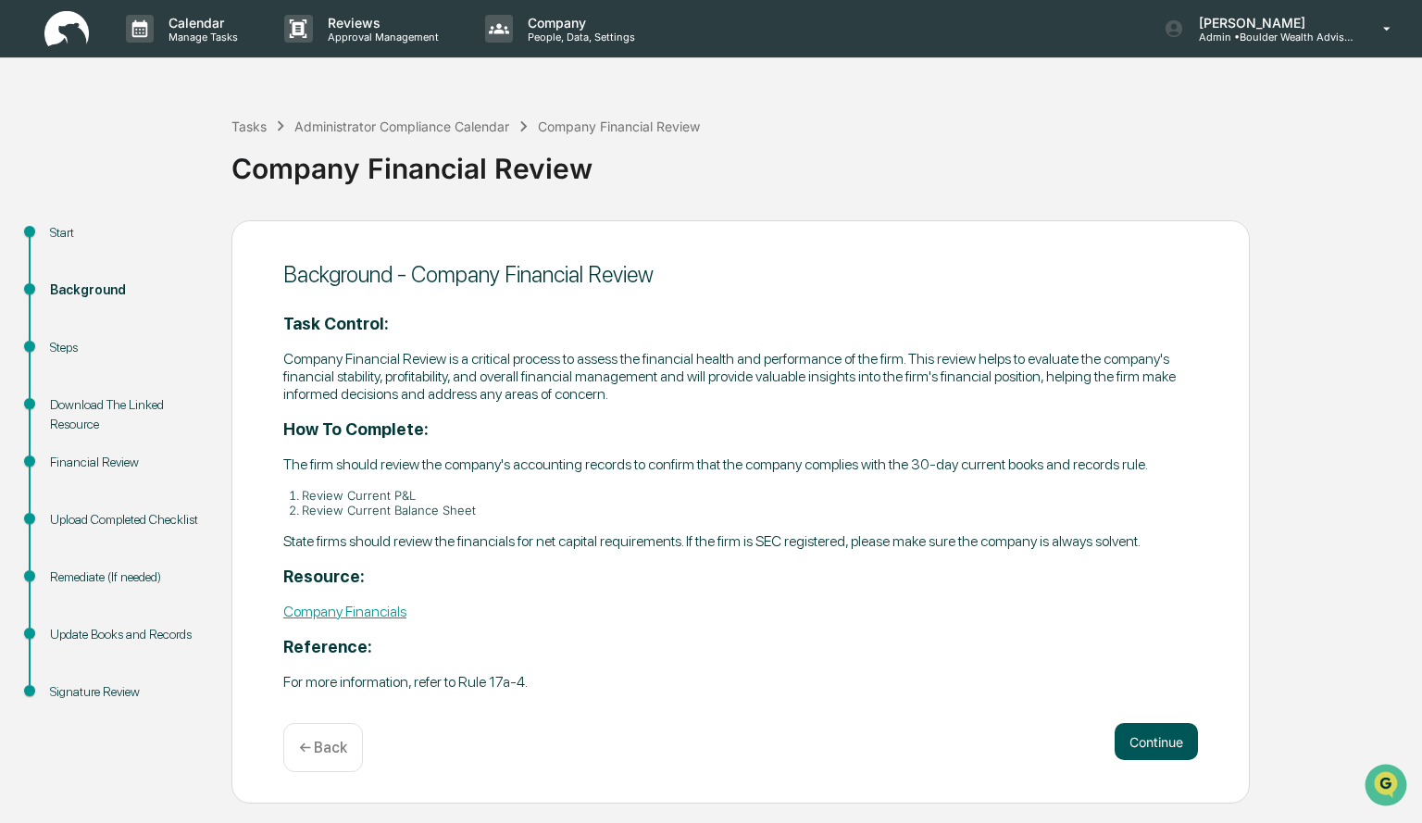
click at [1153, 752] on button "Continue" at bounding box center [1156, 741] width 83 height 37
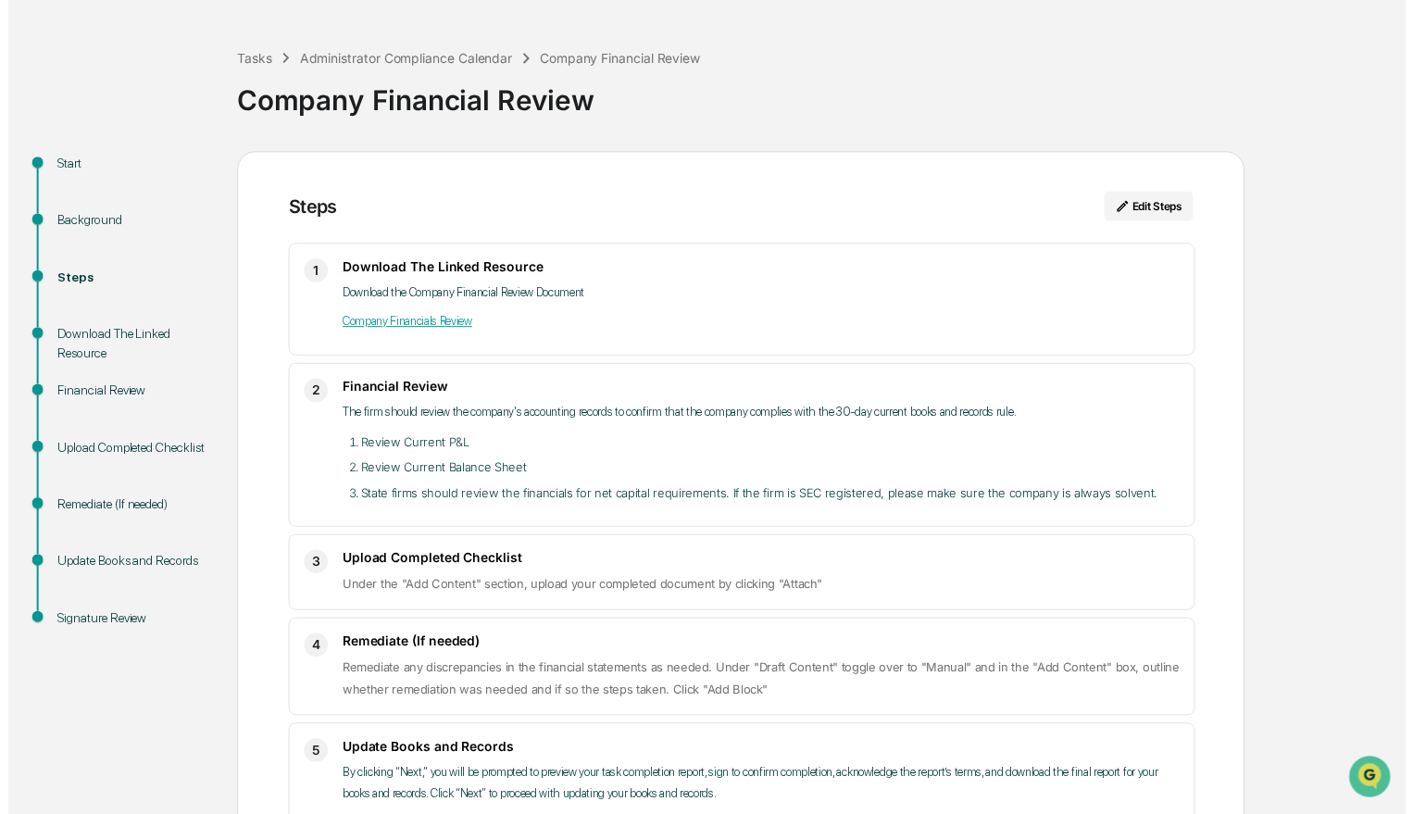
scroll to position [209, 0]
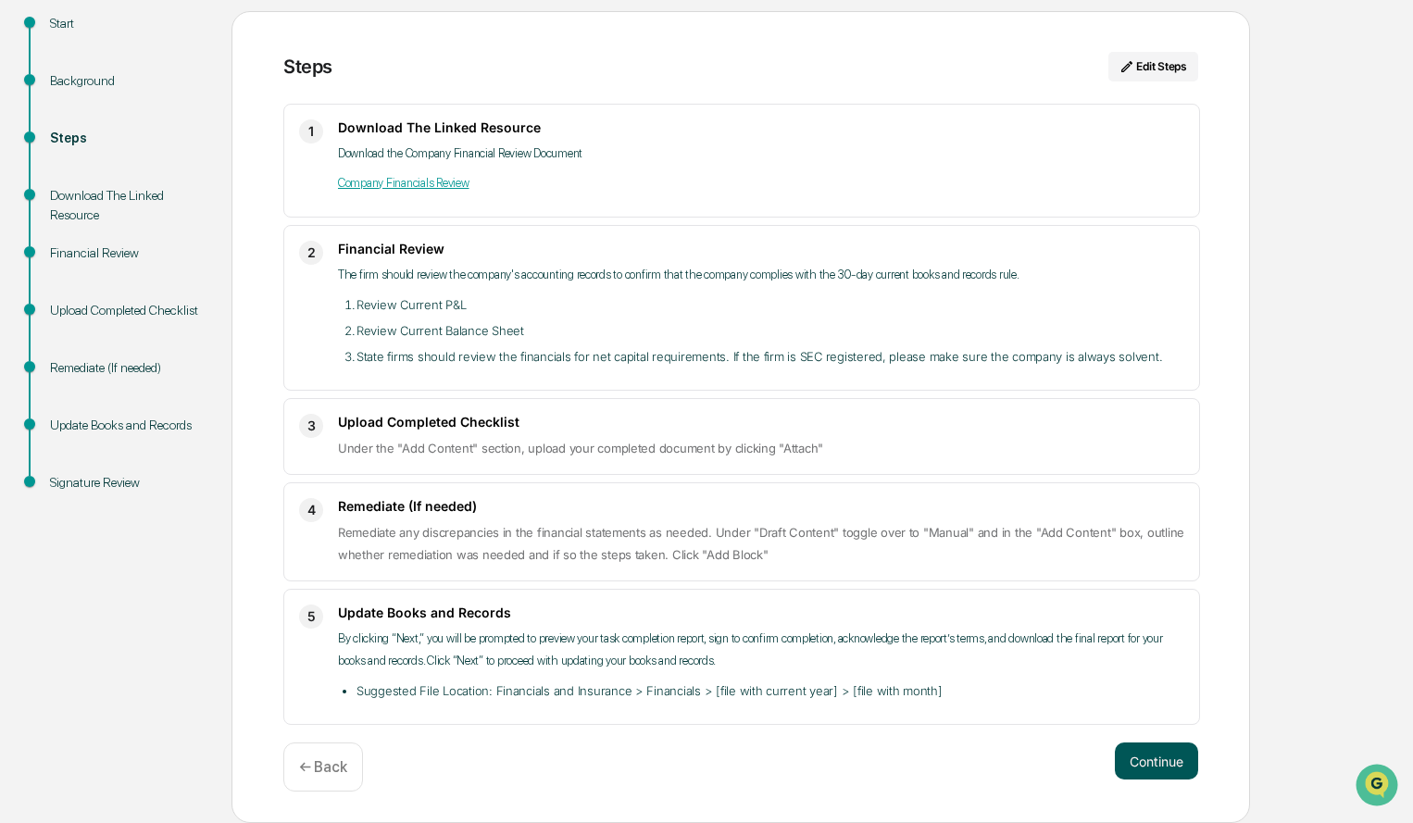
click at [1162, 757] on button "Continue" at bounding box center [1156, 761] width 83 height 37
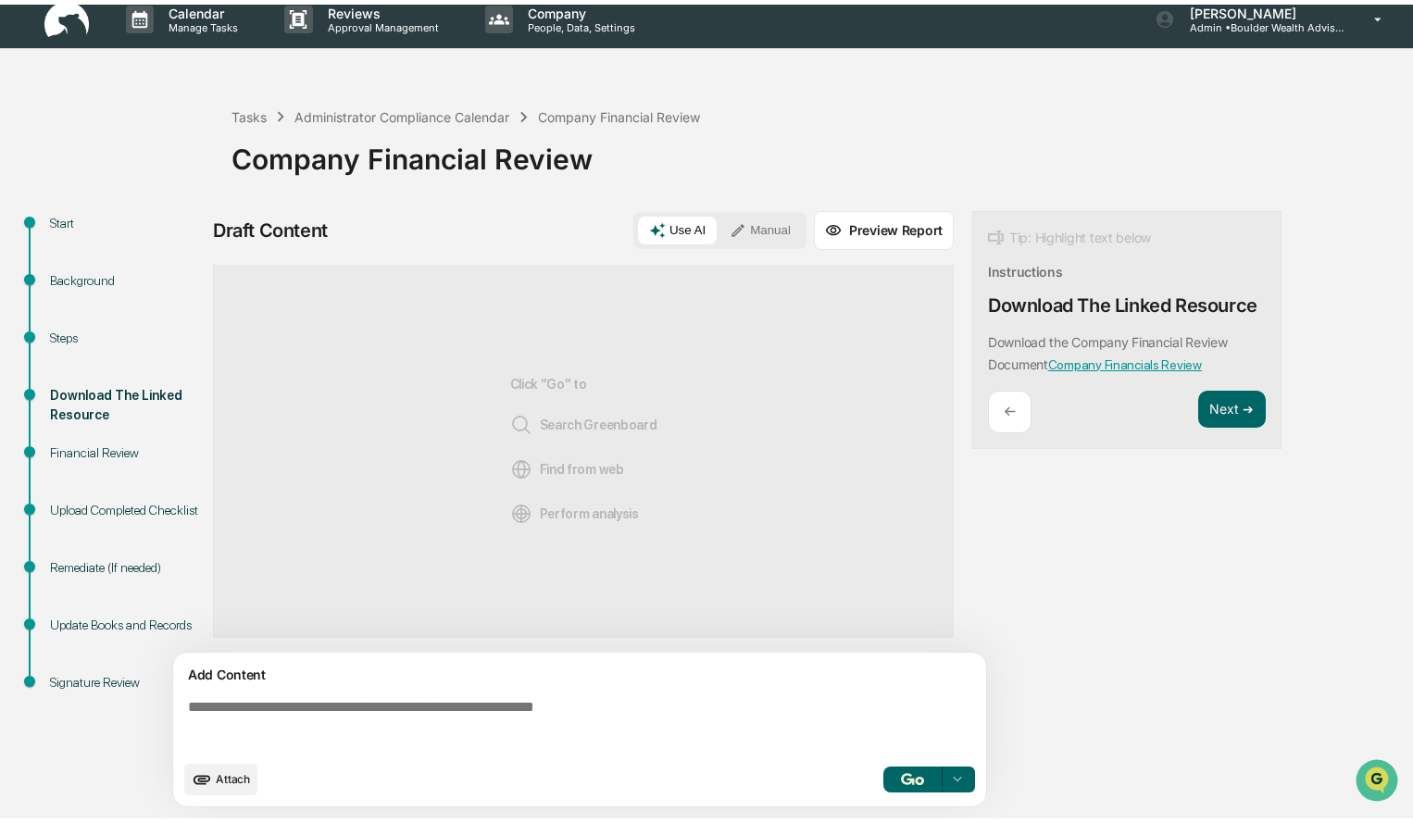
scroll to position [14, 0]
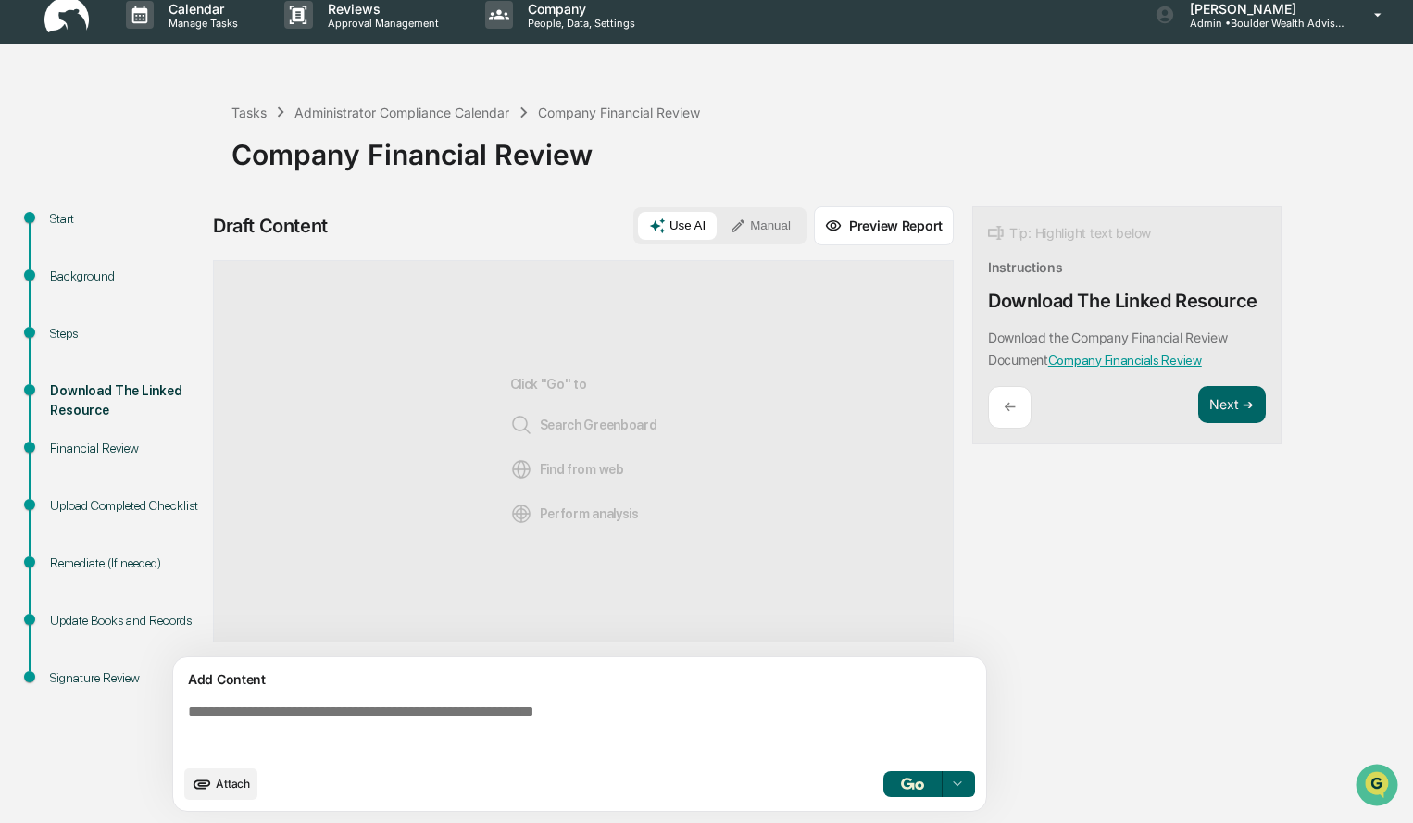
click at [785, 229] on button "Manual" at bounding box center [760, 226] width 83 height 28
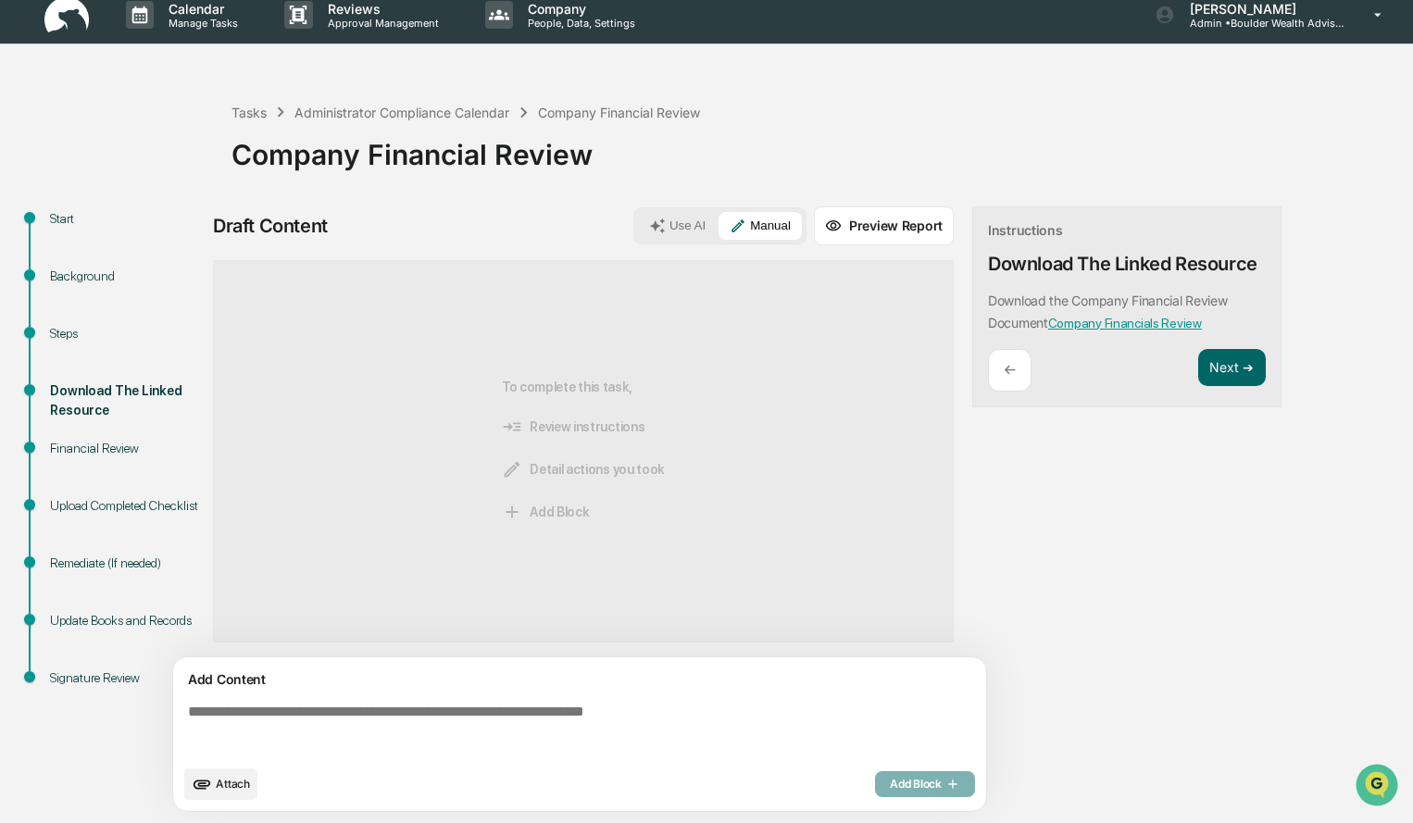
click at [523, 715] on textarea at bounding box center [584, 729] width 806 height 67
paste textarea "**********"
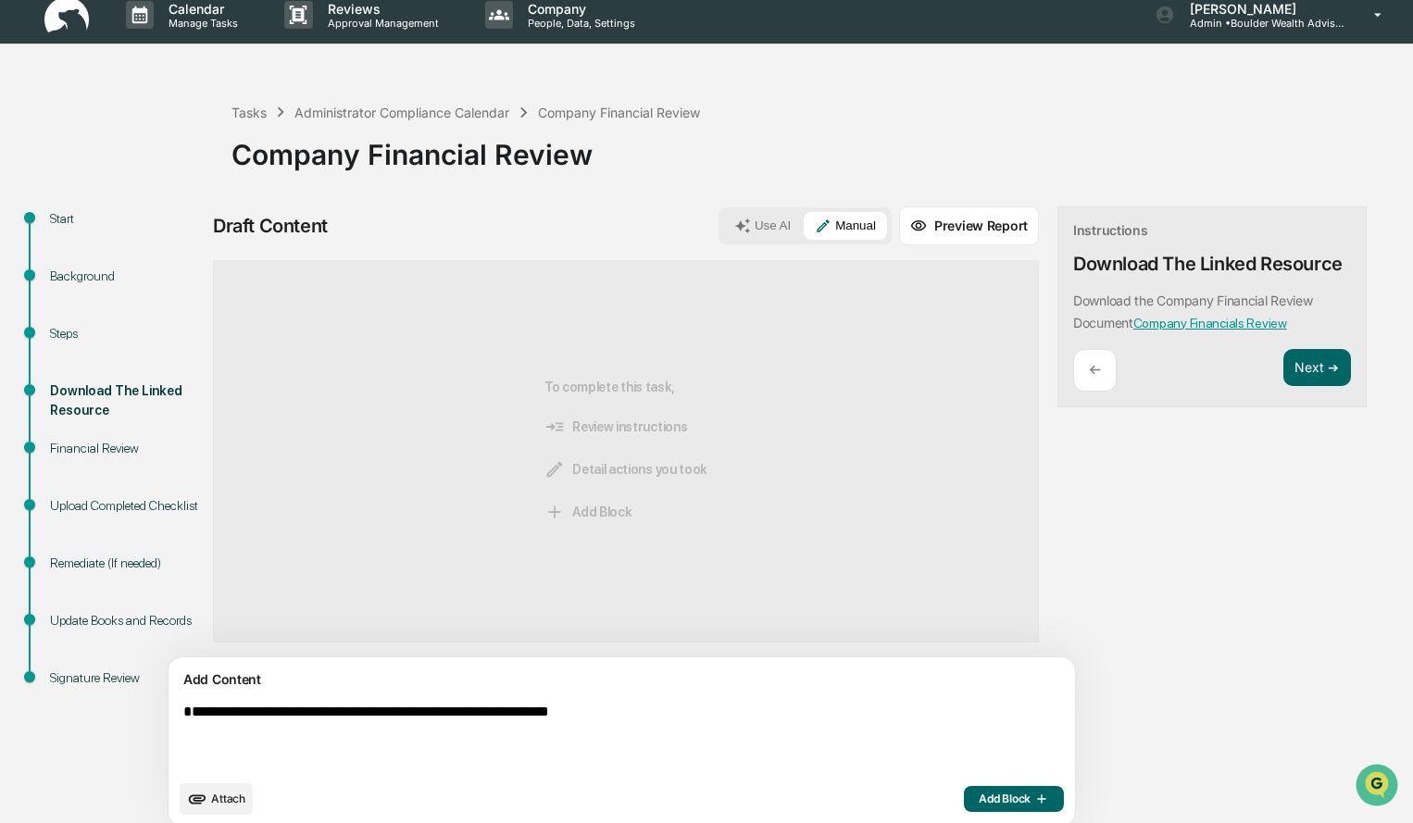
type textarea "**********"
click at [979, 801] on span "Add Block" at bounding box center [1014, 799] width 70 height 15
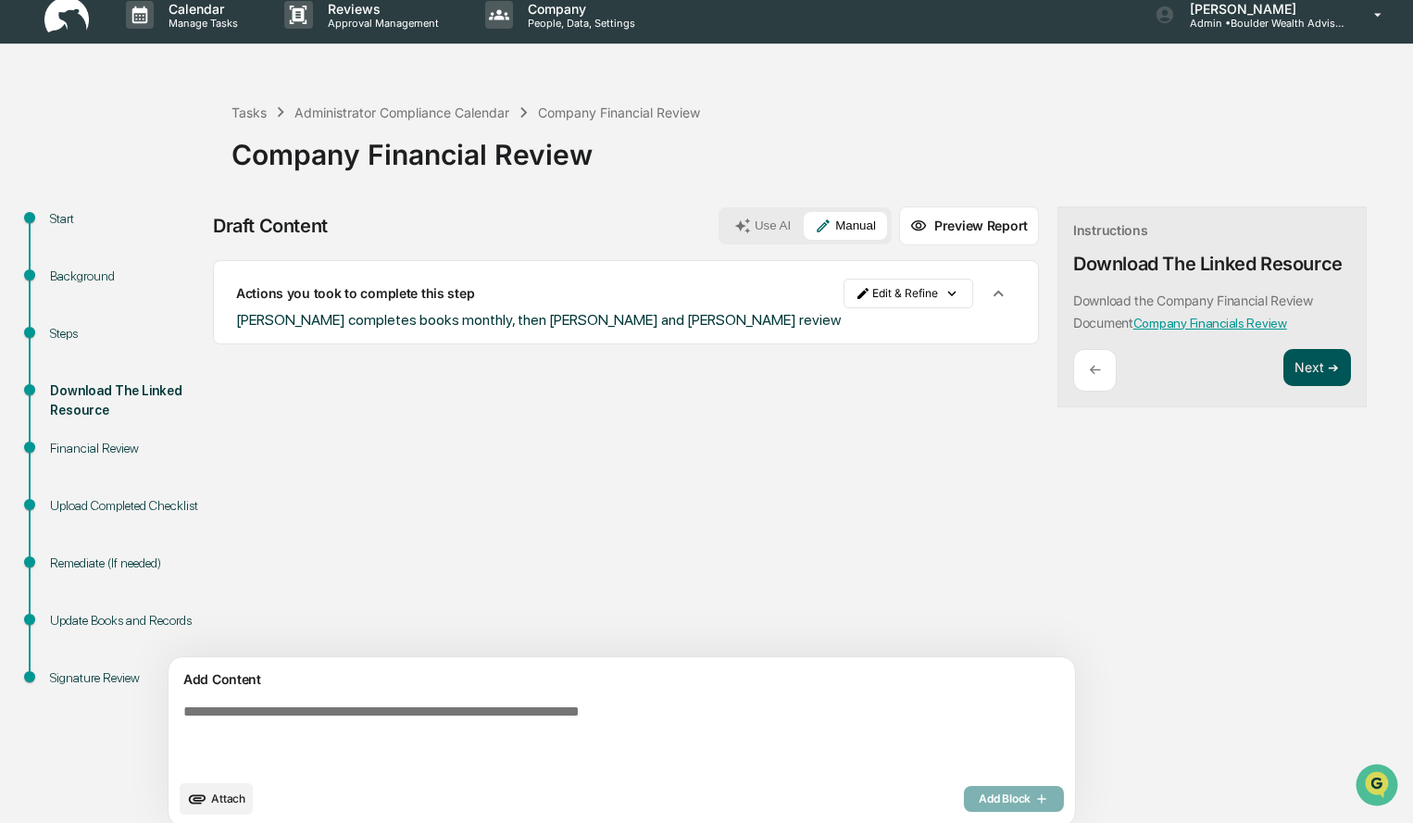
click at [1283, 372] on button "Next ➔" at bounding box center [1317, 368] width 68 height 38
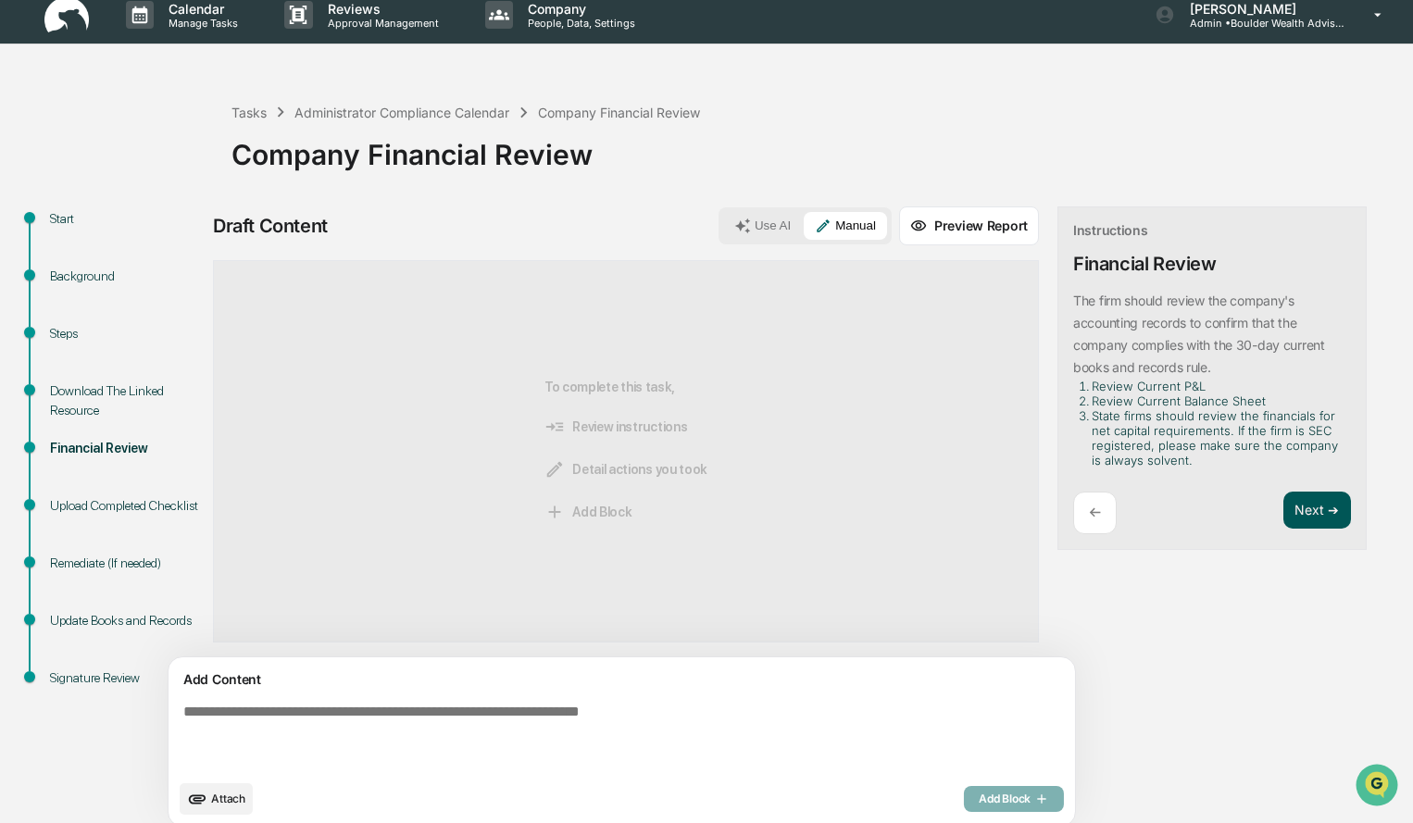
click at [1283, 509] on button "Next ➔" at bounding box center [1317, 511] width 68 height 38
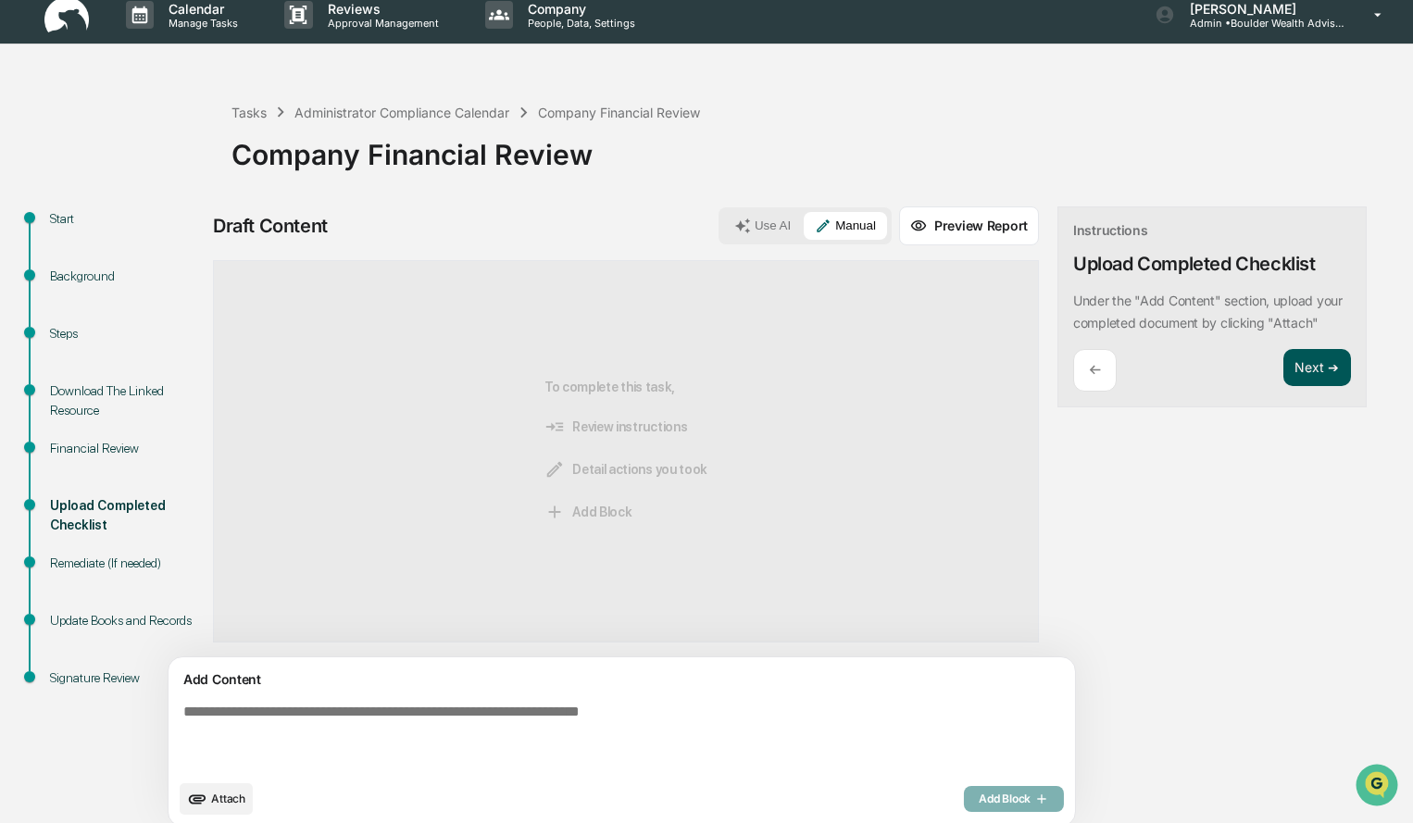
click at [1283, 373] on button "Next ➔" at bounding box center [1317, 368] width 68 height 38
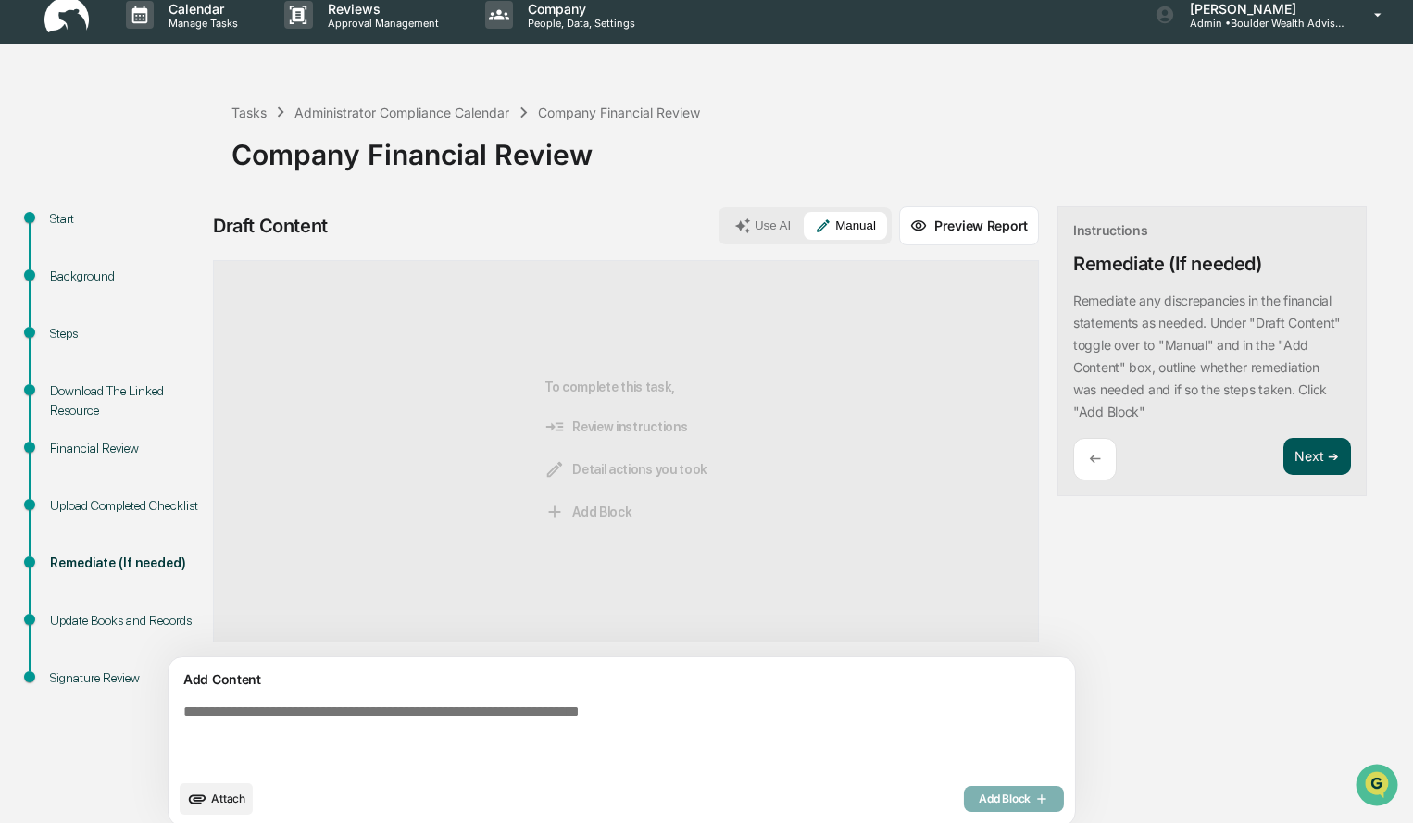
click at [1283, 453] on button "Next ➔" at bounding box center [1317, 457] width 68 height 38
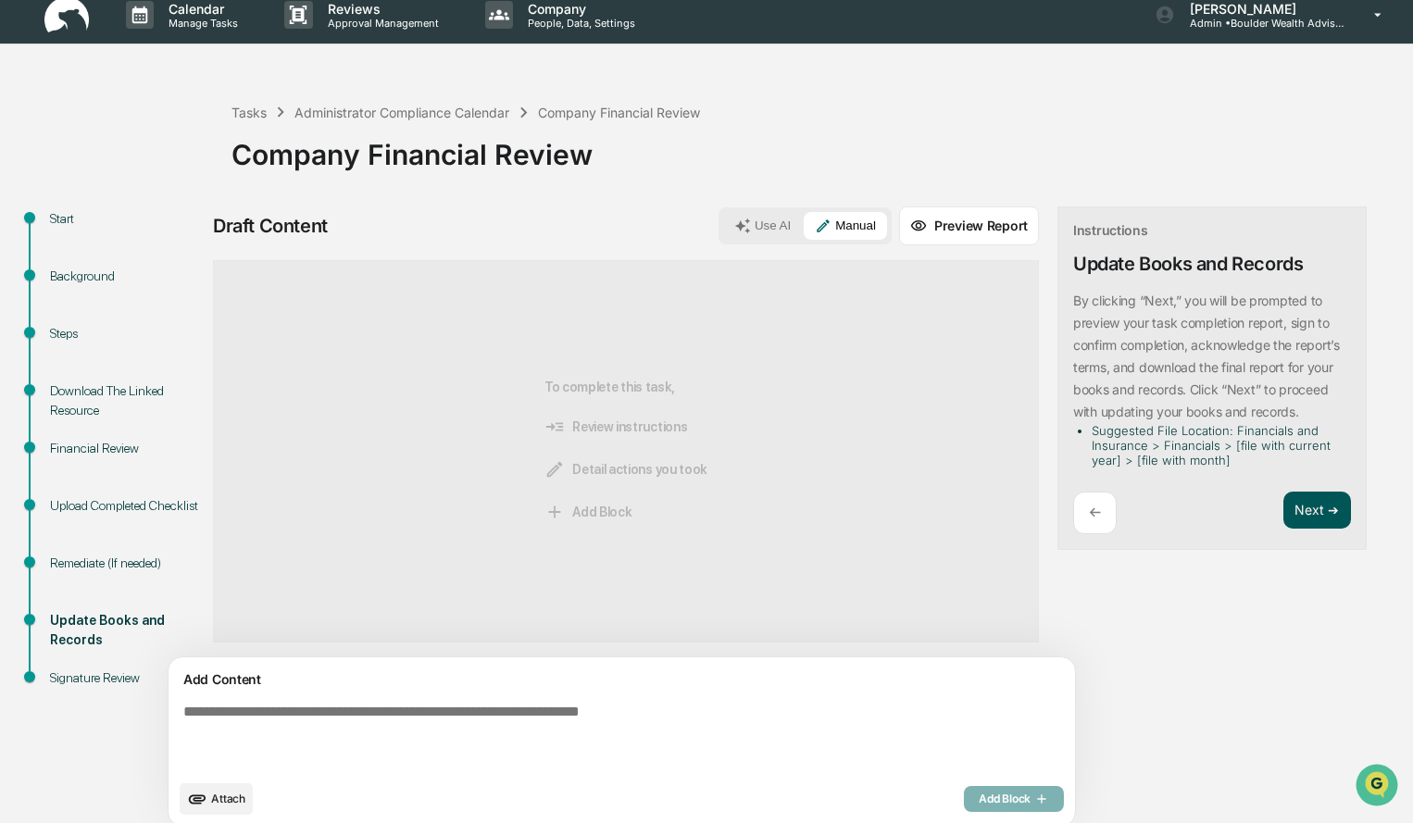
click at [1283, 526] on button "Next ➔" at bounding box center [1317, 511] width 68 height 38
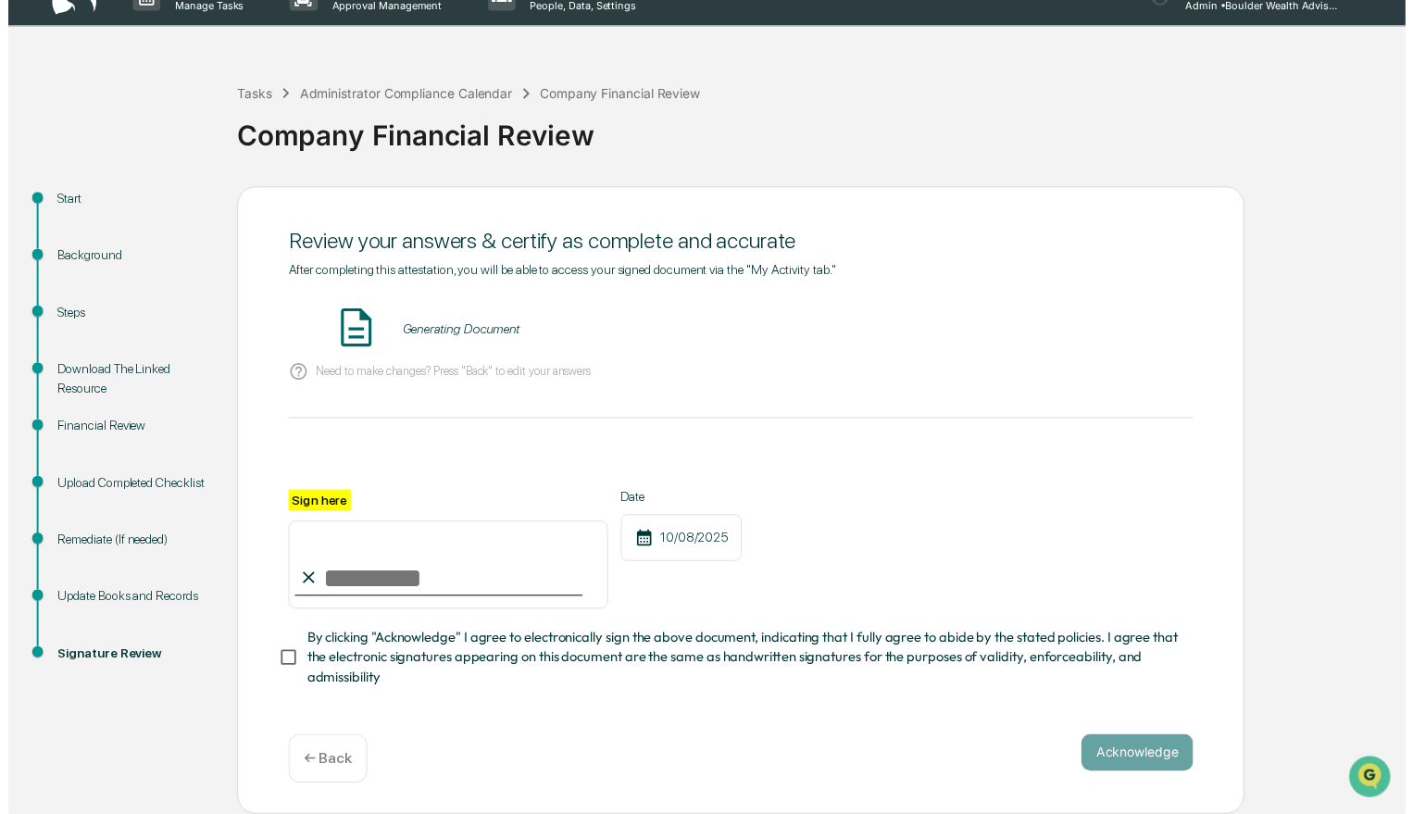
scroll to position [37, 0]
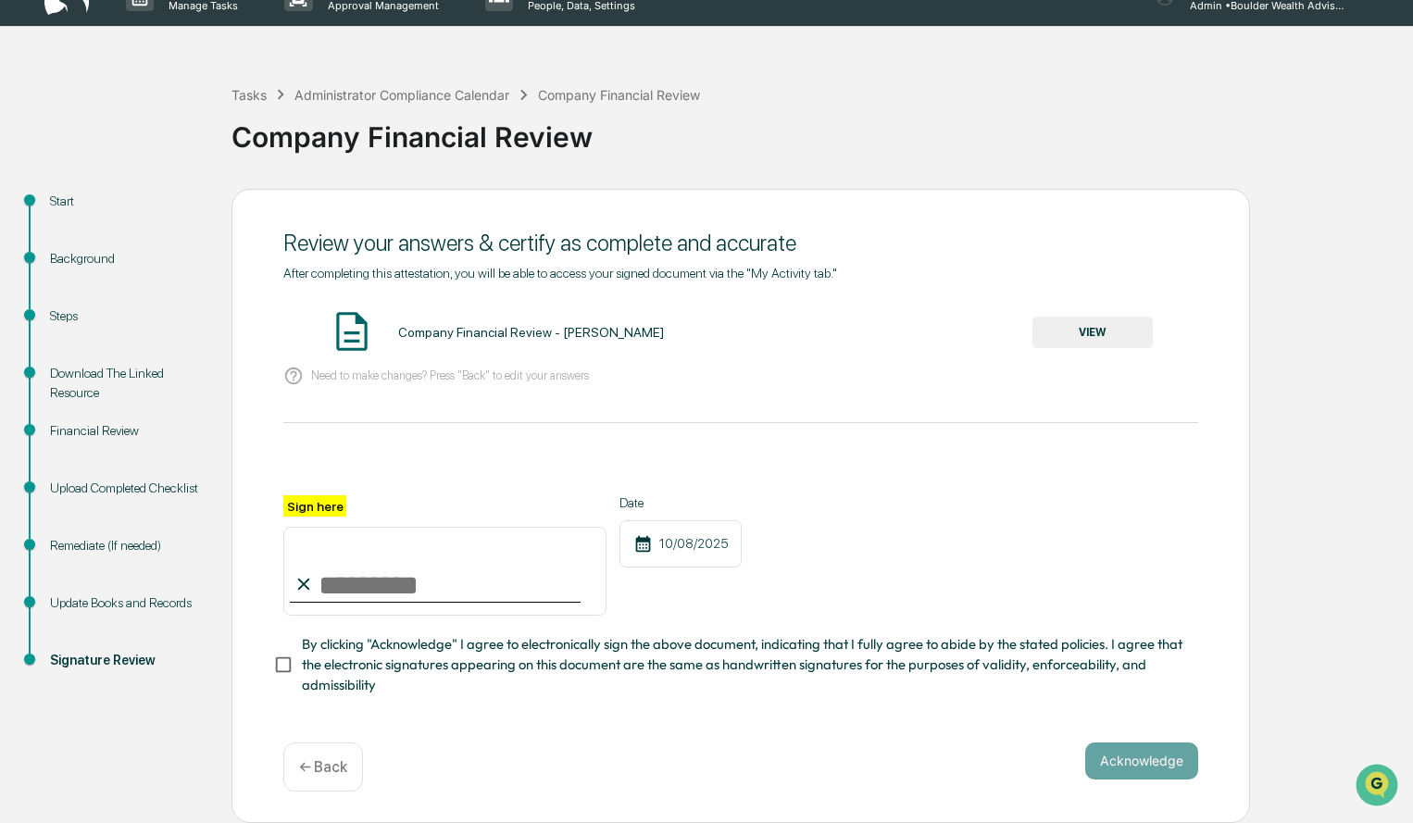
click at [418, 559] on input "Sign here" at bounding box center [444, 571] width 323 height 89
click at [1085, 326] on button "VIEW" at bounding box center [1092, 332] width 120 height 31
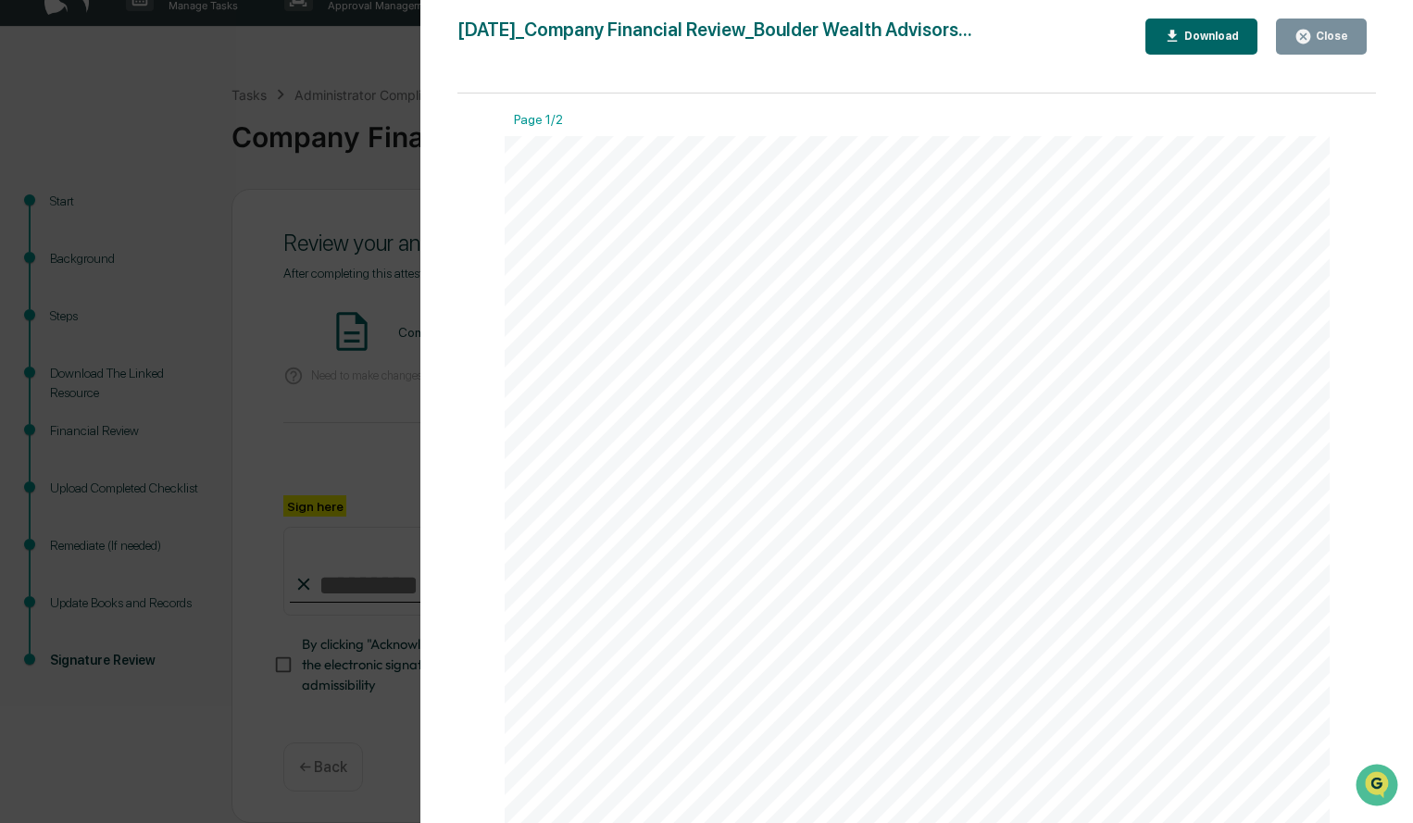
click at [1345, 39] on div "Close" at bounding box center [1330, 36] width 36 height 13
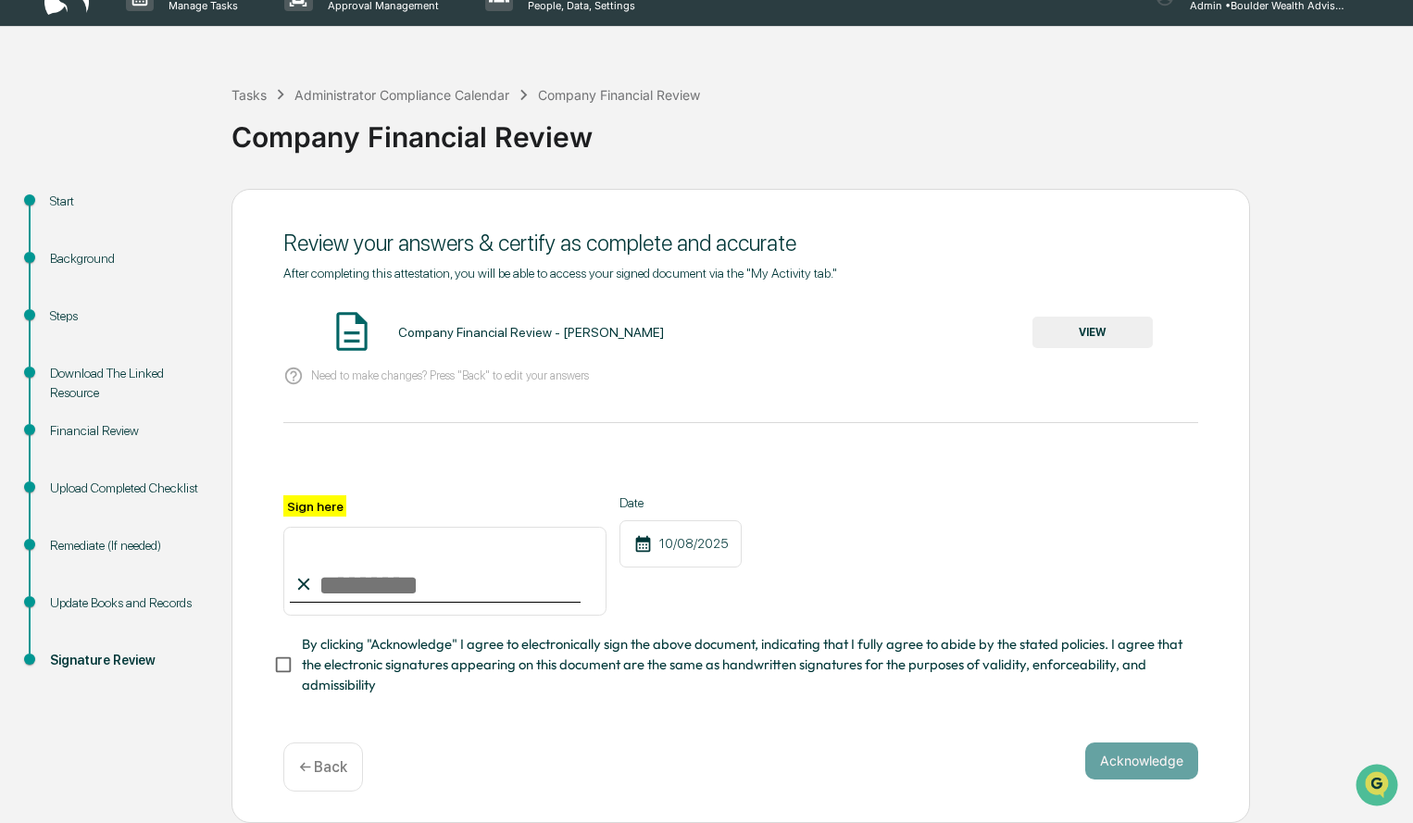
click at [421, 583] on input "Sign here" at bounding box center [444, 571] width 323 height 89
type input "**********"
click at [1169, 765] on button "Acknowledge" at bounding box center [1141, 761] width 113 height 37
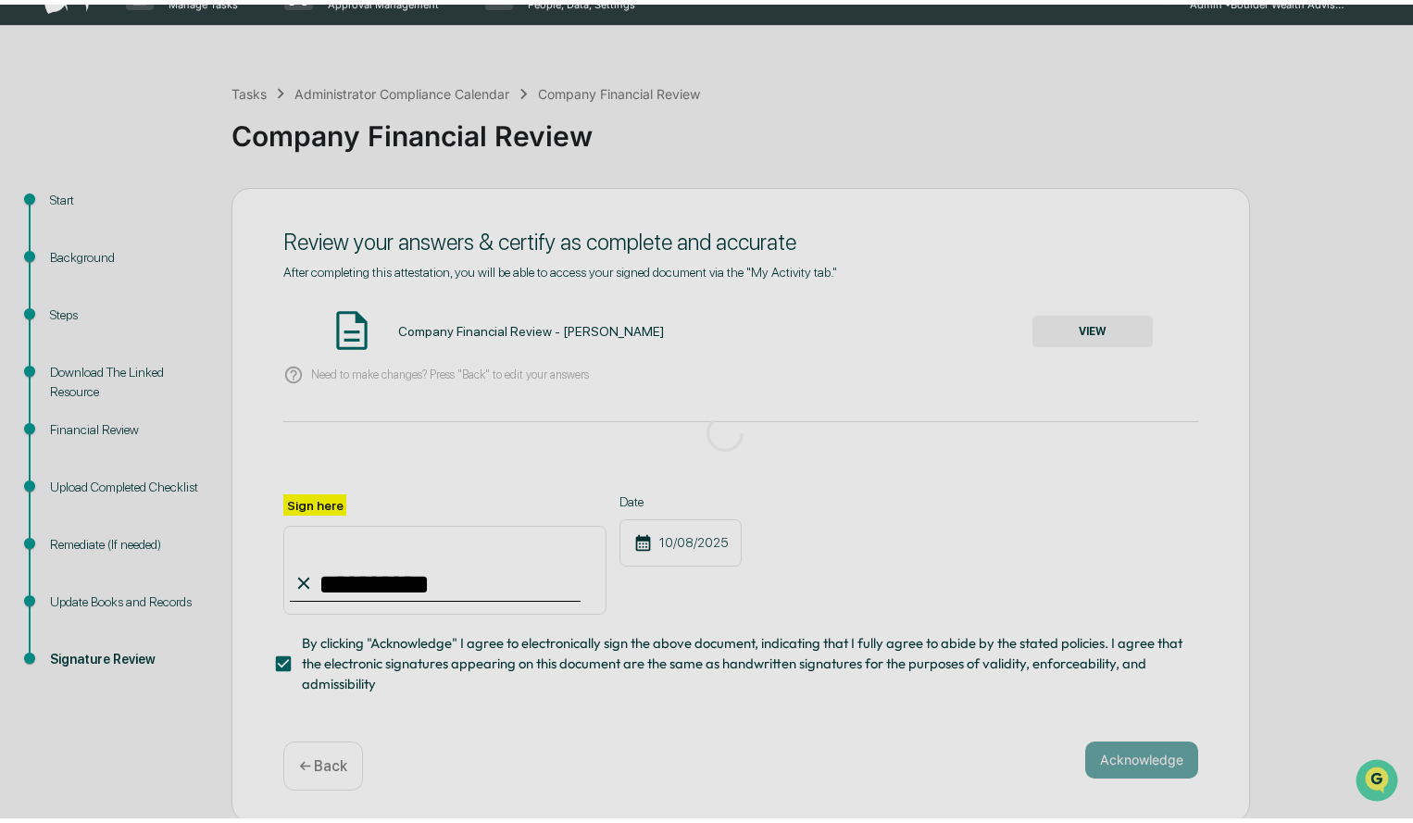
scroll to position [0, 0]
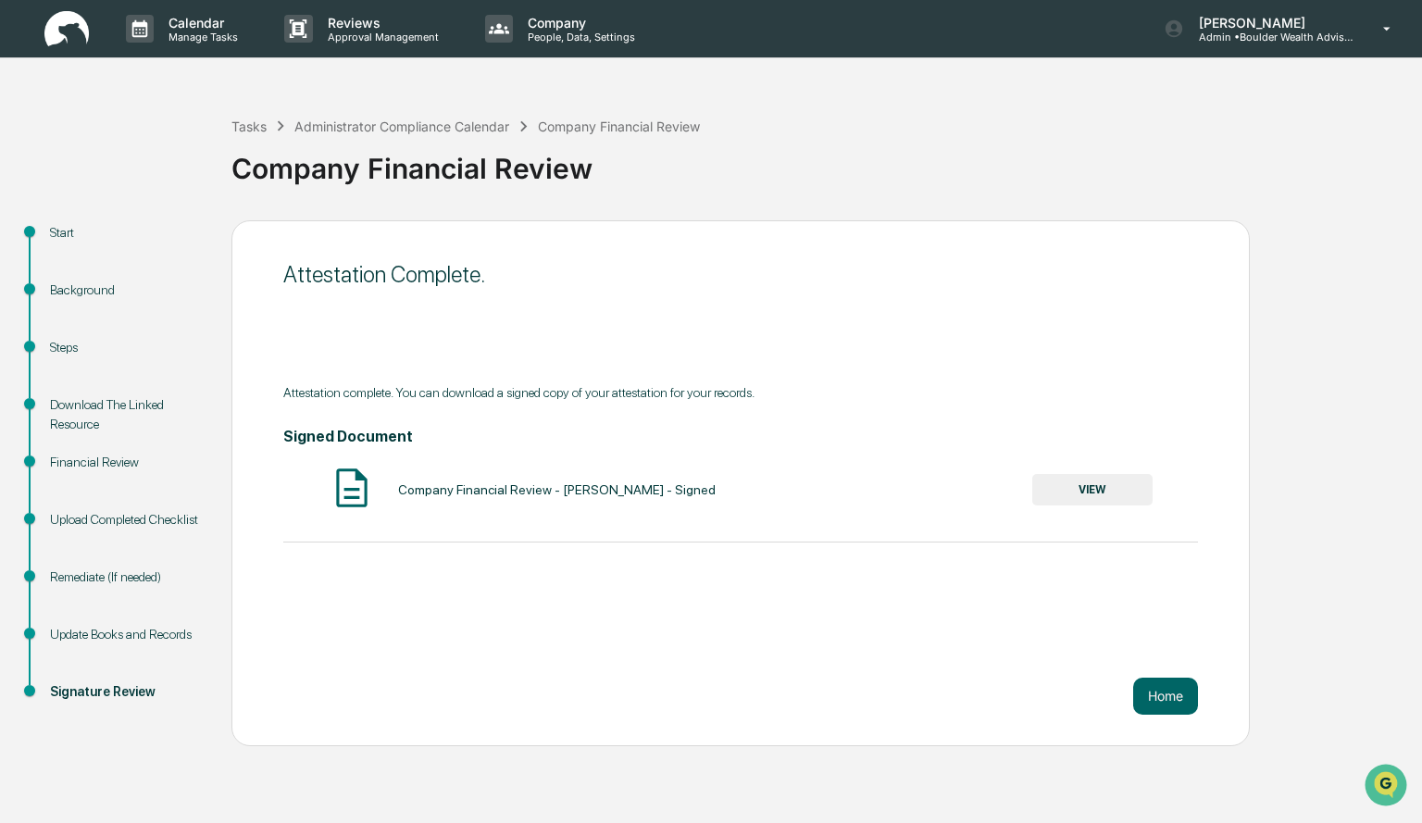
click at [1115, 496] on button "VIEW" at bounding box center [1092, 489] width 120 height 31
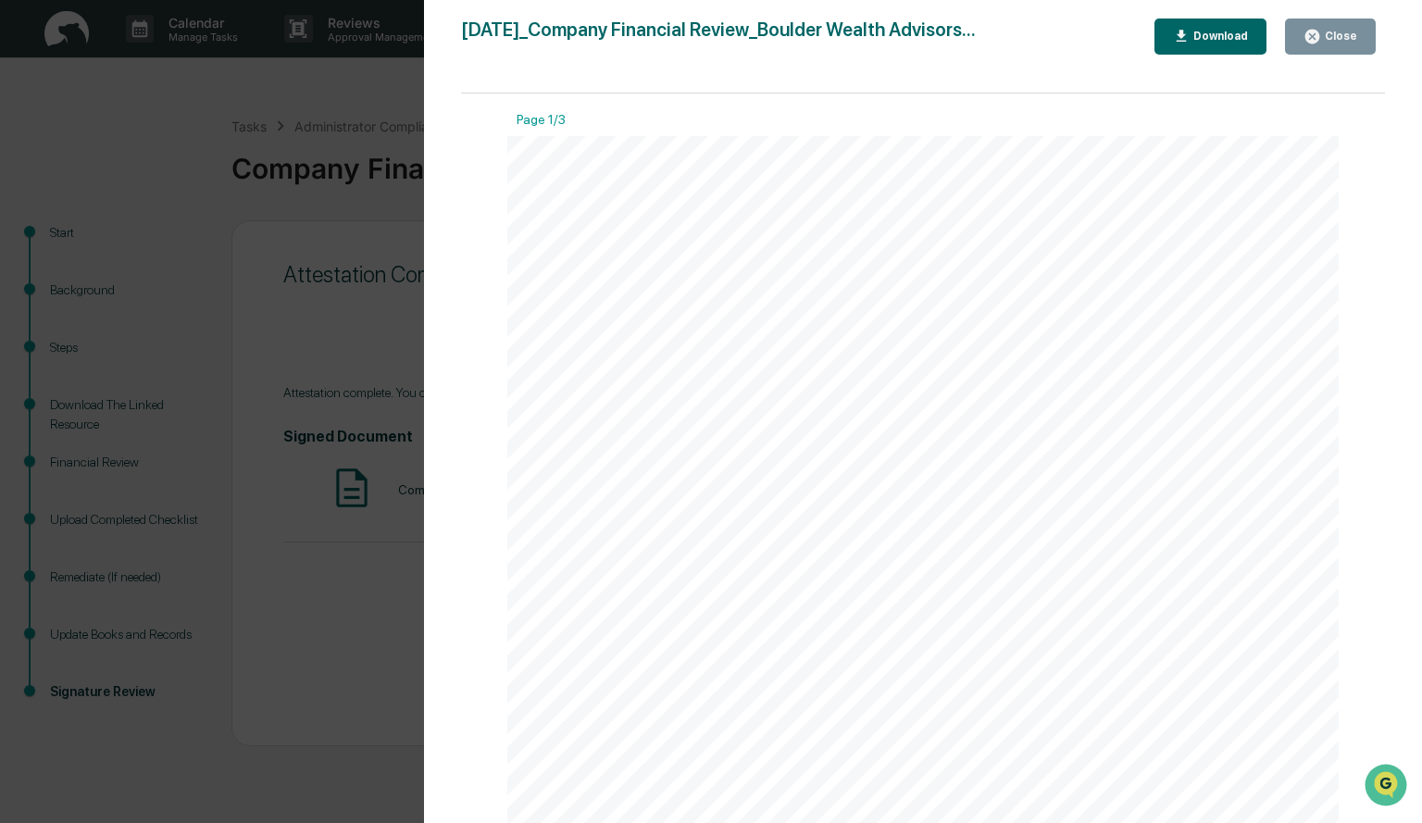
click at [1217, 41] on div "Download" at bounding box center [1219, 36] width 58 height 13
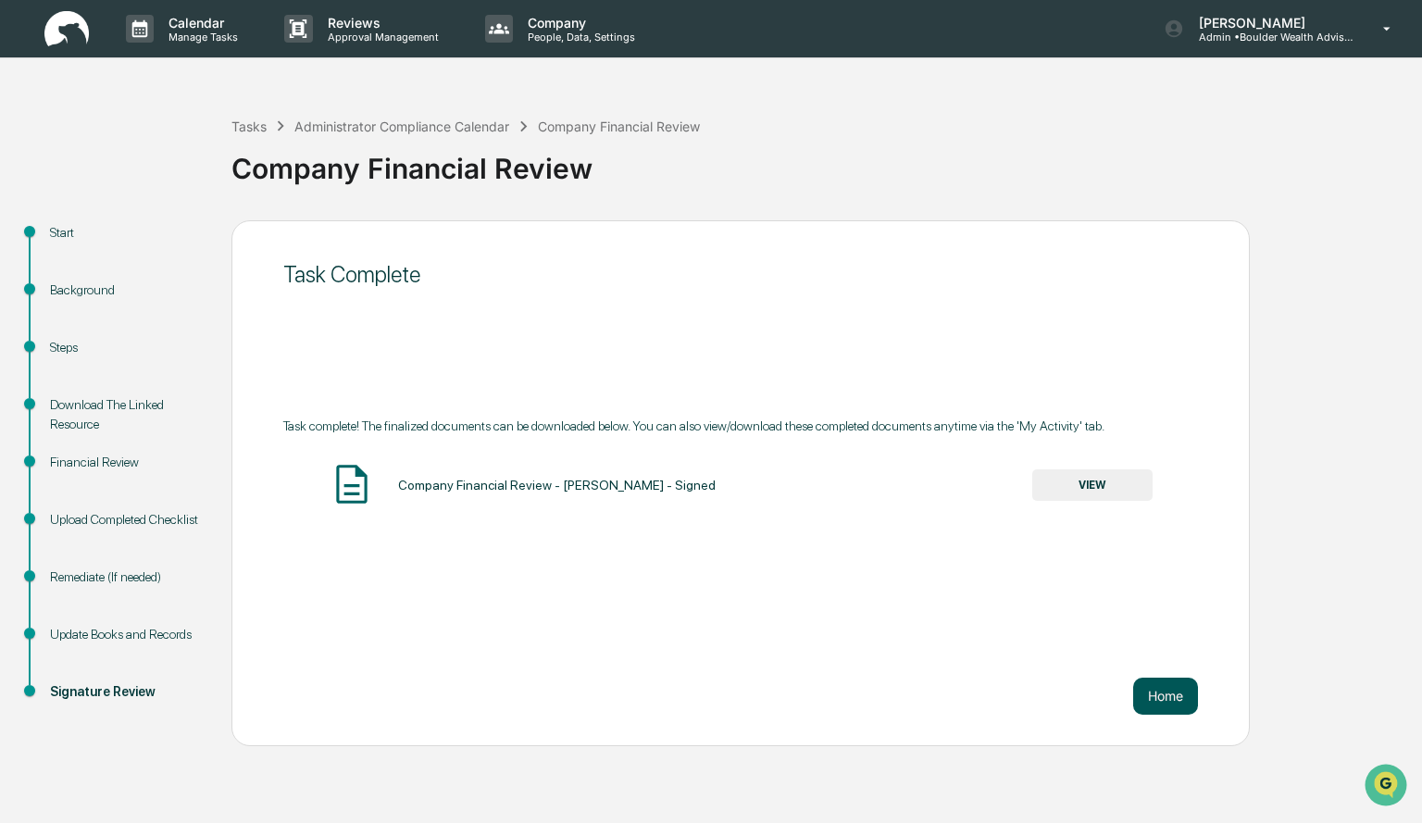
click at [1157, 694] on button "Home" at bounding box center [1165, 696] width 65 height 37
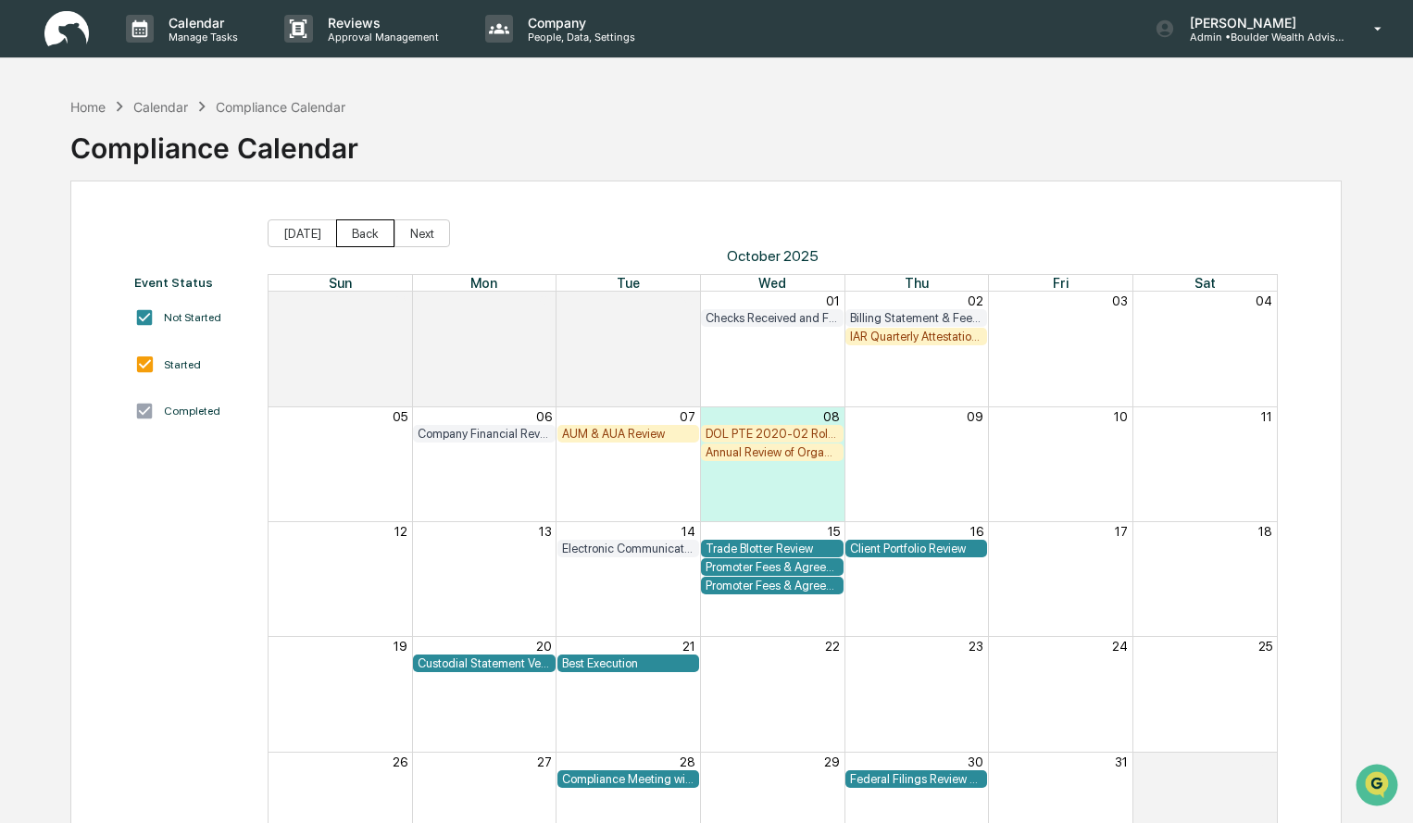
click at [363, 236] on button "Back" at bounding box center [365, 233] width 58 height 28
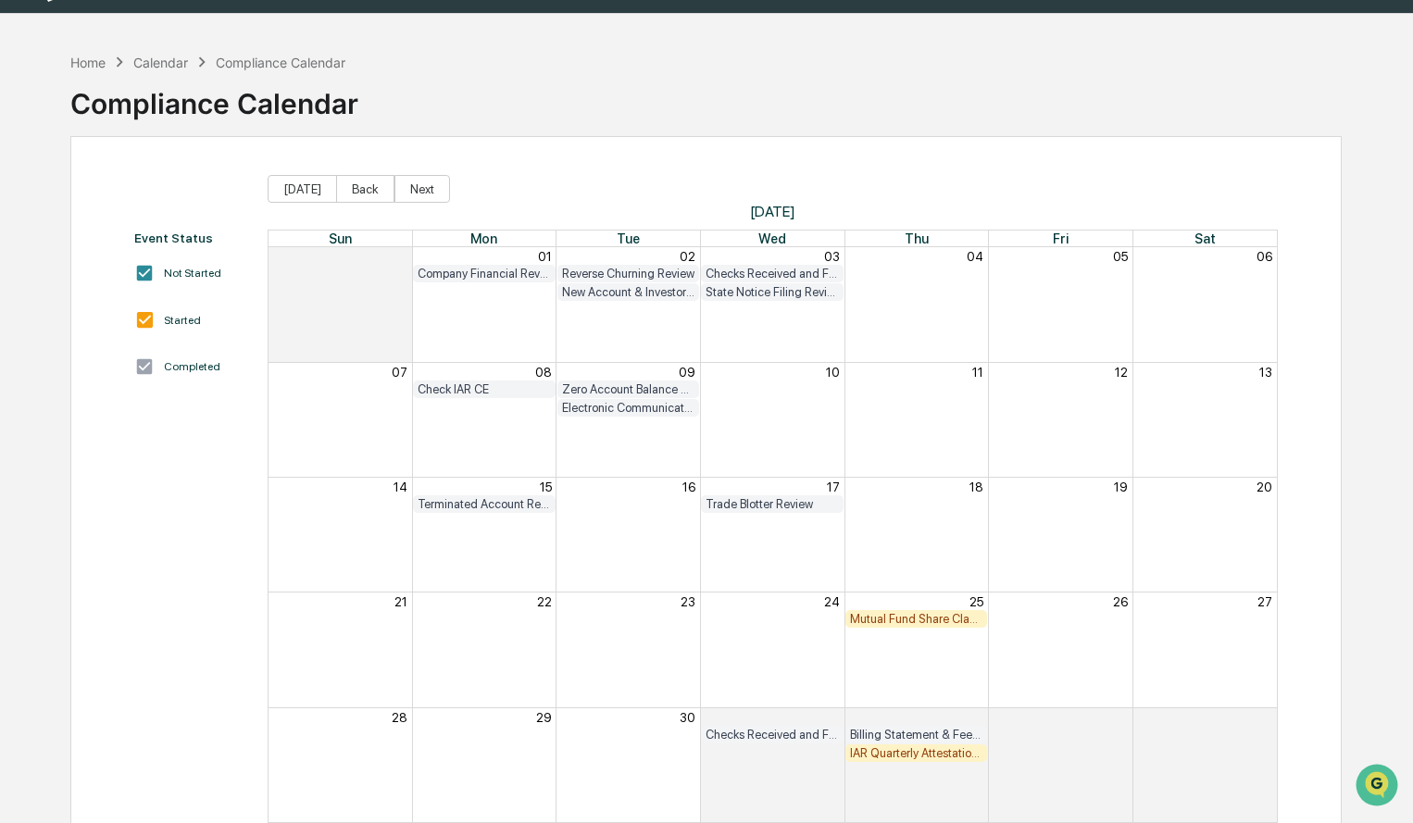
scroll to position [88, 0]
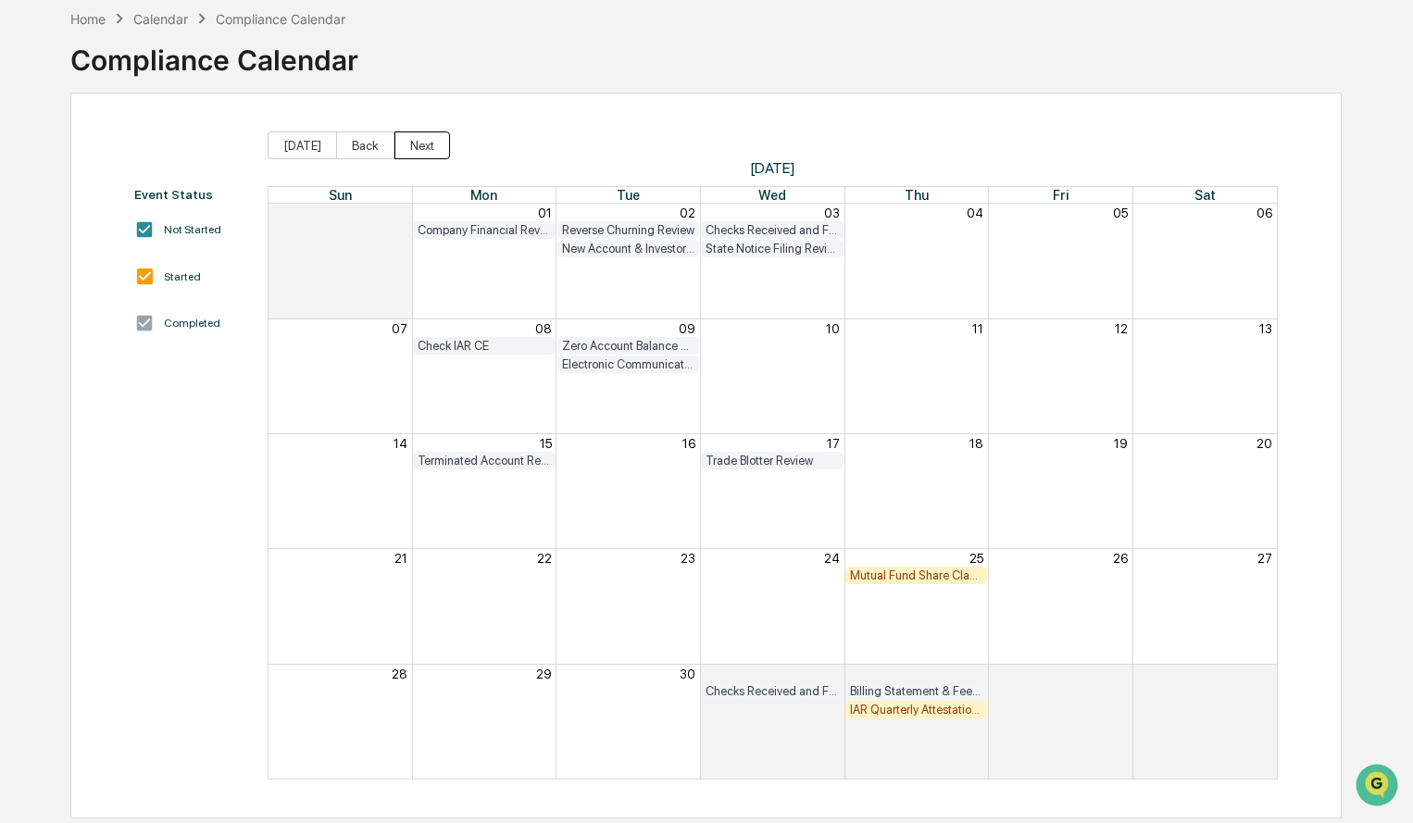
click at [415, 141] on button "Next" at bounding box center [422, 145] width 56 height 28
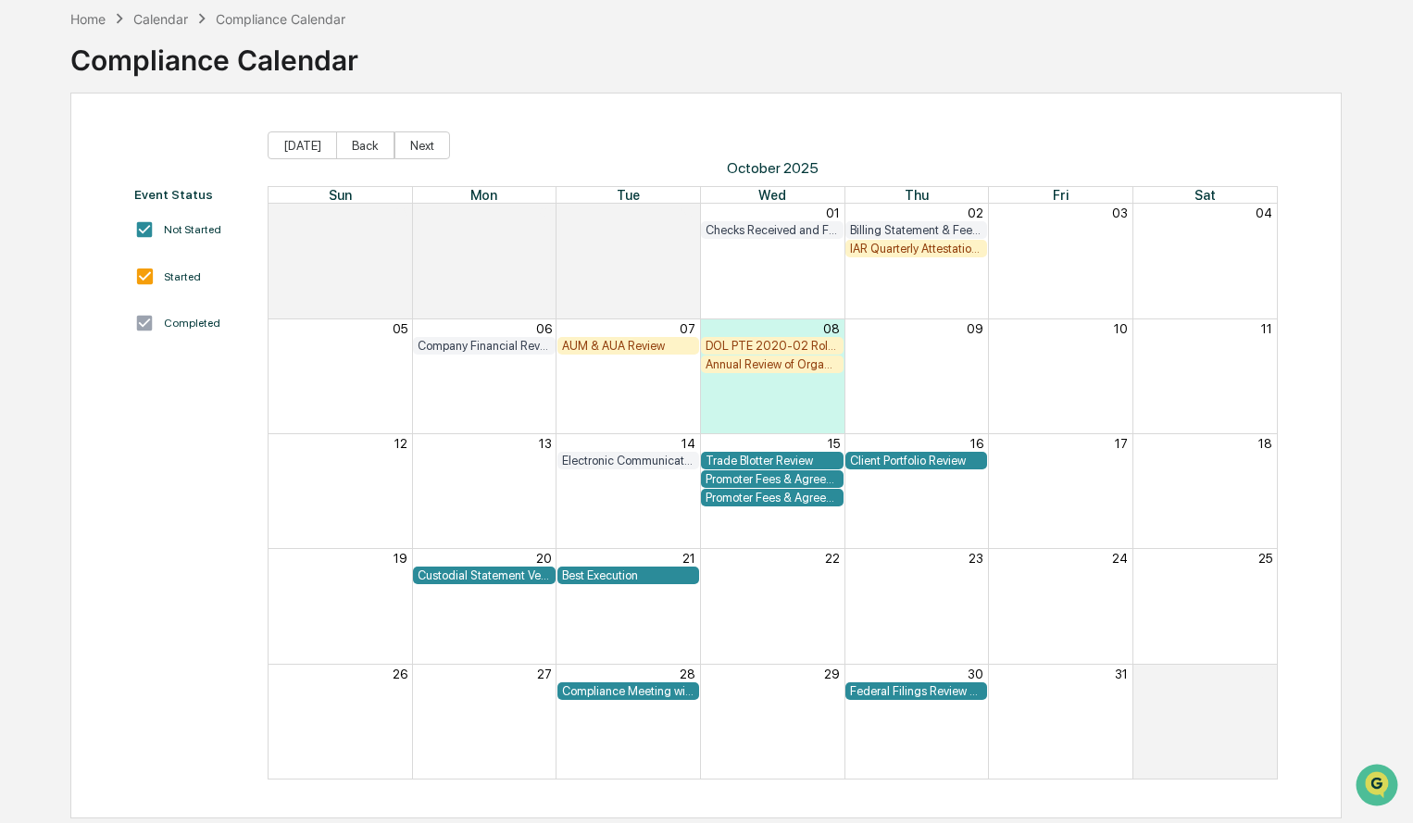
click at [611, 343] on div "AUM & AUA Review" at bounding box center [628, 346] width 133 height 14
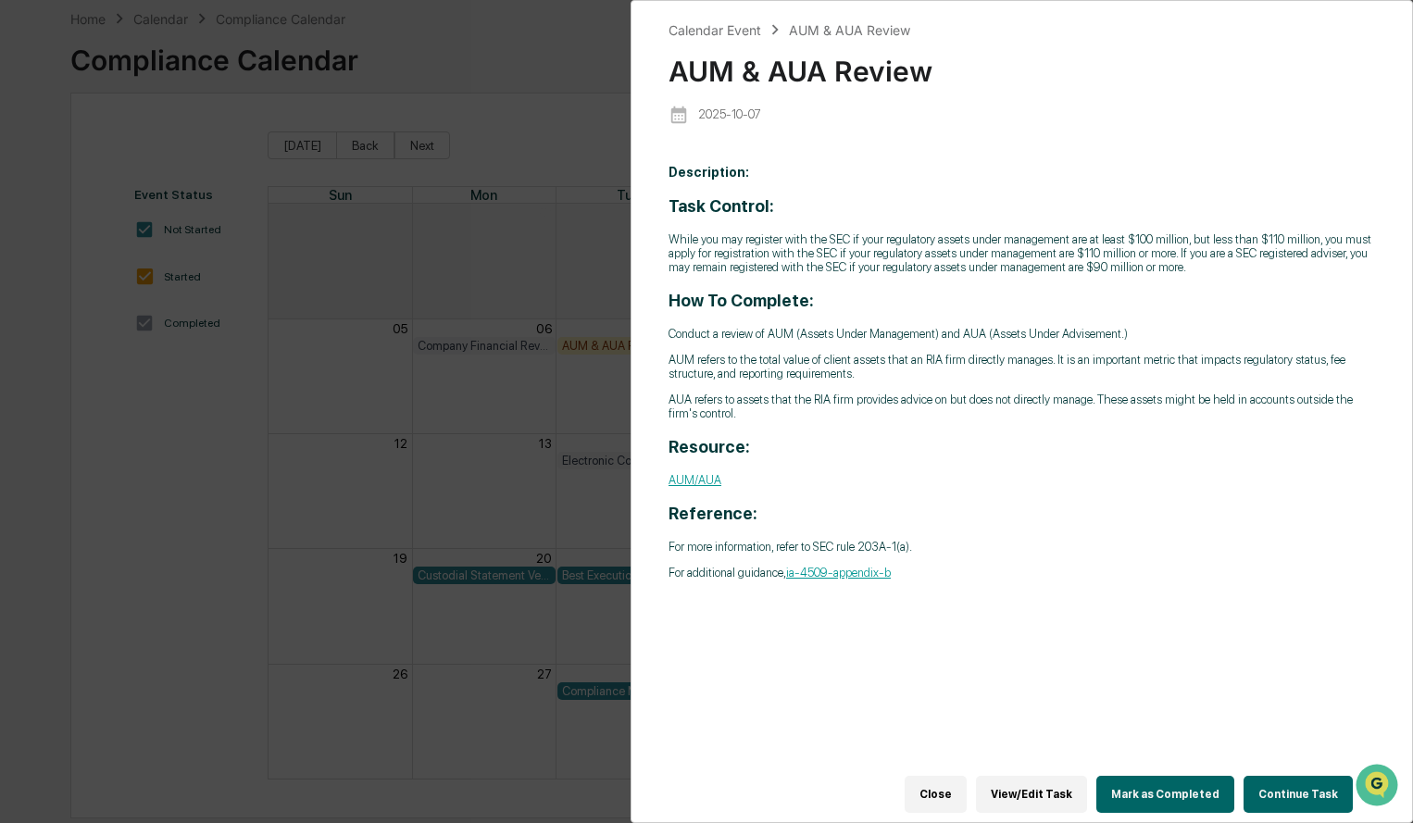
click at [1294, 784] on button "Continue Task" at bounding box center [1298, 794] width 109 height 37
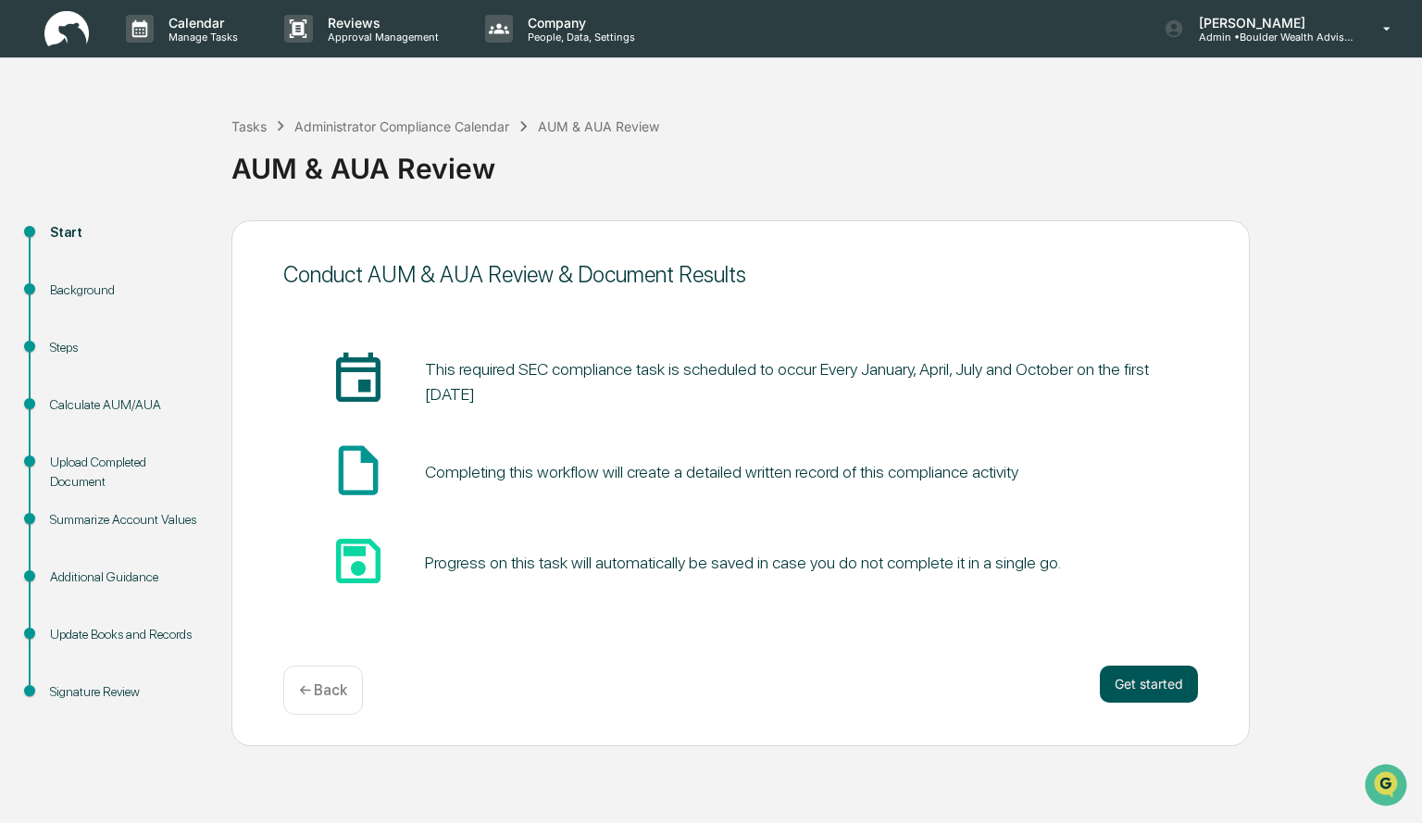
click at [1182, 694] on button "Get started" at bounding box center [1149, 684] width 98 height 37
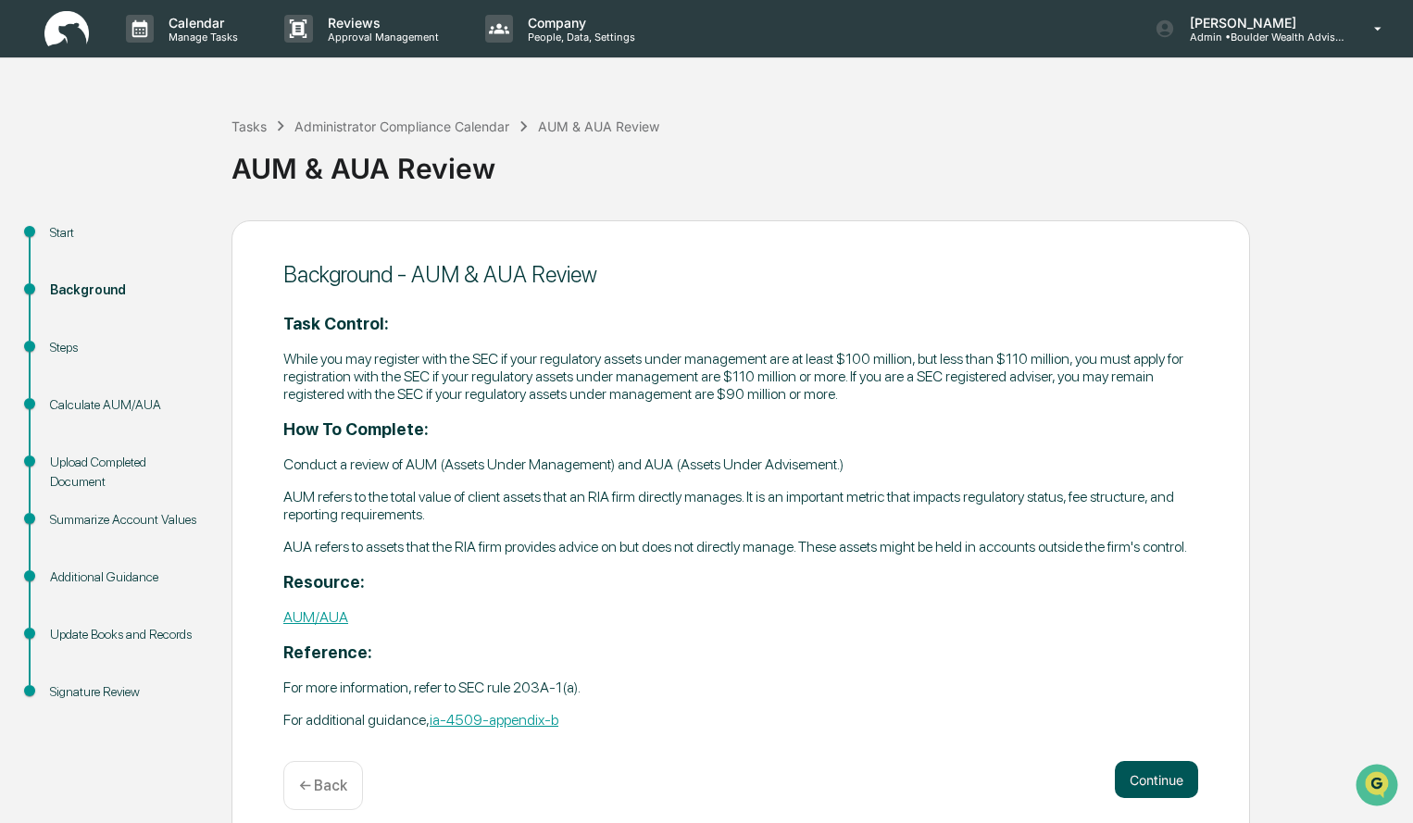
click at [1169, 785] on button "Continue" at bounding box center [1156, 779] width 83 height 37
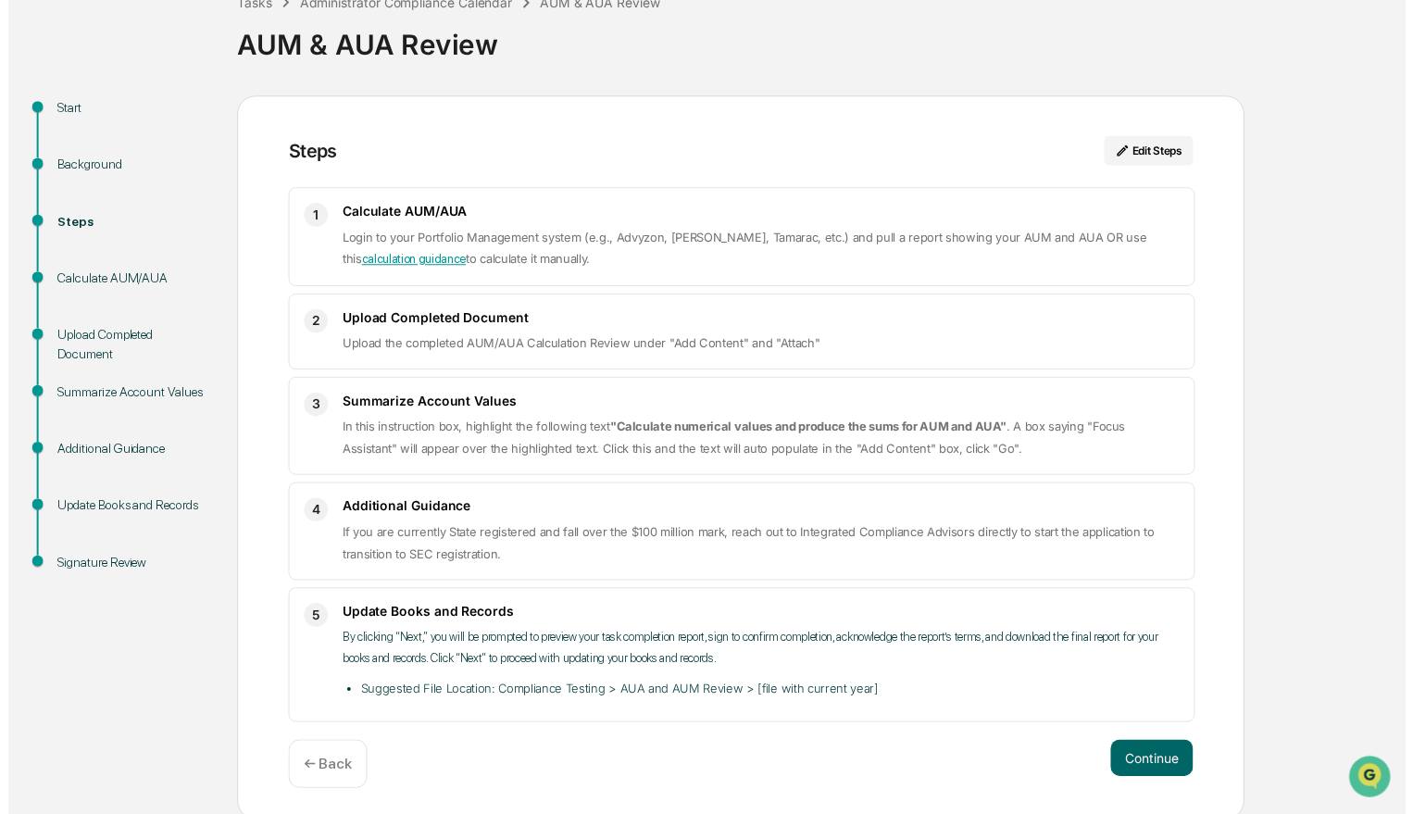
scroll to position [130, 0]
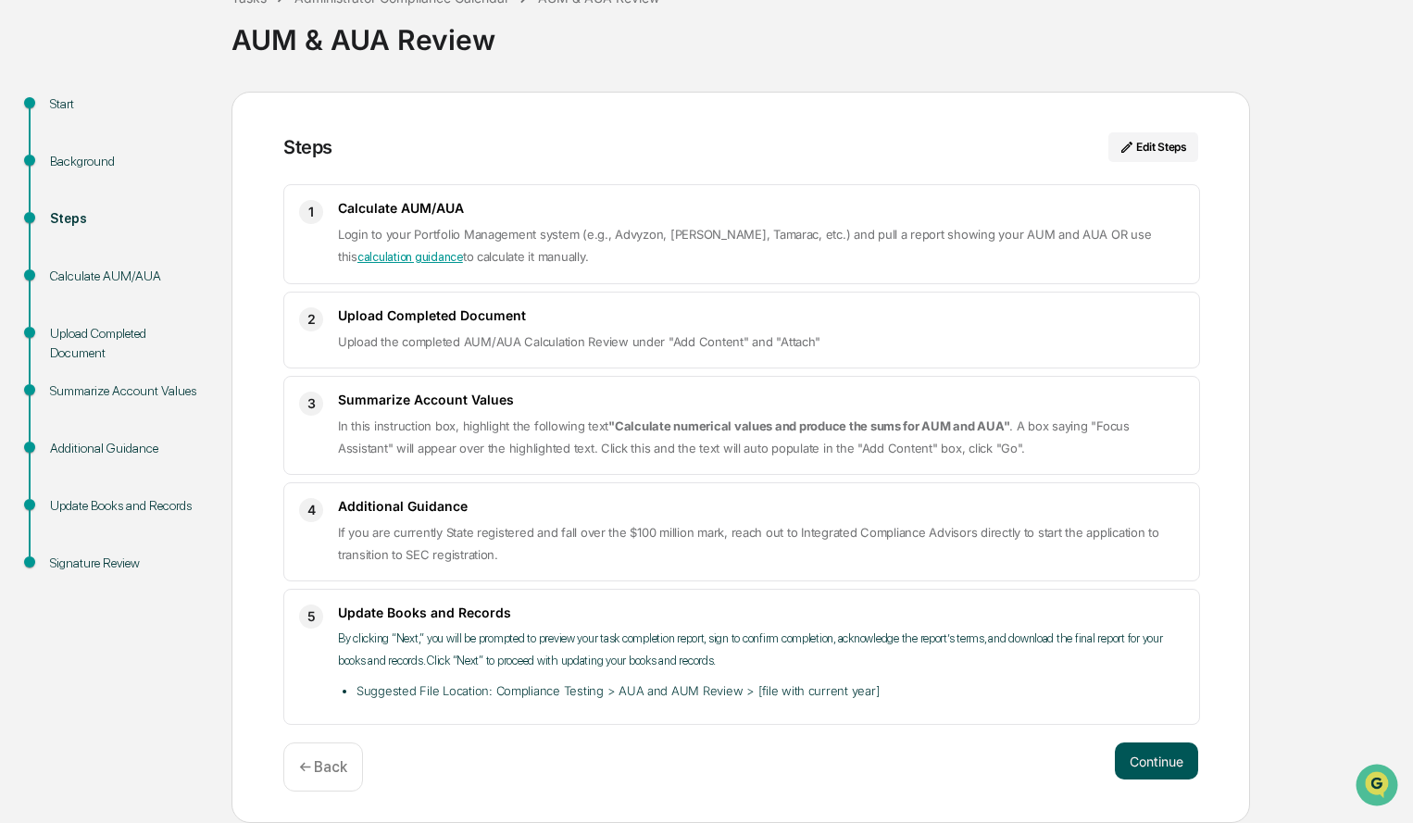
click at [1182, 757] on button "Continue" at bounding box center [1156, 761] width 83 height 37
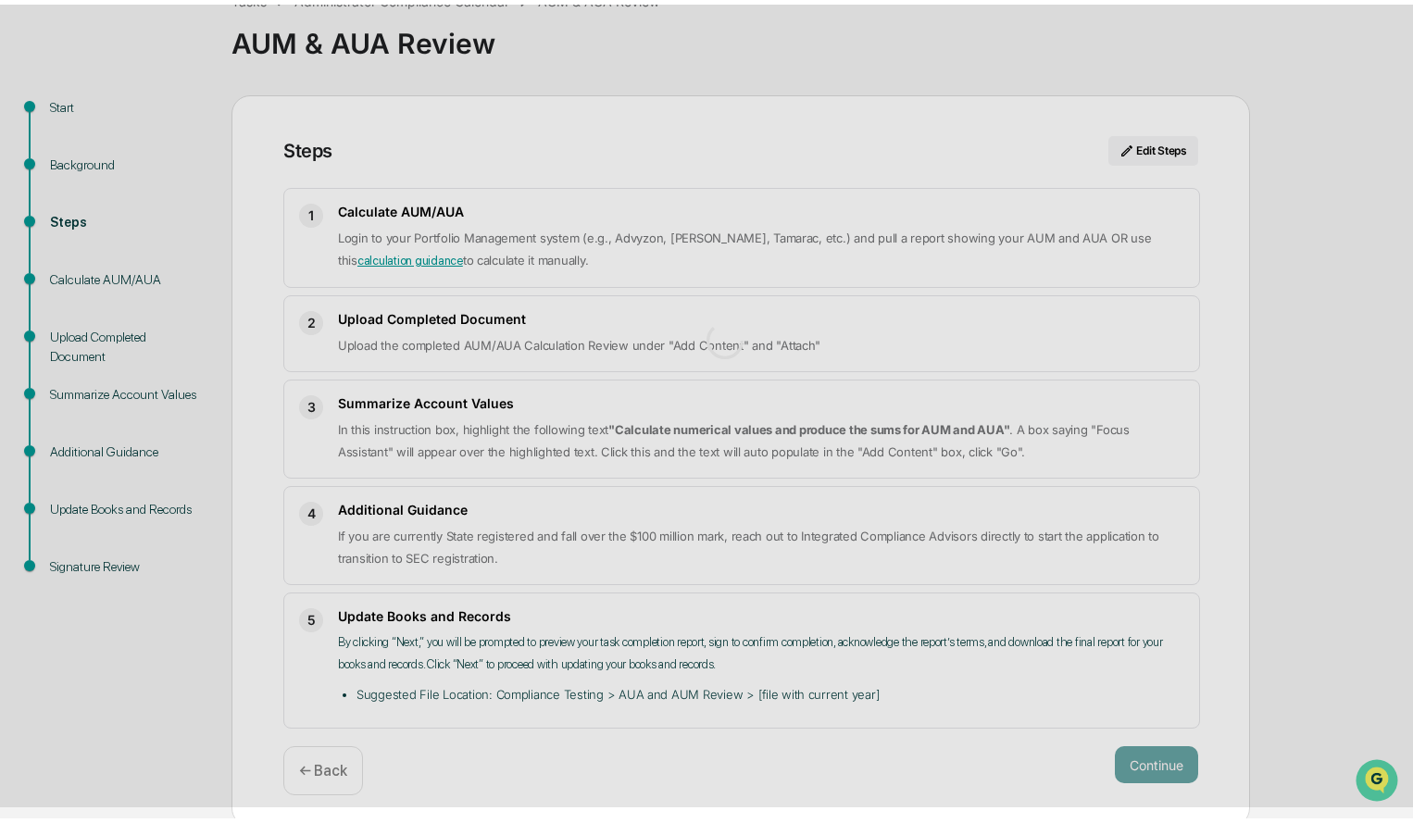
scroll to position [14, 0]
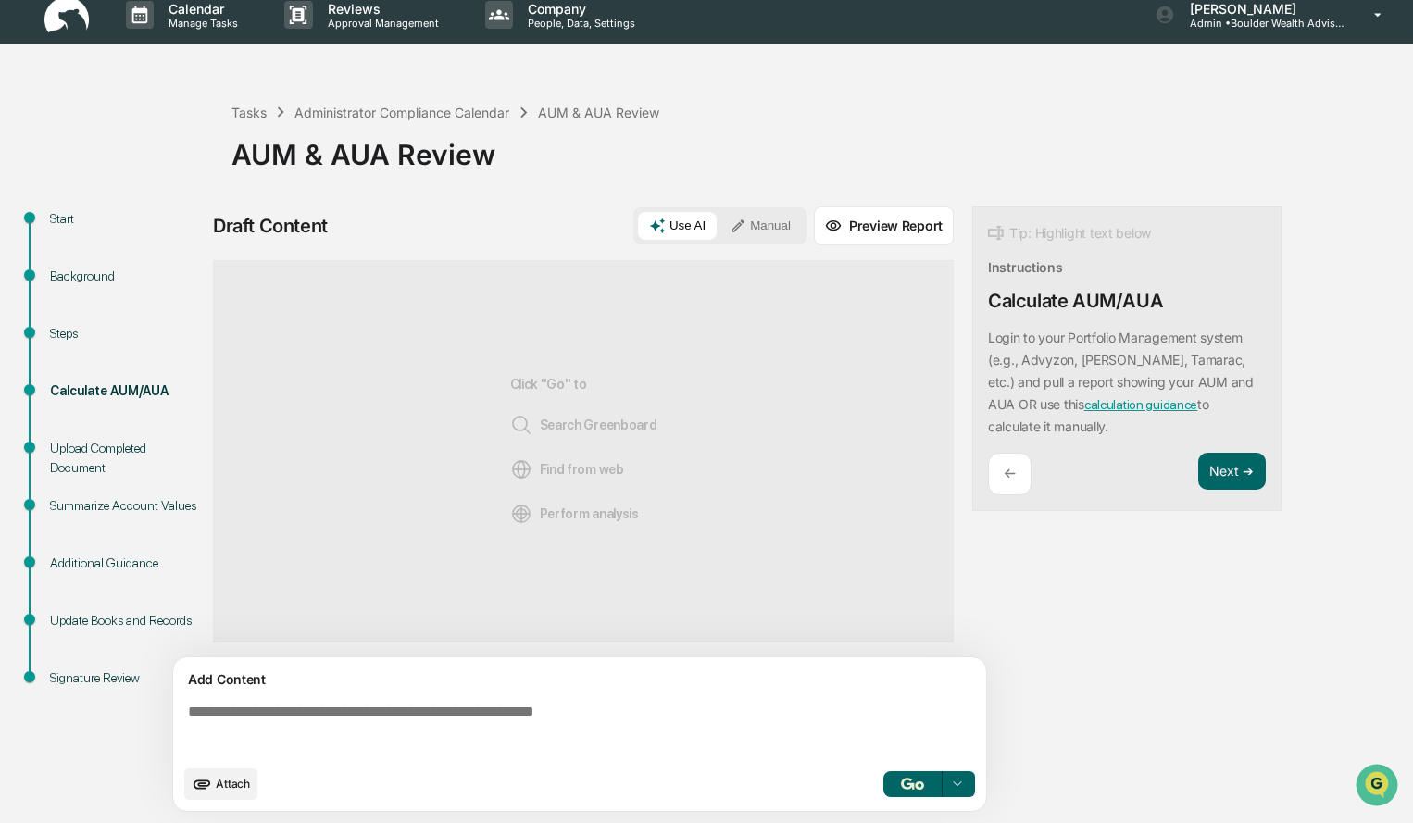
click at [750, 216] on button "Manual" at bounding box center [760, 226] width 83 height 28
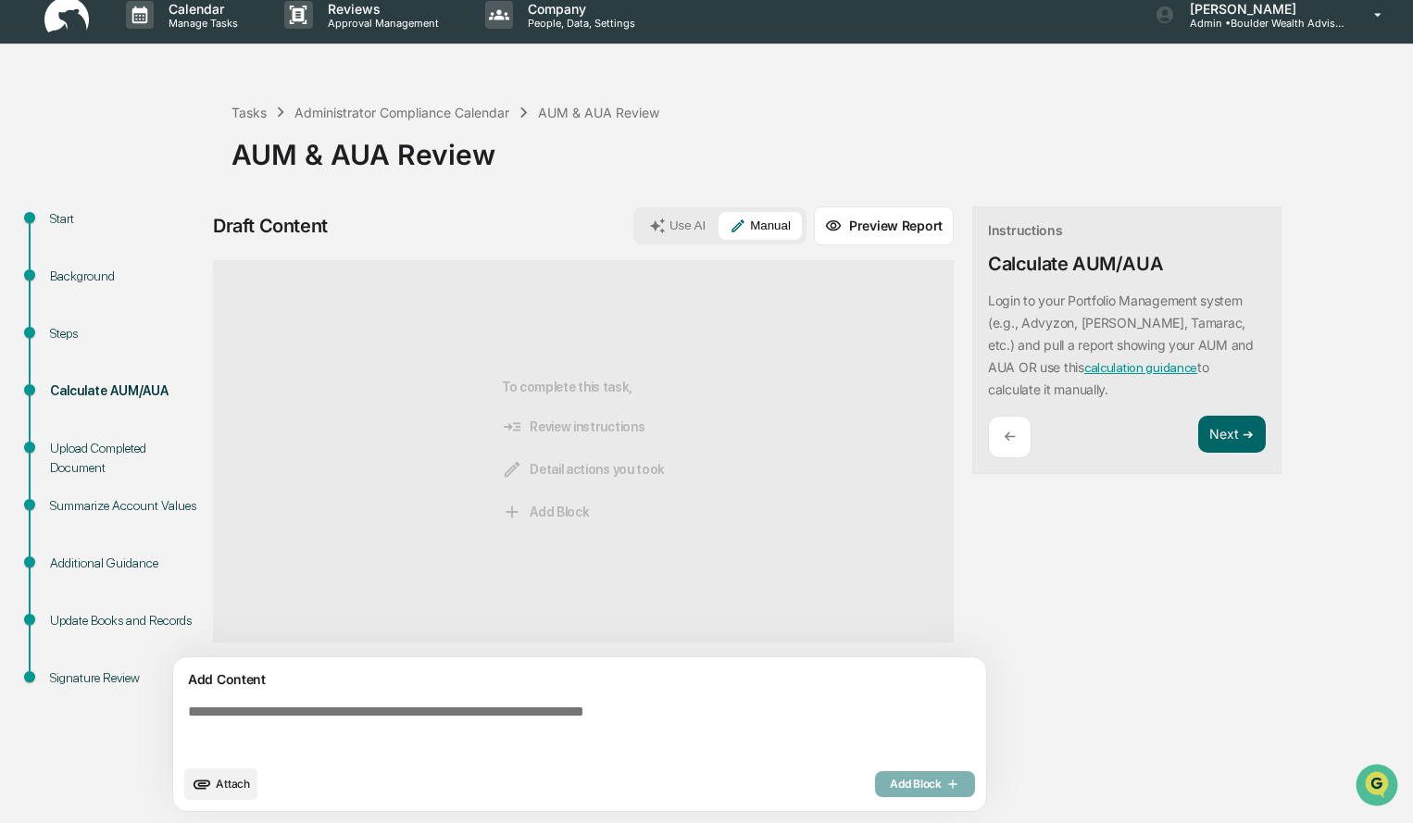
click at [518, 696] on textarea at bounding box center [584, 729] width 806 height 67
paste textarea "**********"
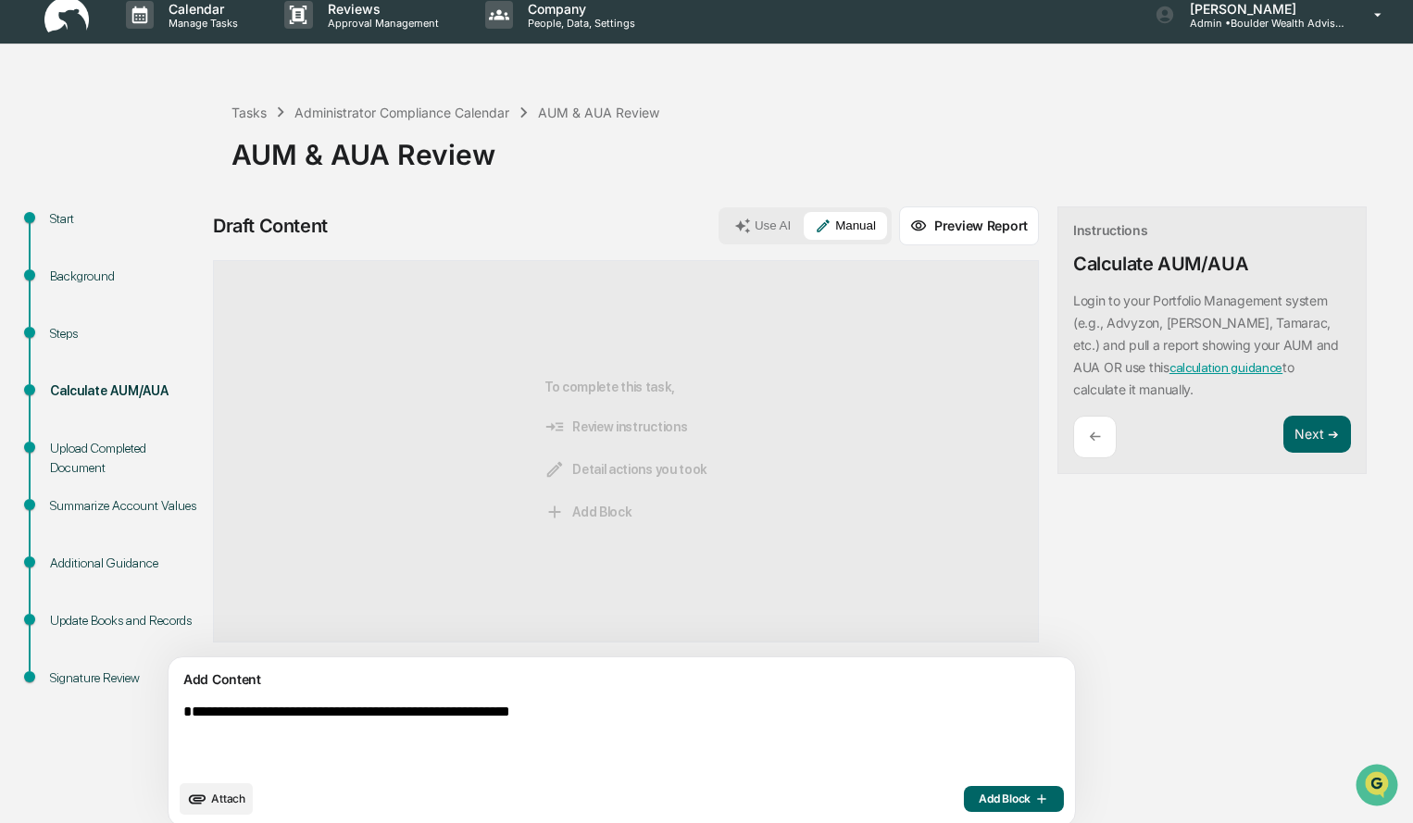
drag, startPoint x: 524, startPoint y: 695, endPoint x: 540, endPoint y: 690, distance: 16.7
click at [540, 690] on div "**********" at bounding box center [622, 741] width 906 height 169
type textarea "**********"
click at [979, 797] on span "Add Block" at bounding box center [1014, 799] width 70 height 15
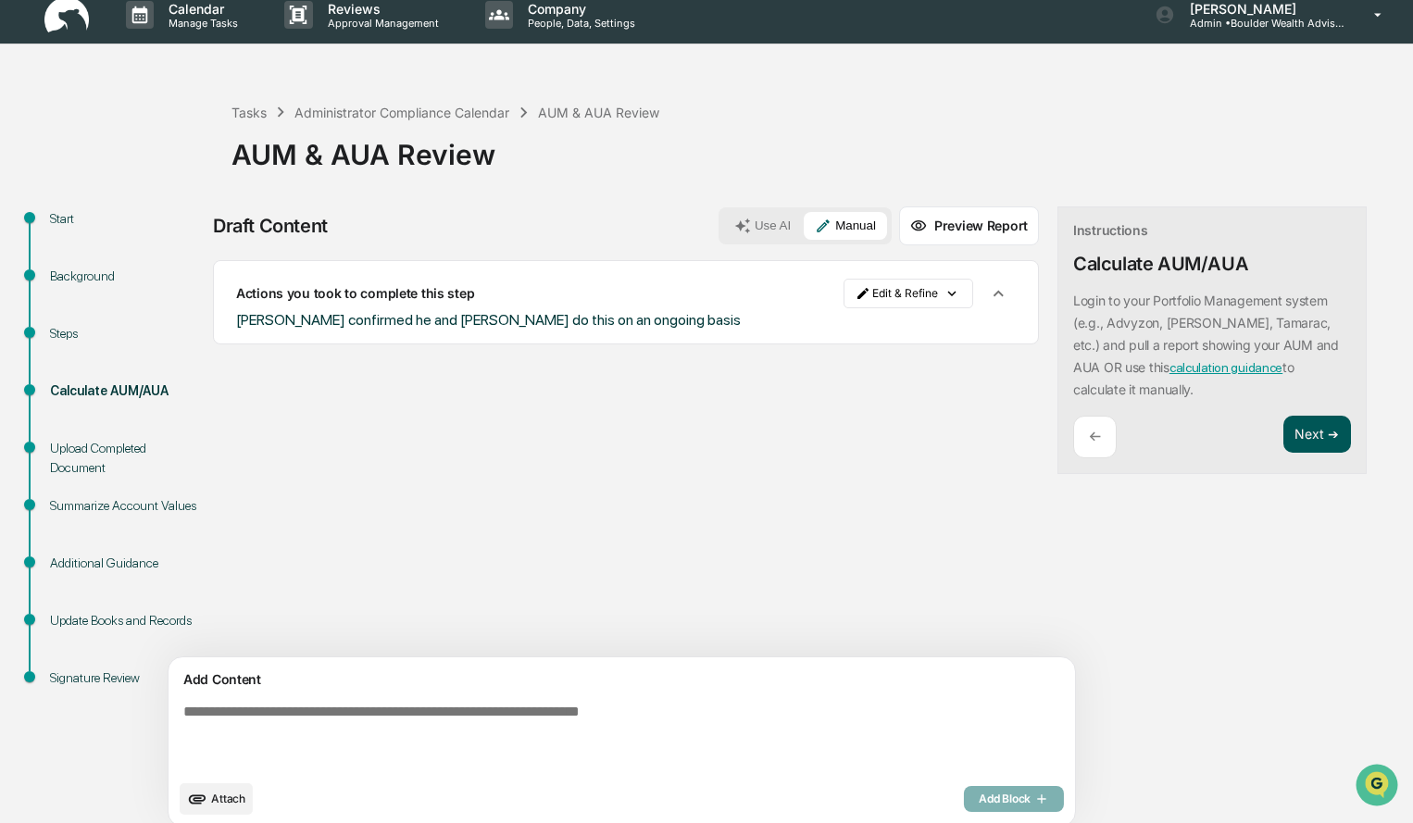
click at [1283, 448] on button "Next ➔" at bounding box center [1317, 435] width 68 height 38
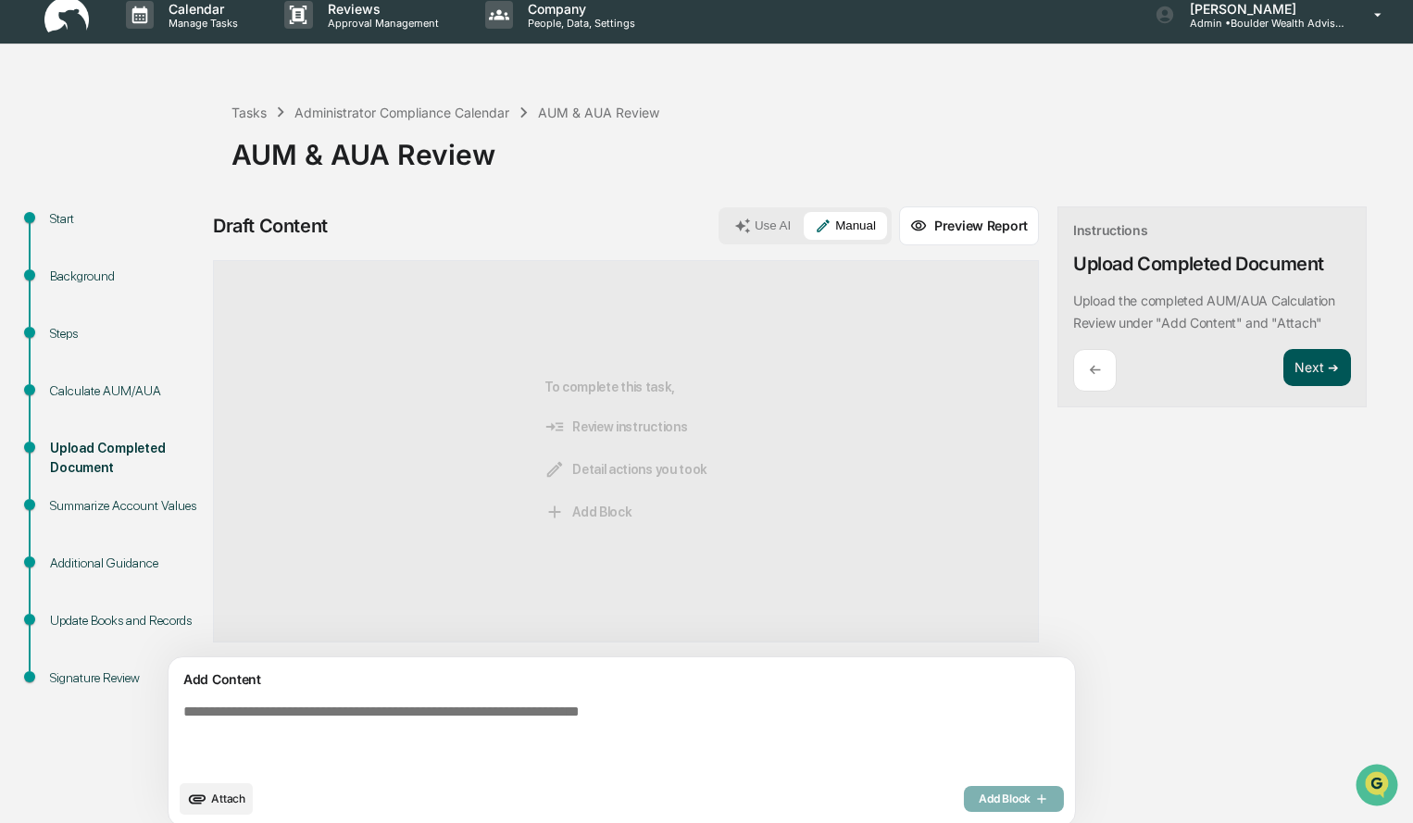
click at [1283, 373] on button "Next ➔" at bounding box center [1317, 368] width 68 height 38
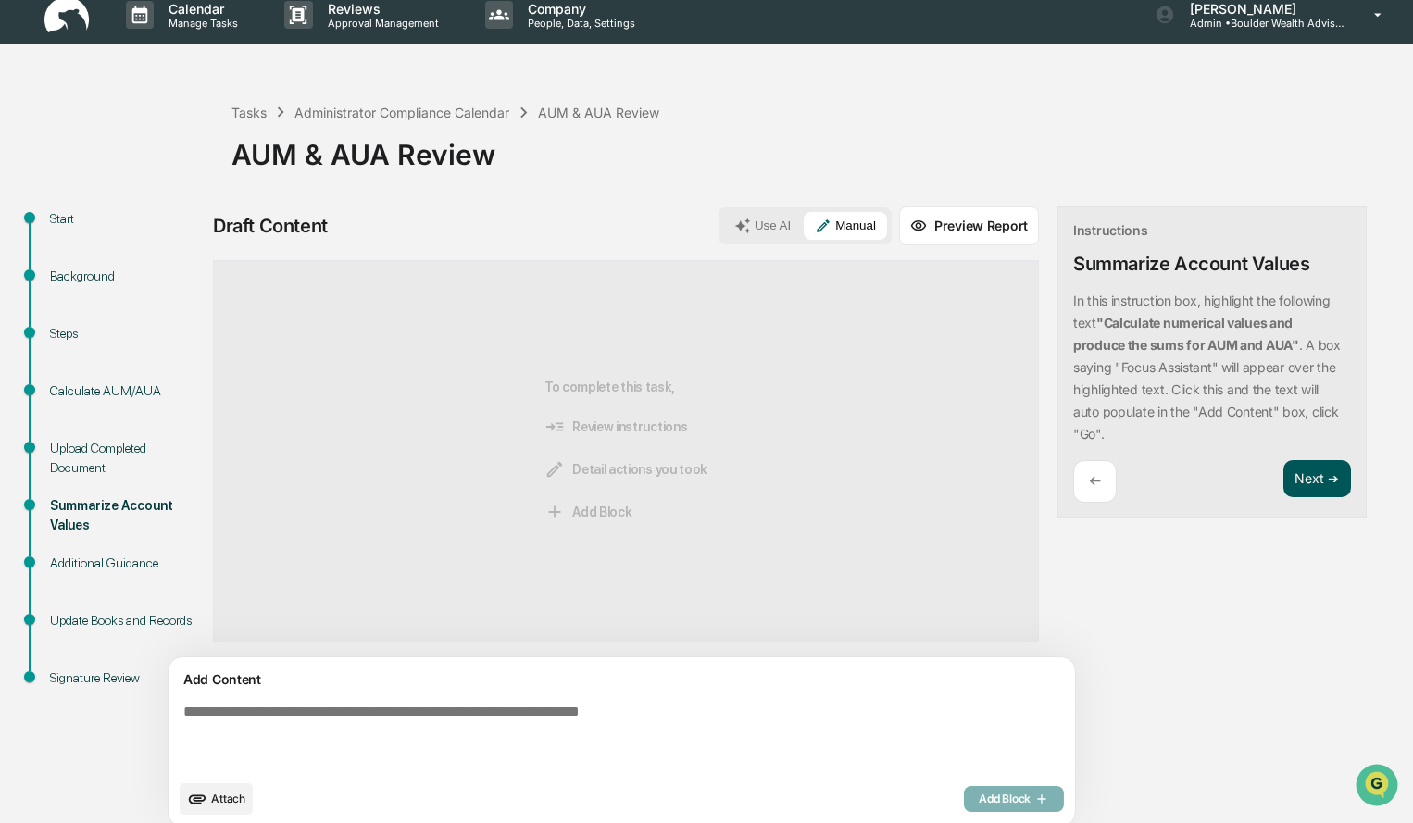
click at [1283, 486] on button "Next ➔" at bounding box center [1317, 479] width 68 height 38
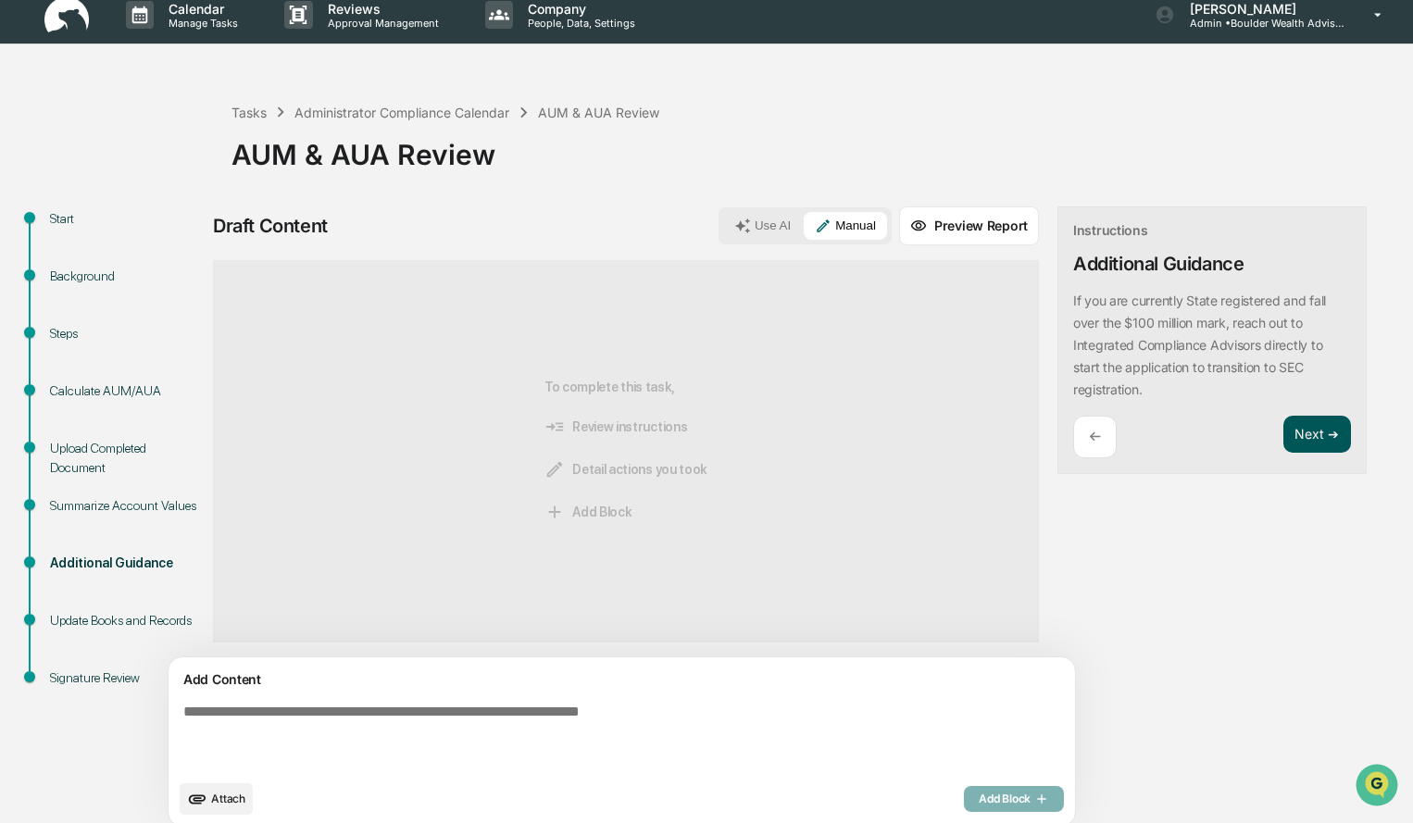
click at [1283, 441] on button "Next ➔" at bounding box center [1317, 435] width 68 height 38
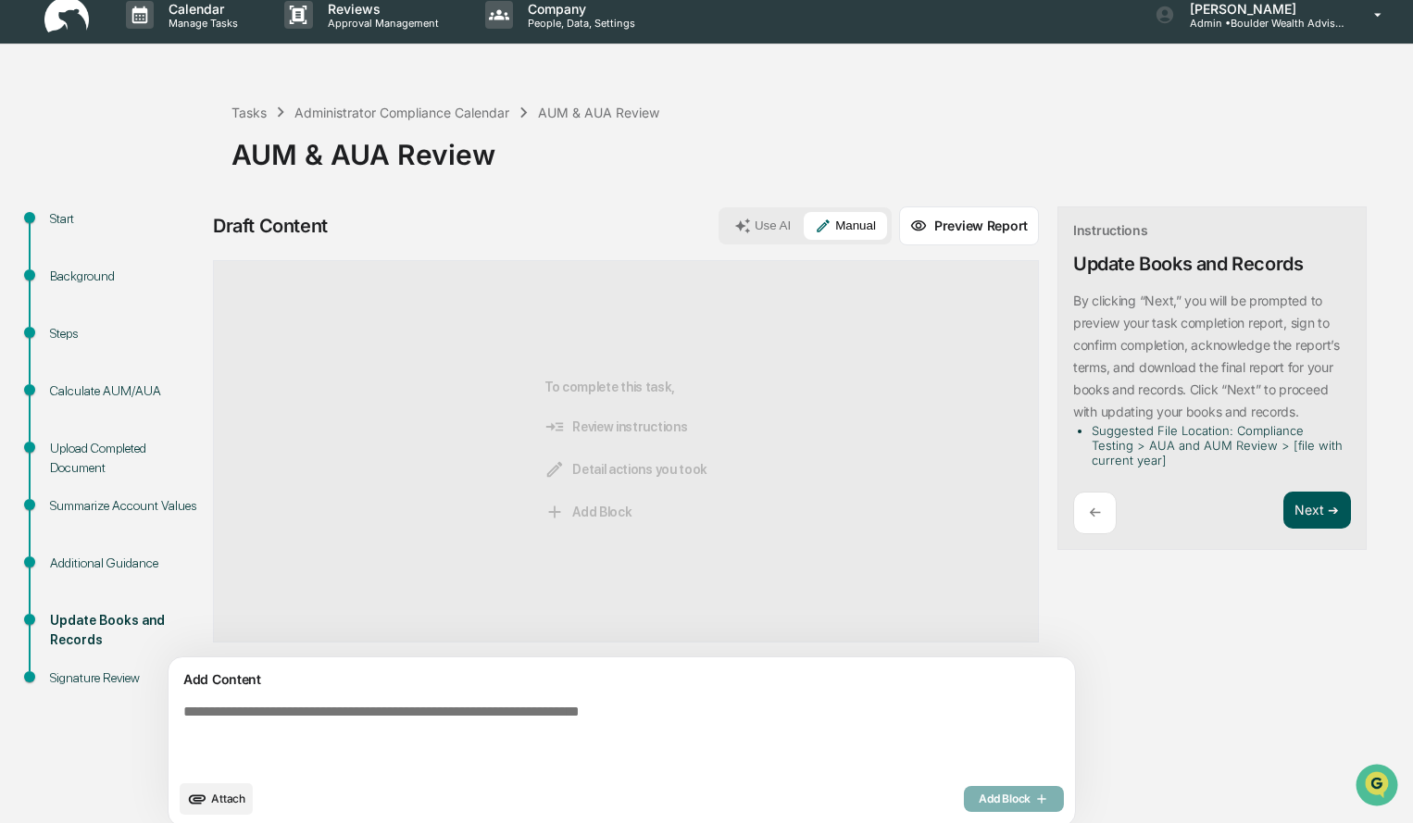
click at [1233, 535] on div "Instructions Update Books and Records By clicking “Next,” you will be prompted …" at bounding box center [1211, 378] width 309 height 344
click at [1283, 508] on button "Next ➔" at bounding box center [1317, 511] width 68 height 38
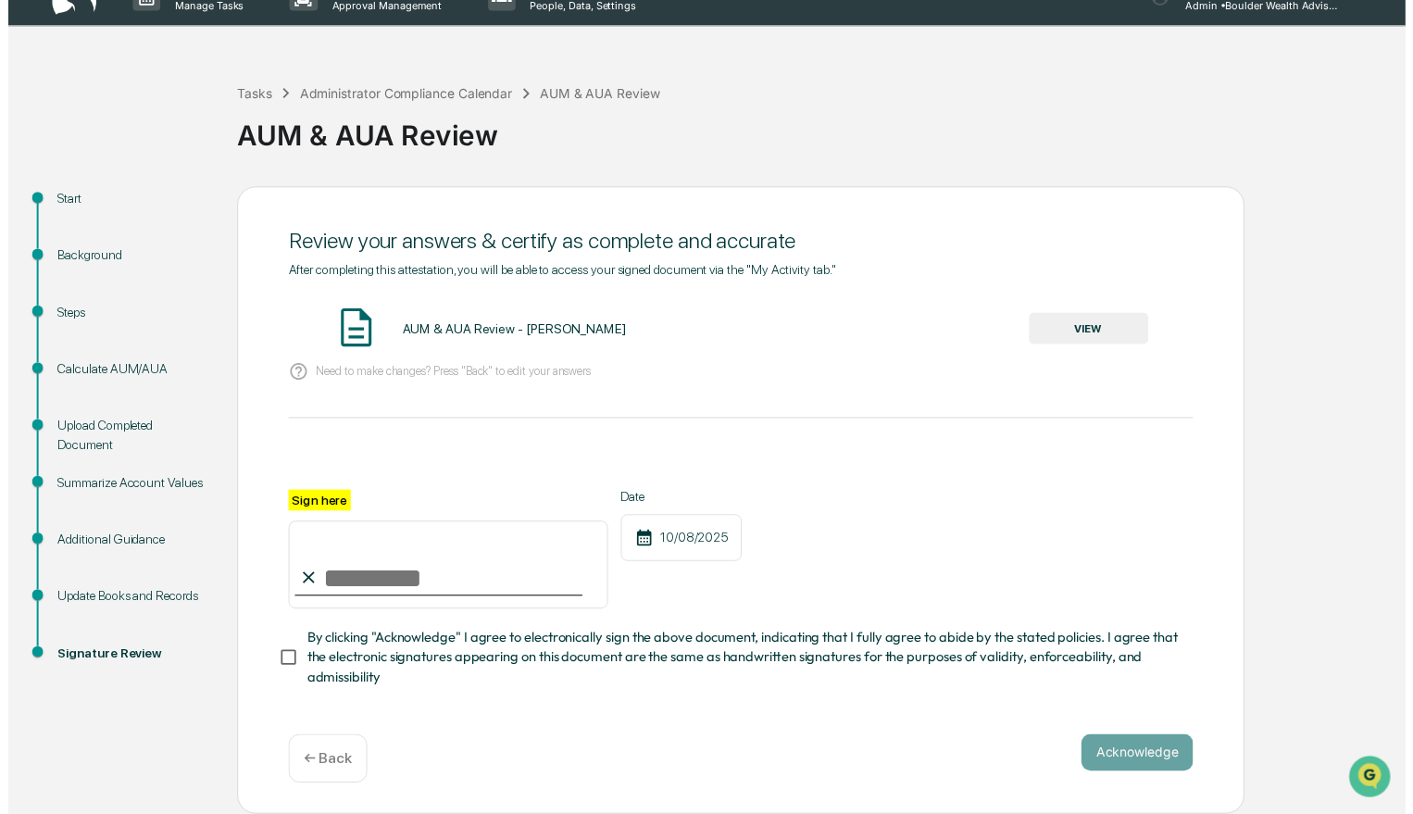
scroll to position [37, 0]
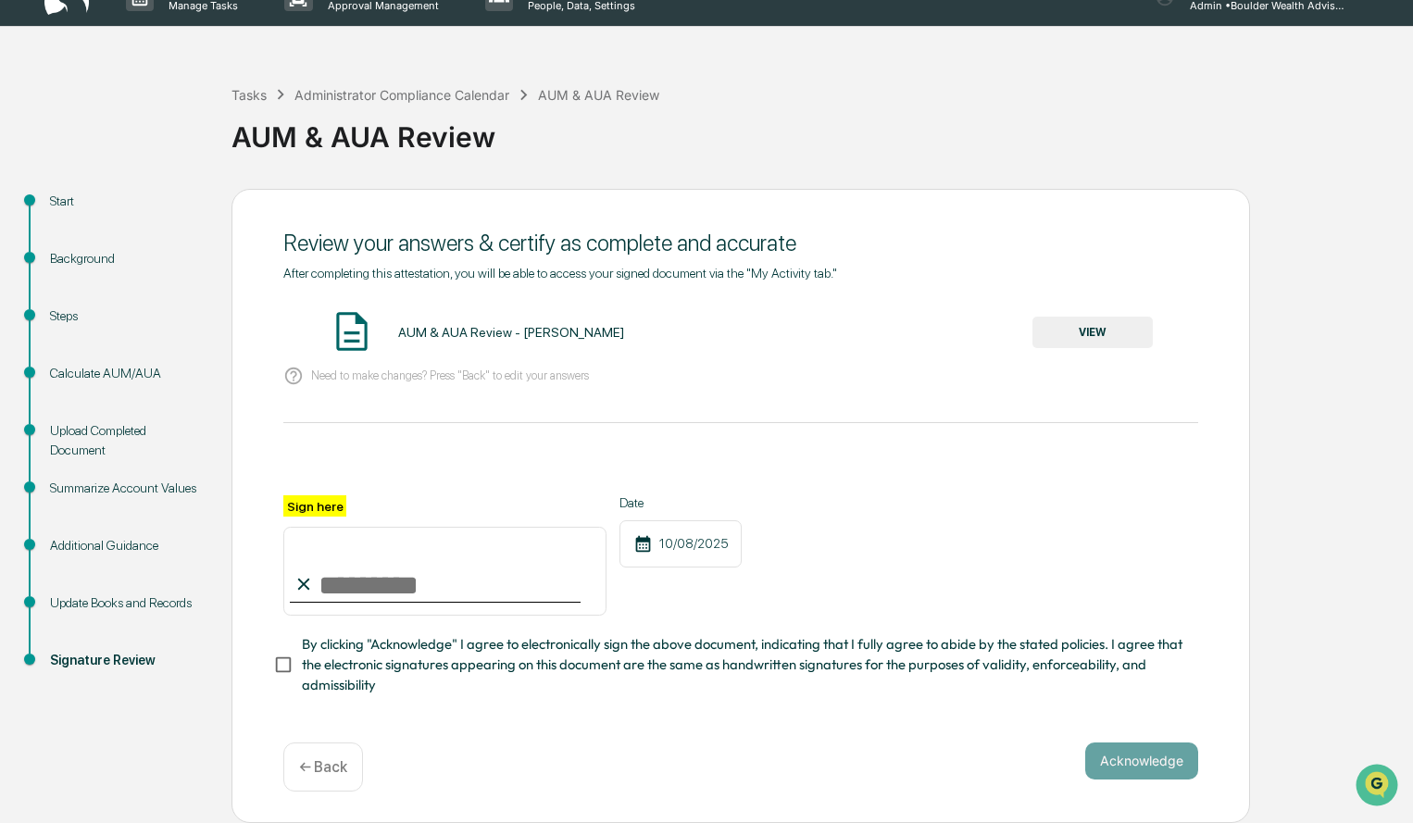
click at [1107, 342] on button "VIEW" at bounding box center [1092, 332] width 120 height 31
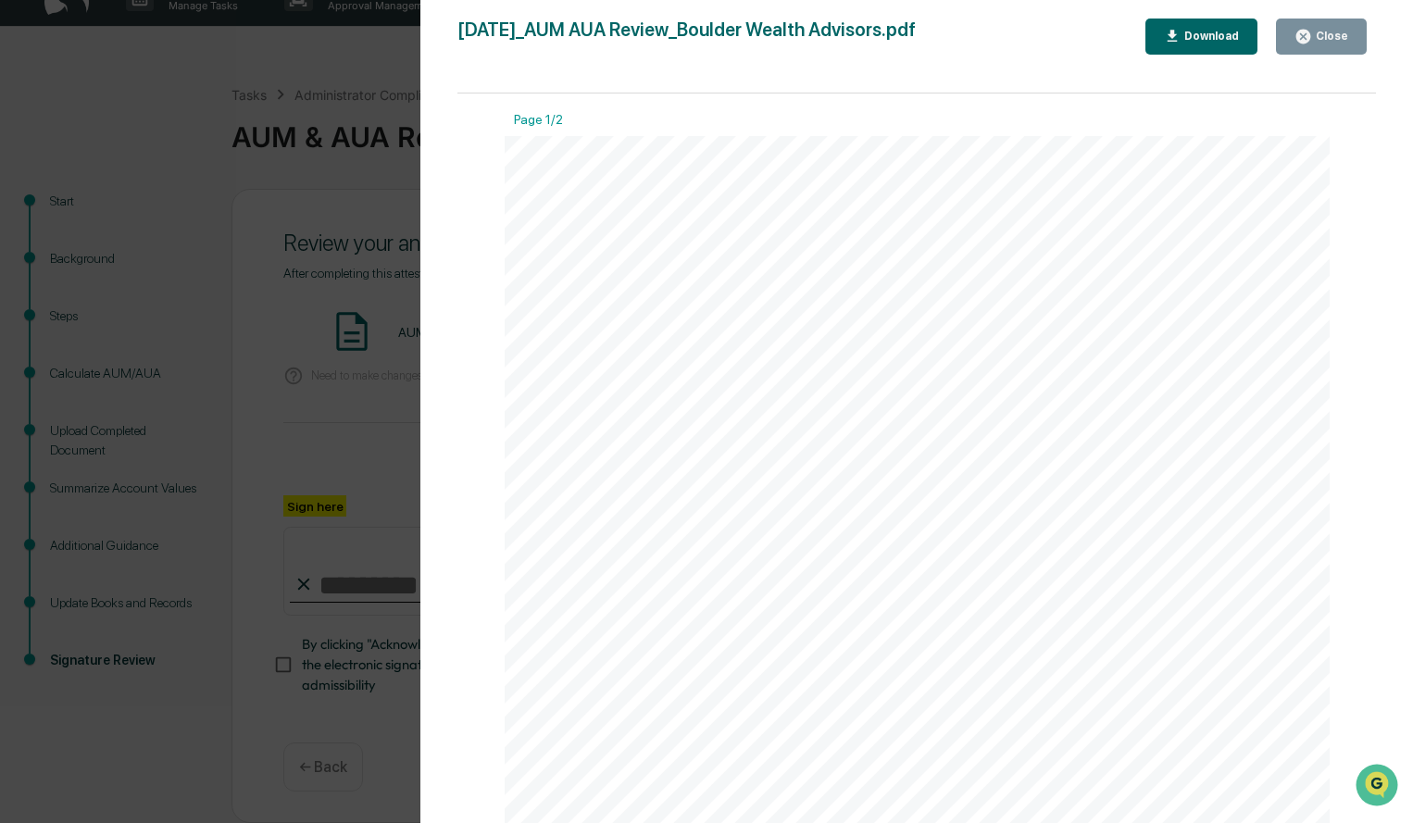
click at [1325, 40] on div "Close" at bounding box center [1330, 36] width 36 height 13
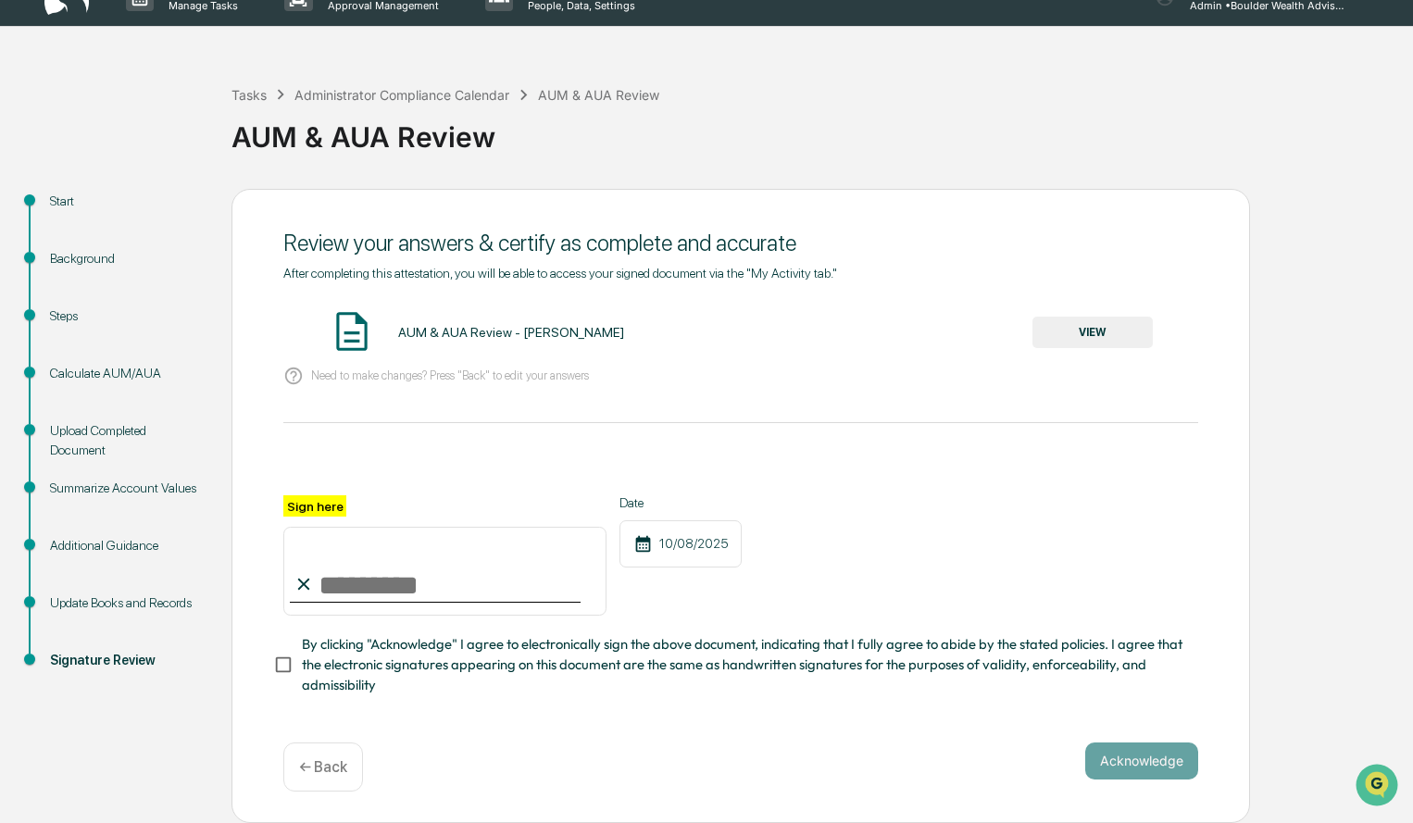
click at [480, 593] on input "Sign here" at bounding box center [444, 571] width 323 height 89
type input "**********"
click at [1152, 773] on button "Acknowledge" at bounding box center [1141, 761] width 113 height 37
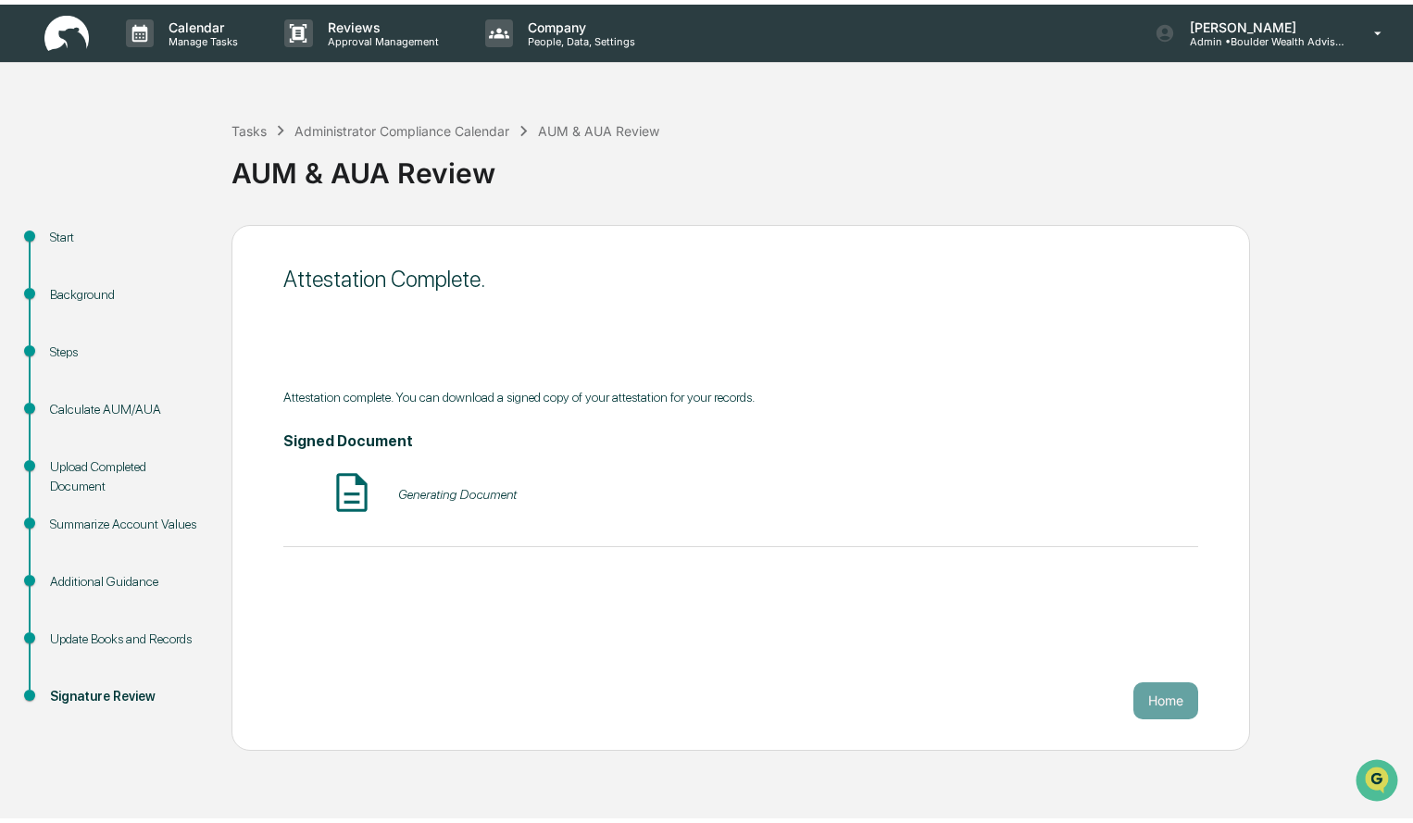
scroll to position [0, 0]
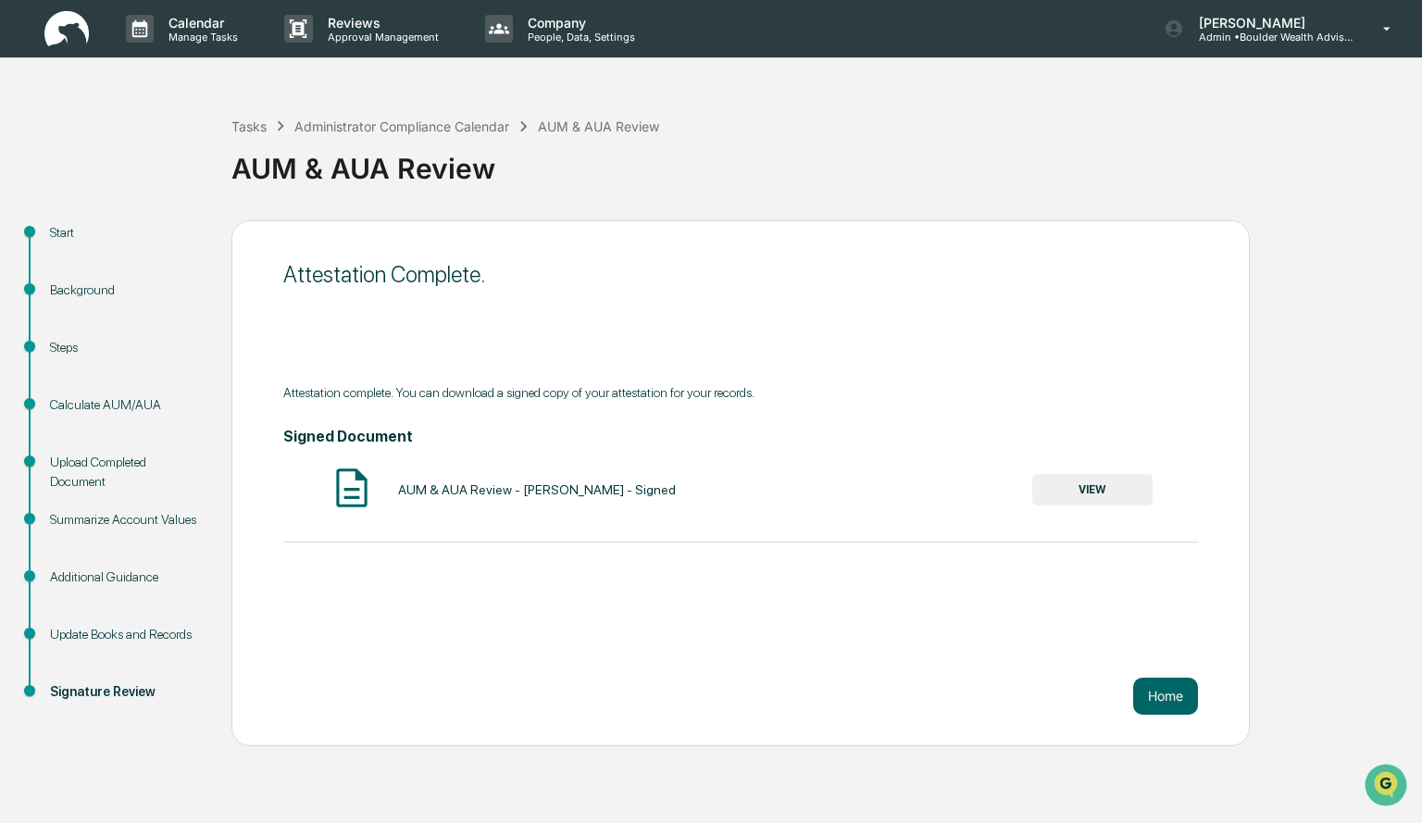
click at [1128, 500] on button "VIEW" at bounding box center [1092, 489] width 120 height 31
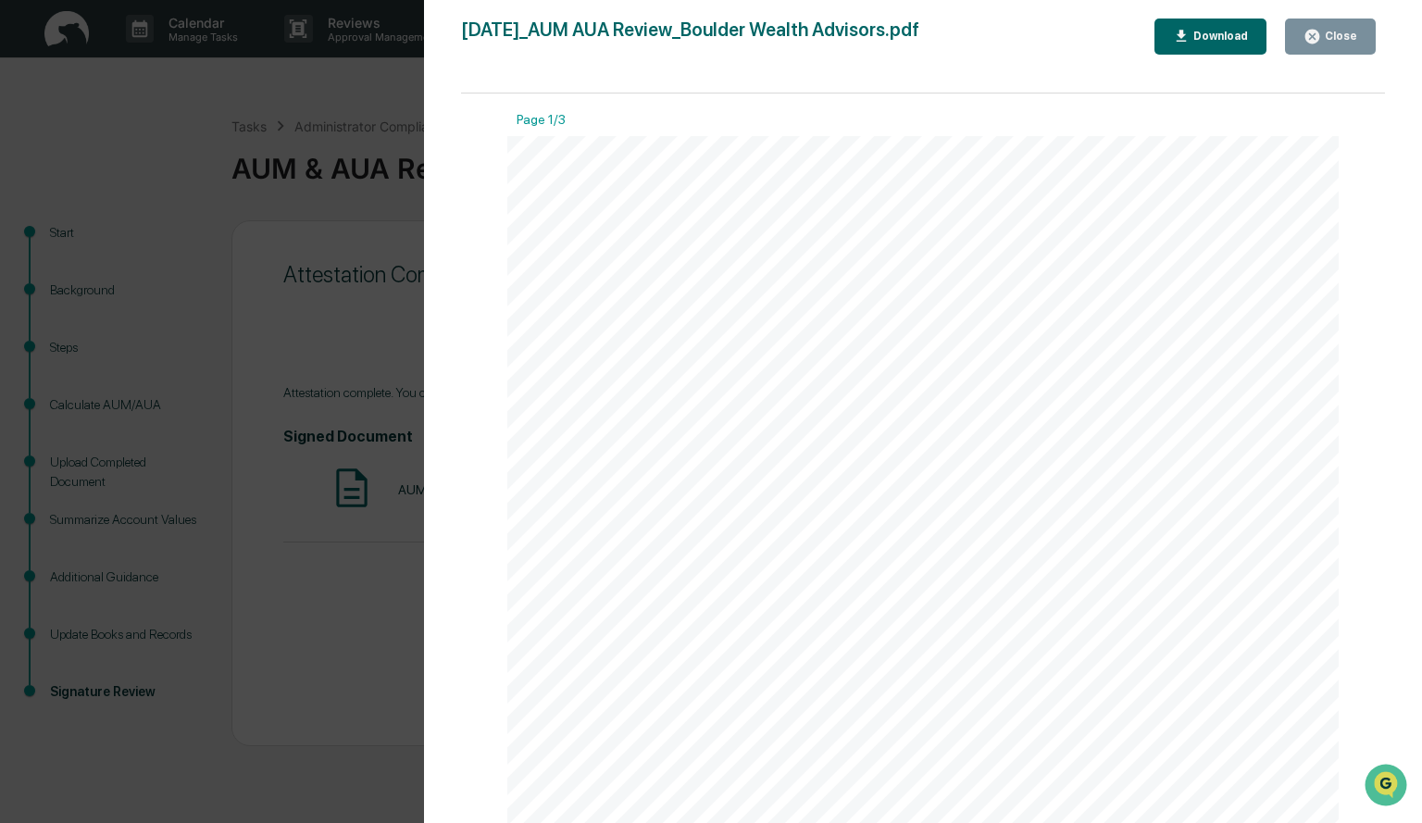
click at [1238, 38] on div "Download" at bounding box center [1219, 36] width 58 height 13
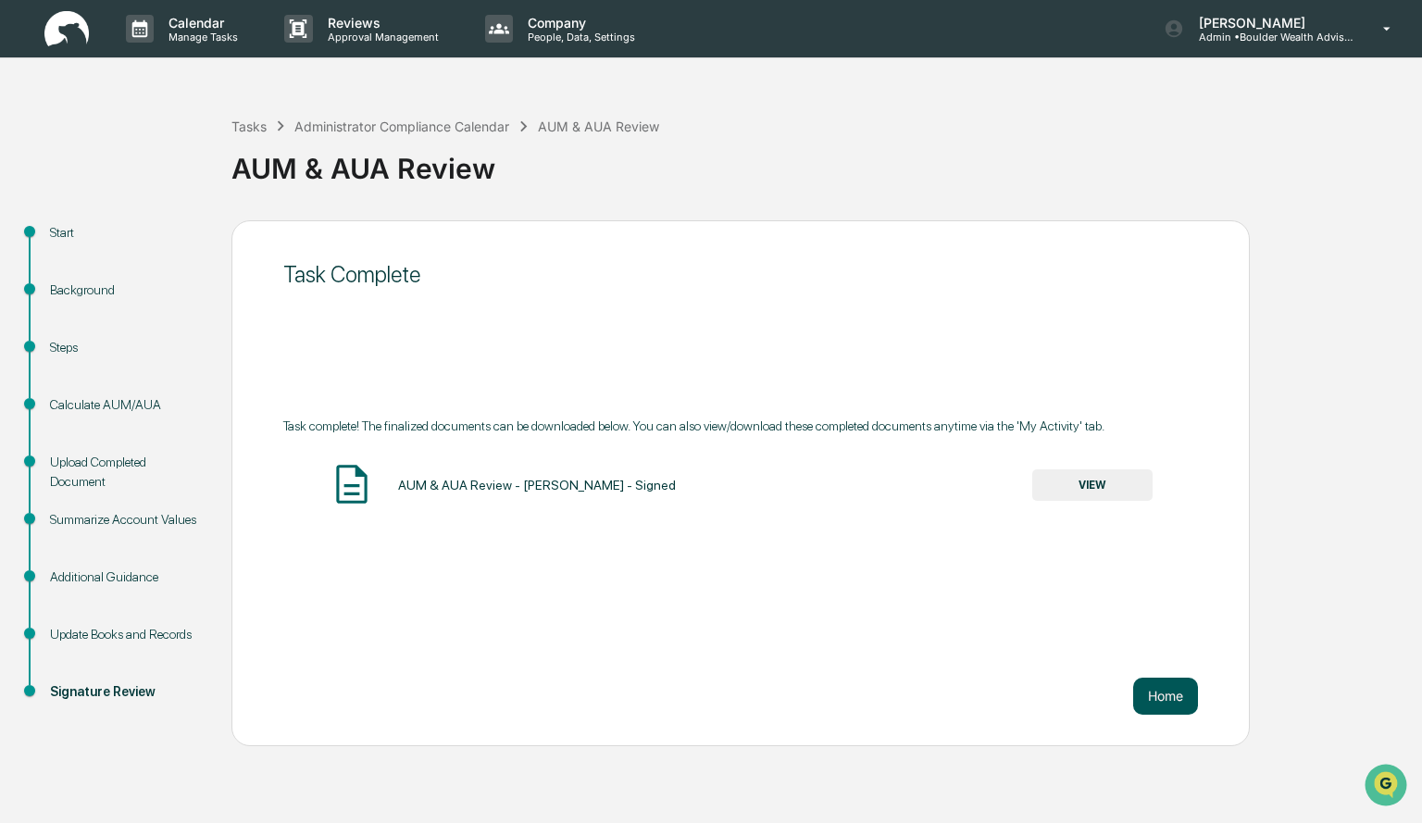
click at [1169, 696] on button "Home" at bounding box center [1165, 696] width 65 height 37
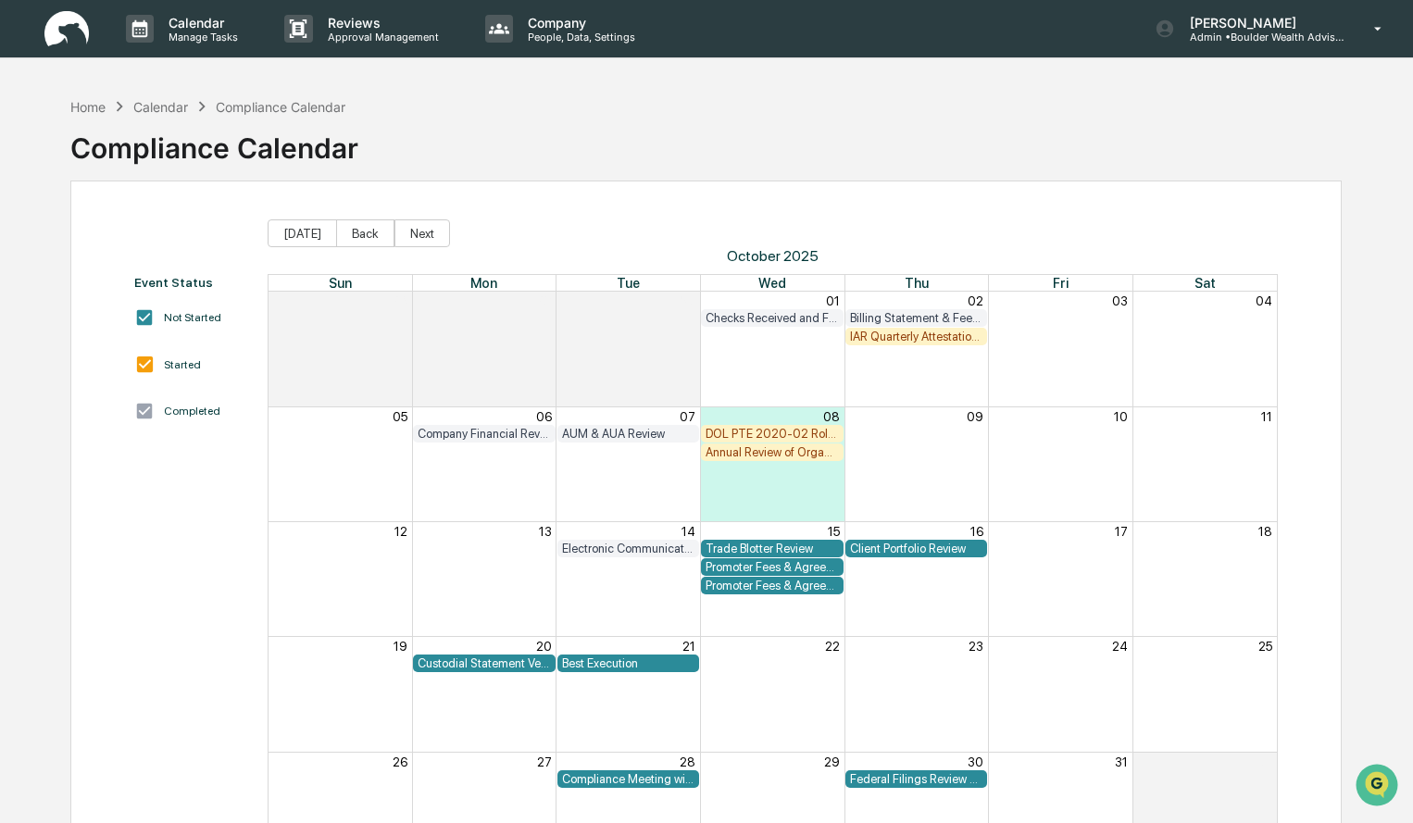
click at [763, 431] on div "DOL PTE 2020-02 Rollover & IRA to IRA Account Review" at bounding box center [772, 434] width 133 height 14
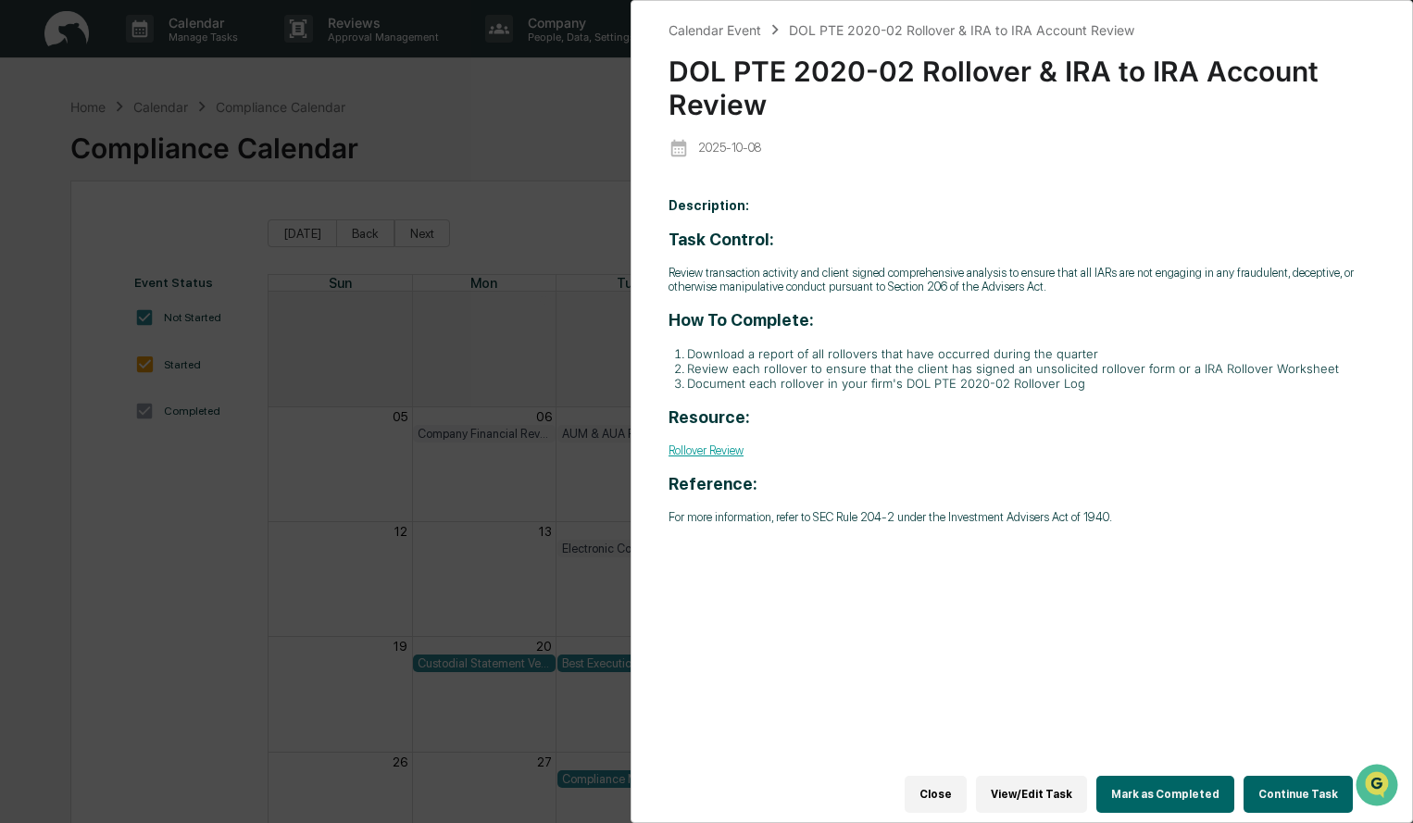
click at [1291, 781] on button "Continue Task" at bounding box center [1298, 794] width 109 height 37
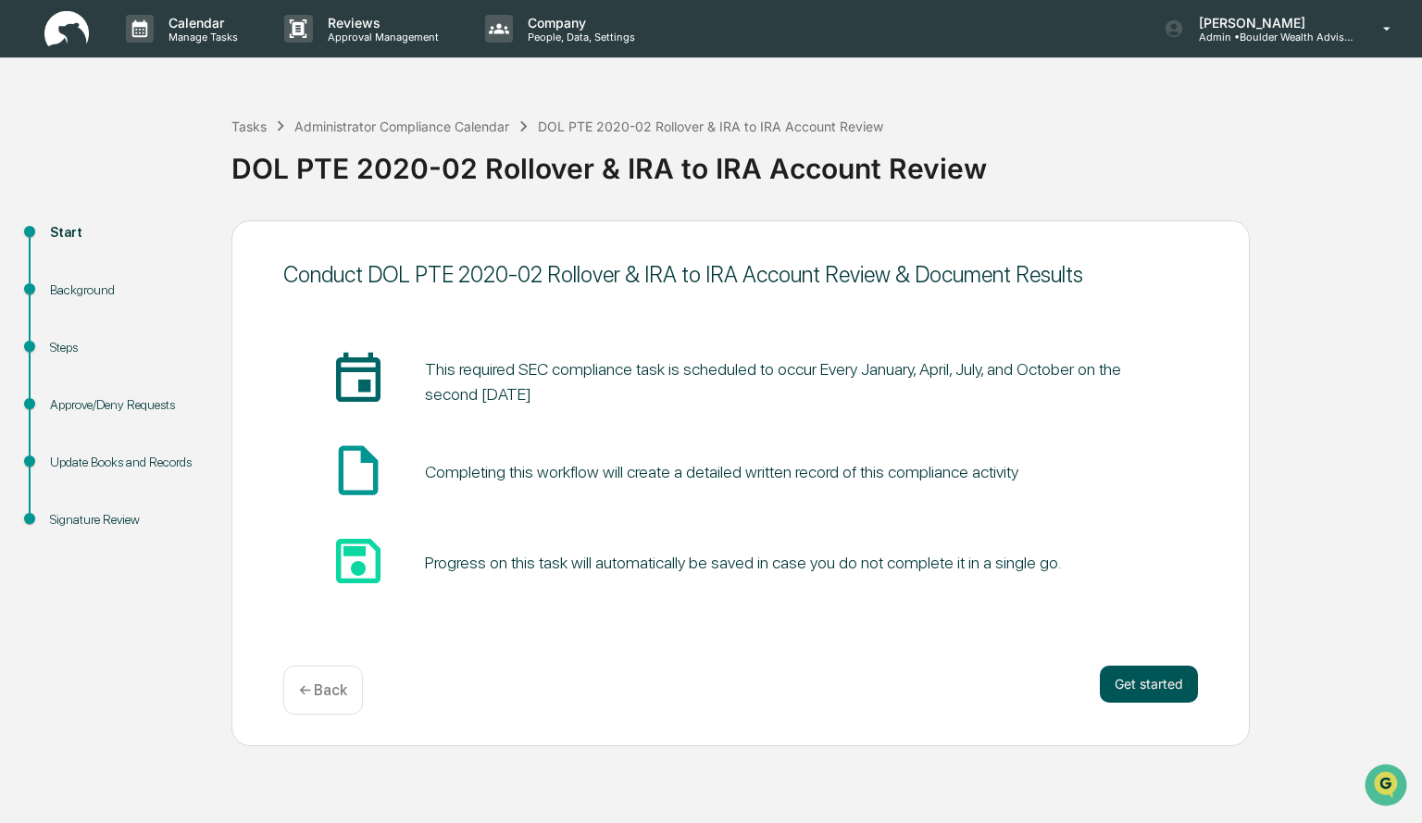
click at [1162, 687] on button "Get started" at bounding box center [1149, 684] width 98 height 37
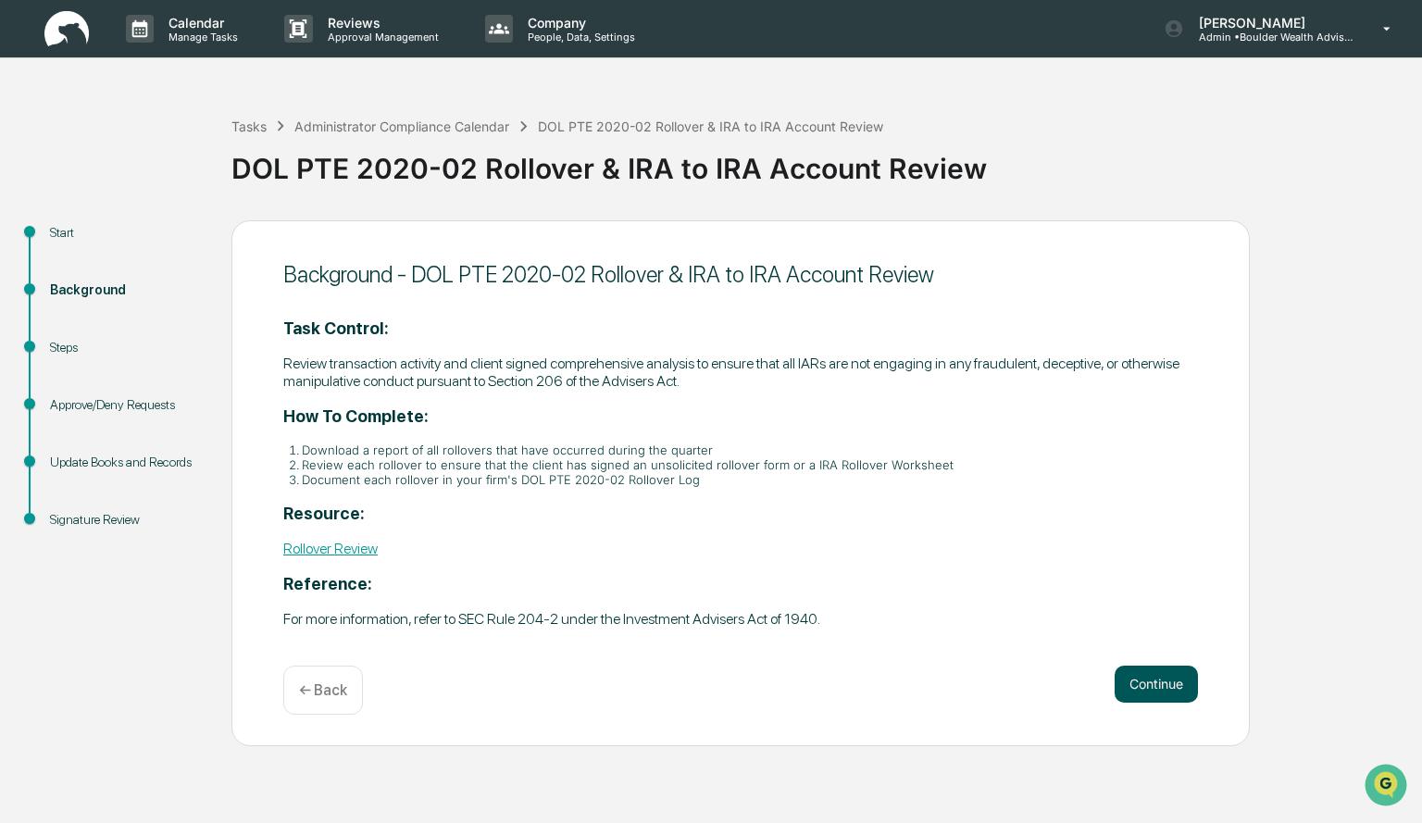
click at [1179, 686] on button "Continue" at bounding box center [1156, 684] width 83 height 37
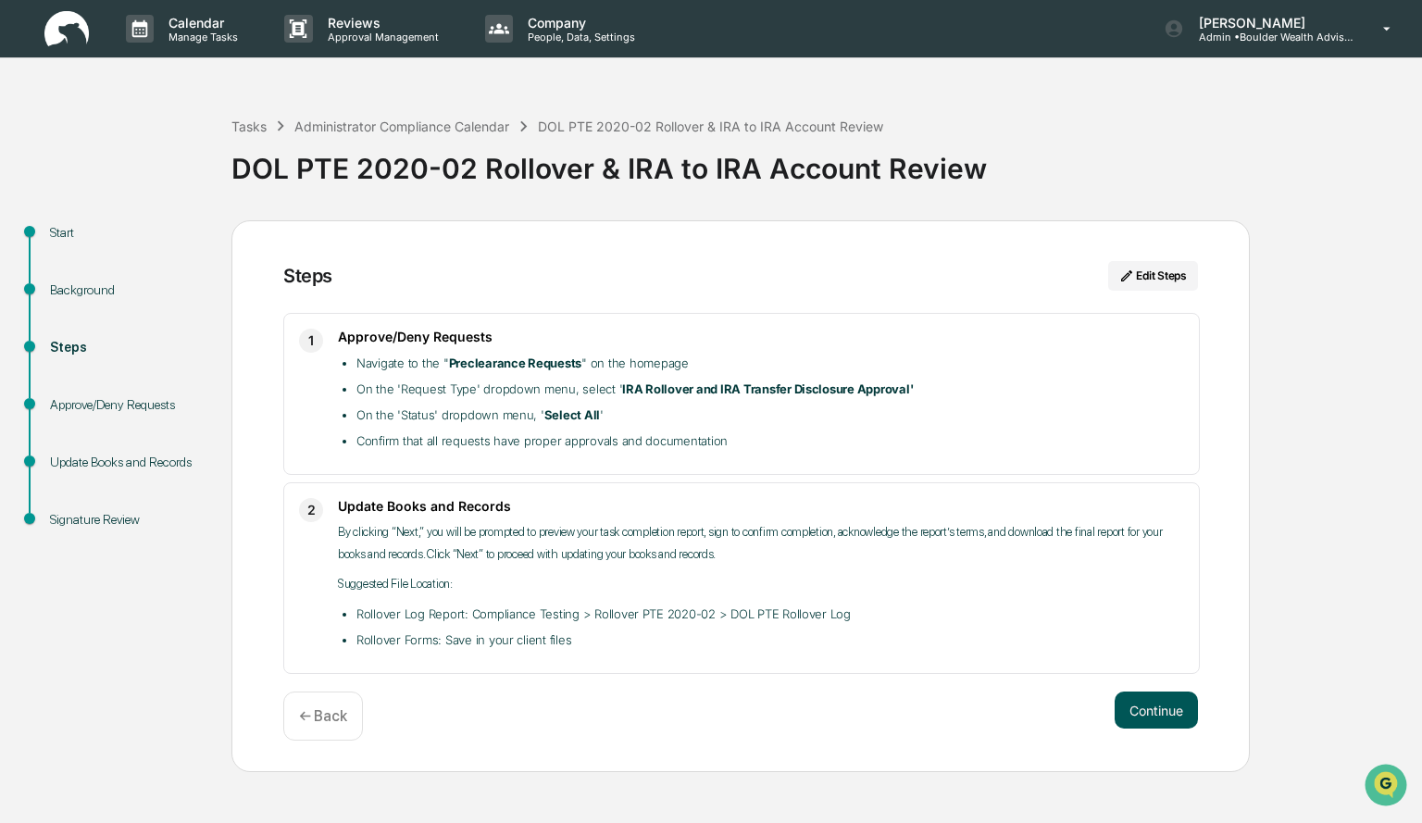
click at [1162, 718] on button "Continue" at bounding box center [1156, 710] width 83 height 37
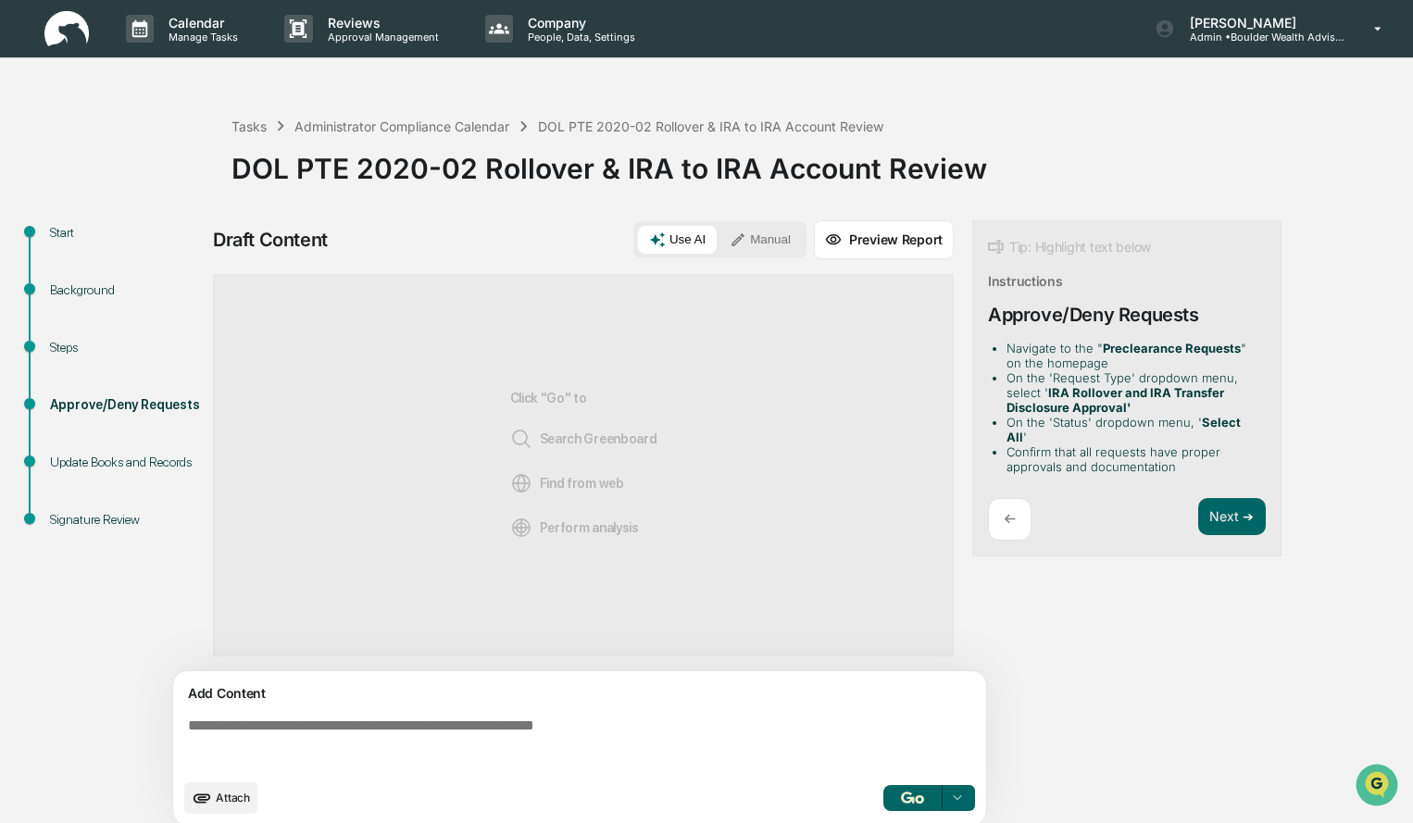
click at [802, 247] on div "Use AI Manual" at bounding box center [720, 240] width 164 height 28
click at [787, 237] on button "Manual" at bounding box center [760, 240] width 83 height 28
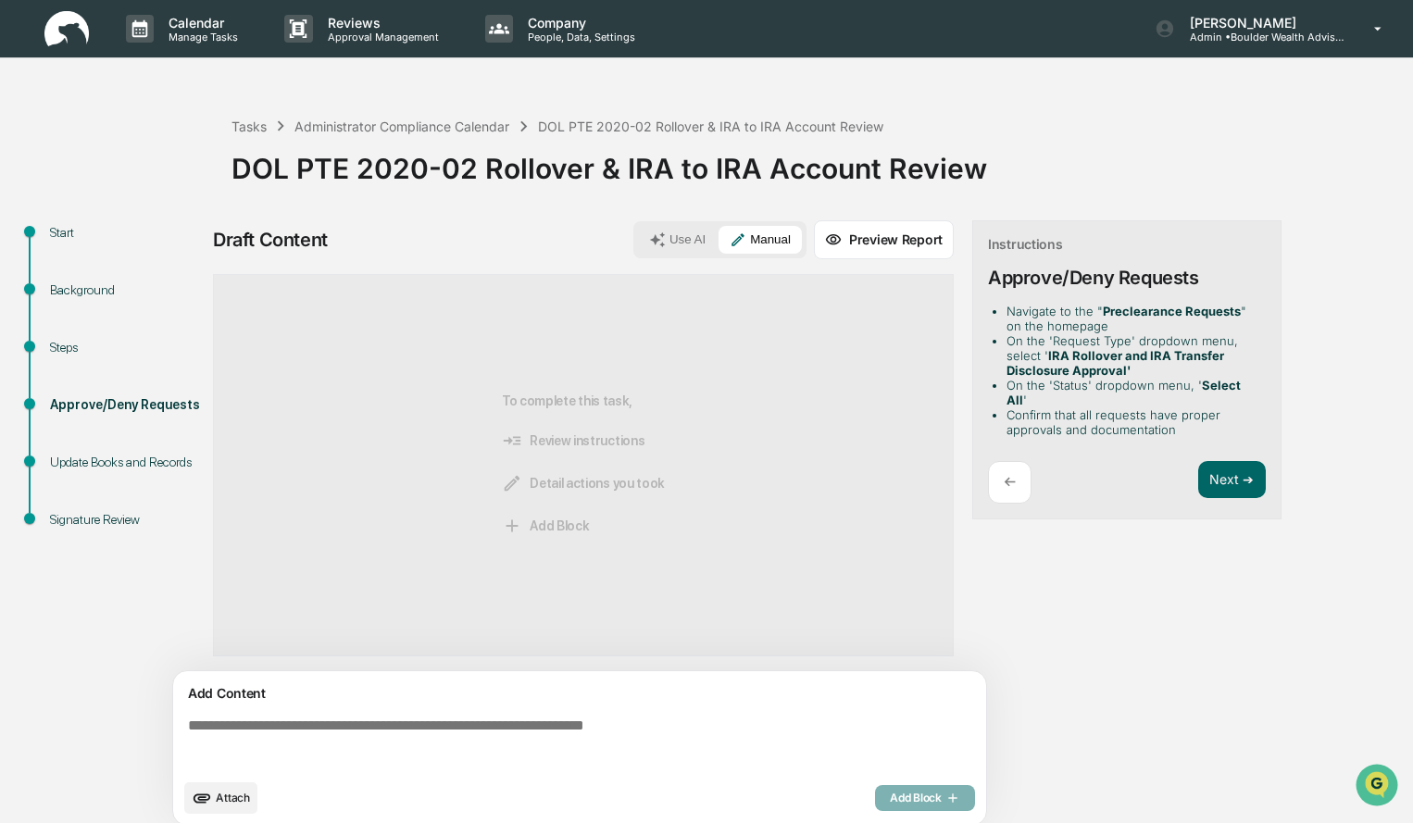
drag, startPoint x: 664, startPoint y: 686, endPoint x: 672, endPoint y: 691, distance: 9.5
click at [672, 691] on div "Add Content" at bounding box center [579, 693] width 791 height 22
click at [584, 729] on textarea at bounding box center [584, 743] width 806 height 67
paste textarea "**********"
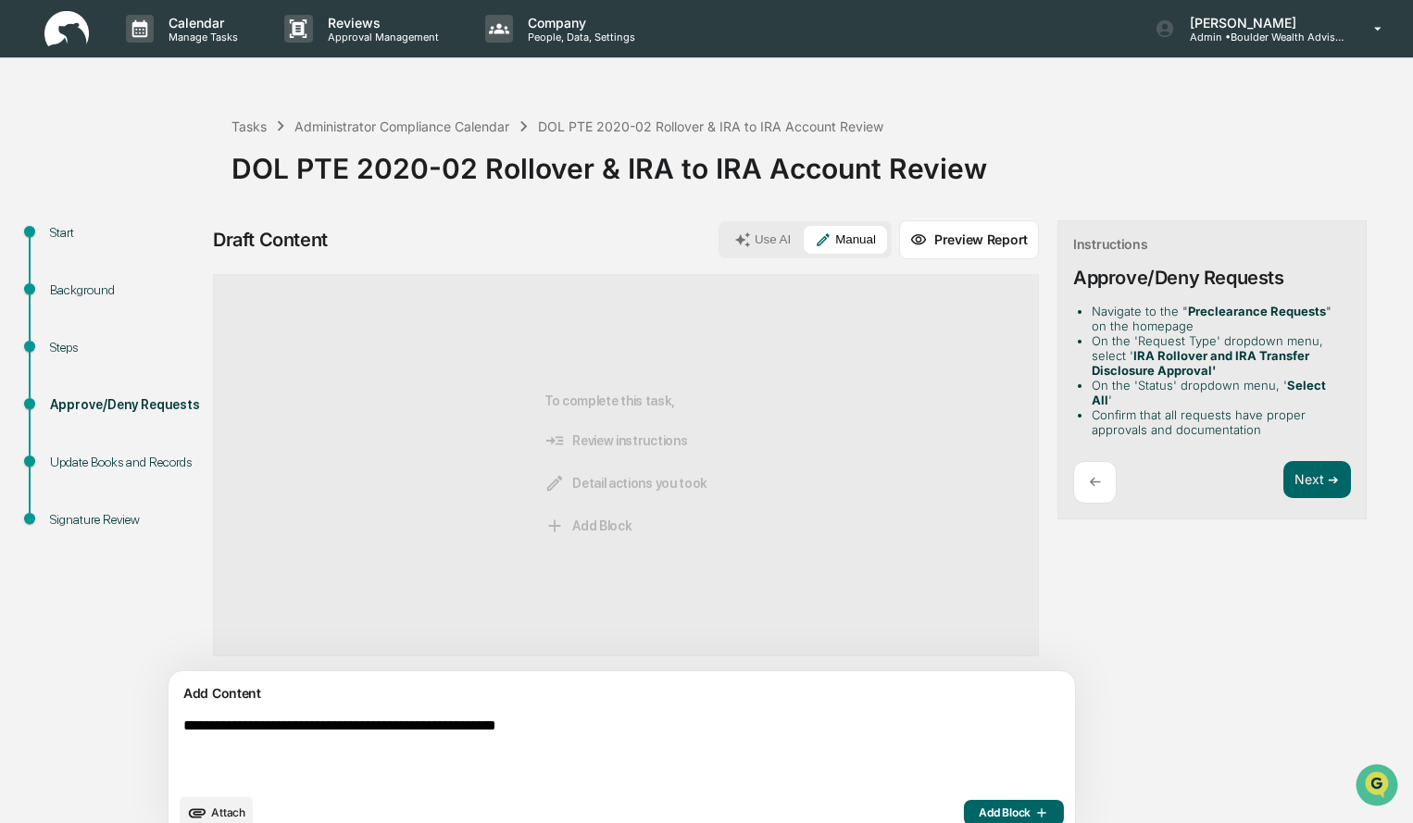
type textarea "**********"
click at [979, 816] on span "Add Block" at bounding box center [1014, 813] width 70 height 15
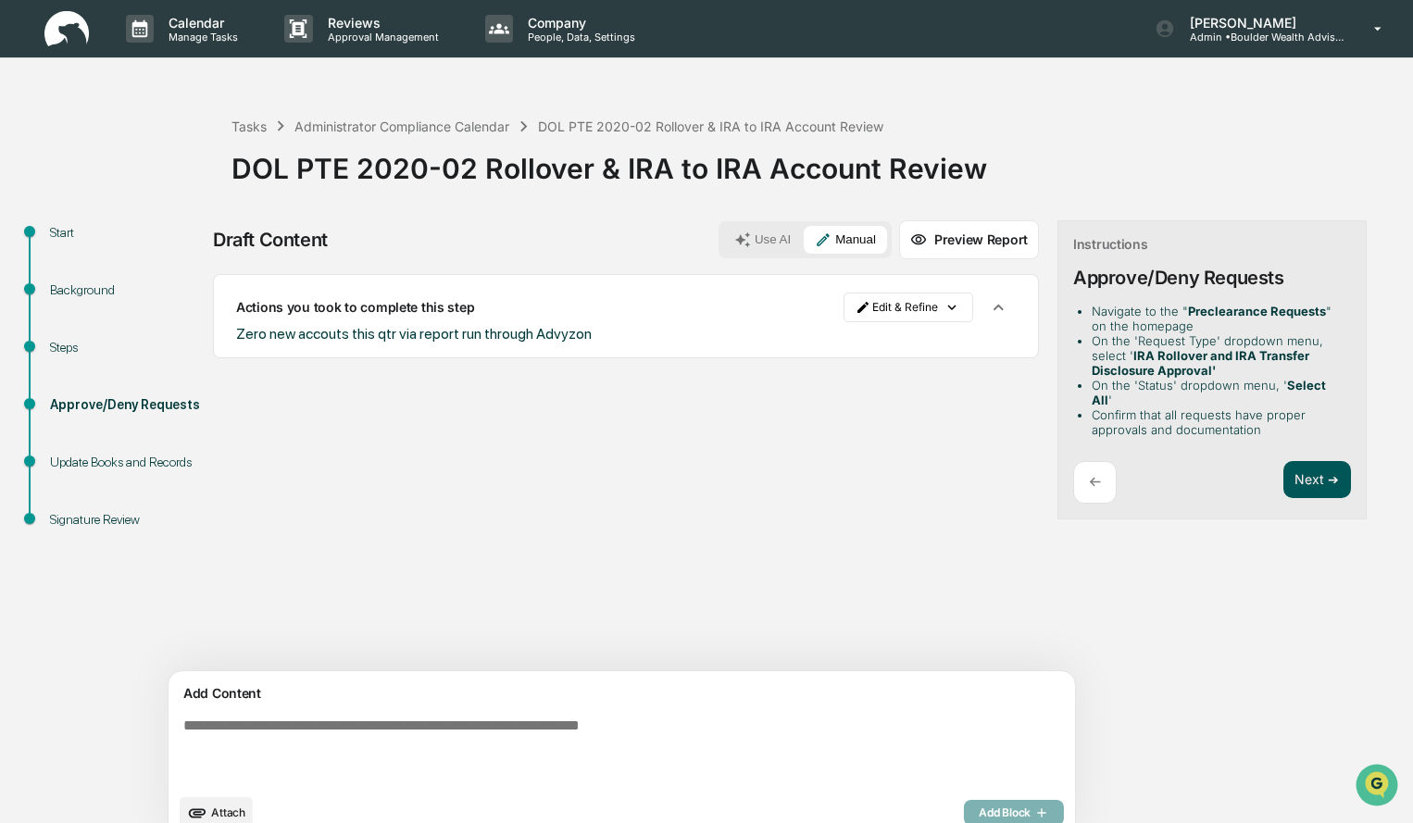
click at [1283, 476] on button "Next ➔" at bounding box center [1317, 480] width 68 height 38
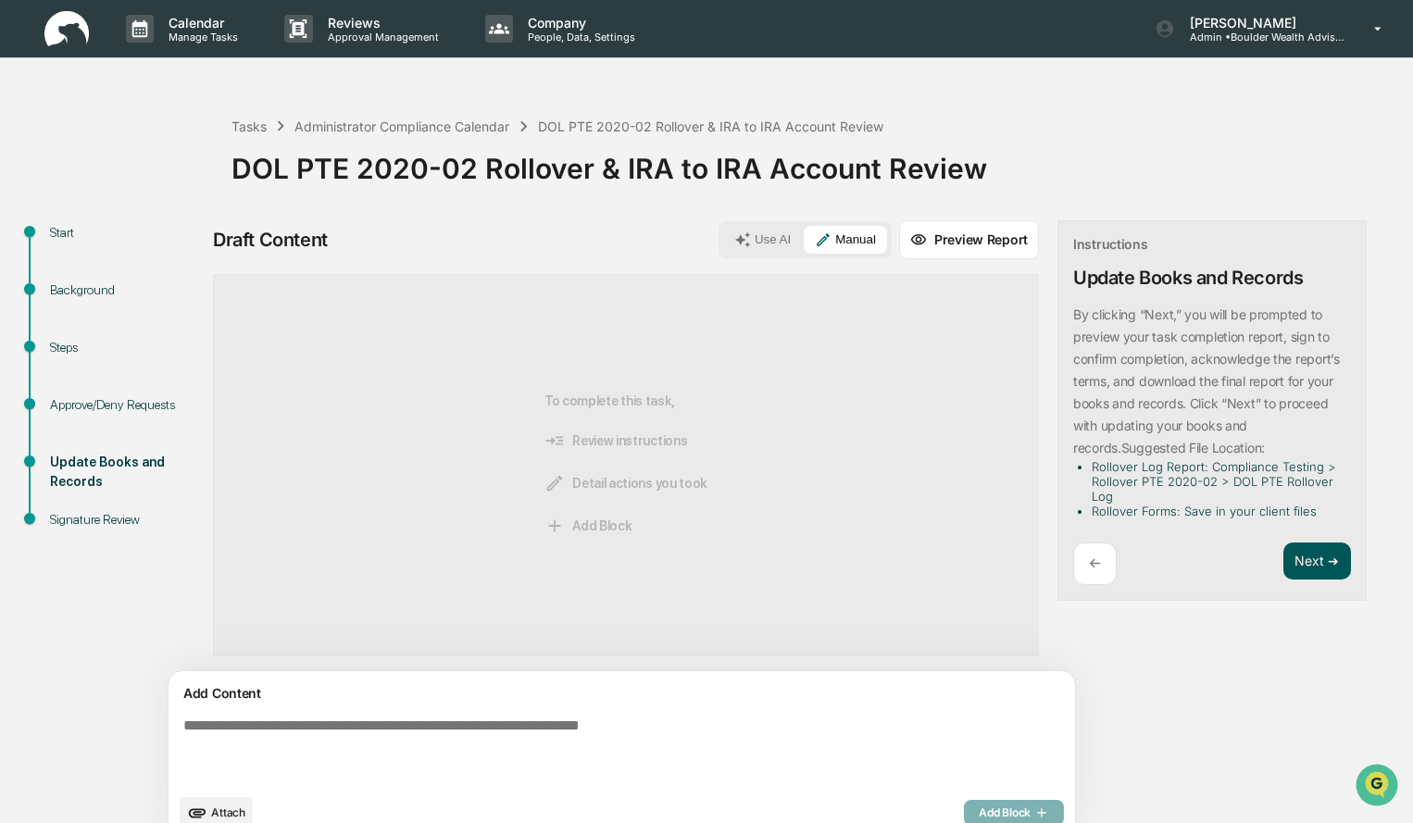
click at [1283, 562] on button "Next ➔" at bounding box center [1317, 562] width 68 height 38
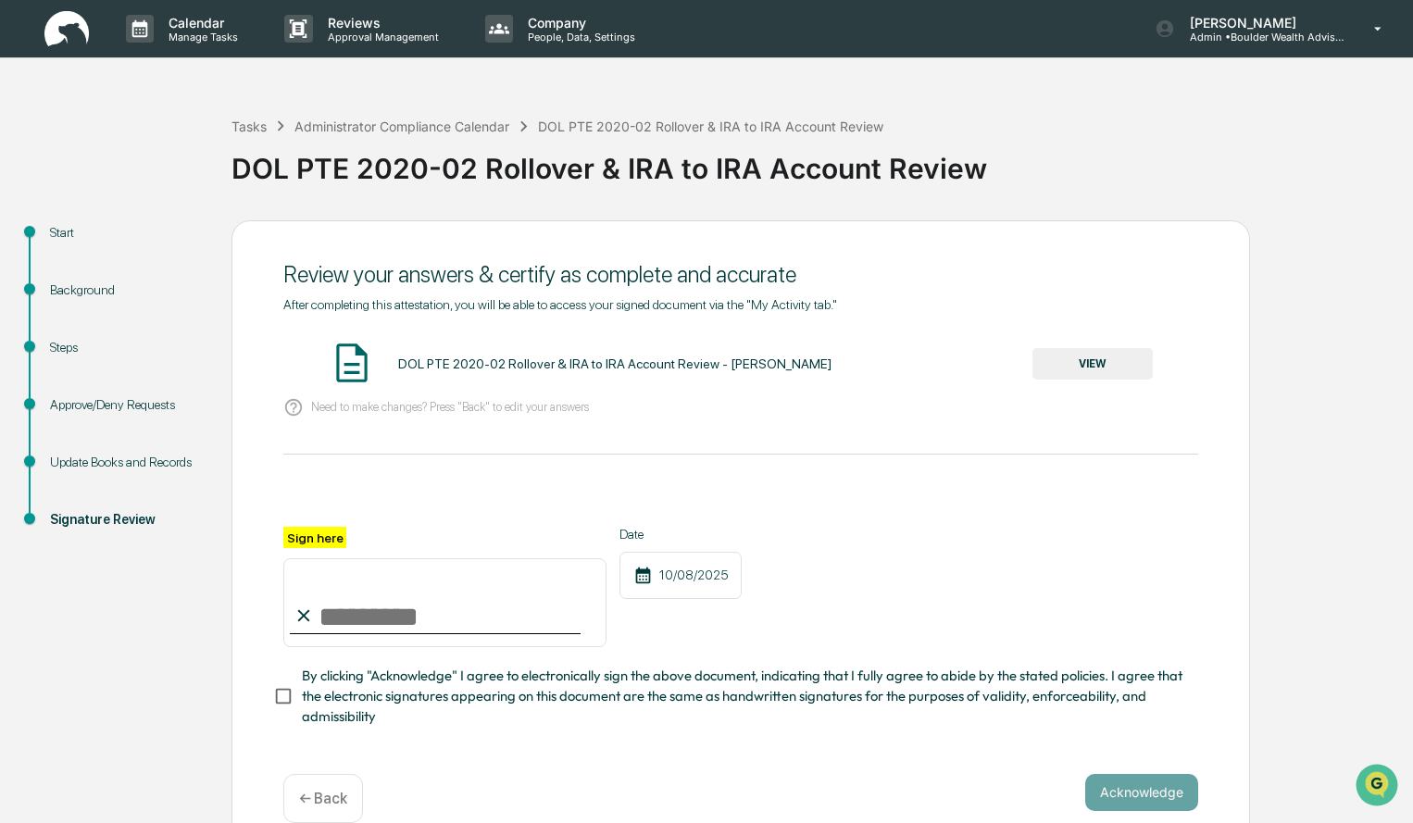
click at [1105, 366] on button "VIEW" at bounding box center [1092, 363] width 120 height 31
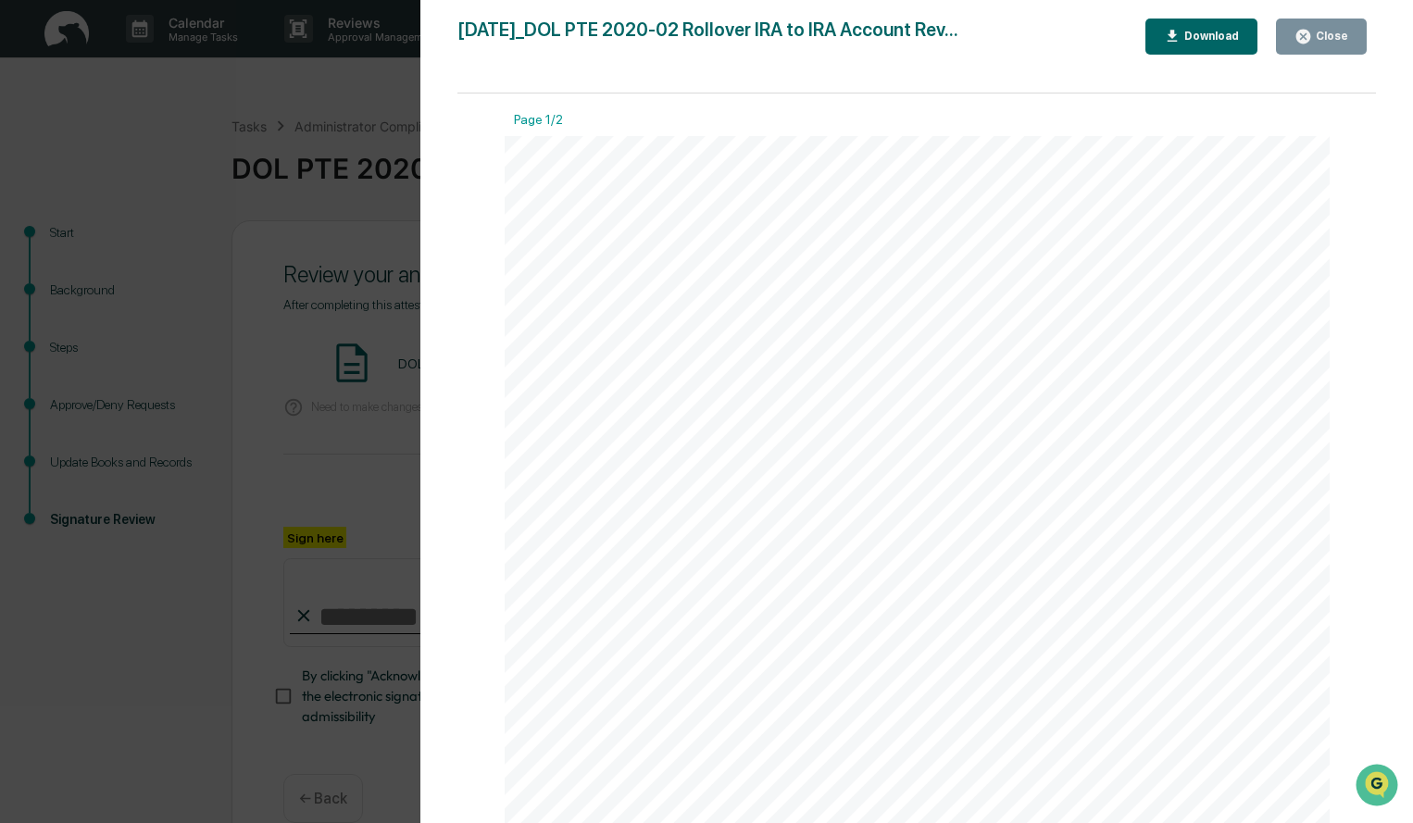
click at [1341, 41] on div "Close" at bounding box center [1330, 36] width 36 height 13
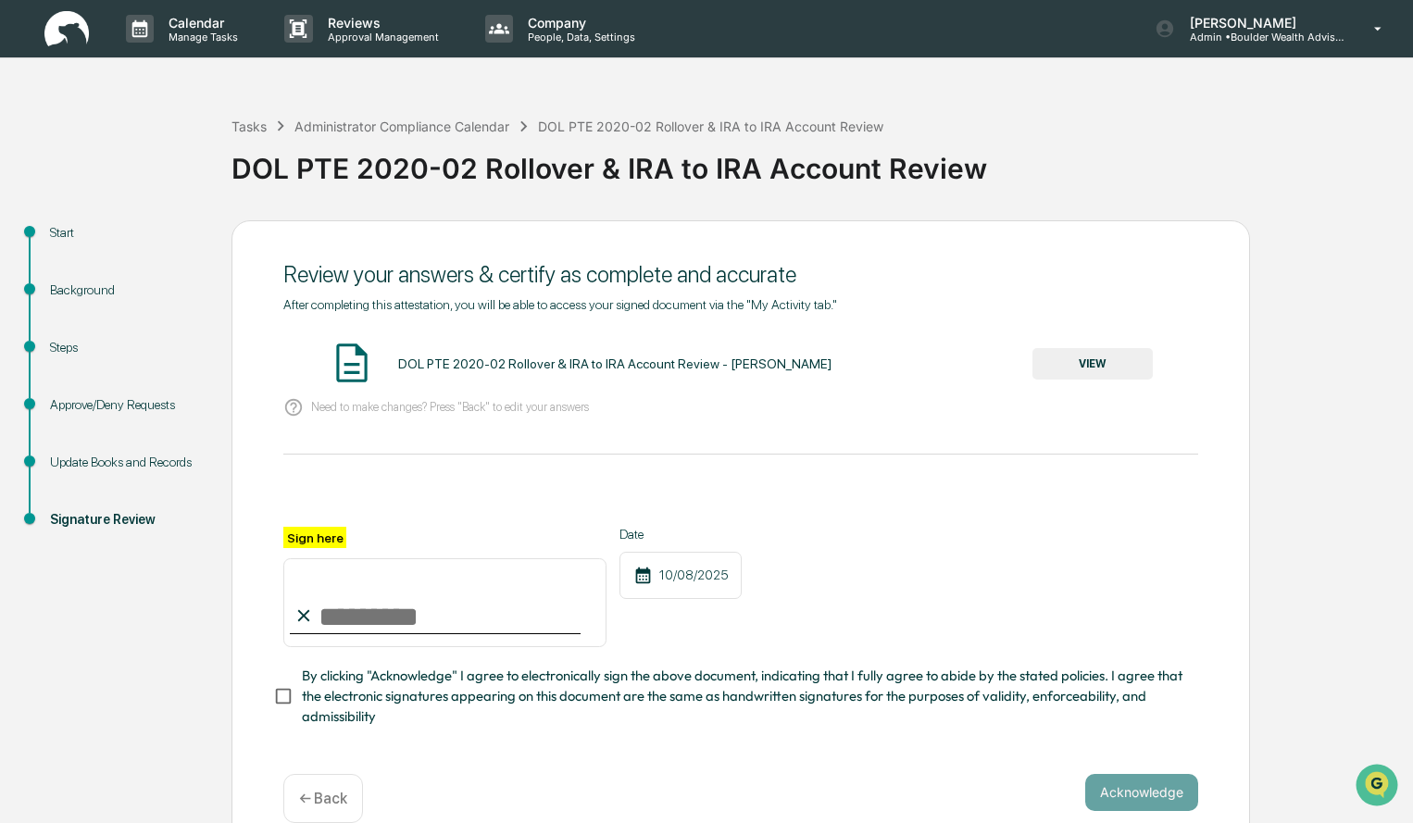
click at [425, 632] on input "Sign here" at bounding box center [444, 602] width 323 height 89
type input "**********"
click at [1111, 796] on button "Acknowledge" at bounding box center [1141, 792] width 113 height 37
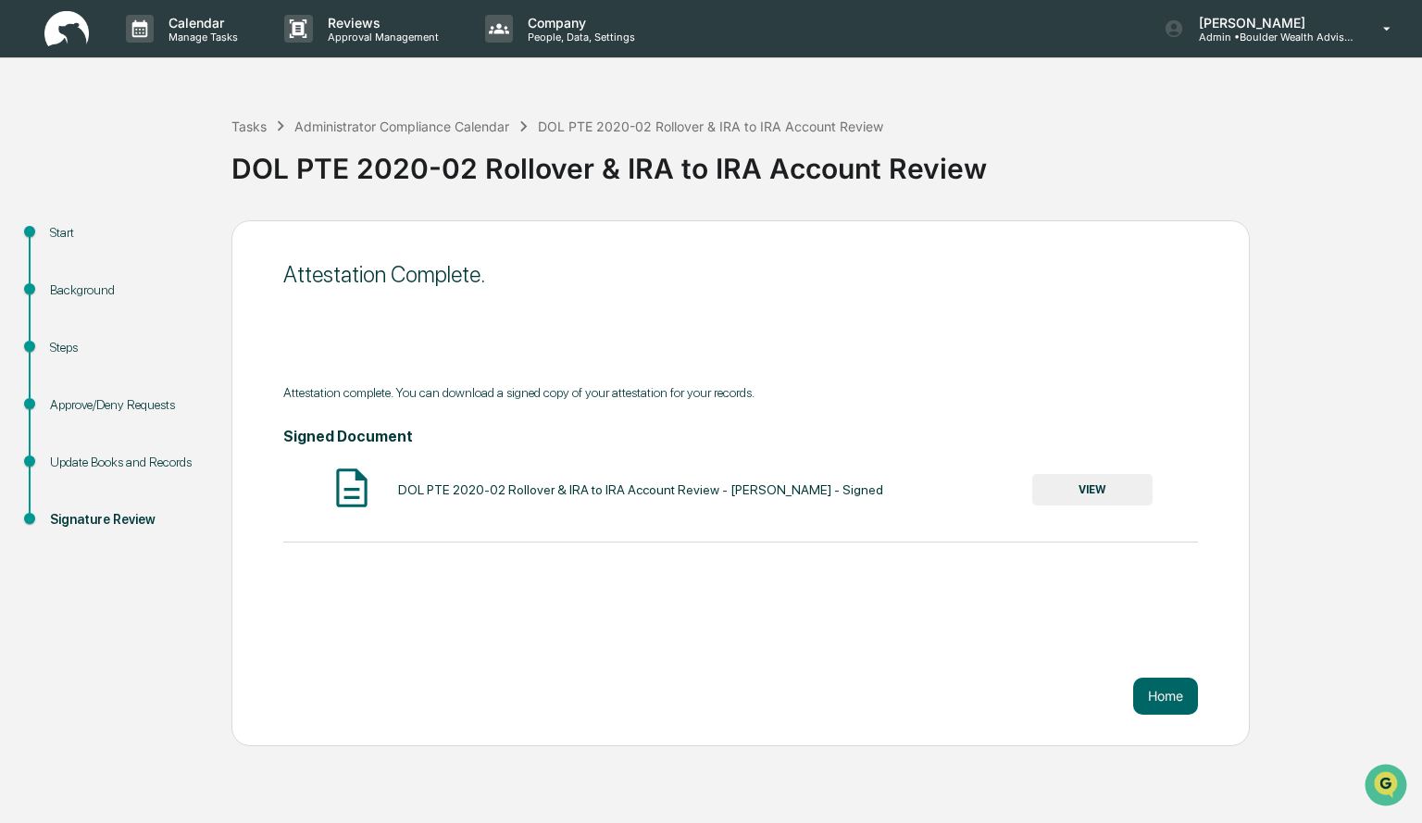
click at [1092, 483] on button "VIEW" at bounding box center [1092, 489] width 120 height 31
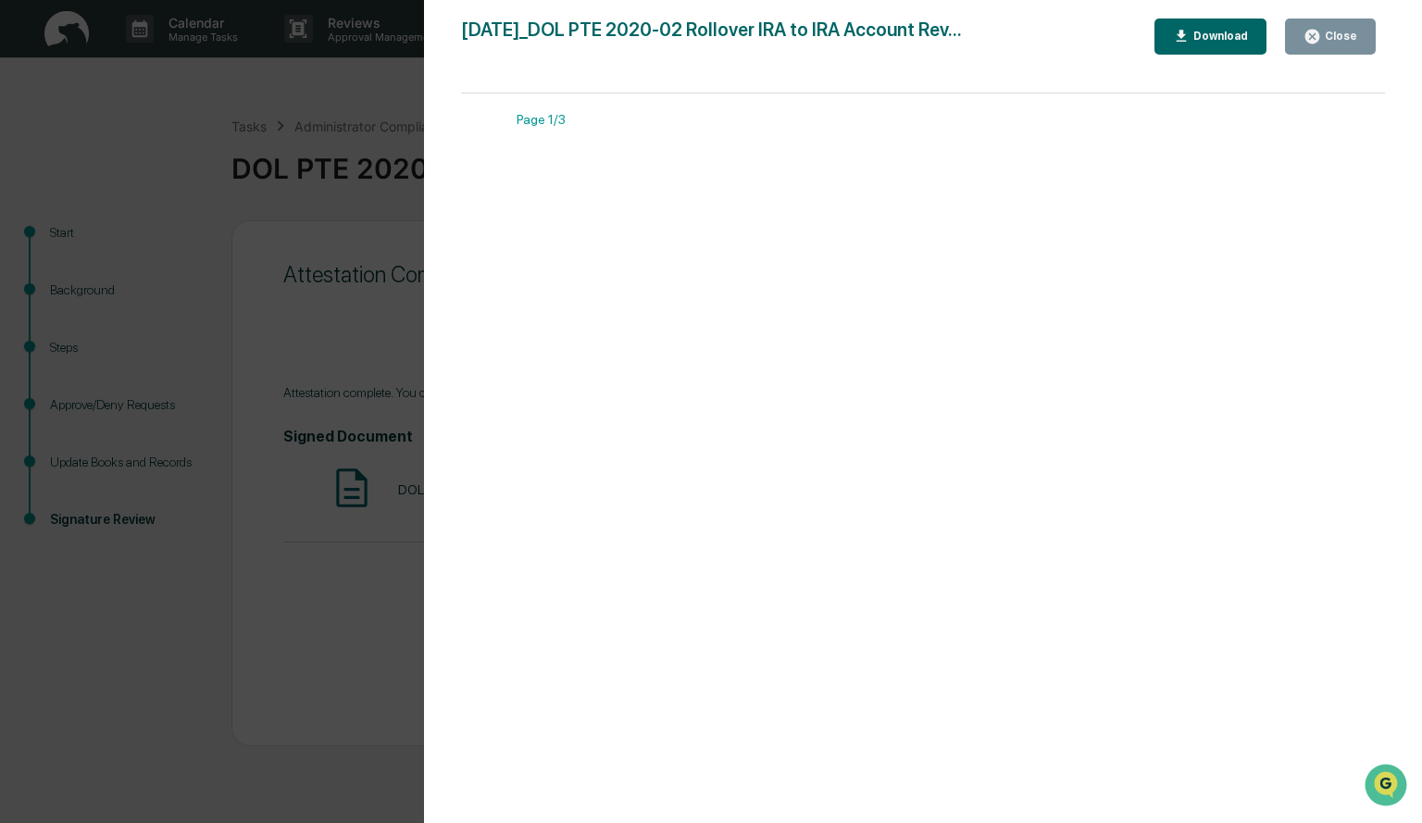
click at [1241, 32] on div "Download" at bounding box center [1219, 36] width 58 height 13
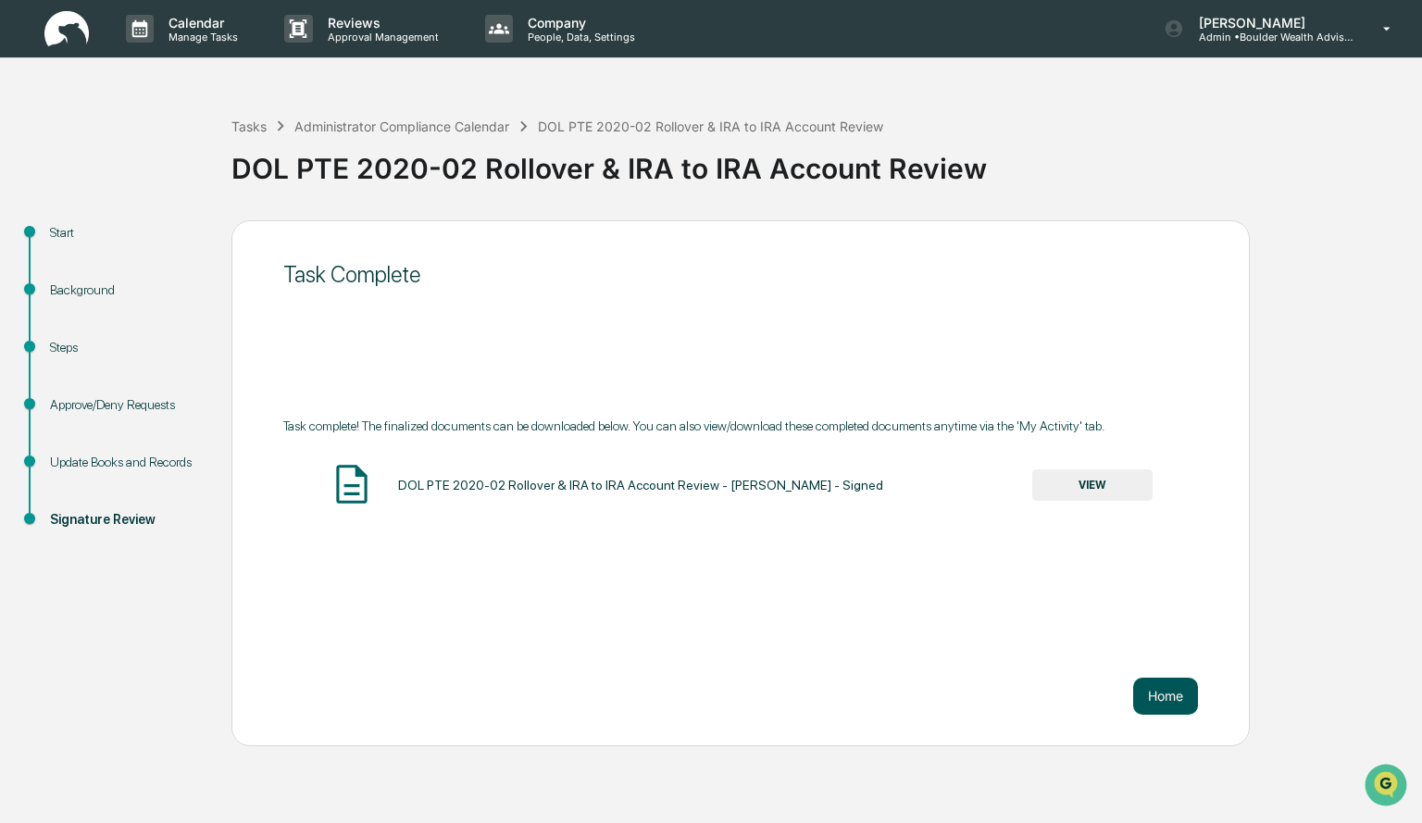
click at [1154, 697] on button "Home" at bounding box center [1165, 696] width 65 height 37
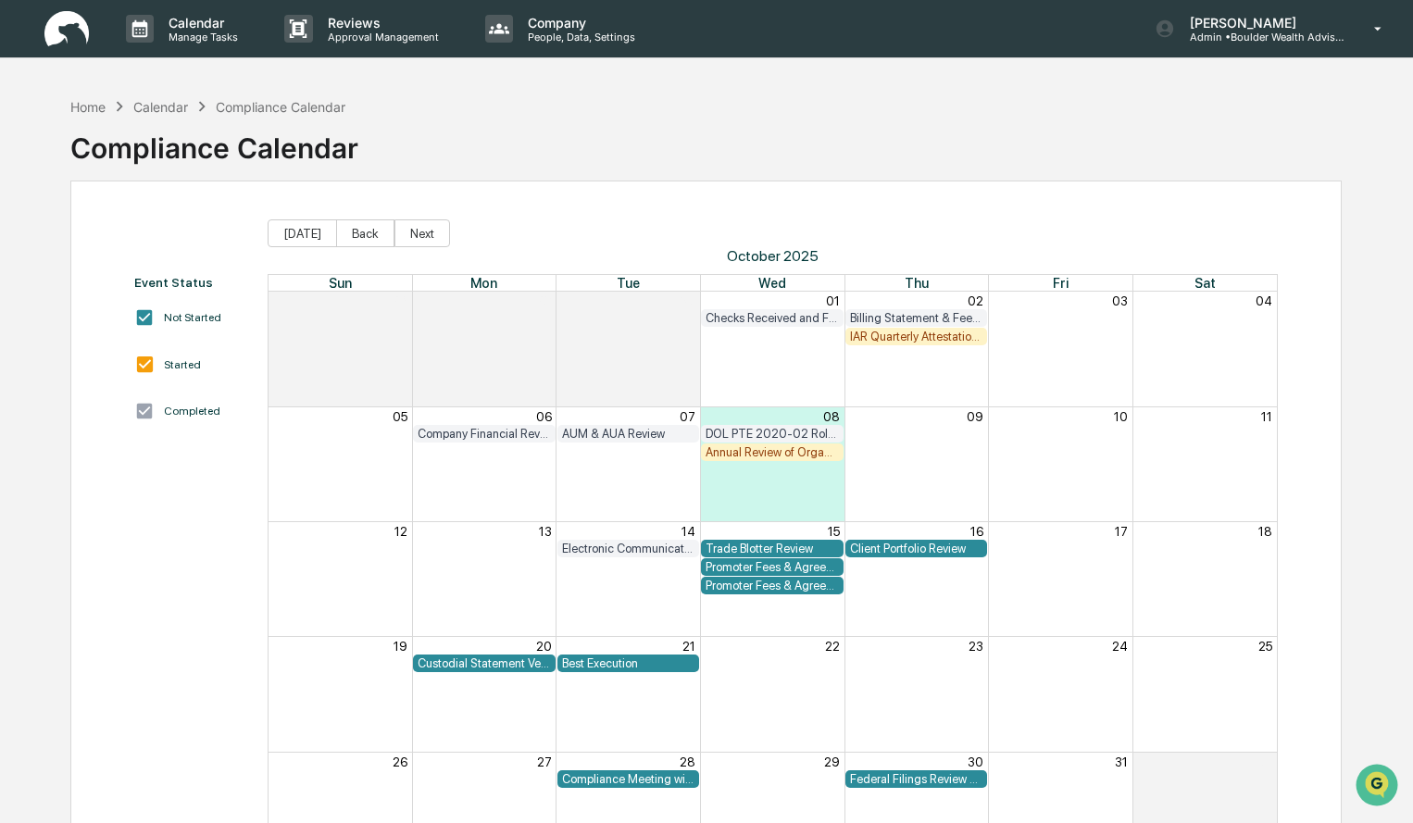
click at [821, 456] on div "Annual Review of Organizational Documents" at bounding box center [772, 452] width 133 height 14
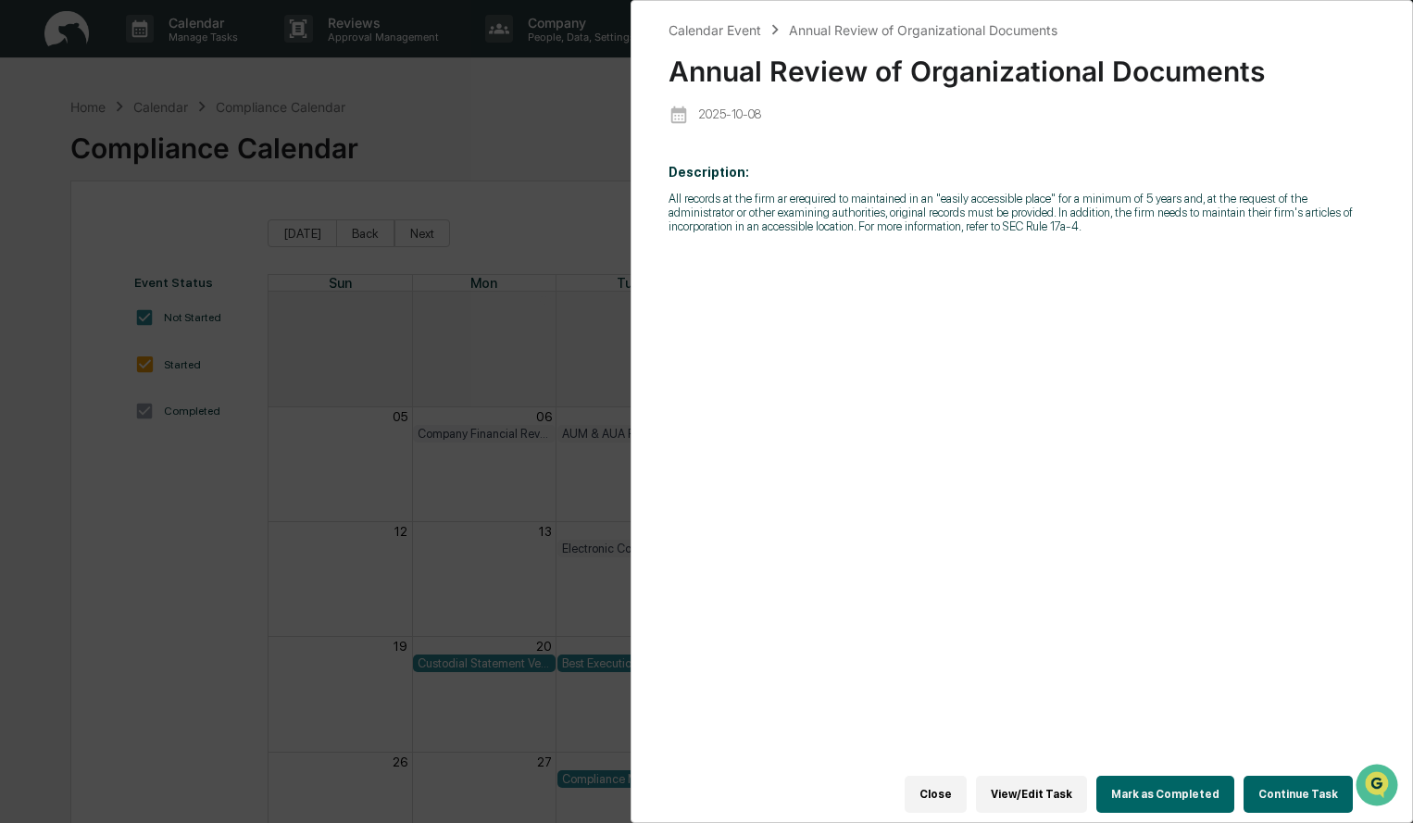
click at [944, 795] on button "Close" at bounding box center [936, 794] width 62 height 37
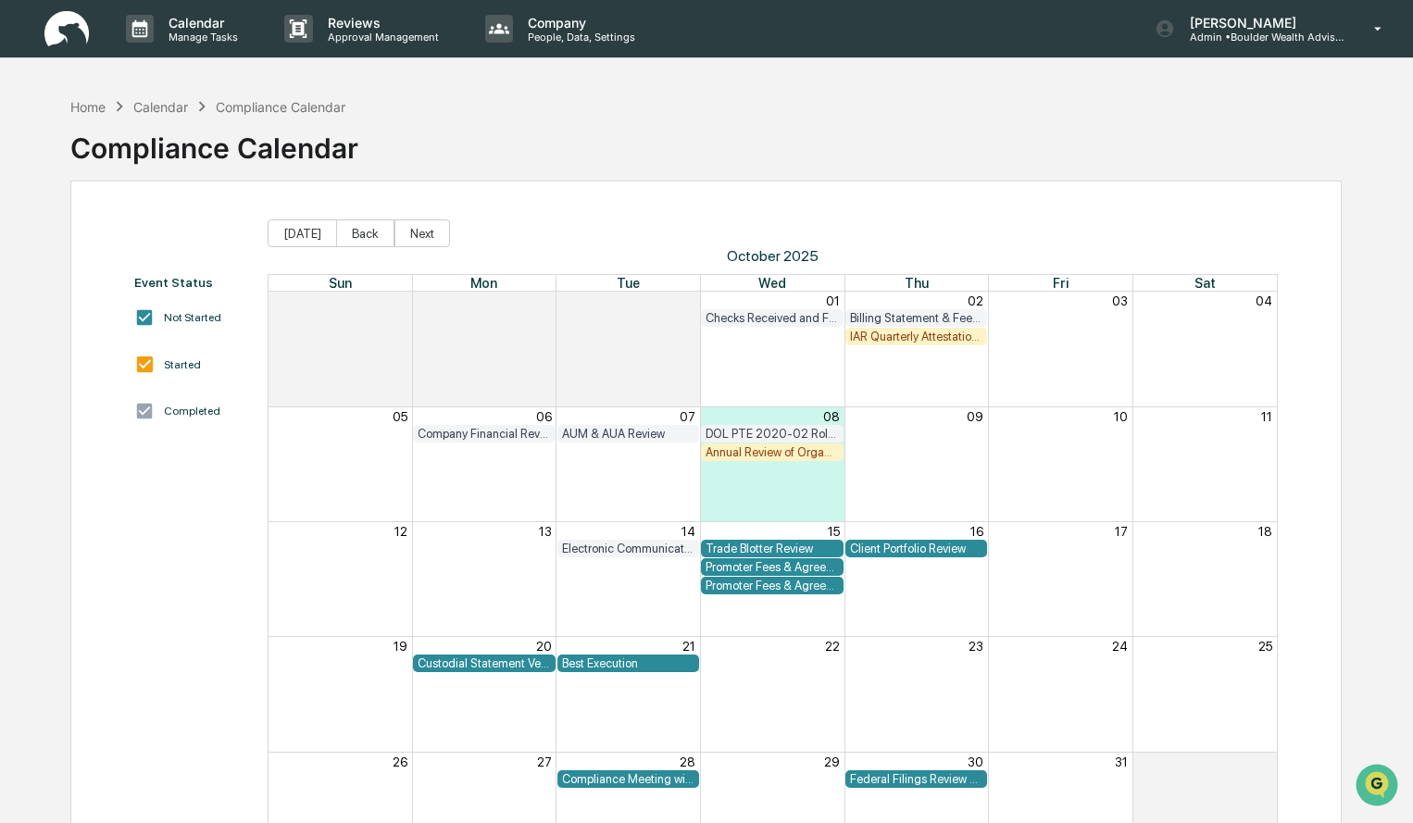
click at [944, 337] on div "IAR Quarterly Attestation Review" at bounding box center [916, 337] width 133 height 14
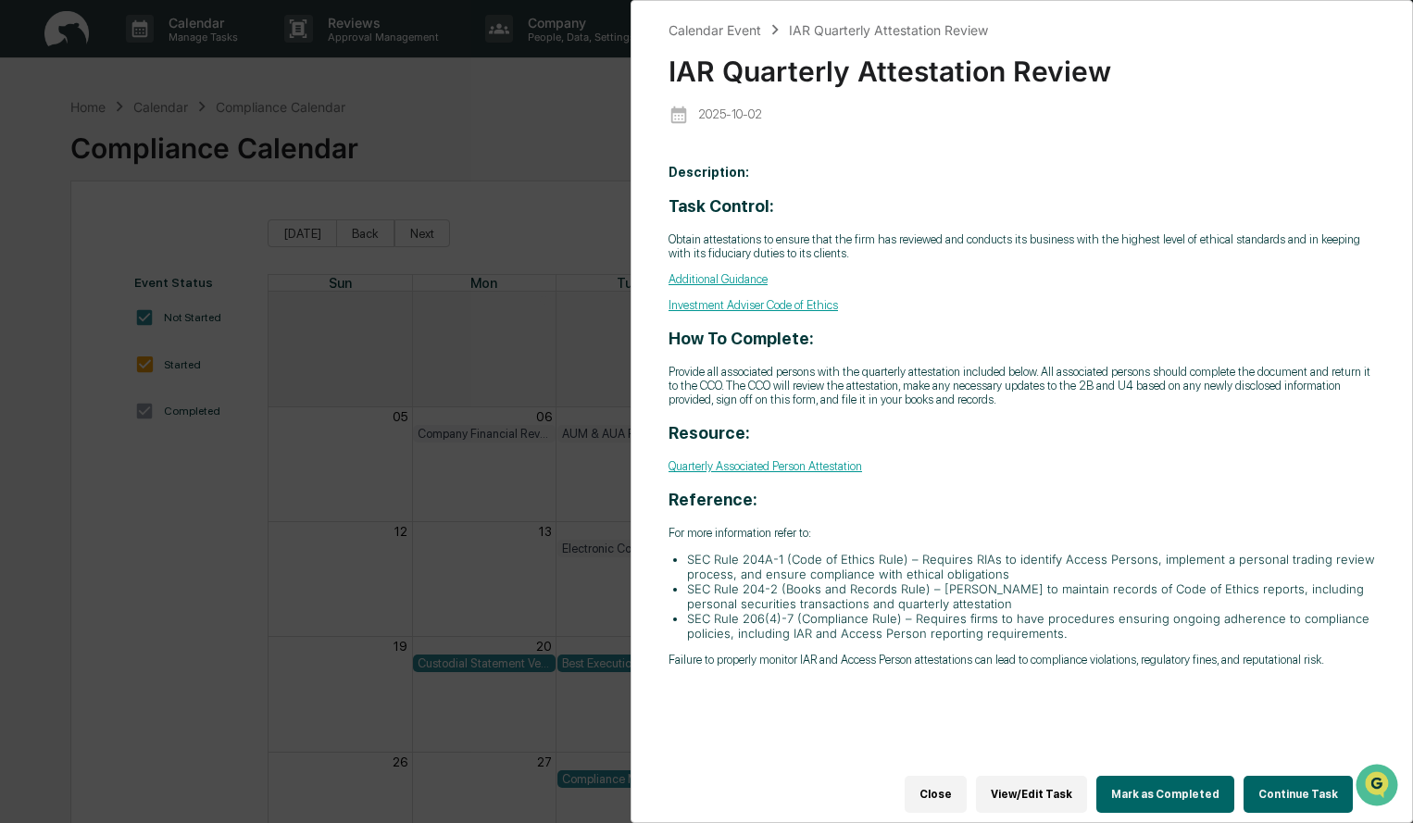
click at [1308, 793] on button "Continue Task" at bounding box center [1298, 794] width 109 height 37
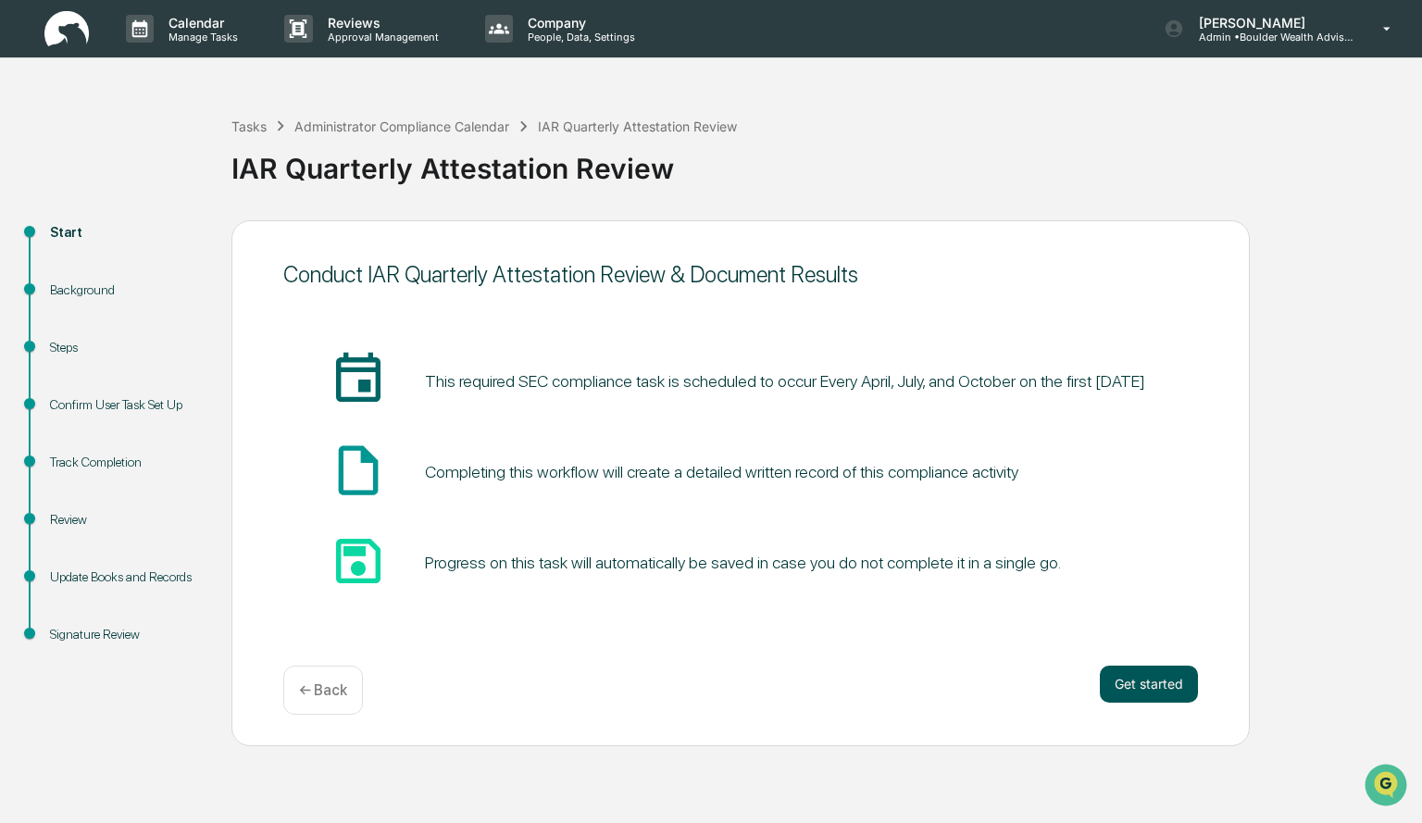
click at [1133, 690] on button "Get started" at bounding box center [1149, 684] width 98 height 37
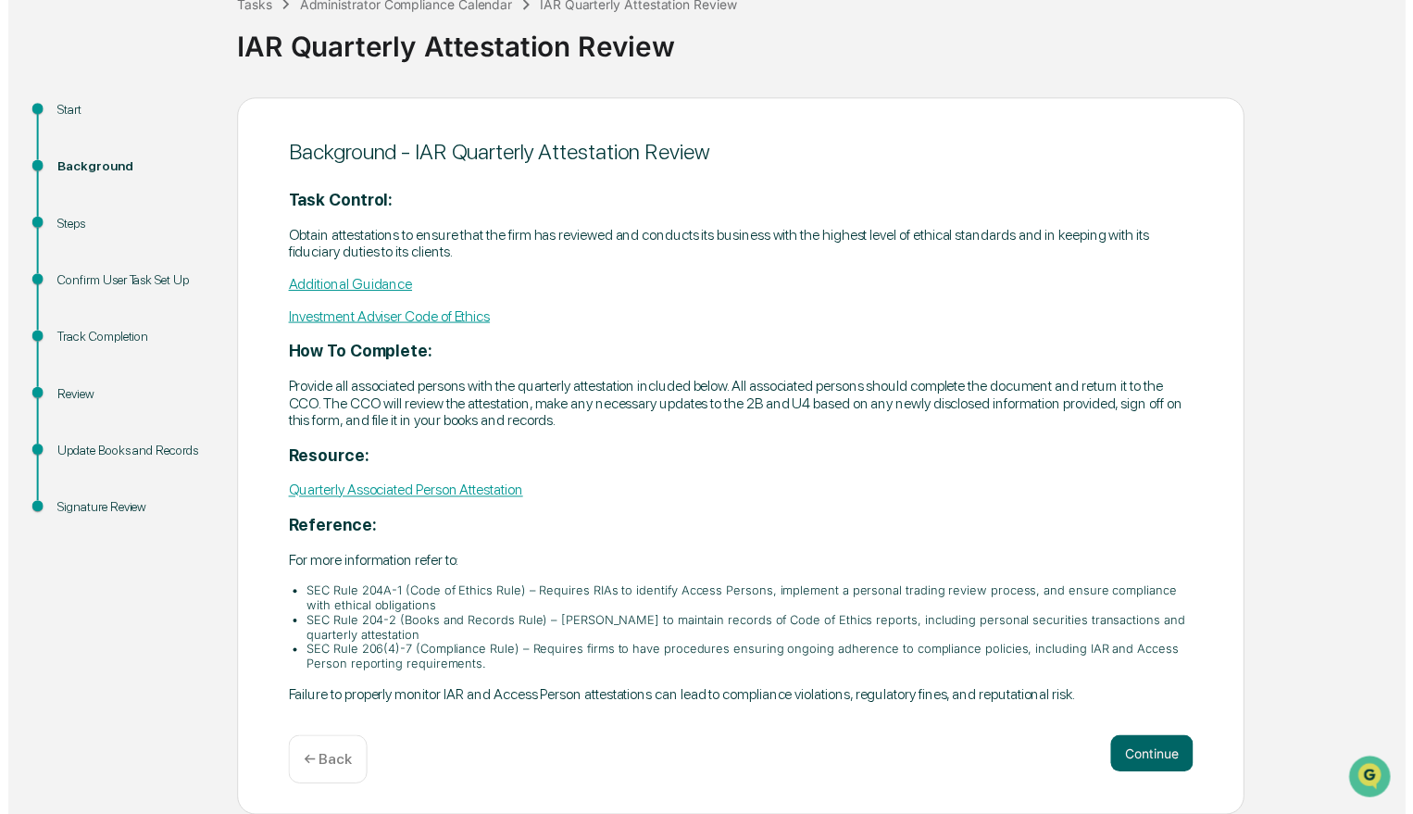
scroll to position [122, 0]
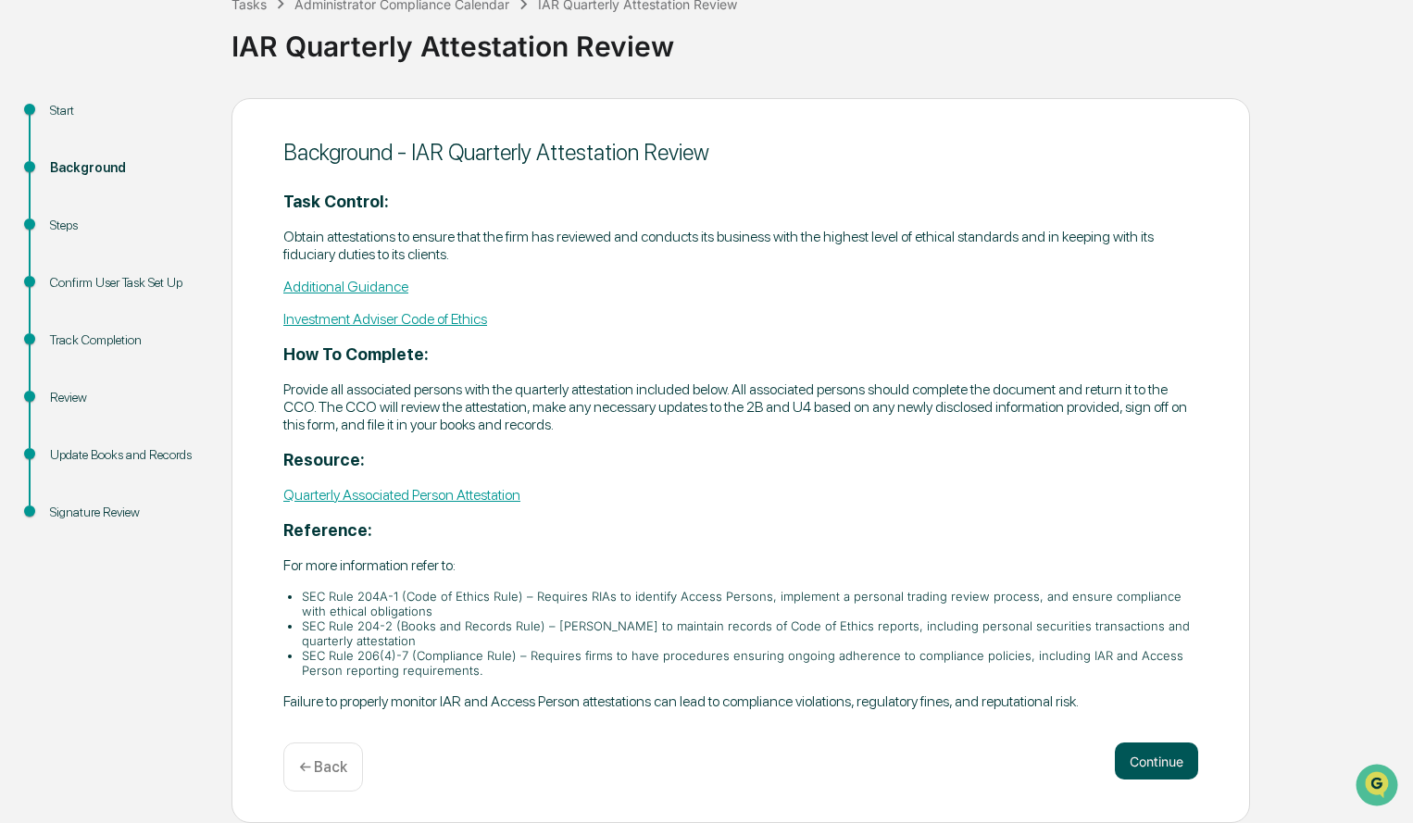
click at [1156, 761] on button "Continue" at bounding box center [1156, 761] width 83 height 37
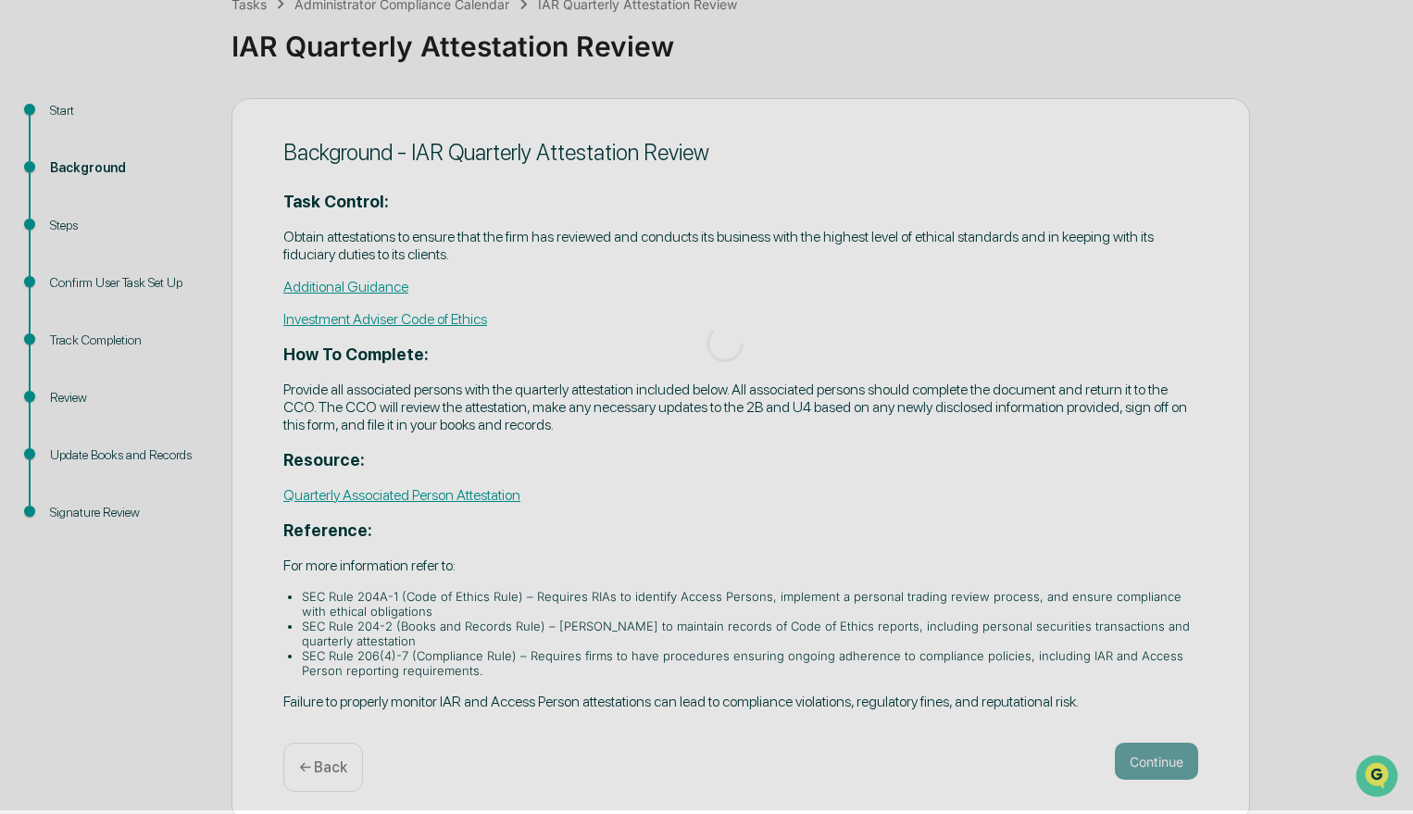
scroll to position [95, 0]
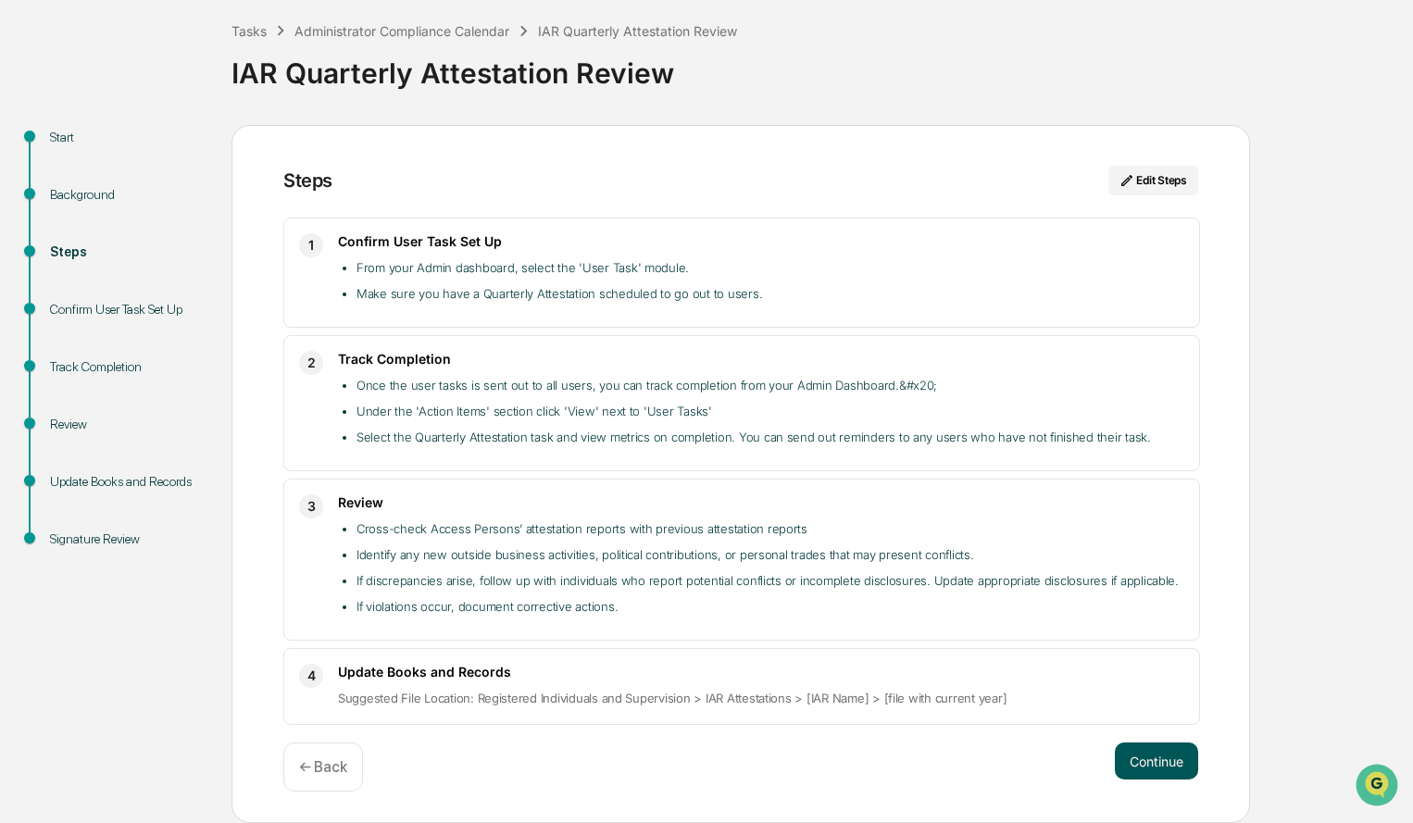
click at [1165, 755] on button "Continue" at bounding box center [1156, 761] width 83 height 37
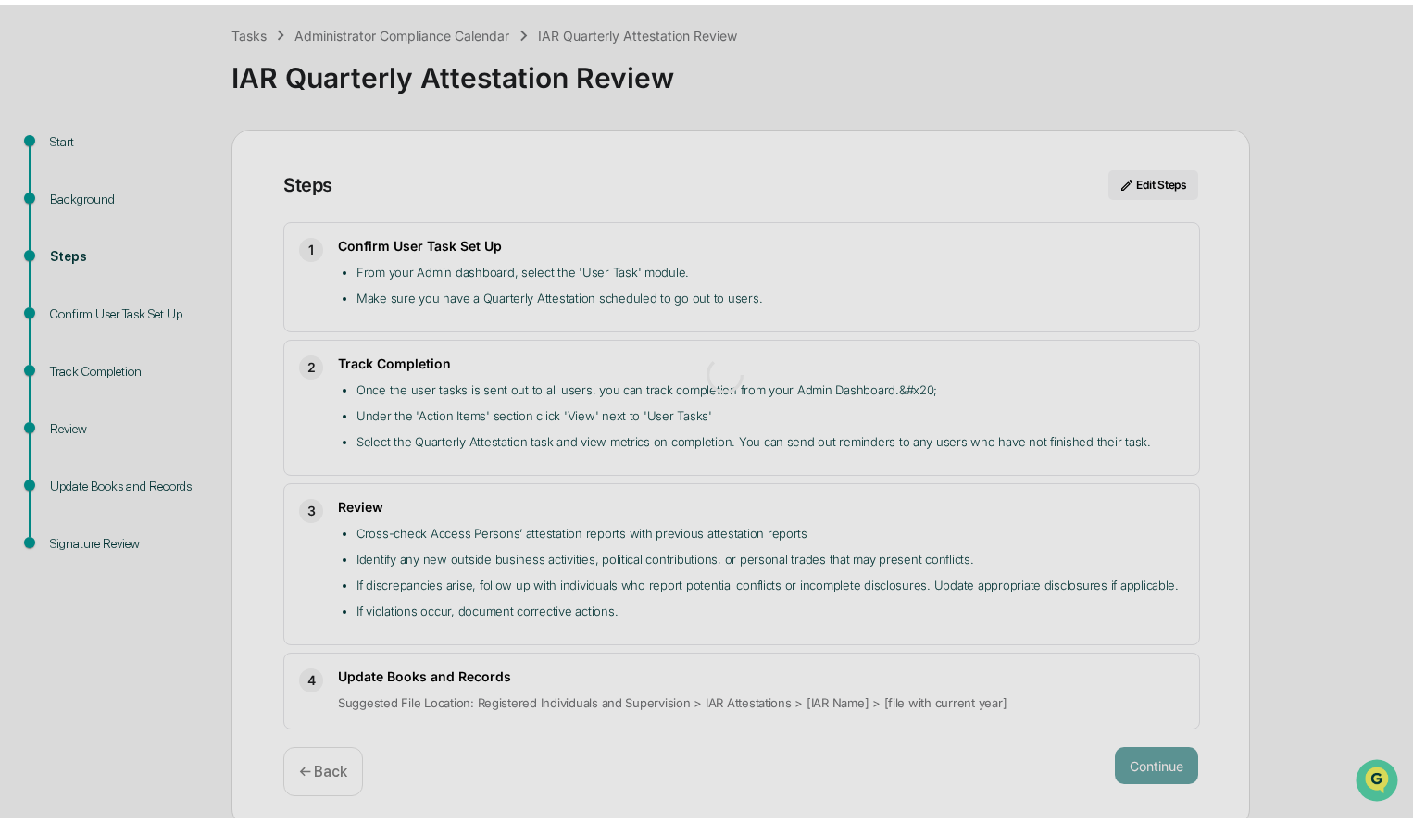
scroll to position [14, 0]
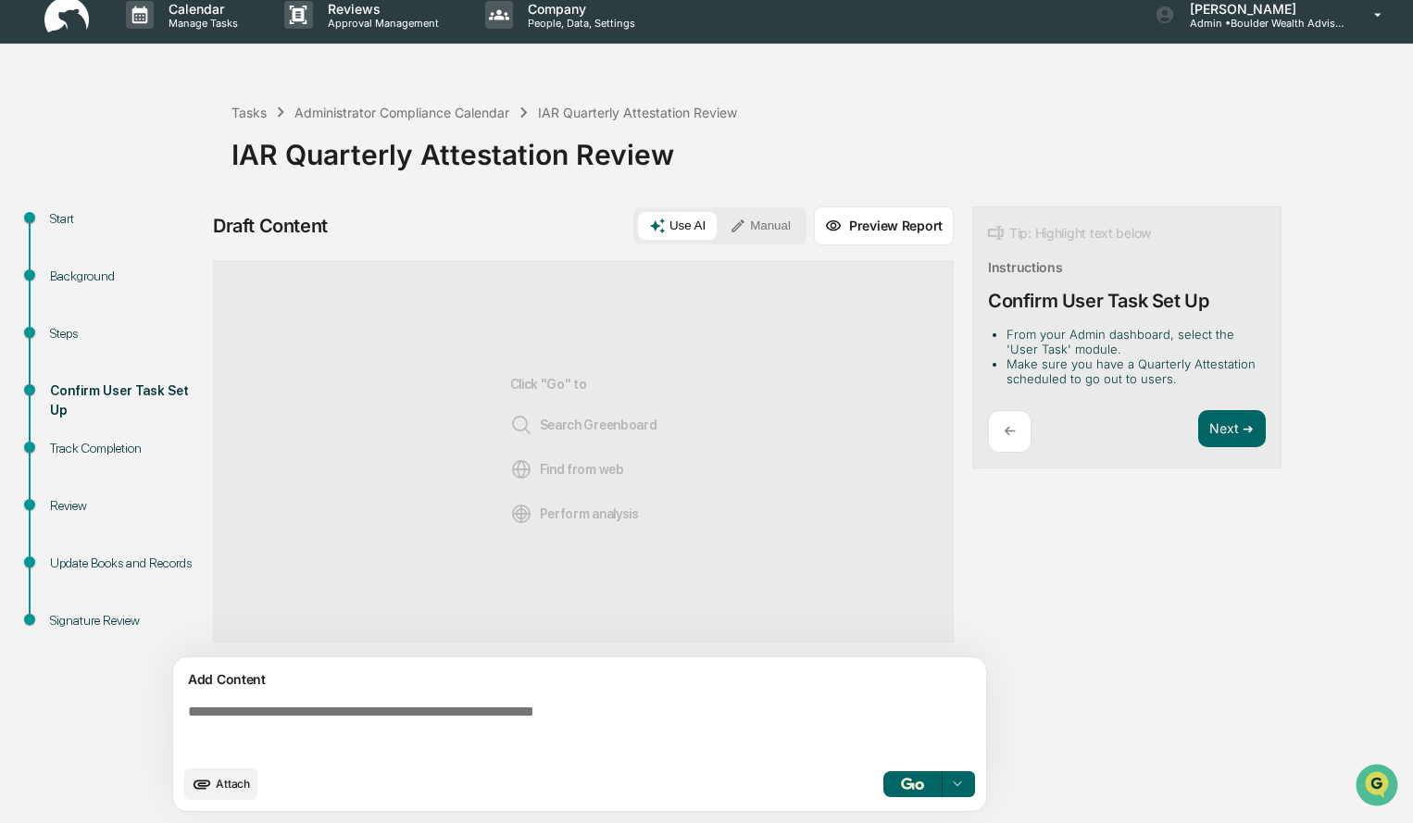
click at [754, 232] on button "Manual" at bounding box center [760, 226] width 83 height 28
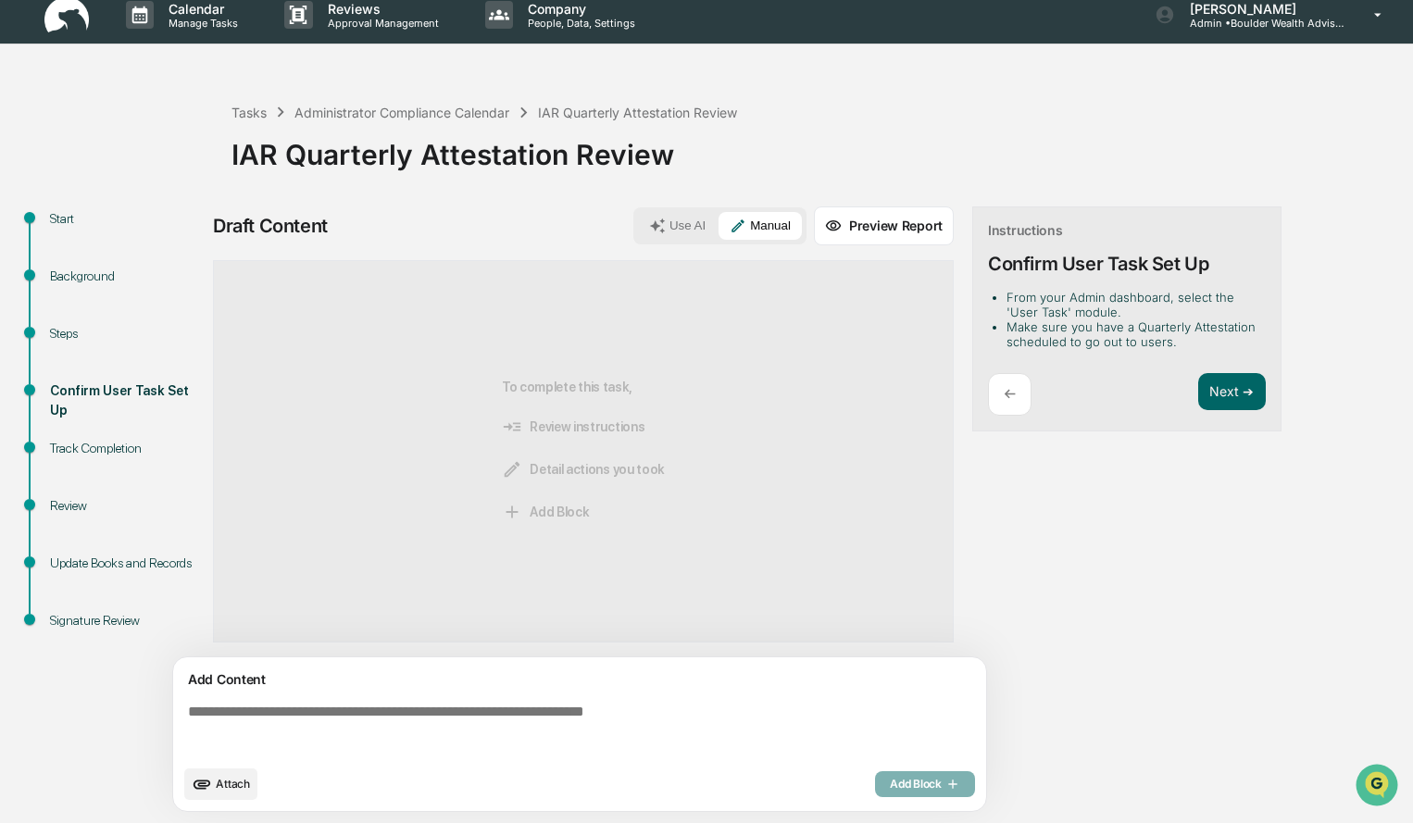
click at [473, 737] on textarea at bounding box center [584, 729] width 806 height 67
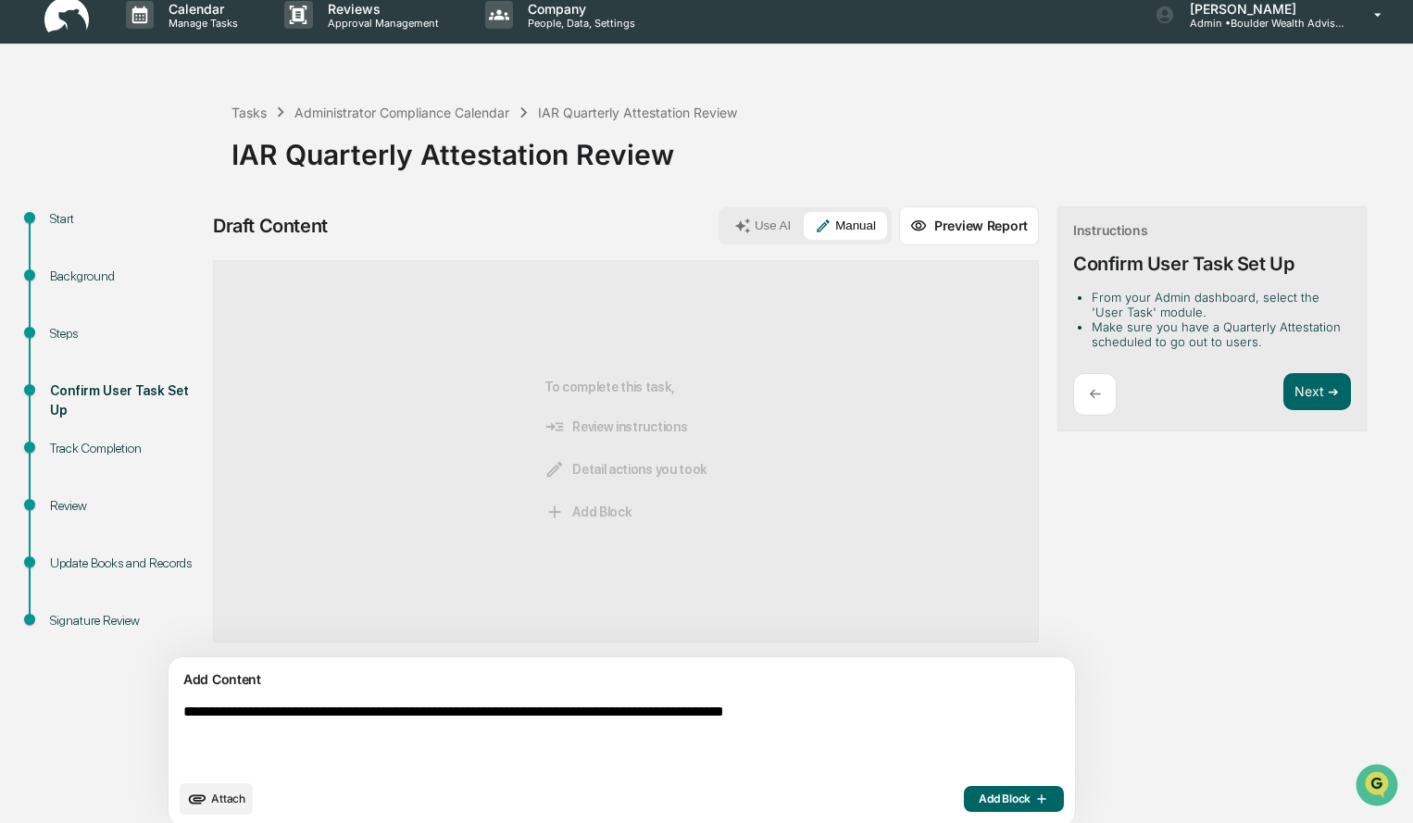
type textarea "**********"
click at [979, 800] on span "Add Block" at bounding box center [1014, 799] width 70 height 15
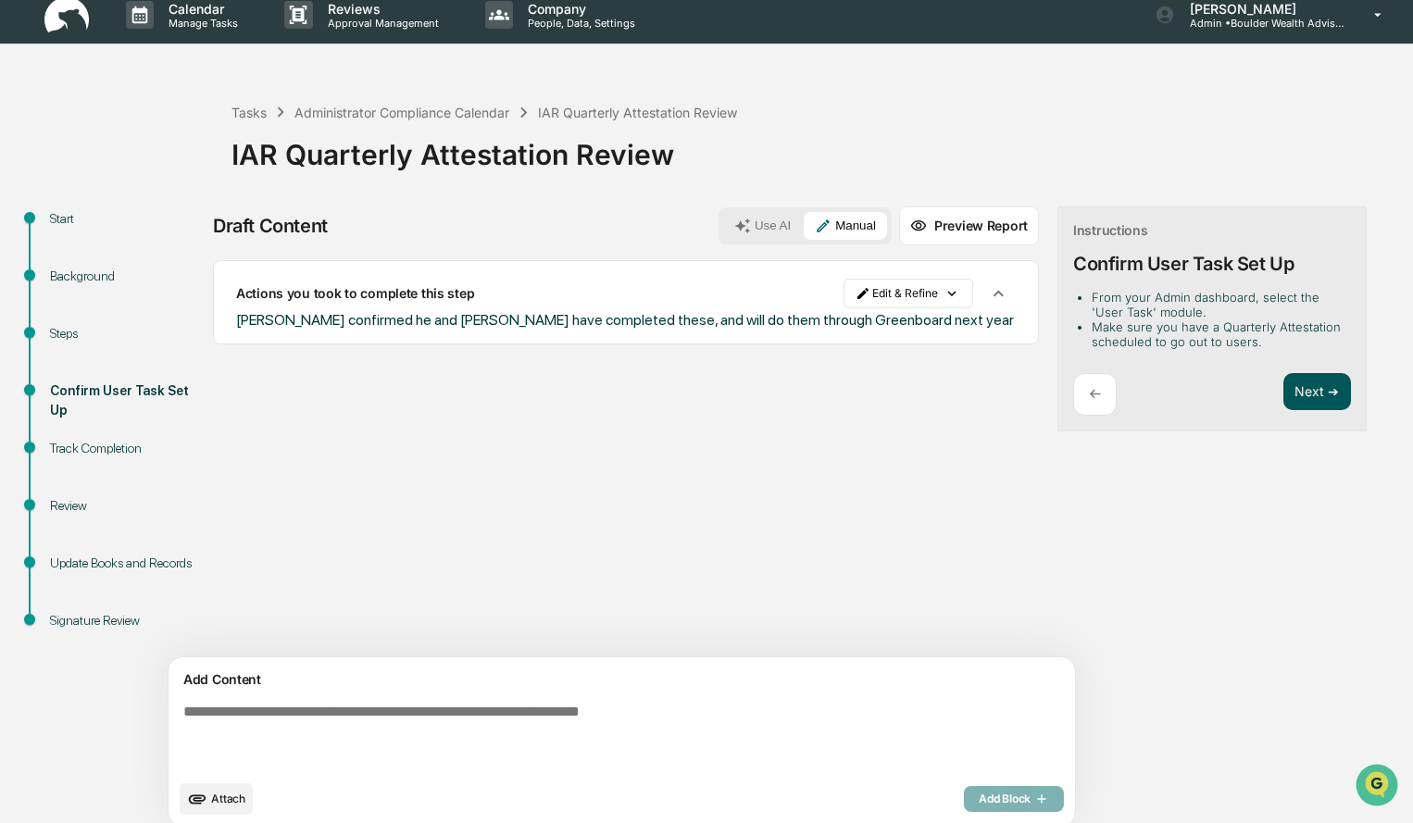
click at [1283, 406] on button "Next ➔" at bounding box center [1317, 392] width 68 height 38
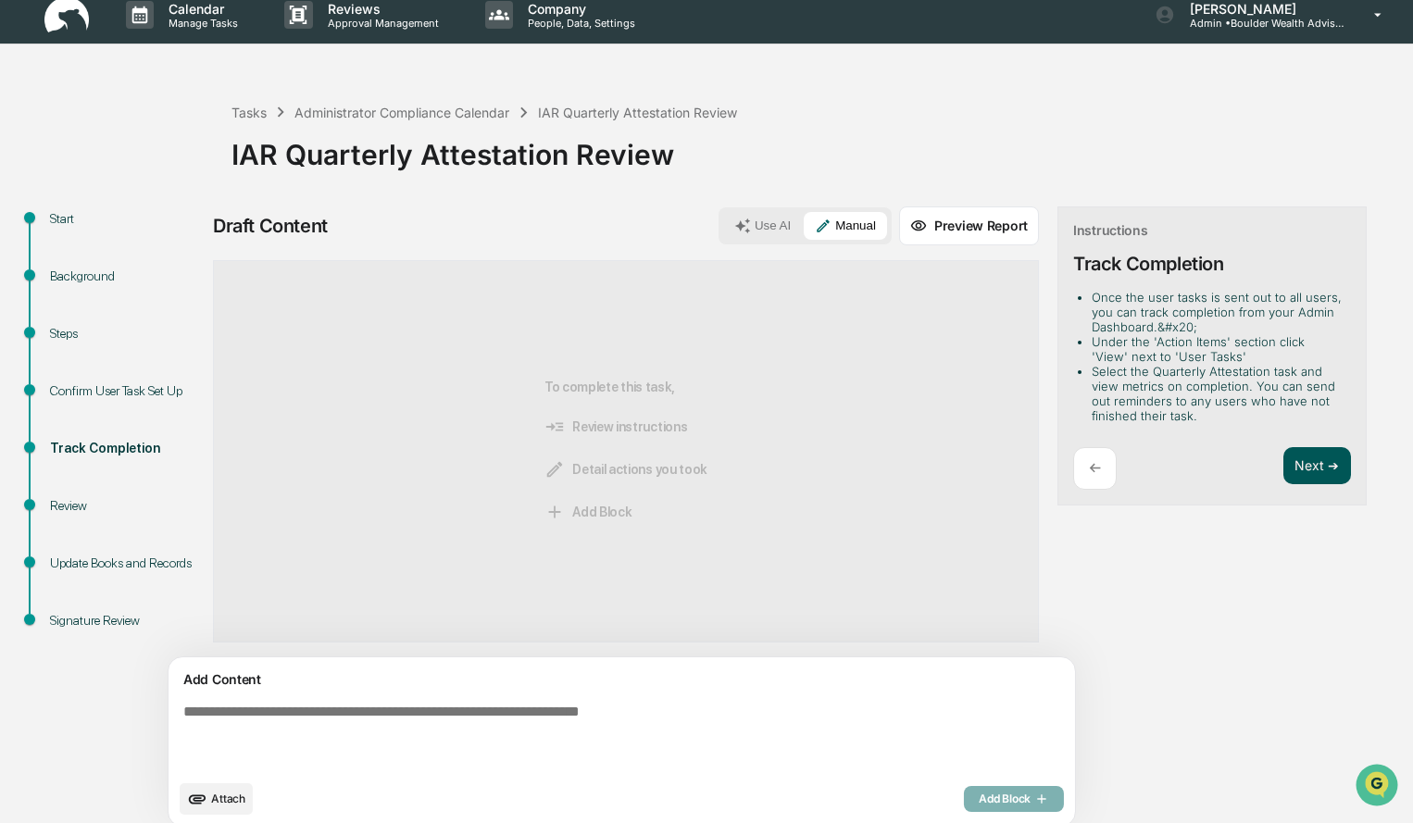
click at [1283, 472] on button "Next ➔" at bounding box center [1317, 466] width 68 height 38
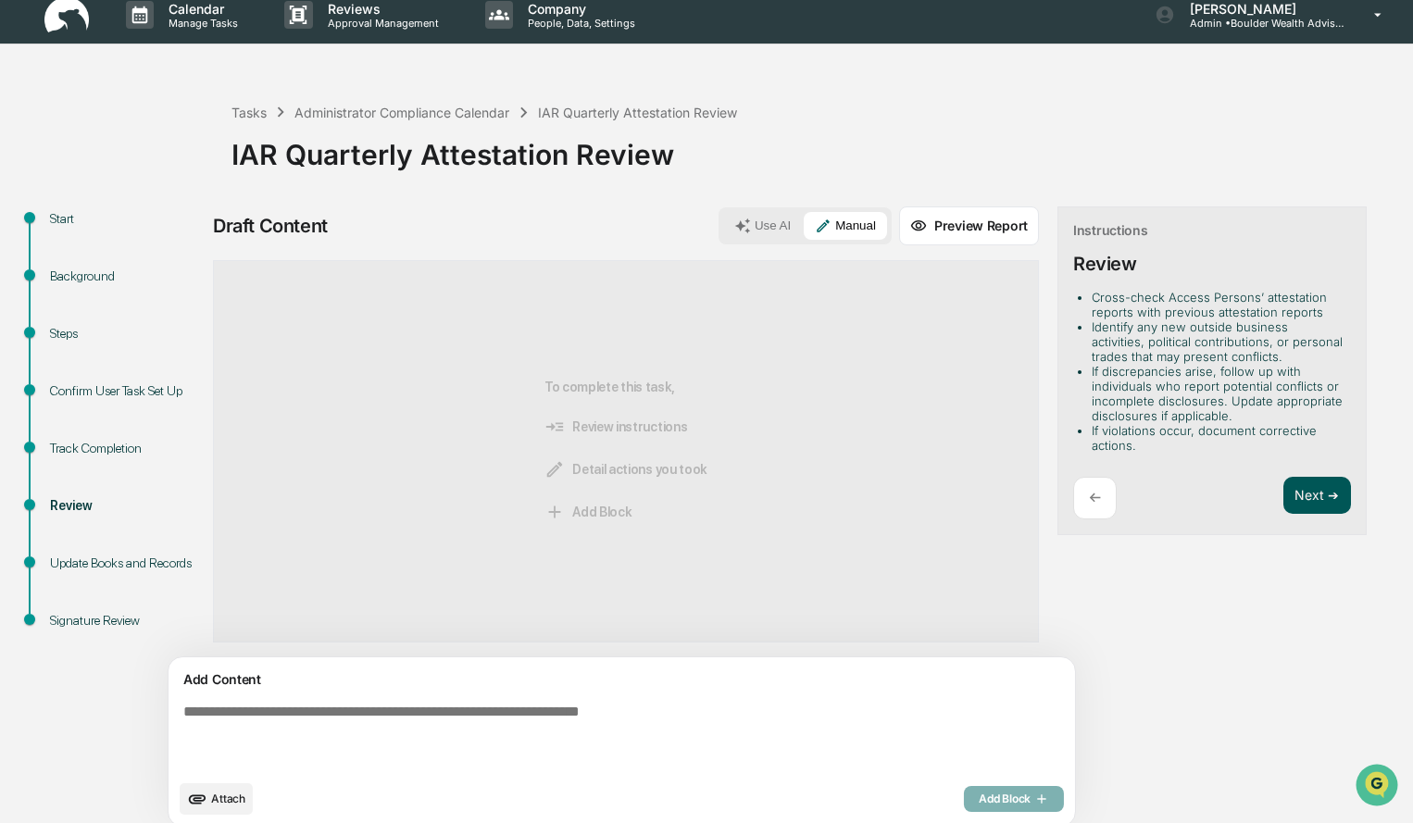
click at [1283, 498] on button "Next ➔" at bounding box center [1317, 496] width 68 height 38
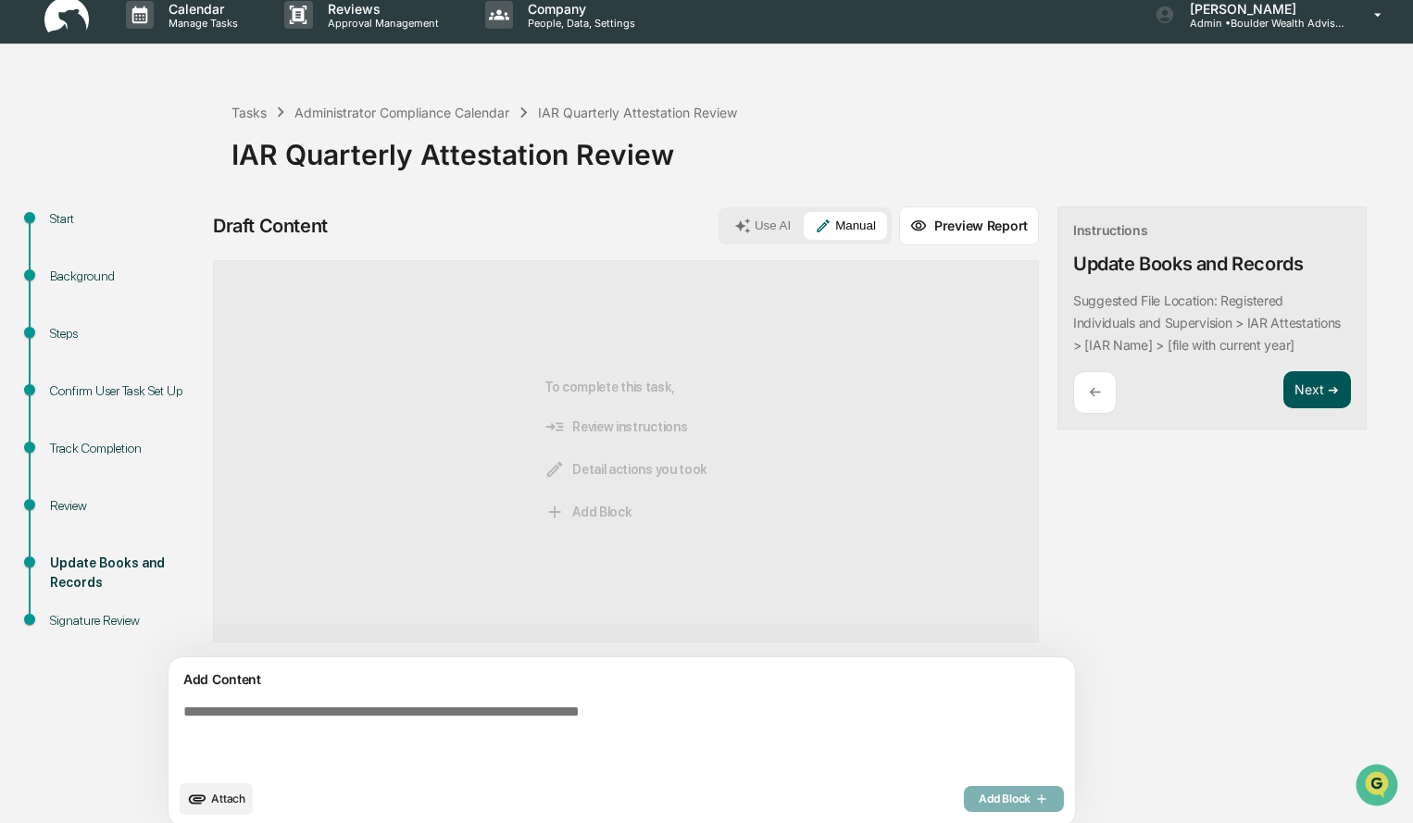
click at [1283, 391] on button "Next ➔" at bounding box center [1317, 390] width 68 height 38
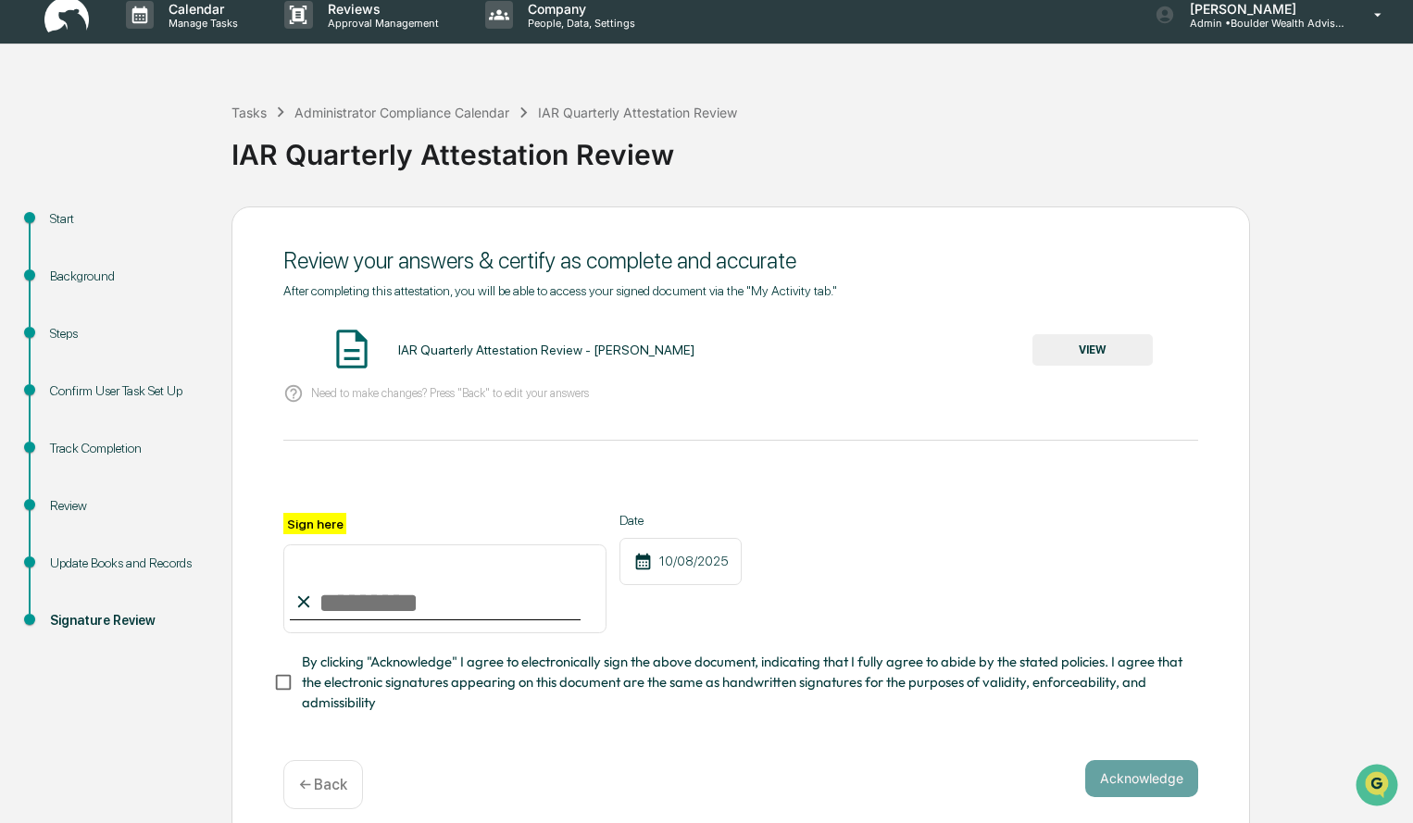
click at [1106, 353] on button "VIEW" at bounding box center [1092, 349] width 120 height 31
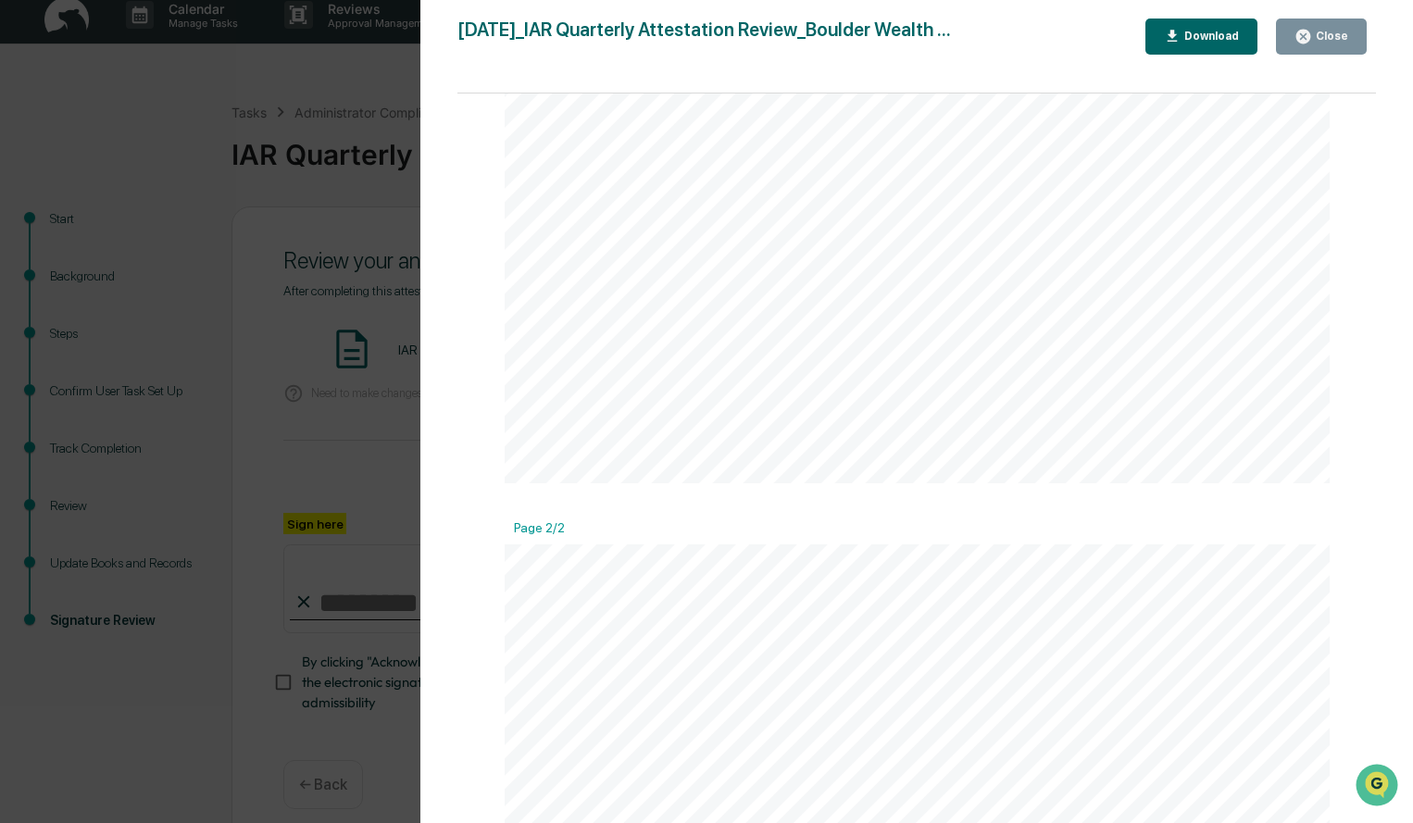
scroll to position [833, 0]
click at [1343, 51] on button "Close" at bounding box center [1321, 37] width 91 height 36
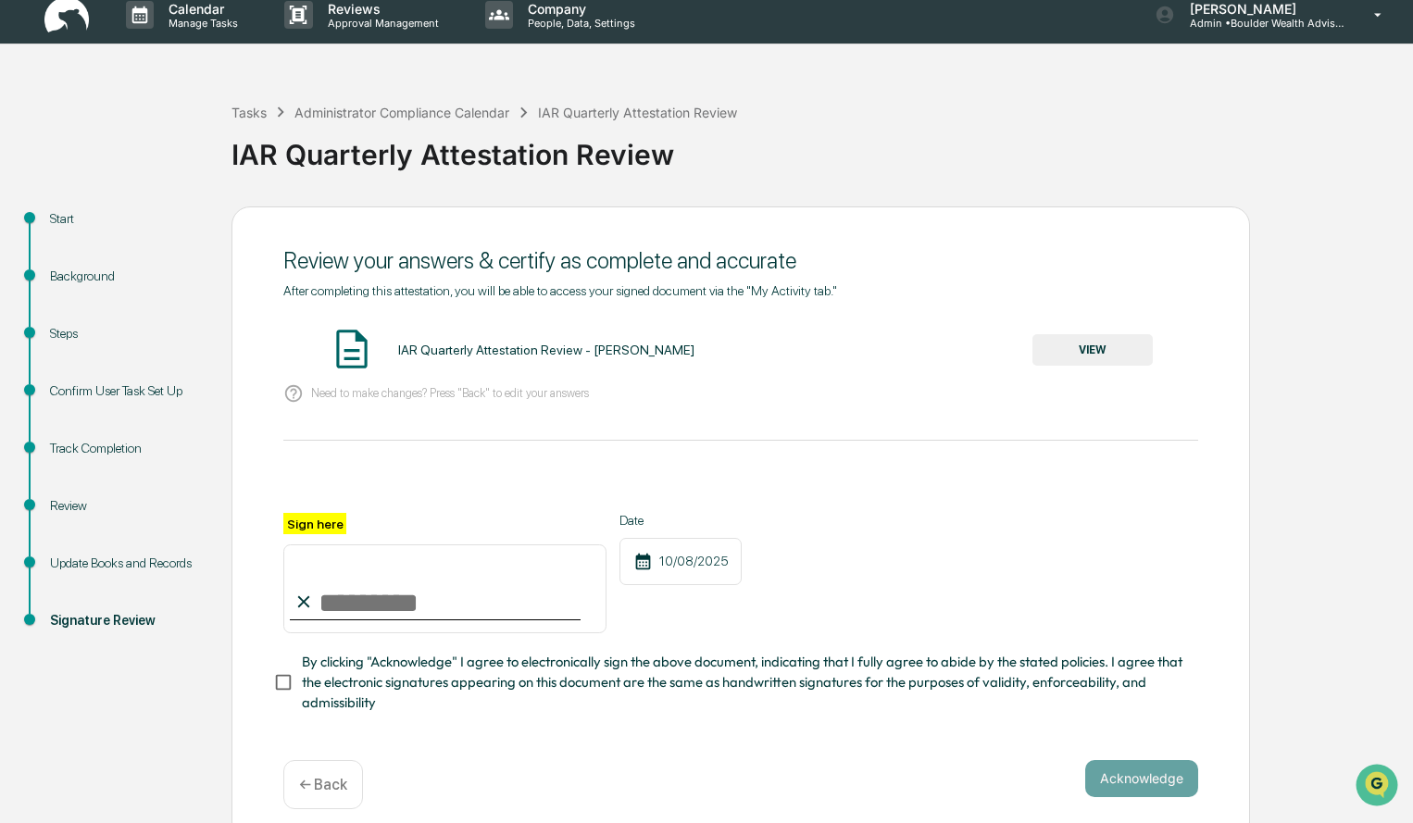
click at [482, 596] on input "Sign here" at bounding box center [444, 588] width 323 height 89
type input "**********"
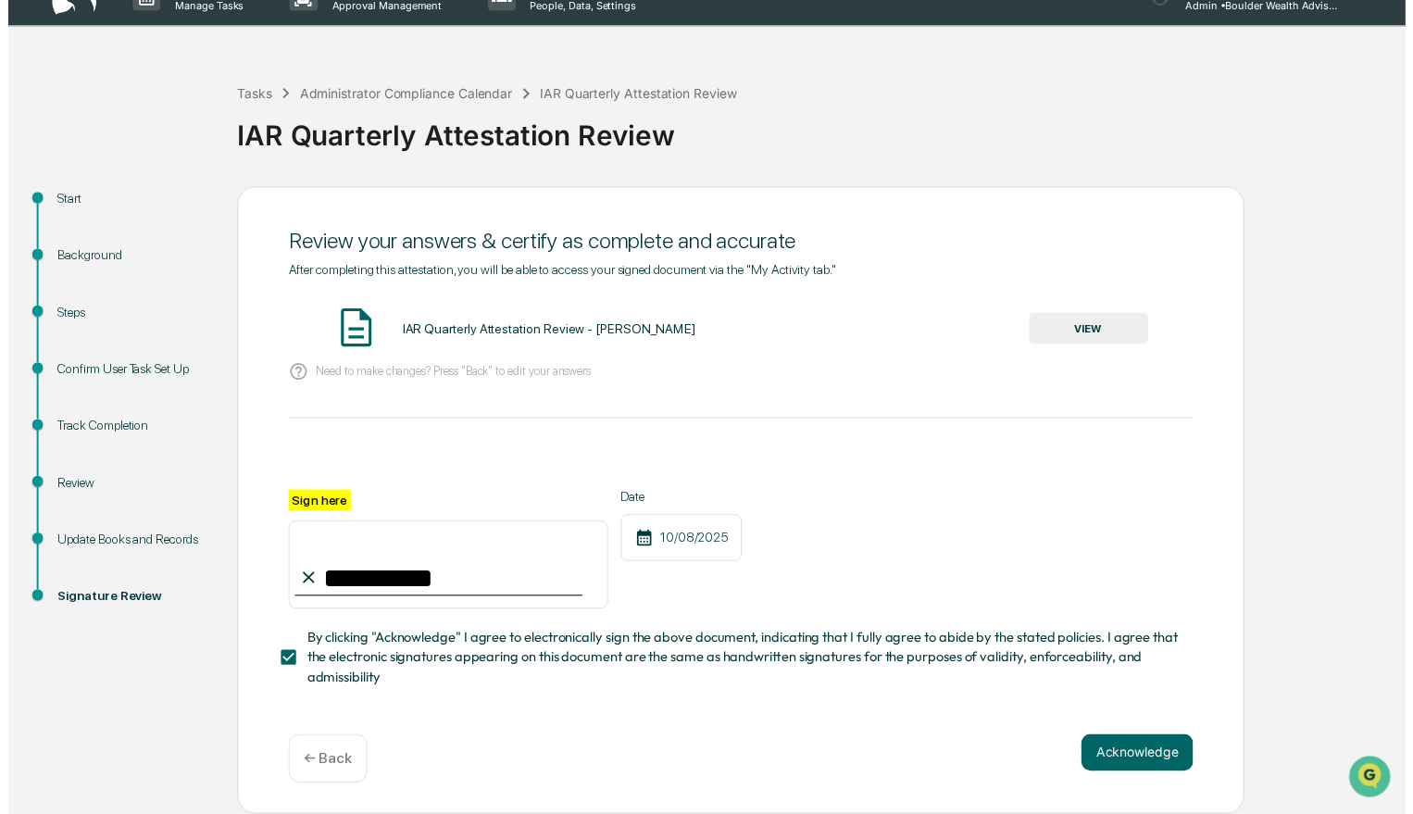
scroll to position [37, 0]
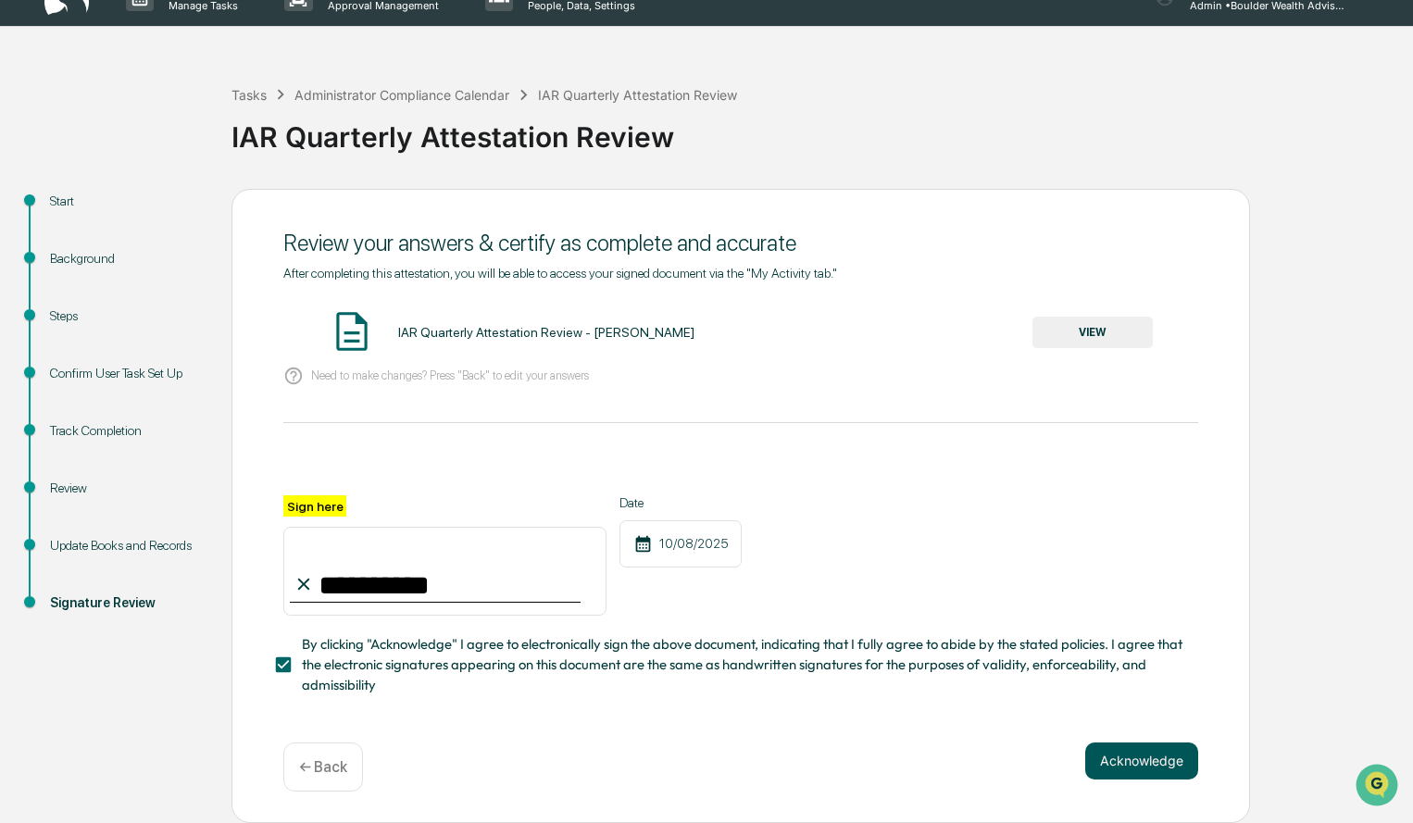
click at [1119, 775] on button "Acknowledge" at bounding box center [1141, 761] width 113 height 37
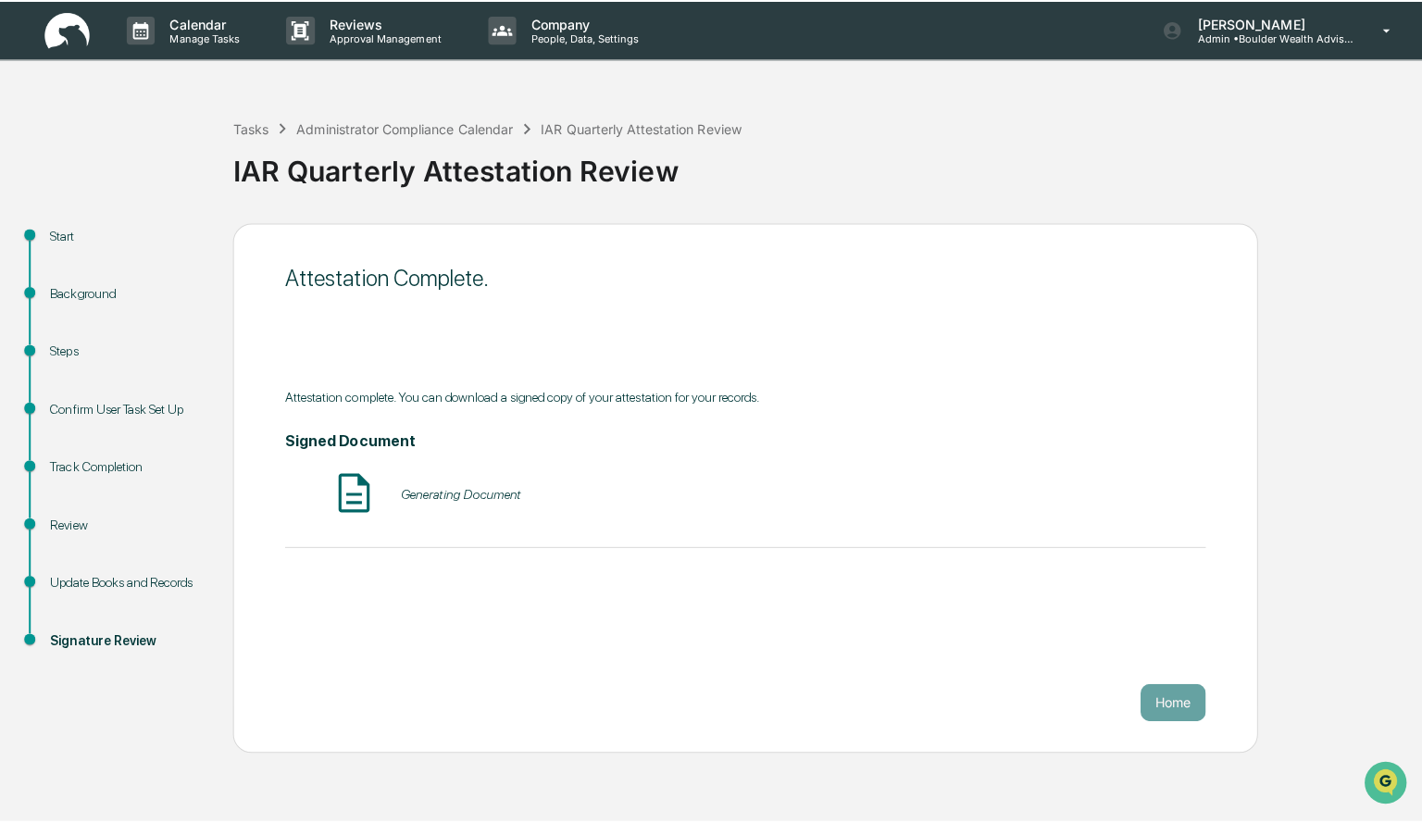
scroll to position [0, 0]
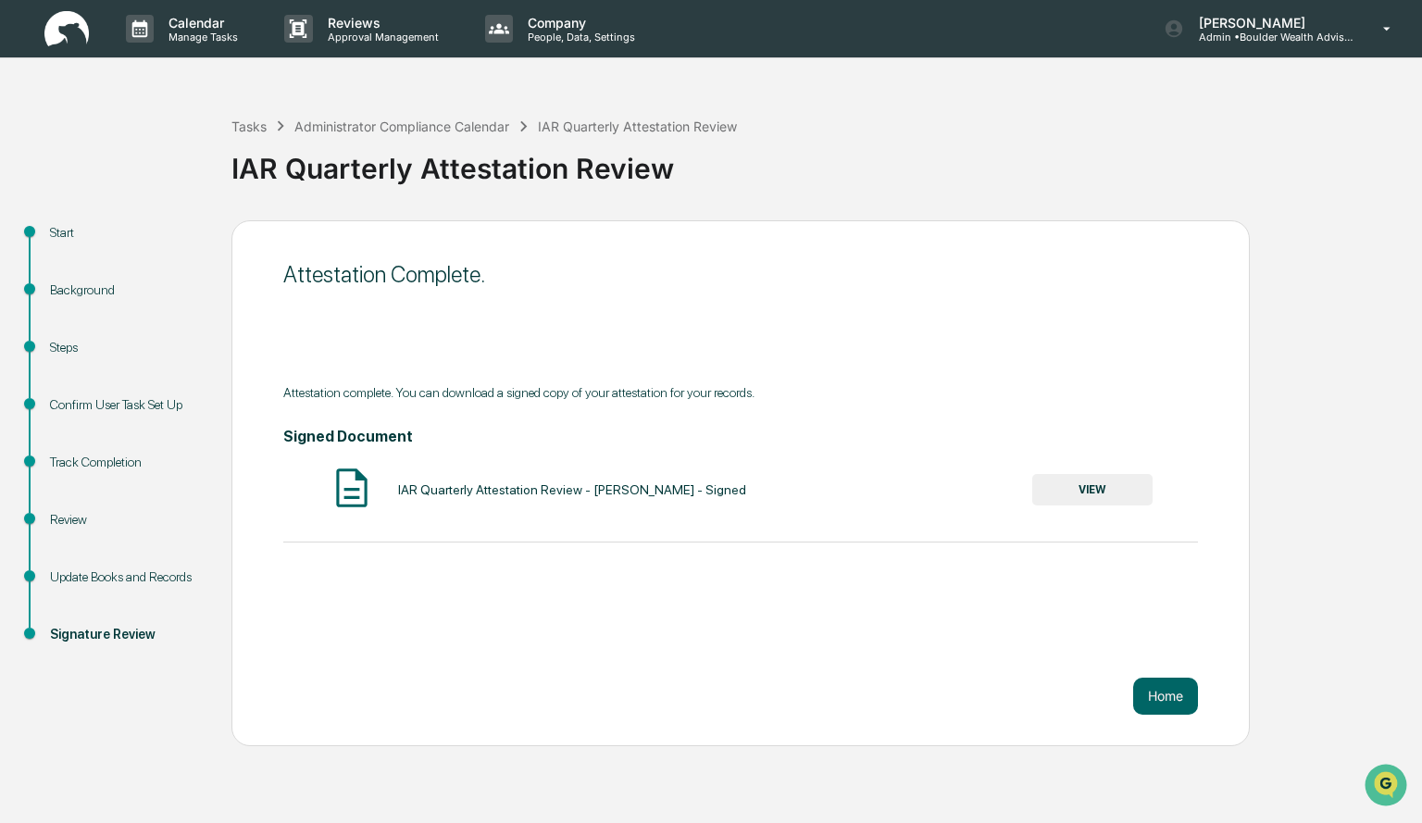
click at [1119, 483] on button "VIEW" at bounding box center [1092, 489] width 120 height 31
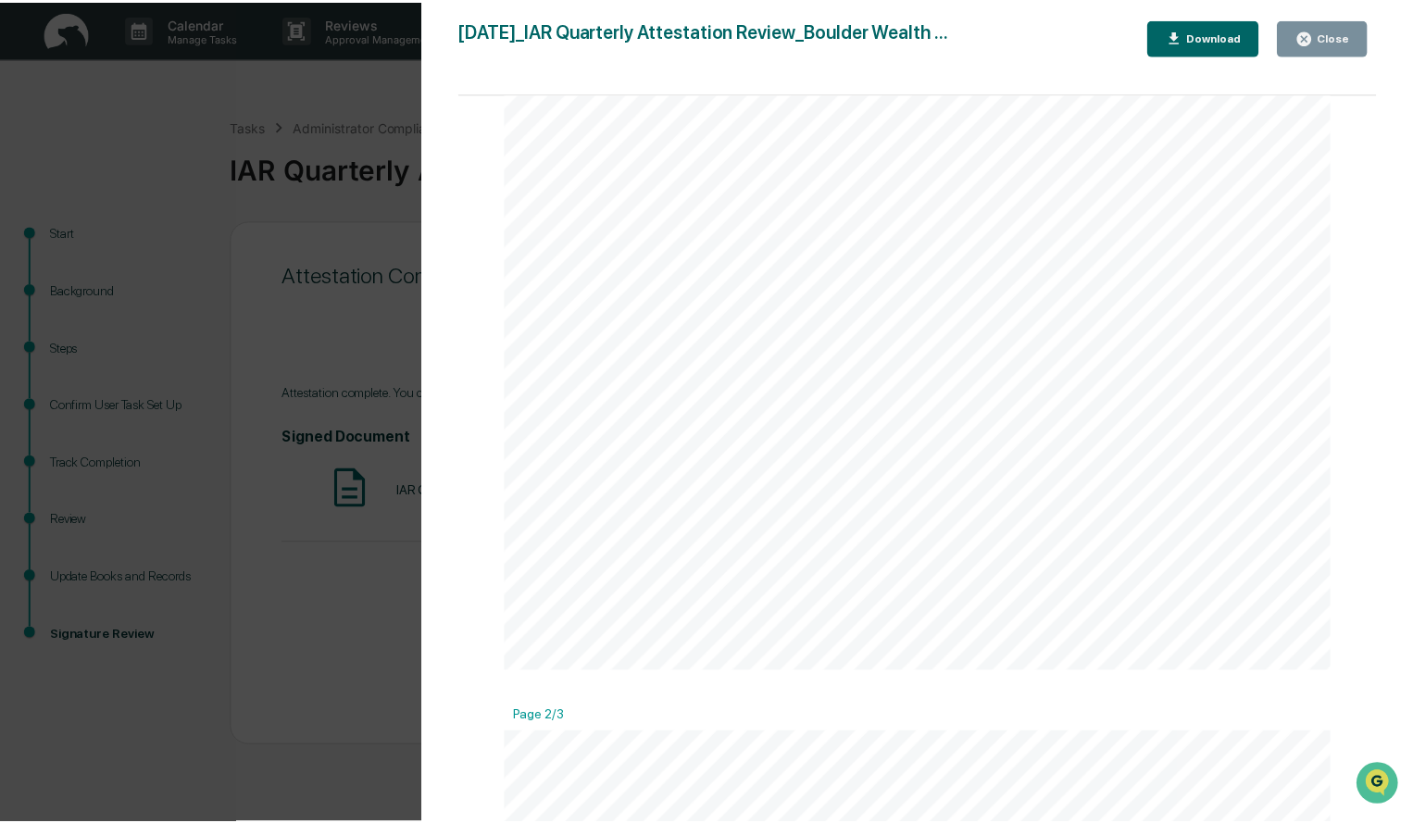
scroll to position [833, 0]
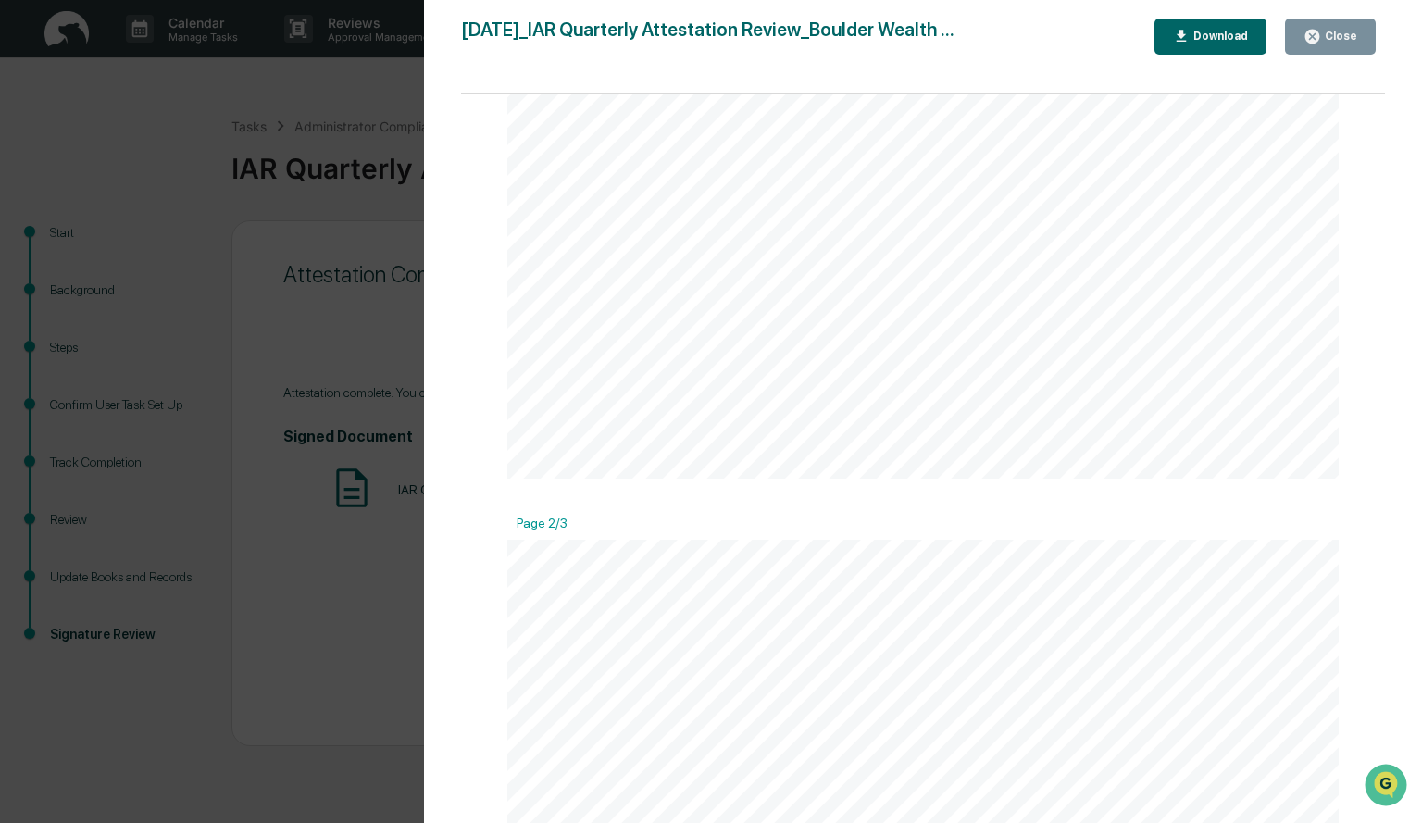
click at [1225, 35] on div "Download" at bounding box center [1219, 36] width 58 height 13
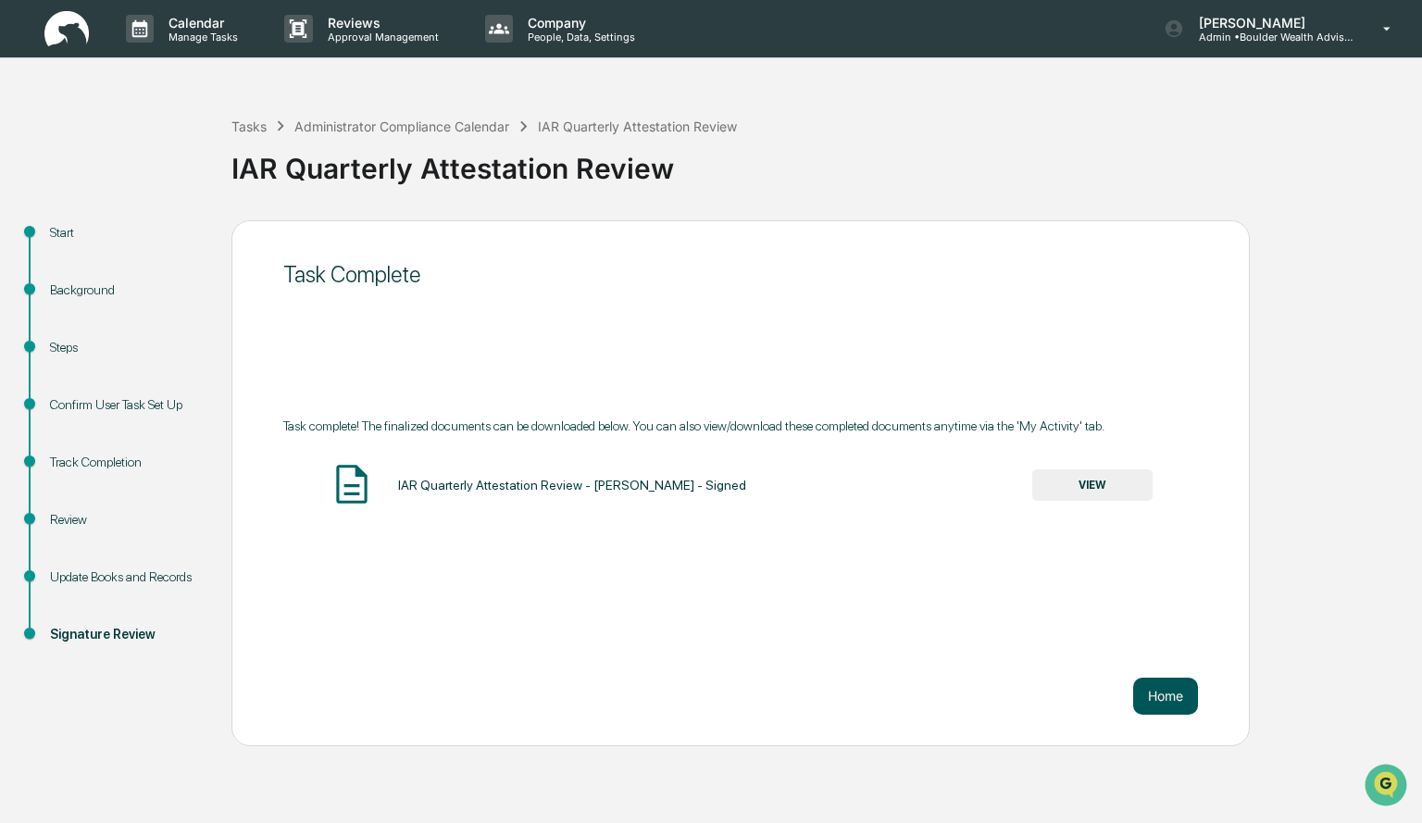
click at [1180, 707] on button "Home" at bounding box center [1165, 696] width 65 height 37
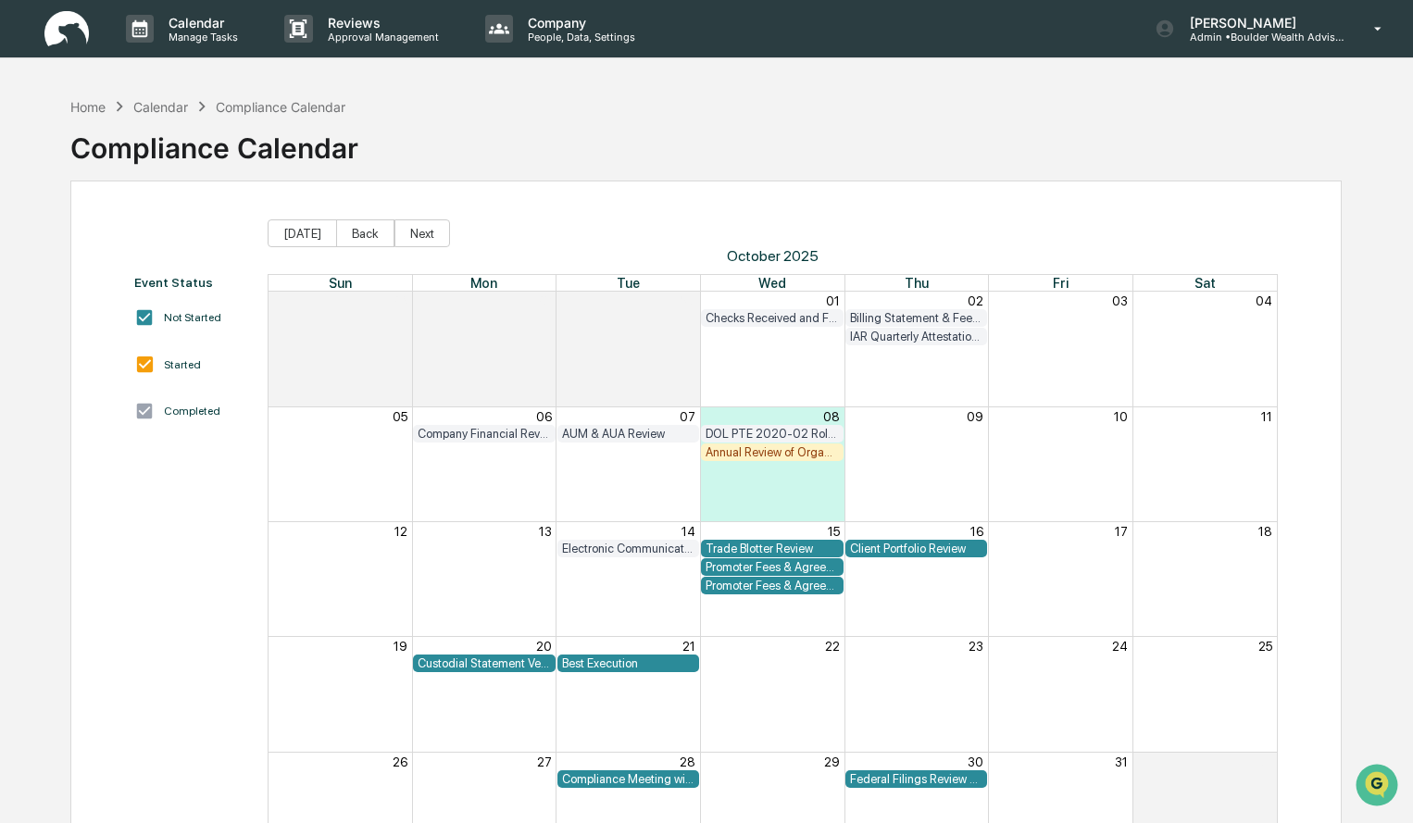
click at [786, 454] on div "Annual Review of Organizational Documents" at bounding box center [772, 452] width 133 height 14
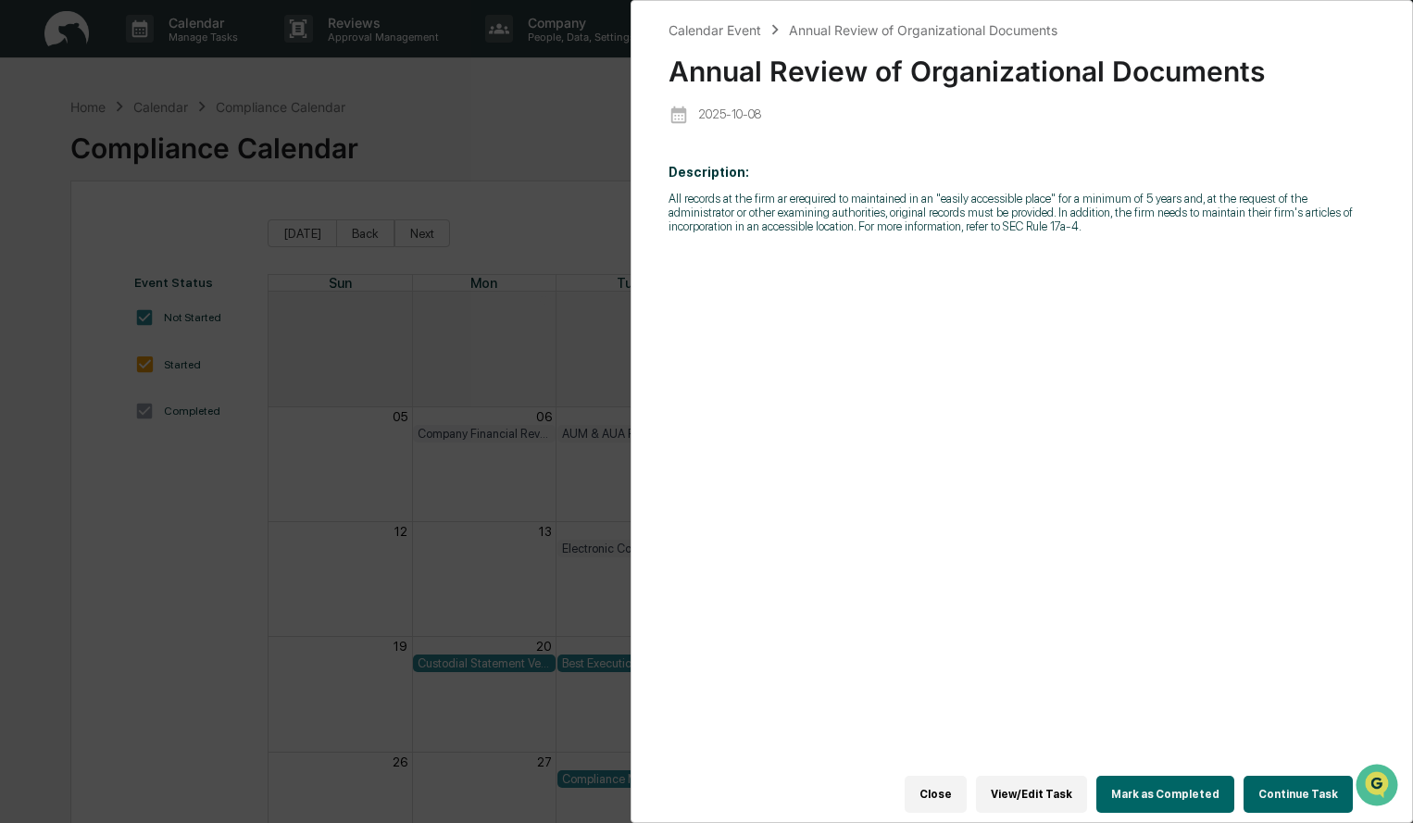
click at [1283, 793] on button "Continue Task" at bounding box center [1298, 794] width 109 height 37
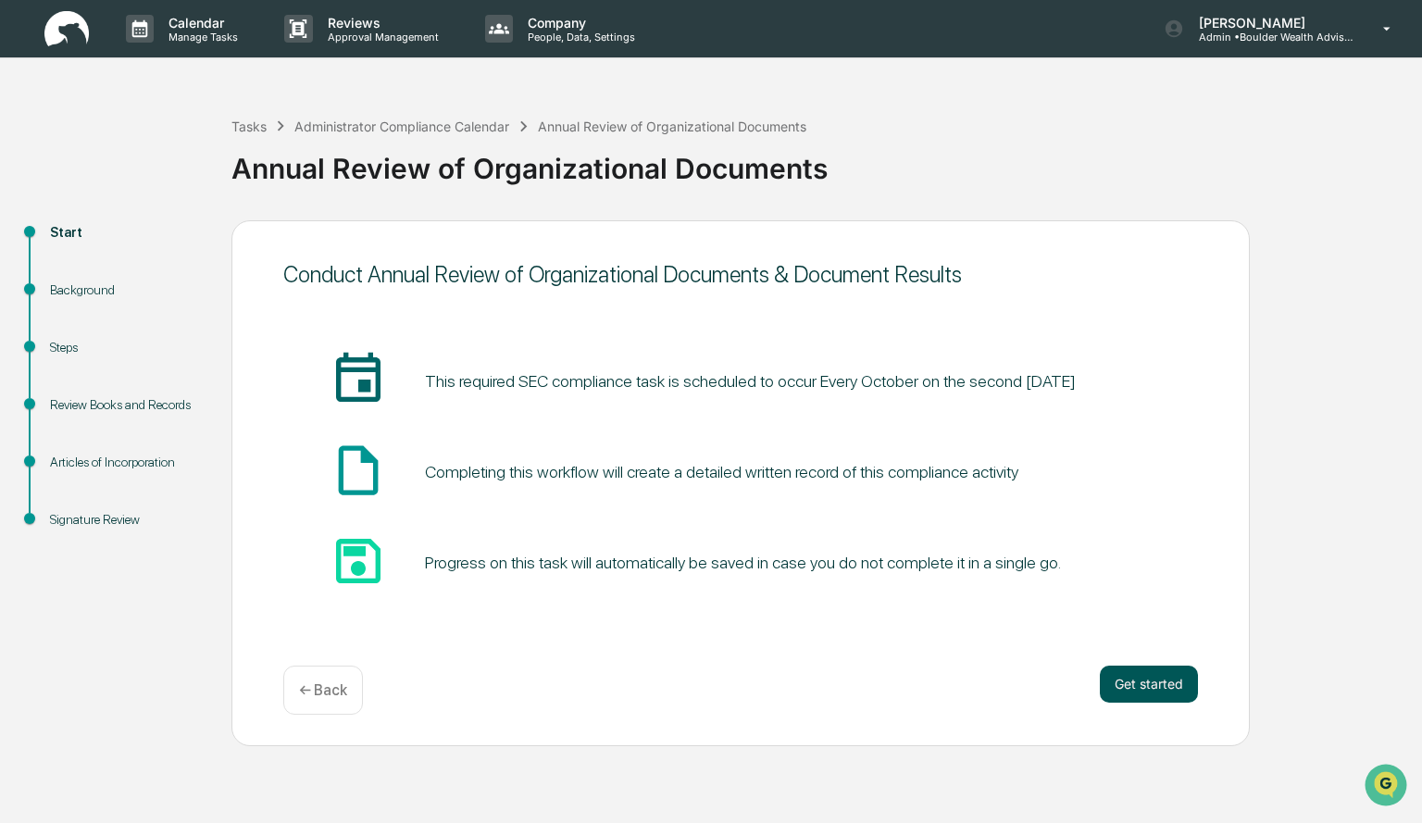
click at [1193, 680] on button "Get started" at bounding box center [1149, 684] width 98 height 37
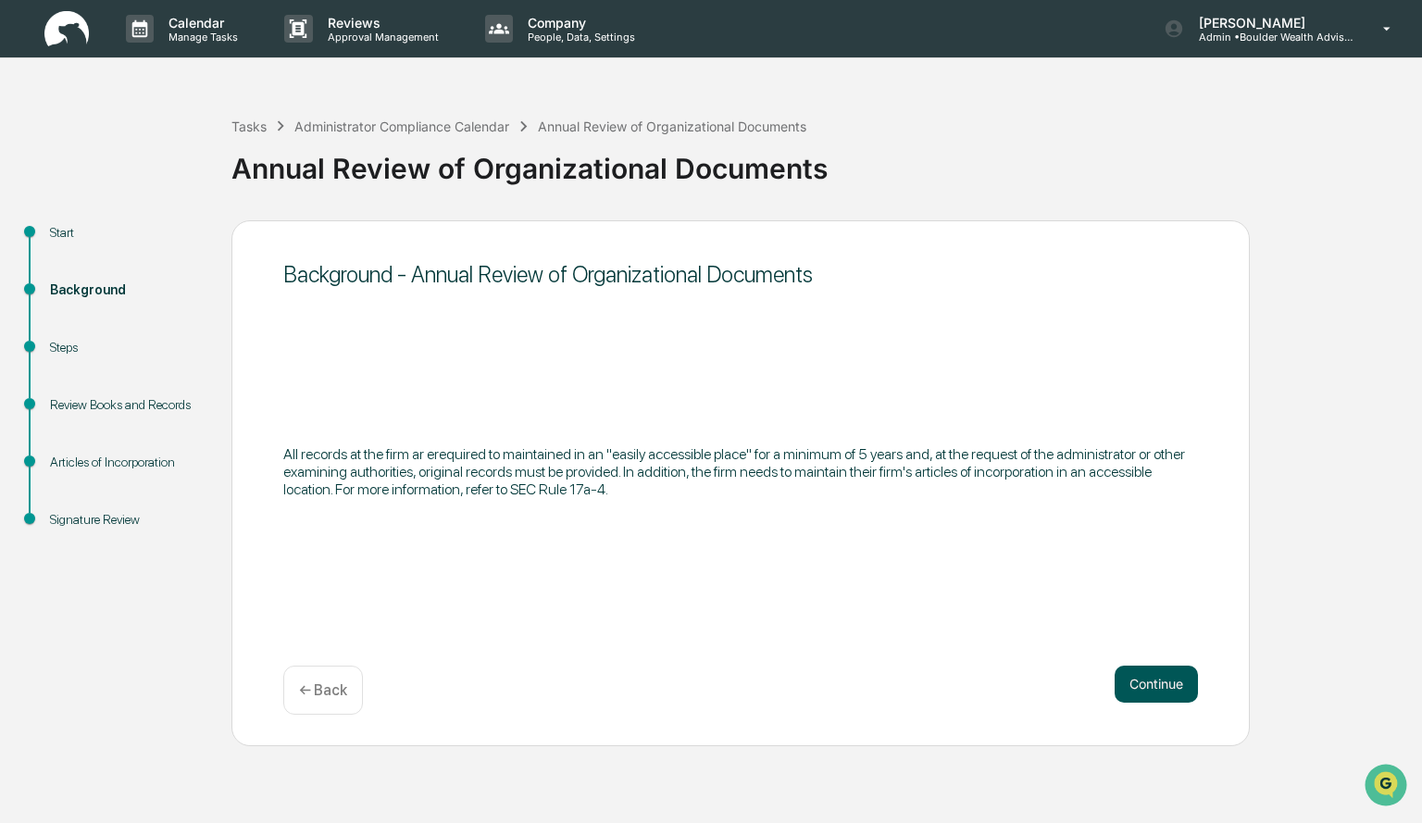
click at [1188, 689] on button "Continue" at bounding box center [1156, 684] width 83 height 37
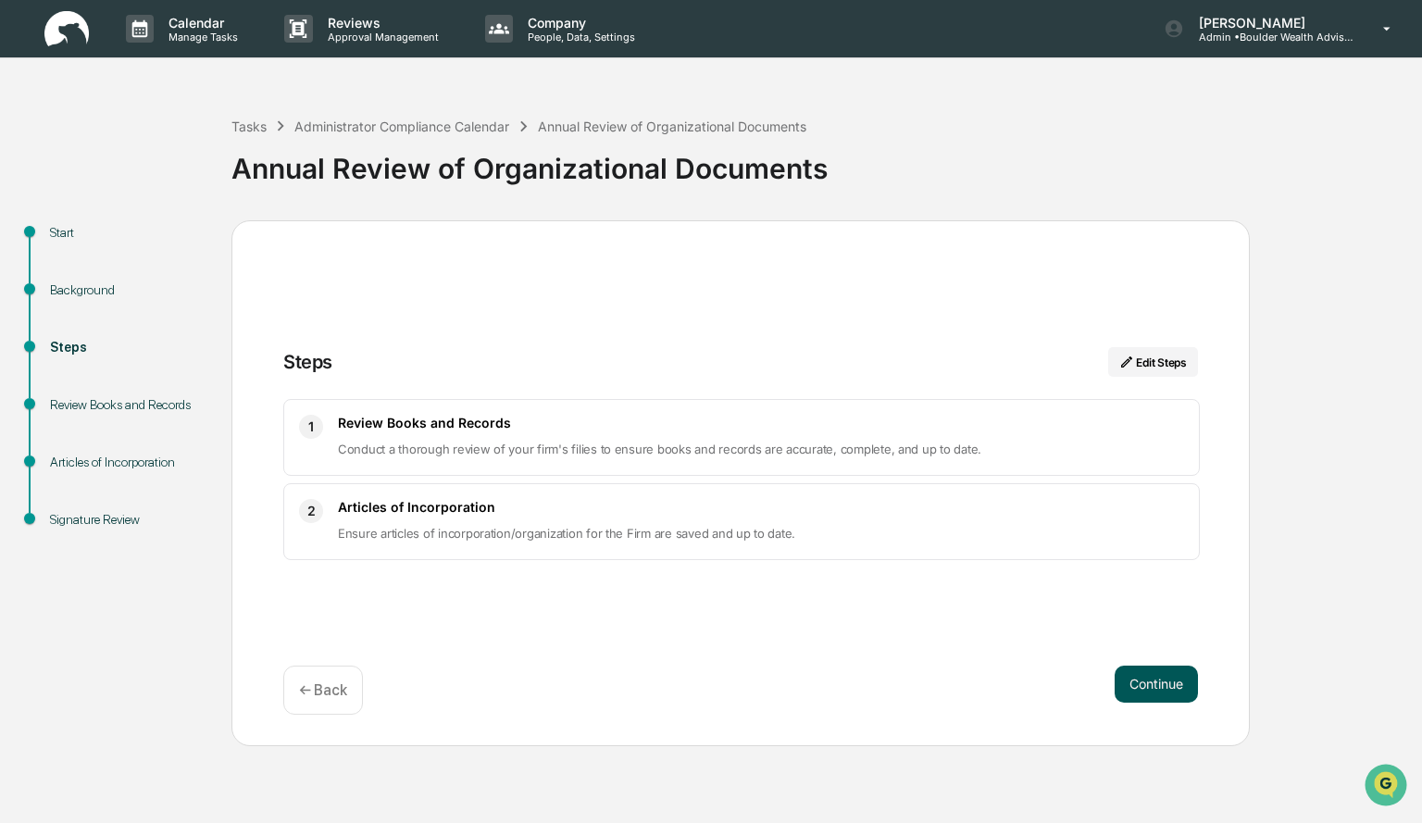
click at [1138, 676] on button "Continue" at bounding box center [1156, 684] width 83 height 37
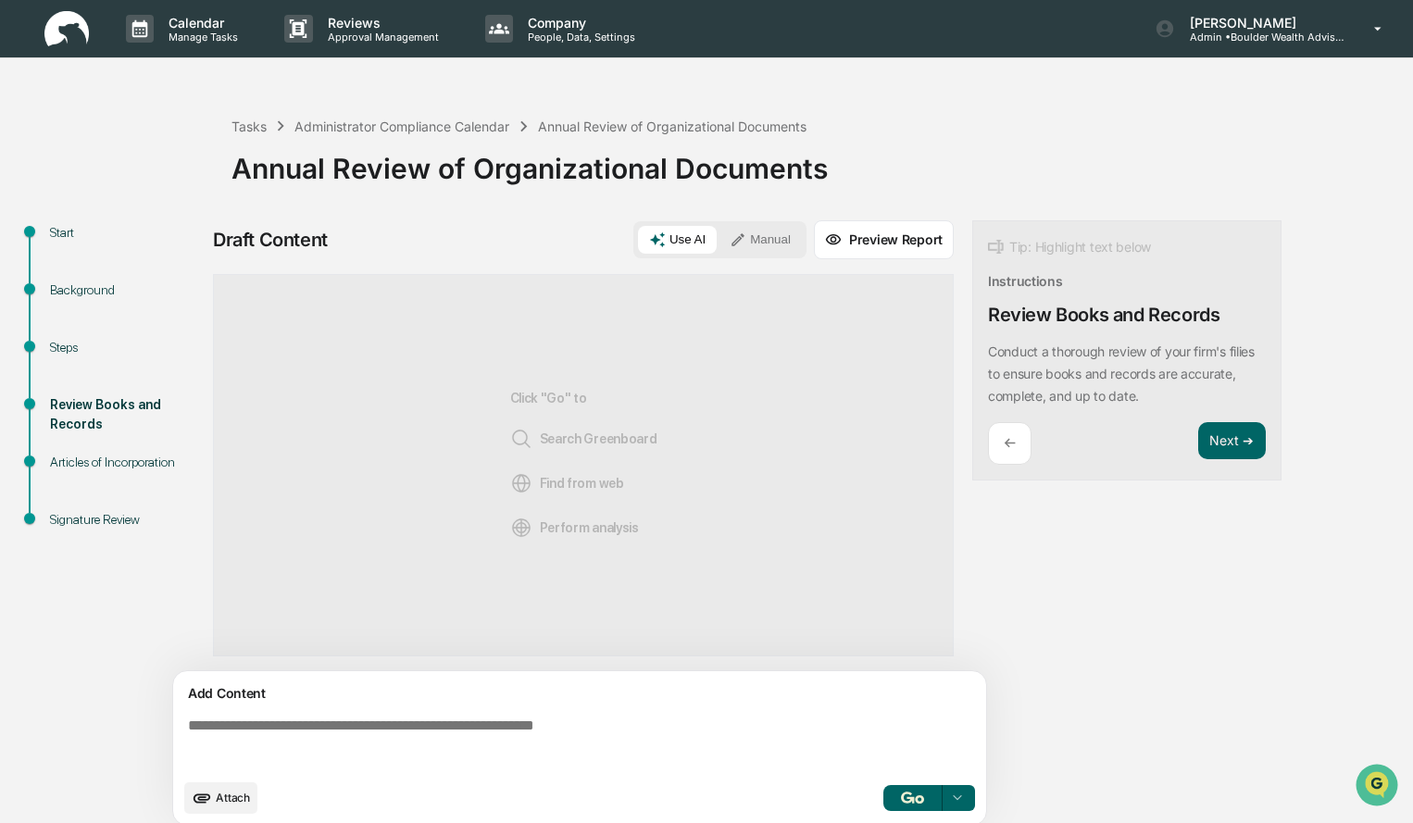
click at [761, 248] on button "Manual" at bounding box center [760, 240] width 83 height 28
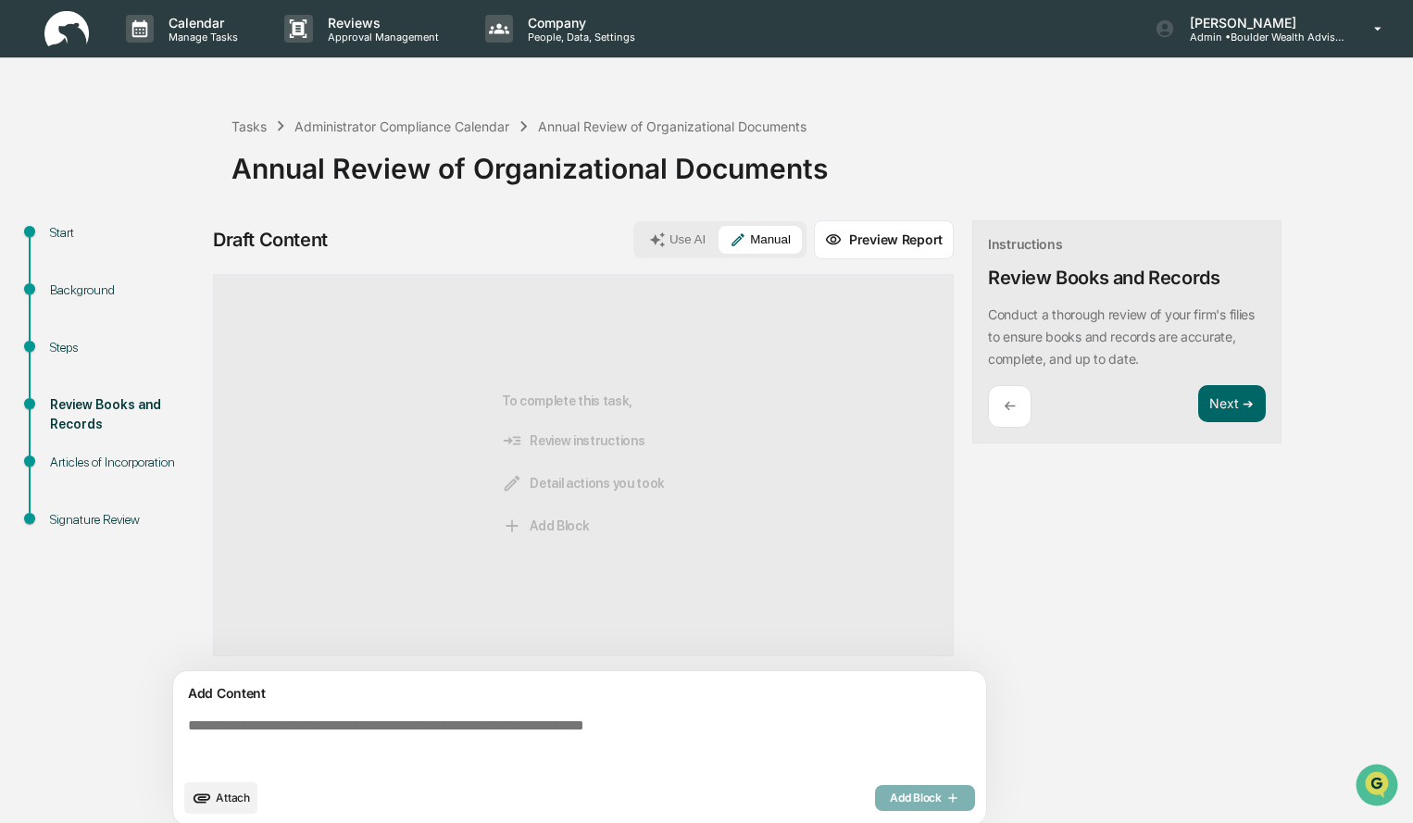
click at [569, 725] on textarea at bounding box center [584, 743] width 806 height 67
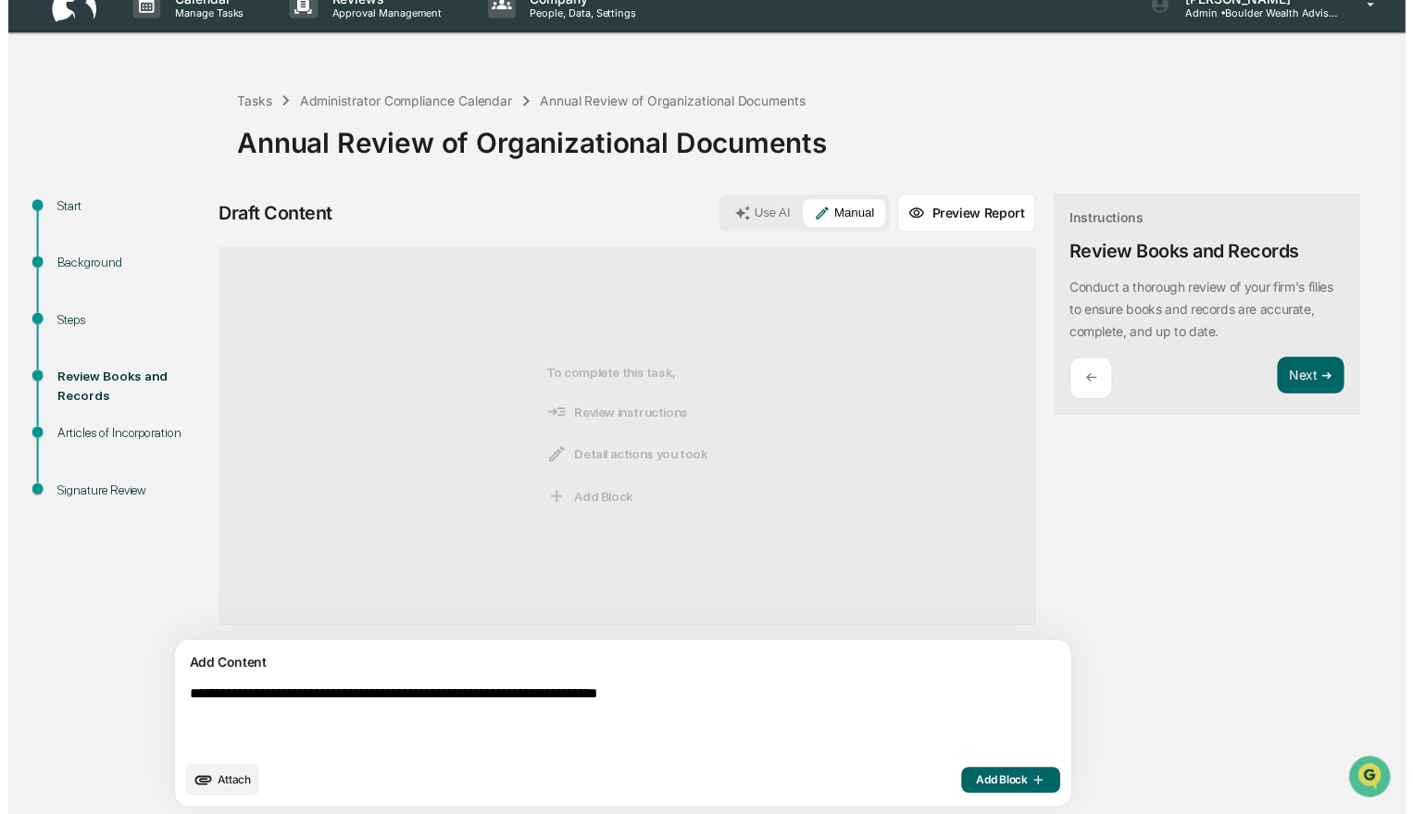
scroll to position [29, 0]
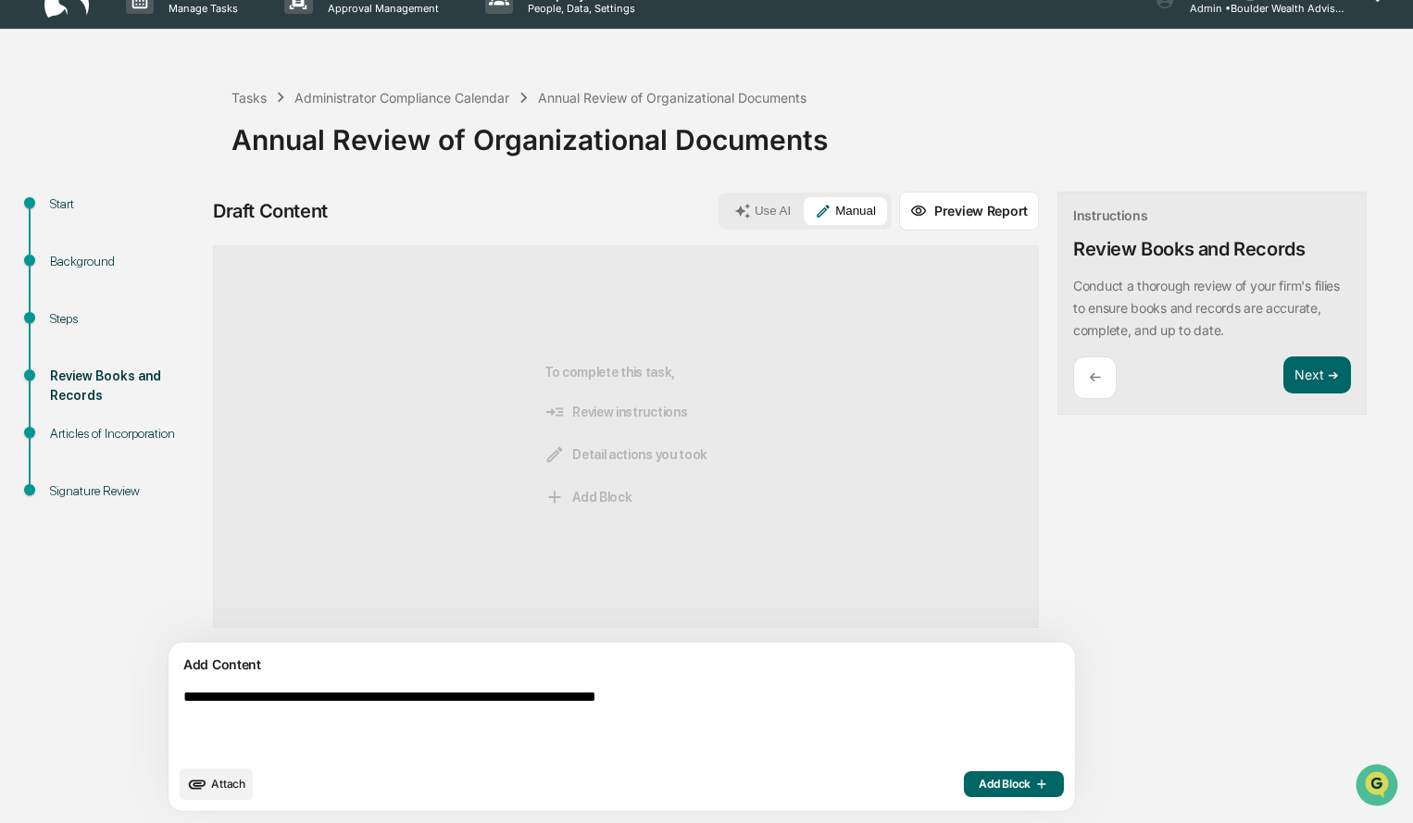
type textarea "**********"
click at [979, 785] on span "Add Block" at bounding box center [1014, 784] width 70 height 15
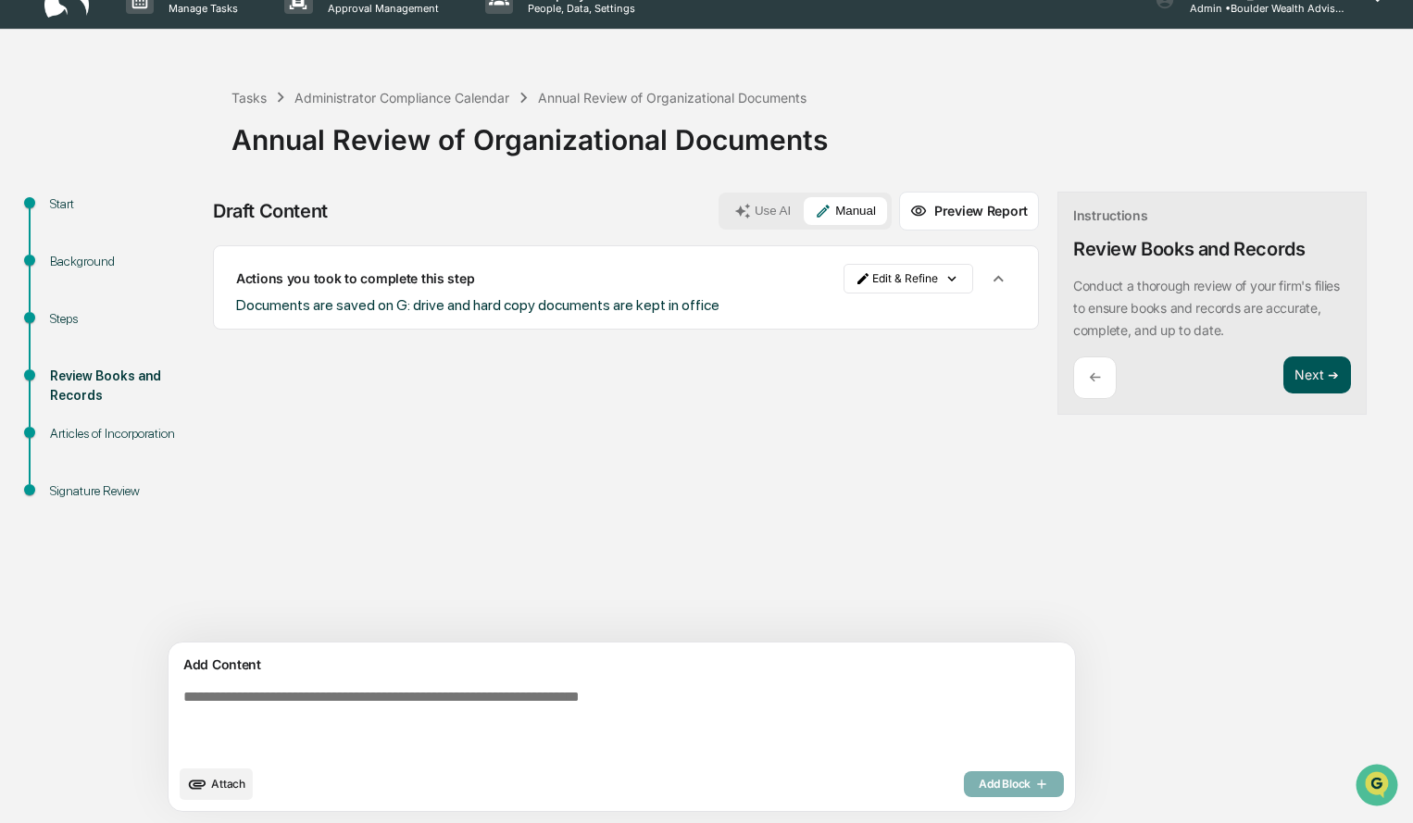
click at [1283, 369] on button "Next ➔" at bounding box center [1317, 375] width 68 height 38
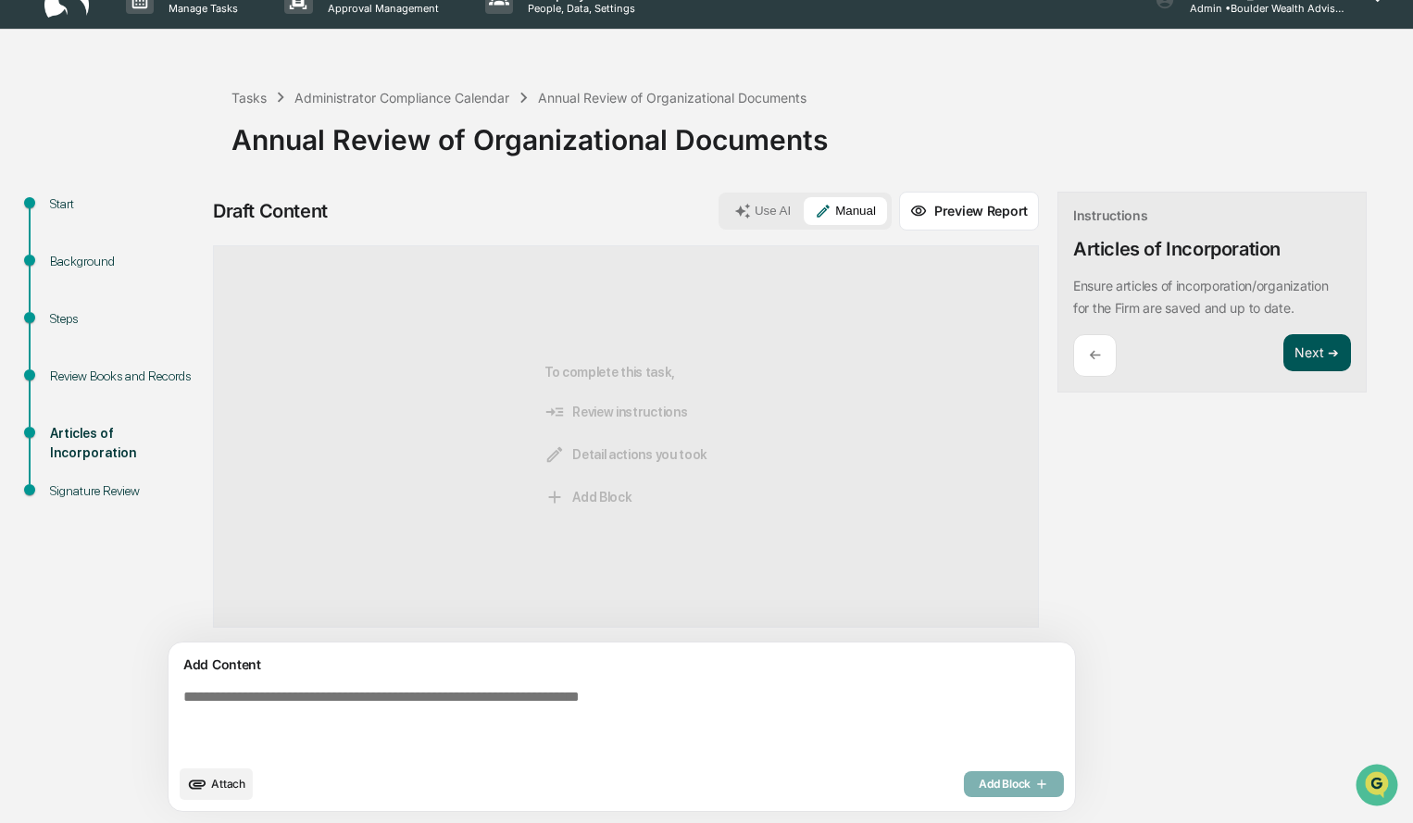
click at [1283, 355] on button "Next ➔" at bounding box center [1317, 353] width 68 height 38
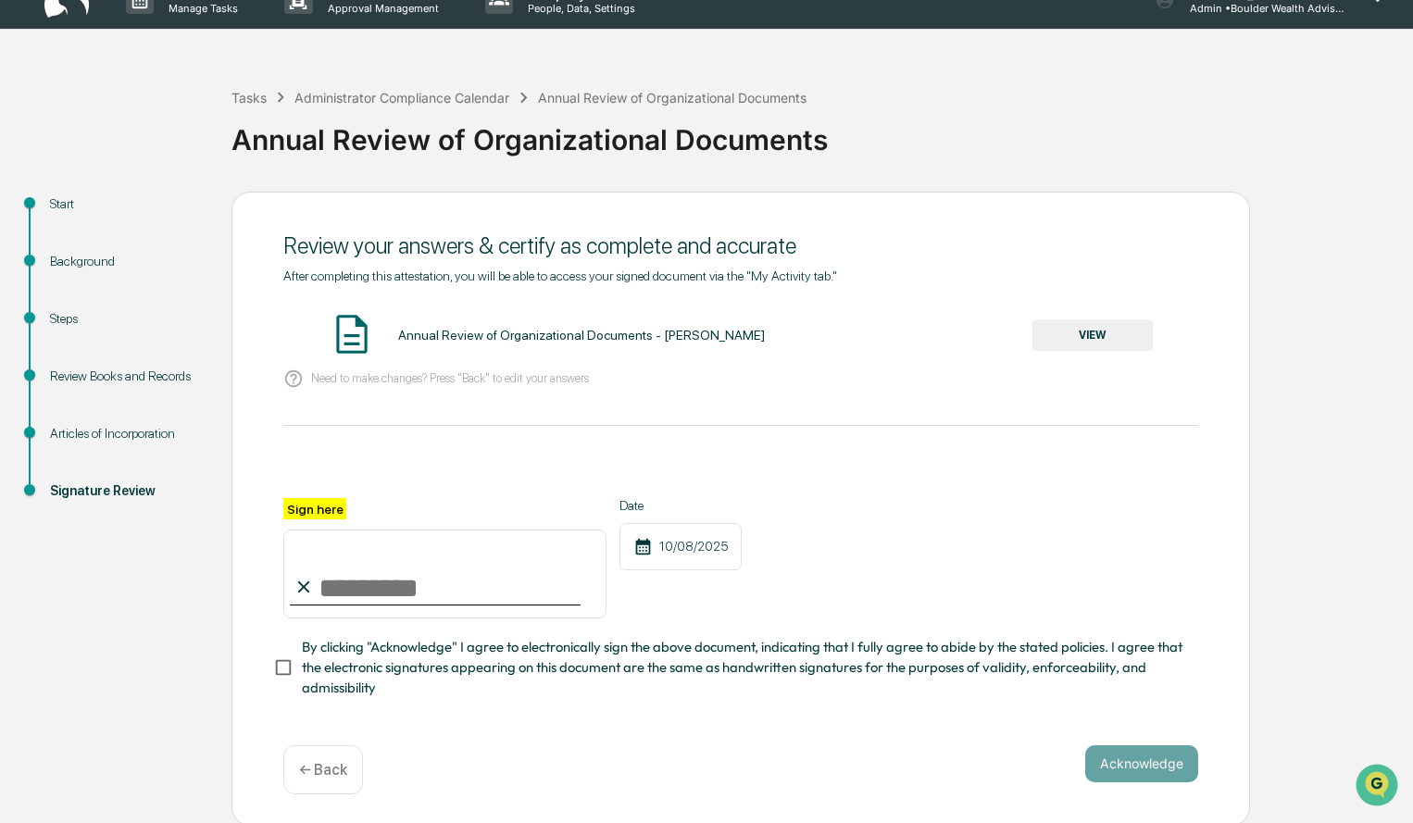
click at [1097, 344] on button "VIEW" at bounding box center [1092, 334] width 120 height 31
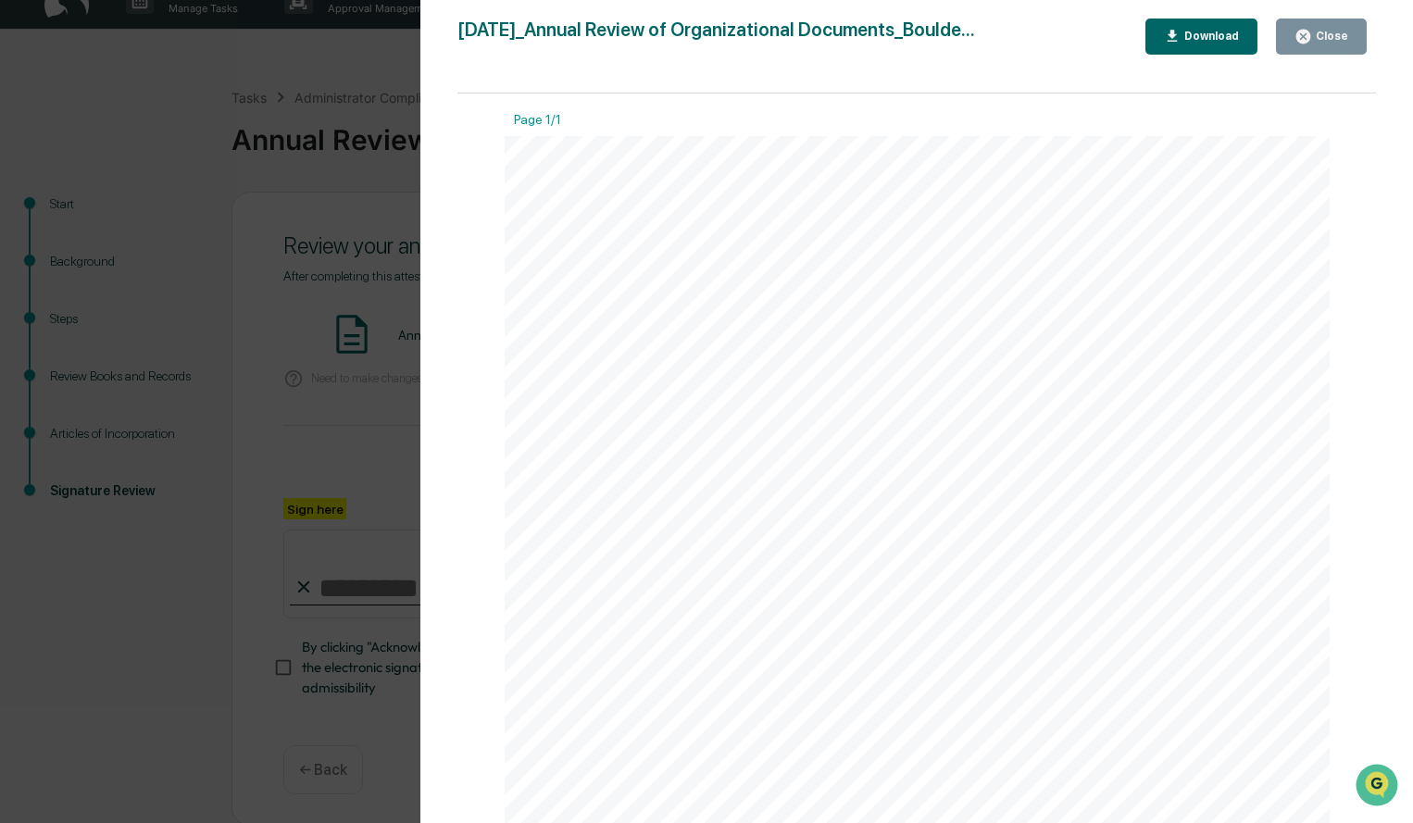
click at [1325, 42] on div "Close" at bounding box center [1330, 36] width 36 height 13
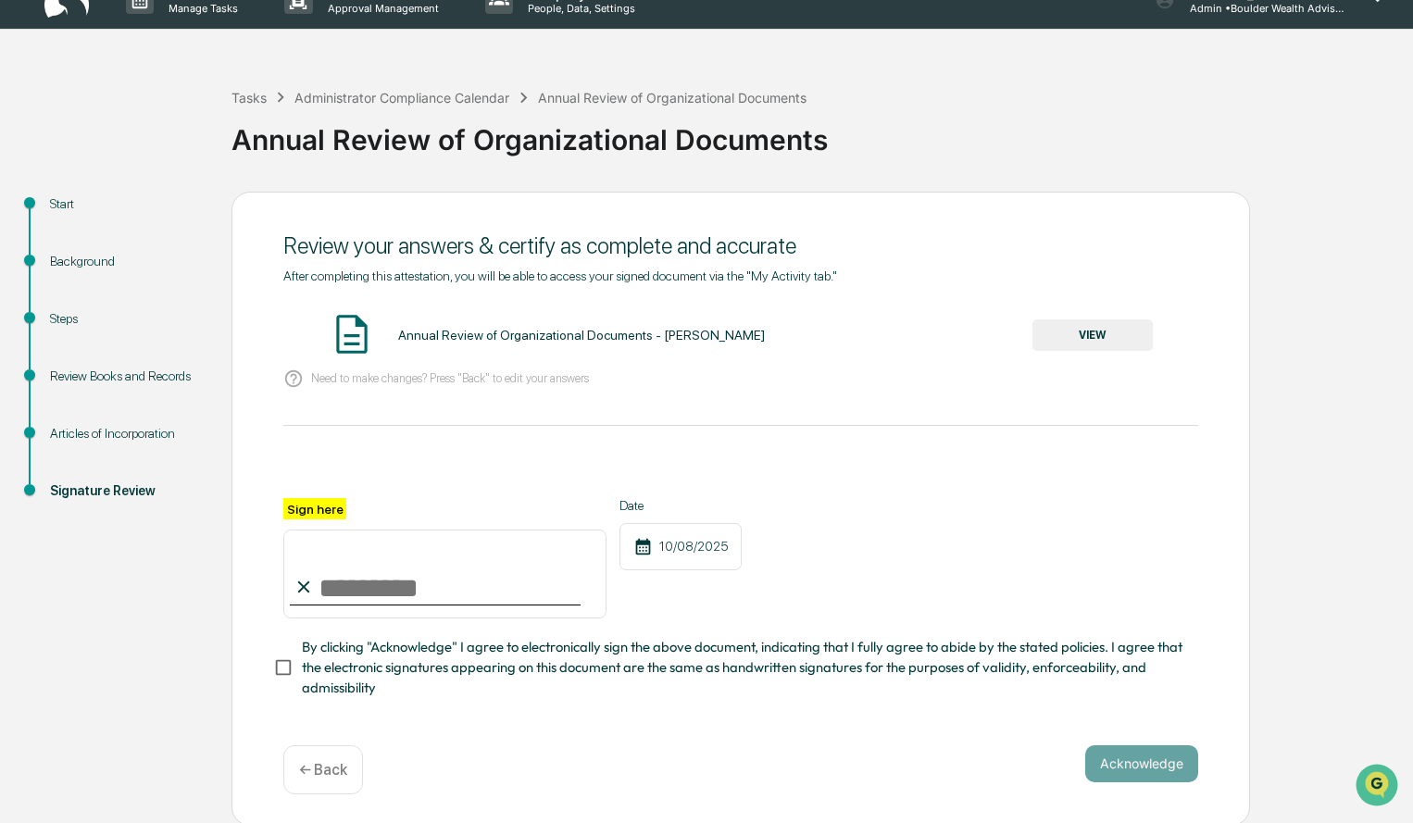
drag, startPoint x: 441, startPoint y: 625, endPoint x: 444, endPoint y: 572, distance: 52.9
click at [439, 619] on div "Sign here Date 10/08/2025 By clicking "Acknowledge" I agree to electronically s…" at bounding box center [740, 598] width 915 height 201
drag, startPoint x: 444, startPoint y: 569, endPoint x: 431, endPoint y: 619, distance: 51.0
click at [444, 569] on input "Sign here" at bounding box center [444, 574] width 323 height 89
type input "**********"
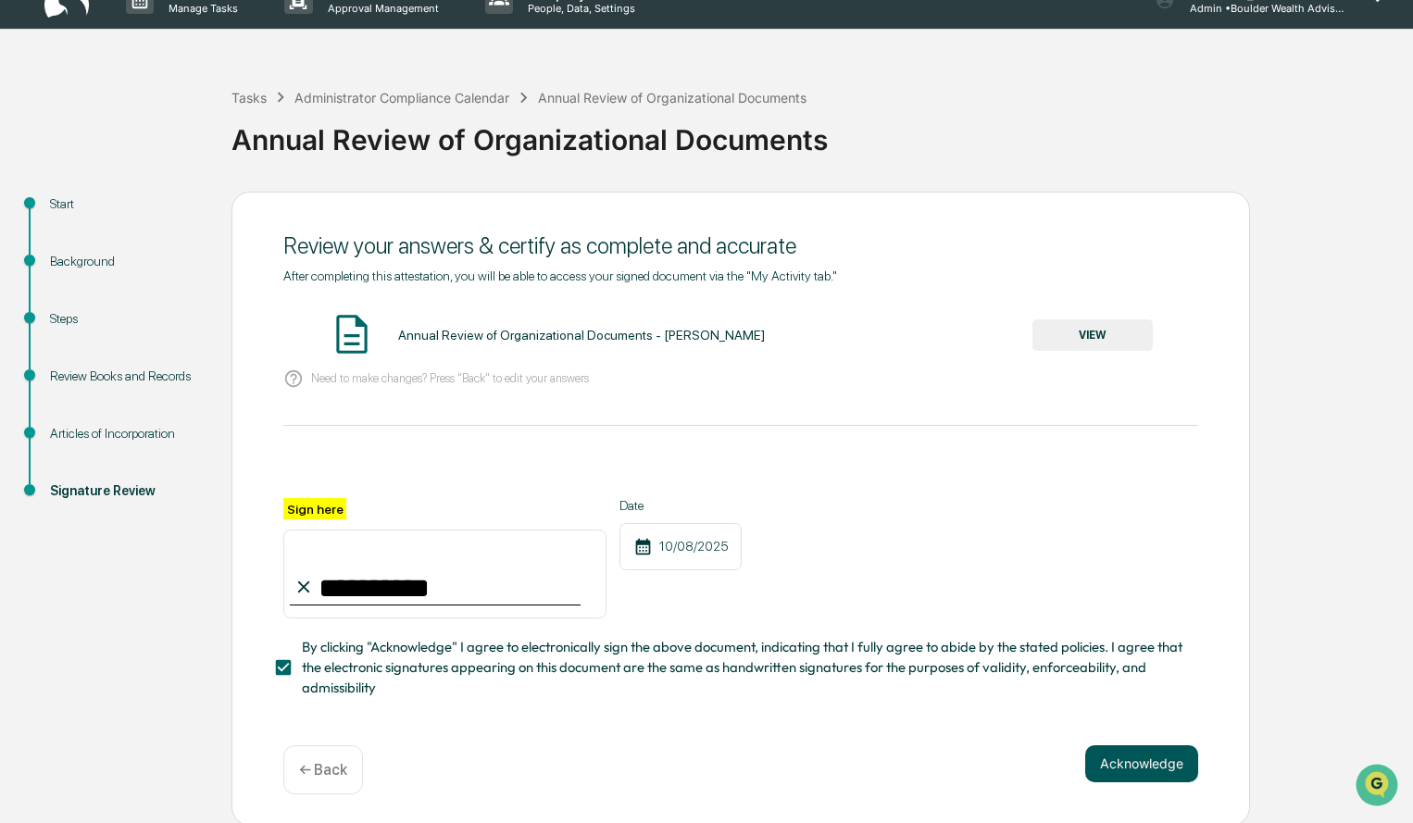
click at [1135, 777] on button "Acknowledge" at bounding box center [1141, 763] width 113 height 37
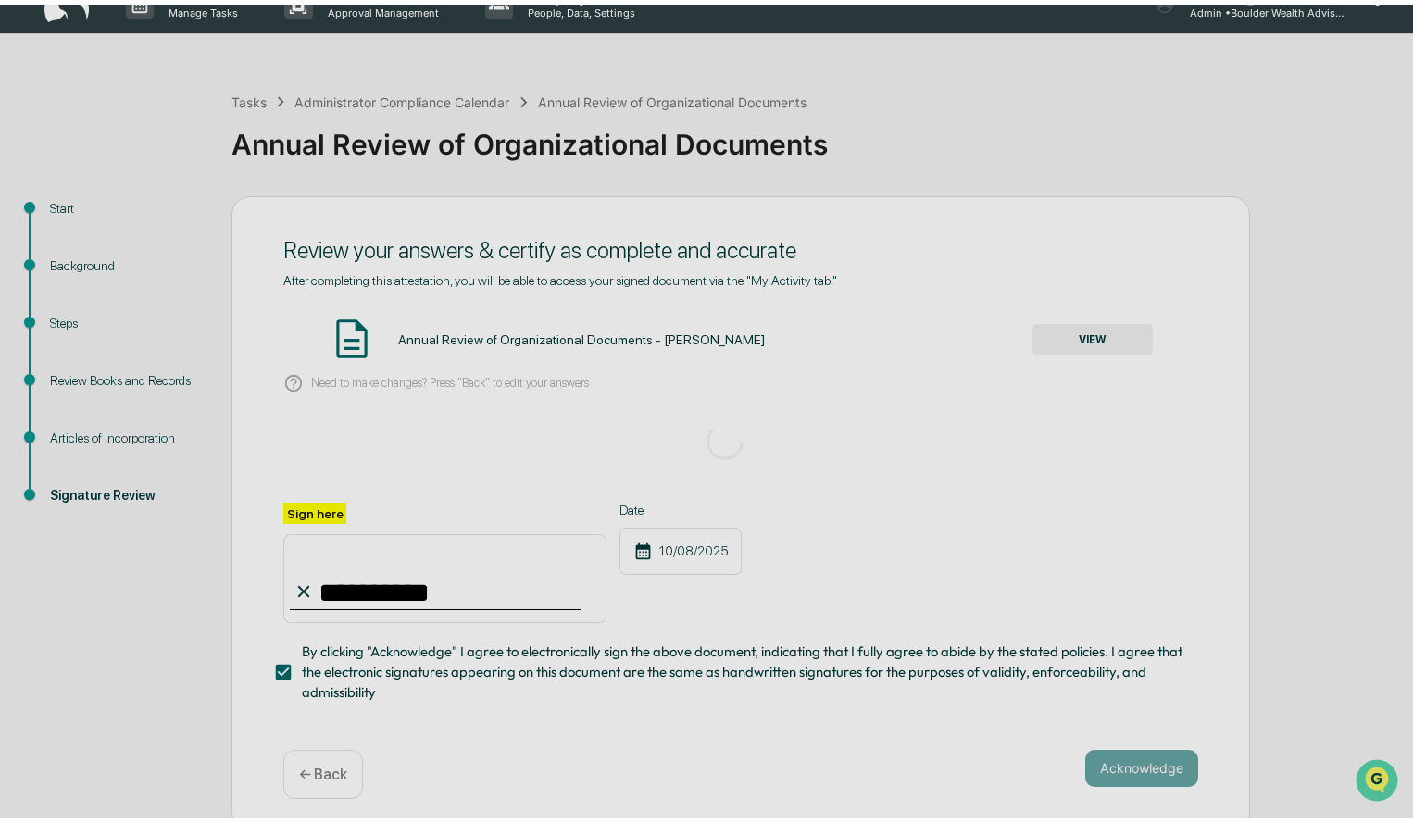
scroll to position [0, 0]
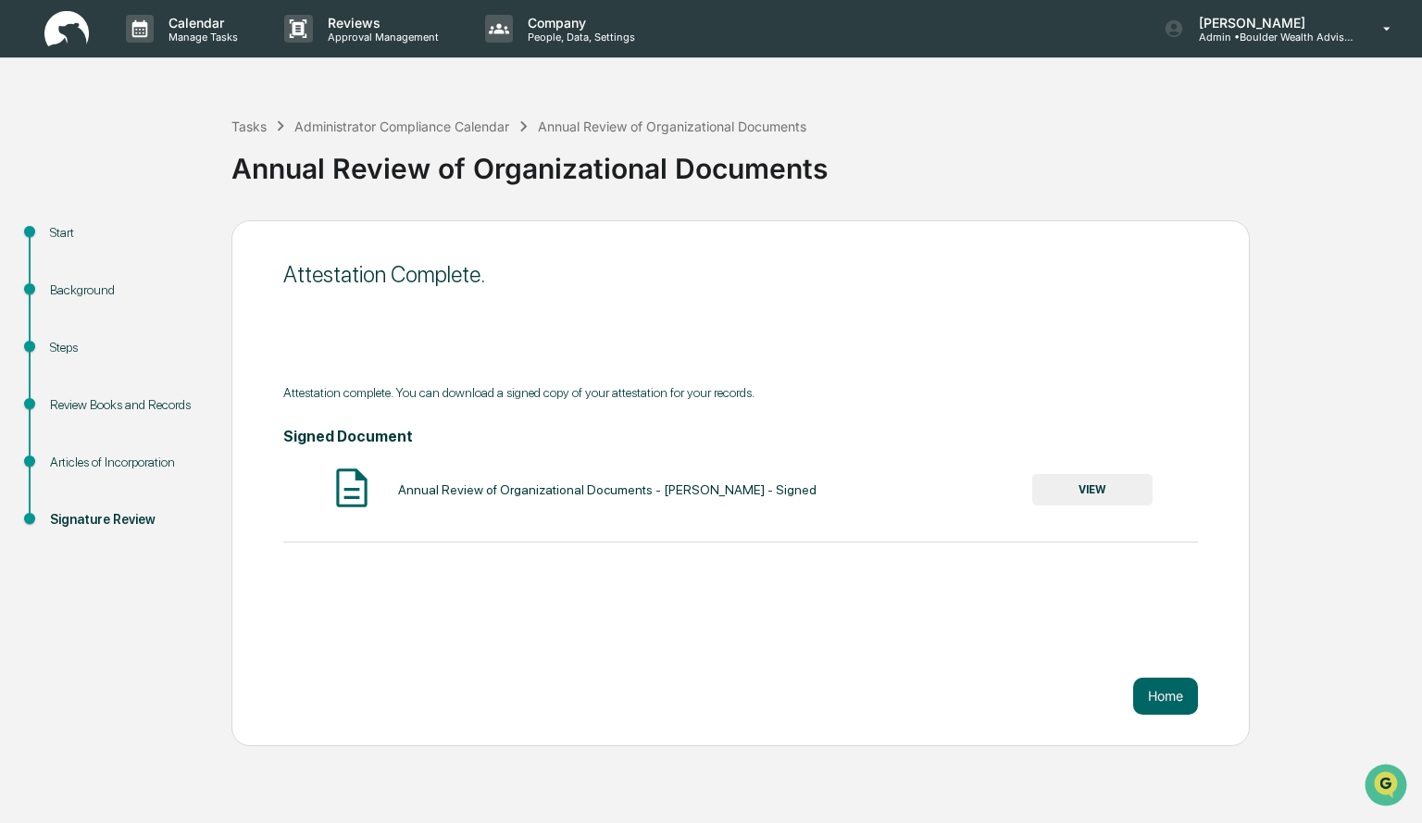
click at [1086, 492] on button "VIEW" at bounding box center [1092, 489] width 120 height 31
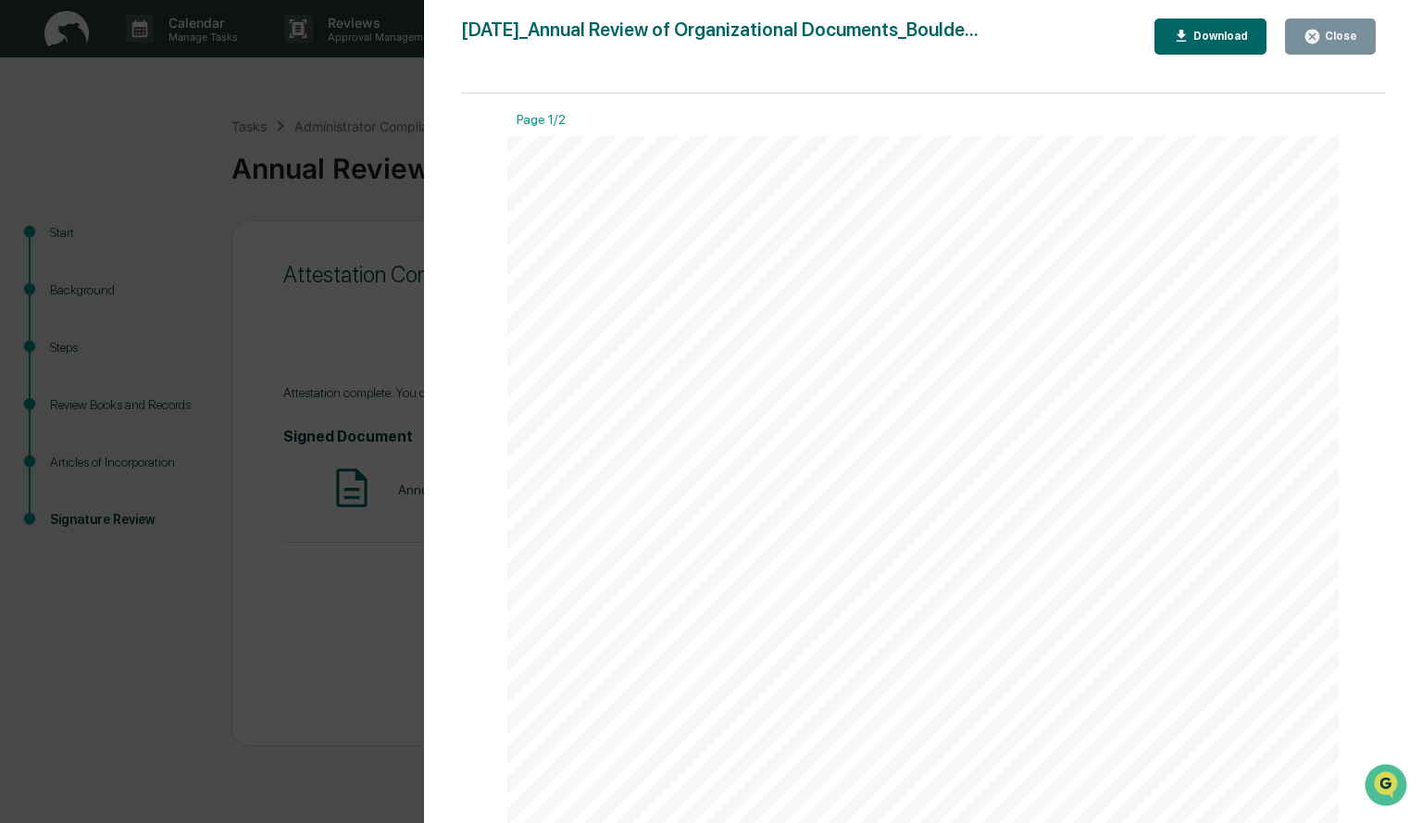
click at [1222, 46] on button "Download" at bounding box center [1211, 37] width 113 height 36
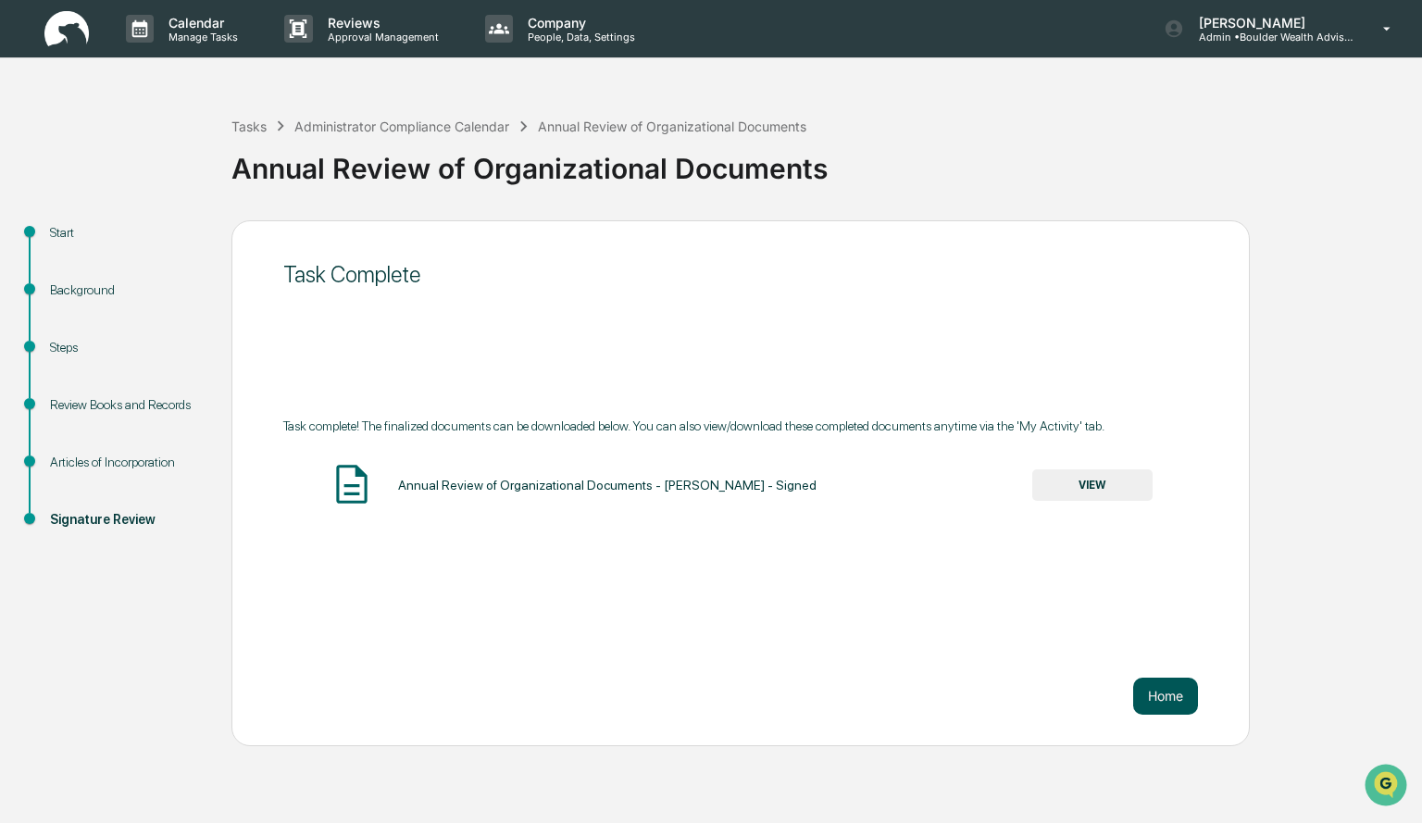
click at [1157, 694] on button "Home" at bounding box center [1165, 696] width 65 height 37
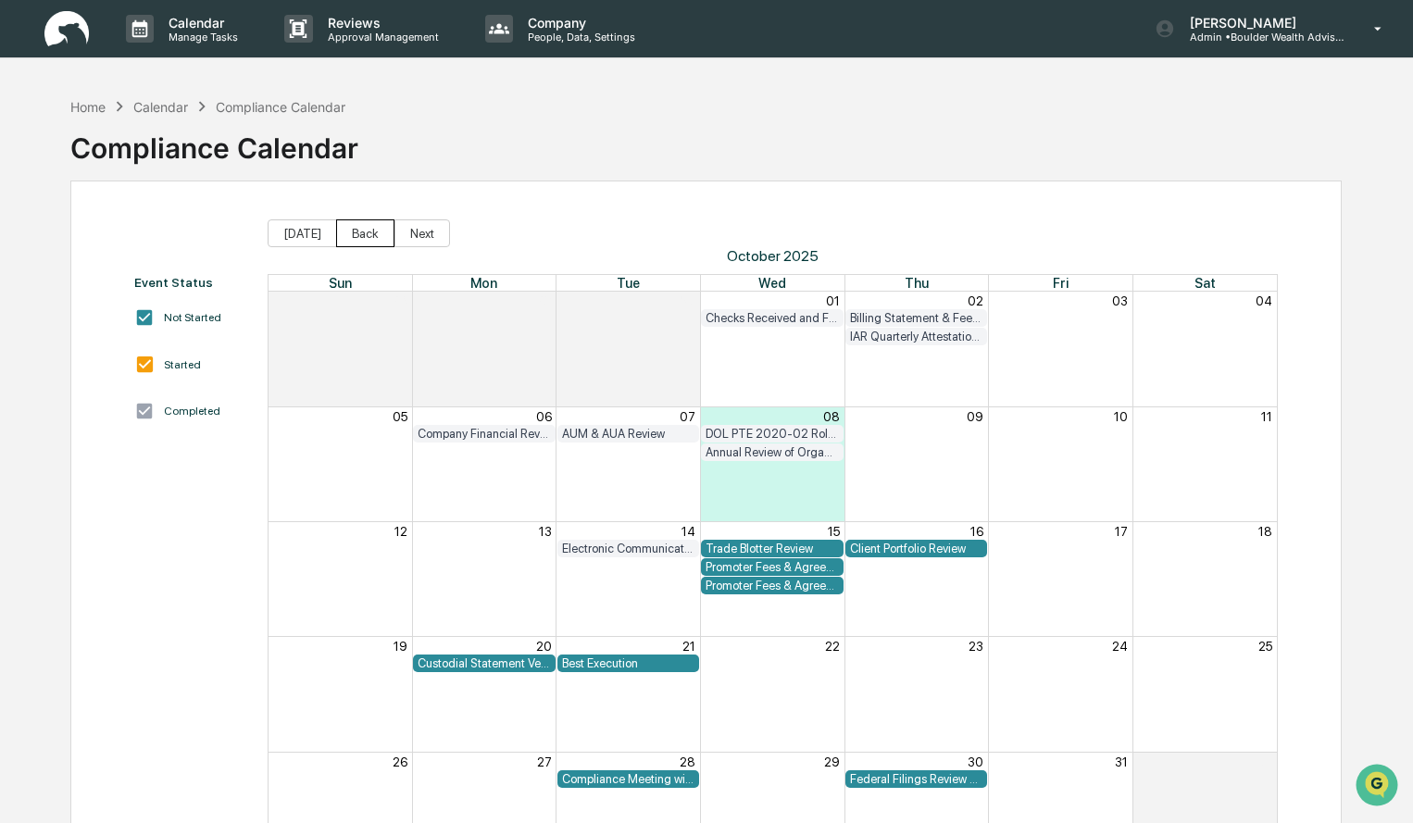
click at [356, 238] on button "Back" at bounding box center [365, 233] width 58 height 28
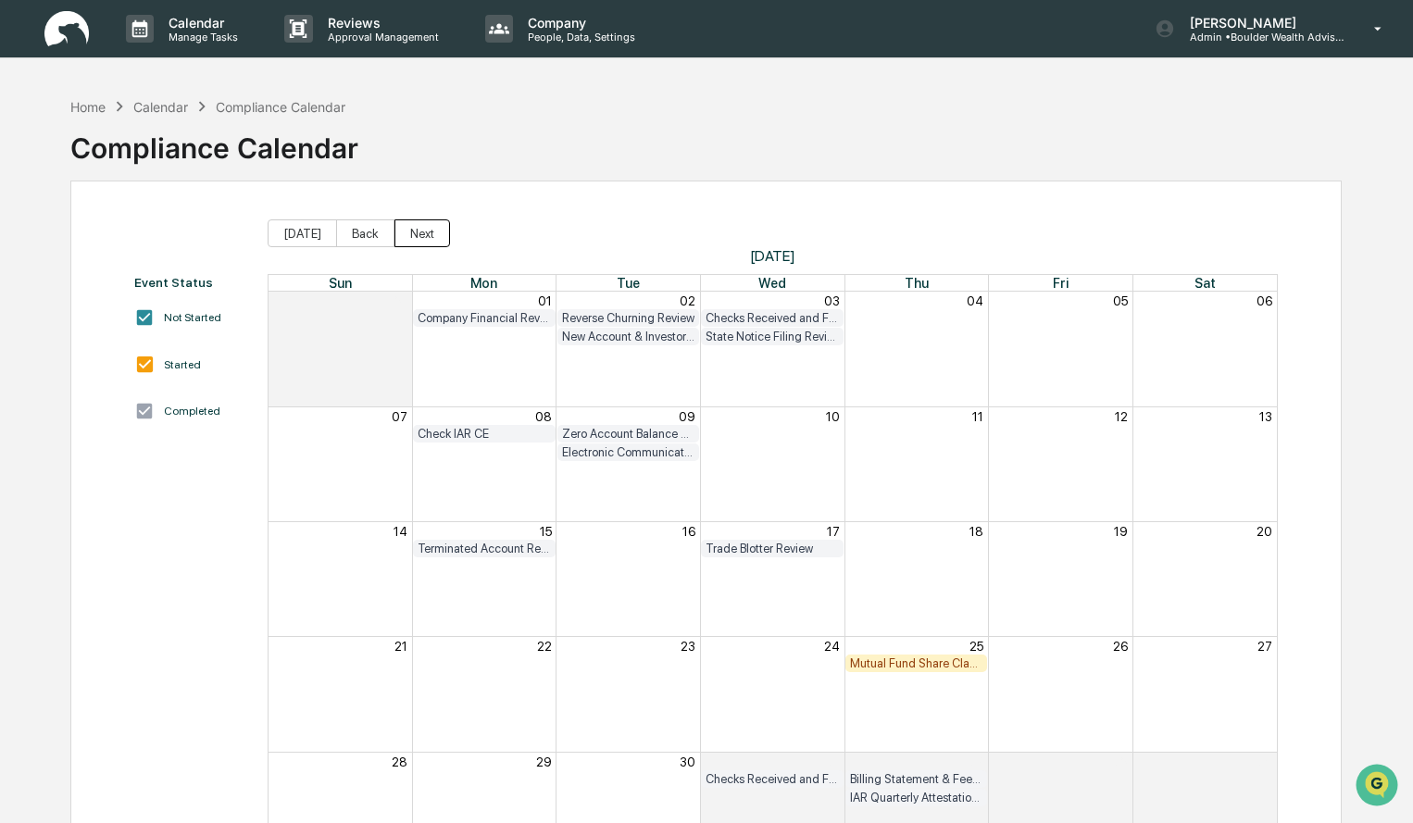
click at [415, 238] on button "Next" at bounding box center [422, 233] width 56 height 28
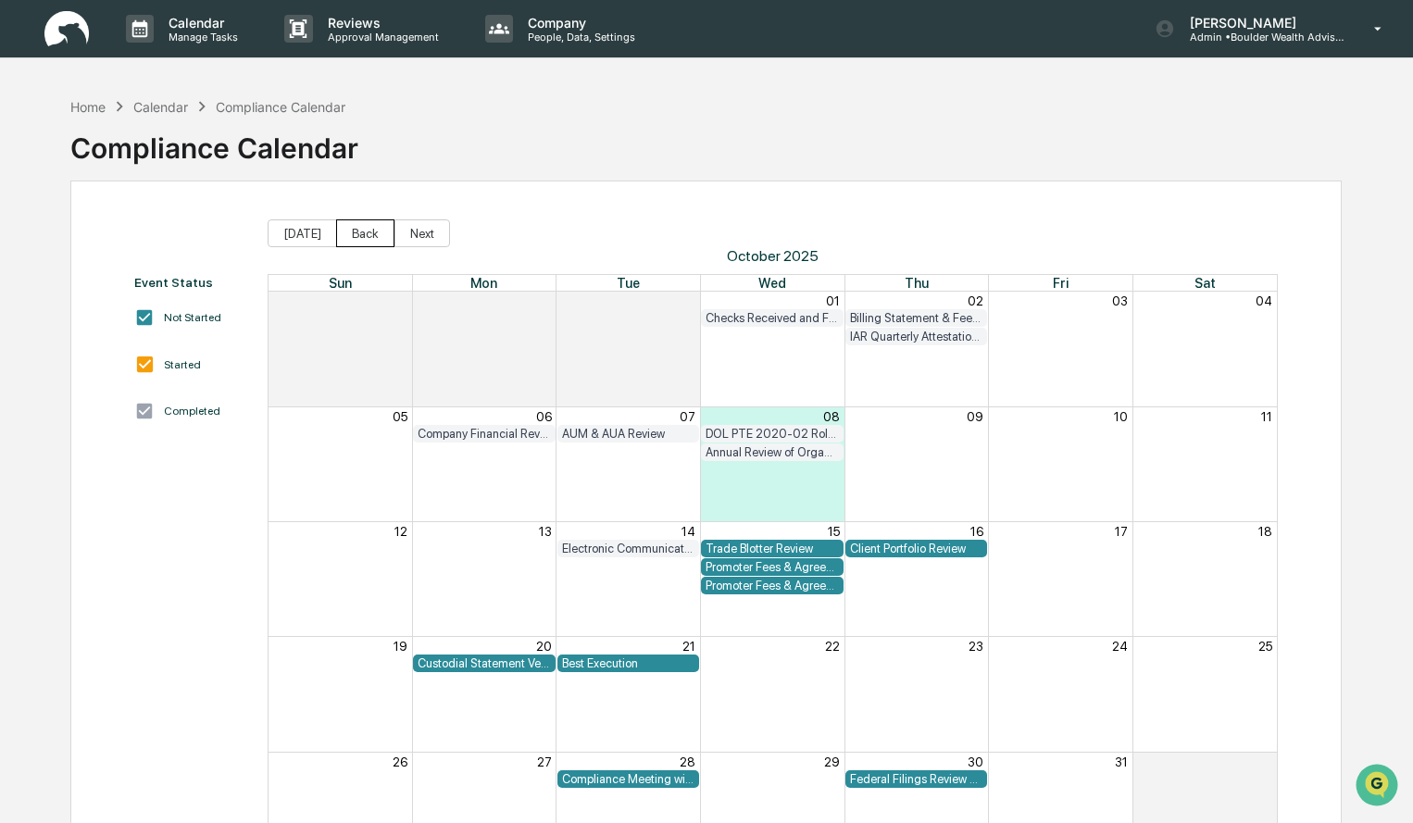
click at [342, 239] on button "Back" at bounding box center [365, 233] width 58 height 28
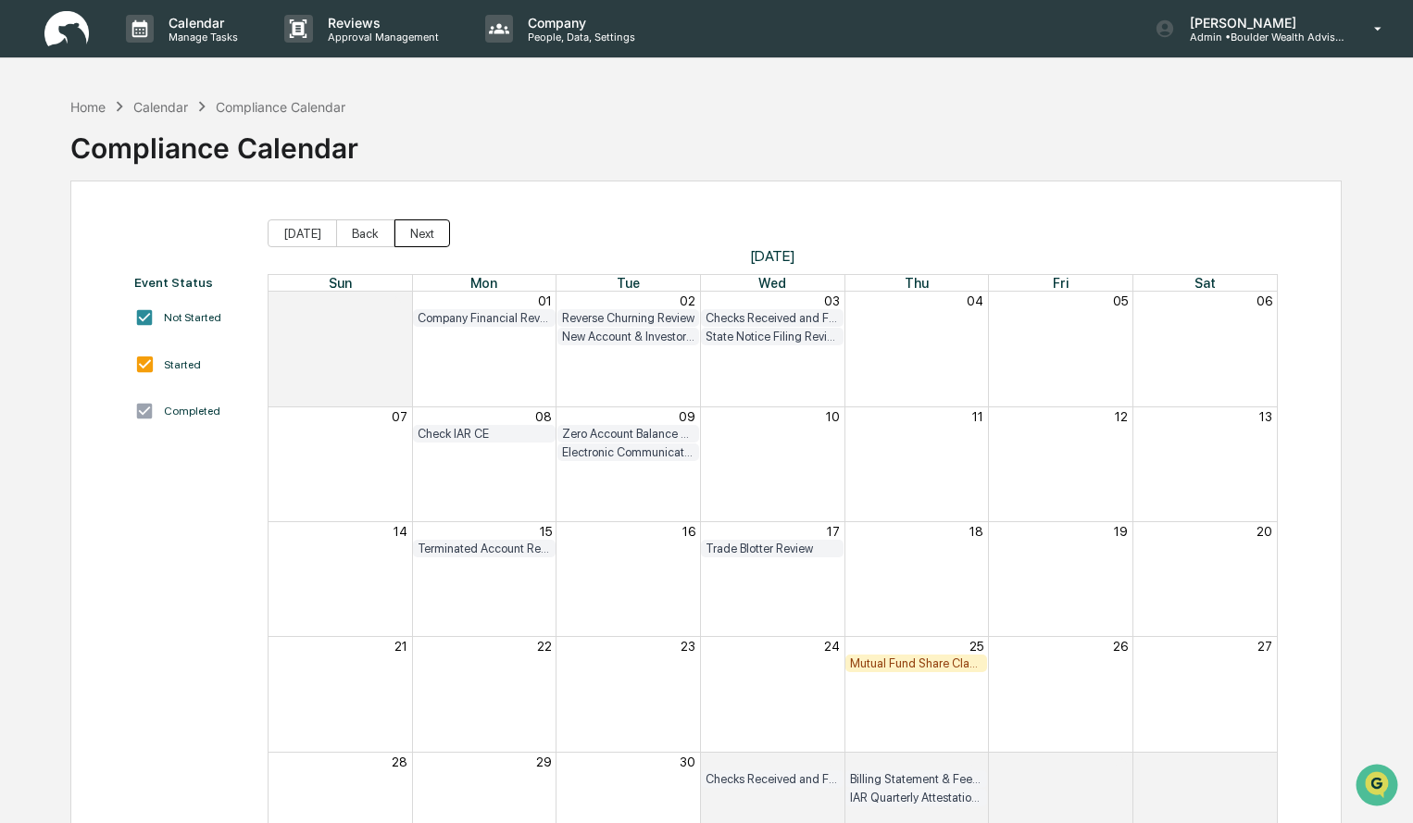
click at [400, 231] on button "Next" at bounding box center [422, 233] width 56 height 28
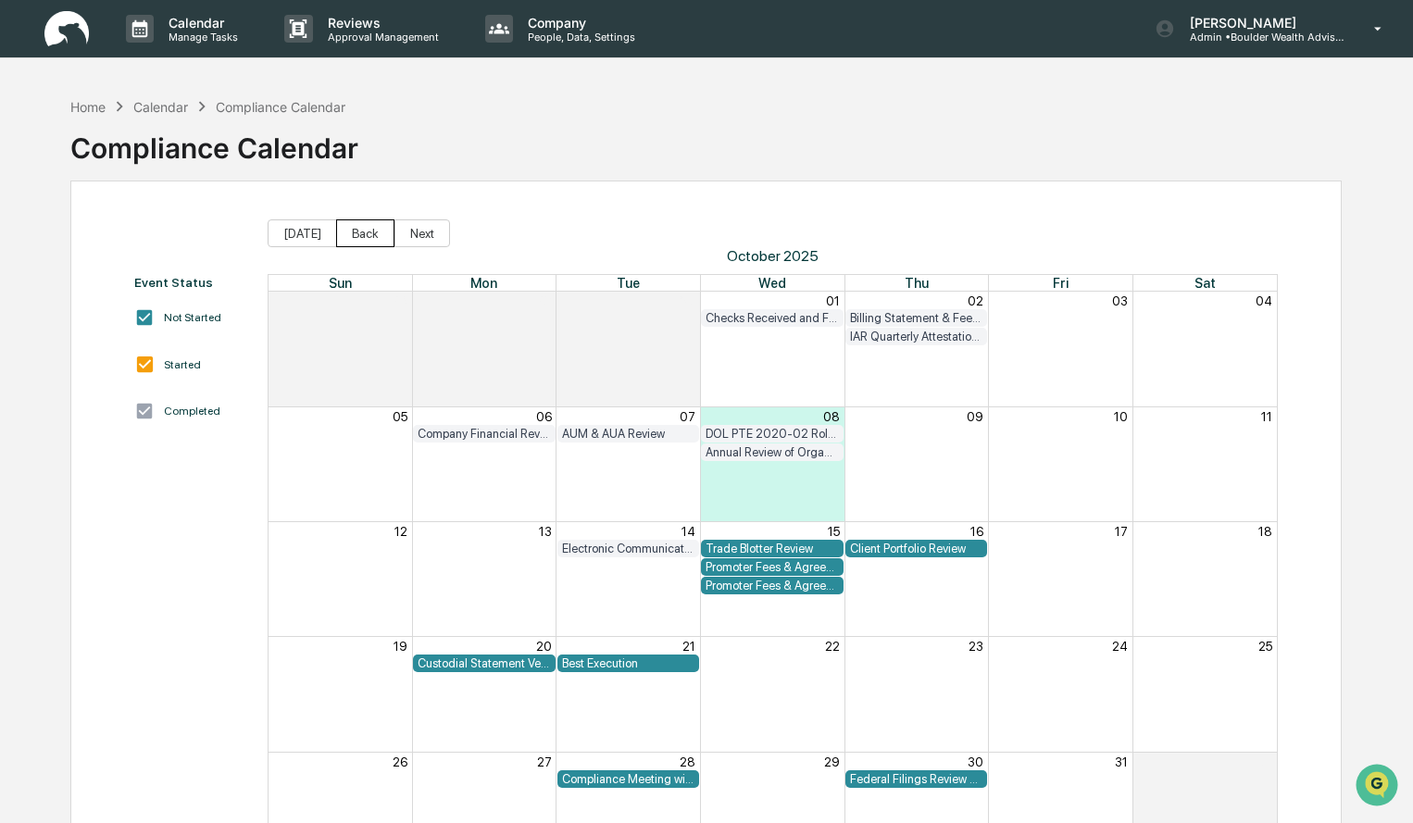
click at [360, 232] on button "Back" at bounding box center [365, 233] width 58 height 28
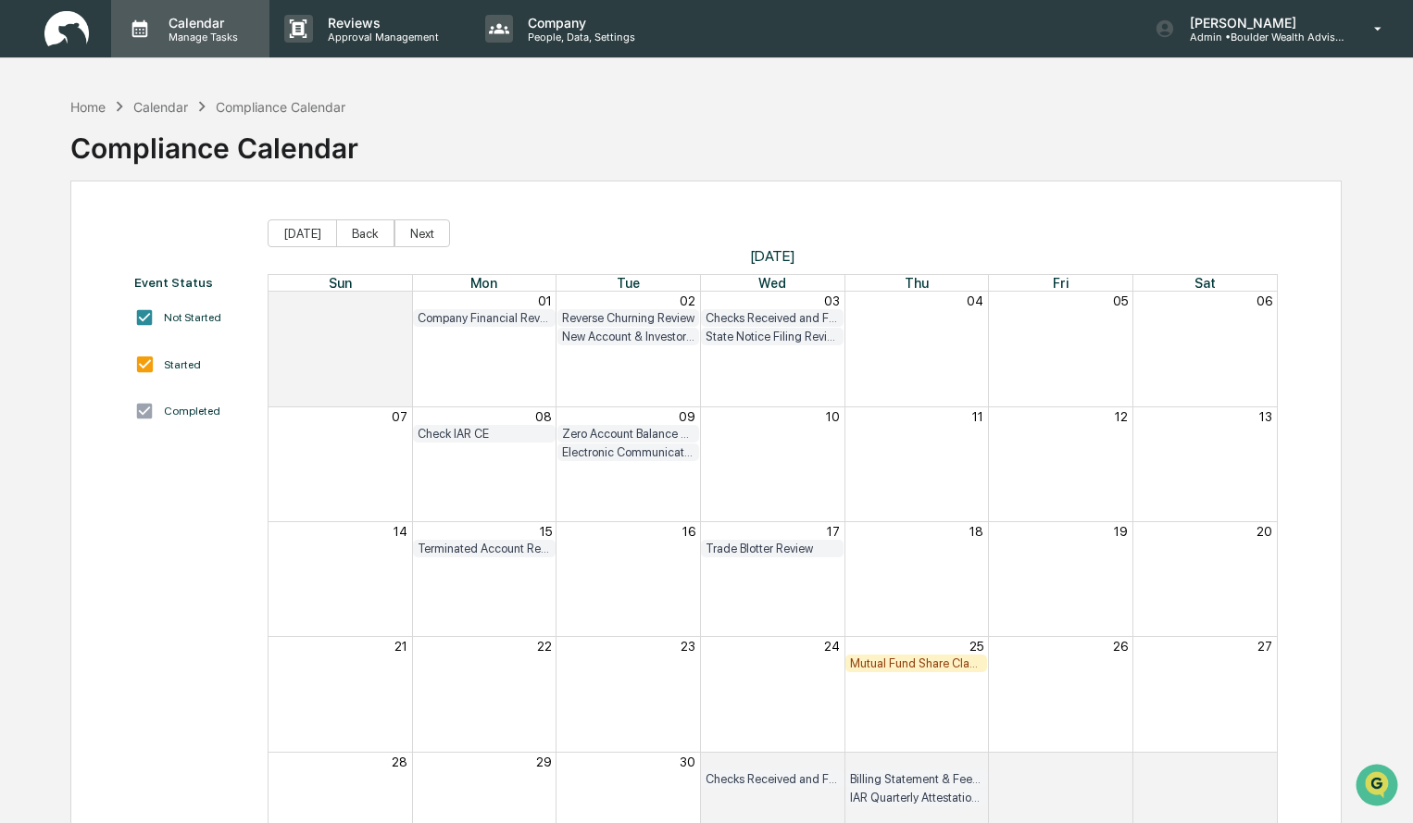
click at [186, 23] on p "Calendar" at bounding box center [201, 23] width 94 height 16
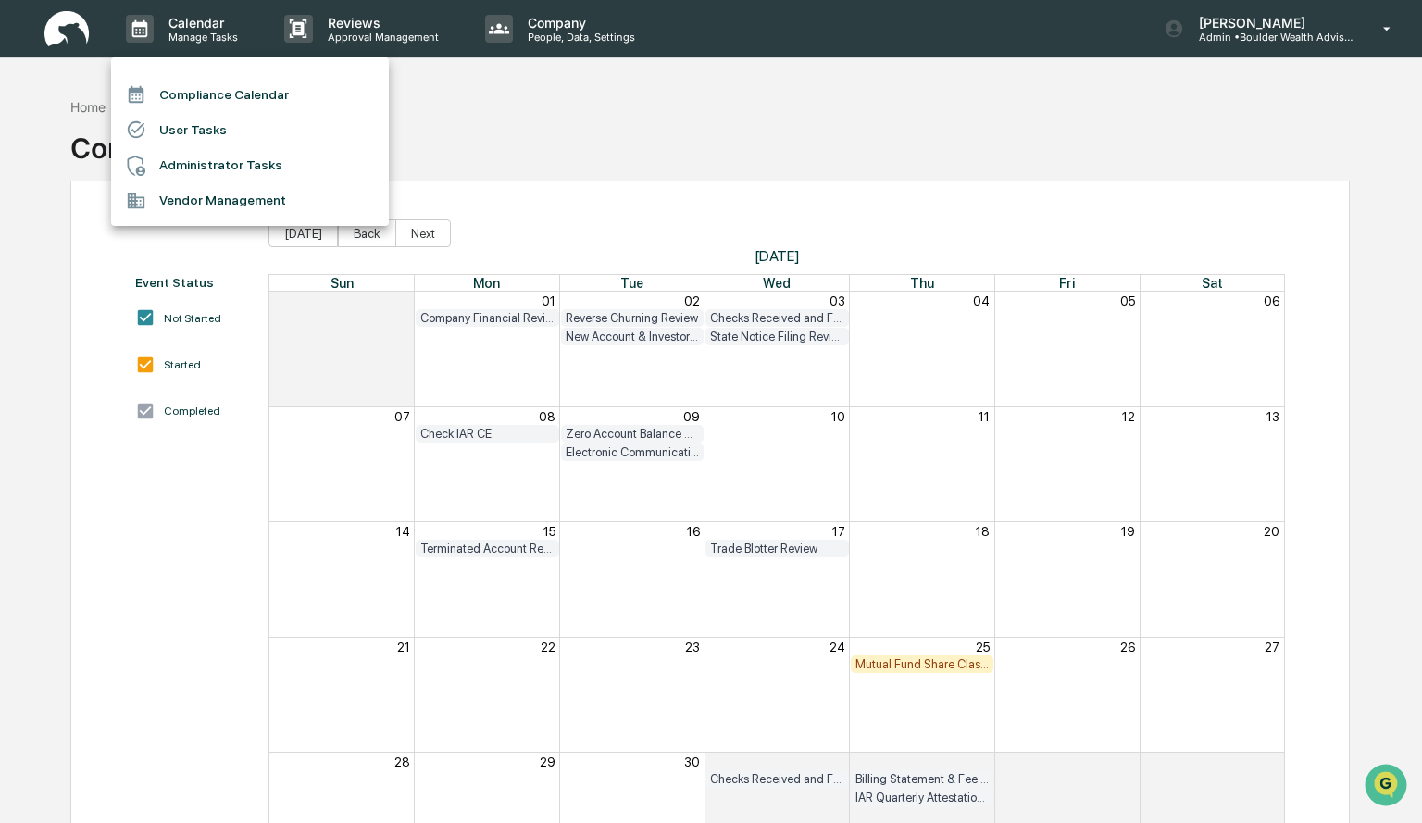
click at [259, 100] on li "Compliance Calendar" at bounding box center [250, 94] width 278 height 35
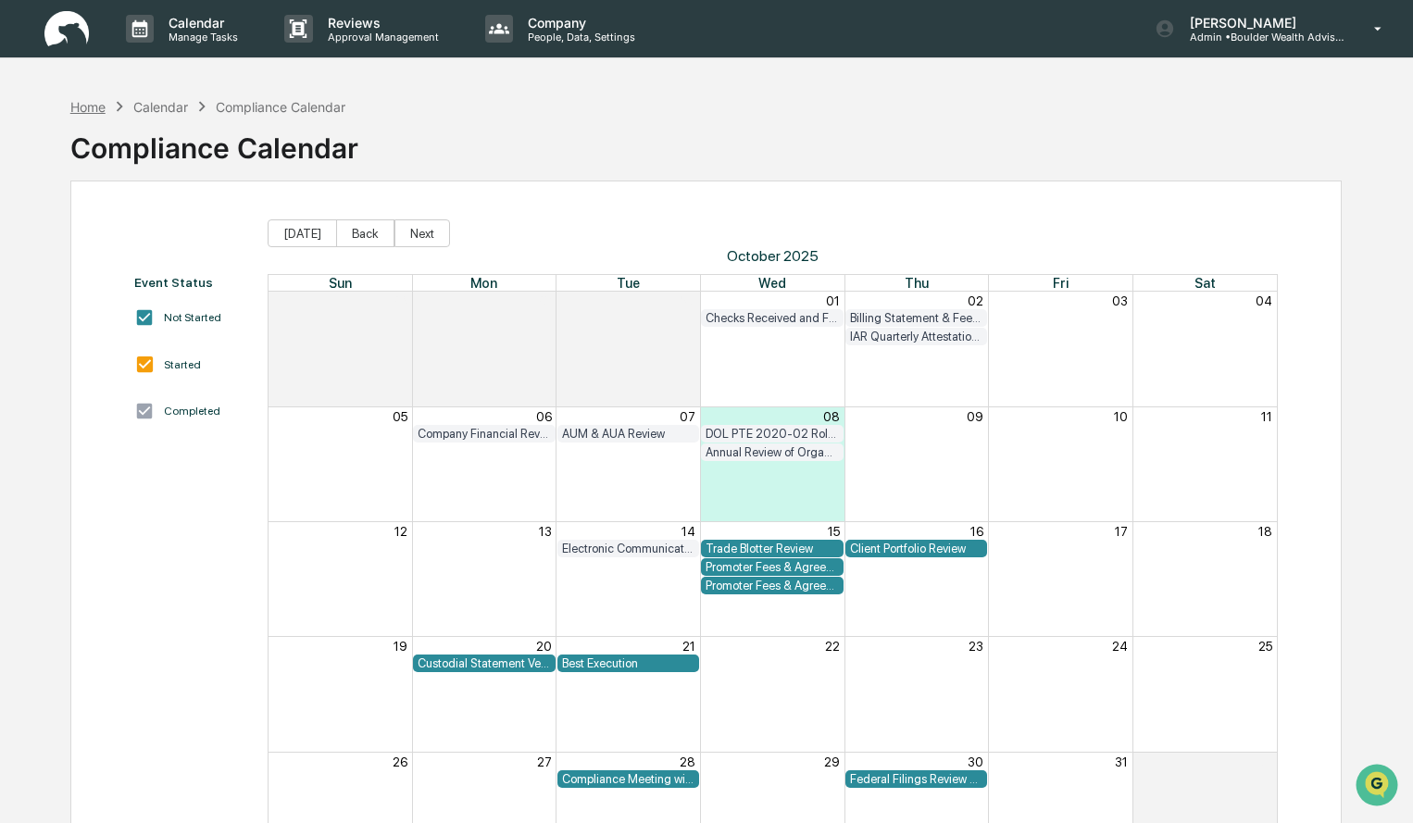
click at [88, 104] on div "Home" at bounding box center [87, 107] width 35 height 16
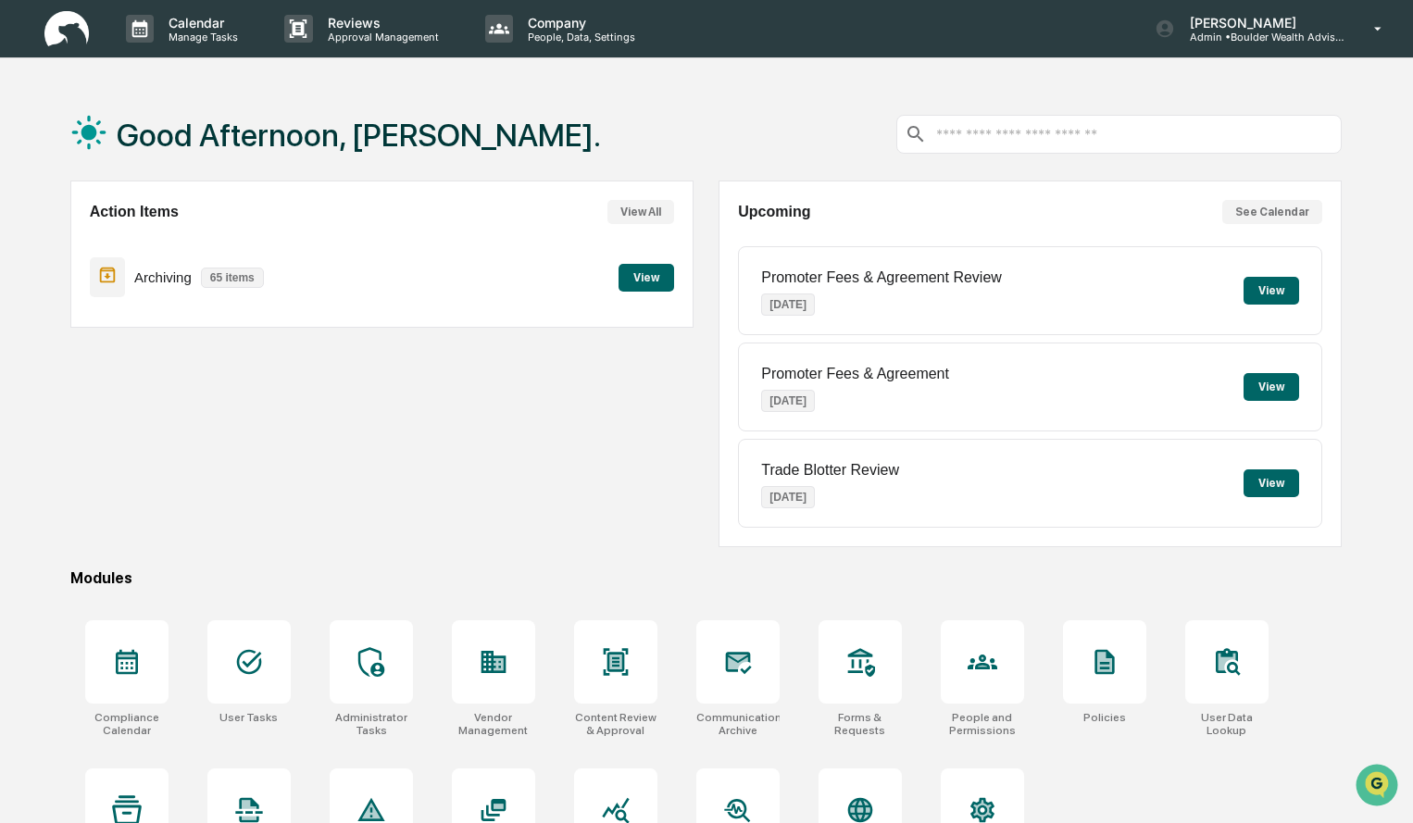
click at [659, 273] on button "View" at bounding box center [647, 278] width 56 height 28
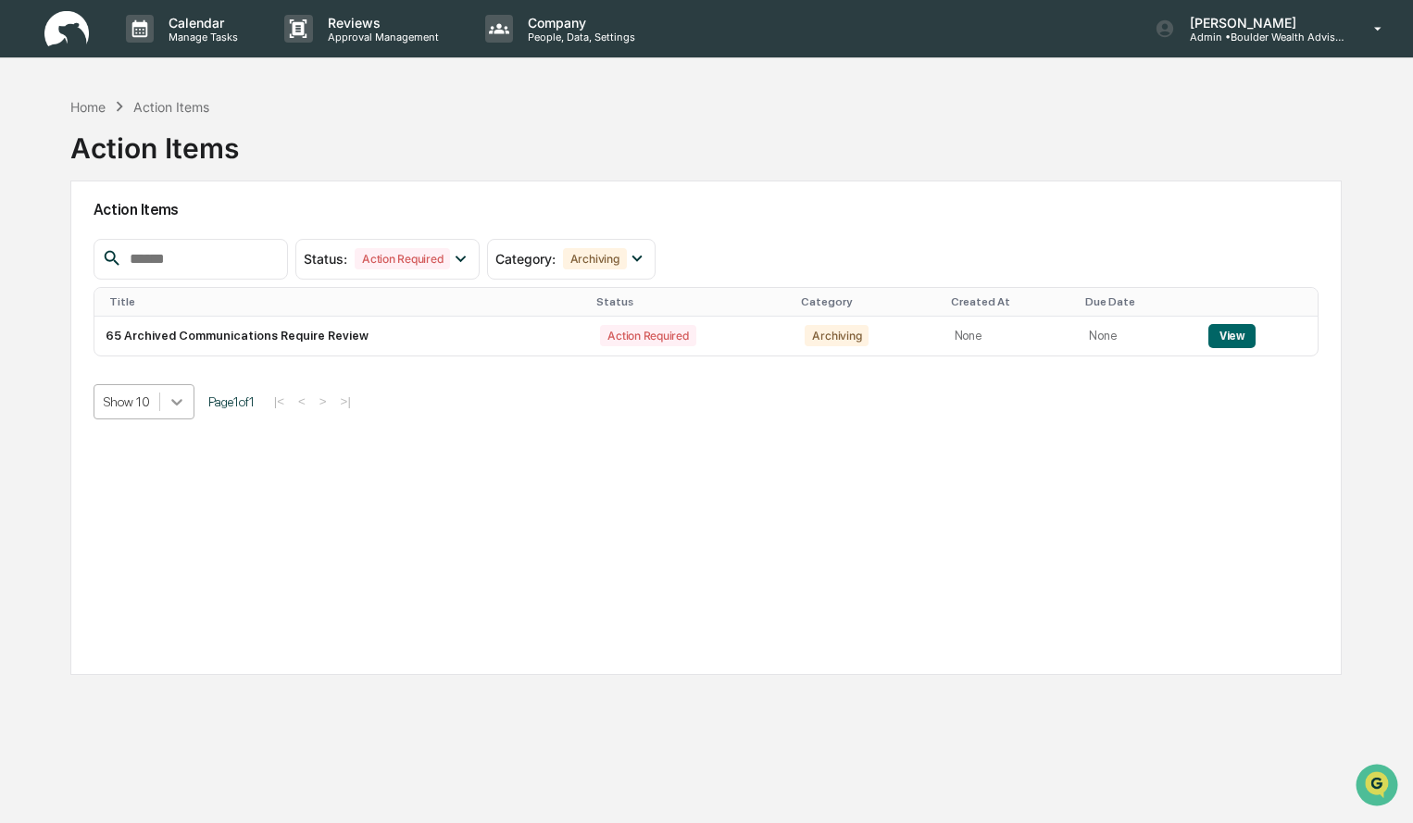
click at [175, 402] on icon at bounding box center [176, 402] width 11 height 6
click at [548, 502] on div "Action Items Status : Action Required Select/Deselect All Action Required Resol…" at bounding box center [705, 428] width 1271 height 494
click at [88, 94] on div "Home Action Items Action Items" at bounding box center [154, 134] width 169 height 93
click at [92, 117] on div "Home Action Items Action Items" at bounding box center [154, 134] width 169 height 76
click at [95, 105] on div "Home" at bounding box center [87, 107] width 35 height 16
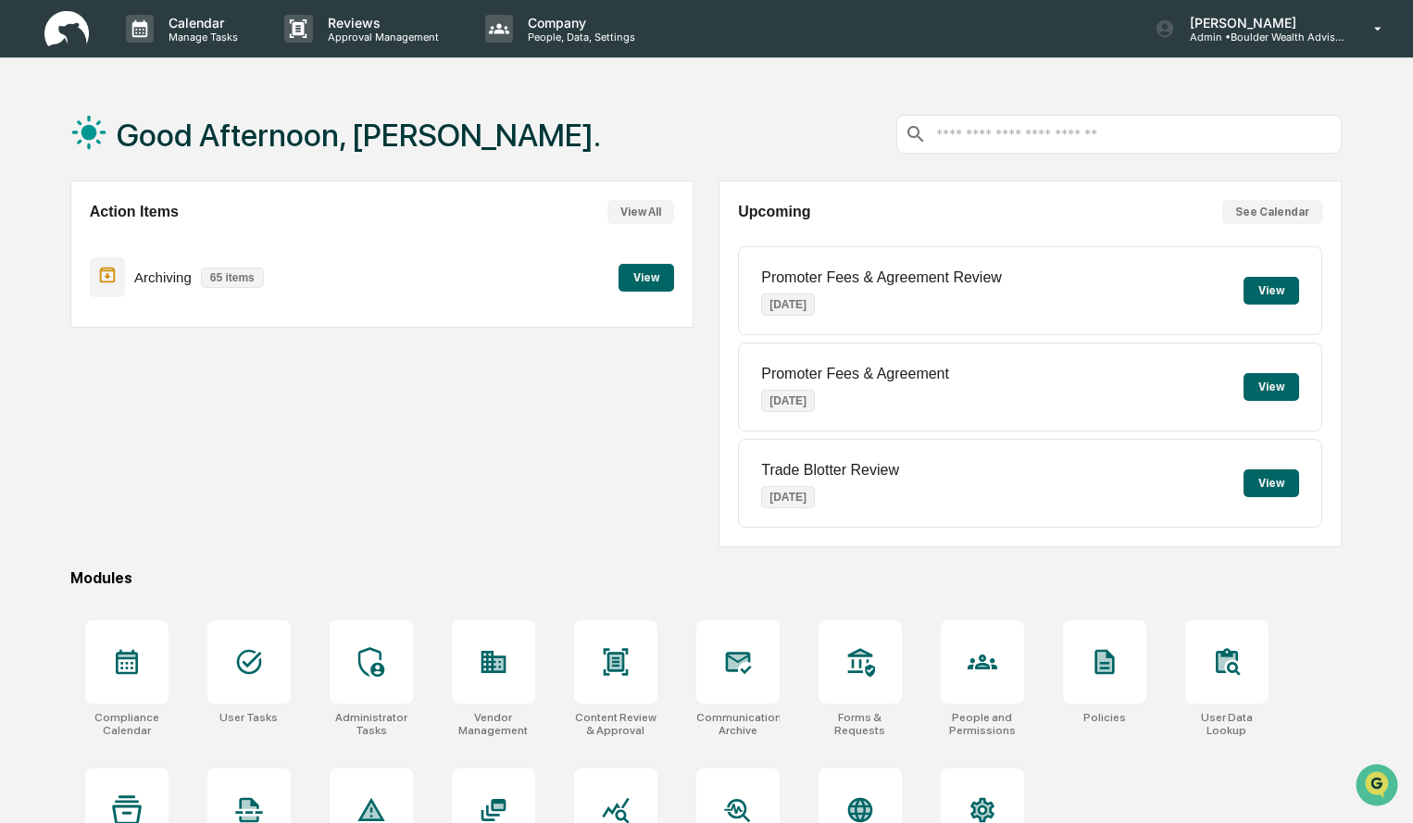
click at [636, 284] on button "View" at bounding box center [647, 278] width 56 height 28
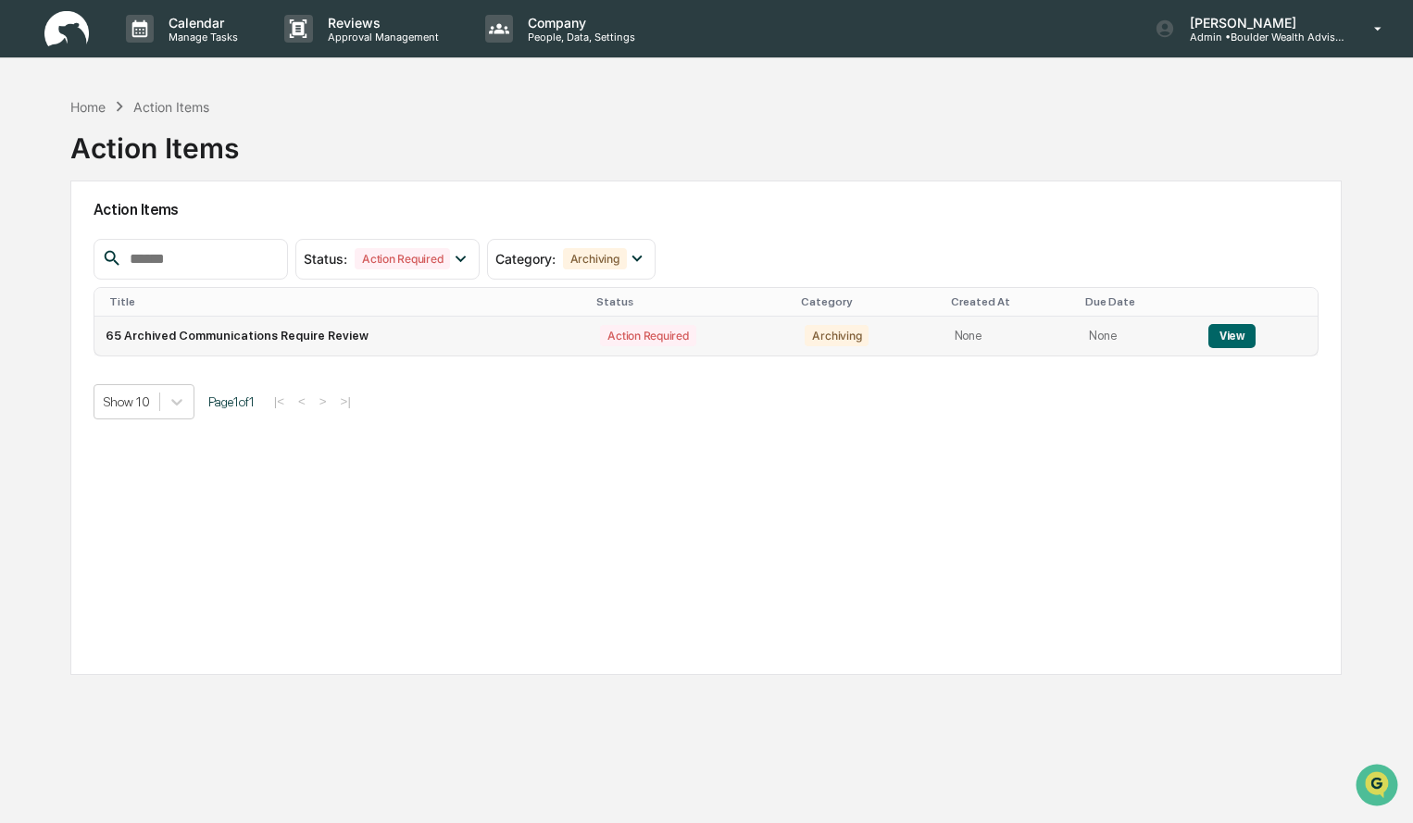
click at [1238, 343] on button "View" at bounding box center [1231, 336] width 47 height 24
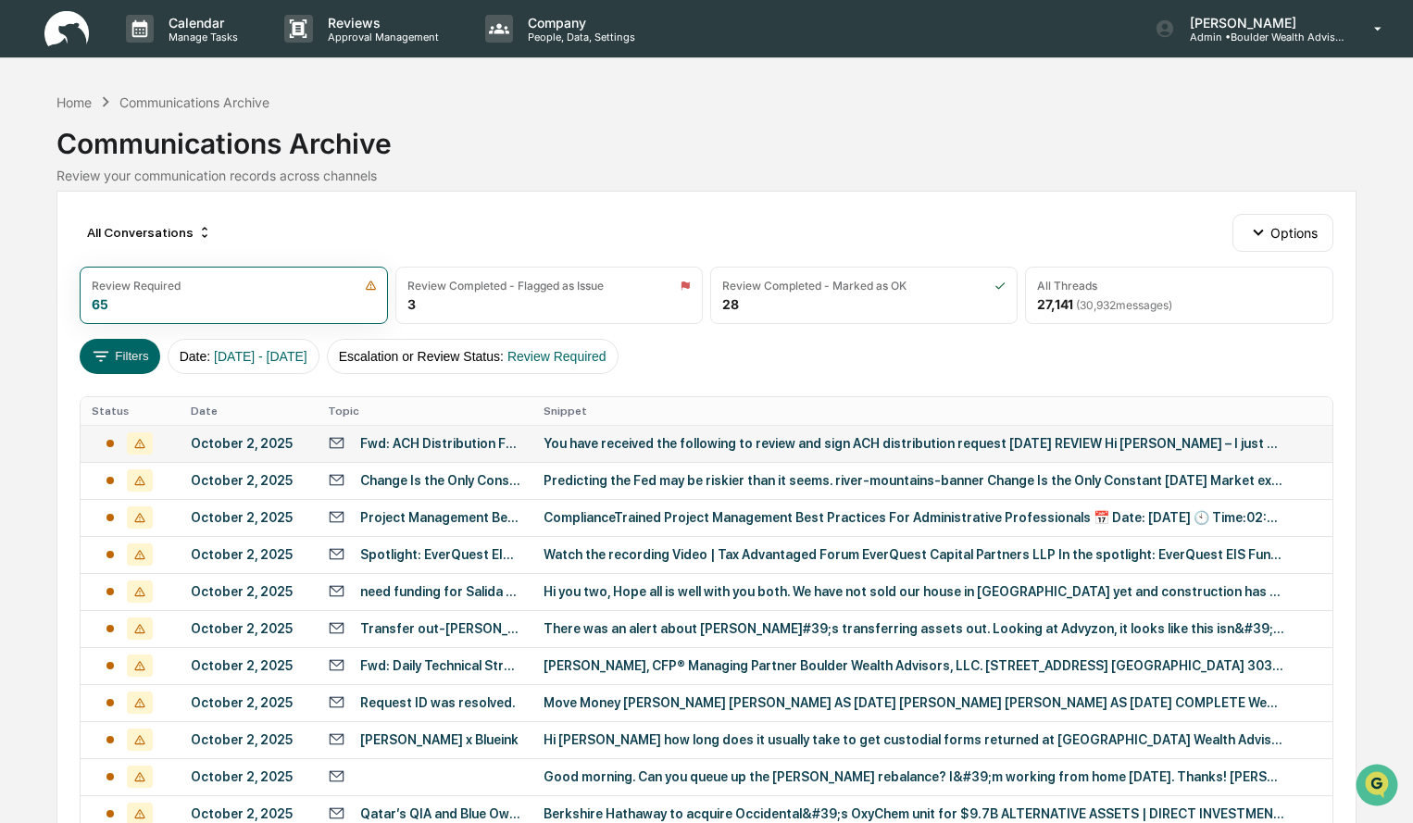
click at [625, 445] on div "You have received the following to review and sign ACH distribution request [DA…" at bounding box center [914, 443] width 741 height 15
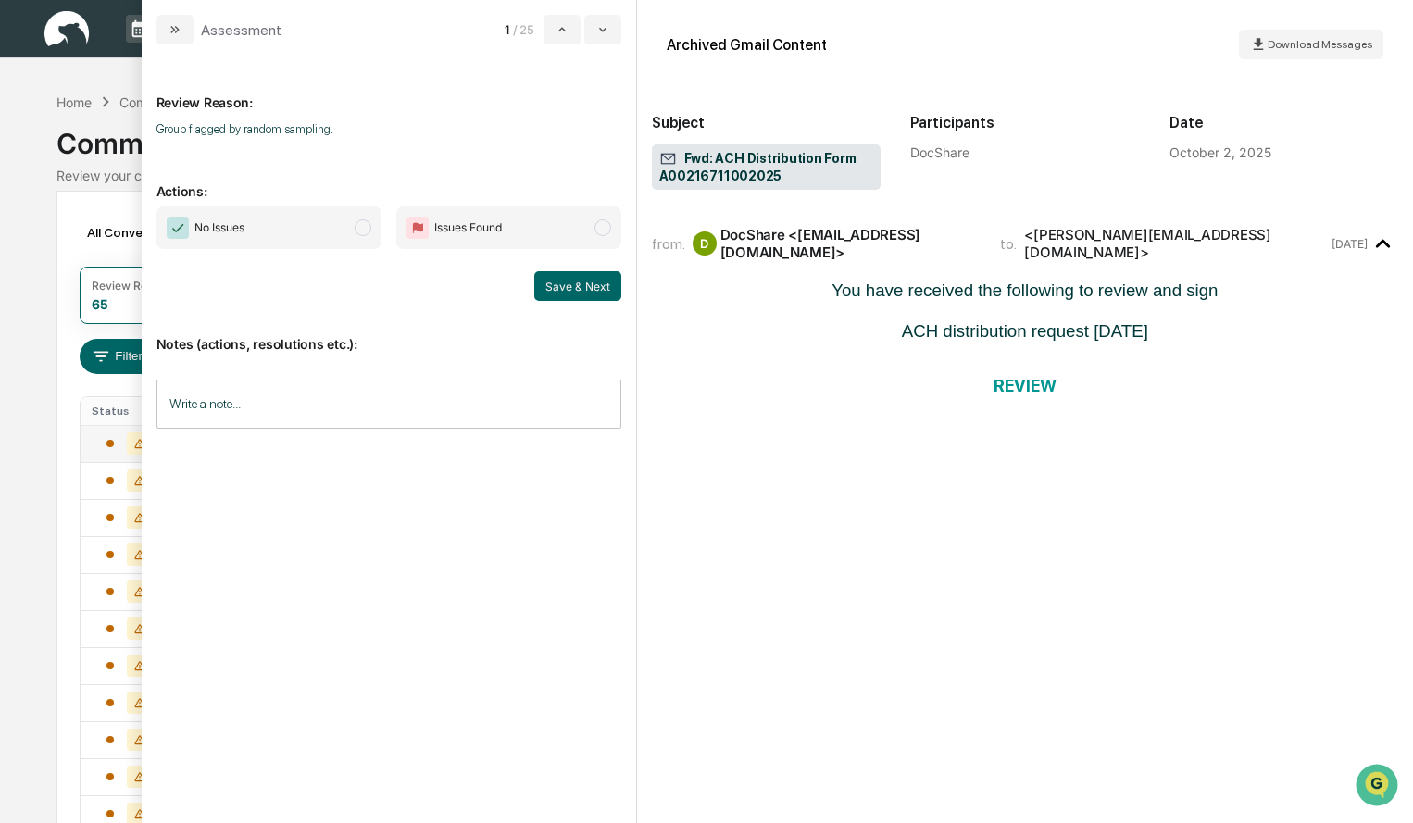
click at [33, 192] on div "Calendar Manage Tasks Reviews Approval Management Company People, Data, Setting…" at bounding box center [706, 728] width 1413 height 1457
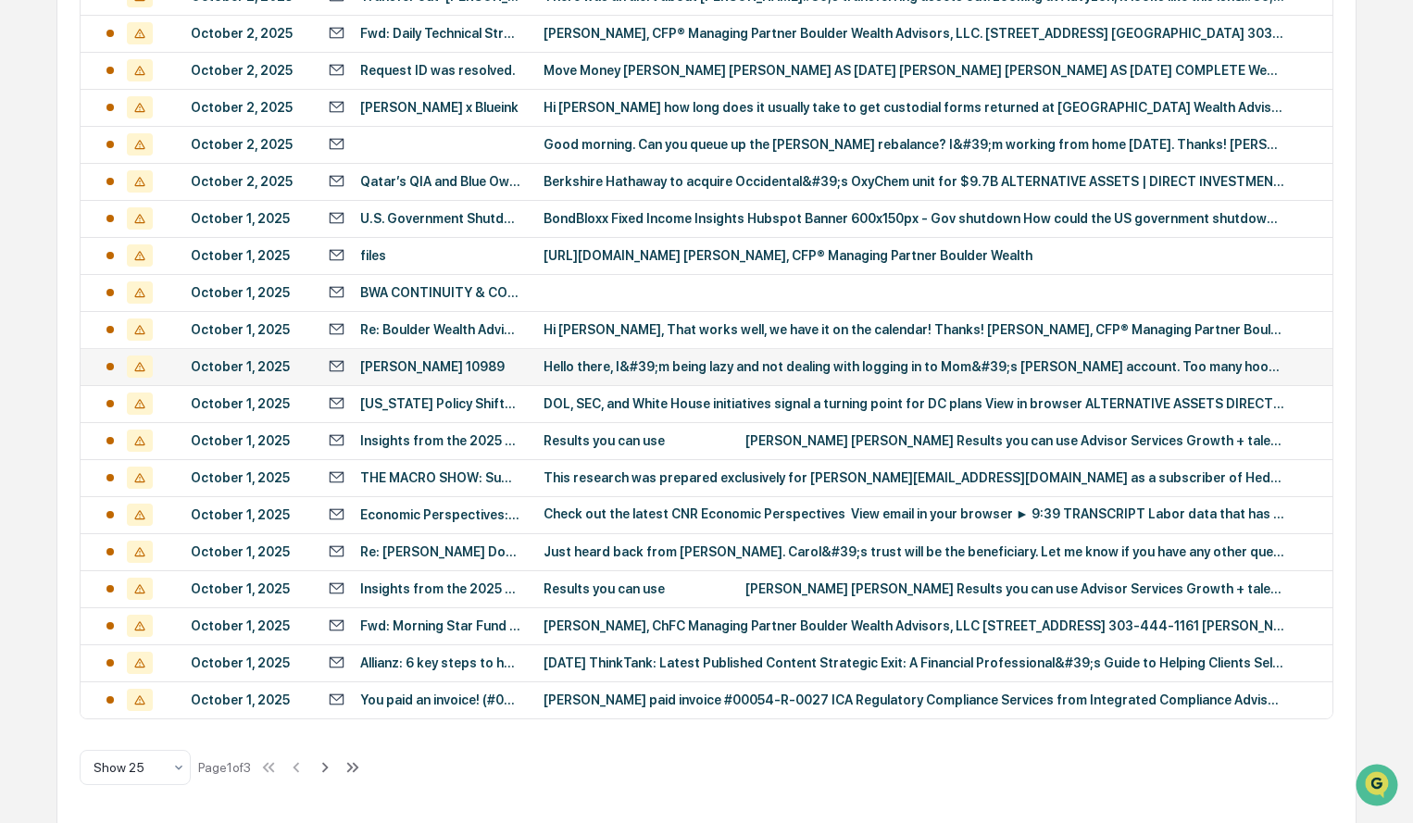
scroll to position [633, 0]
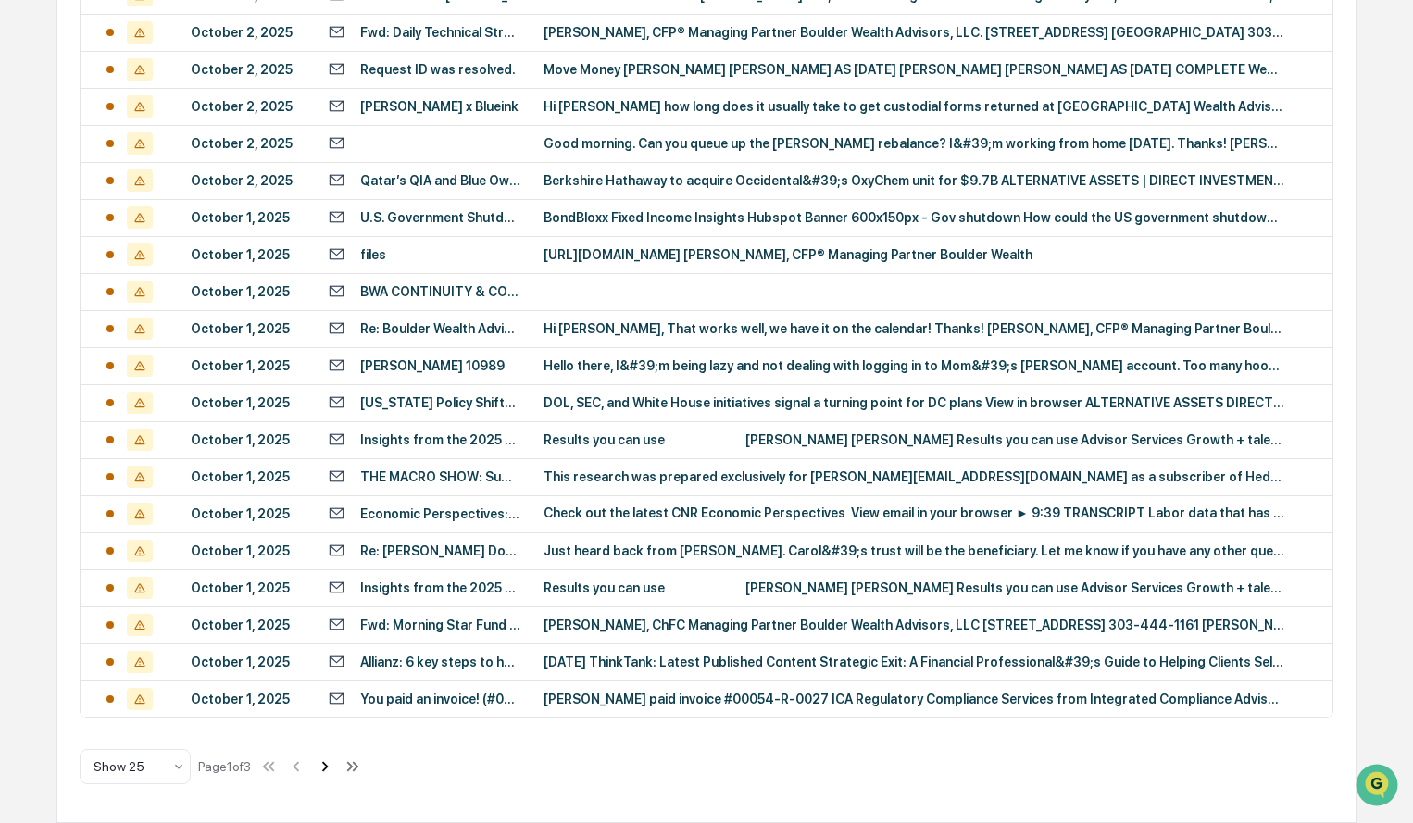
click at [329, 769] on icon at bounding box center [325, 766] width 20 height 20
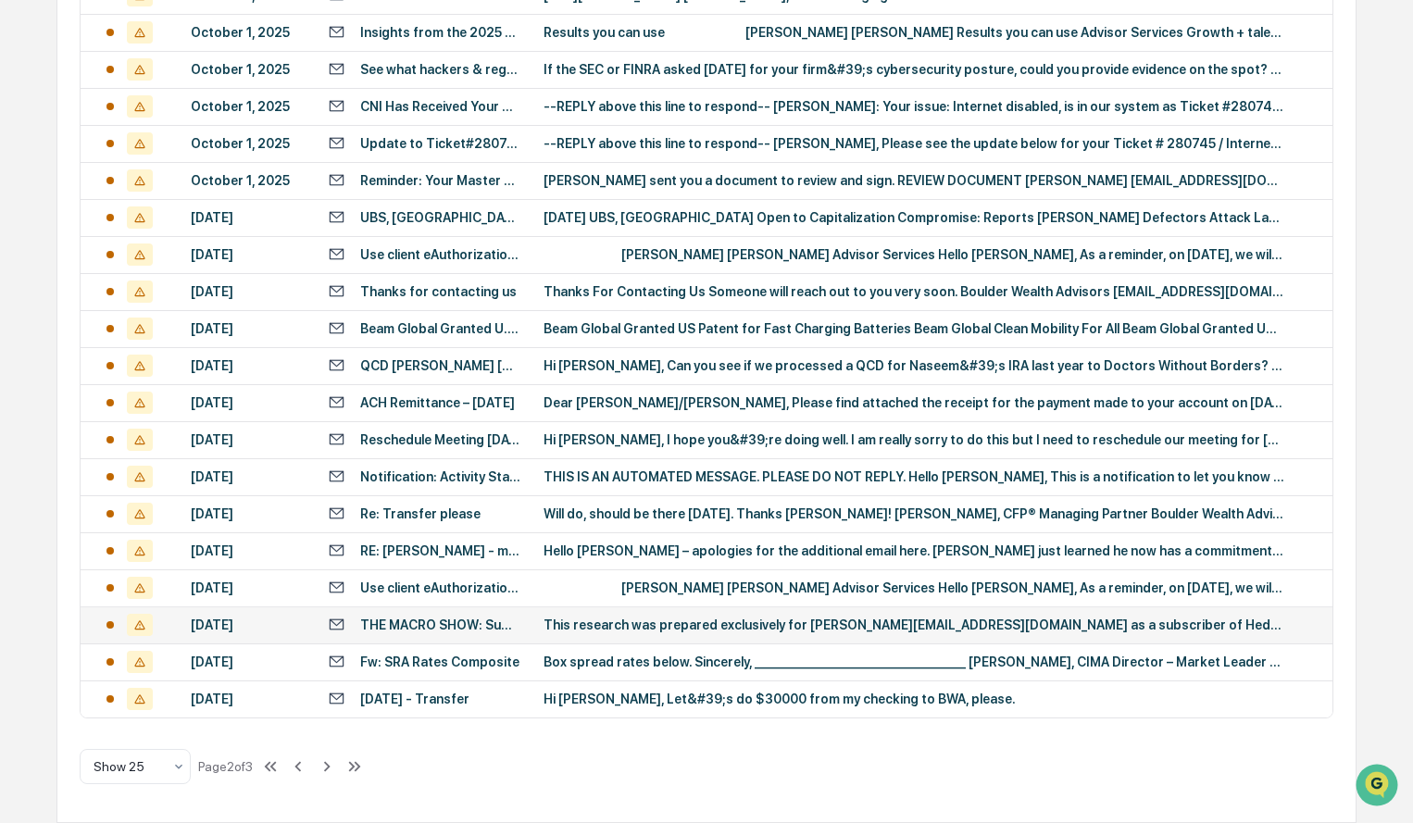
scroll to position [737, 0]
click at [331, 768] on icon at bounding box center [327, 766] width 6 height 10
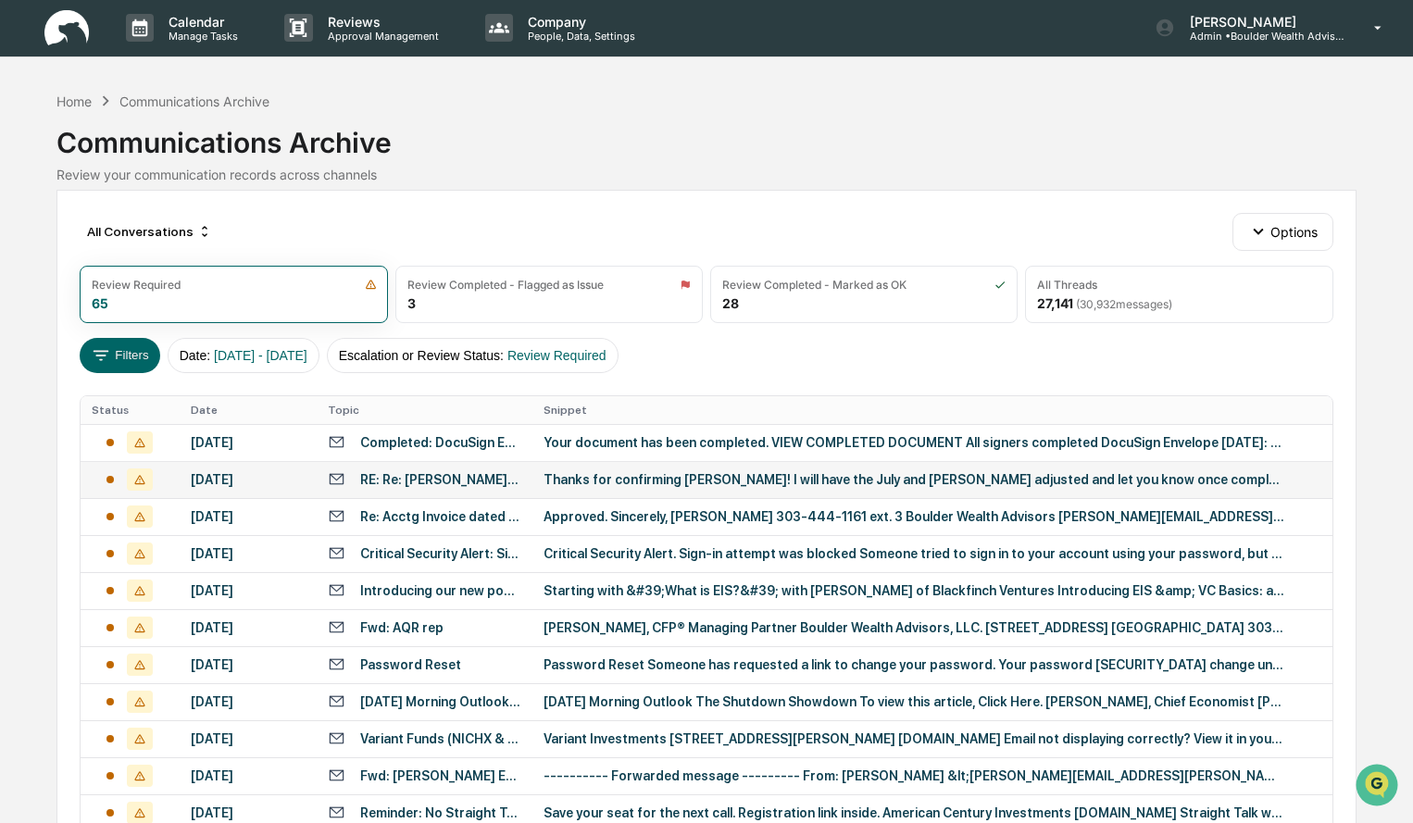
scroll to position [0, 0]
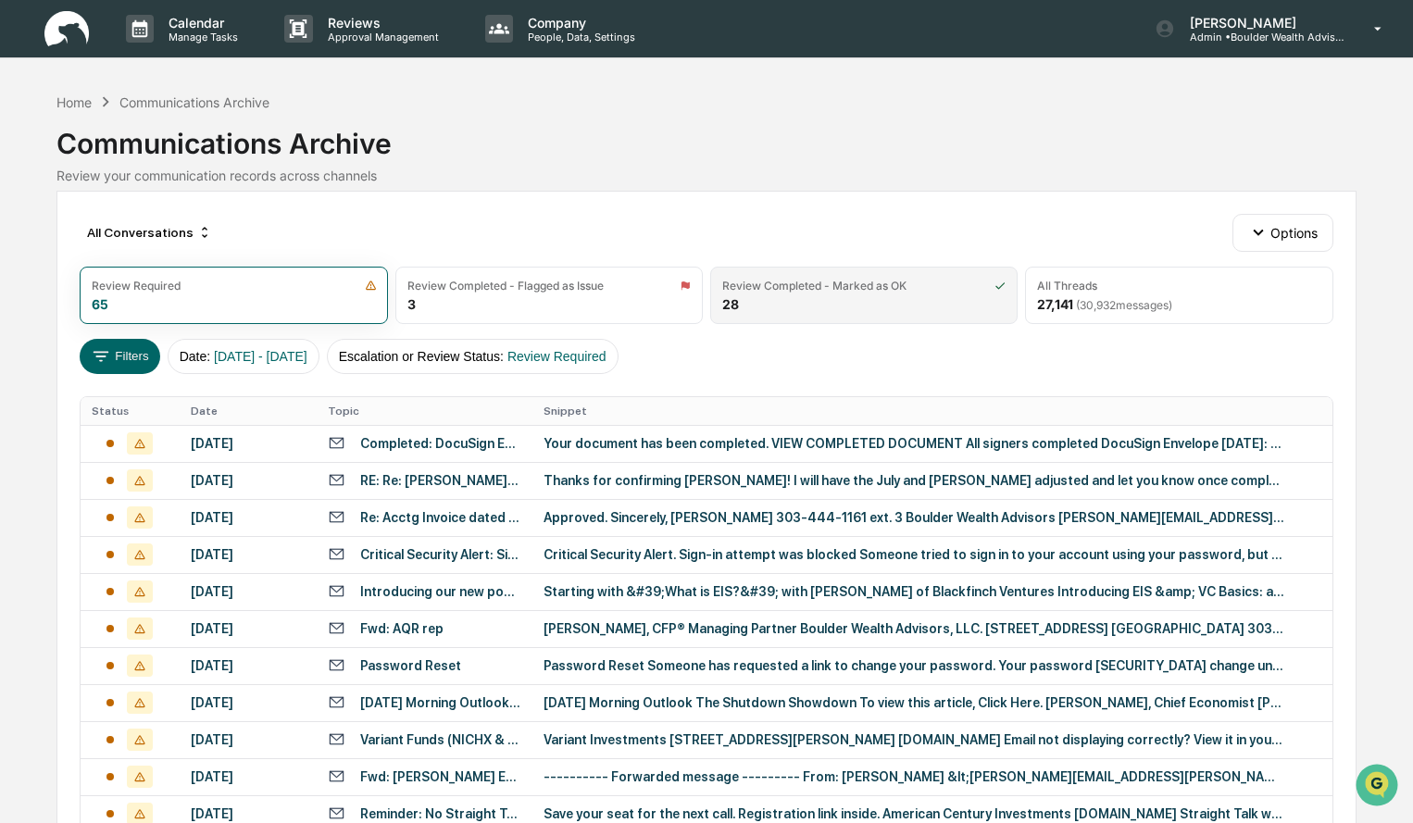
click at [795, 289] on div "Review Completed - Marked as OK" at bounding box center [814, 286] width 184 height 14
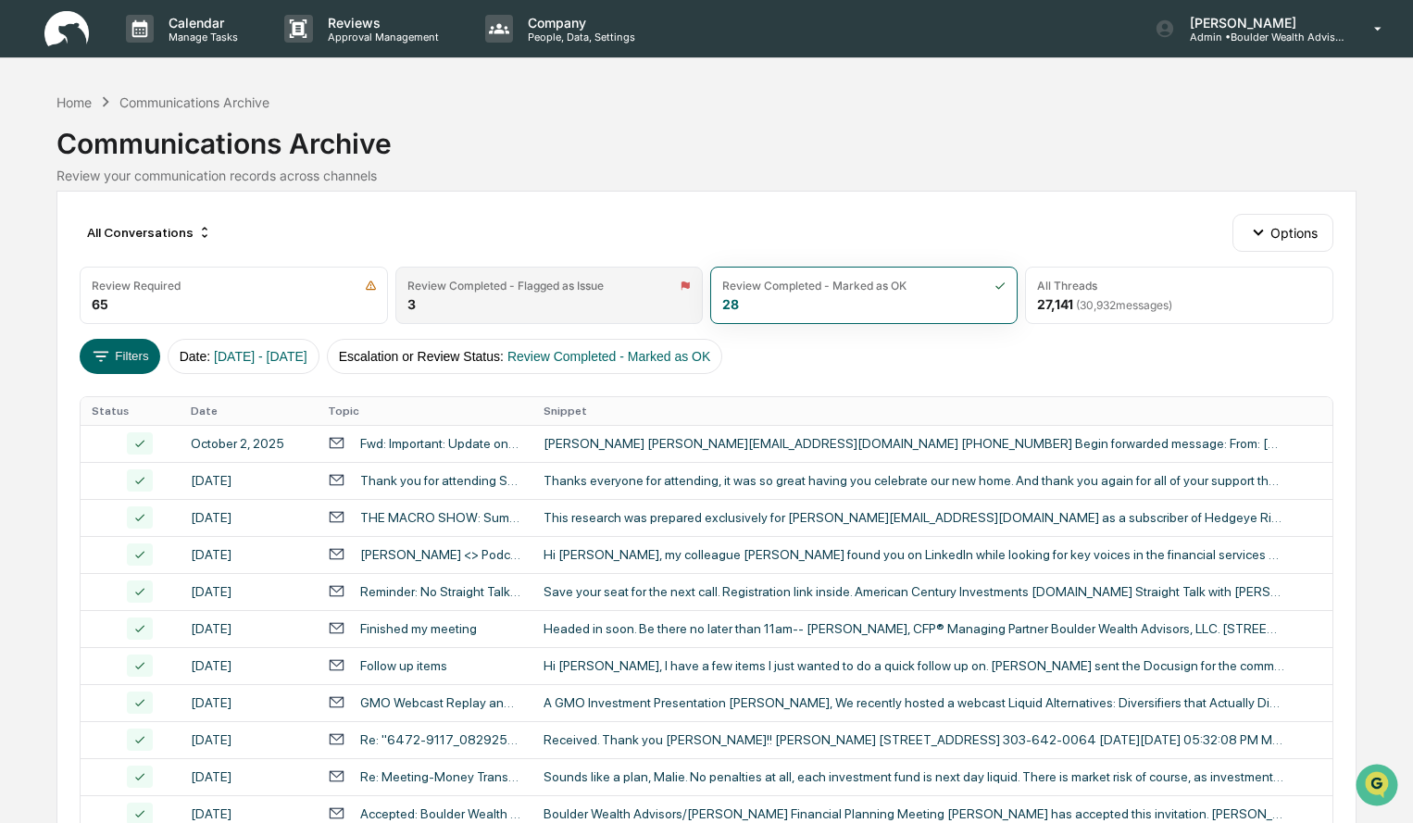
click at [625, 310] on div "Review Completed - Flagged as Issue 3" at bounding box center [548, 295] width 307 height 57
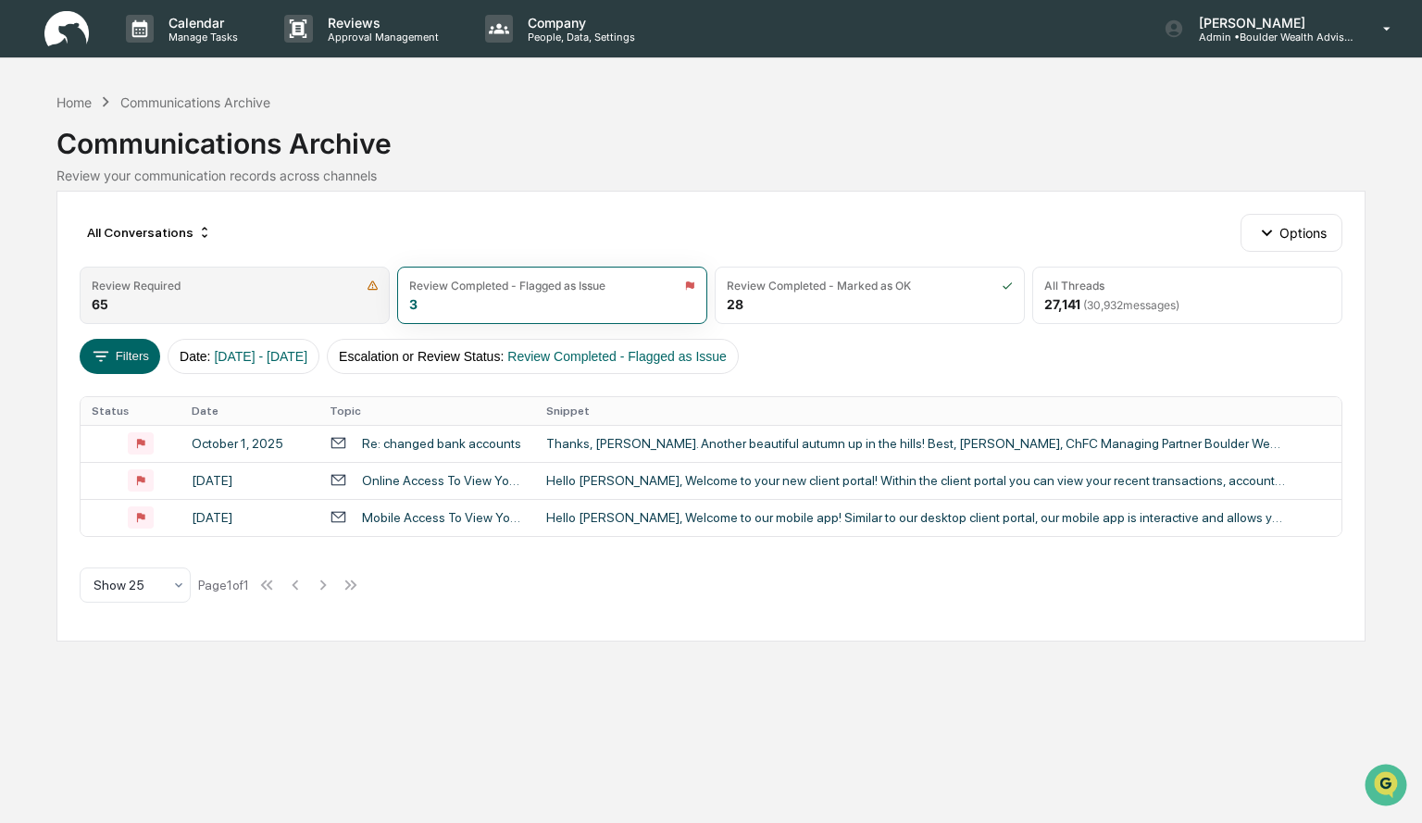
click at [202, 294] on div "Review Required 65" at bounding box center [235, 295] width 310 height 57
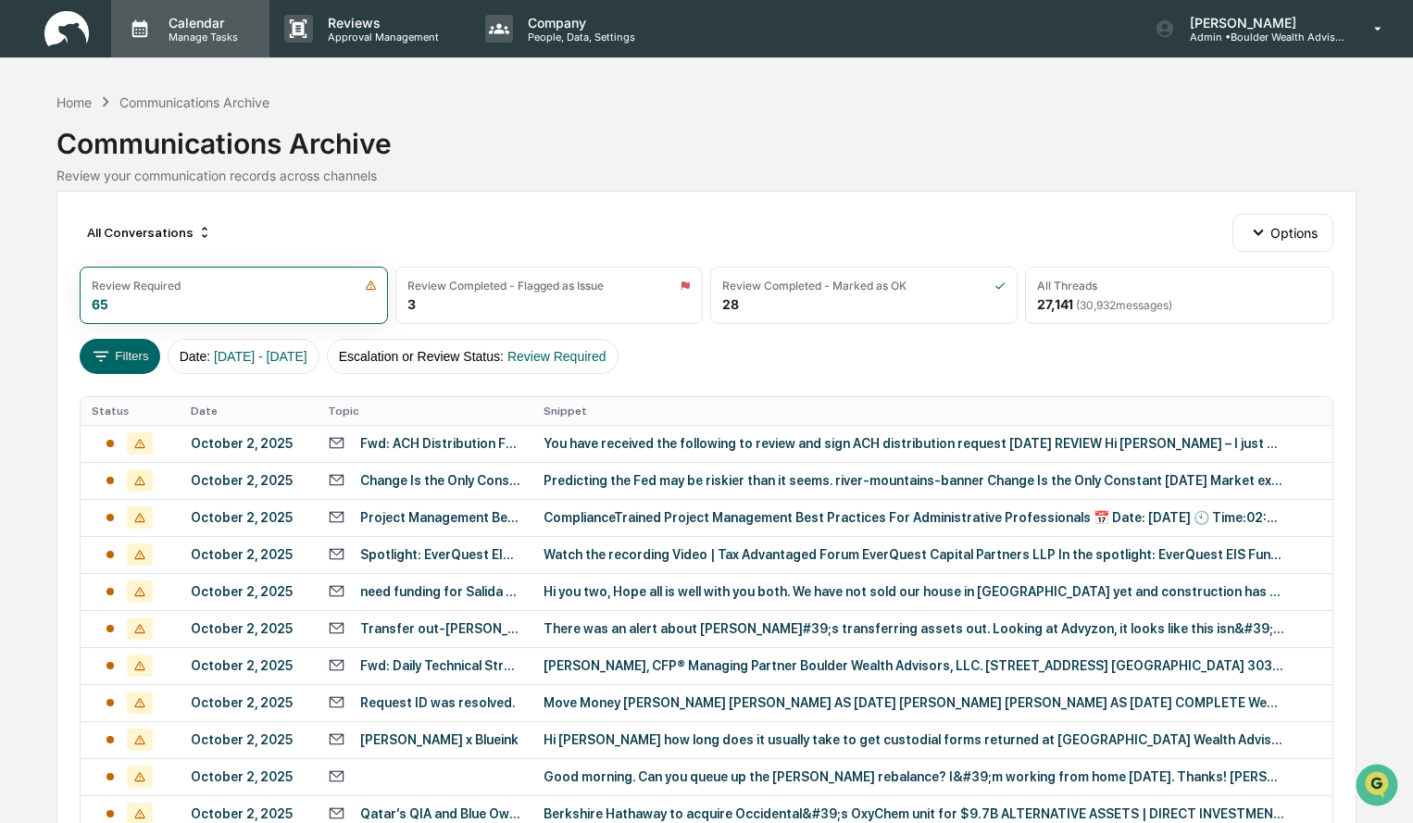
click at [213, 46] on div "Calendar Manage Tasks" at bounding box center [190, 28] width 158 height 57
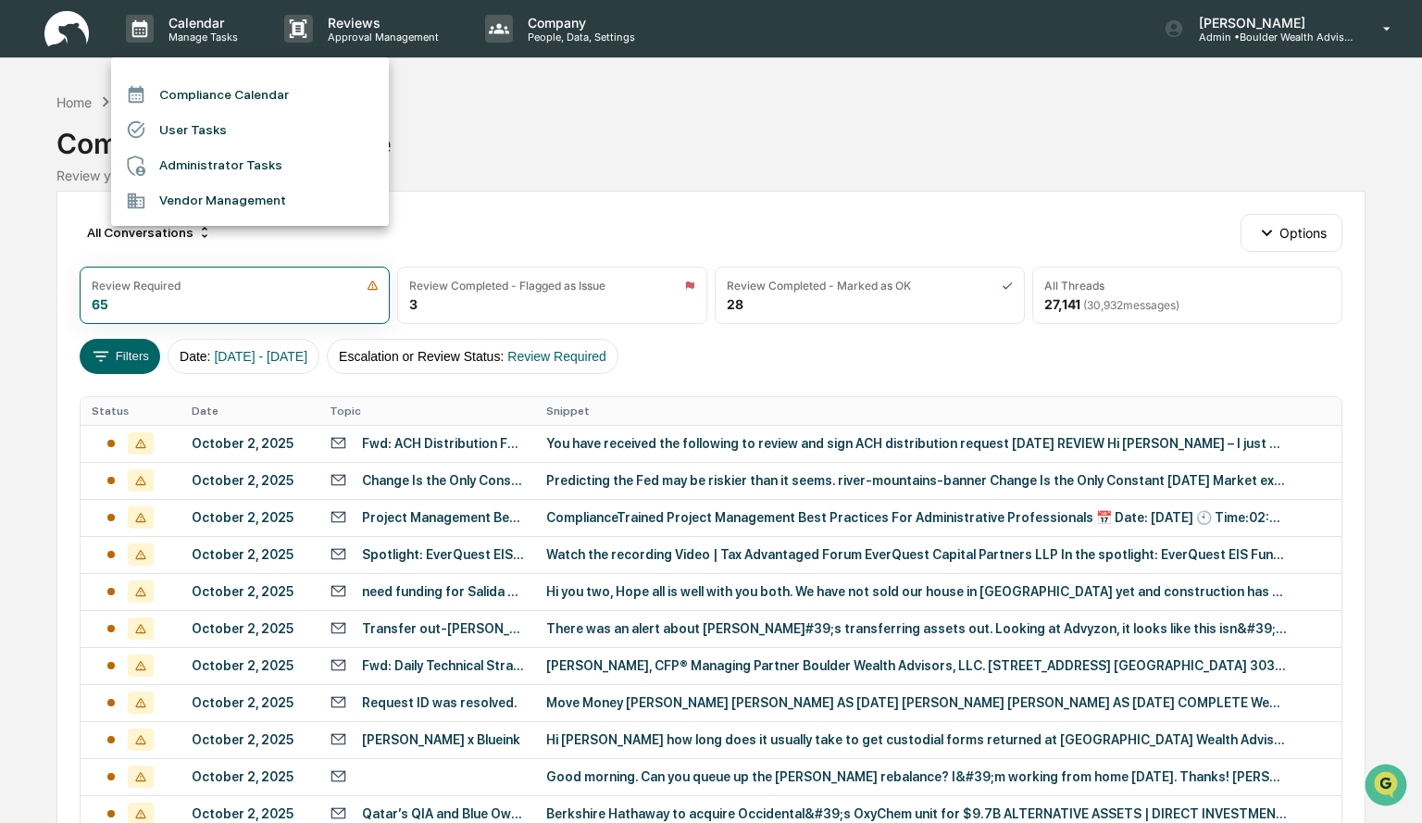
click at [232, 94] on li "Compliance Calendar" at bounding box center [250, 94] width 278 height 35
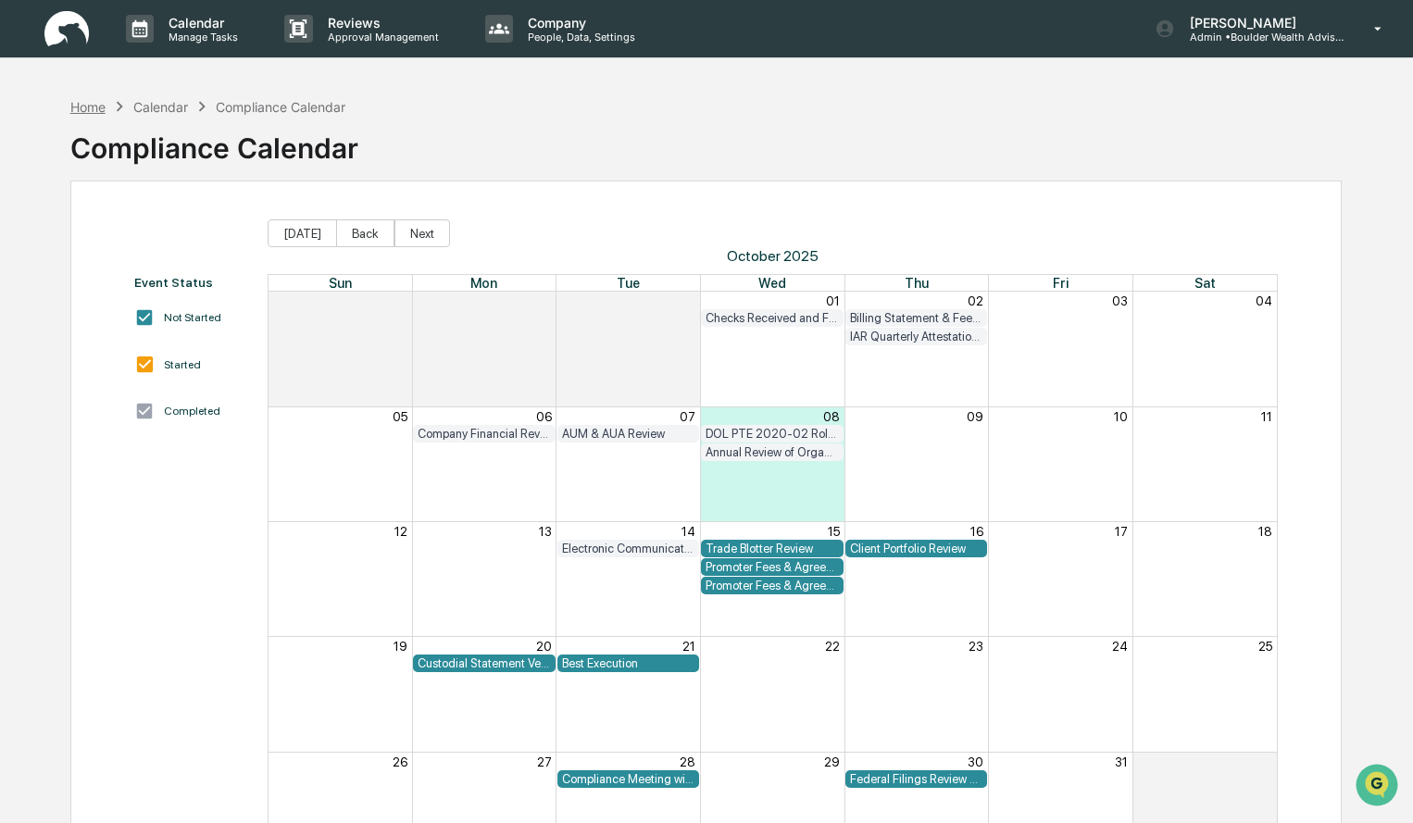
click at [83, 105] on div "Home" at bounding box center [87, 107] width 35 height 16
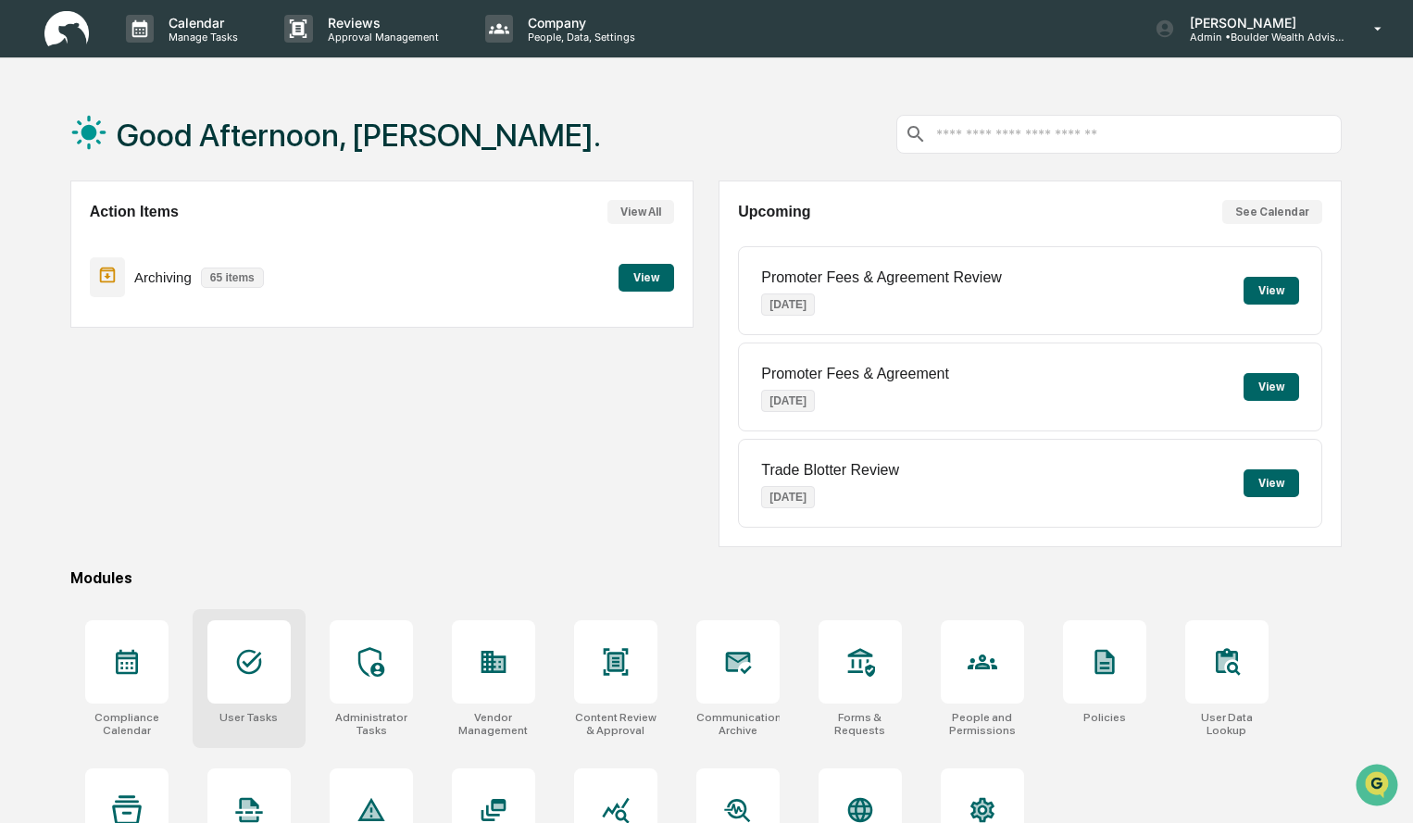
click at [258, 655] on icon at bounding box center [248, 662] width 25 height 25
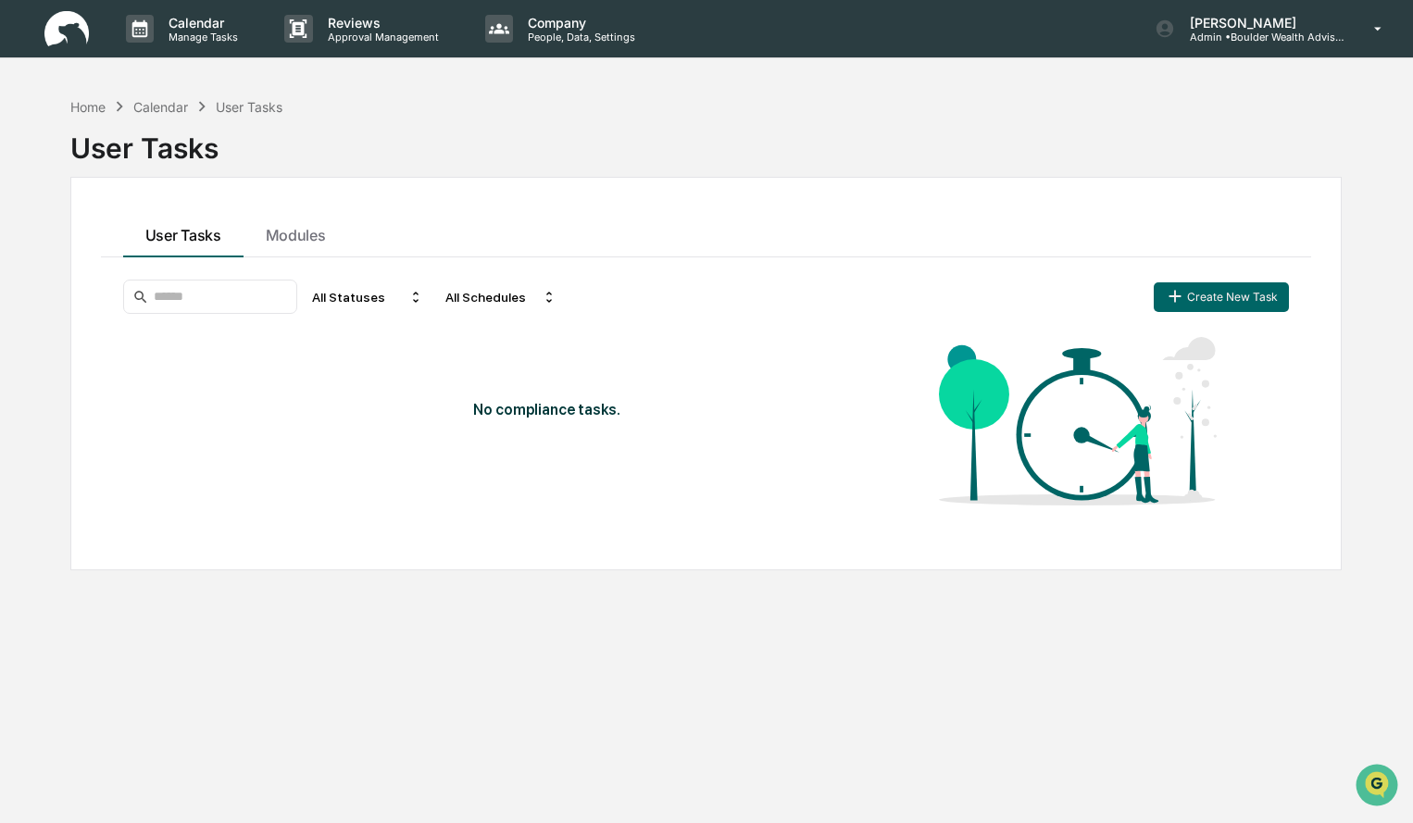
click at [165, 107] on div "Calendar" at bounding box center [160, 107] width 55 height 16
click at [212, 28] on p "Calendar" at bounding box center [201, 23] width 94 height 16
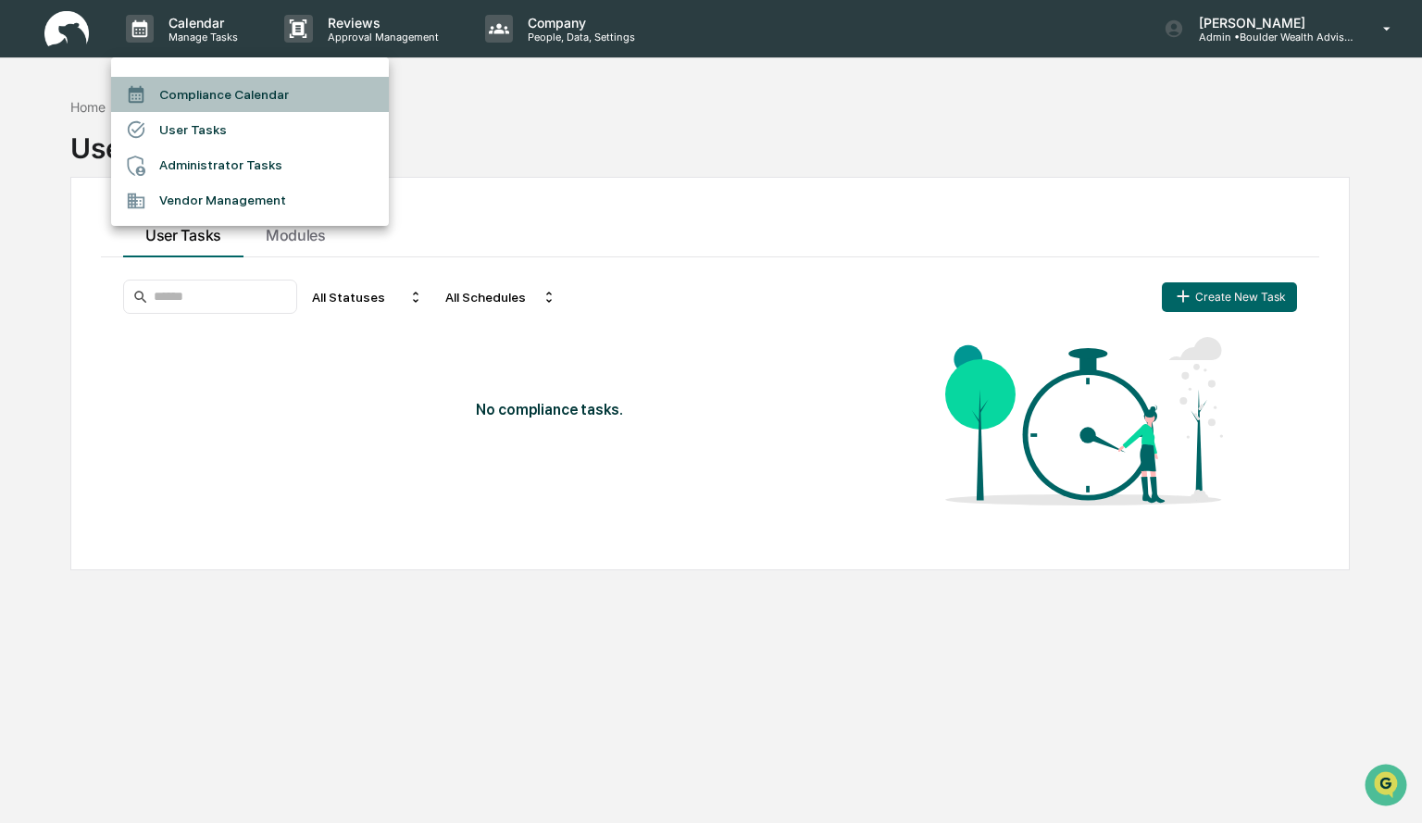
click at [216, 95] on li "Compliance Calendar" at bounding box center [250, 94] width 278 height 35
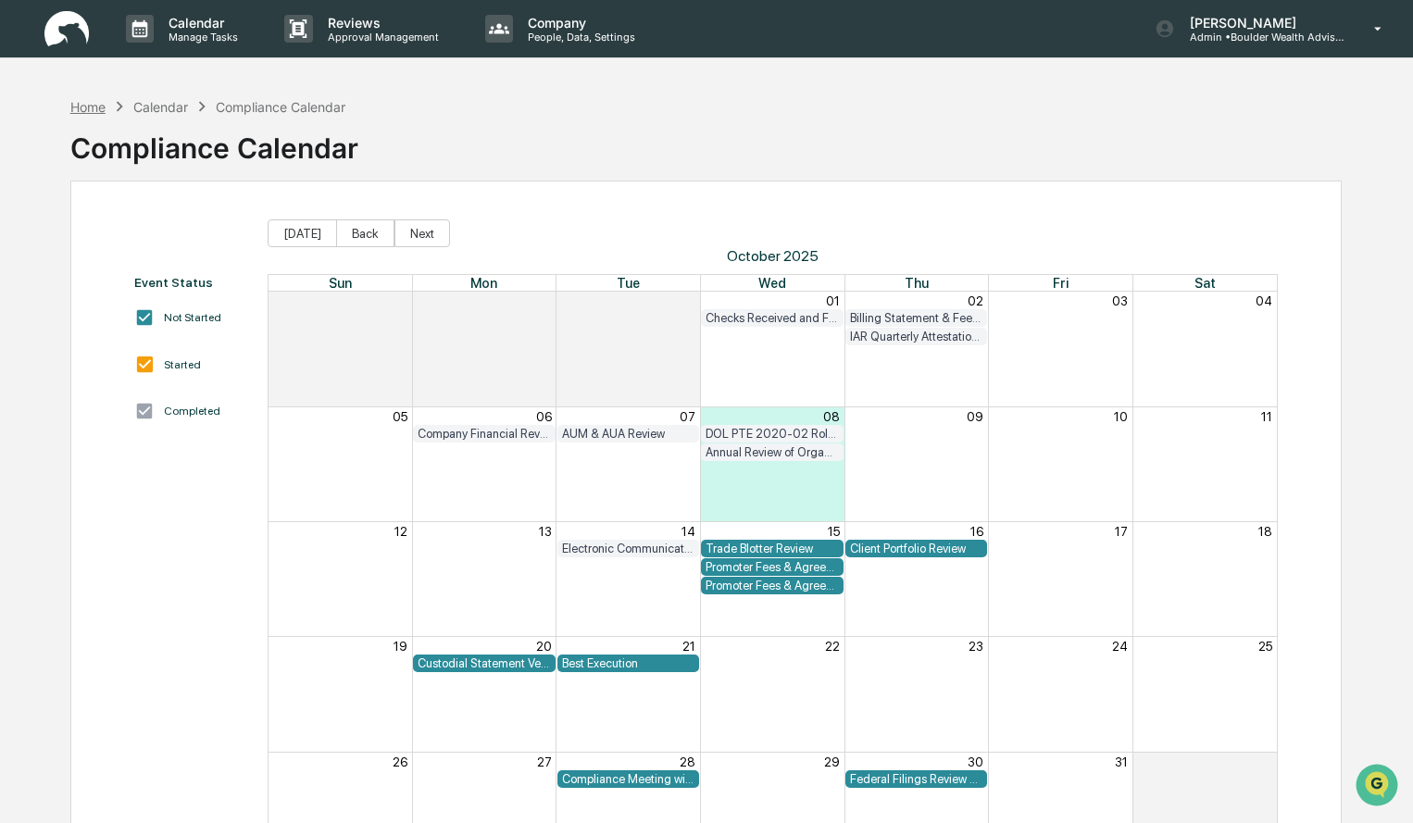
click at [82, 110] on div "Home" at bounding box center [87, 107] width 35 height 16
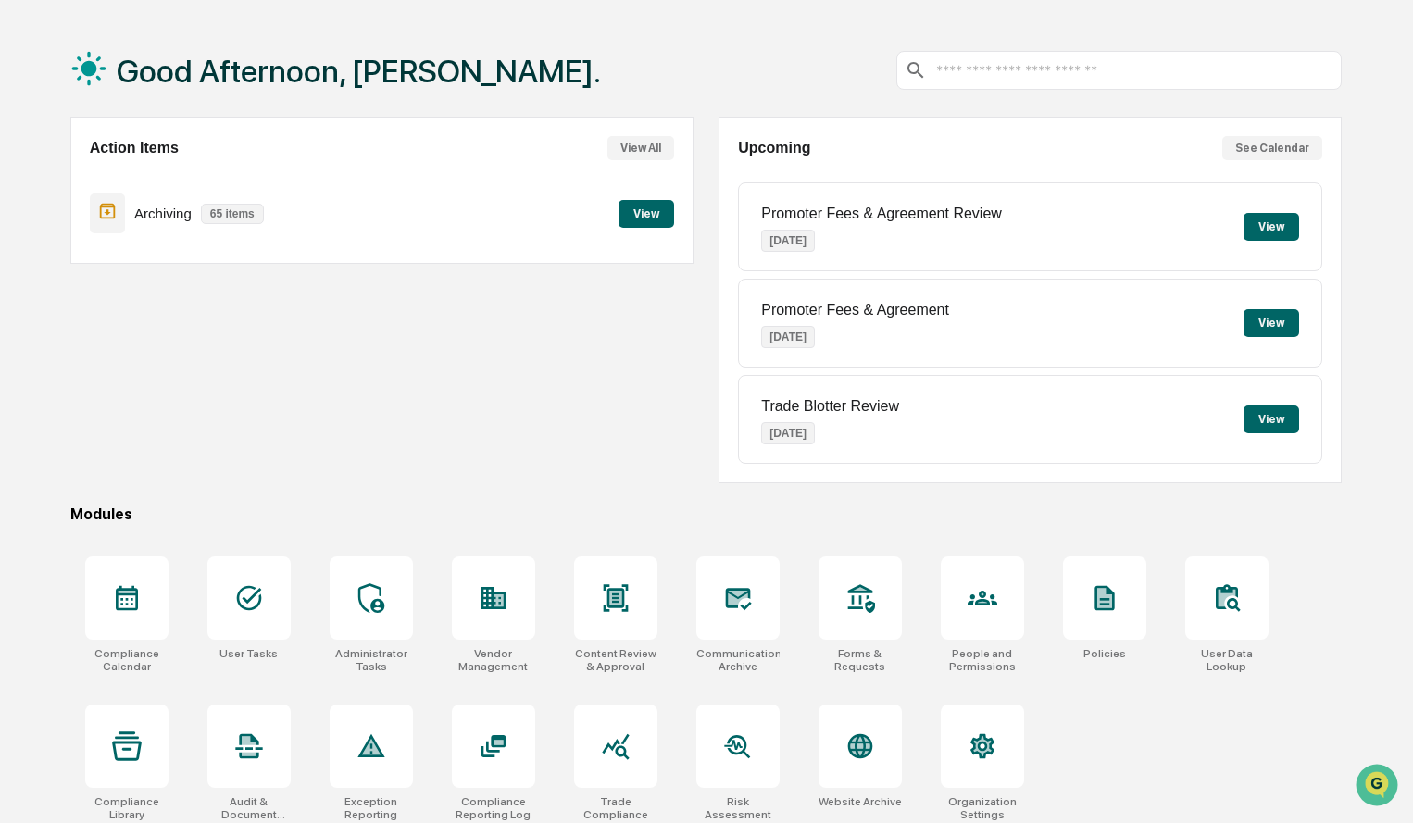
scroll to position [88, 0]
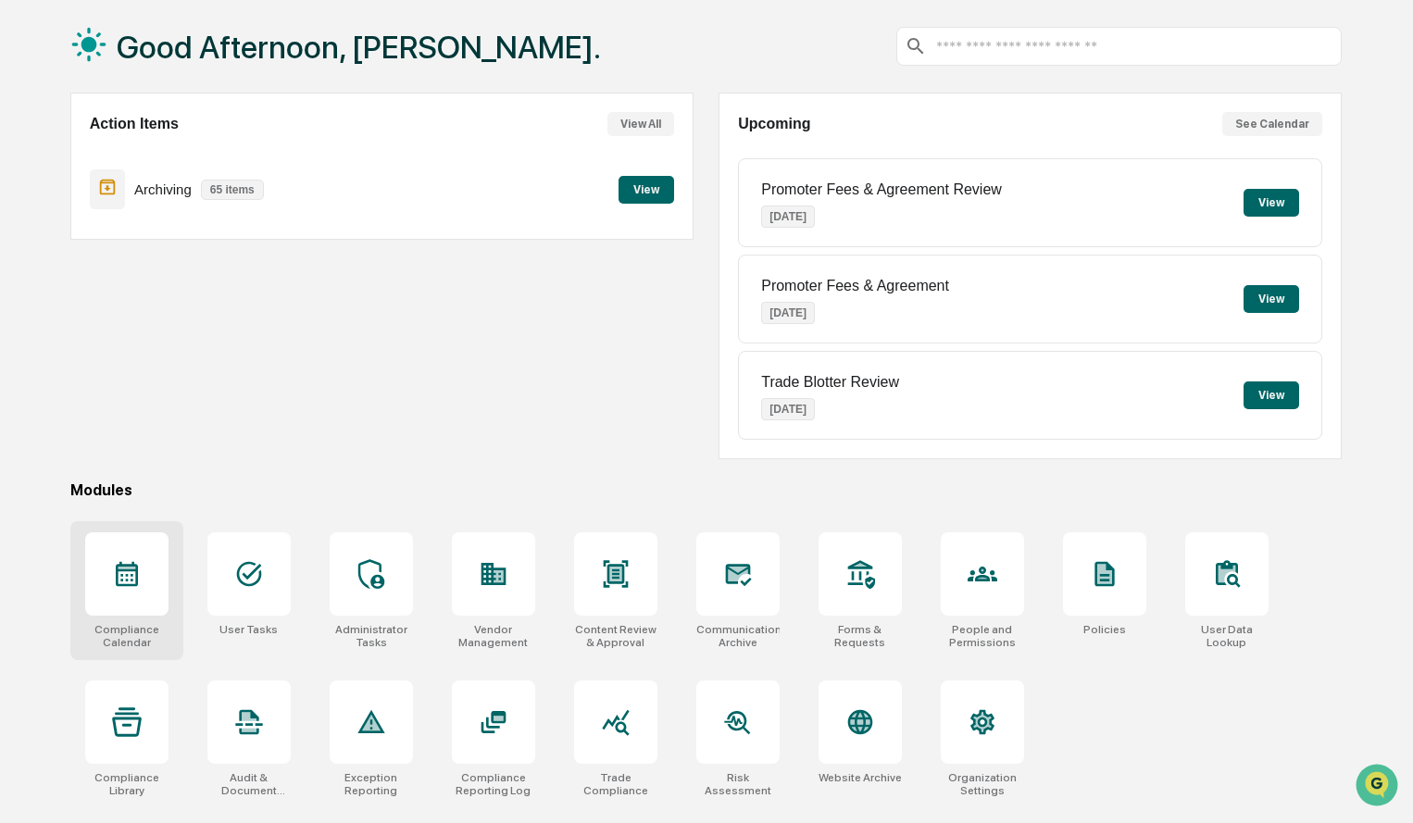
click at [139, 592] on div at bounding box center [126, 573] width 83 height 83
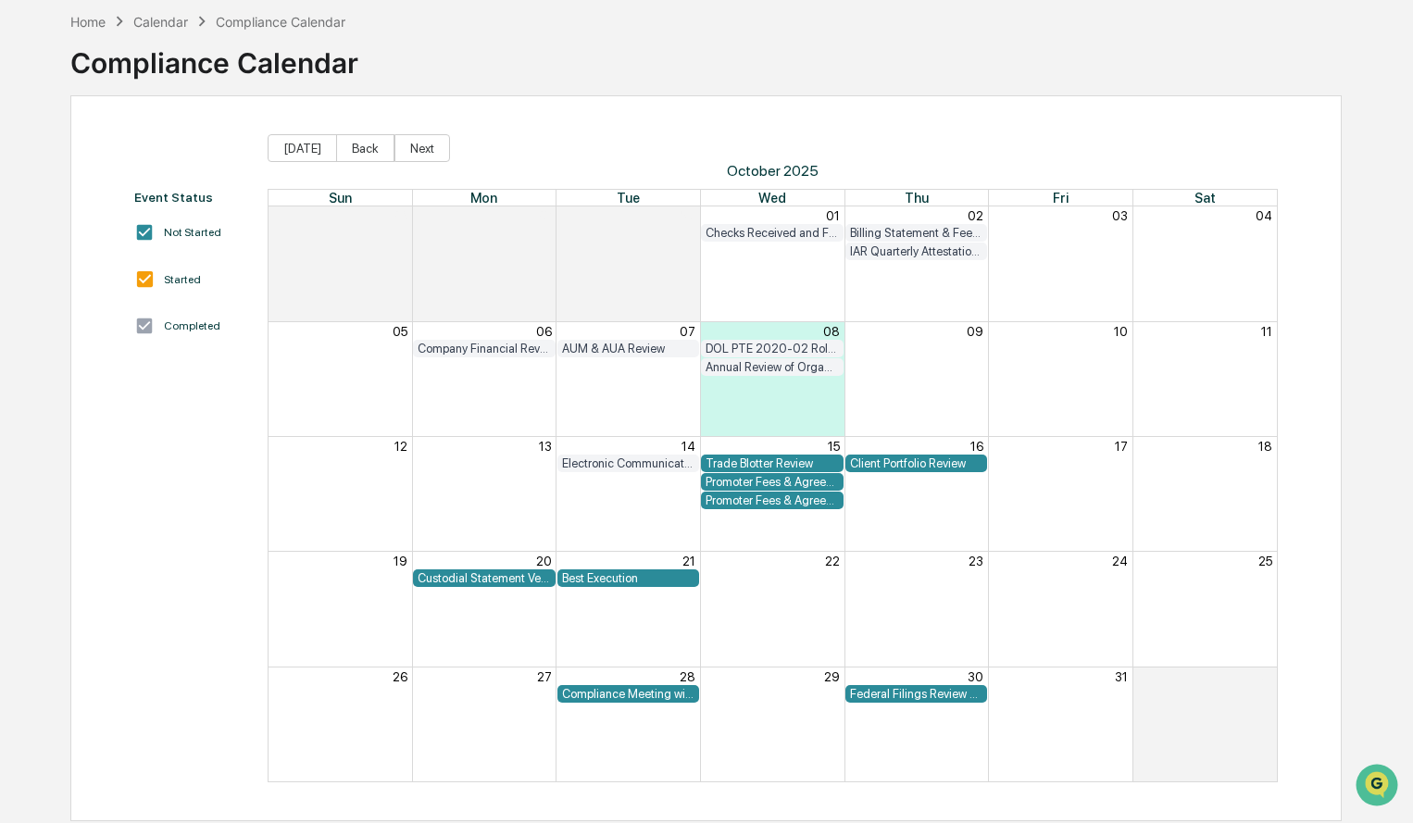
scroll to position [88, 0]
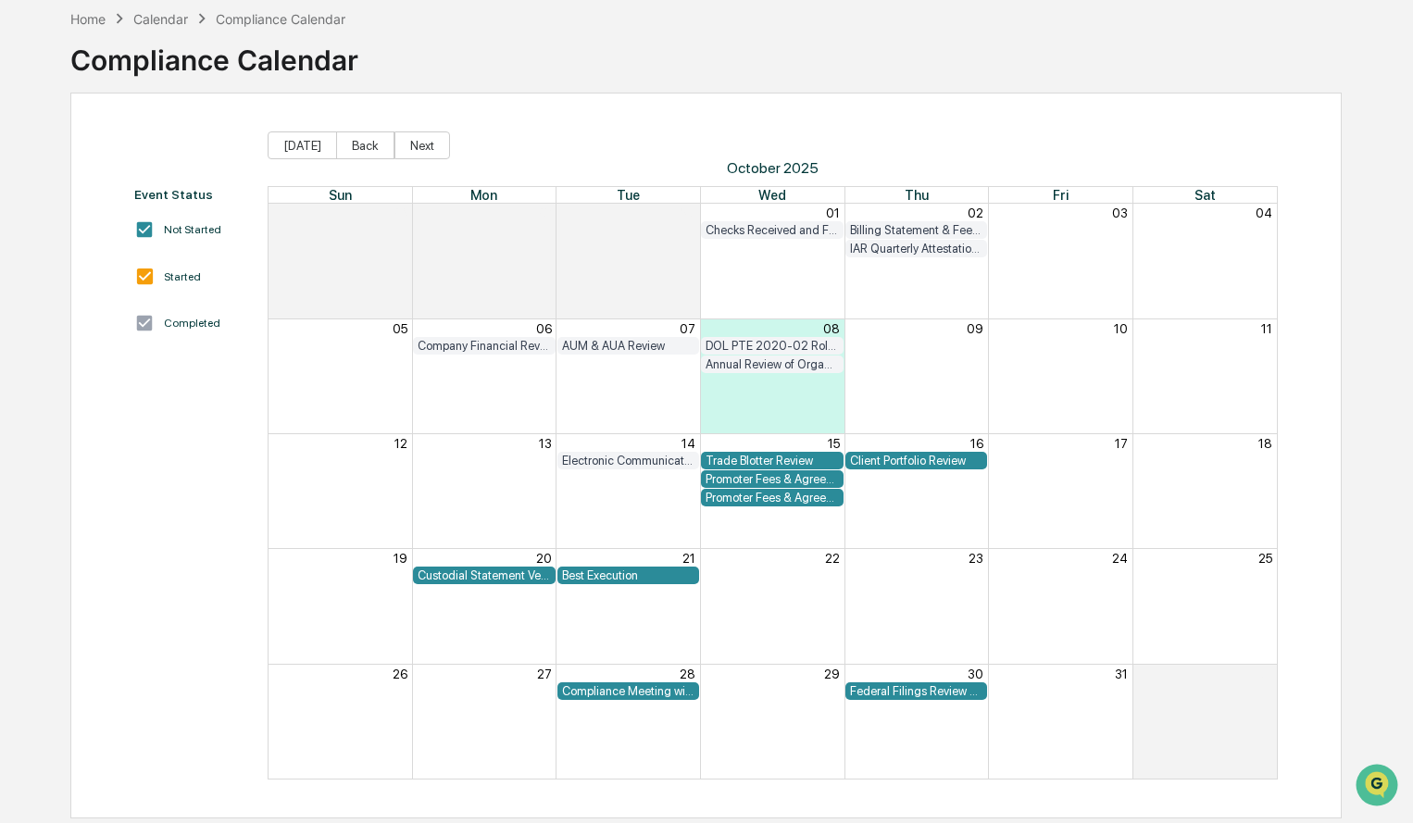
click at [620, 689] on div "Compliance Meeting with Management" at bounding box center [628, 691] width 133 height 14
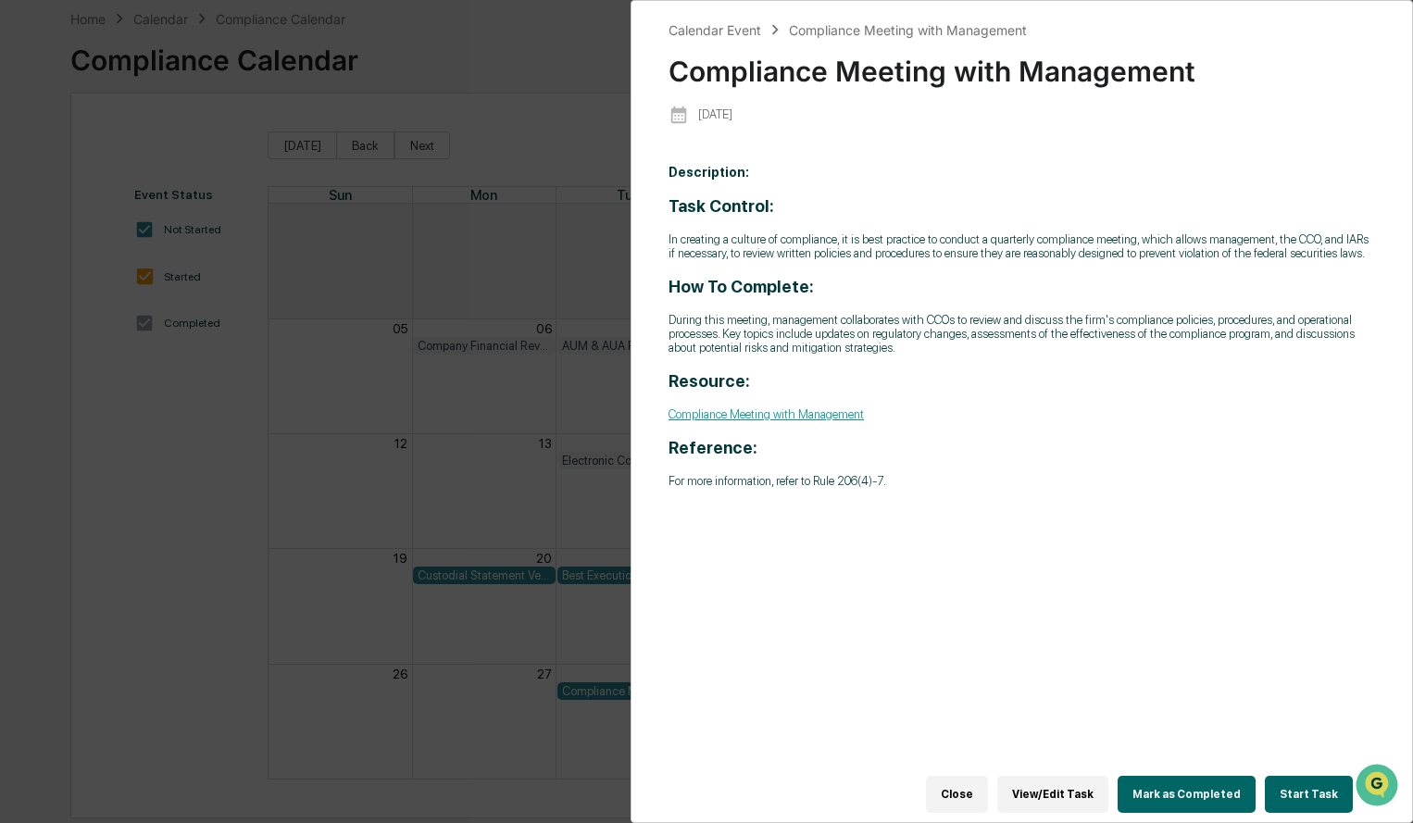
click at [977, 782] on button "Close" at bounding box center [957, 794] width 62 height 37
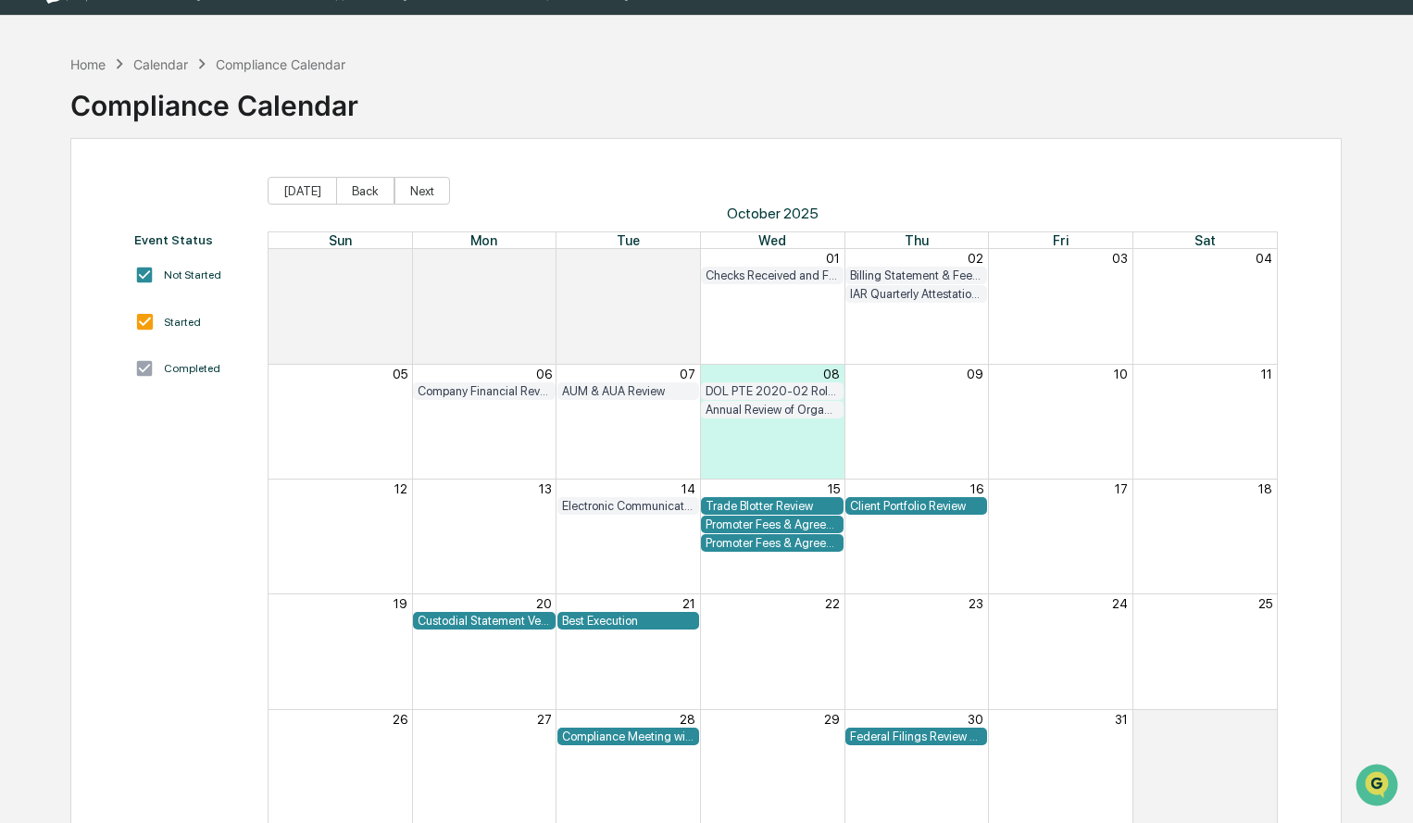
scroll to position [0, 0]
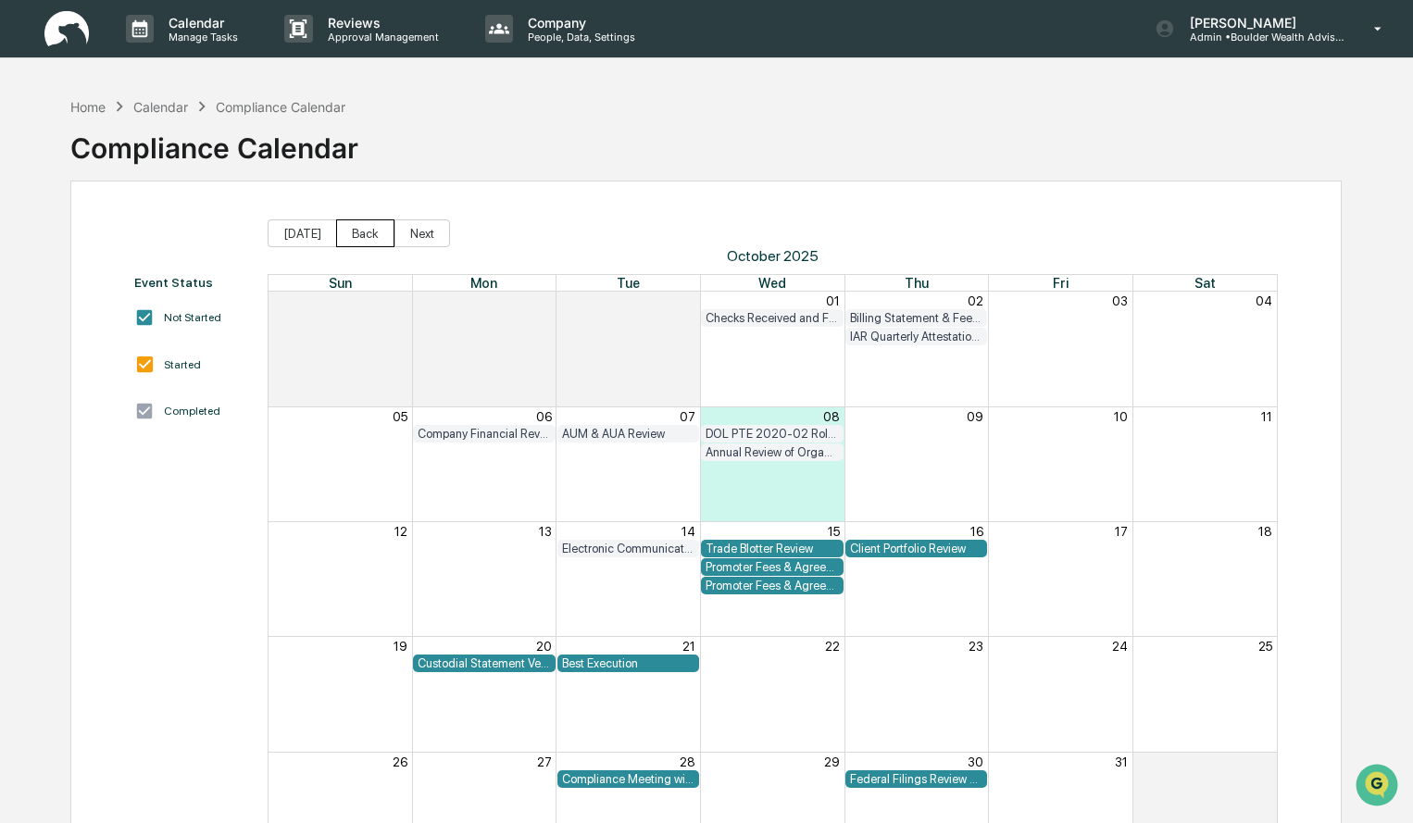
click at [361, 235] on button "Back" at bounding box center [365, 233] width 58 height 28
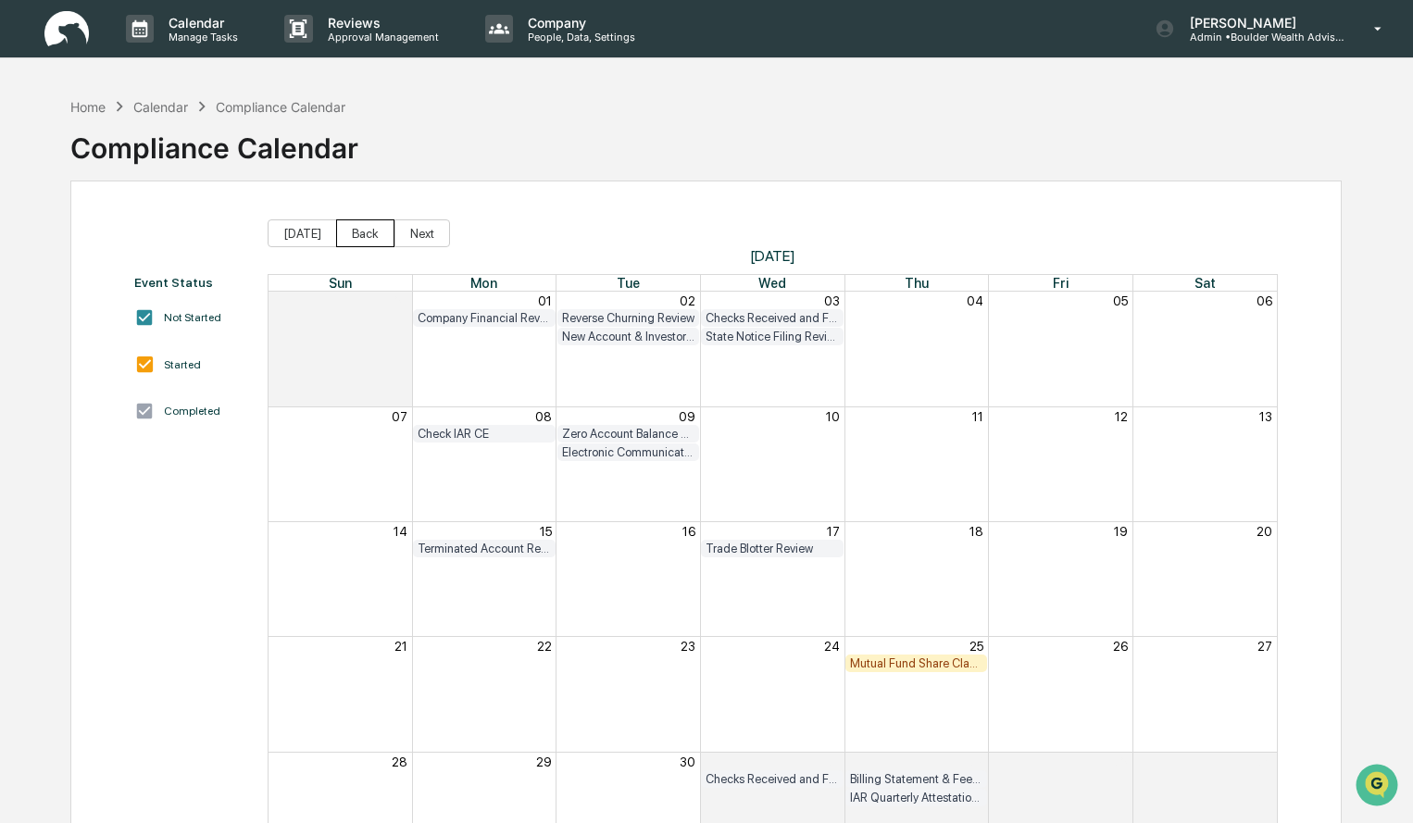
click at [366, 234] on button "Back" at bounding box center [365, 233] width 58 height 28
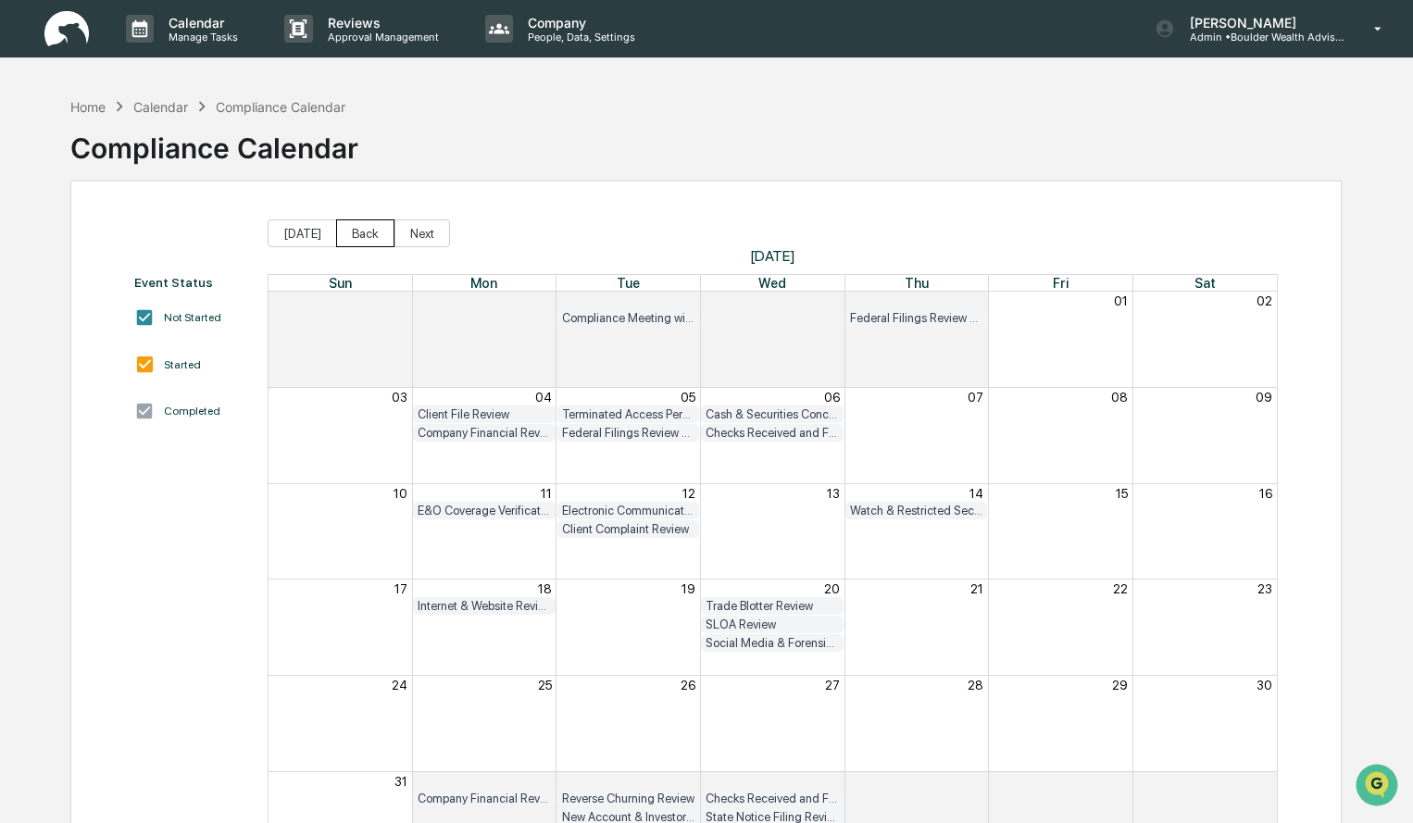
click at [366, 234] on button "Back" at bounding box center [365, 233] width 58 height 28
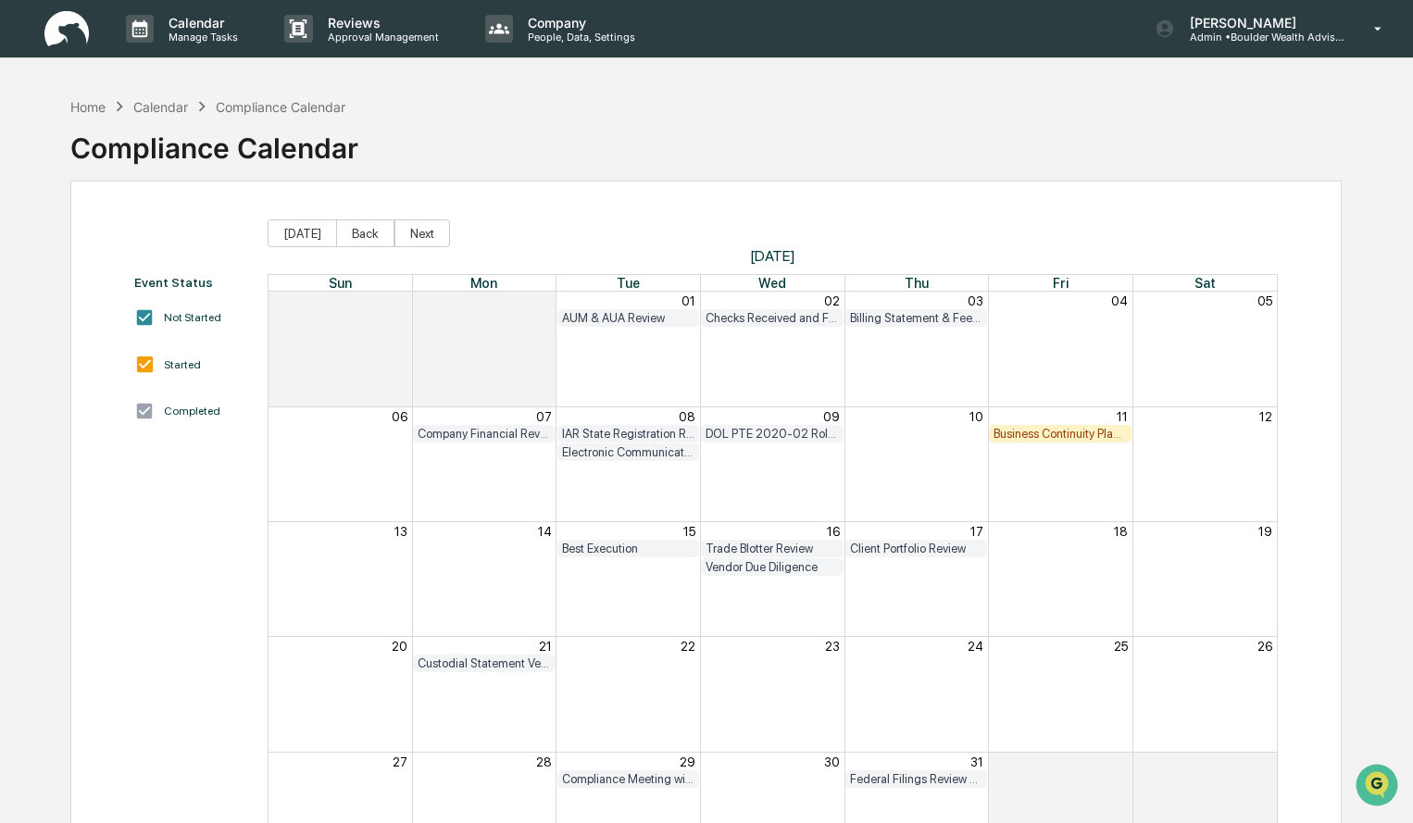
click at [1060, 436] on div "Business Continuity Plan Review & Test" at bounding box center [1060, 434] width 133 height 14
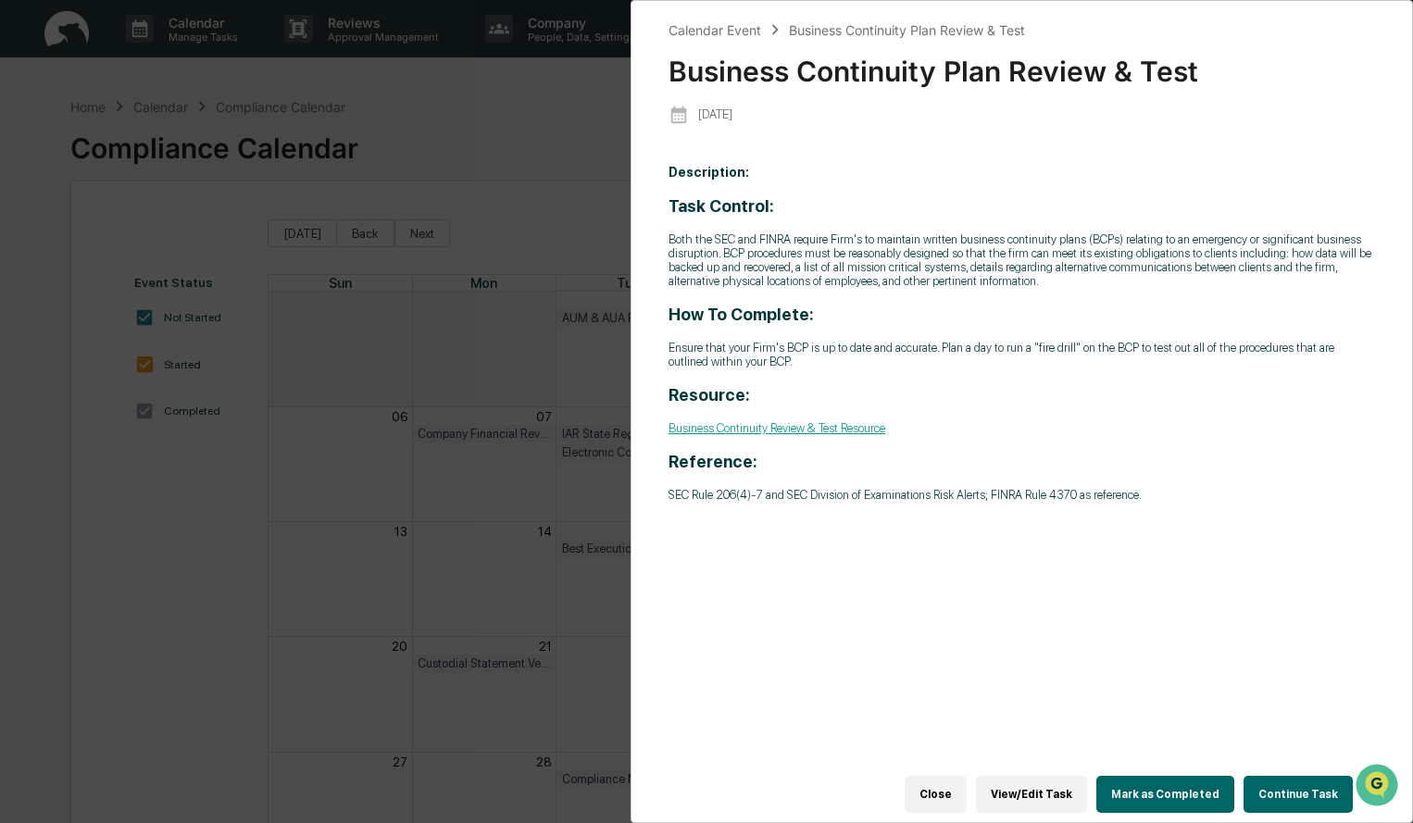
click at [1204, 786] on button "Mark as Completed" at bounding box center [1165, 794] width 138 height 37
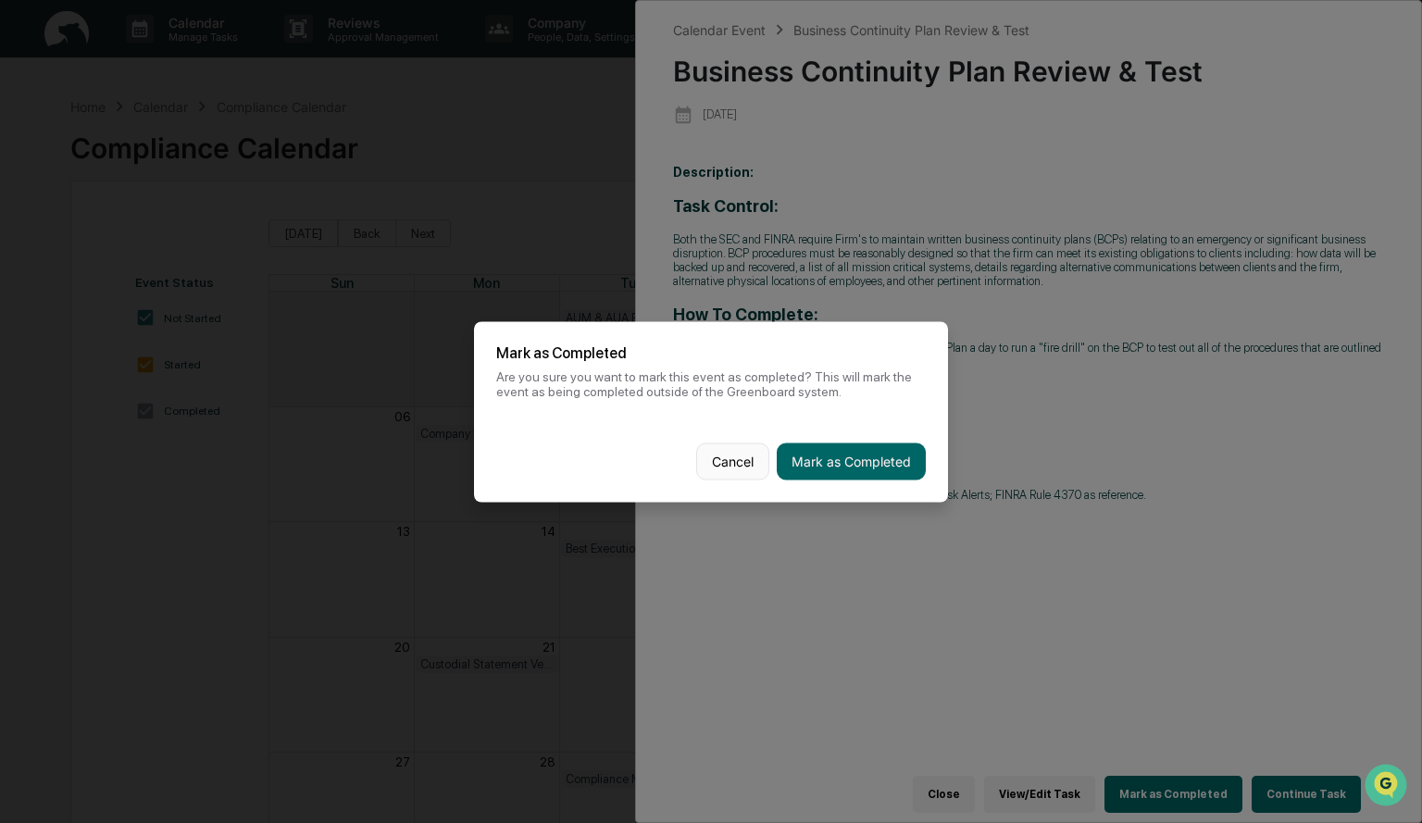
click at [725, 467] on button "Cancel" at bounding box center [732, 461] width 73 height 37
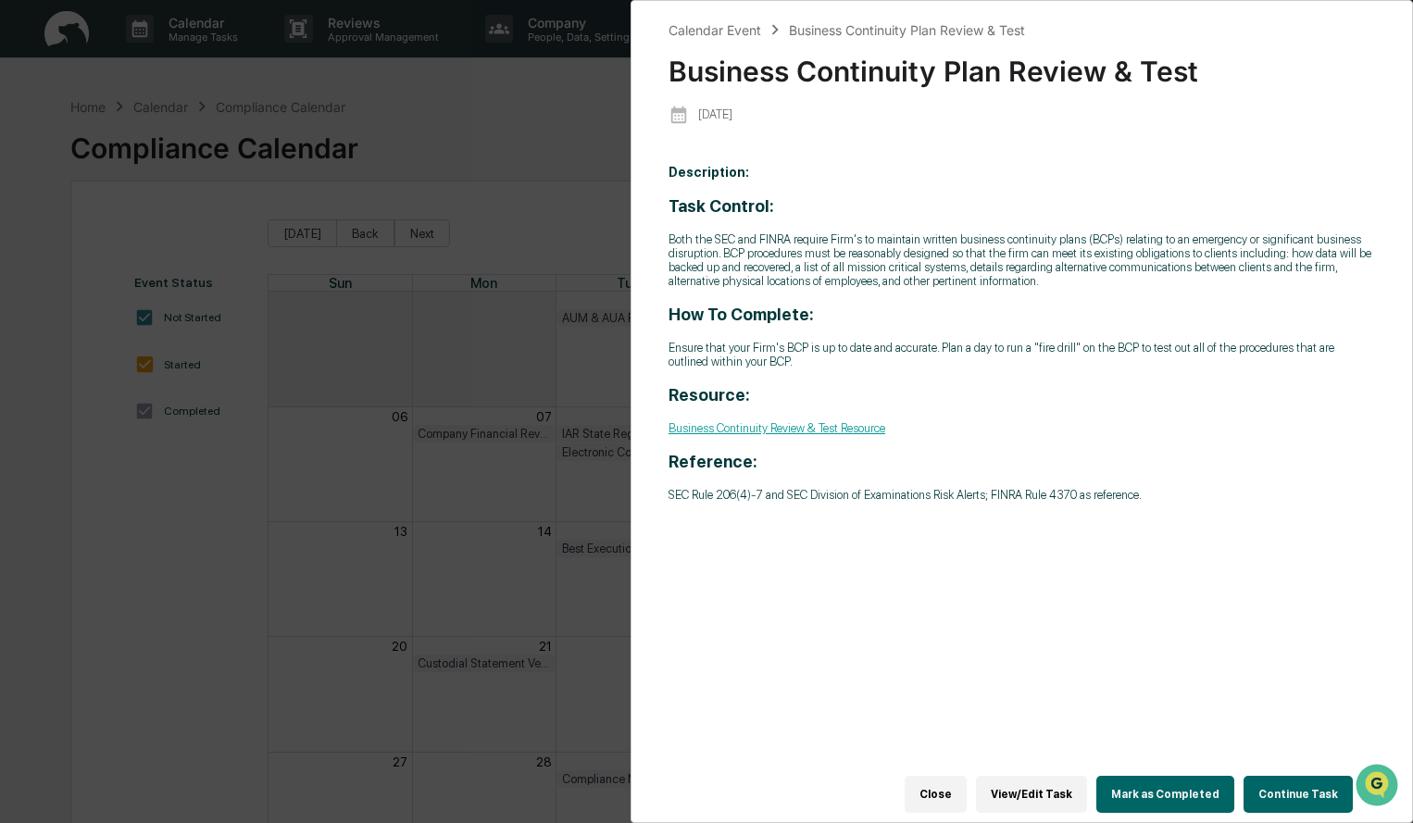
click at [1281, 791] on button "Continue Task" at bounding box center [1298, 794] width 109 height 37
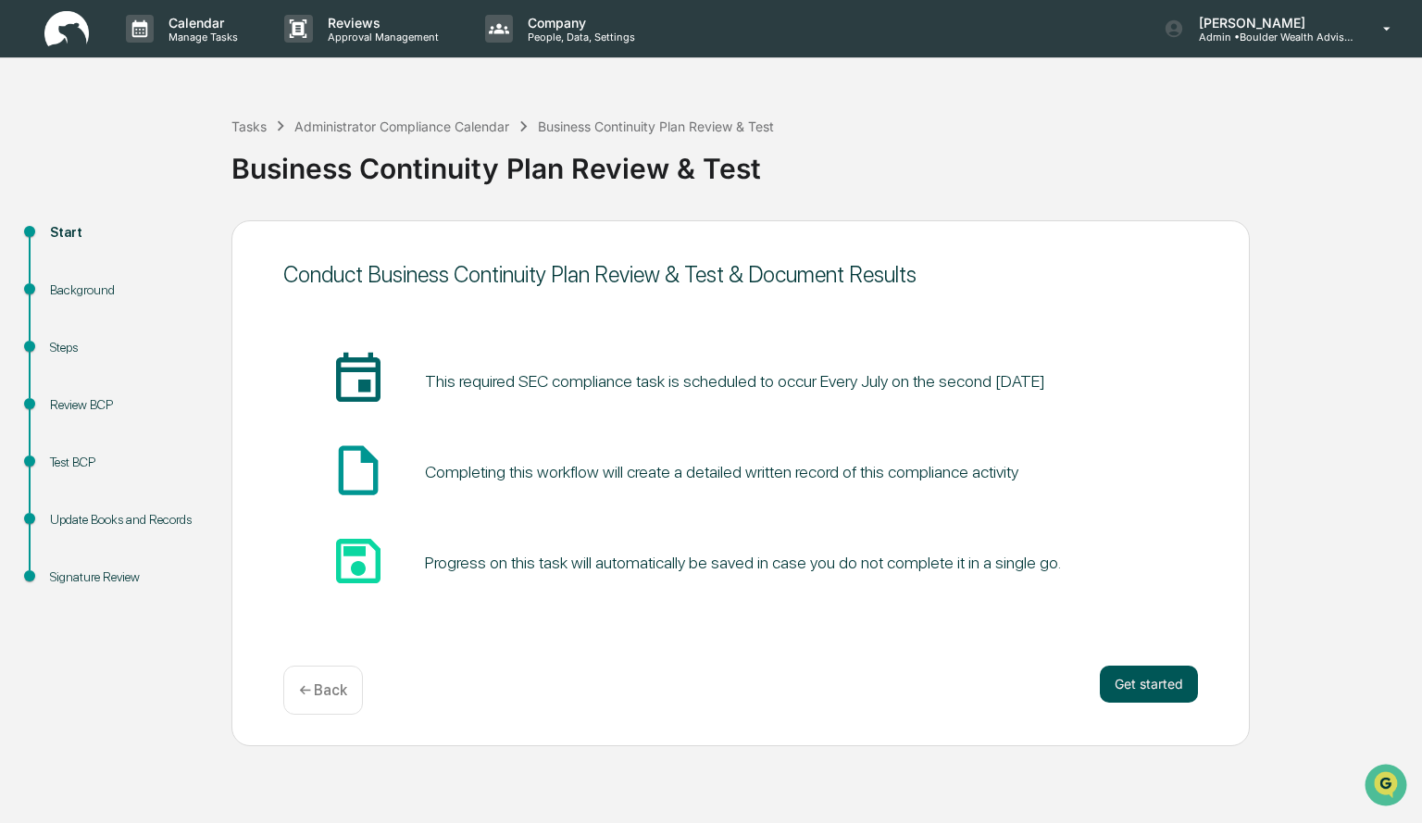
click at [1150, 675] on button "Get started" at bounding box center [1149, 684] width 98 height 37
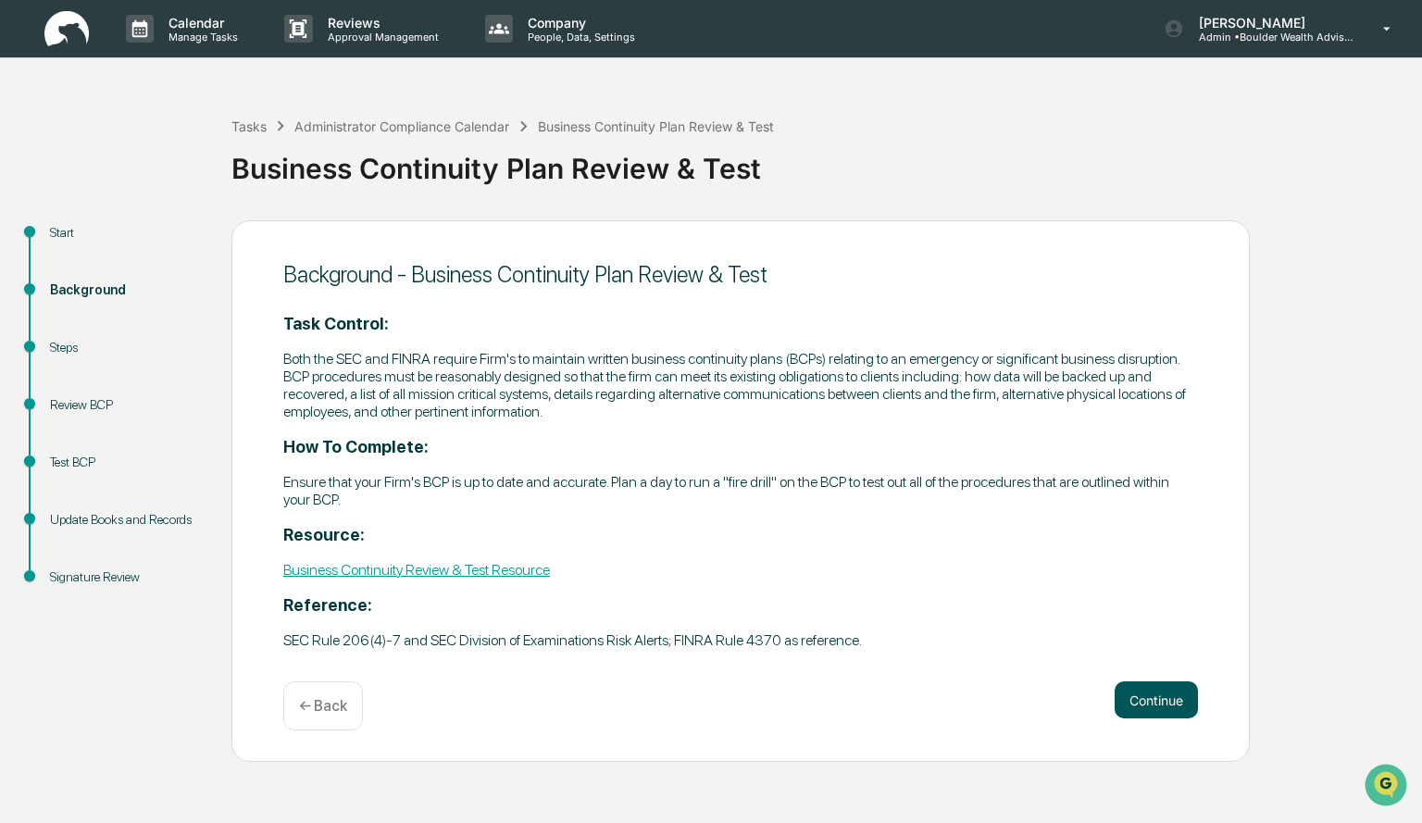
click at [1139, 701] on button "Continue" at bounding box center [1156, 699] width 83 height 37
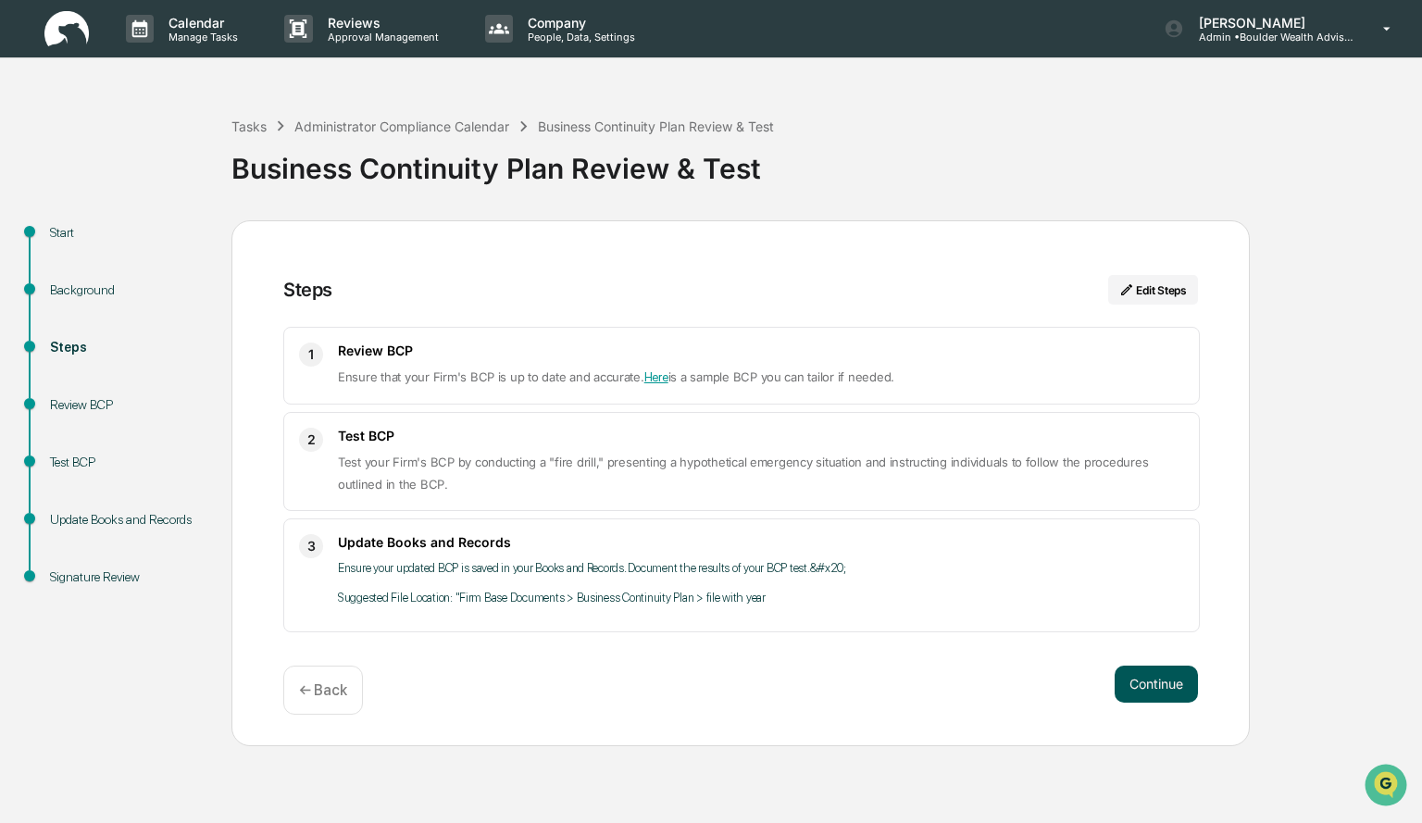
click at [1157, 690] on button "Continue" at bounding box center [1156, 684] width 83 height 37
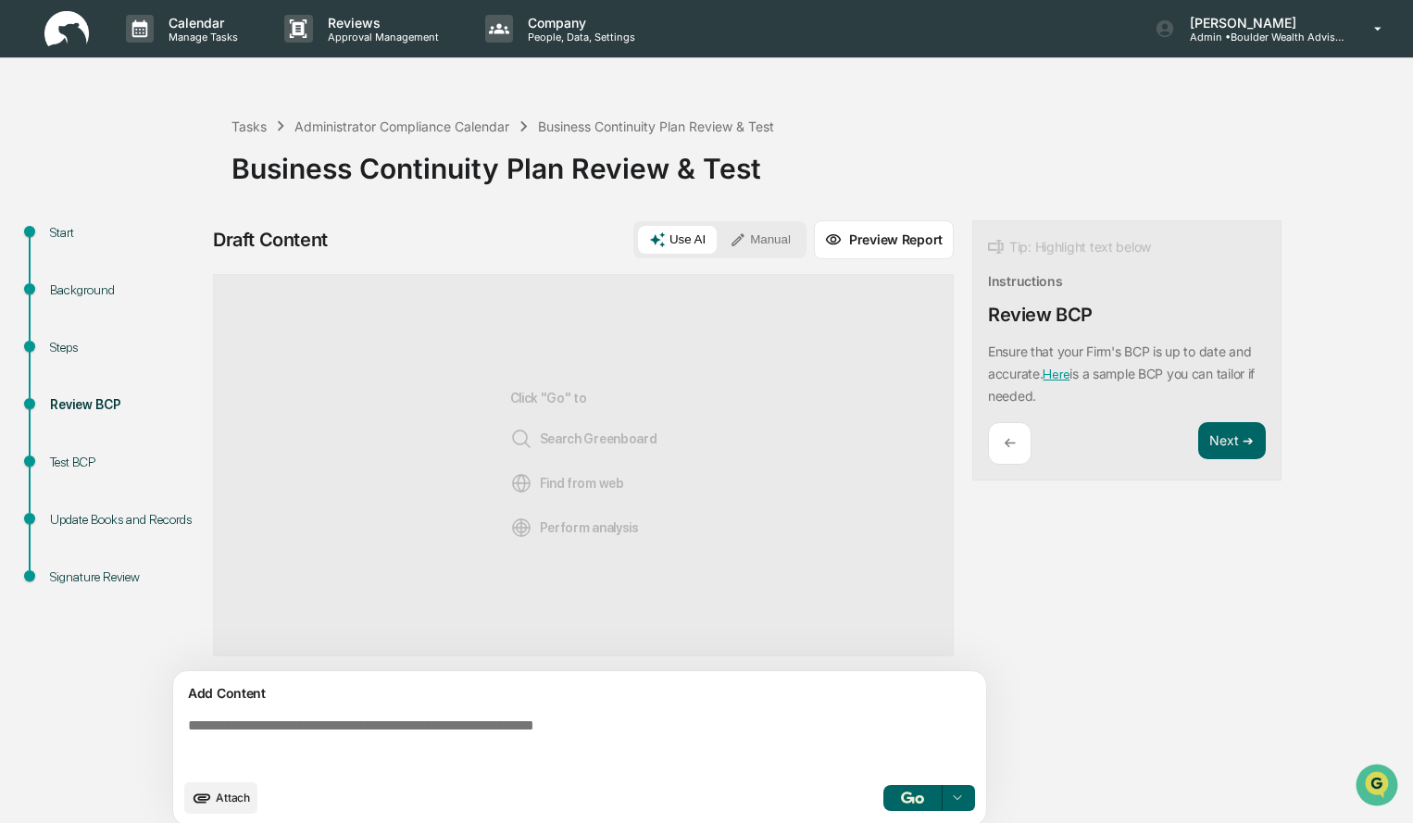
click at [760, 246] on button "Manual" at bounding box center [760, 240] width 83 height 28
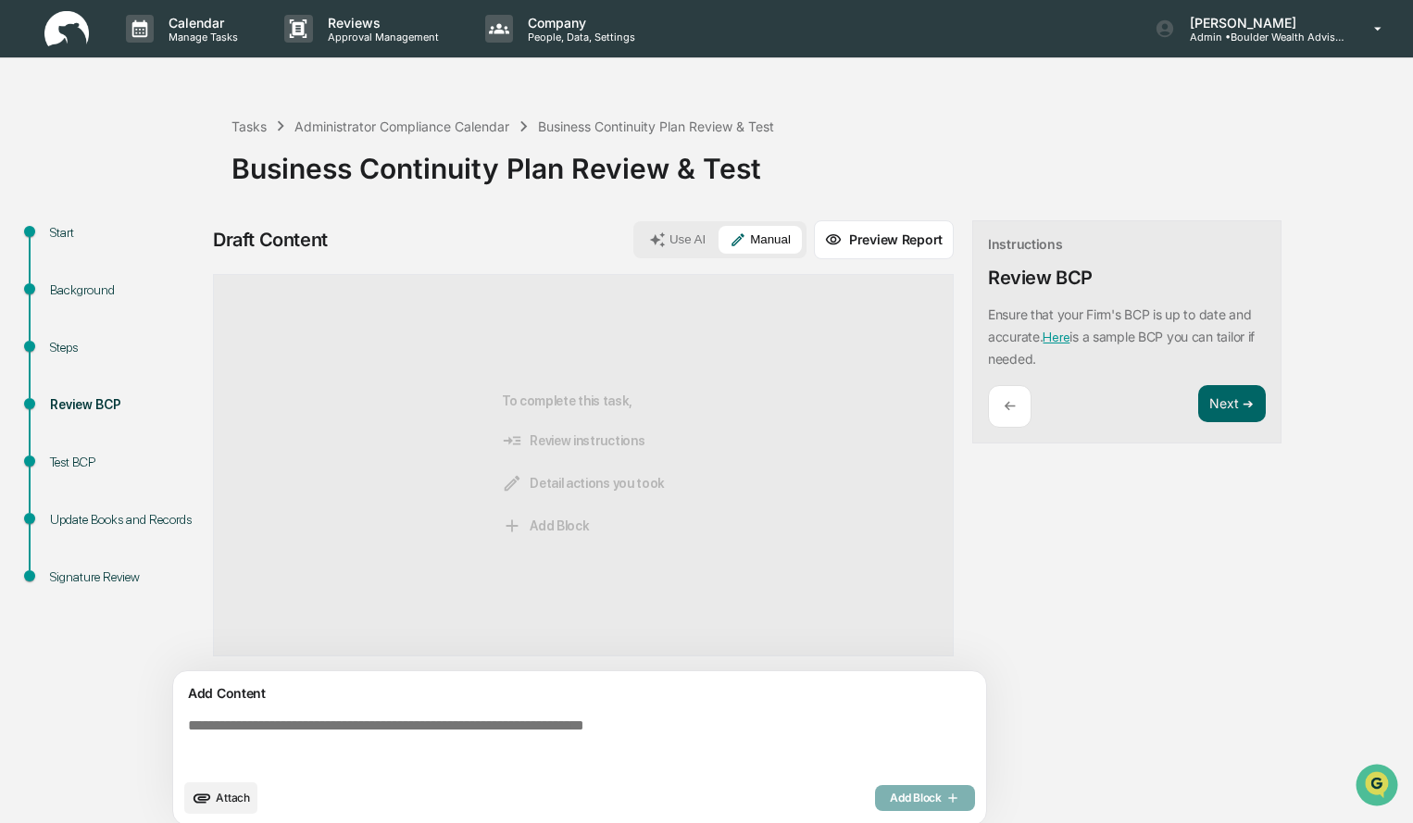
click at [454, 751] on textarea at bounding box center [584, 743] width 806 height 67
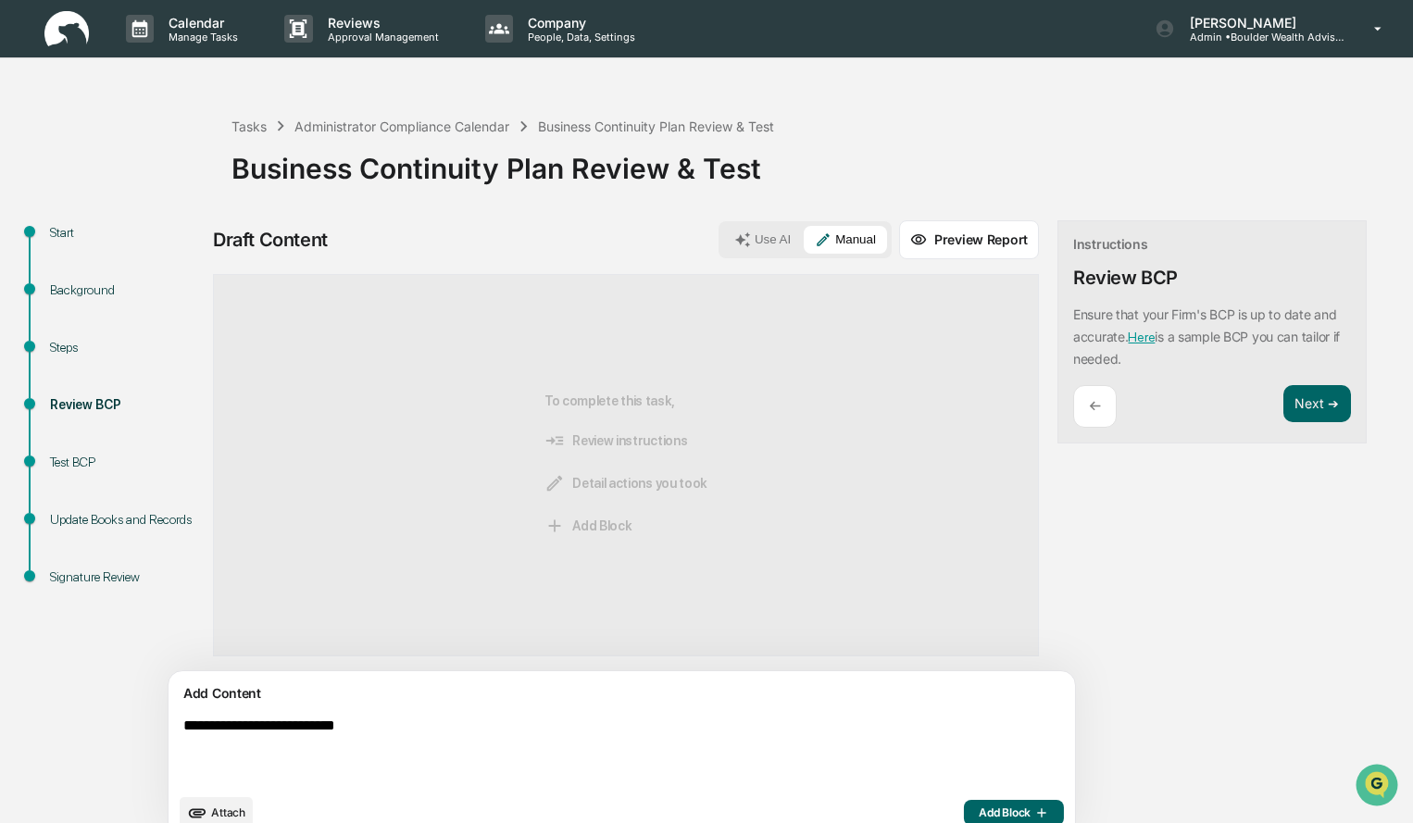
type textarea "**********"
click at [979, 810] on span "Add Block" at bounding box center [1014, 813] width 70 height 15
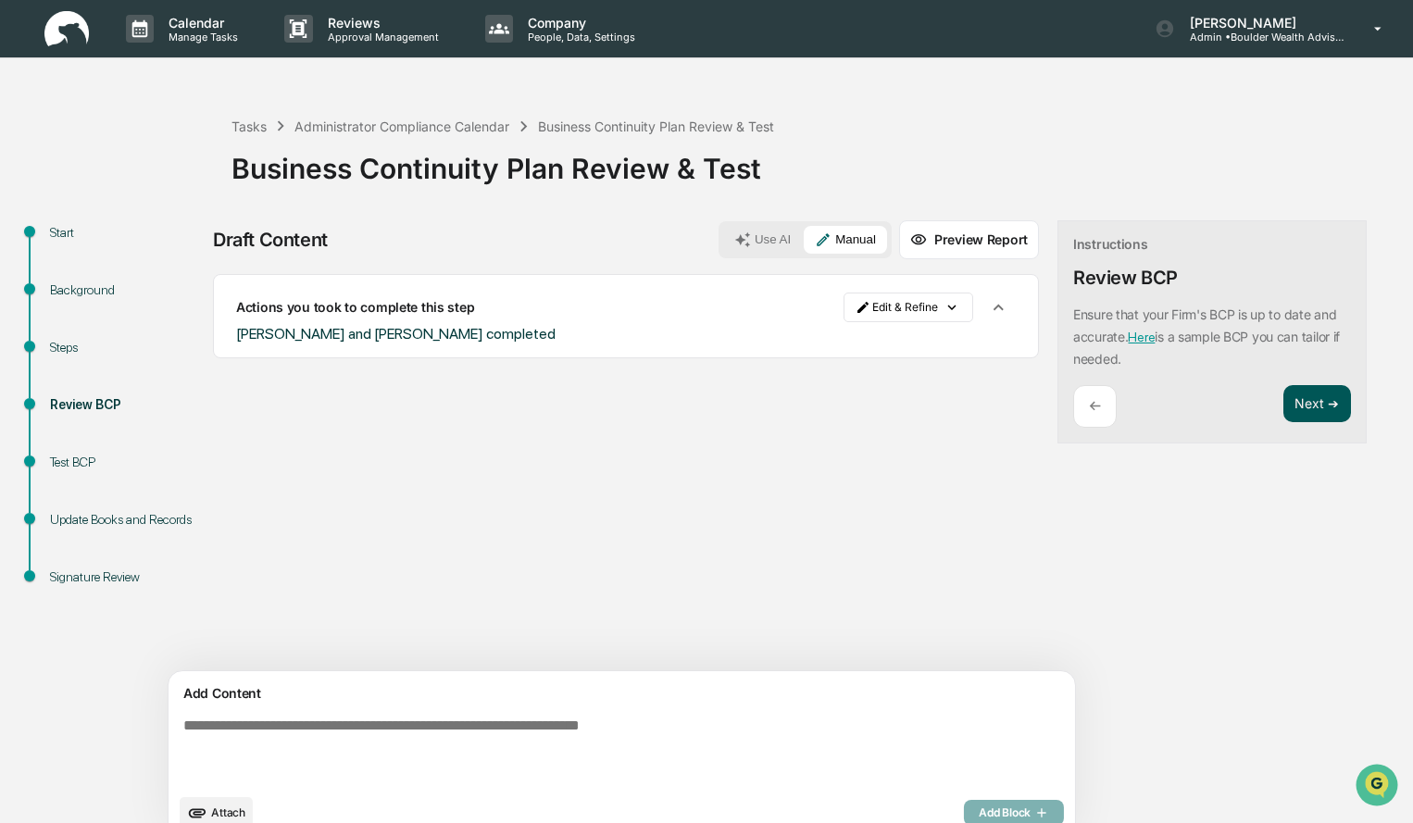
click at [1283, 423] on button "Next ➔" at bounding box center [1317, 404] width 68 height 38
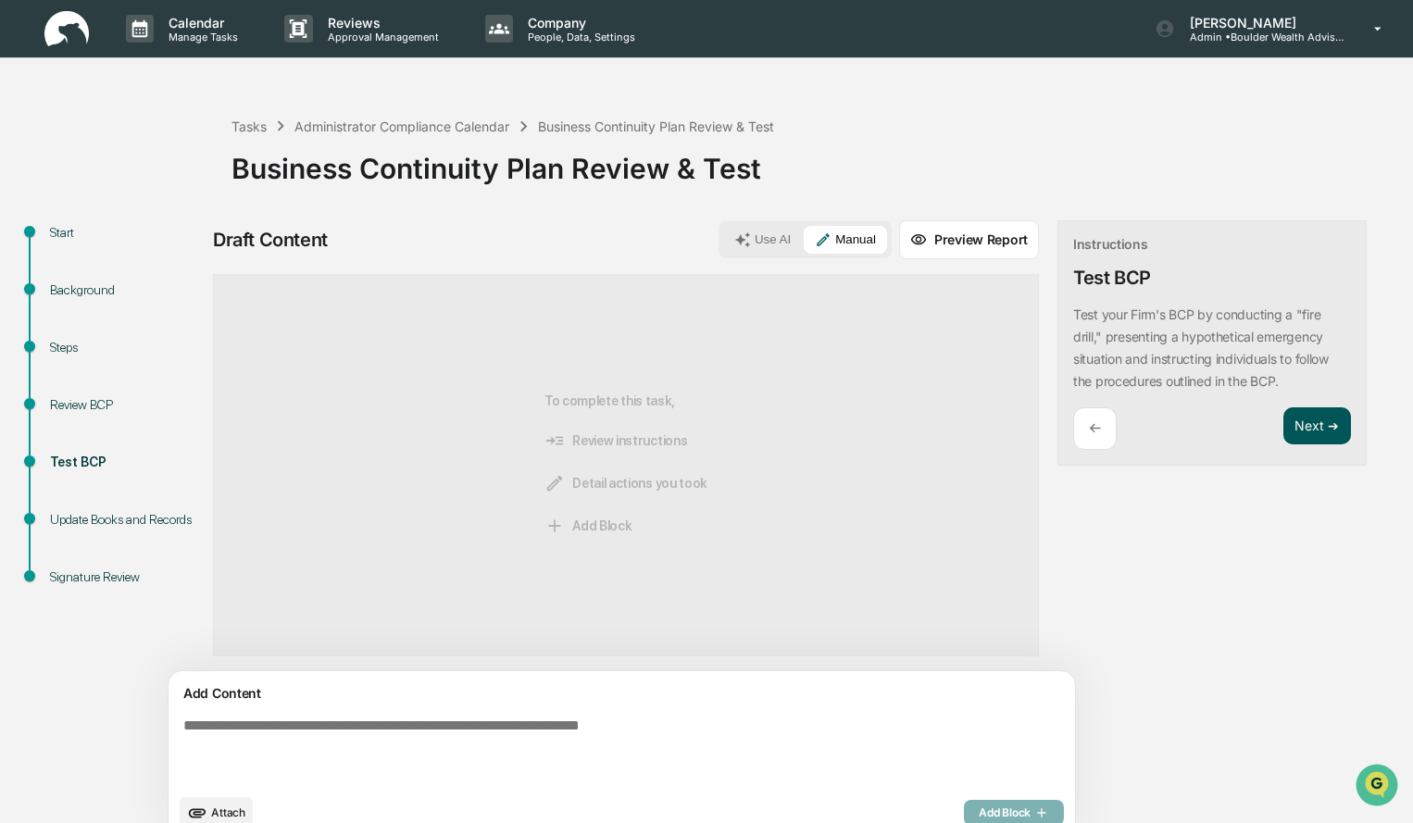
click at [1283, 419] on button "Next ➔" at bounding box center [1317, 426] width 68 height 38
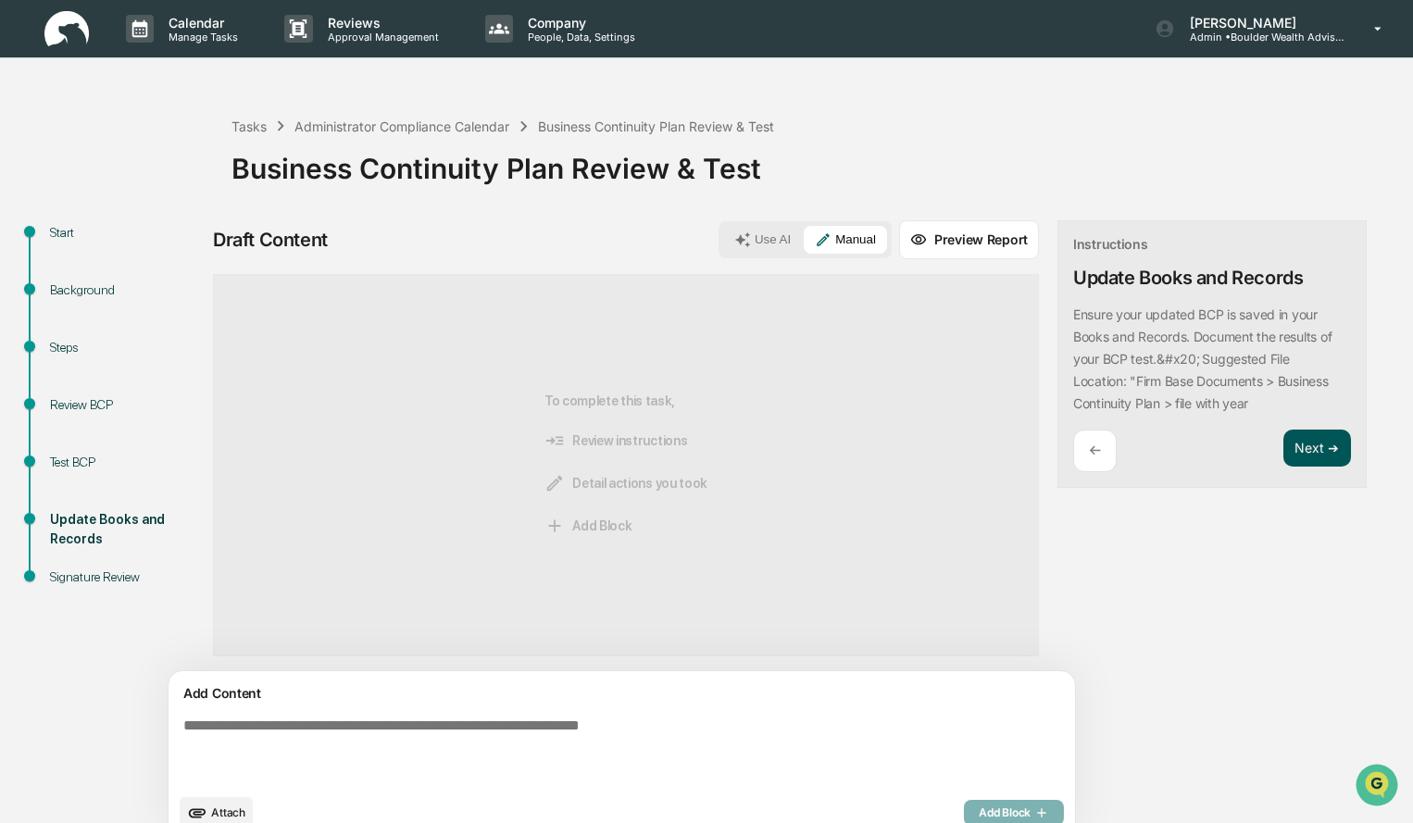
click at [1283, 468] on button "Next ➔" at bounding box center [1317, 449] width 68 height 38
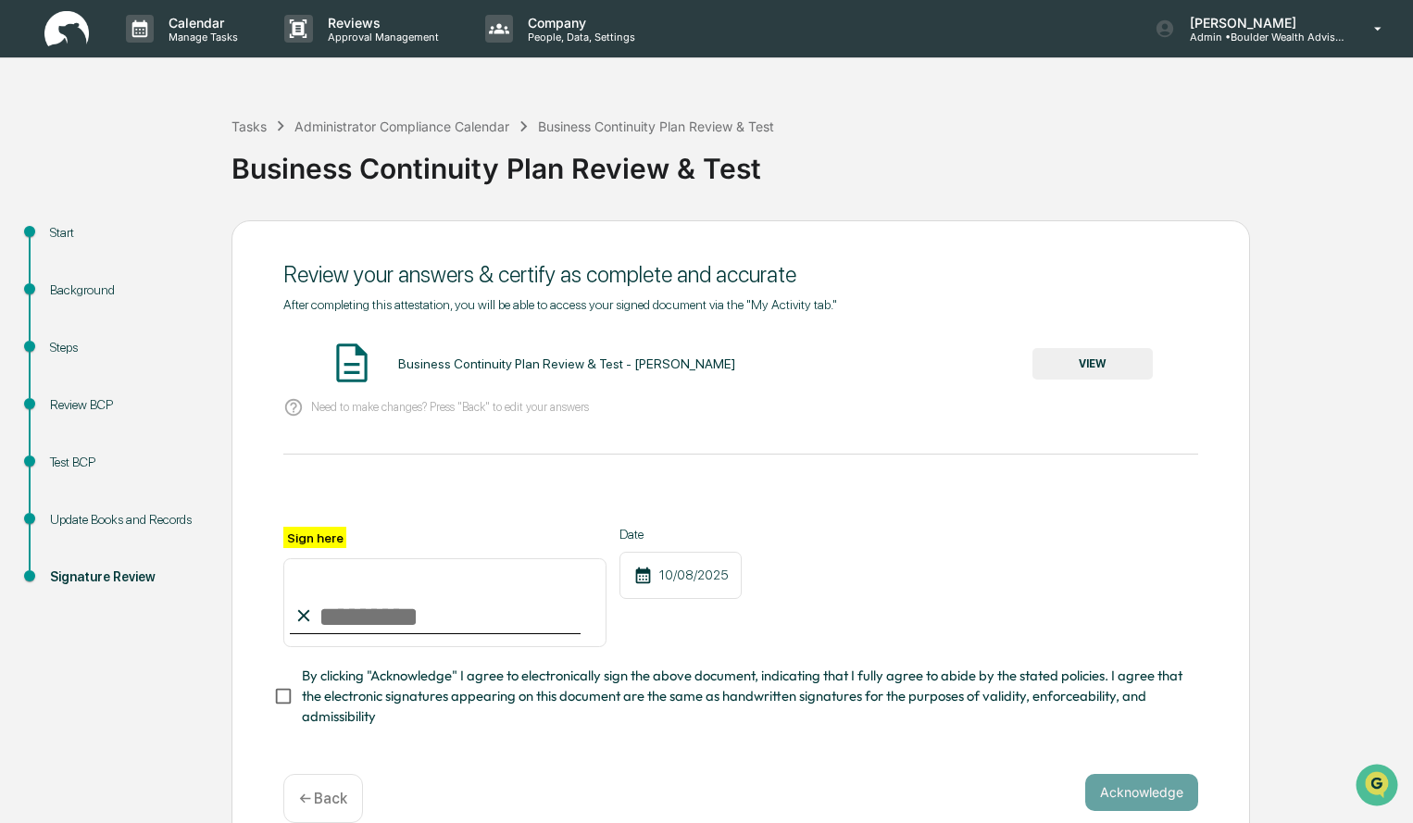
click at [1120, 351] on button "VIEW" at bounding box center [1092, 363] width 120 height 31
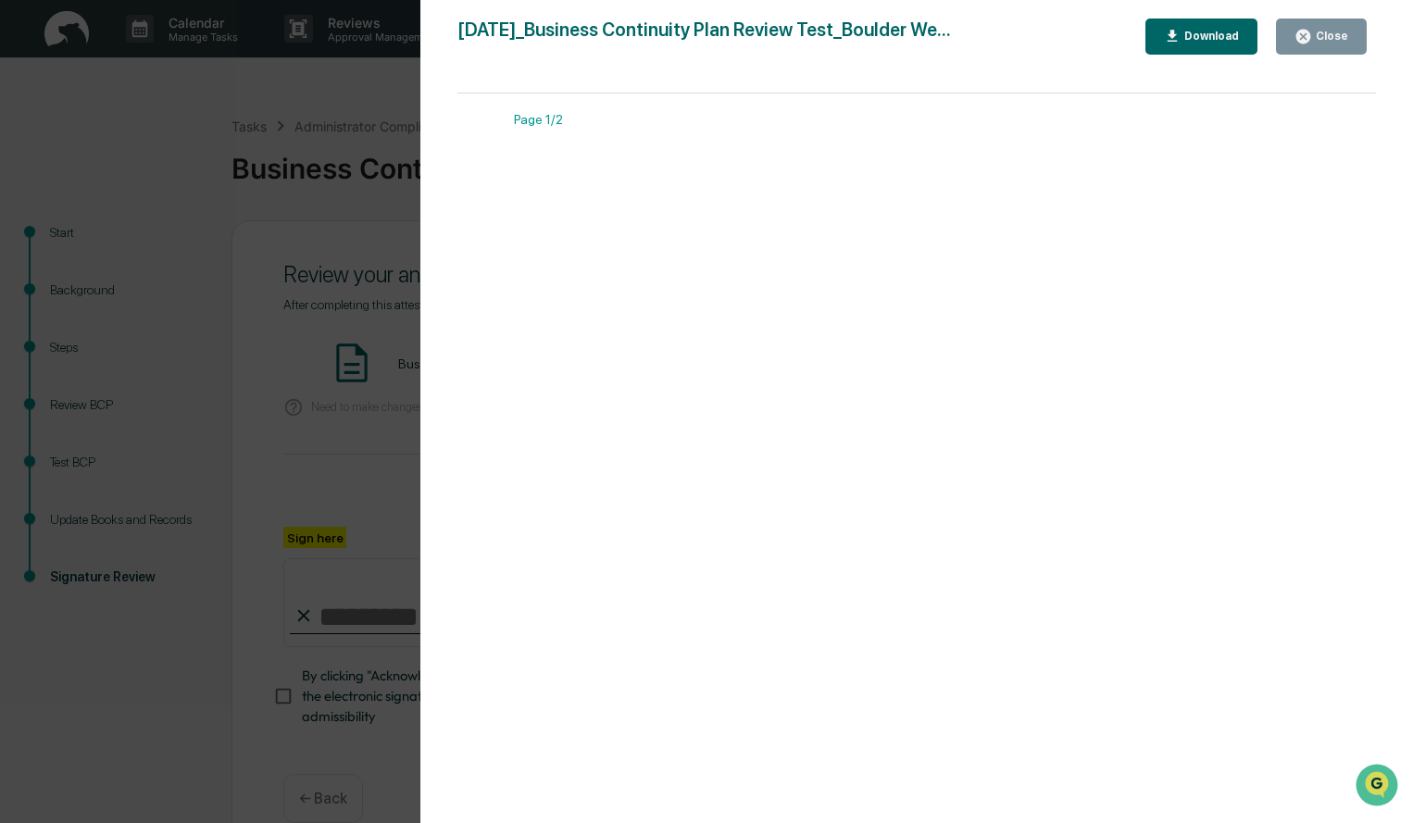
click at [1330, 36] on div "Close" at bounding box center [1330, 36] width 36 height 13
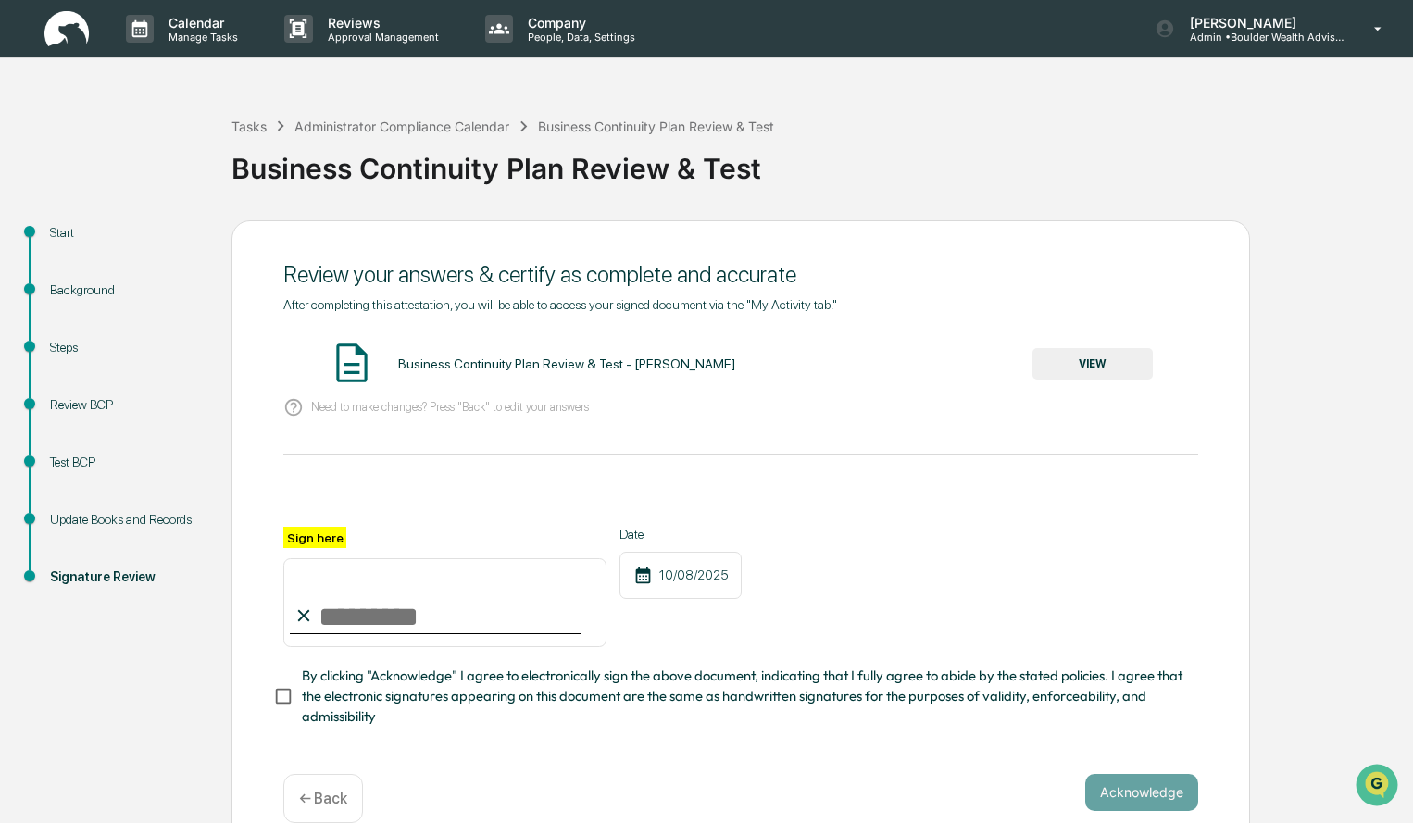
drag, startPoint x: 518, startPoint y: 625, endPoint x: 498, endPoint y: 630, distance: 20.0
click at [518, 625] on input "Sign here" at bounding box center [444, 602] width 323 height 89
type input "**********"
click at [1121, 795] on button "Acknowledge" at bounding box center [1141, 792] width 113 height 37
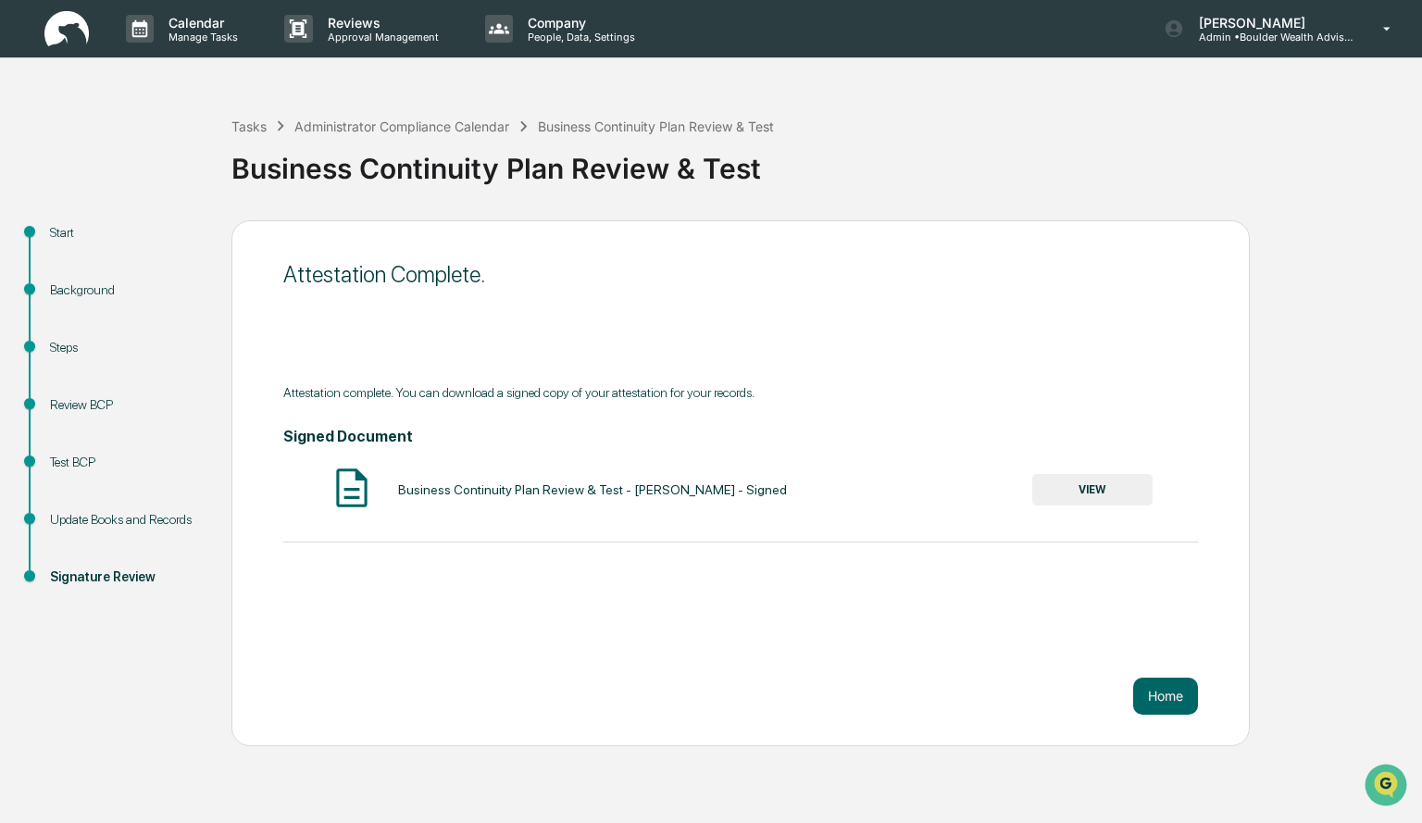
click at [1091, 493] on button "VIEW" at bounding box center [1092, 489] width 120 height 31
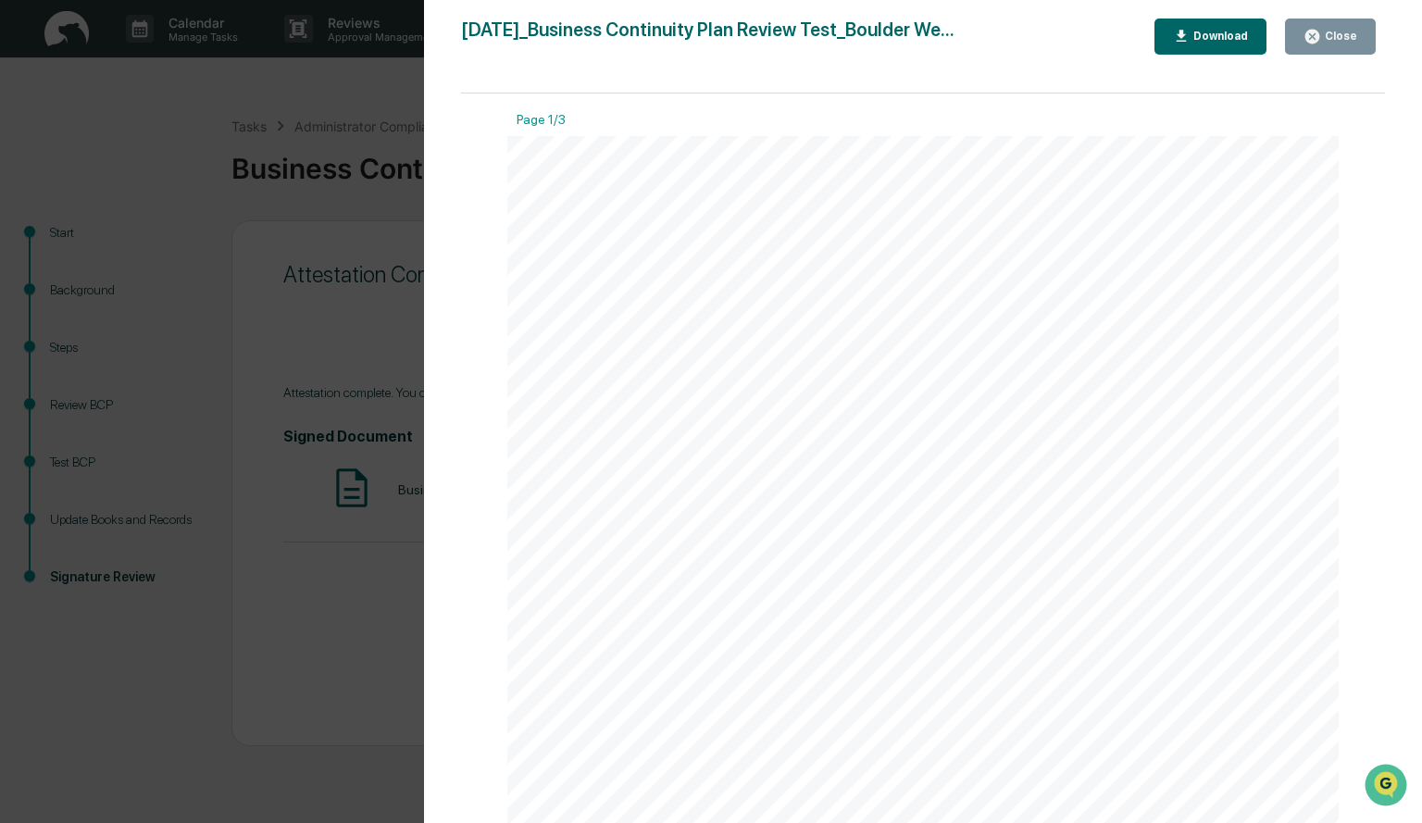
click at [1215, 47] on button "Download" at bounding box center [1211, 37] width 113 height 36
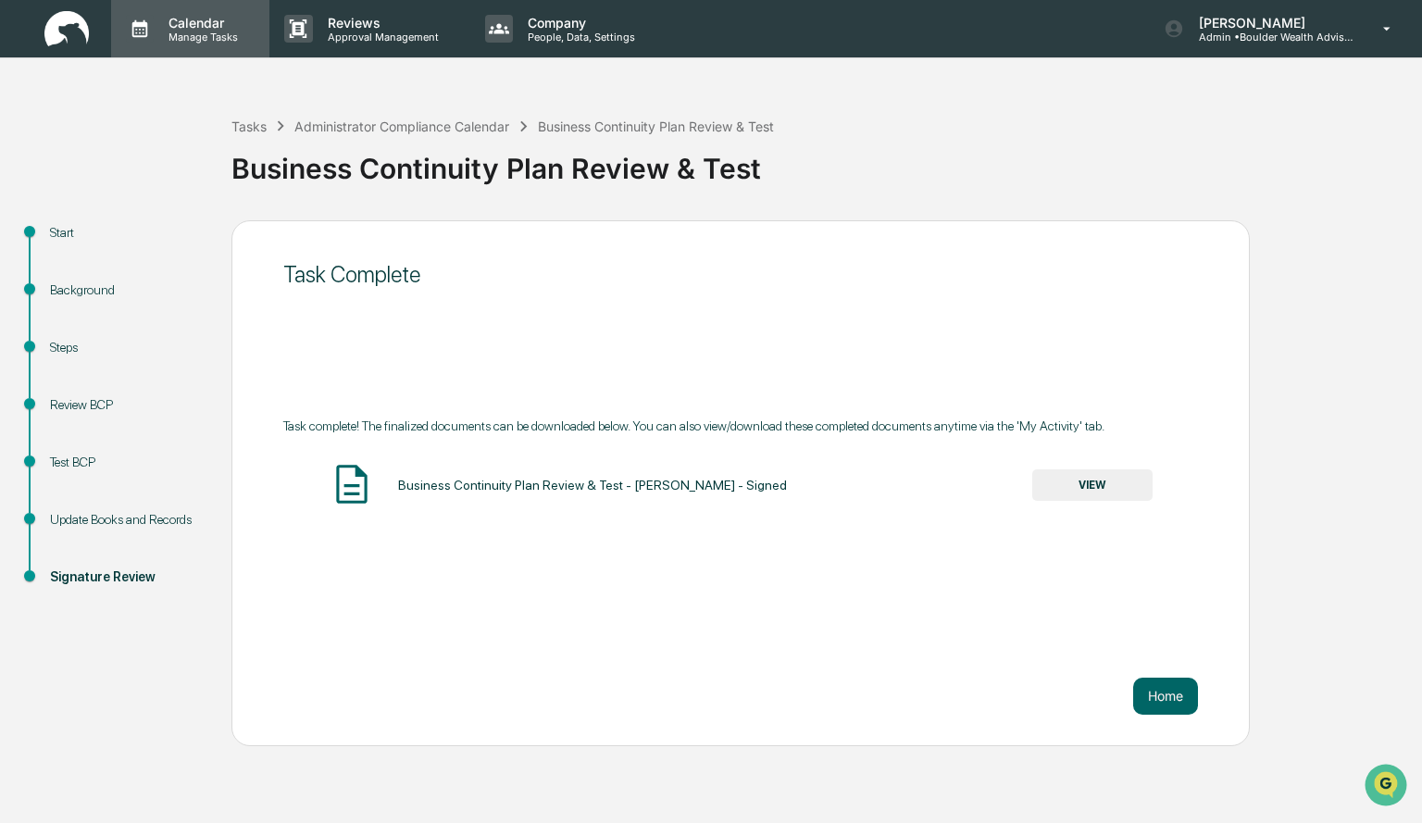
click at [203, 38] on p "Manage Tasks" at bounding box center [201, 37] width 94 height 13
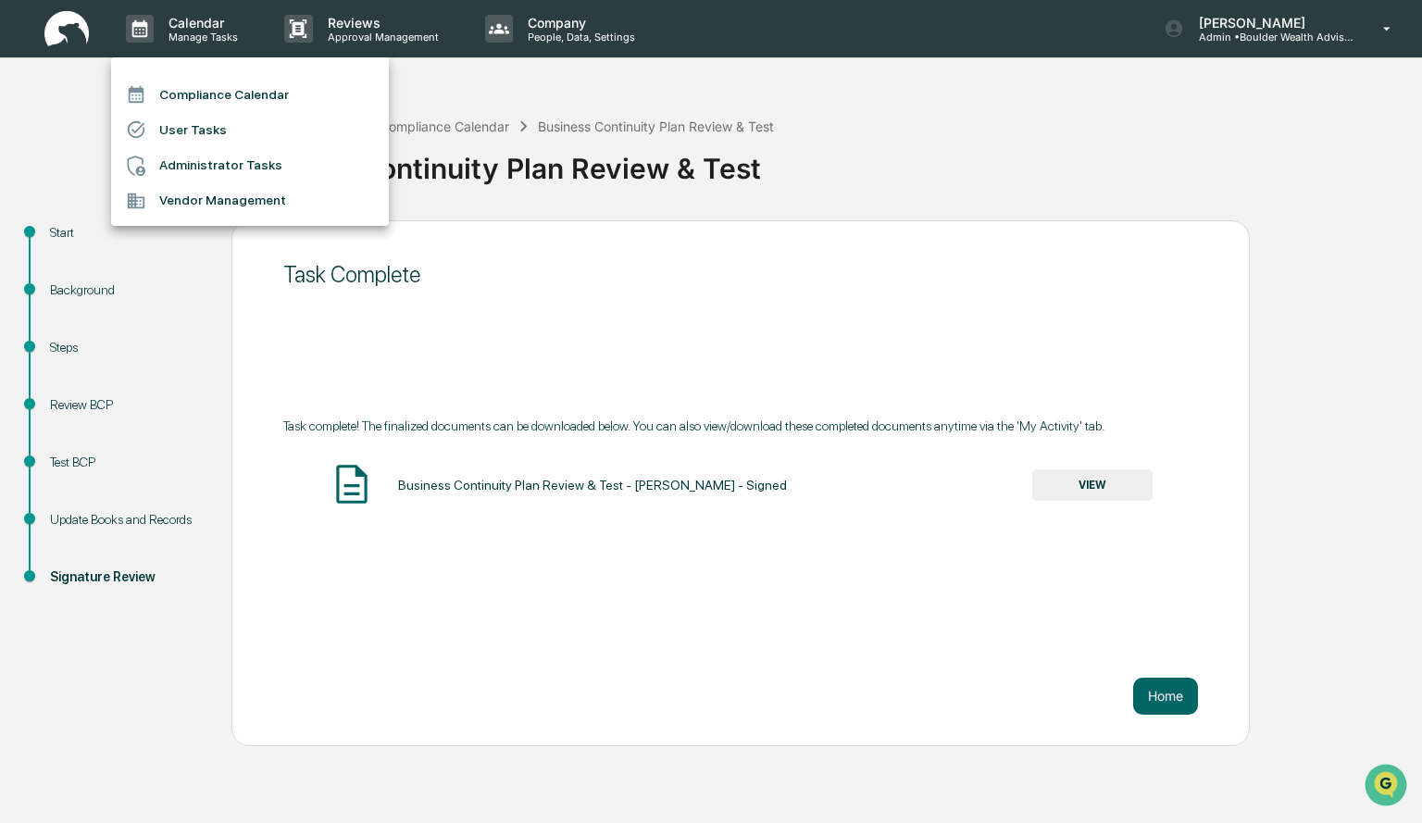
click at [181, 106] on li "Compliance Calendar" at bounding box center [250, 94] width 278 height 35
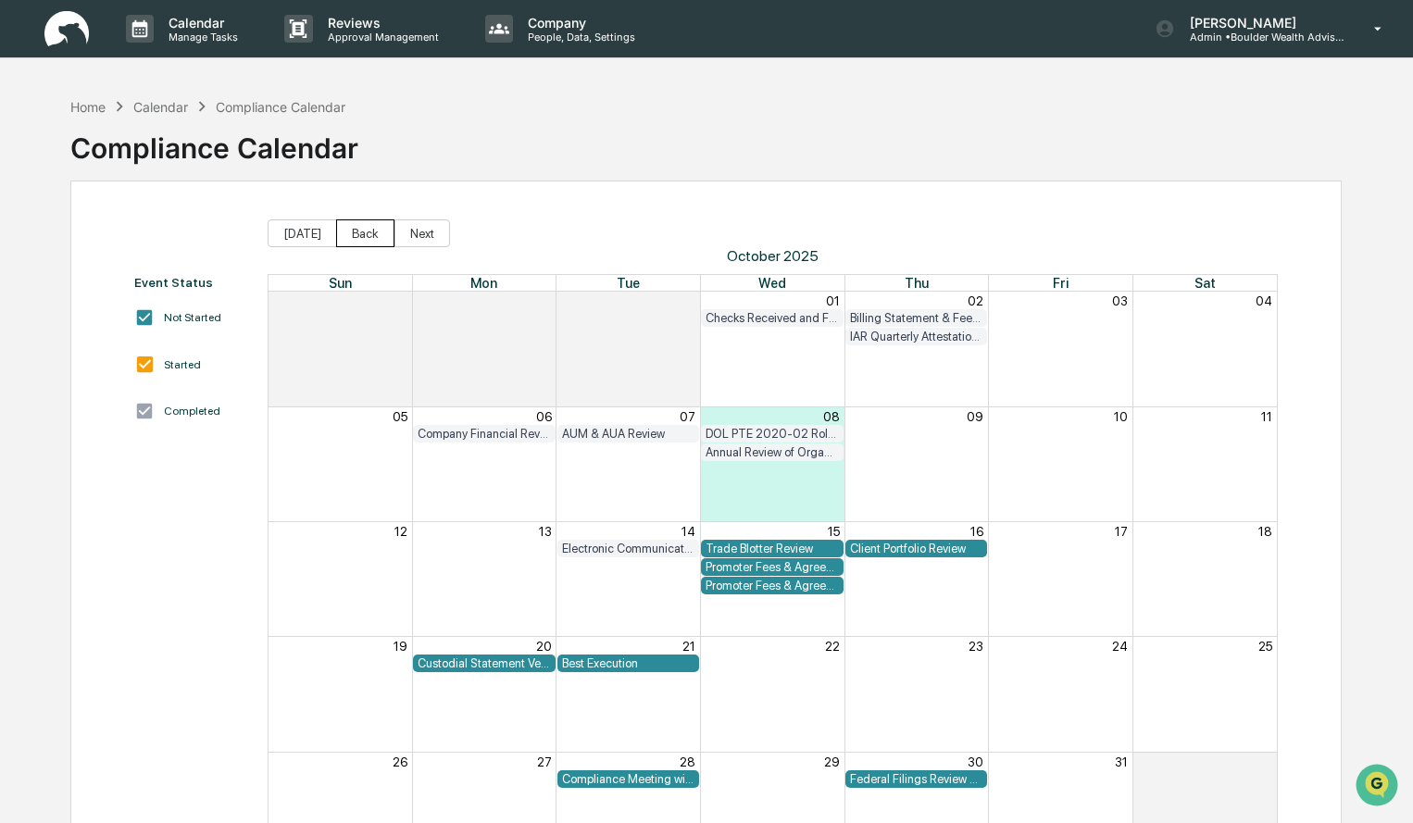
click at [350, 234] on button "Back" at bounding box center [365, 233] width 58 height 28
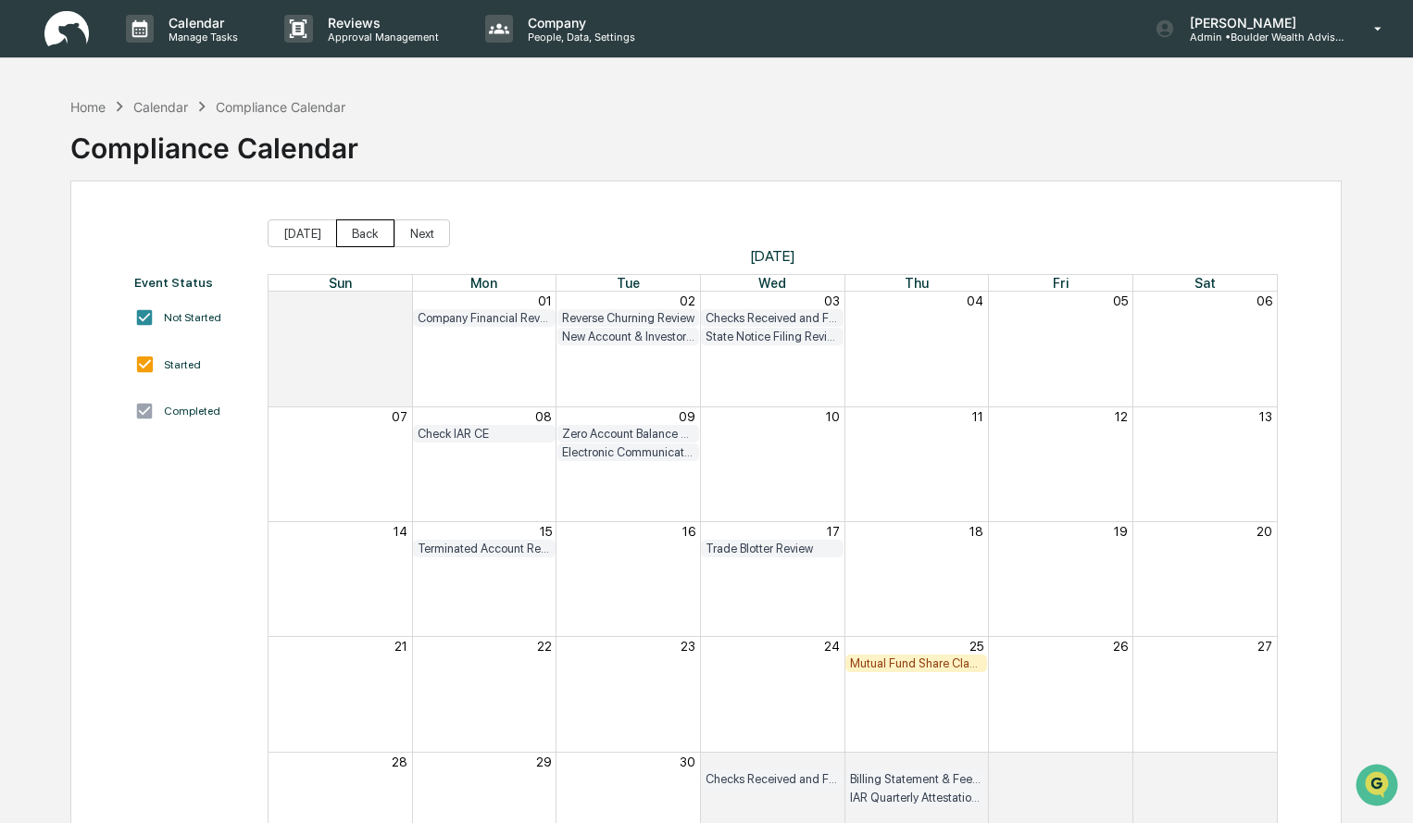
click at [355, 234] on button "Back" at bounding box center [365, 233] width 58 height 28
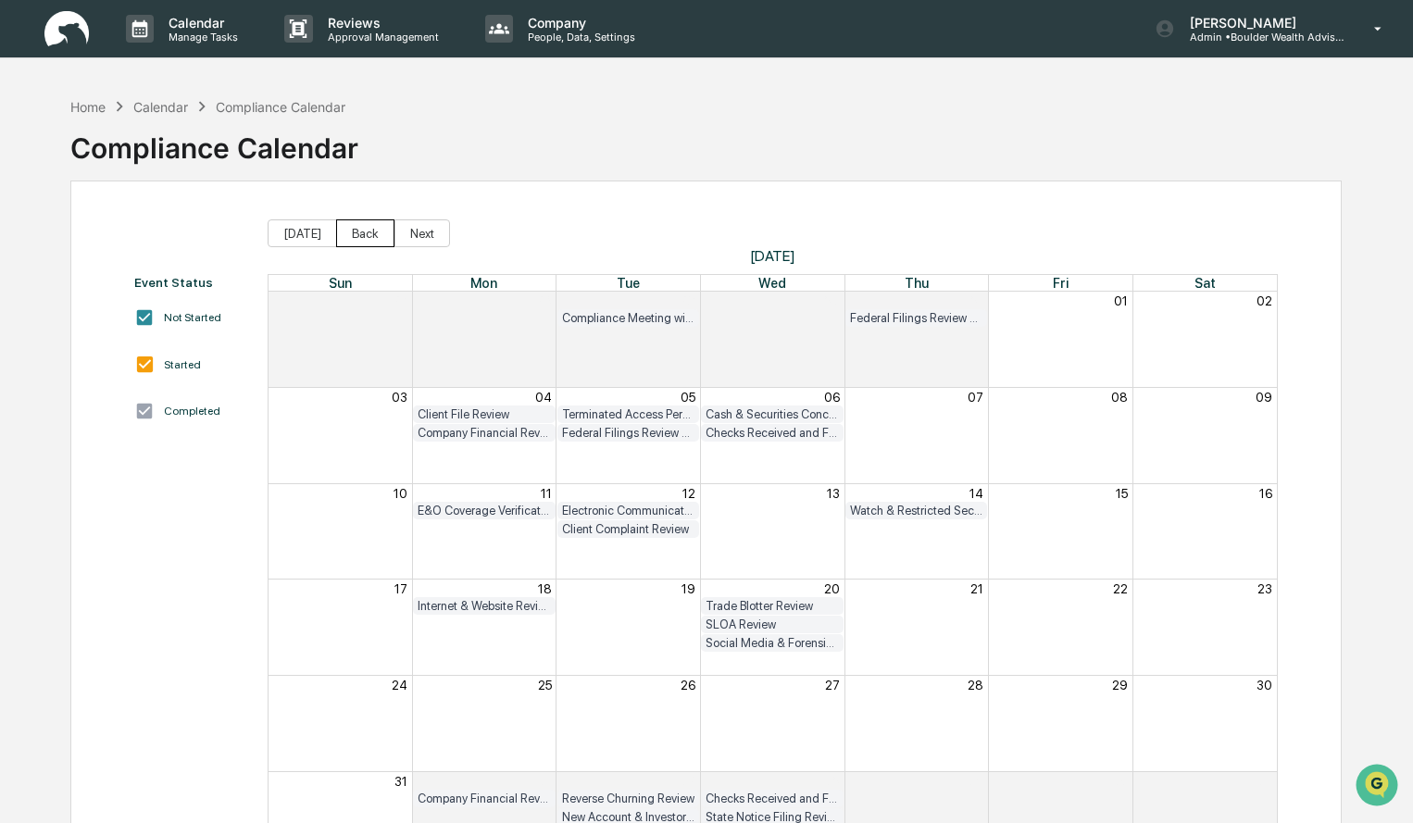
click at [356, 234] on button "Back" at bounding box center [365, 233] width 58 height 28
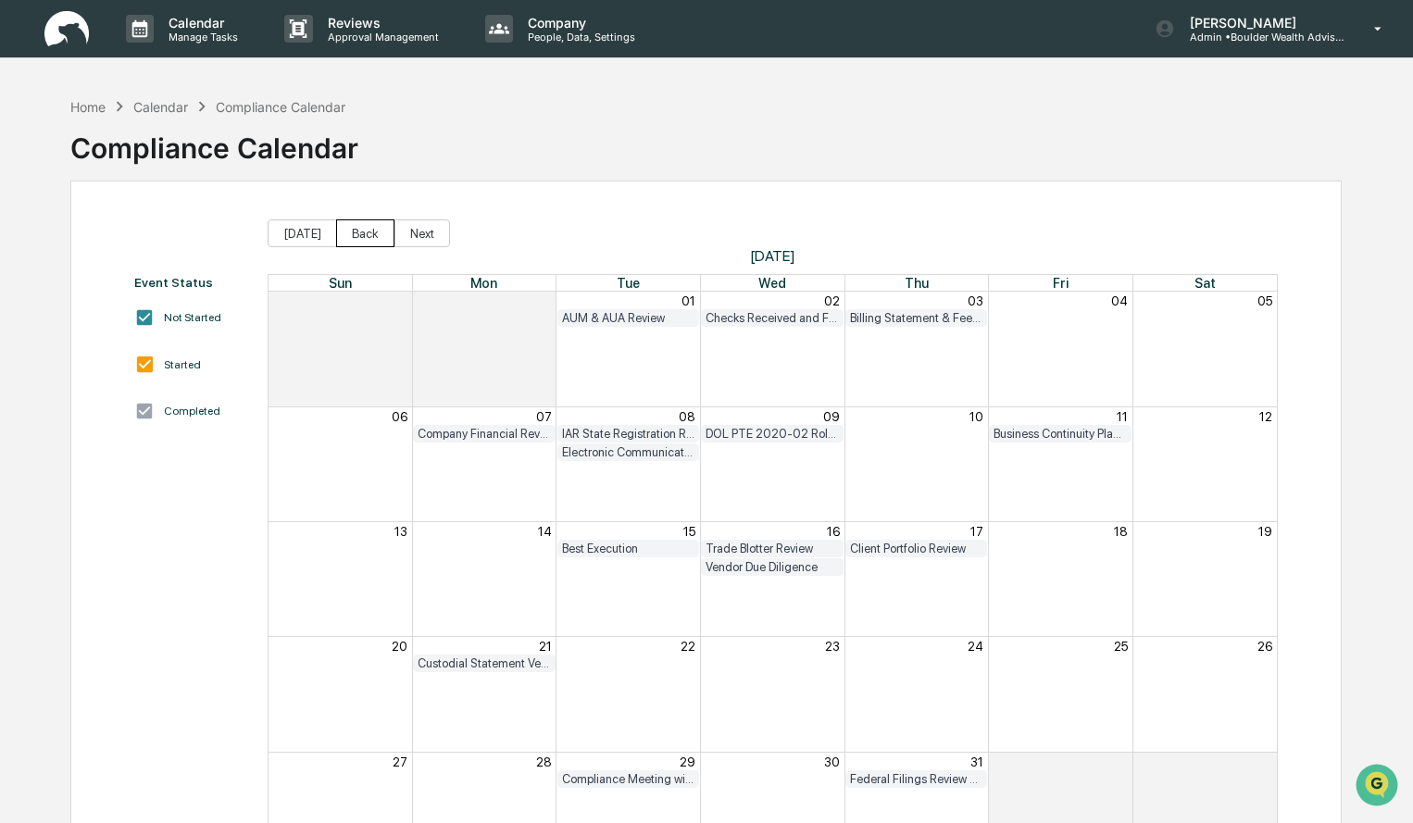
click at [356, 234] on button "Back" at bounding box center [365, 233] width 58 height 28
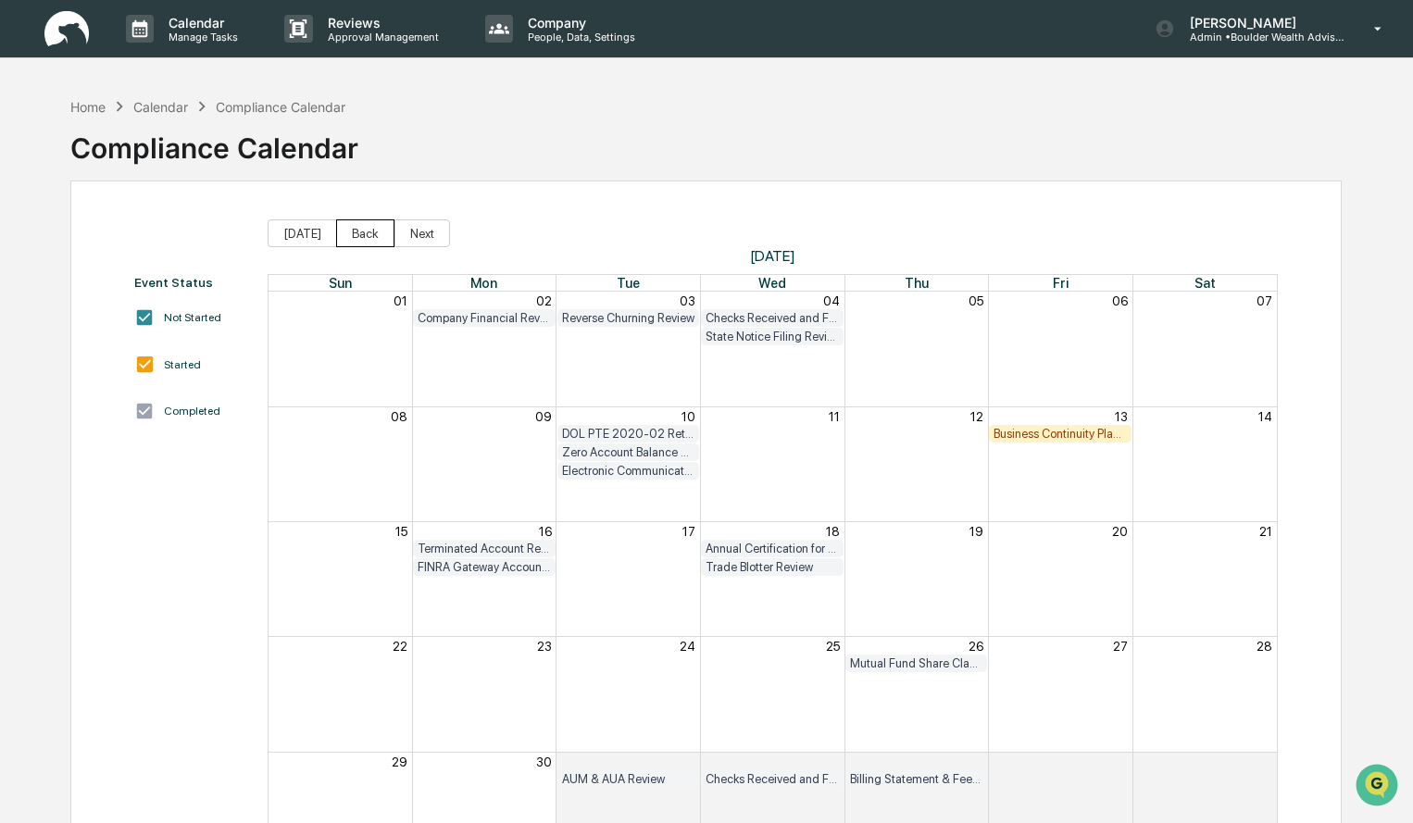
click at [345, 243] on button "Back" at bounding box center [365, 233] width 58 height 28
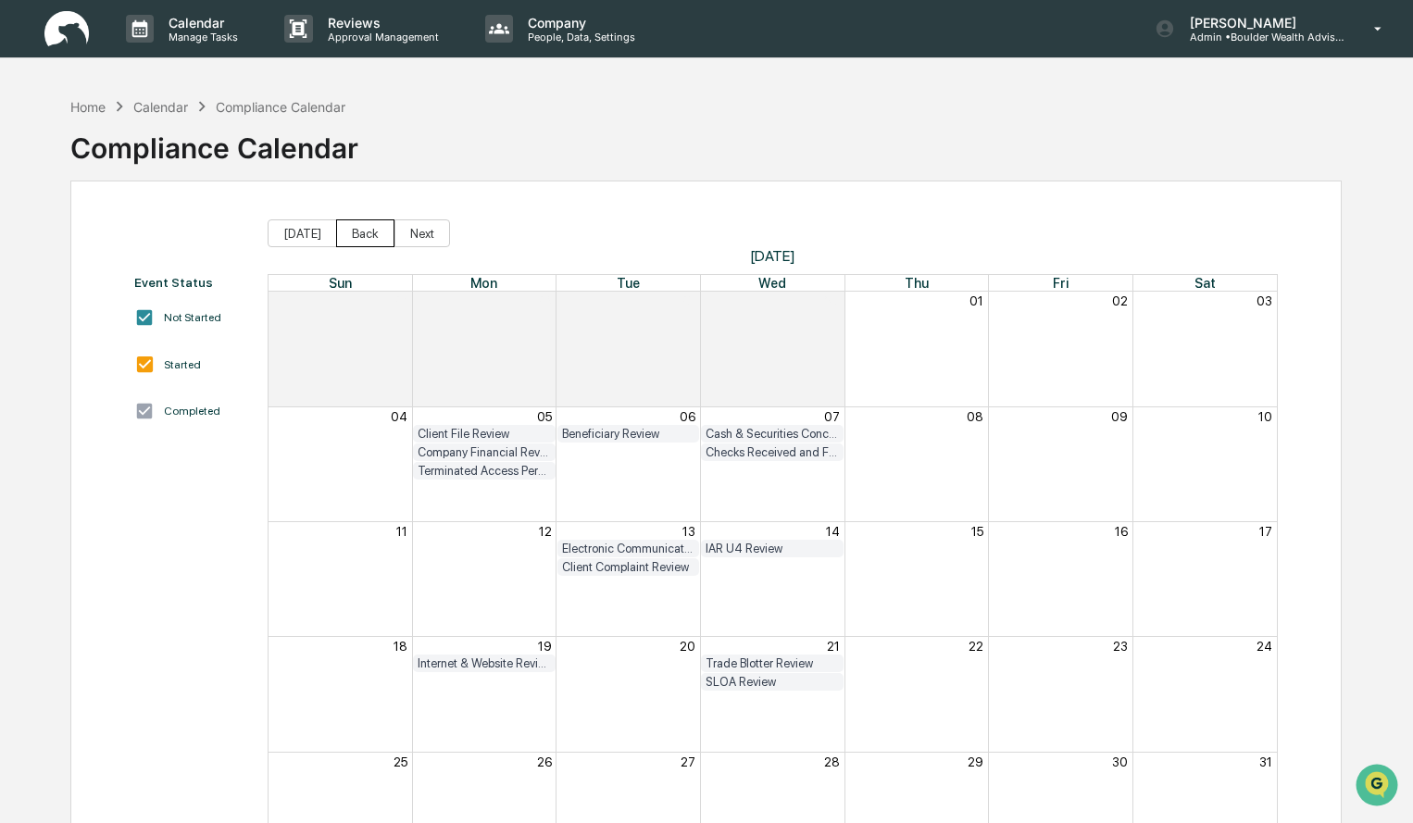
click at [345, 237] on button "Back" at bounding box center [365, 233] width 58 height 28
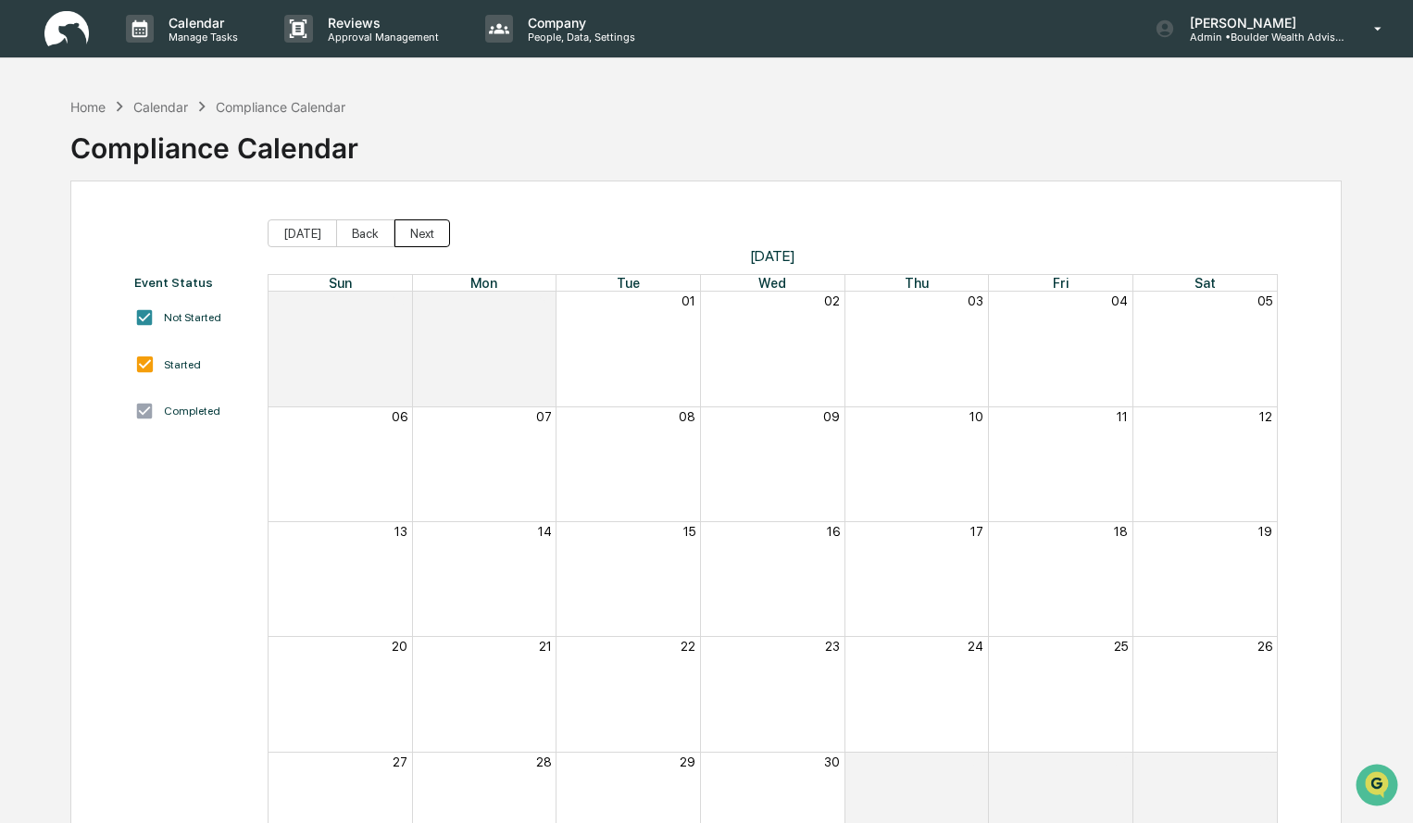
click at [422, 240] on button "Next" at bounding box center [422, 233] width 56 height 28
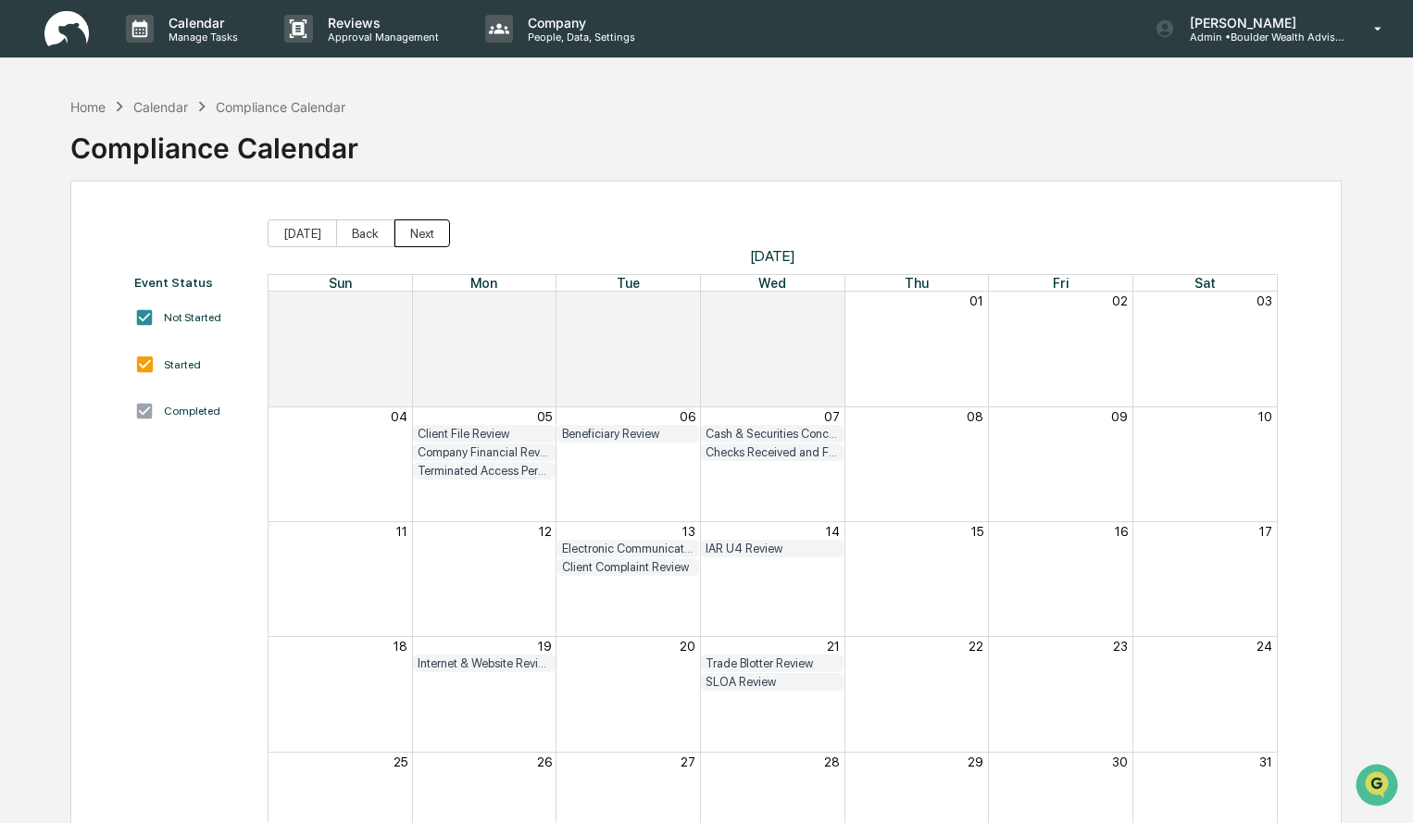
click at [422, 240] on button "Next" at bounding box center [422, 233] width 56 height 28
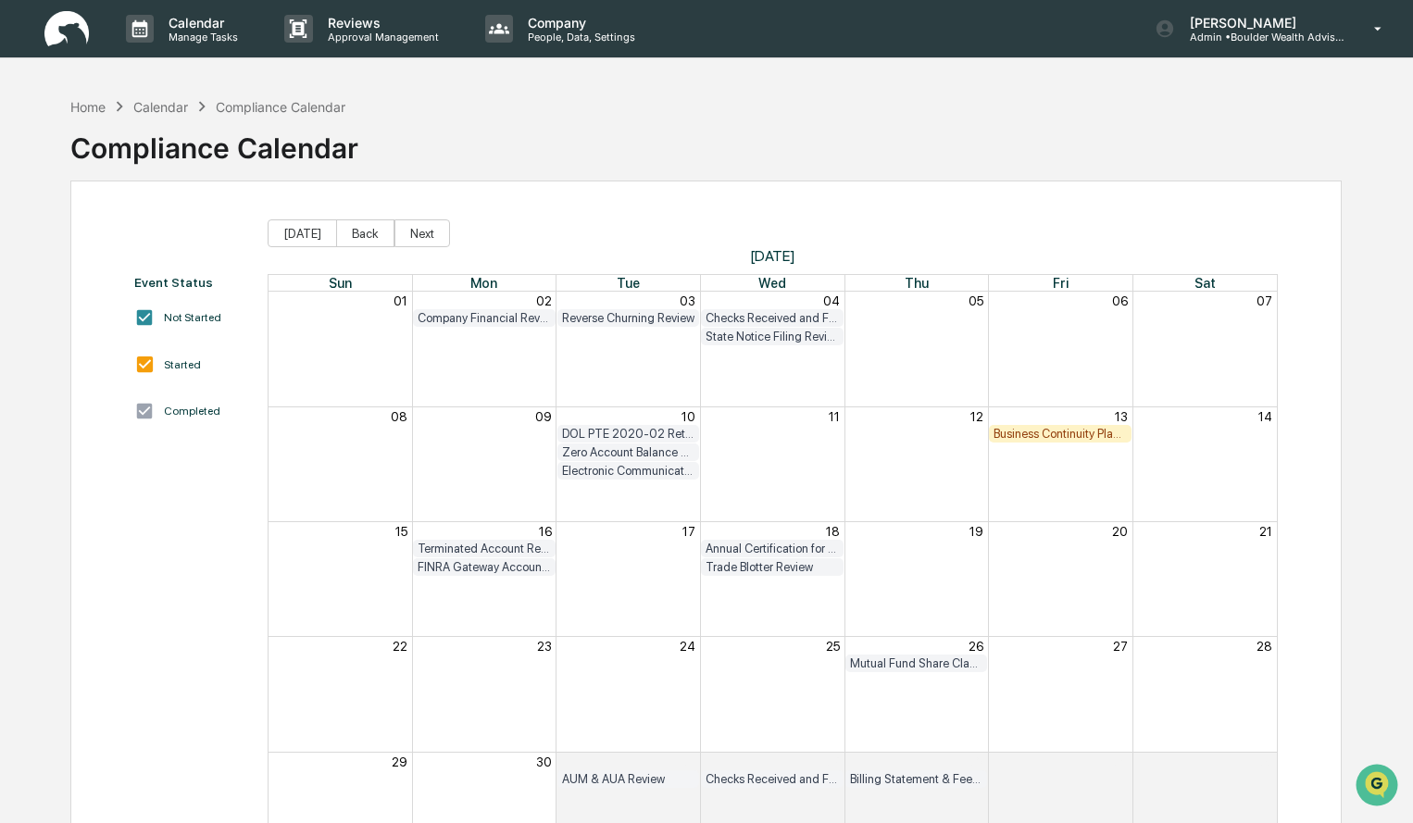
click at [1086, 428] on div "Business Continuity Plan Review & Test" at bounding box center [1060, 434] width 133 height 14
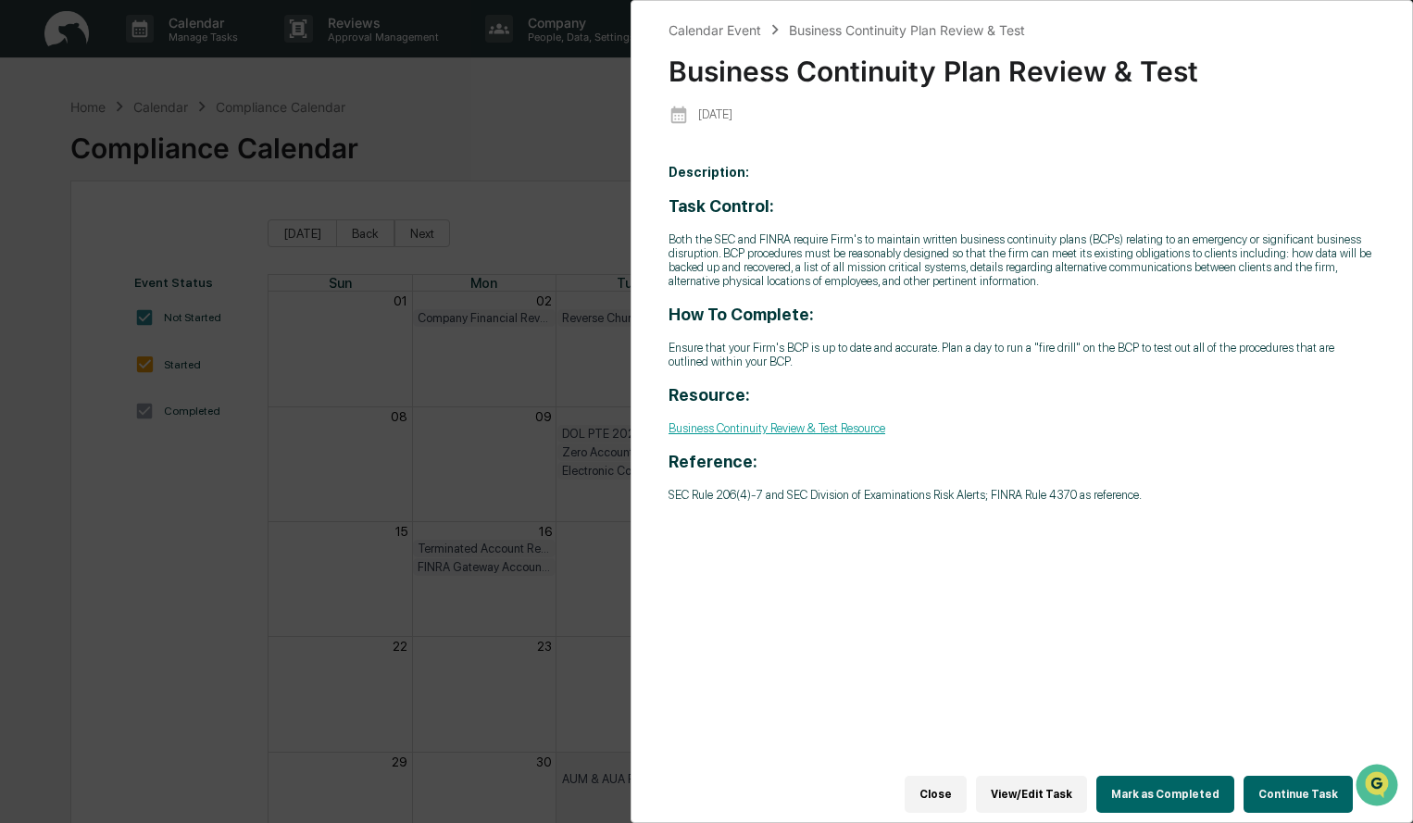
click at [1183, 794] on button "Mark as Completed" at bounding box center [1165, 794] width 138 height 37
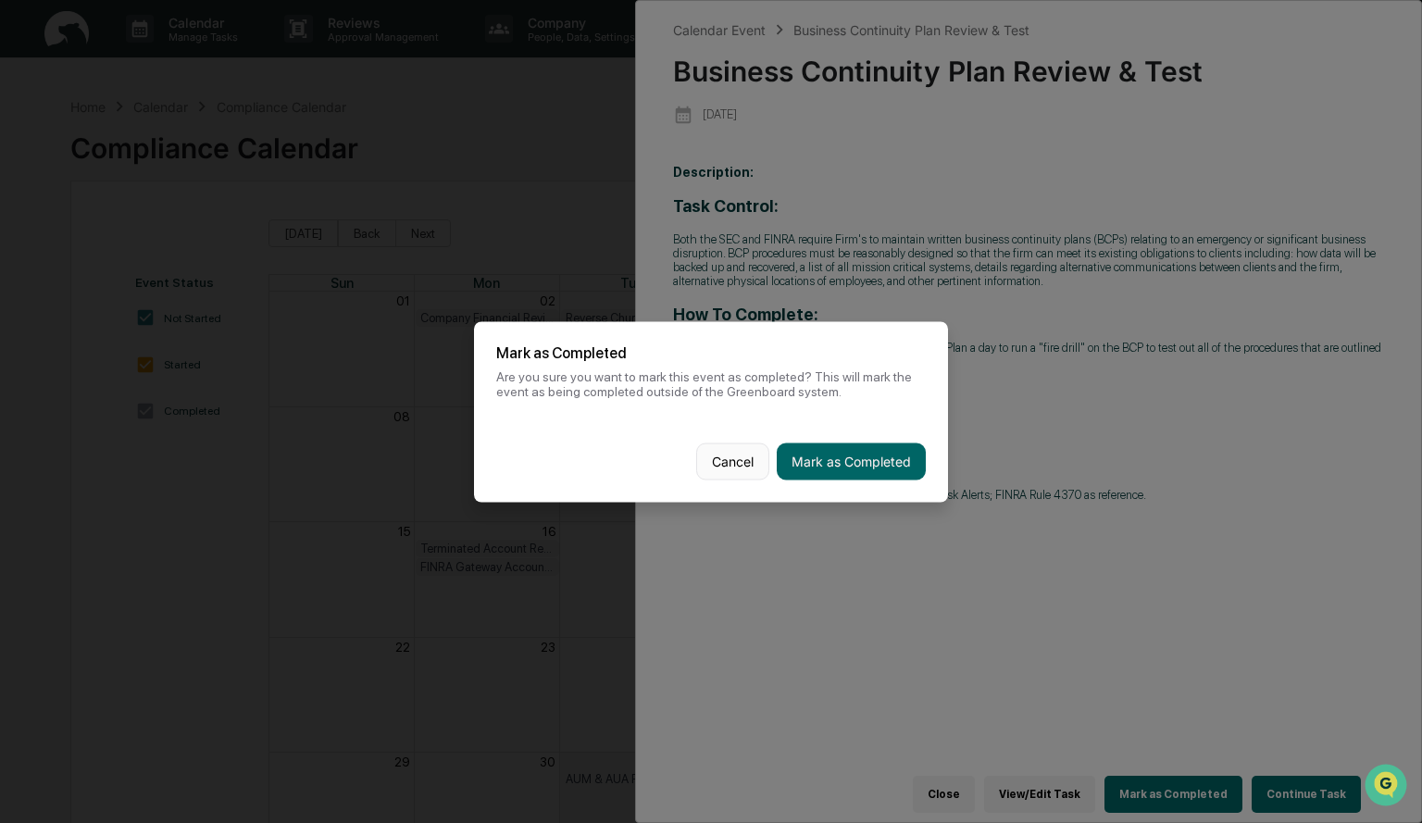
click at [733, 461] on button "Cancel" at bounding box center [732, 461] width 73 height 37
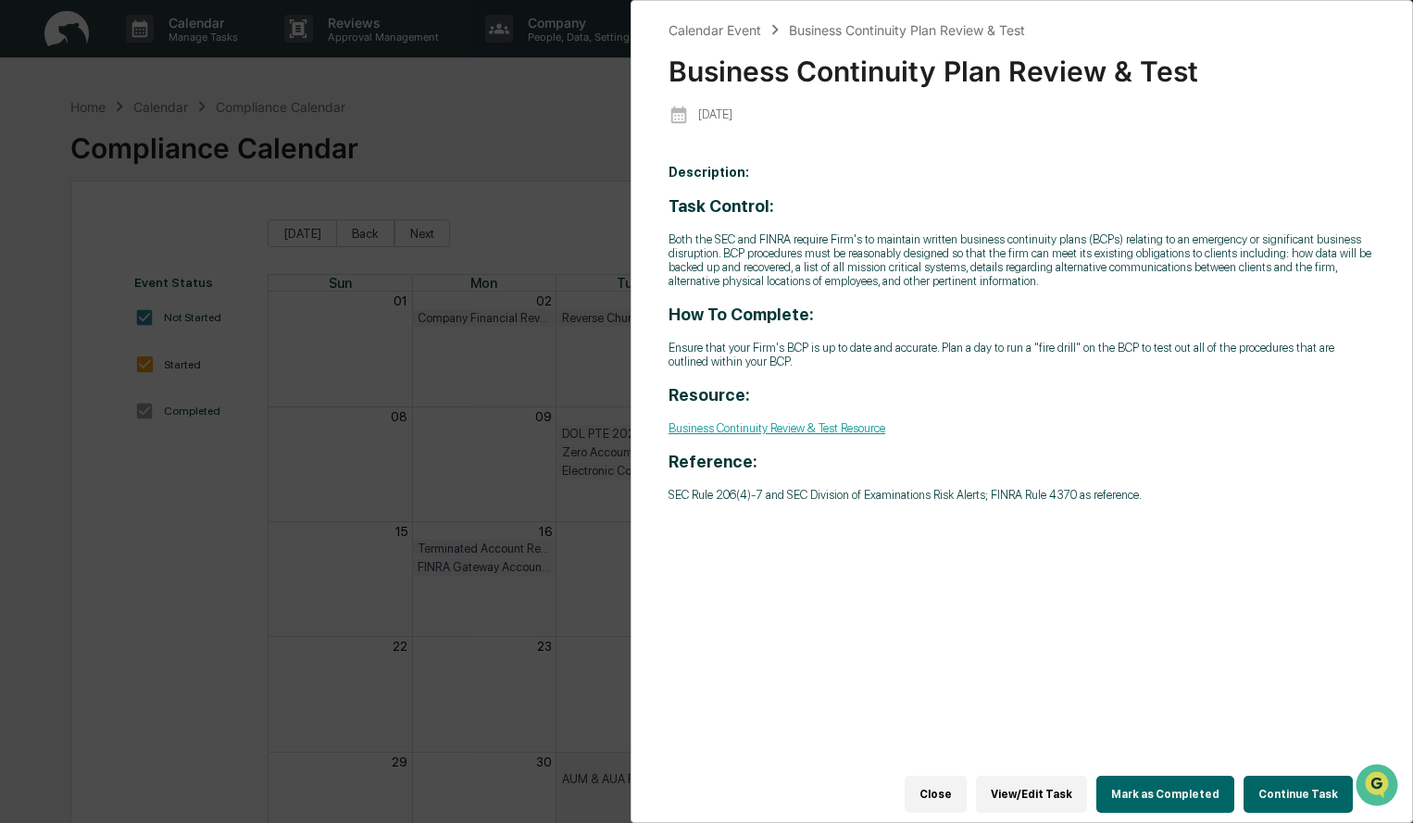
click at [1289, 776] on button "Continue Task" at bounding box center [1298, 794] width 109 height 37
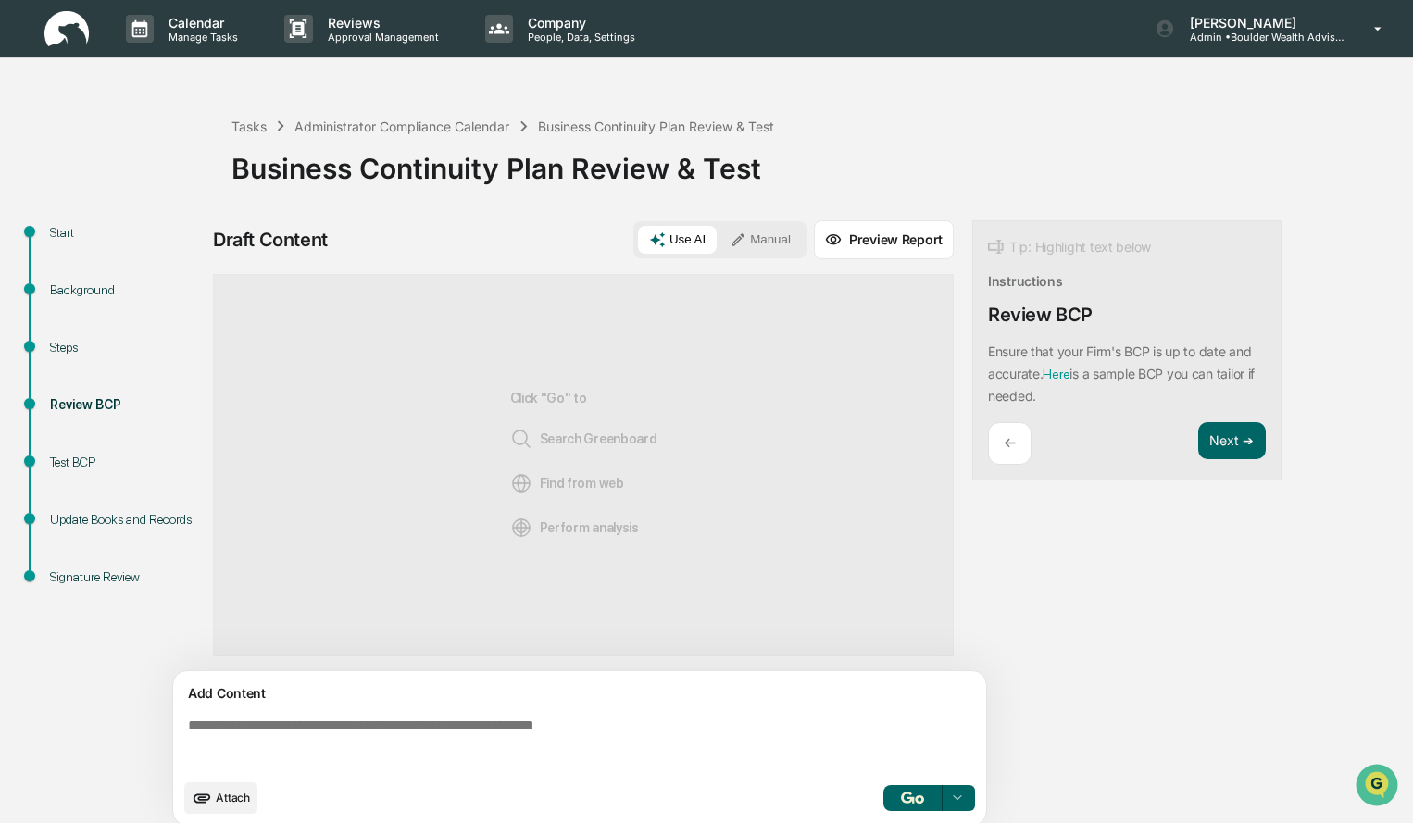
click at [755, 236] on button "Manual" at bounding box center [760, 240] width 83 height 28
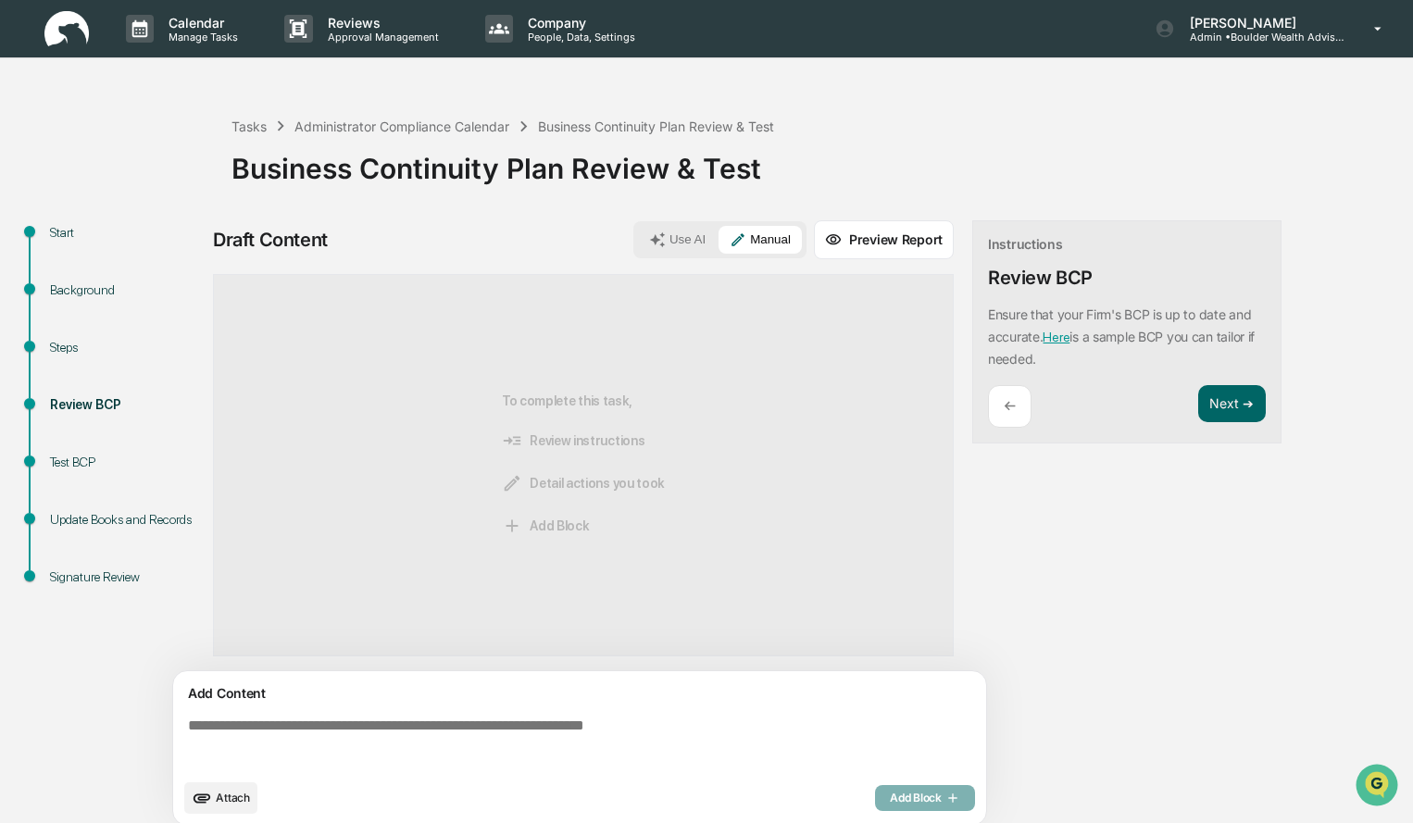
click at [564, 721] on textarea at bounding box center [584, 743] width 806 height 67
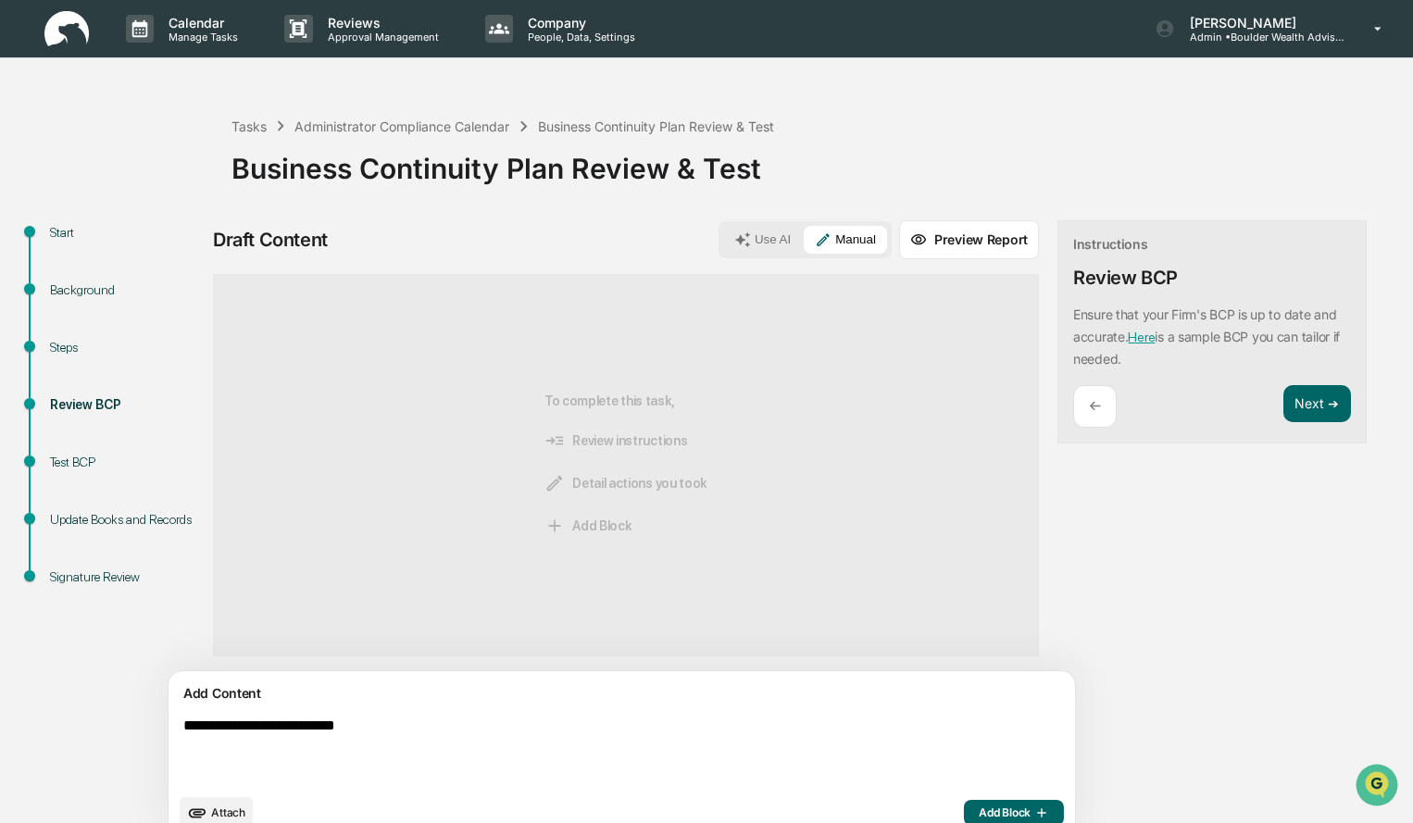
type textarea "**********"
click at [979, 809] on span "Add Block" at bounding box center [1014, 813] width 70 height 15
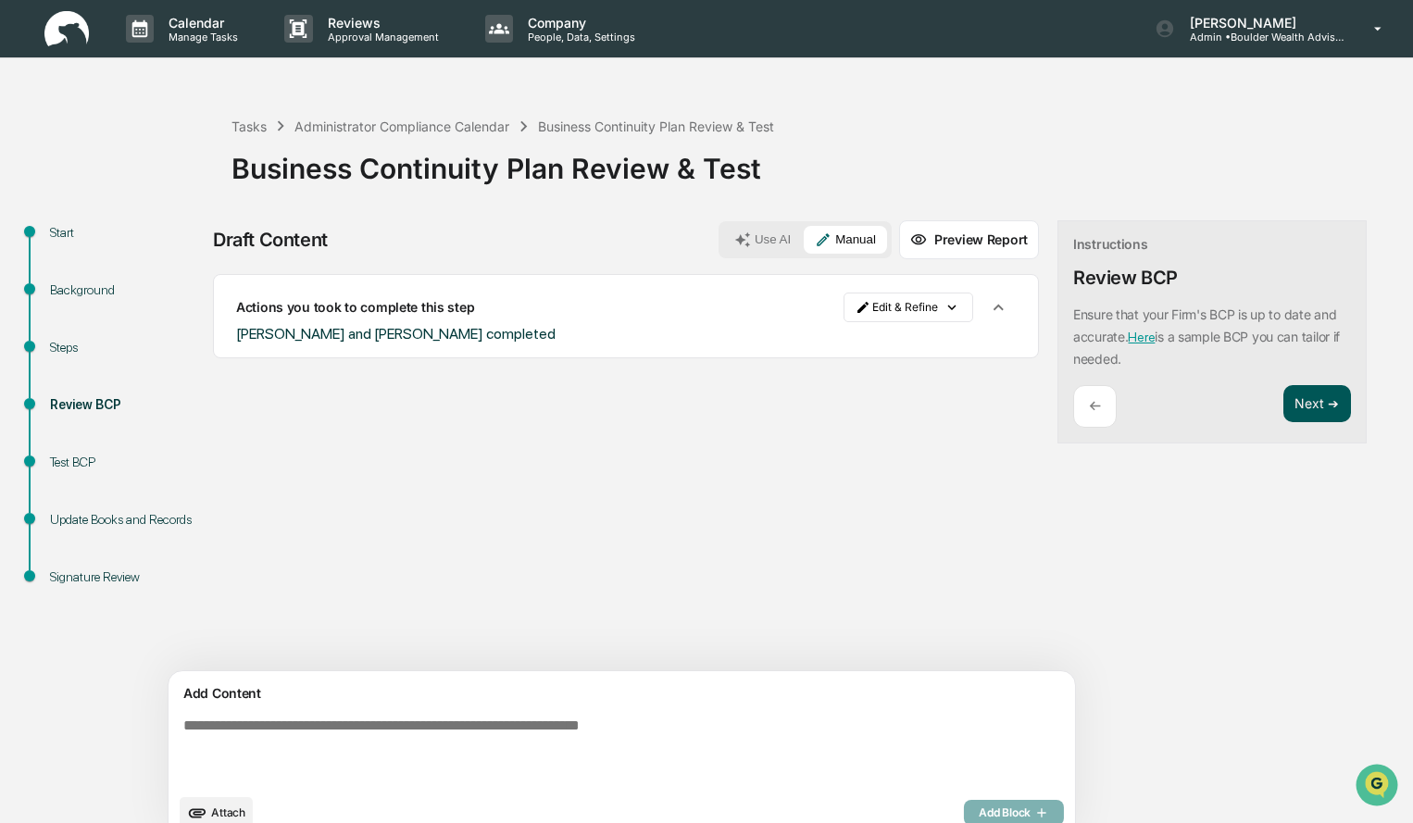
click at [1283, 419] on button "Next ➔" at bounding box center [1317, 404] width 68 height 38
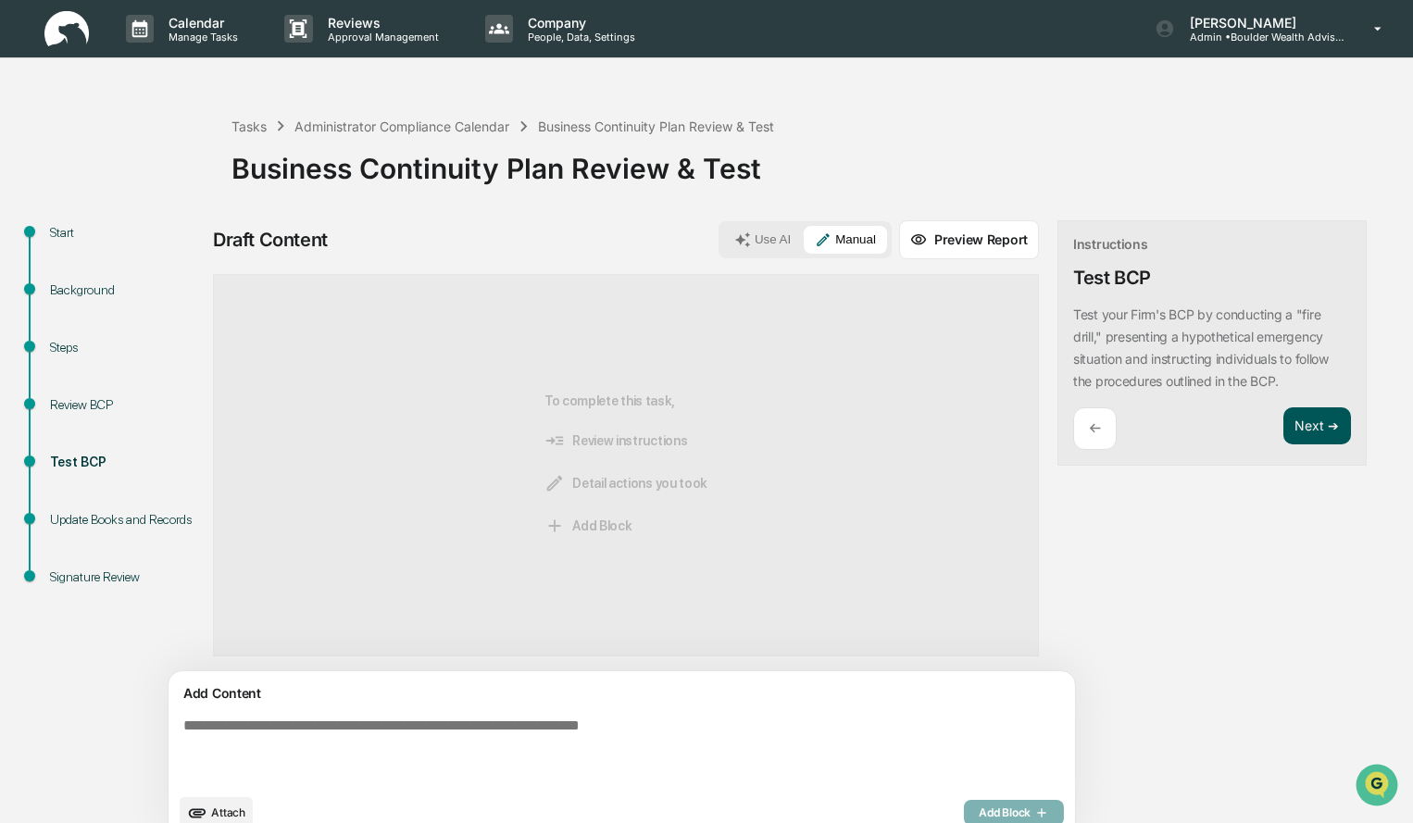
click at [1283, 433] on button "Next ➔" at bounding box center [1317, 426] width 68 height 38
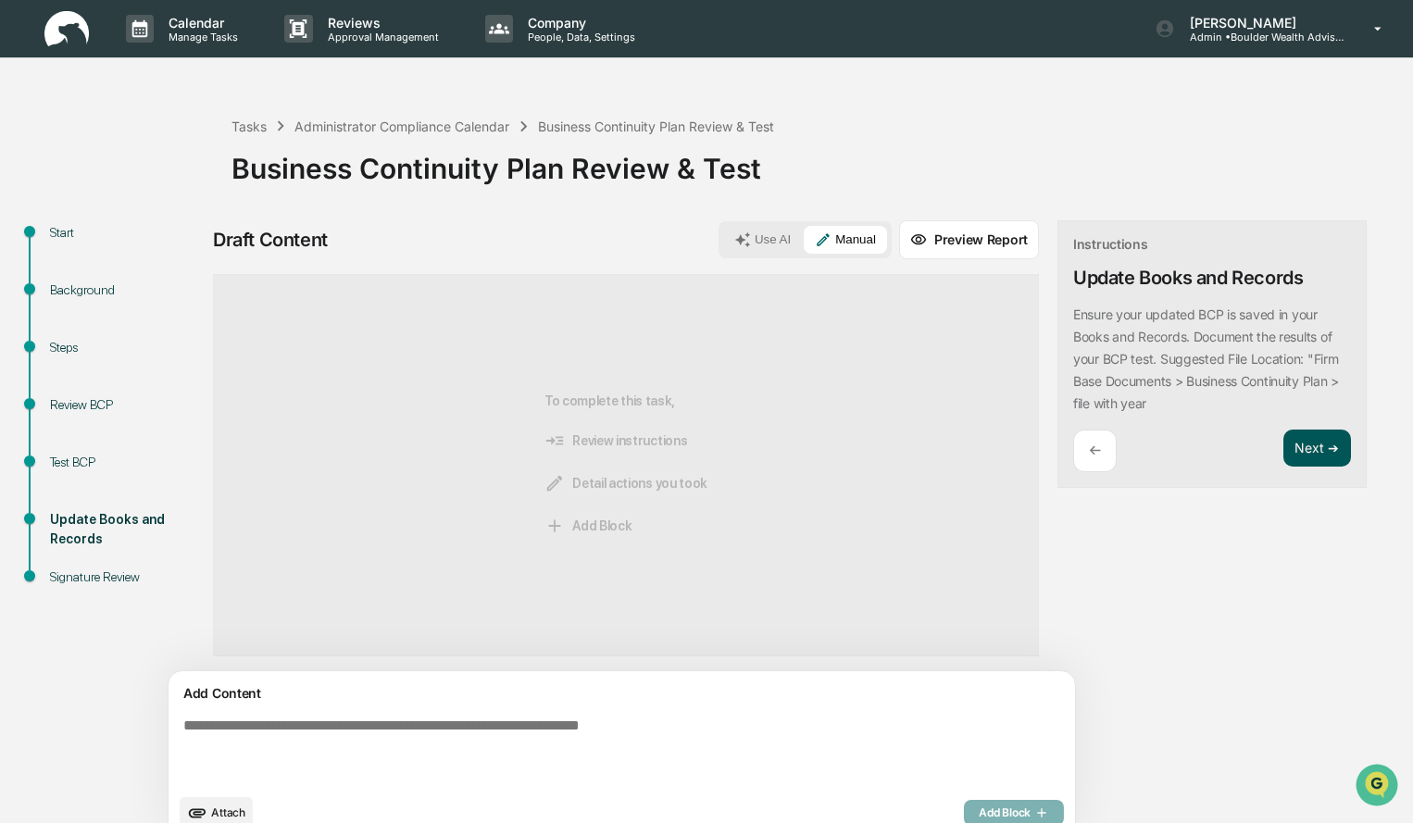
click at [1283, 452] on button "Next ➔" at bounding box center [1317, 449] width 68 height 38
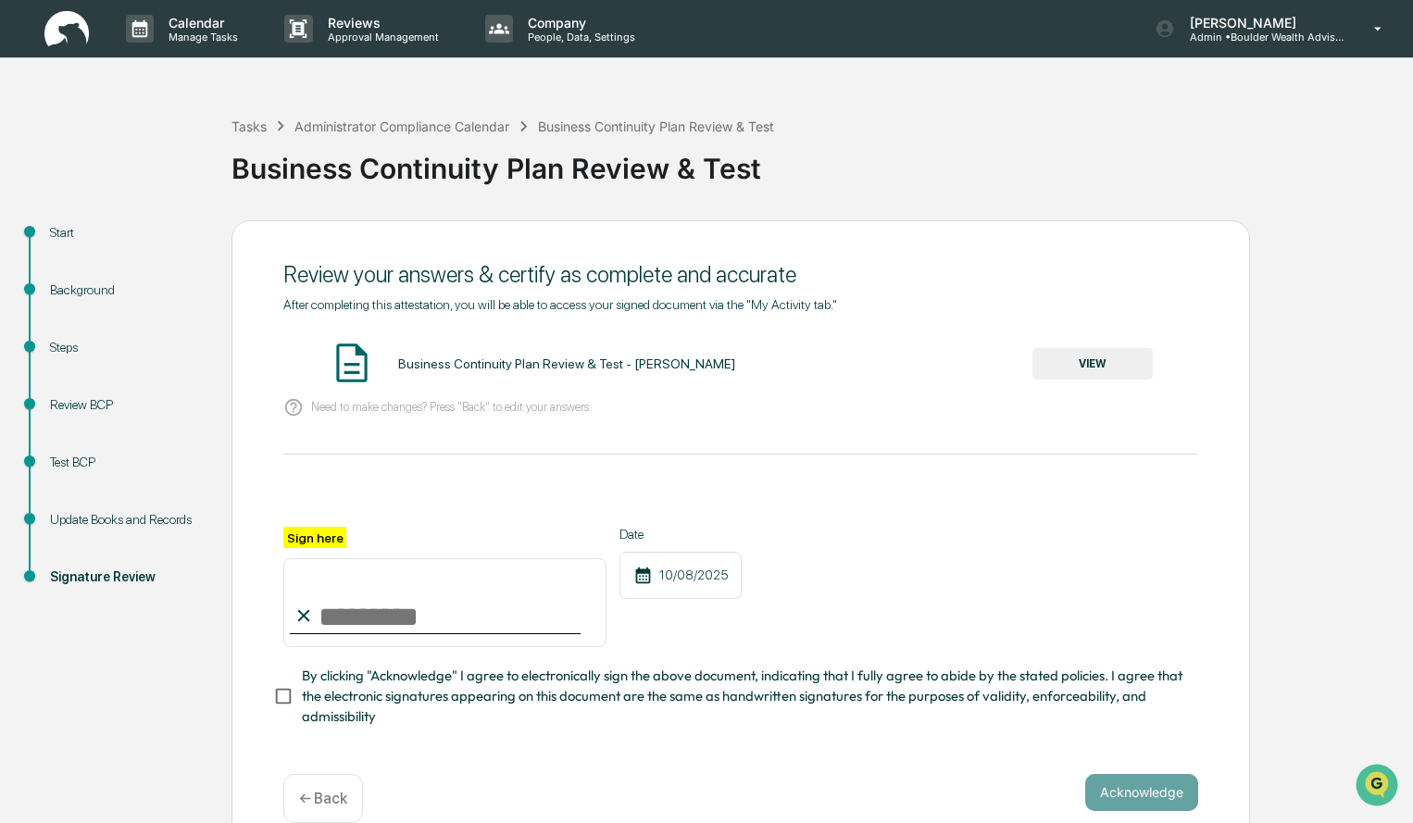
click at [1109, 369] on button "VIEW" at bounding box center [1092, 363] width 120 height 31
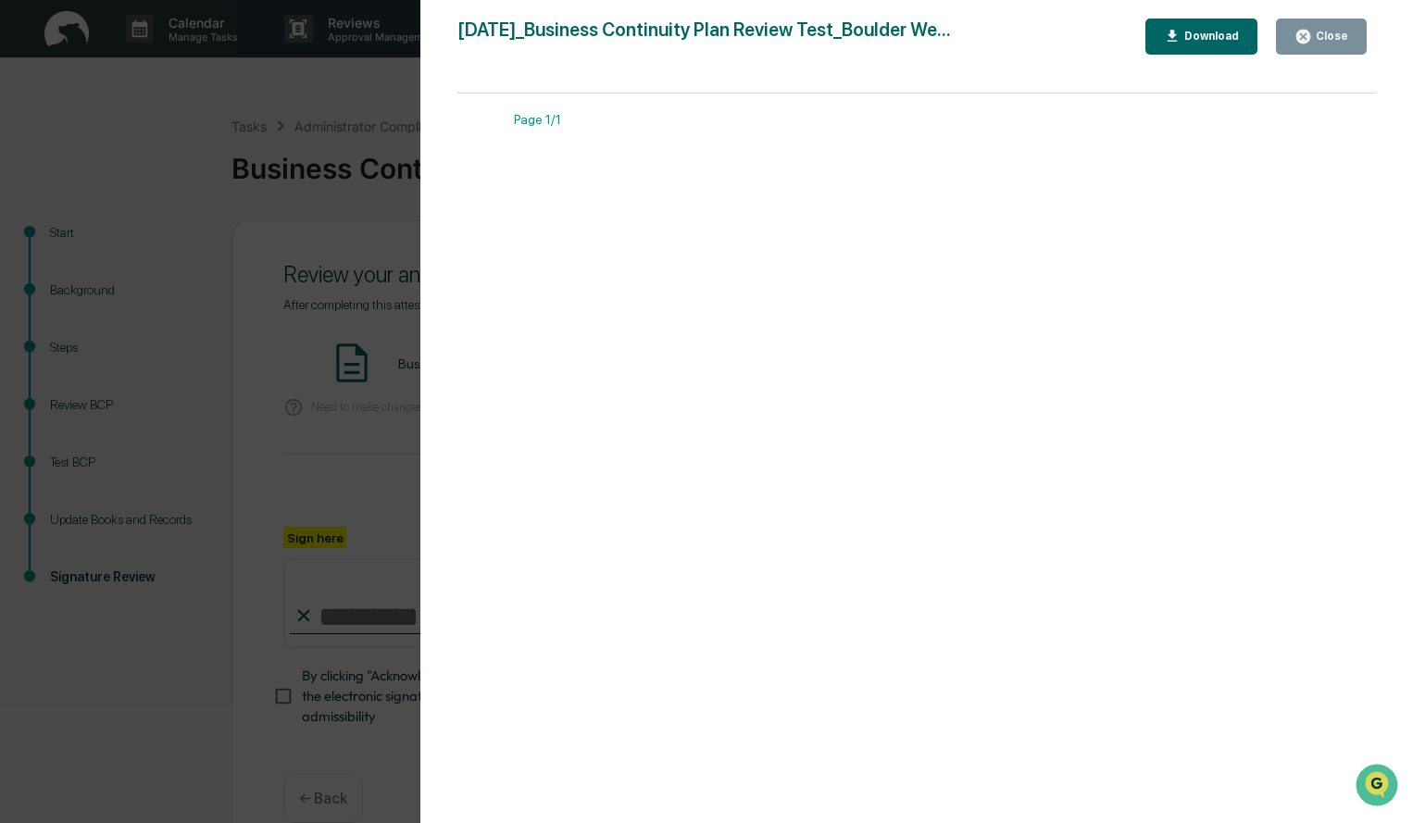
click at [1334, 45] on button "Close" at bounding box center [1321, 37] width 91 height 36
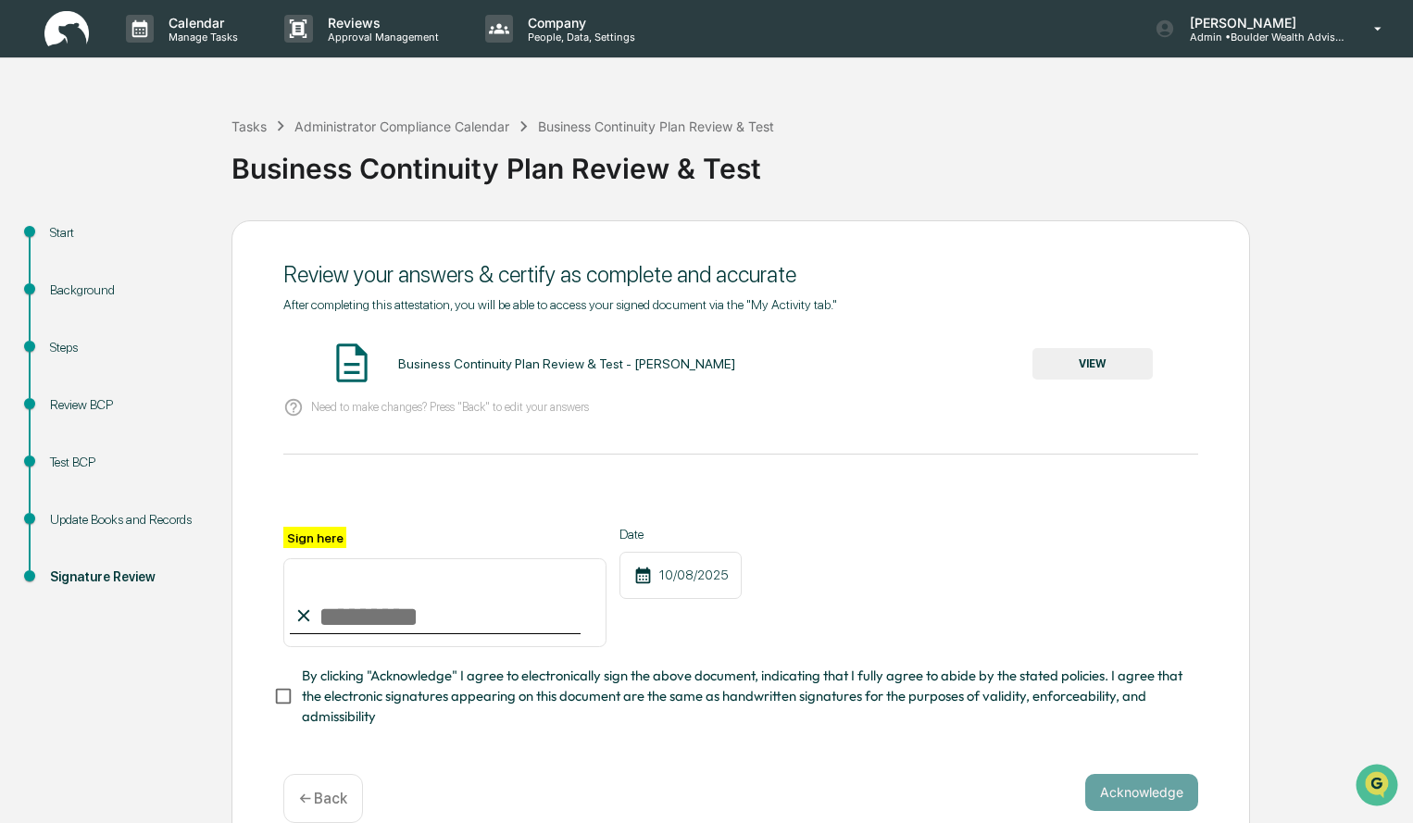
click at [430, 602] on input "Sign here" at bounding box center [444, 602] width 323 height 89
type input "**********"
click at [1146, 797] on button "Acknowledge" at bounding box center [1141, 792] width 113 height 37
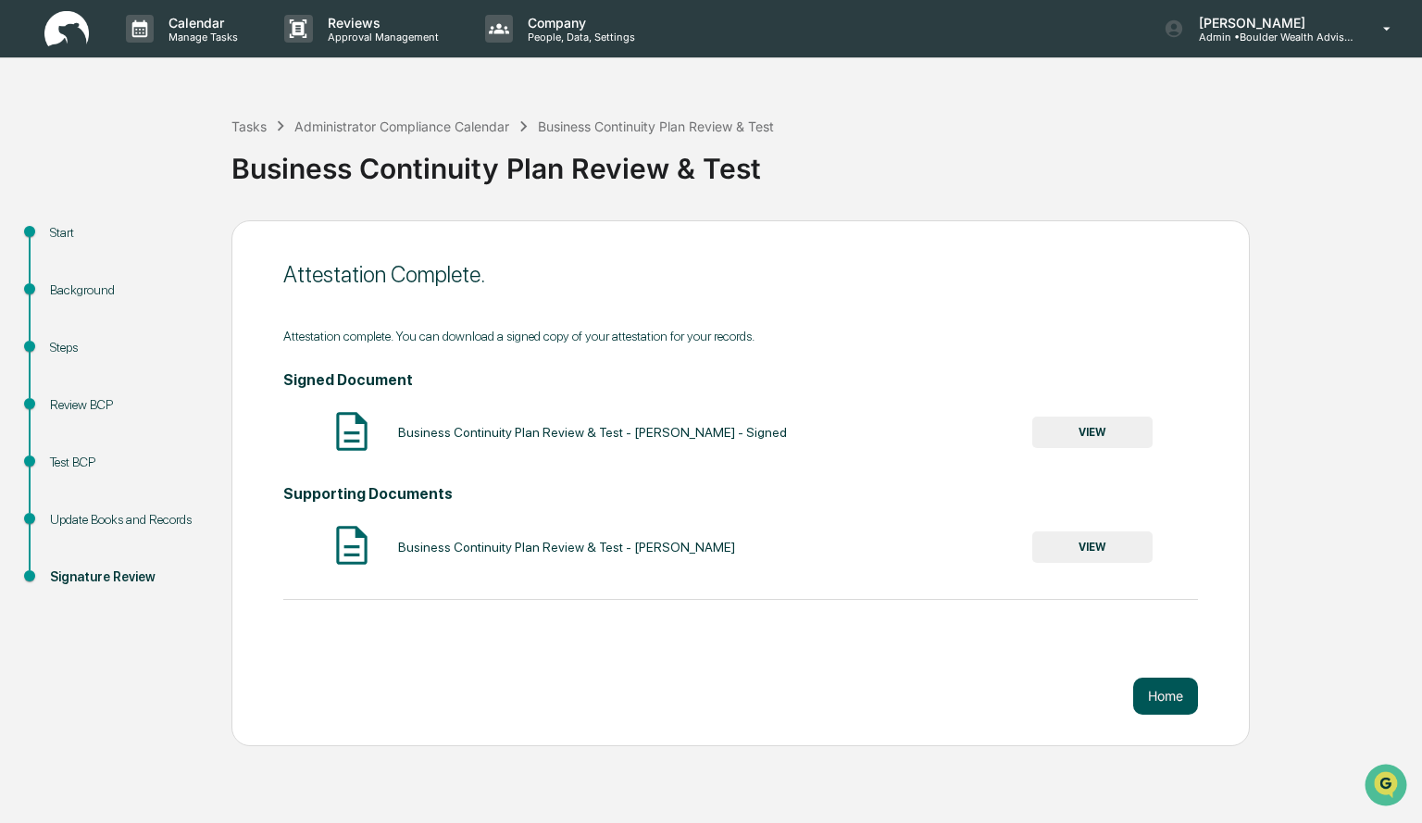
click at [1156, 708] on button "Home" at bounding box center [1165, 696] width 65 height 37
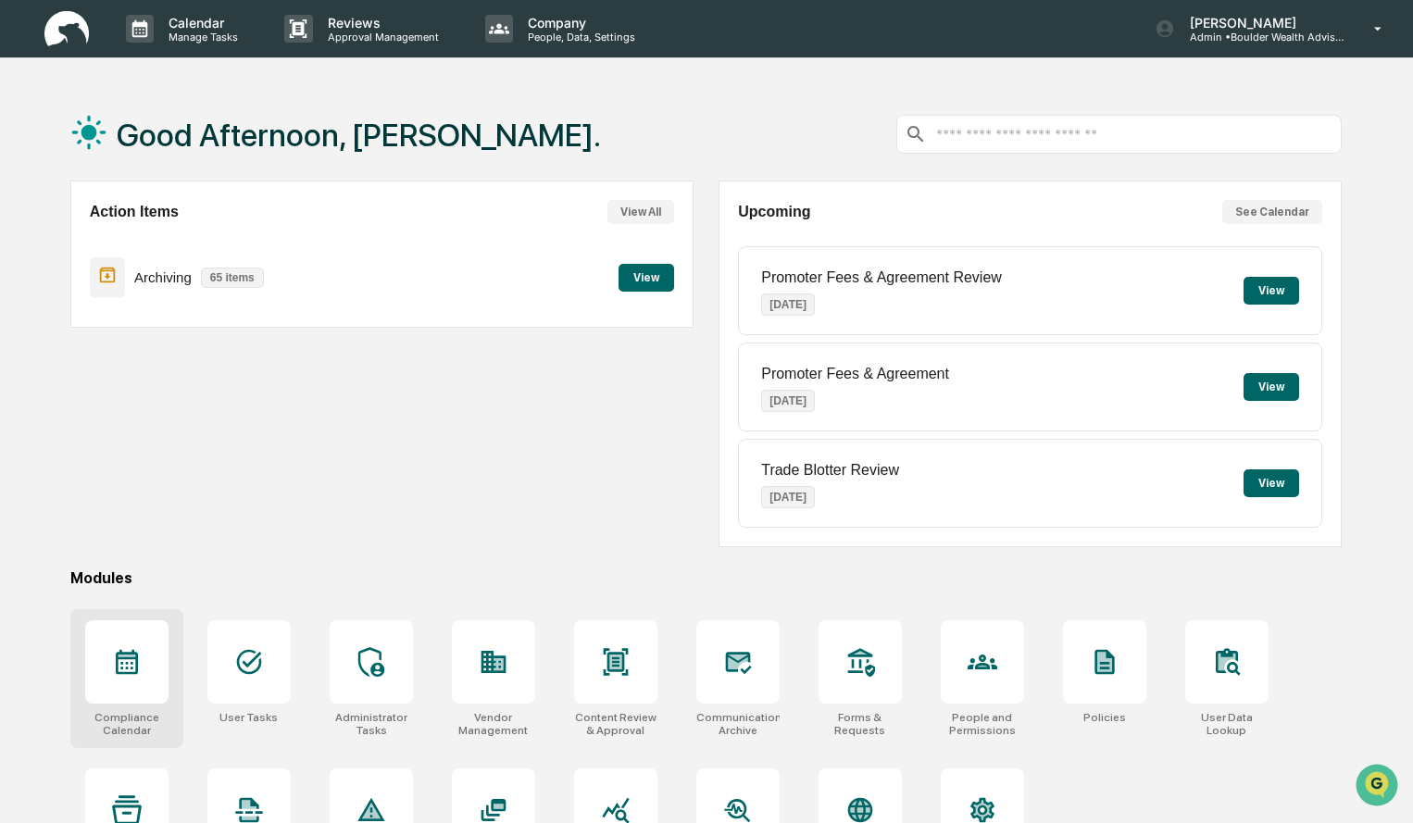
click at [131, 652] on icon at bounding box center [127, 662] width 30 height 30
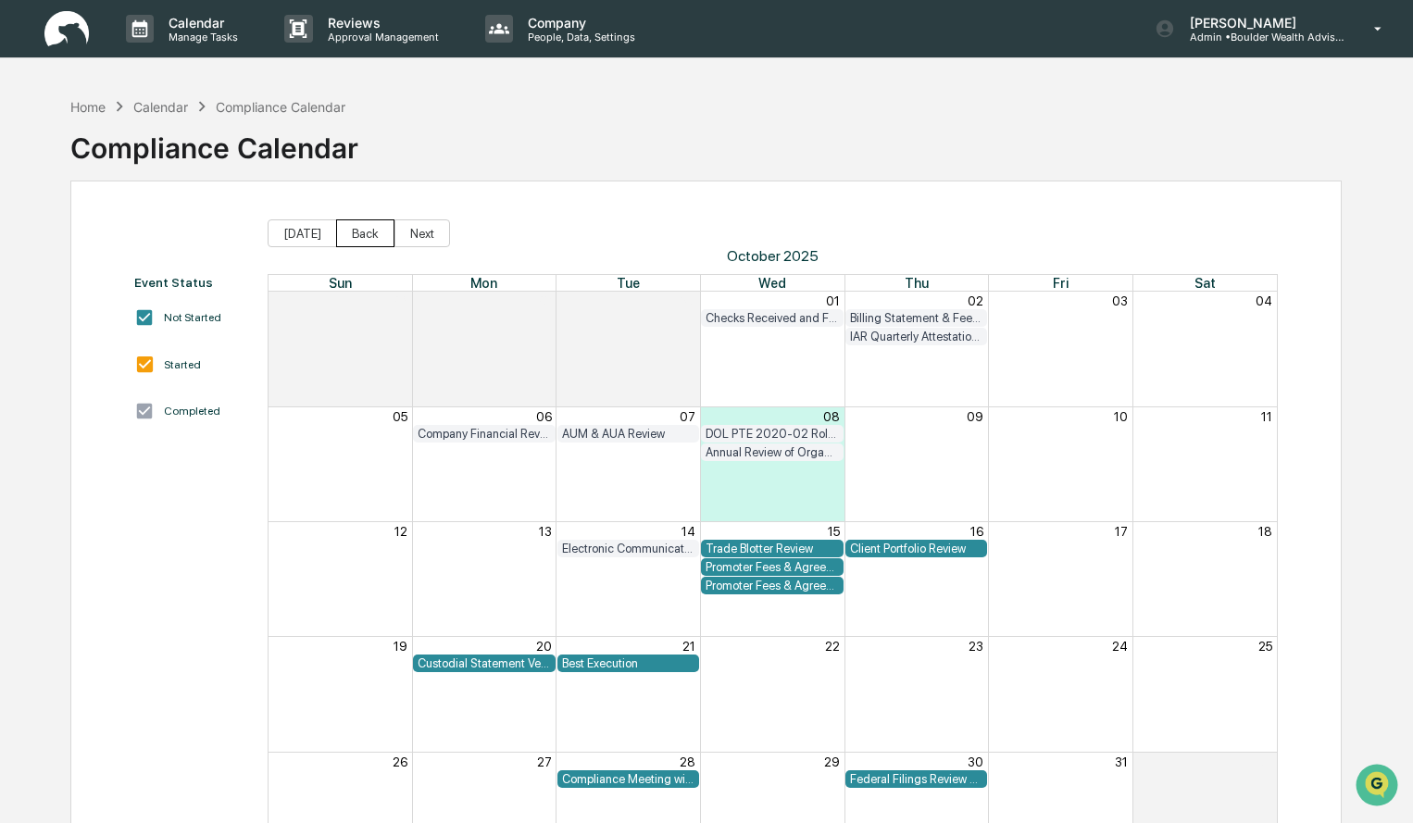
click at [369, 232] on button "Back" at bounding box center [365, 233] width 58 height 28
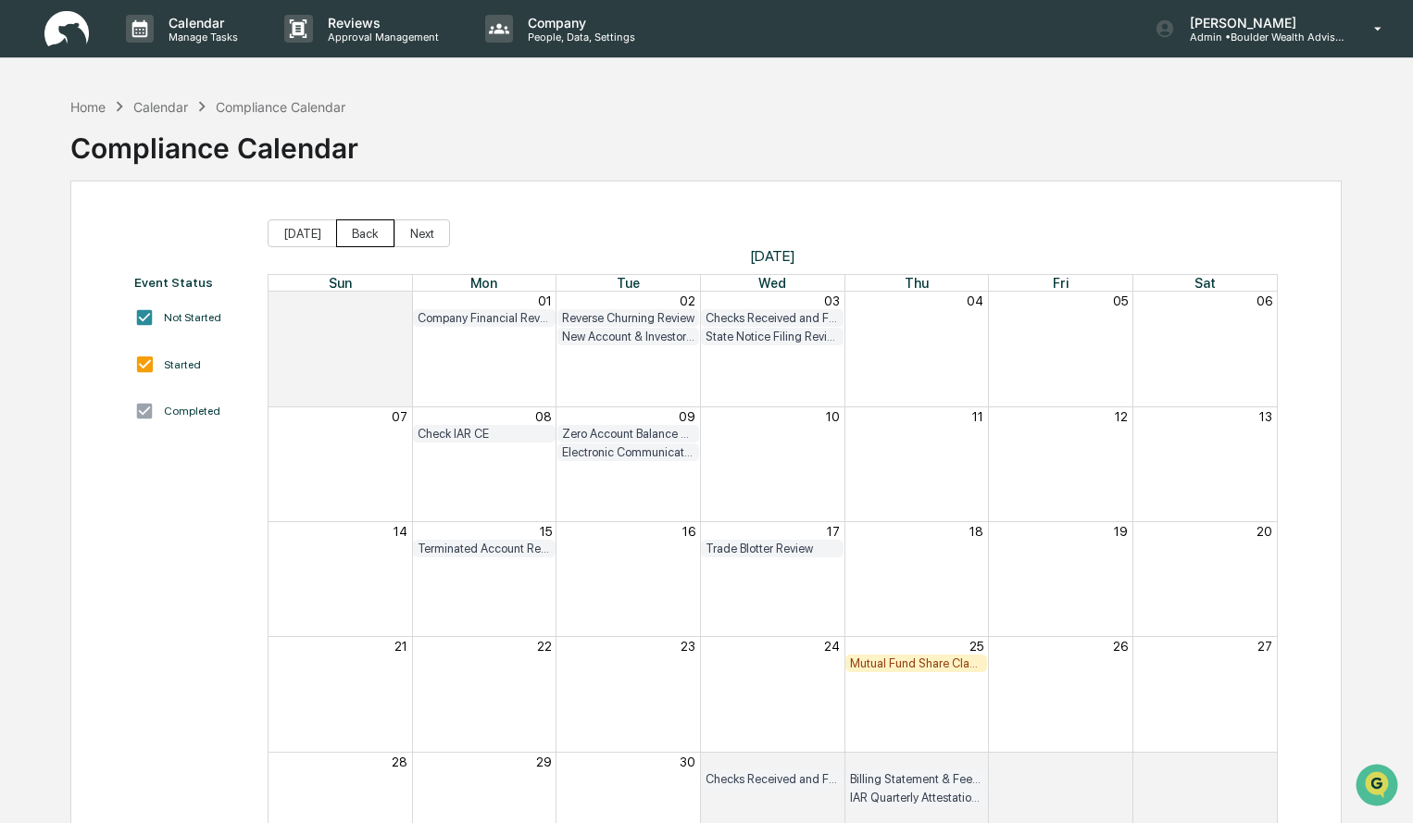
click at [365, 232] on button "Back" at bounding box center [365, 233] width 58 height 28
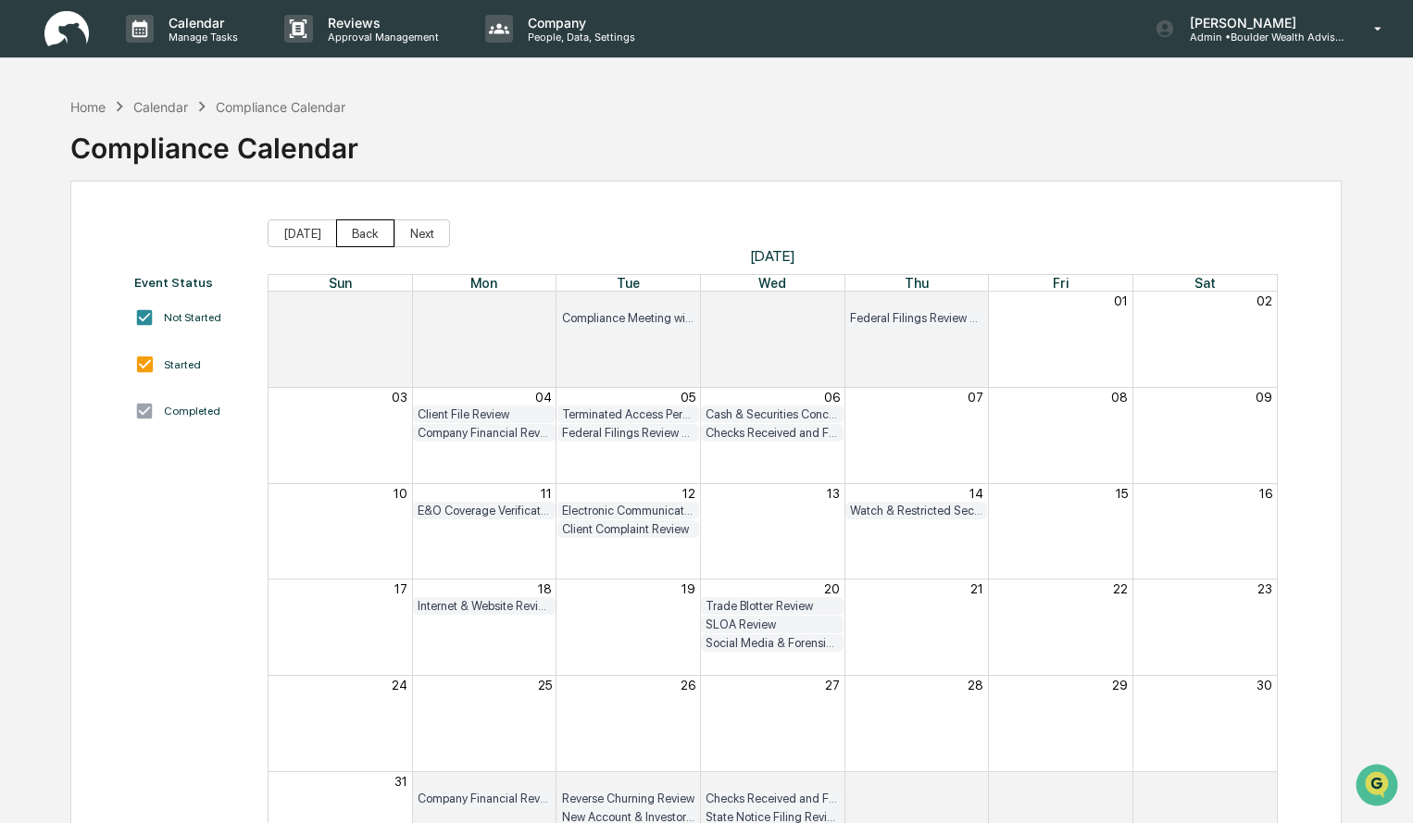
click at [363, 232] on button "Back" at bounding box center [365, 233] width 58 height 28
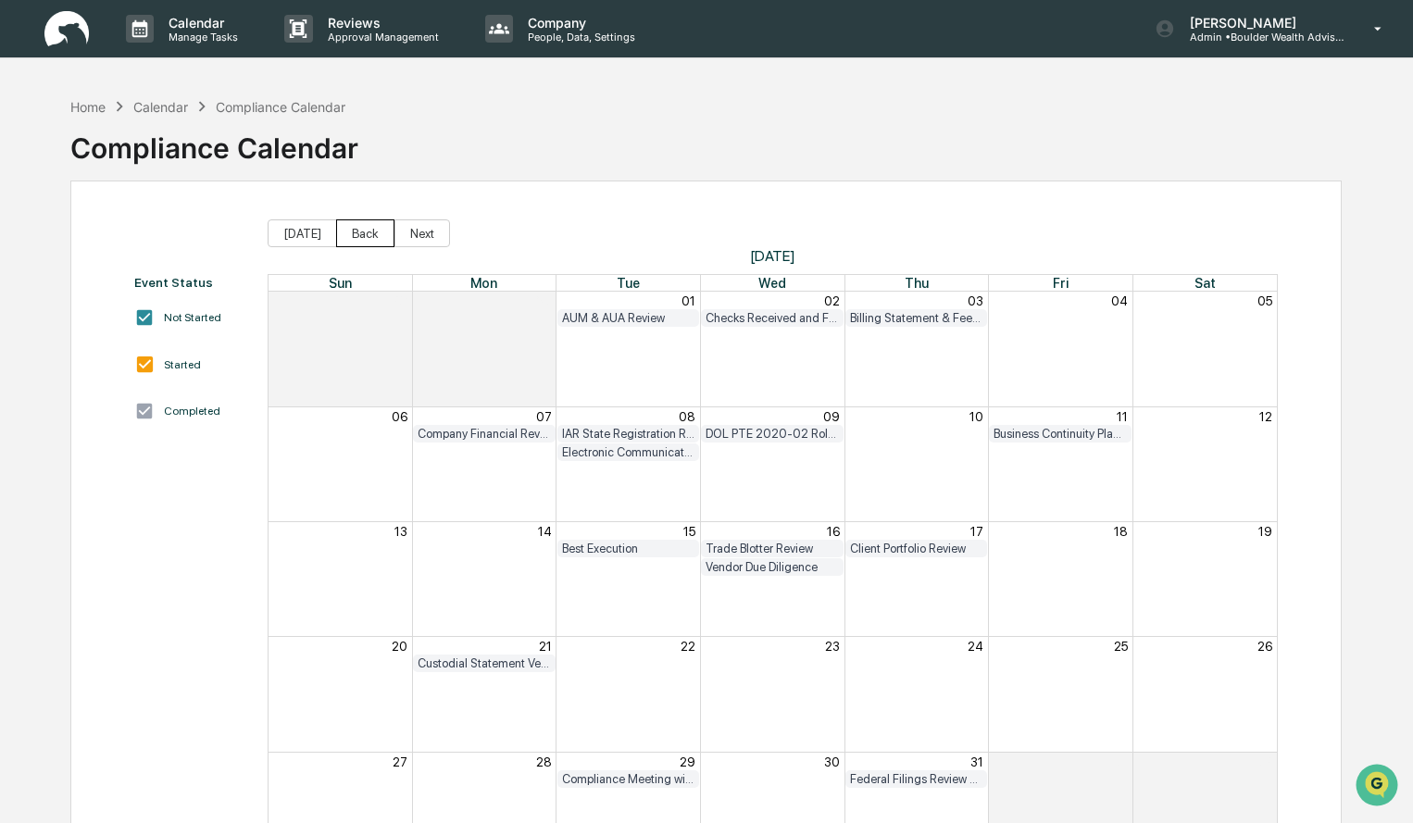
click at [363, 232] on button "Back" at bounding box center [365, 233] width 58 height 28
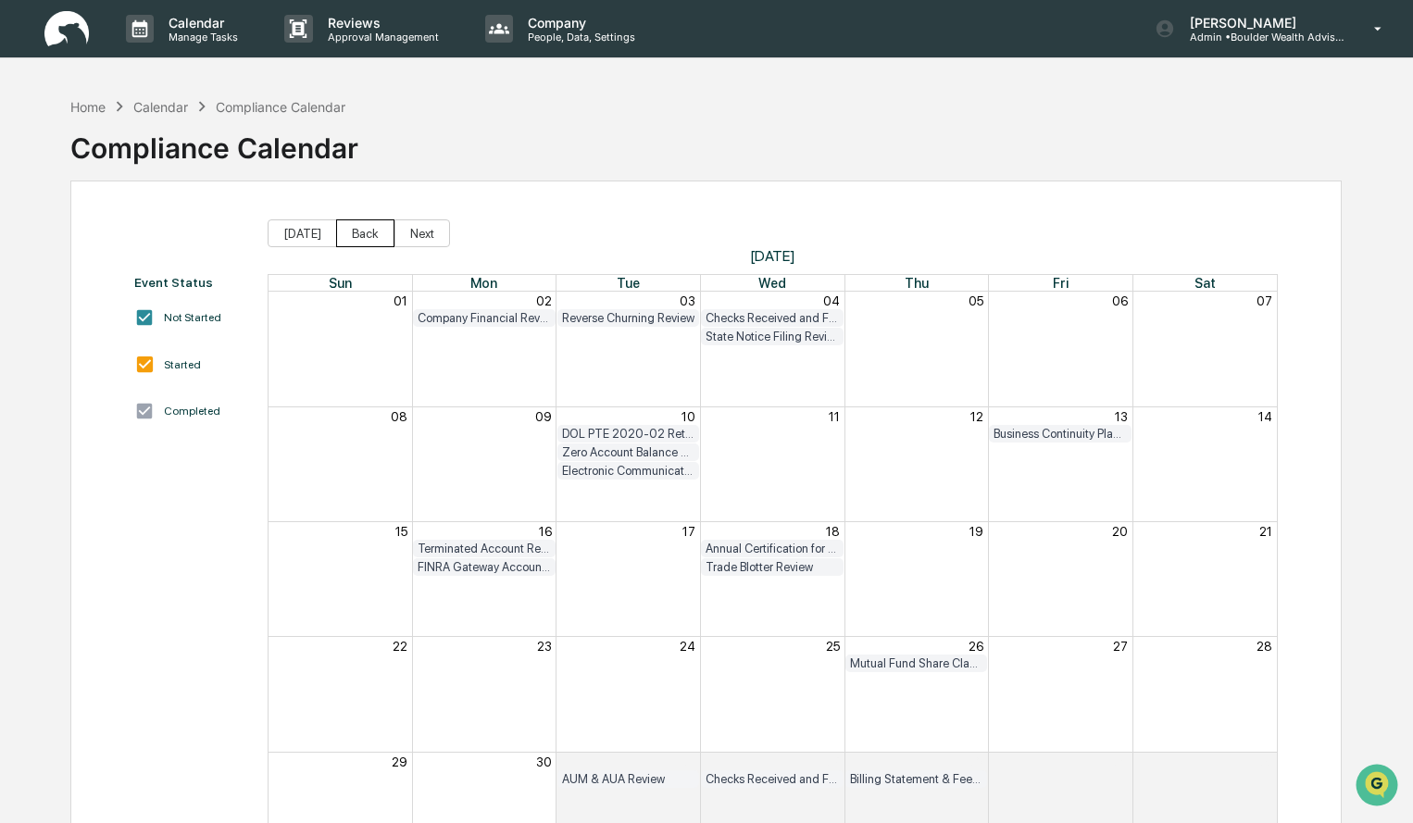
click at [363, 232] on button "Back" at bounding box center [365, 233] width 58 height 28
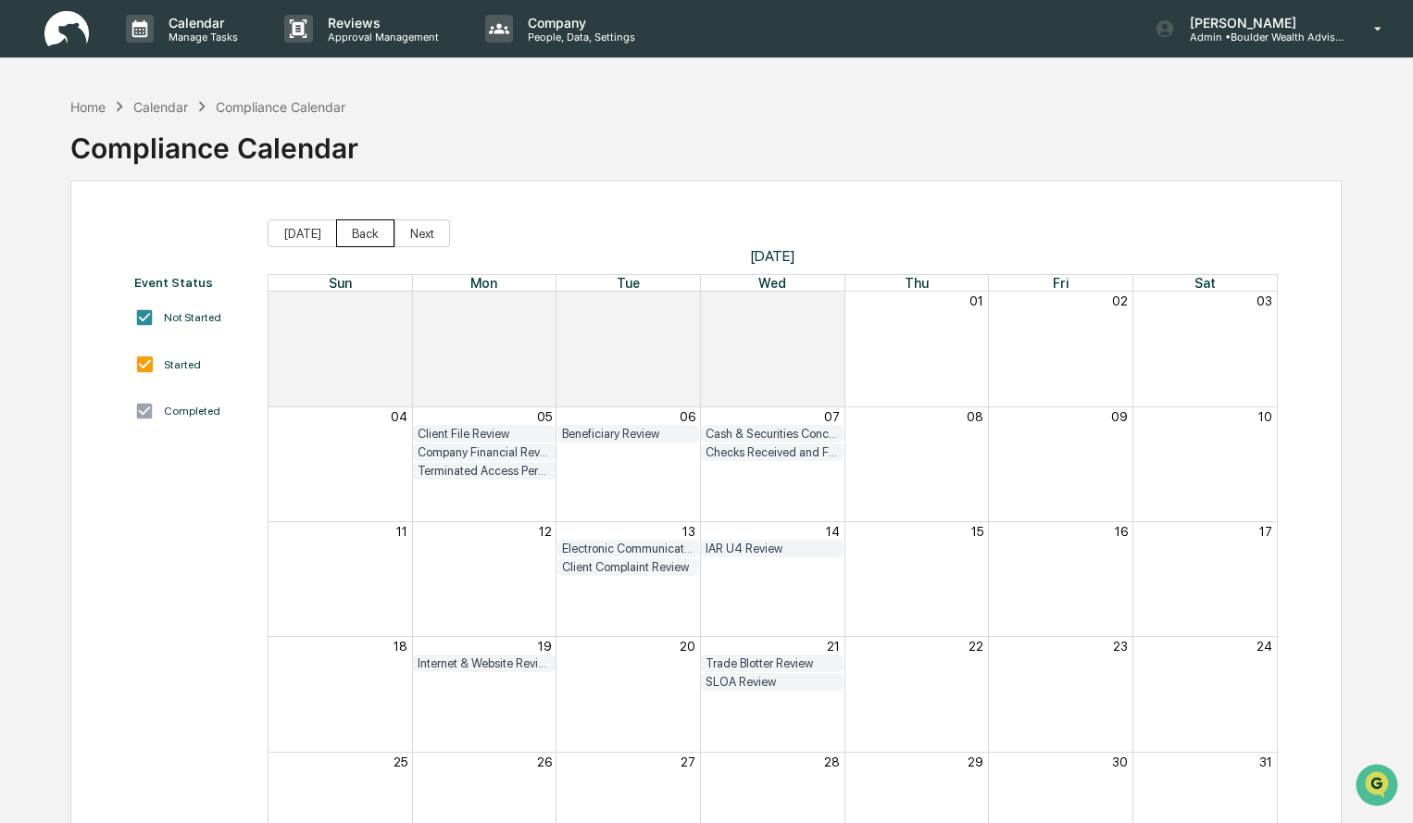
click at [363, 232] on button "Back" at bounding box center [365, 233] width 58 height 28
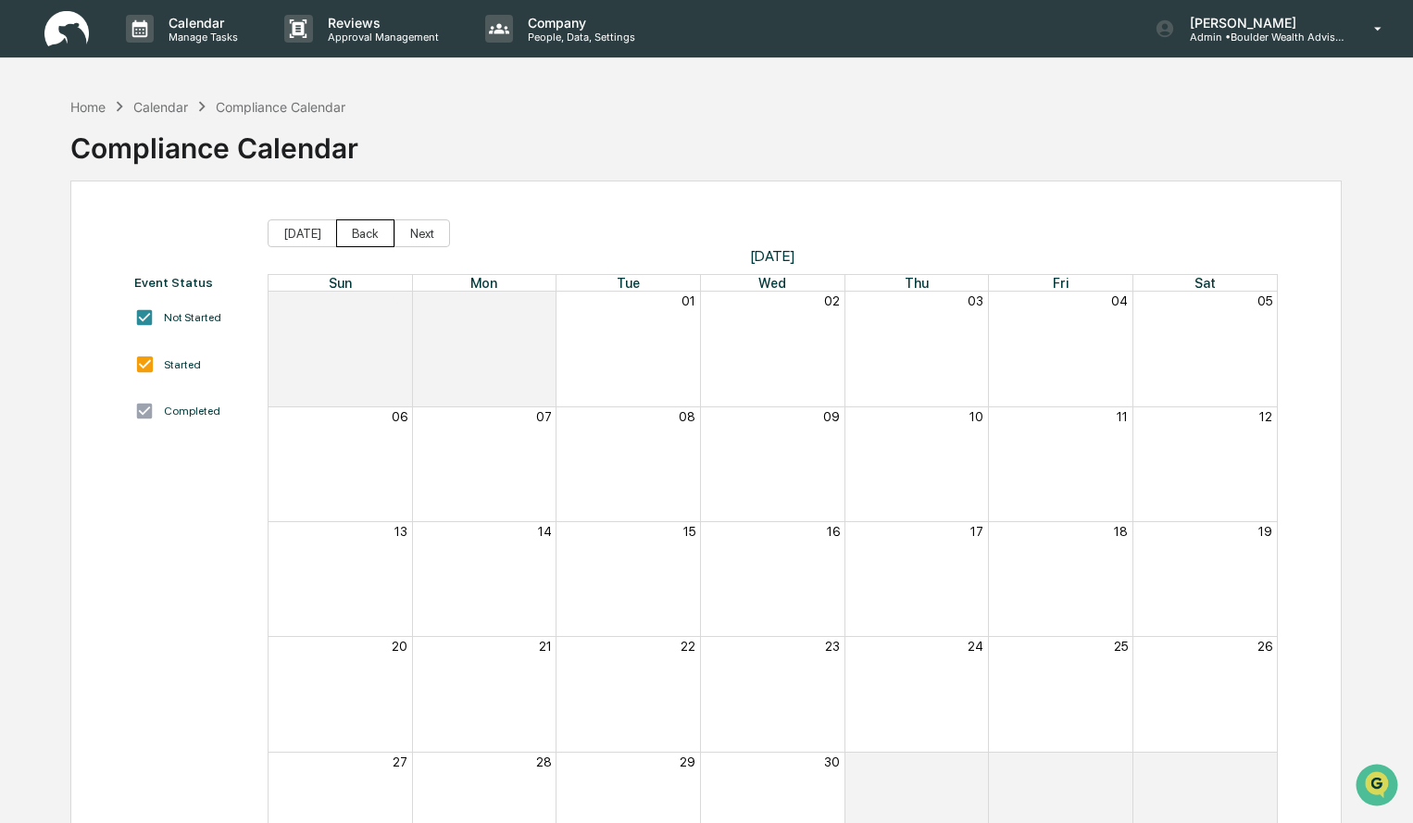
click at [363, 232] on button "Back" at bounding box center [365, 233] width 58 height 28
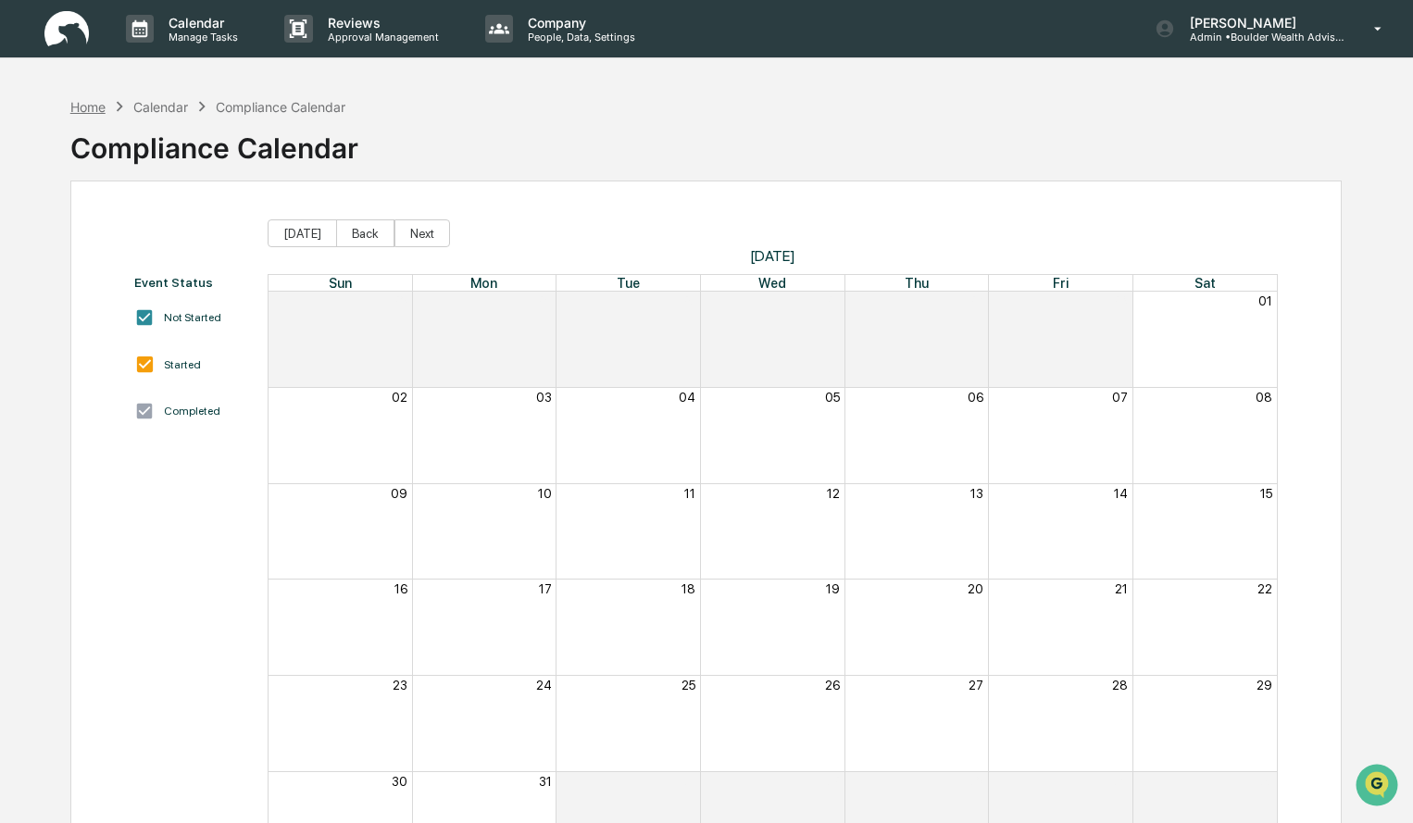
click at [85, 107] on div "Home" at bounding box center [87, 107] width 35 height 16
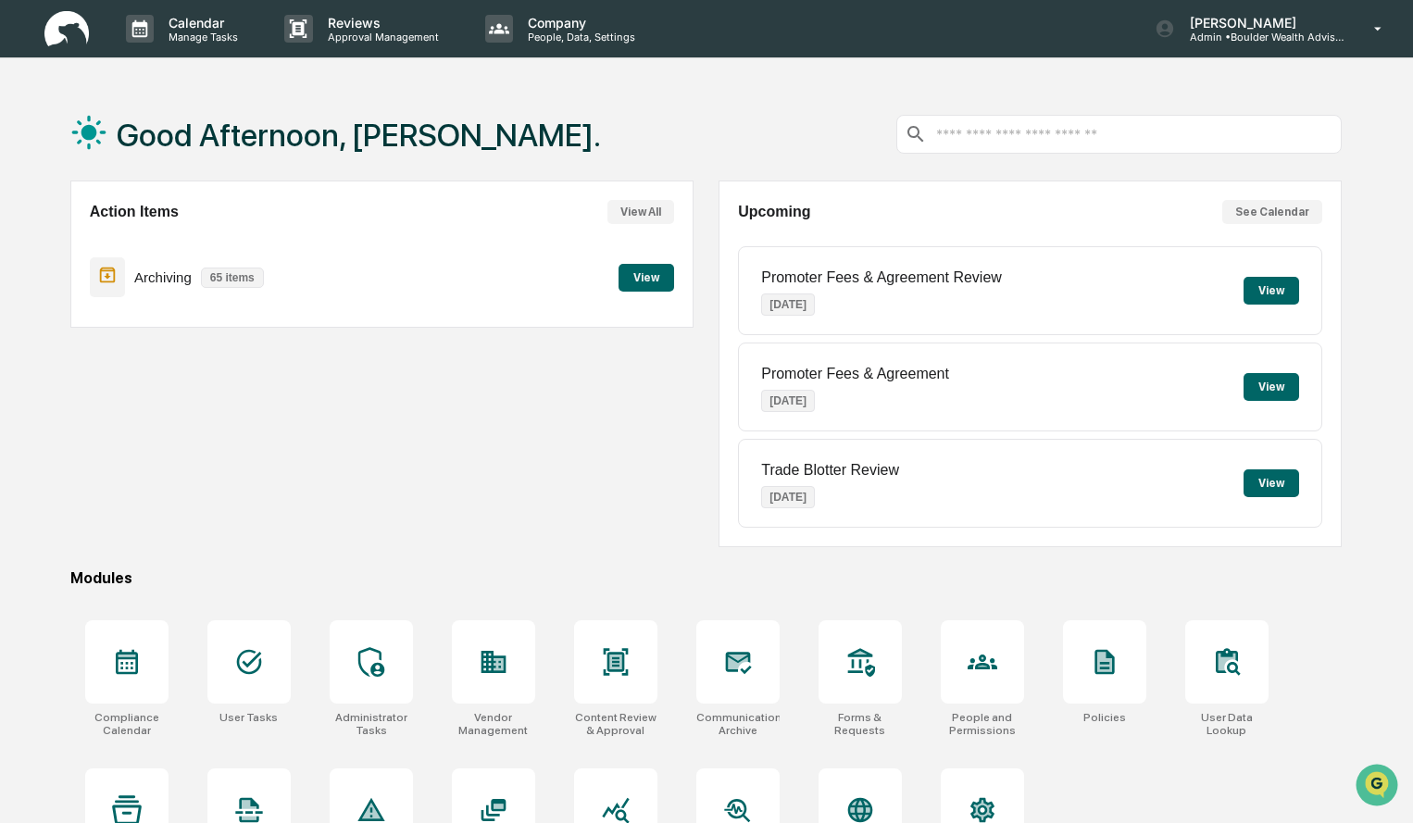
click at [638, 284] on button "View" at bounding box center [647, 278] width 56 height 28
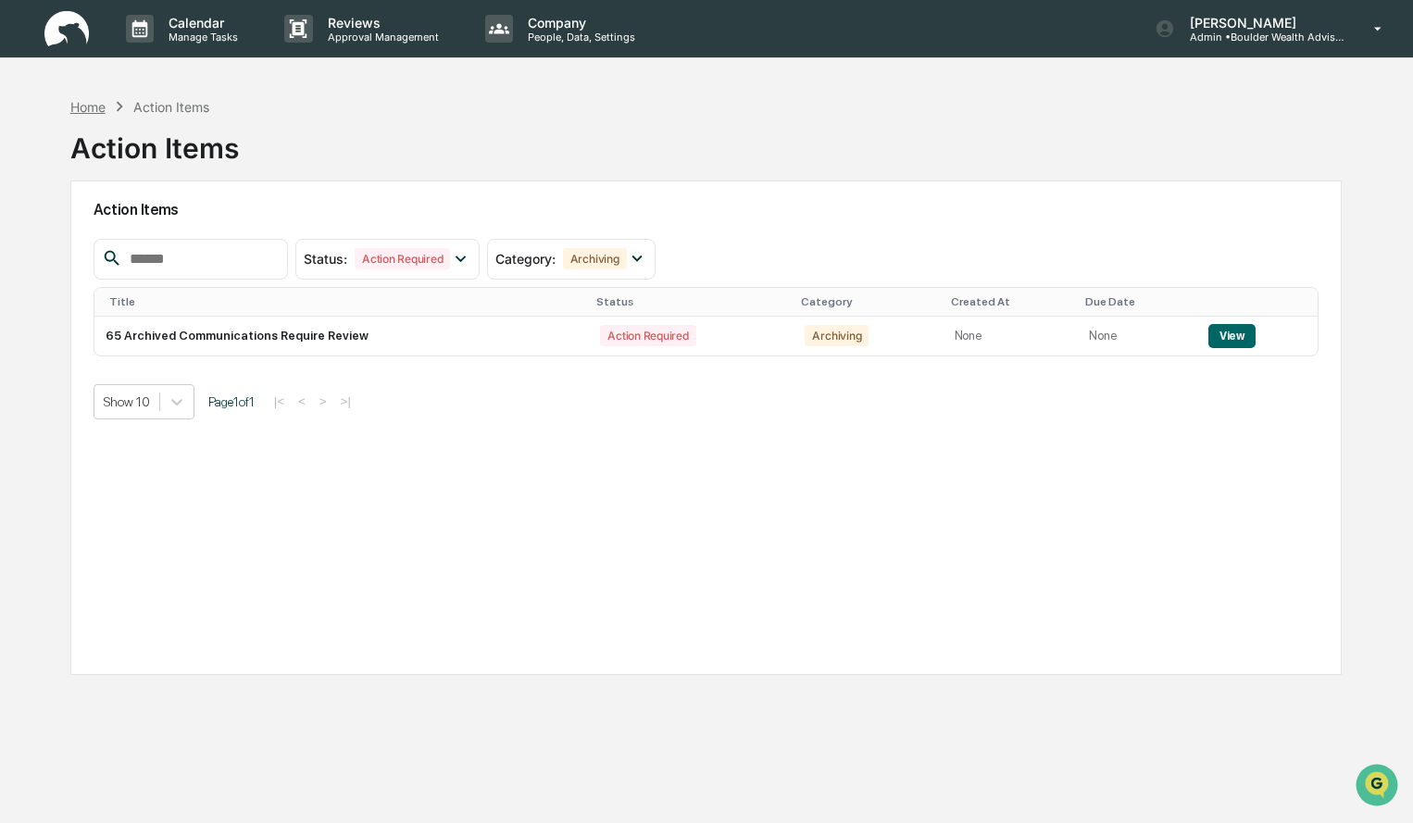
click at [93, 106] on div "Home" at bounding box center [87, 107] width 35 height 16
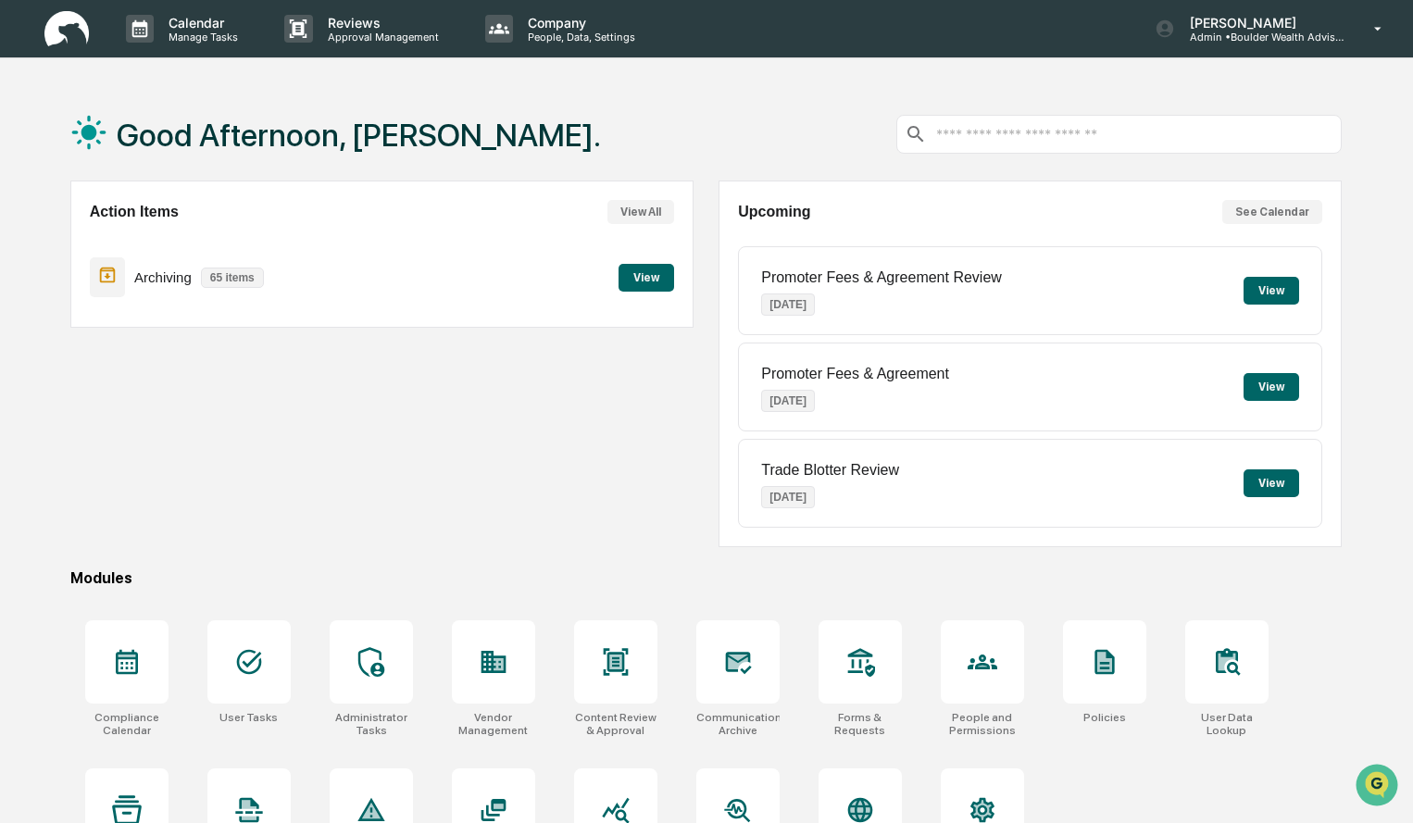
click at [656, 280] on button "View" at bounding box center [647, 278] width 56 height 28
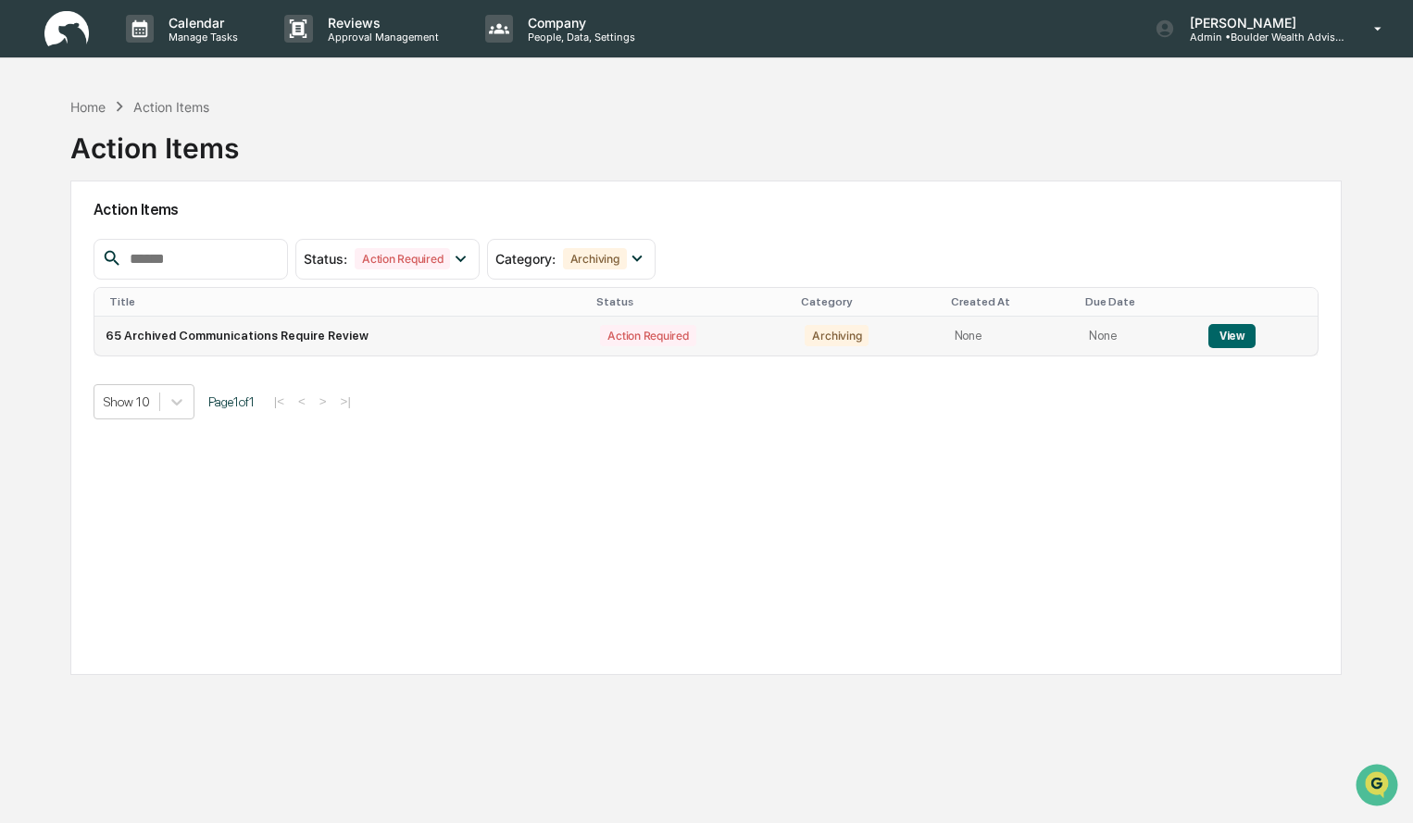
click at [1221, 331] on button "View" at bounding box center [1231, 336] width 47 height 24
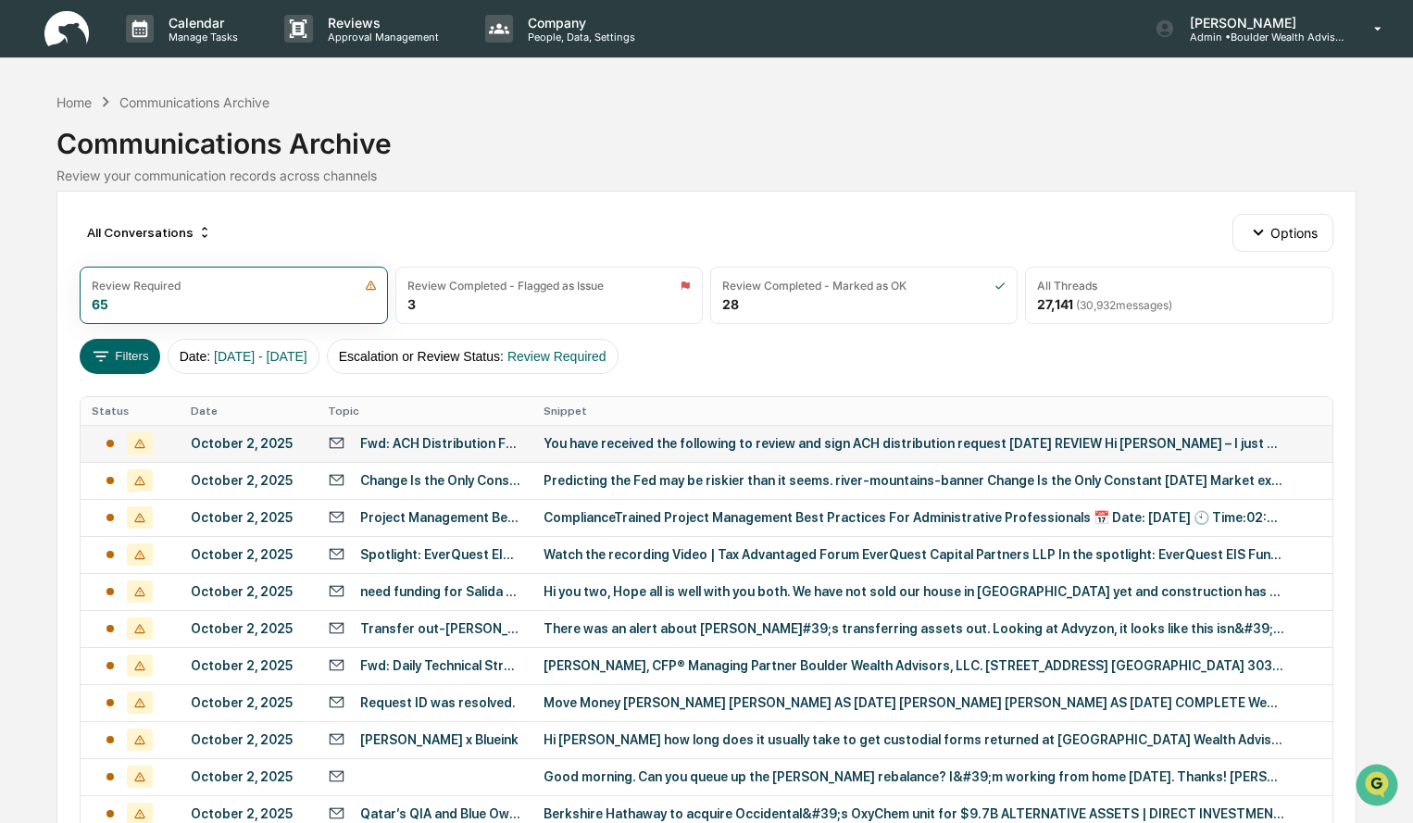
click at [266, 447] on div "October 2, 2025" at bounding box center [249, 443] width 116 height 15
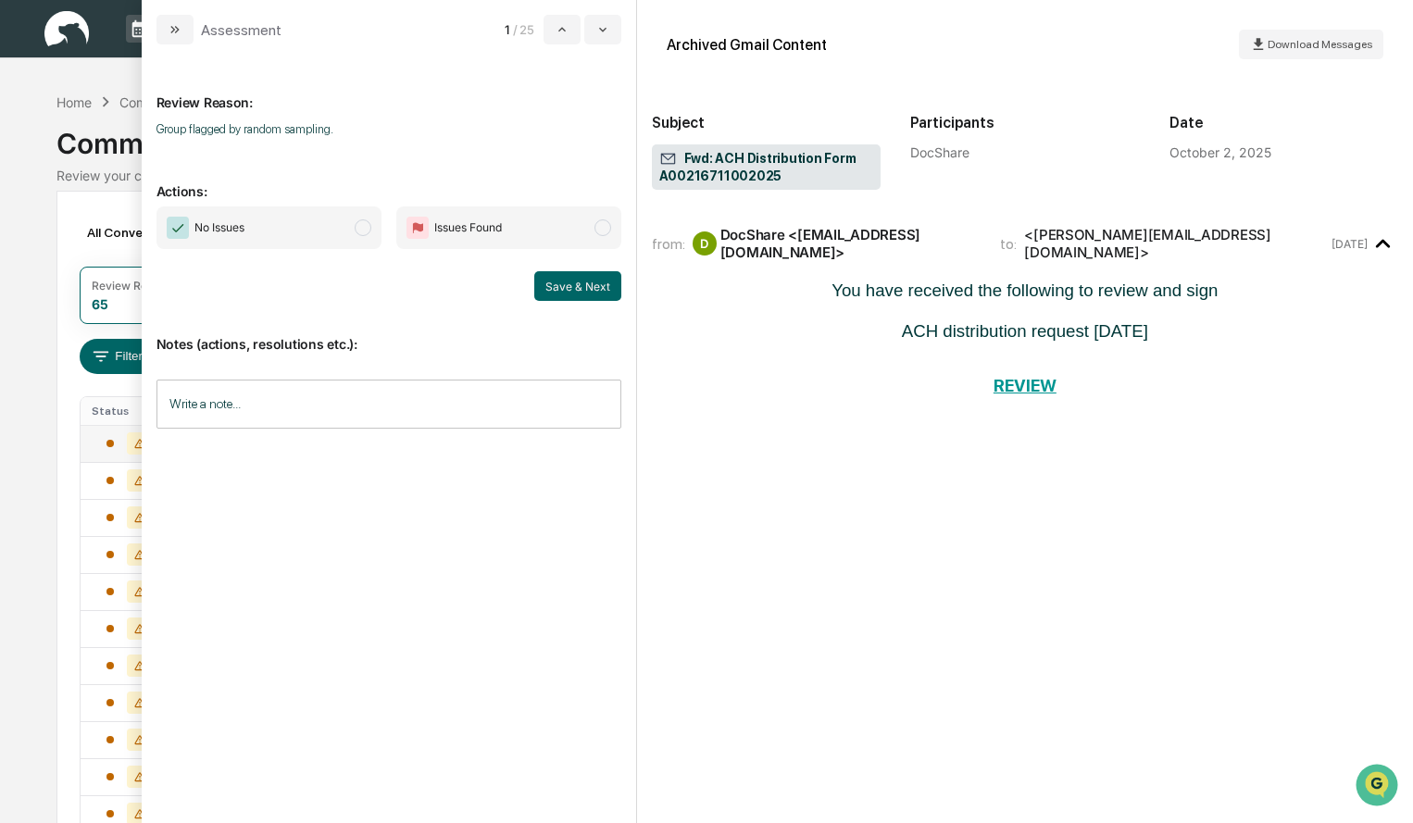
click at [25, 150] on div "Calendar Manage Tasks Reviews Approval Management Company People, Data, Setting…" at bounding box center [706, 728] width 1413 height 1457
